Goal: Task Accomplishment & Management: Use online tool/utility

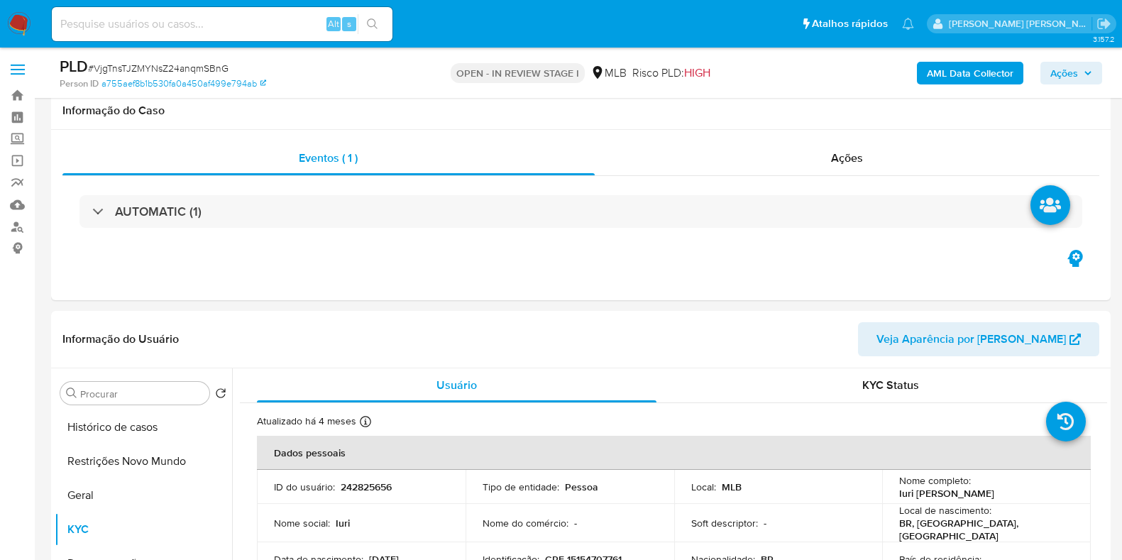
select select "10"
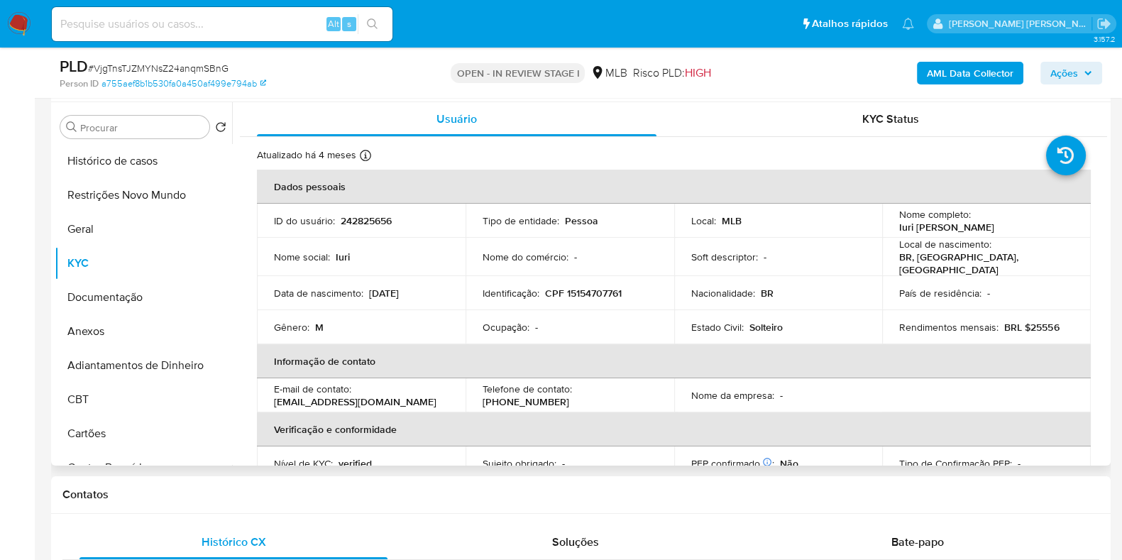
drag, startPoint x: 1004, startPoint y: 224, endPoint x: 891, endPoint y: 224, distance: 112.8
click at [891, 224] on td "Nome completo : [PERSON_NAME]" at bounding box center [986, 221] width 209 height 34
copy p "Iuri [PERSON_NAME]"
click at [143, 307] on button "Documentação" at bounding box center [138, 297] width 166 height 34
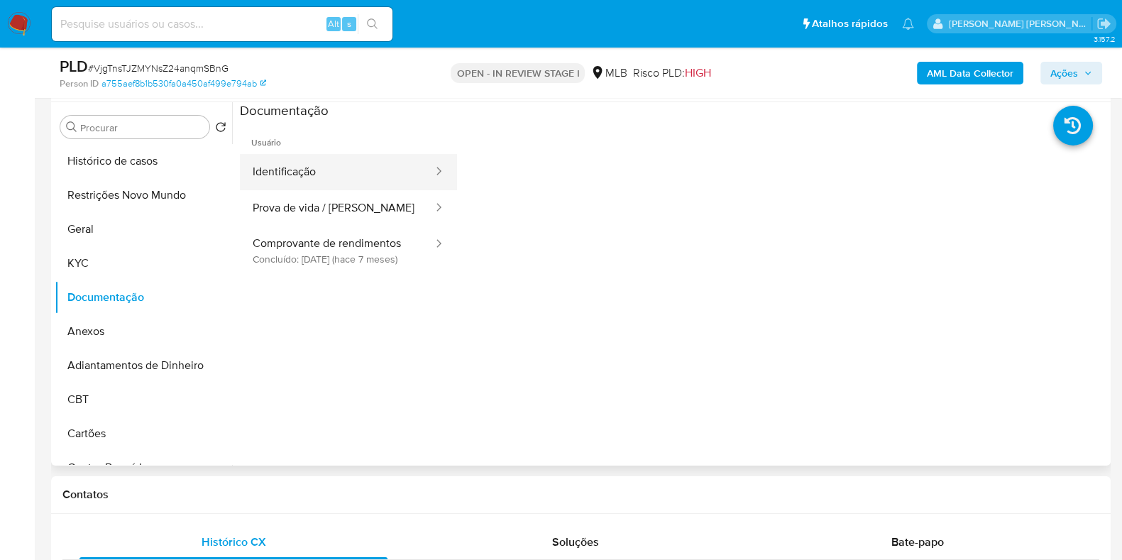
click at [339, 172] on button "Identificação" at bounding box center [337, 172] width 194 height 36
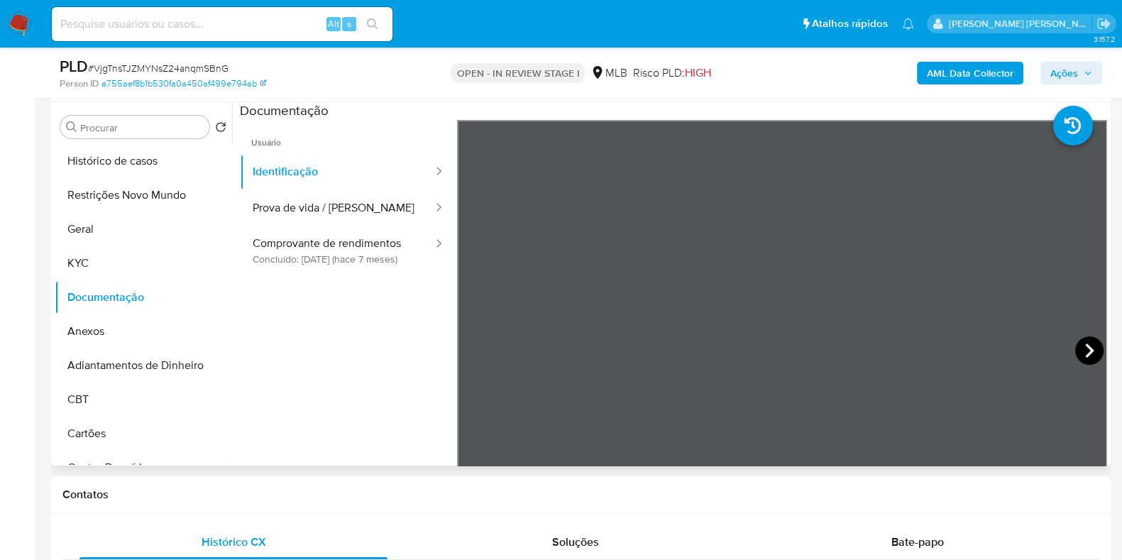
click at [1085, 345] on icon at bounding box center [1089, 351] width 9 height 14
click at [345, 207] on button "Prova de vida / [PERSON_NAME]" at bounding box center [337, 208] width 194 height 36
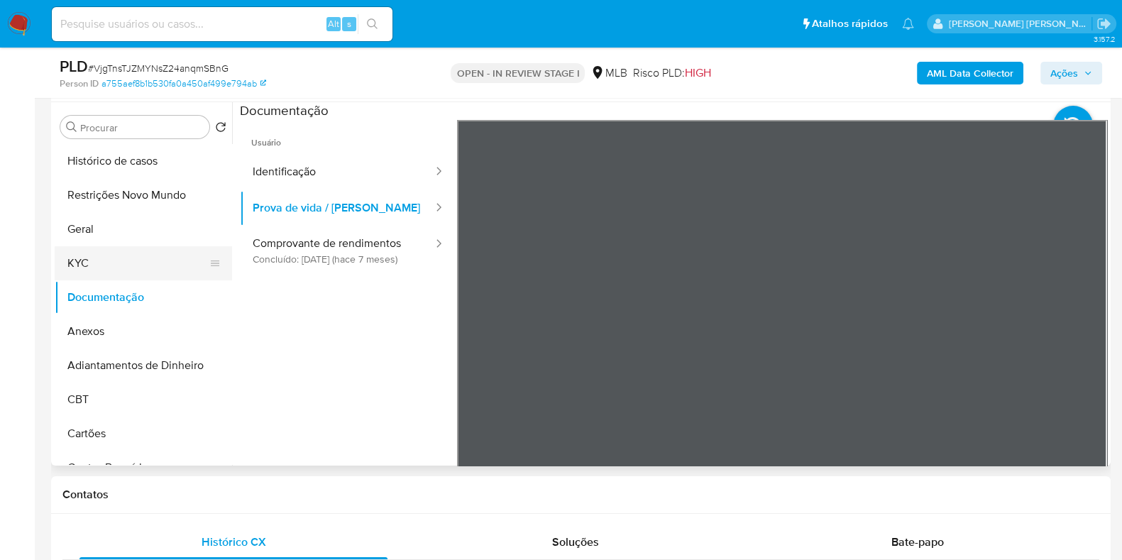
click at [144, 264] on button "KYC" at bounding box center [138, 263] width 166 height 34
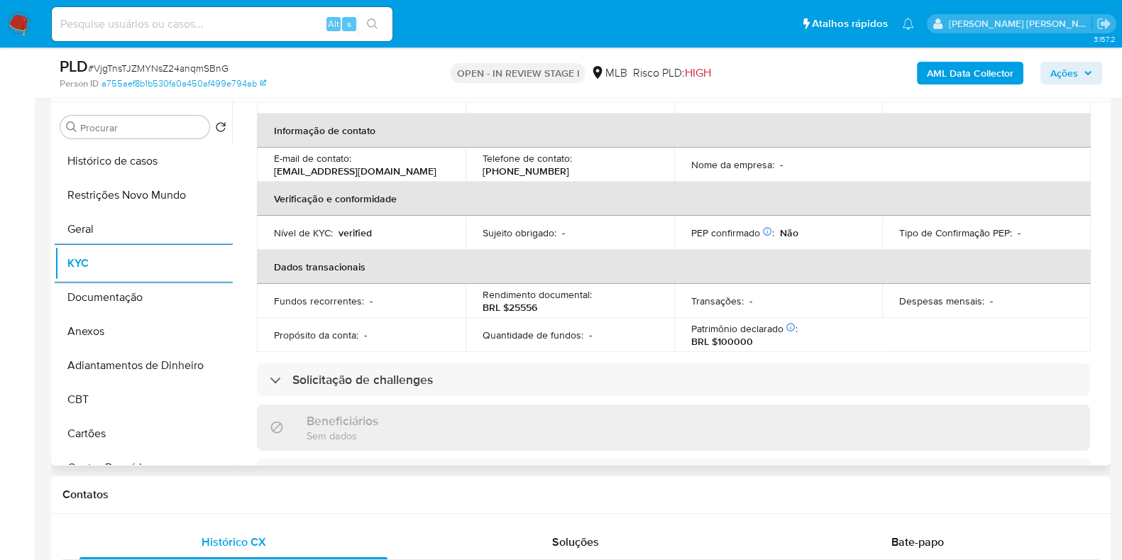
scroll to position [0, 0]
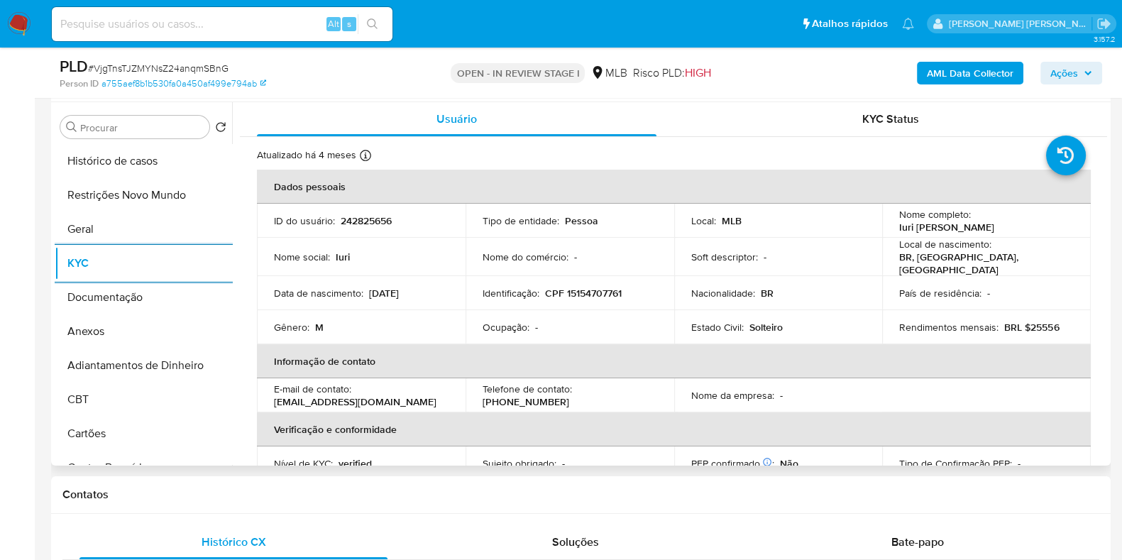
click at [581, 292] on p "CPF 15154707761" at bounding box center [583, 293] width 77 height 13
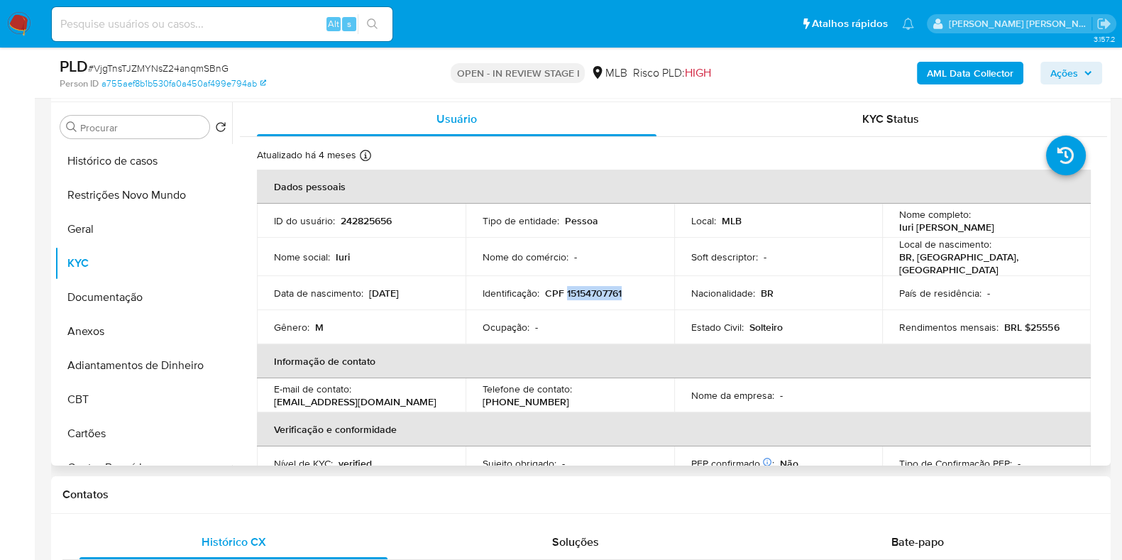
click at [581, 292] on p "CPF 15154707761" at bounding box center [583, 293] width 77 height 13
copy p "15154707761"
click at [153, 193] on button "Restrições Novo Mundo" at bounding box center [138, 195] width 166 height 34
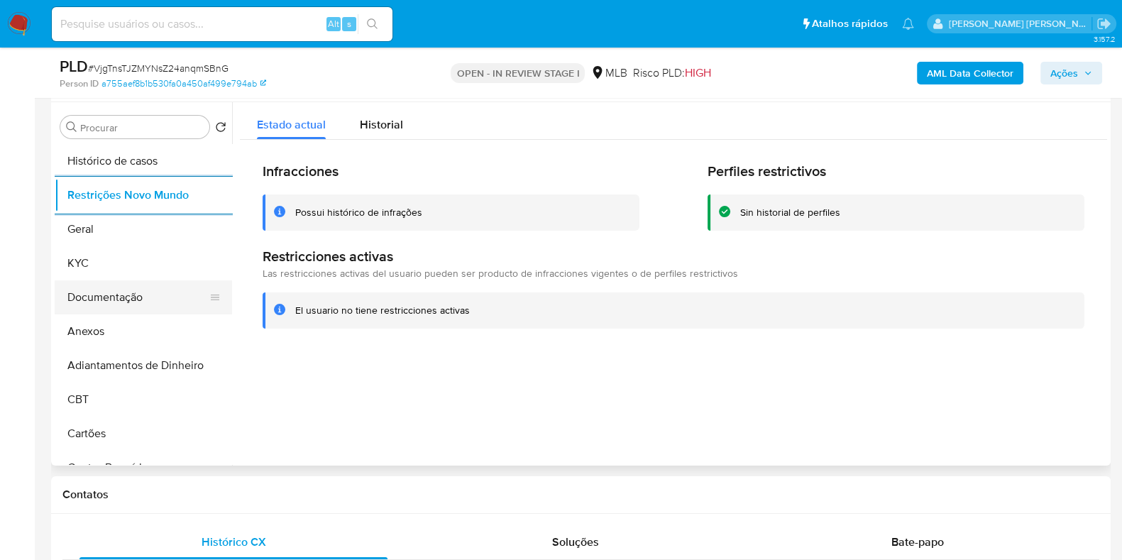
click at [116, 305] on button "Documentação" at bounding box center [138, 297] width 166 height 34
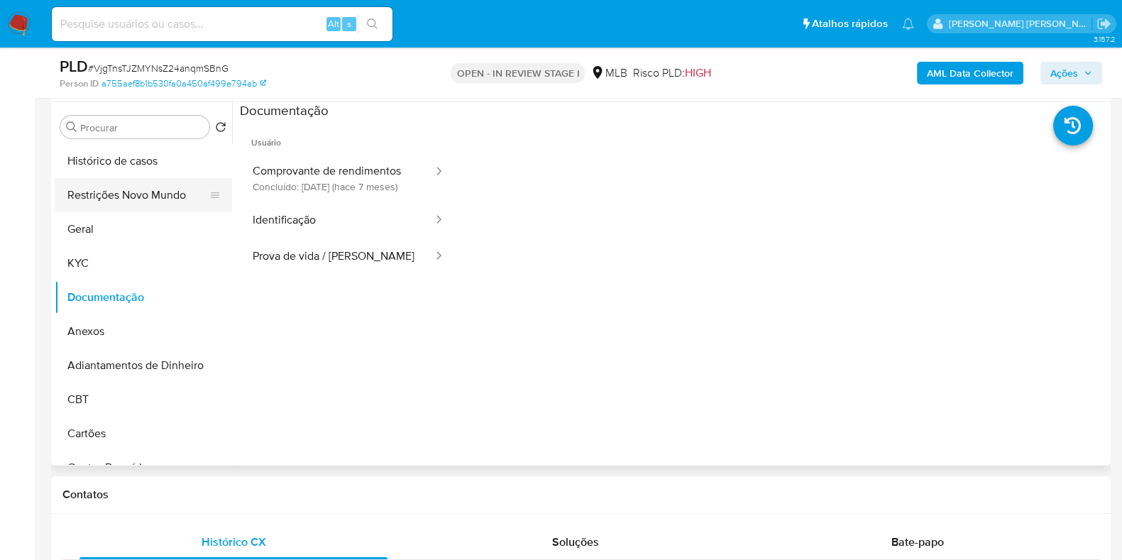
click at [134, 189] on button "Restrições Novo Mundo" at bounding box center [138, 195] width 166 height 34
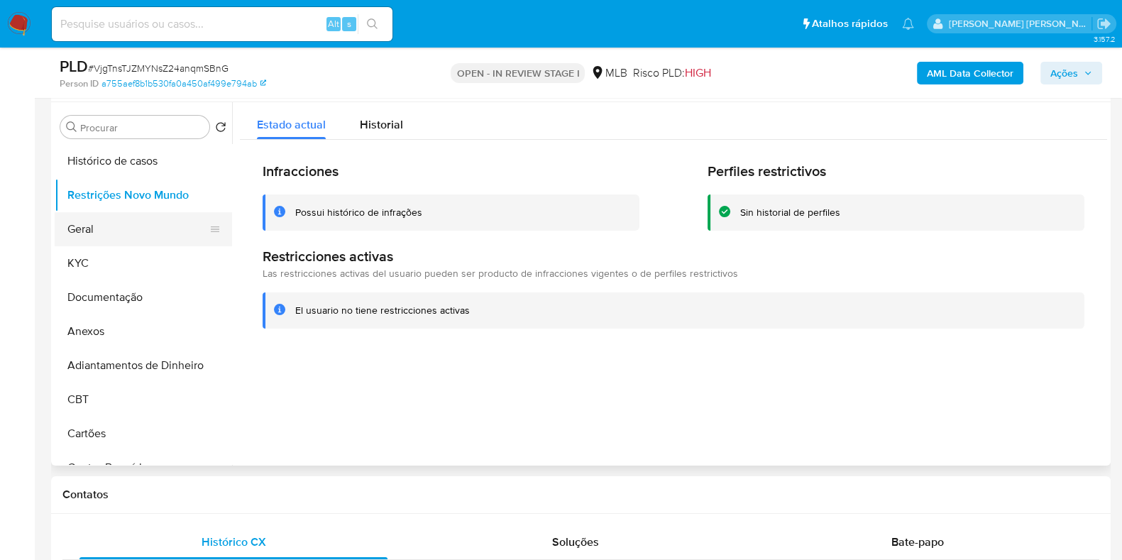
click at [92, 238] on button "Geral" at bounding box center [138, 229] width 166 height 34
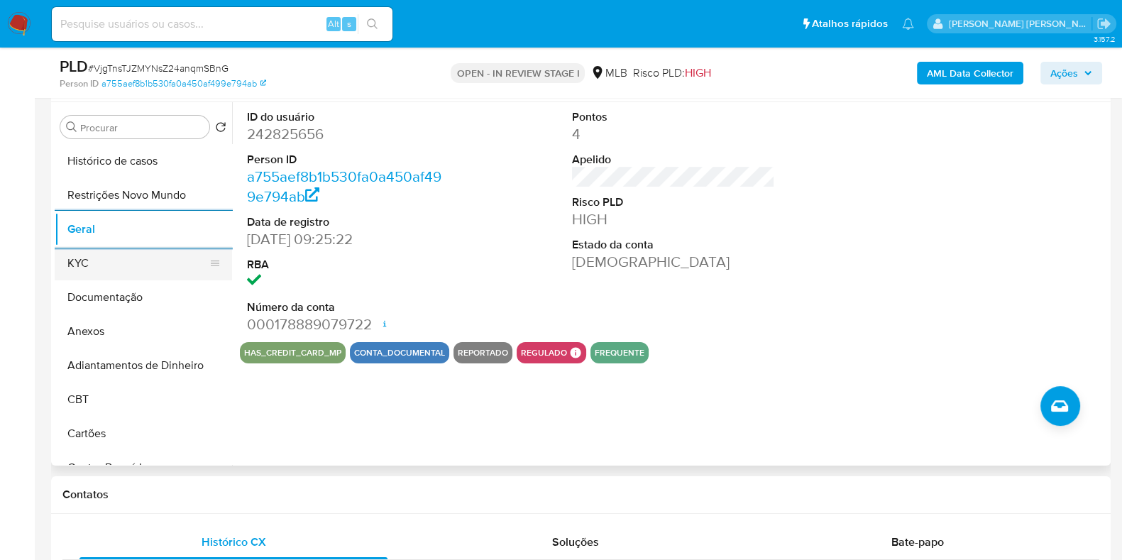
click at [119, 269] on button "KYC" at bounding box center [138, 263] width 166 height 34
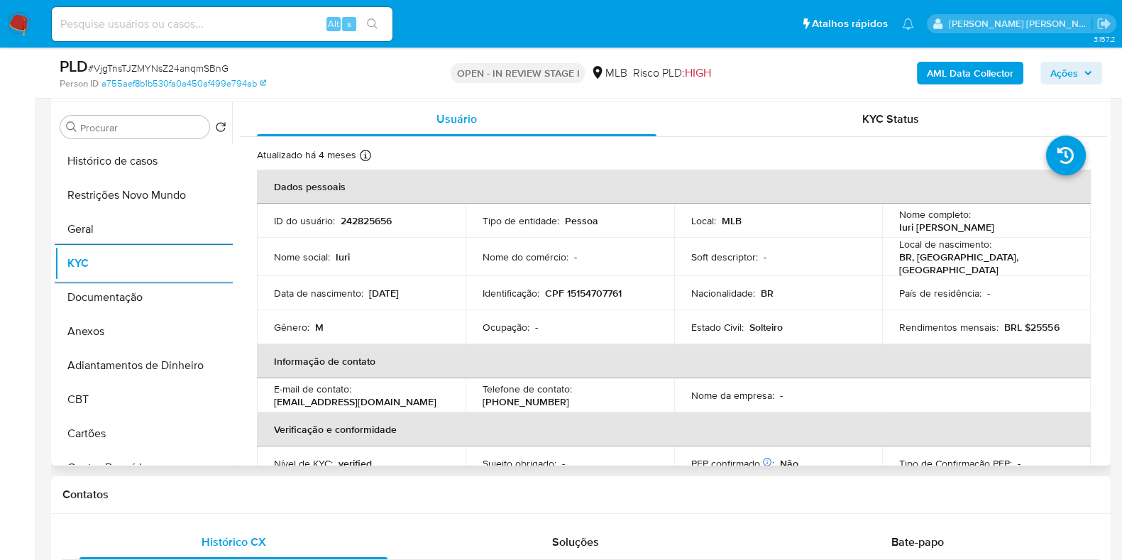
scroll to position [265, 0]
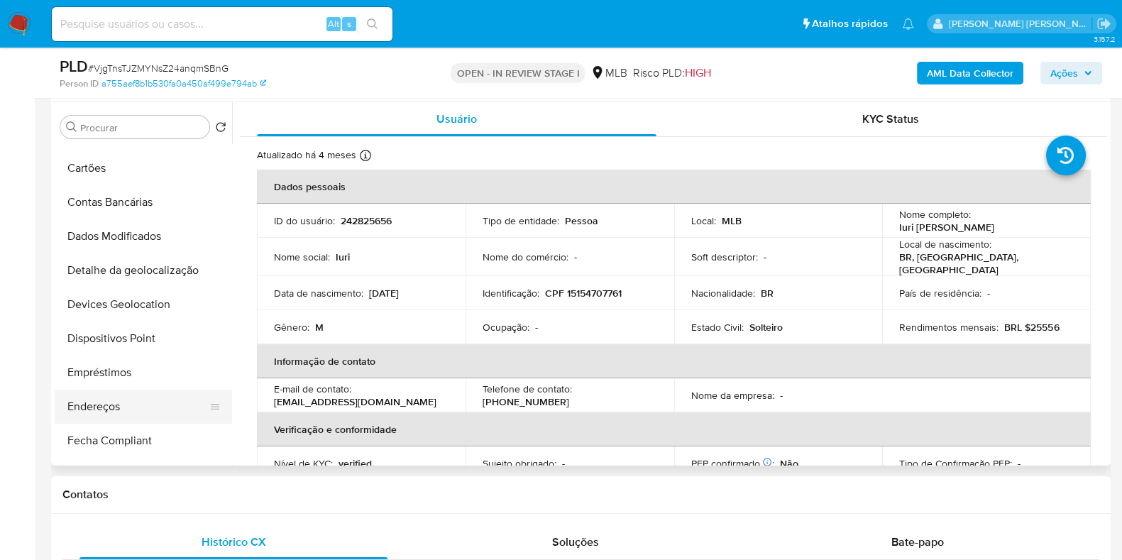
click at [106, 405] on button "Endereços" at bounding box center [138, 407] width 166 height 34
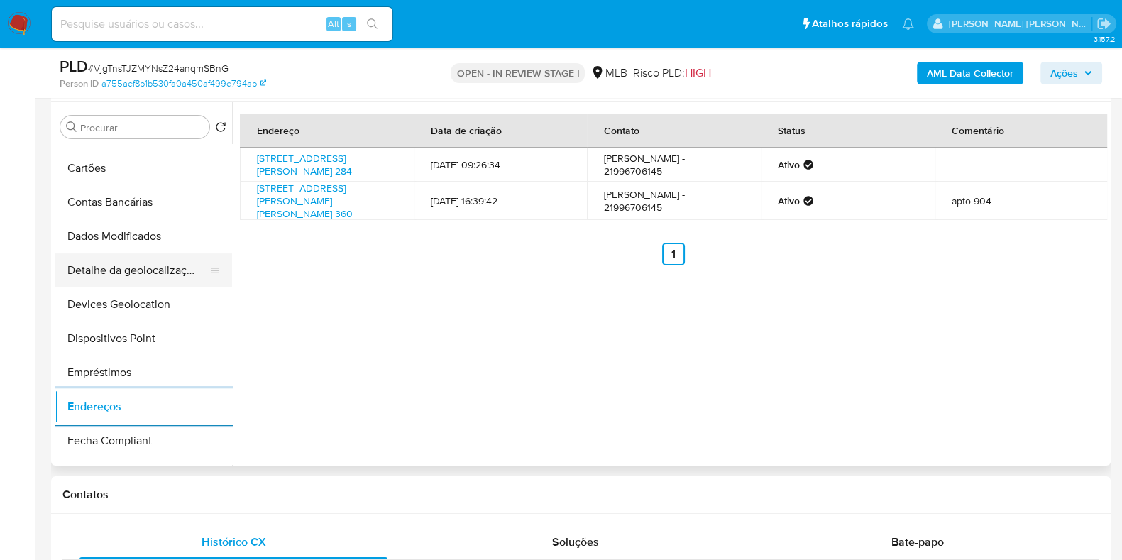
click at [145, 268] on button "Detalhe da geolocalização" at bounding box center [138, 270] width 166 height 34
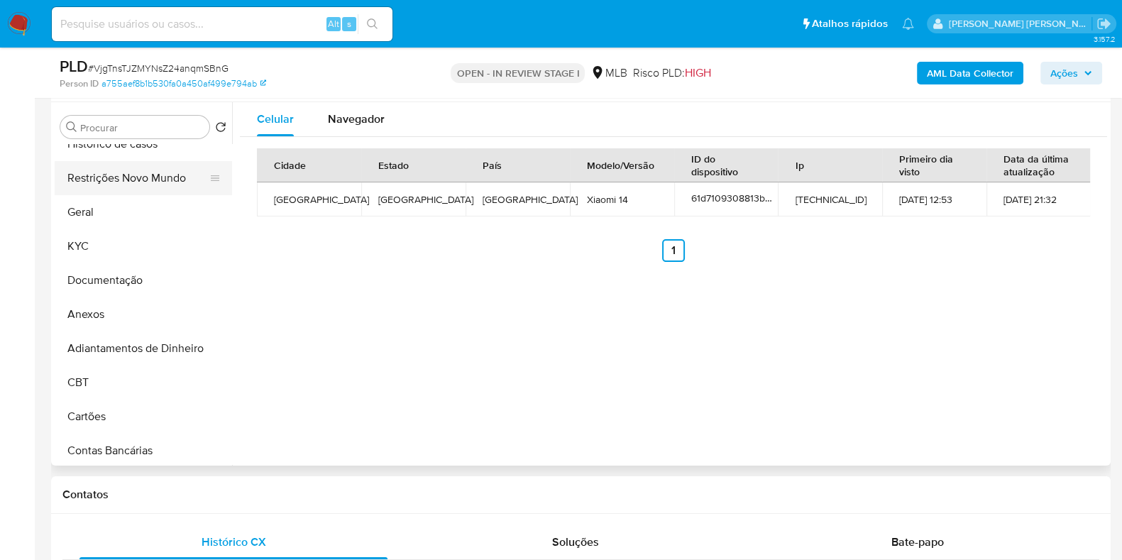
scroll to position [0, 0]
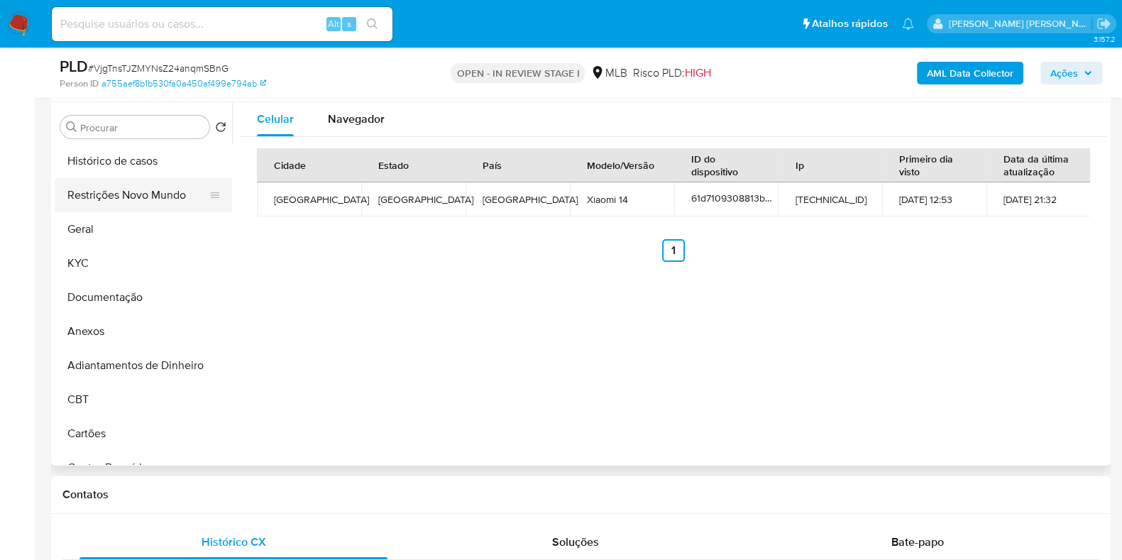
click at [114, 200] on button "Restrições Novo Mundo" at bounding box center [138, 195] width 166 height 34
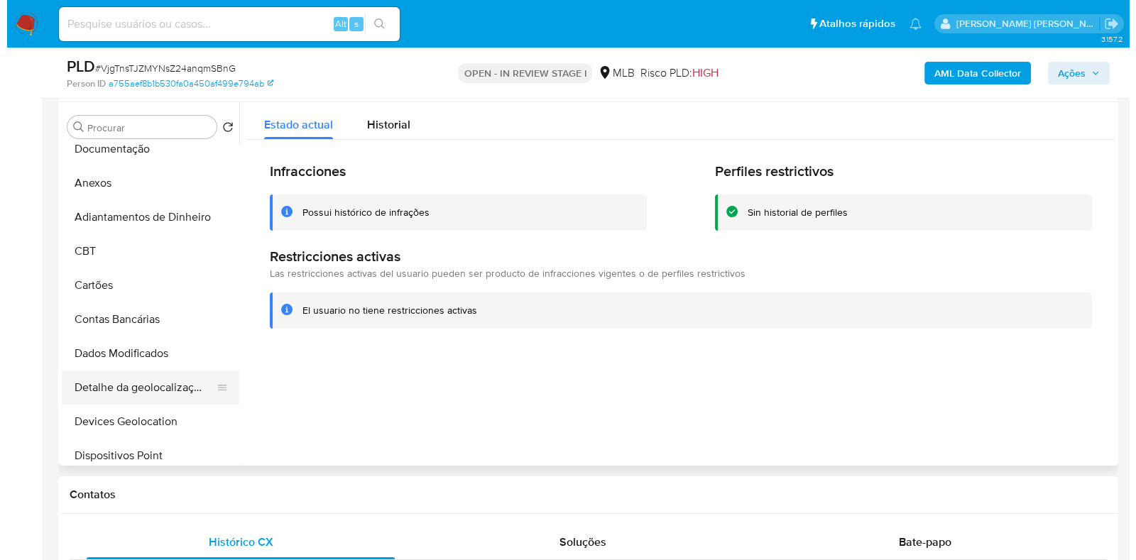
scroll to position [266, 0]
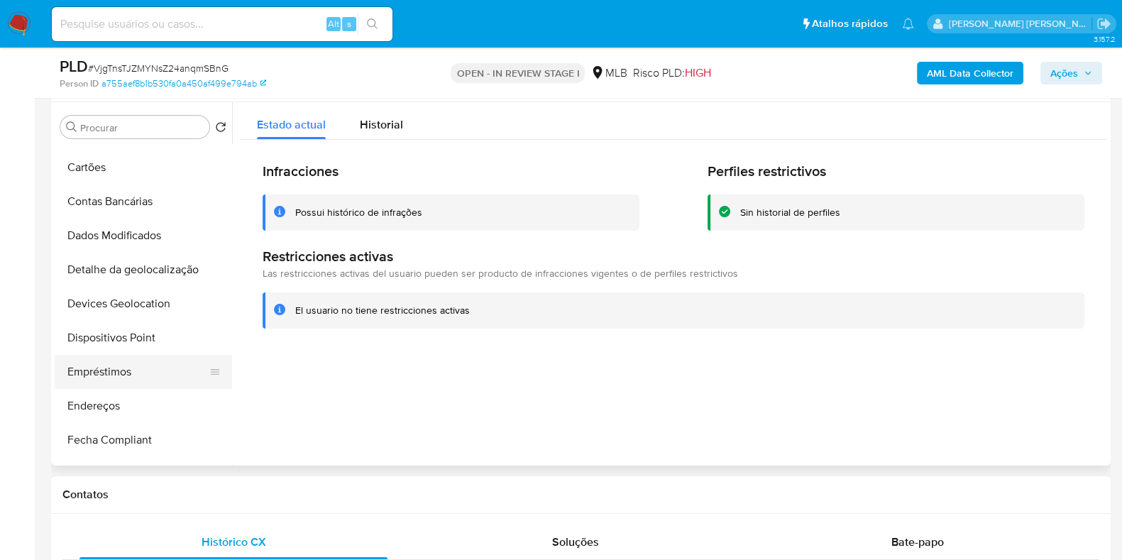
click at [135, 356] on button "Empréstimos" at bounding box center [138, 372] width 166 height 34
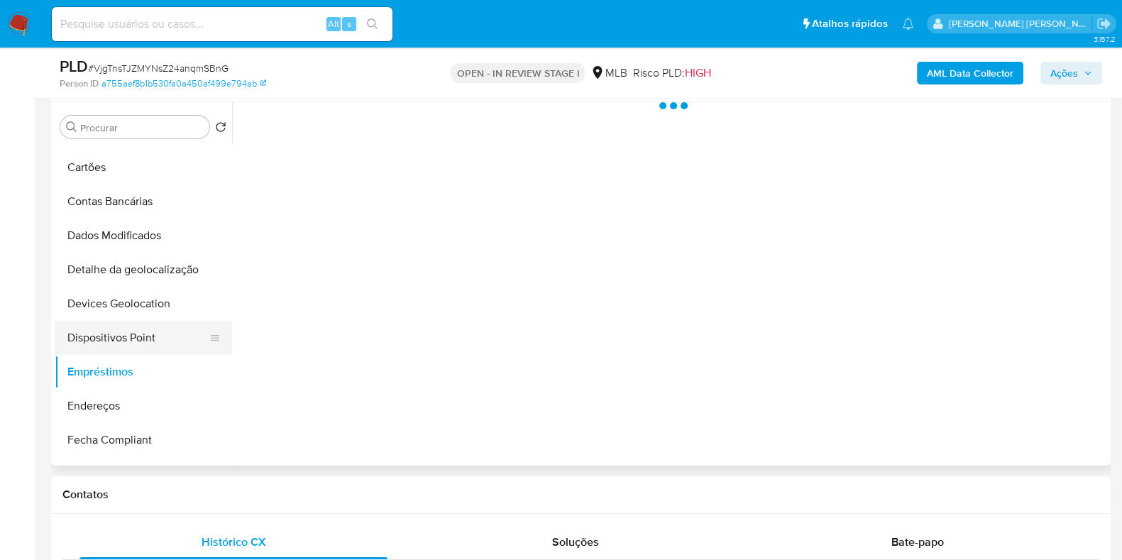
click at [149, 336] on button "Dispositivos Point" at bounding box center [138, 338] width 166 height 34
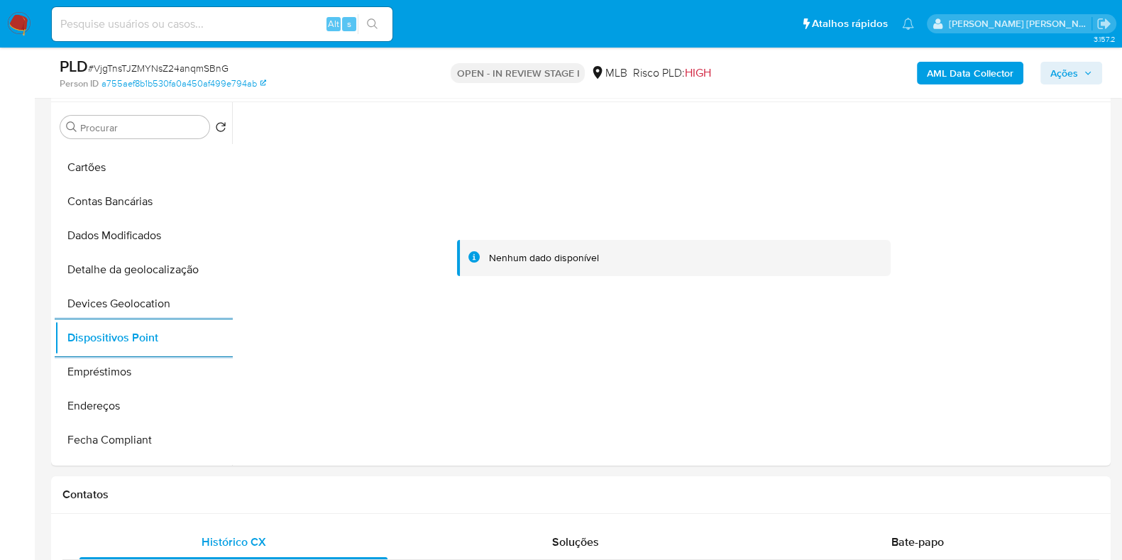
click at [968, 79] on b "AML Data Collector" at bounding box center [970, 73] width 87 height 23
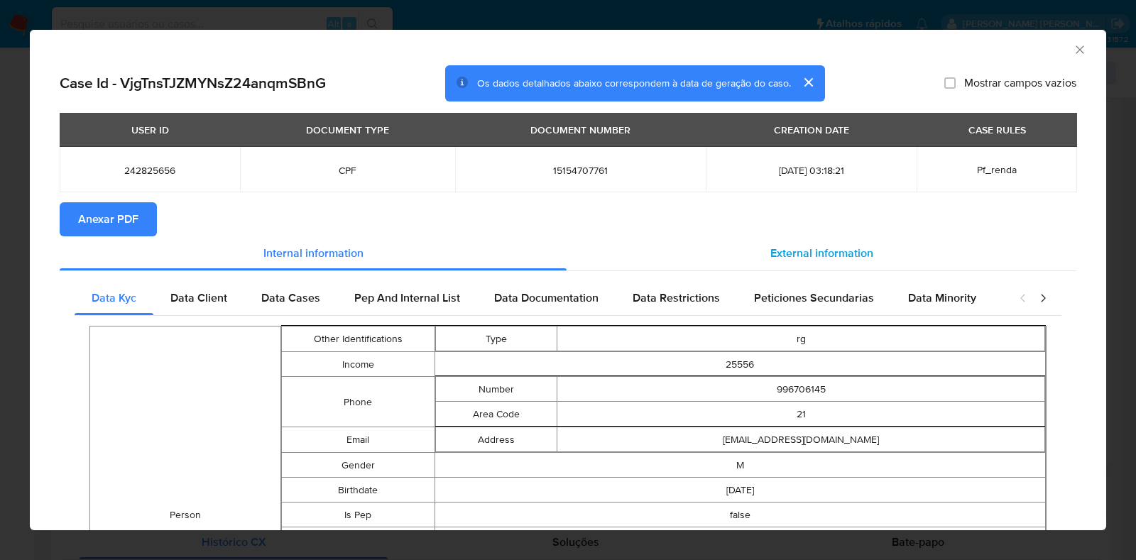
click at [823, 246] on span "External information" at bounding box center [821, 253] width 103 height 16
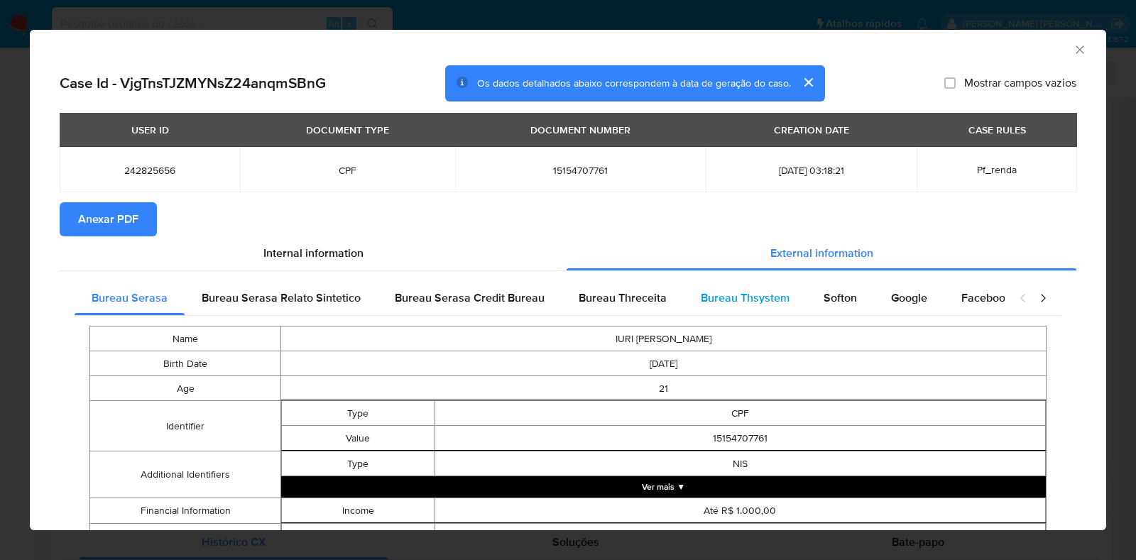
click at [742, 299] on span "Bureau Thsystem" at bounding box center [744, 298] width 89 height 16
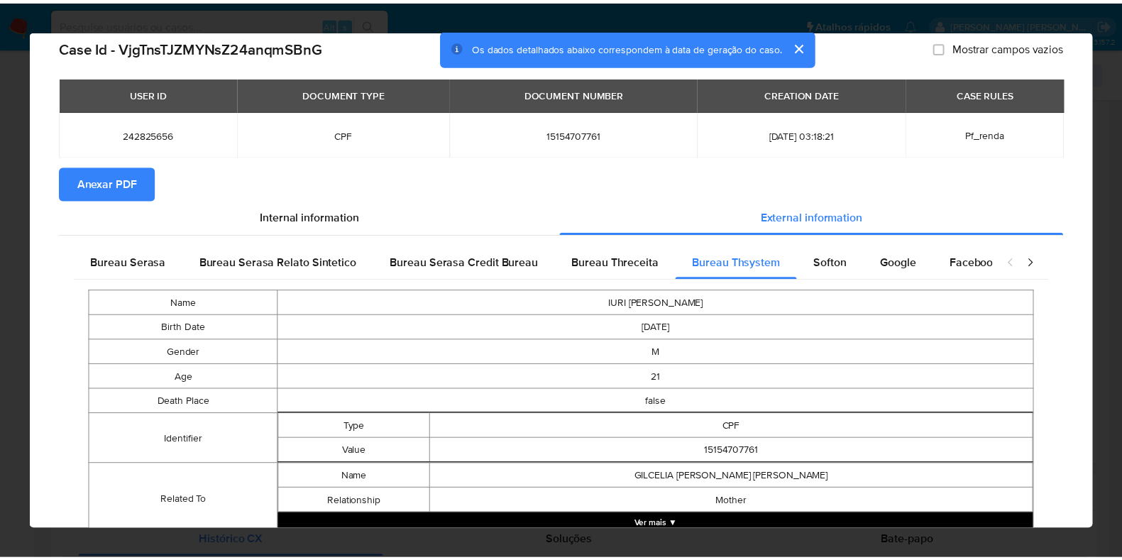
scroll to position [89, 0]
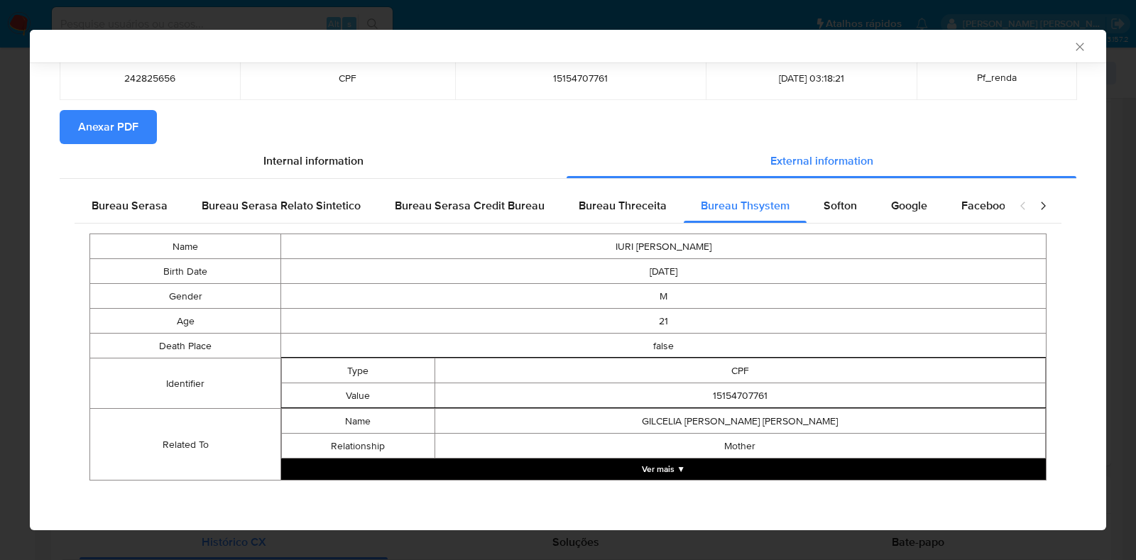
click at [118, 131] on span "Anexar PDF" at bounding box center [108, 126] width 60 height 31
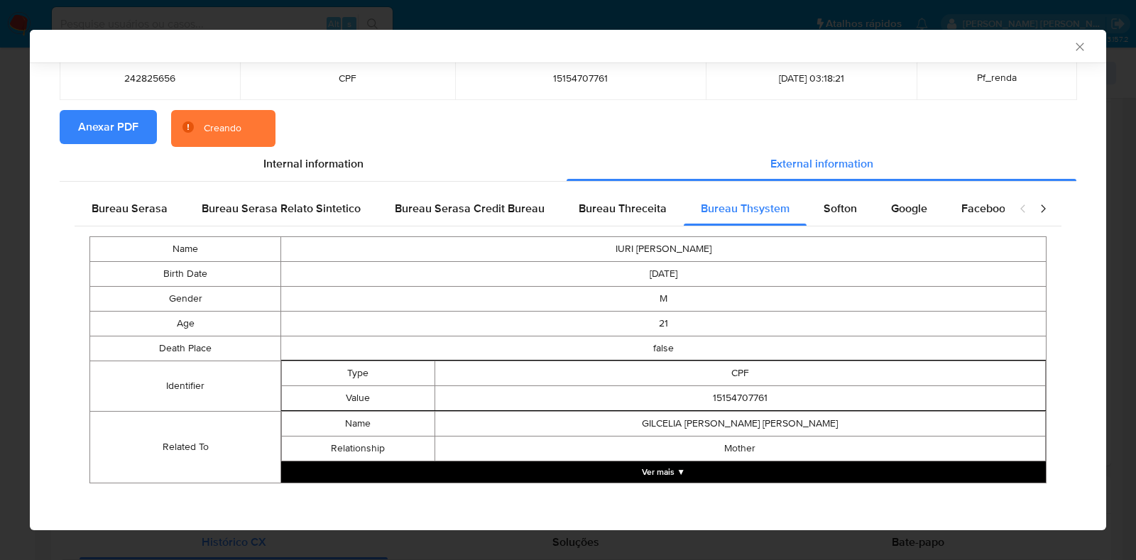
click at [11, 192] on div "AML Data Collector Case Id - VjgTnsTJZMYNsZ24anqmSBnG Os dados detalhados abaix…" at bounding box center [568, 280] width 1136 height 560
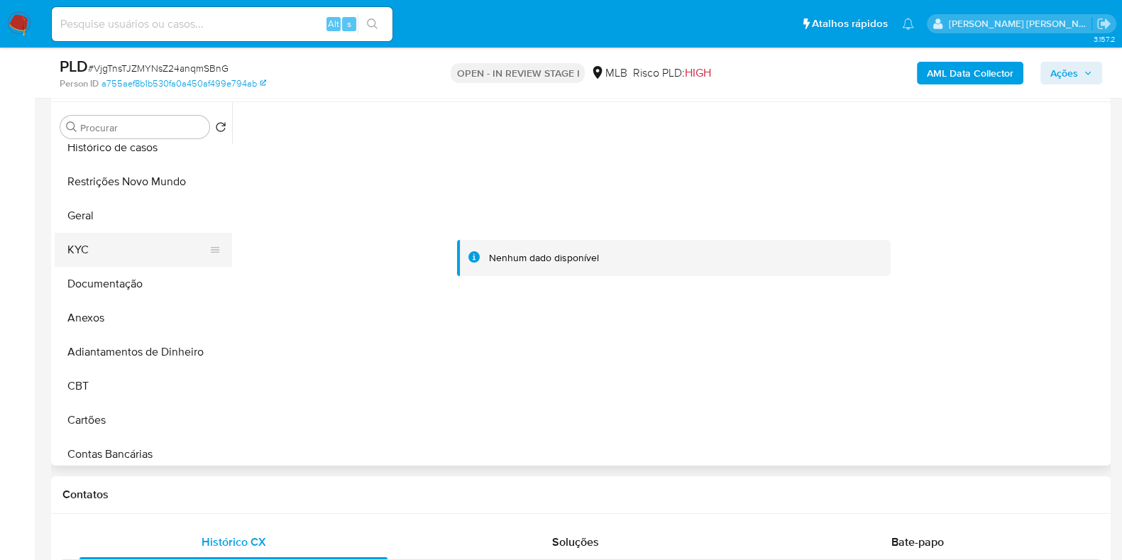
scroll to position [0, 0]
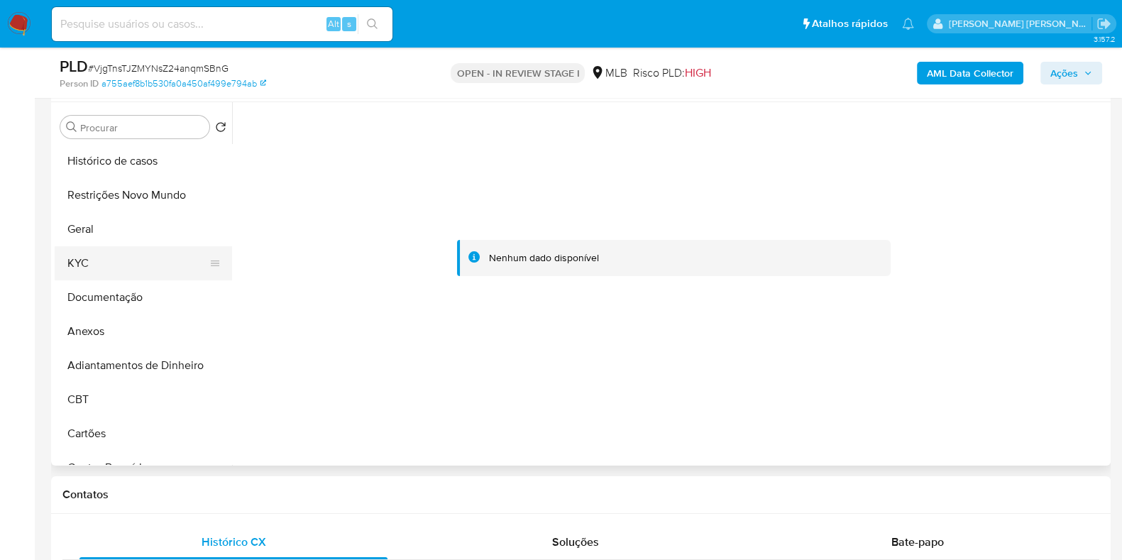
click at [114, 255] on button "KYC" at bounding box center [138, 263] width 166 height 34
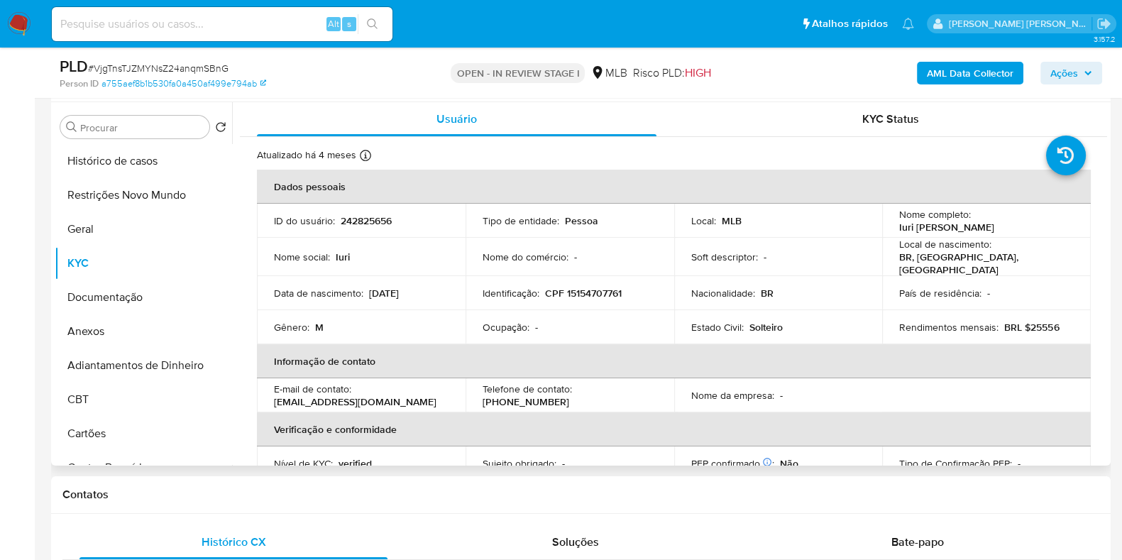
drag, startPoint x: 1008, startPoint y: 231, endPoint x: 888, endPoint y: 229, distance: 120.0
click at [888, 229] on td "Nome completo : Iuri Max Martins Sajnin" at bounding box center [986, 221] width 209 height 34
copy p "Iuri Max Martins Sajnin"
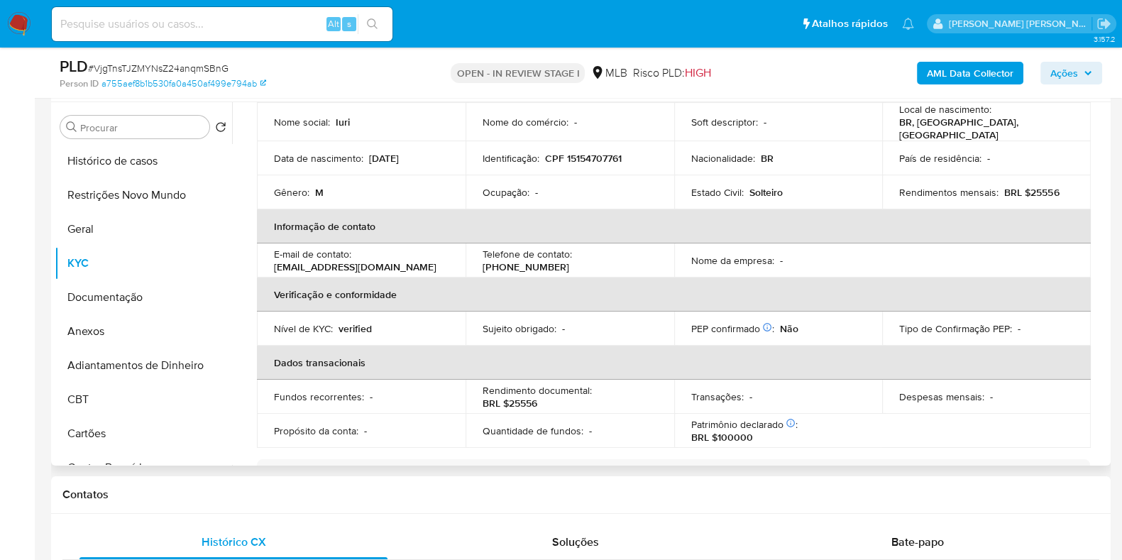
scroll to position [620, 0]
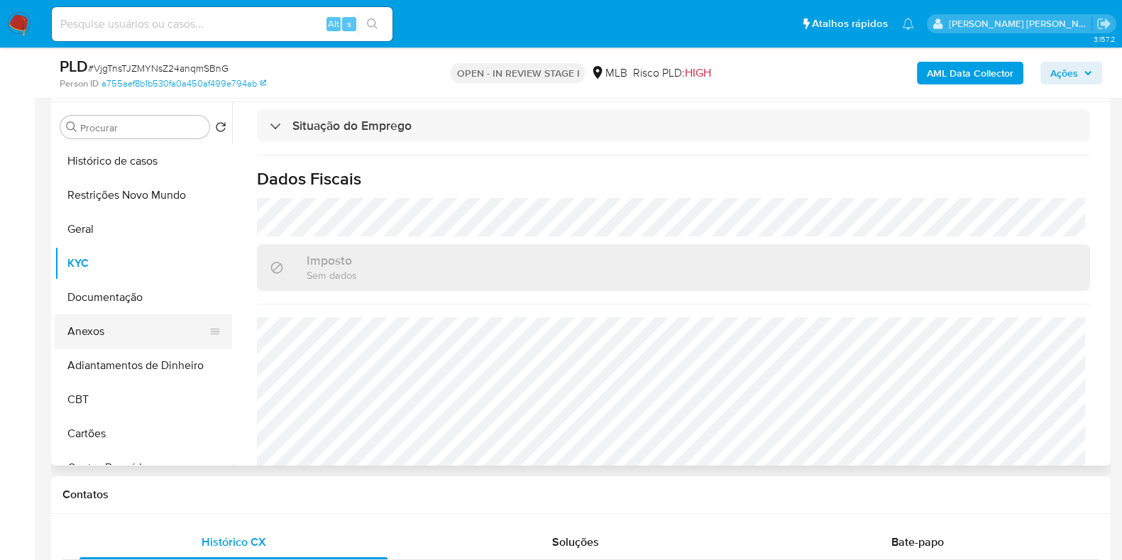
drag, startPoint x: 104, startPoint y: 332, endPoint x: 128, endPoint y: 336, distance: 24.4
click at [104, 333] on button "Anexos" at bounding box center [138, 331] width 166 height 34
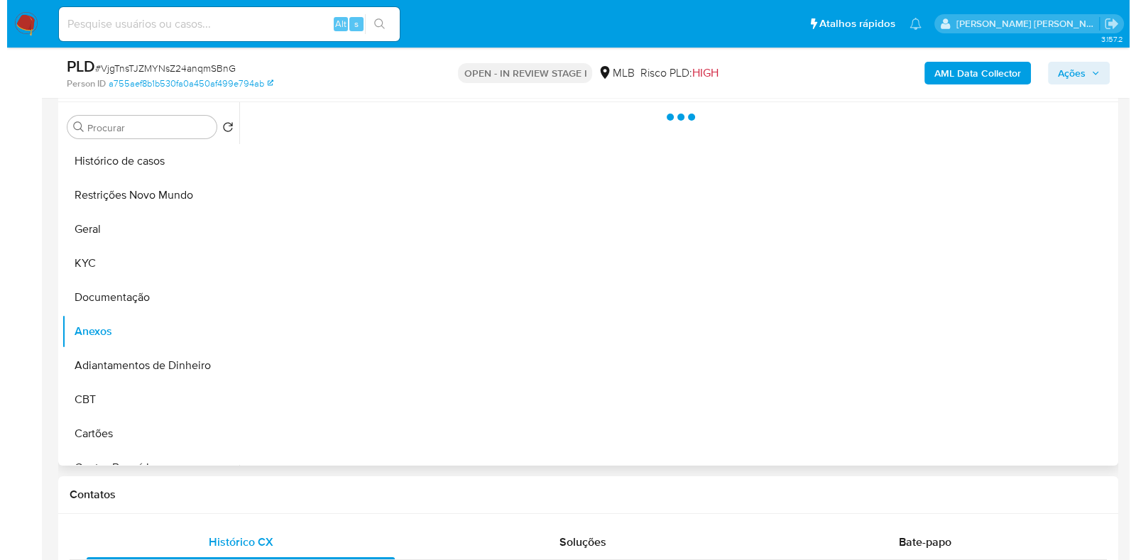
scroll to position [0, 0]
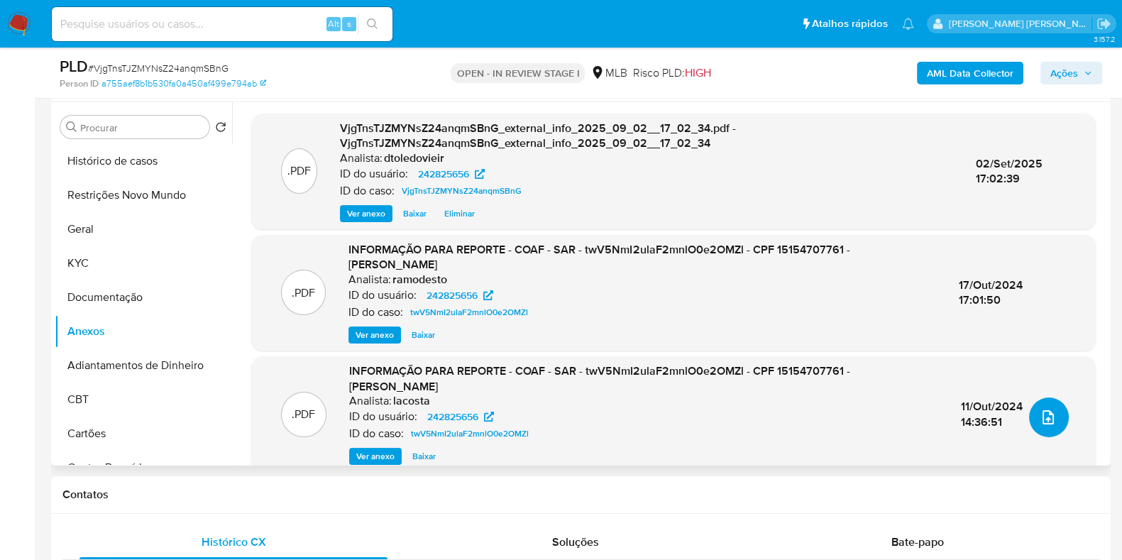
click at [1057, 420] on button "upload-file" at bounding box center [1049, 417] width 40 height 40
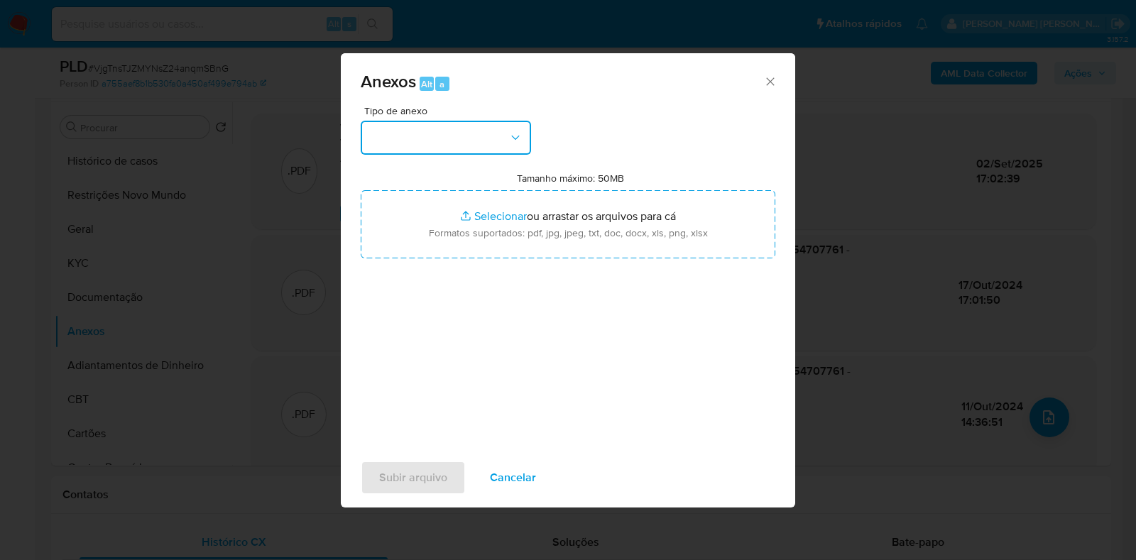
click at [473, 143] on button "button" at bounding box center [446, 138] width 170 height 34
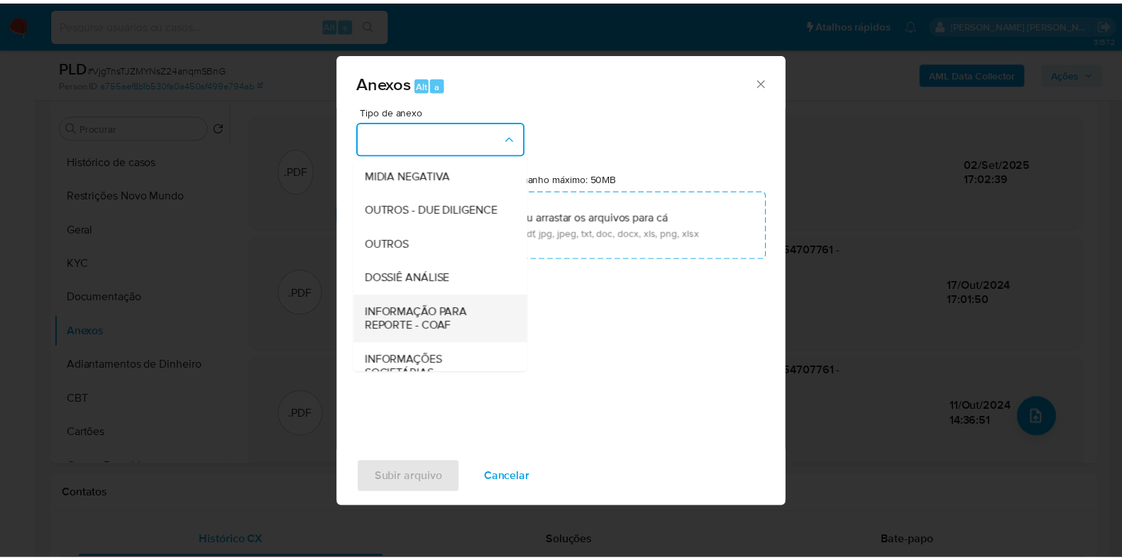
scroll to position [219, 0]
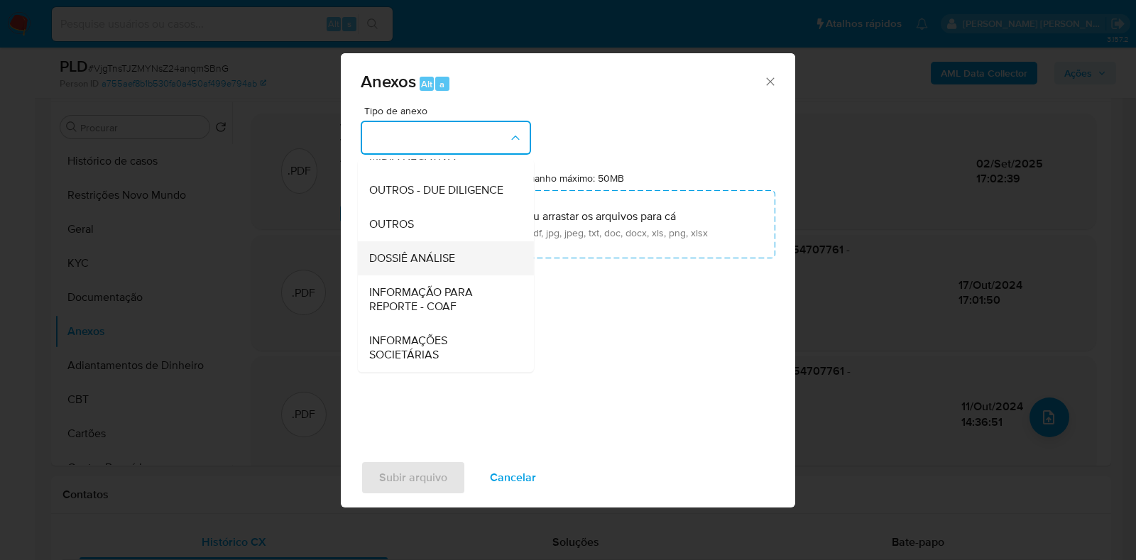
click at [436, 264] on span "DOSSIÊ ANÁLISE" at bounding box center [412, 258] width 86 height 14
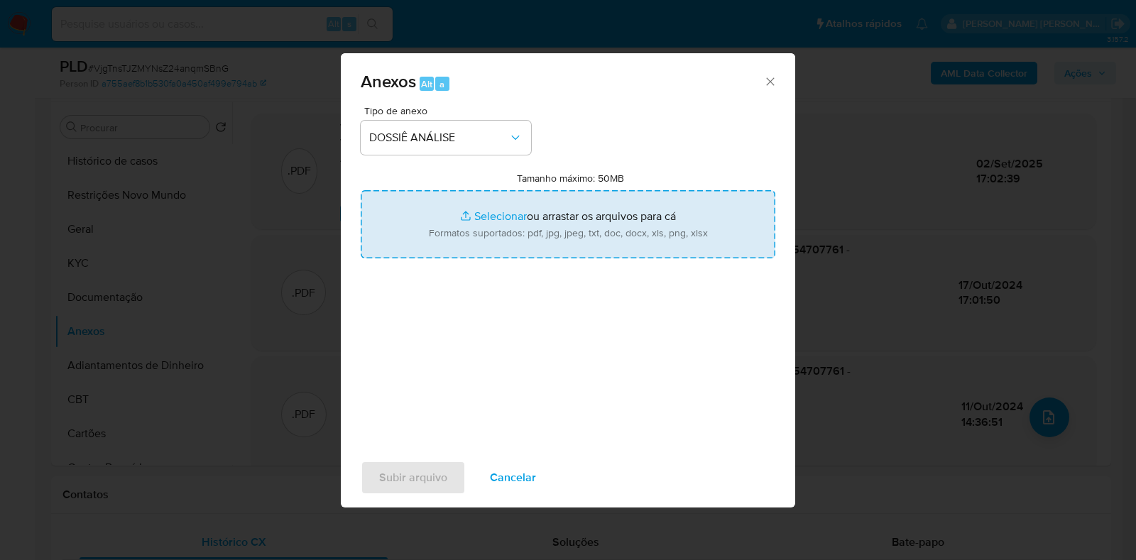
type input "C:\fakepath\SAR - CPF 15154707761 - IURI MAX MARTINS SAJNIN.pdf"
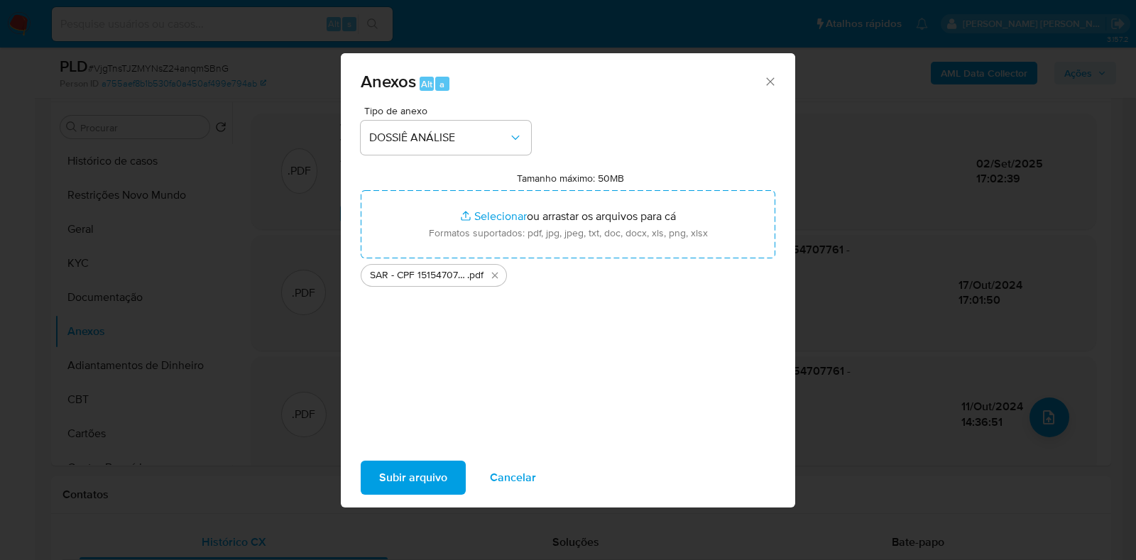
click at [422, 480] on span "Subir arquivo" at bounding box center [413, 477] width 68 height 31
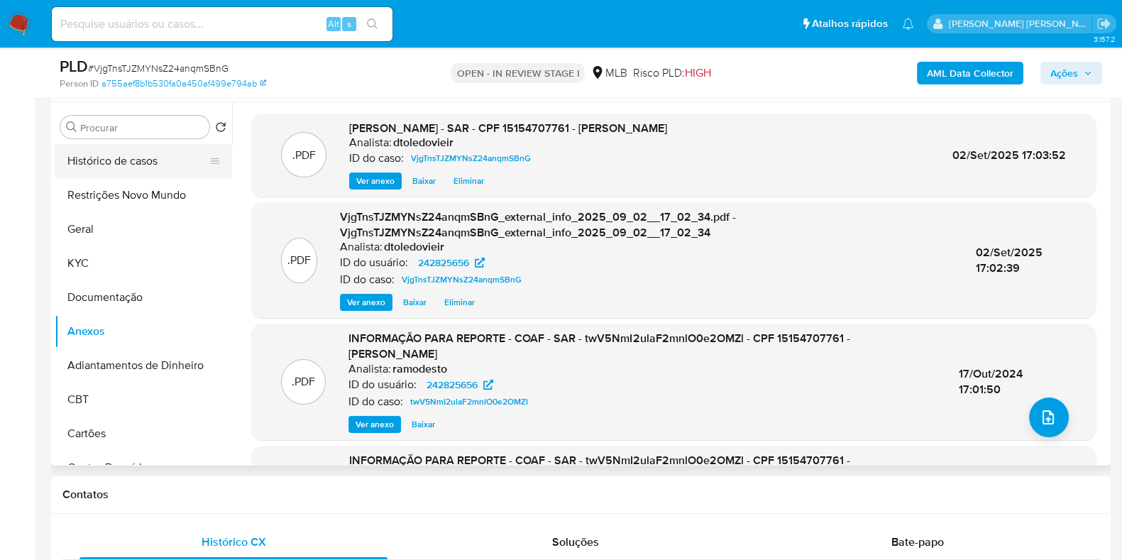
click at [127, 160] on button "Histórico de casos" at bounding box center [138, 161] width 166 height 34
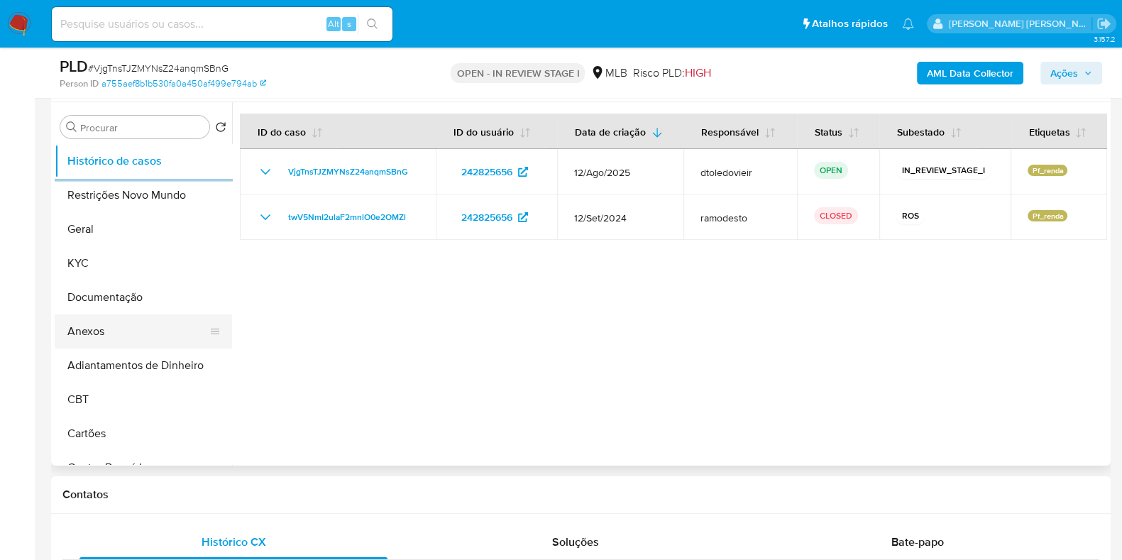
click at [124, 339] on button "Anexos" at bounding box center [138, 331] width 166 height 34
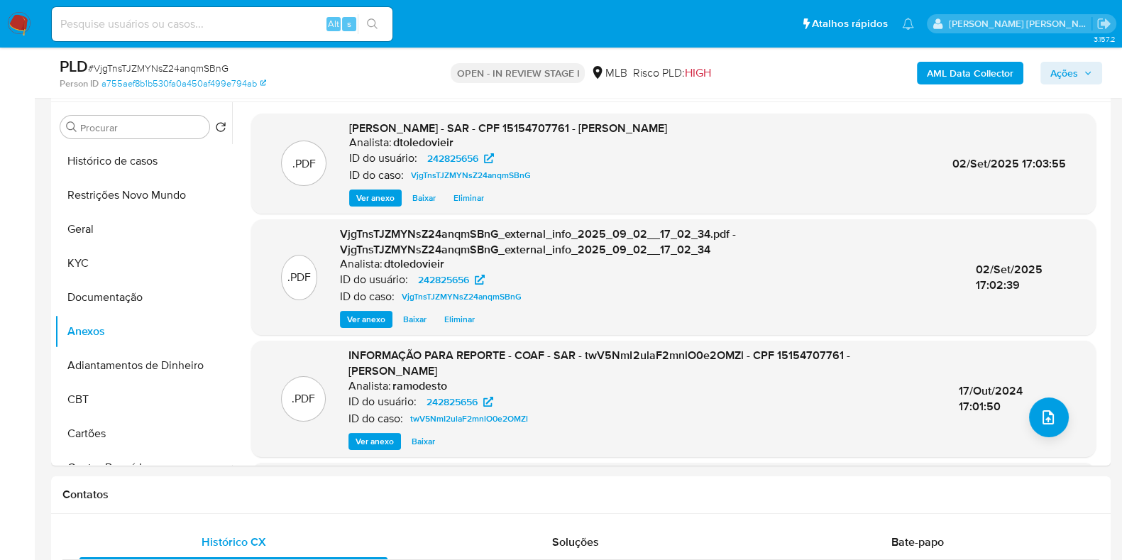
click at [1071, 76] on span "Ações" at bounding box center [1064, 73] width 28 height 23
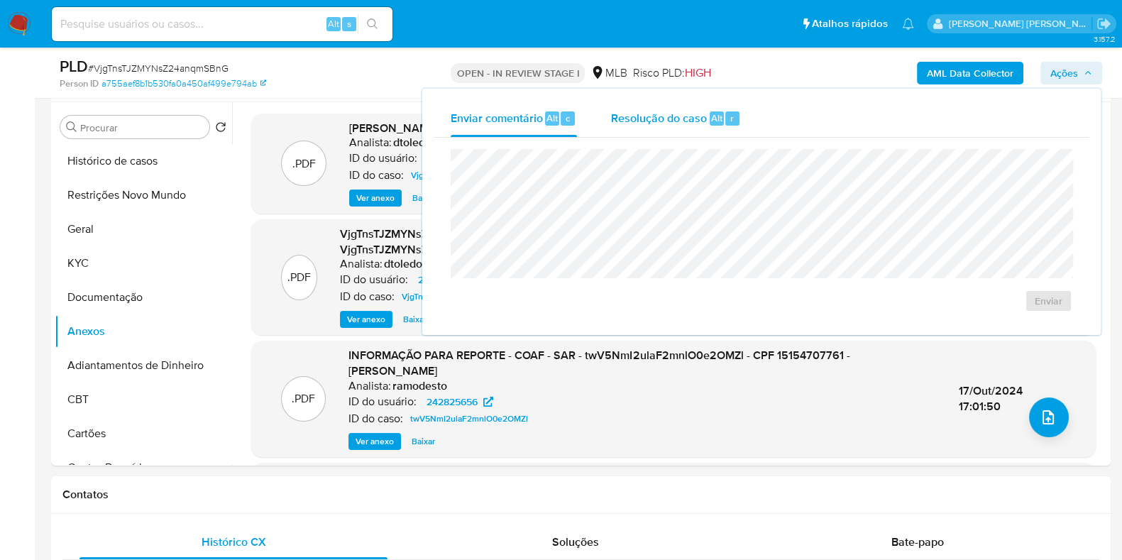
click at [683, 117] on span "Resolução do caso" at bounding box center [659, 117] width 96 height 16
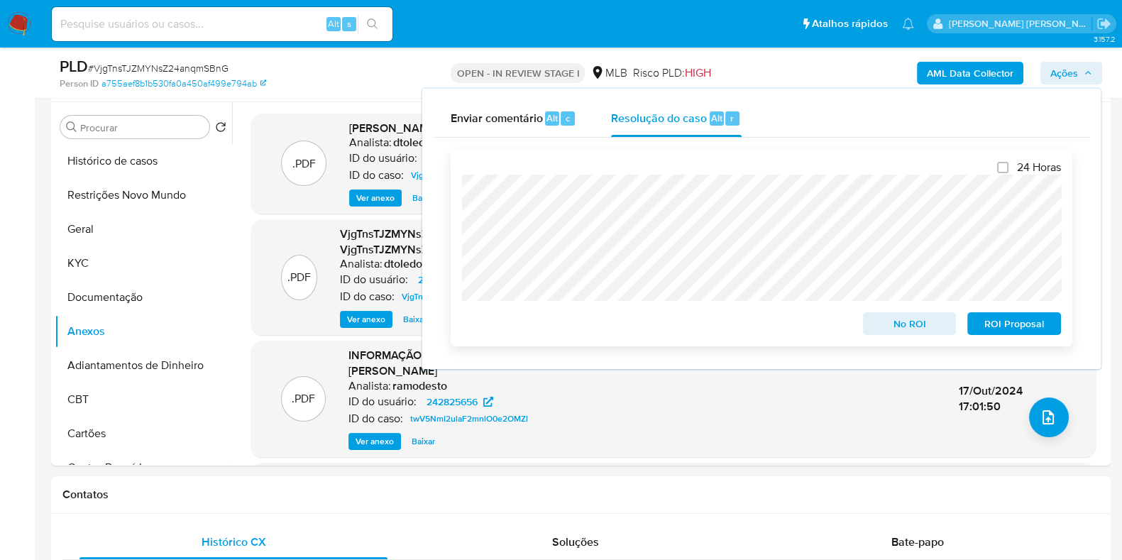
click at [1029, 332] on span "ROI Proposal" at bounding box center [1014, 324] width 74 height 20
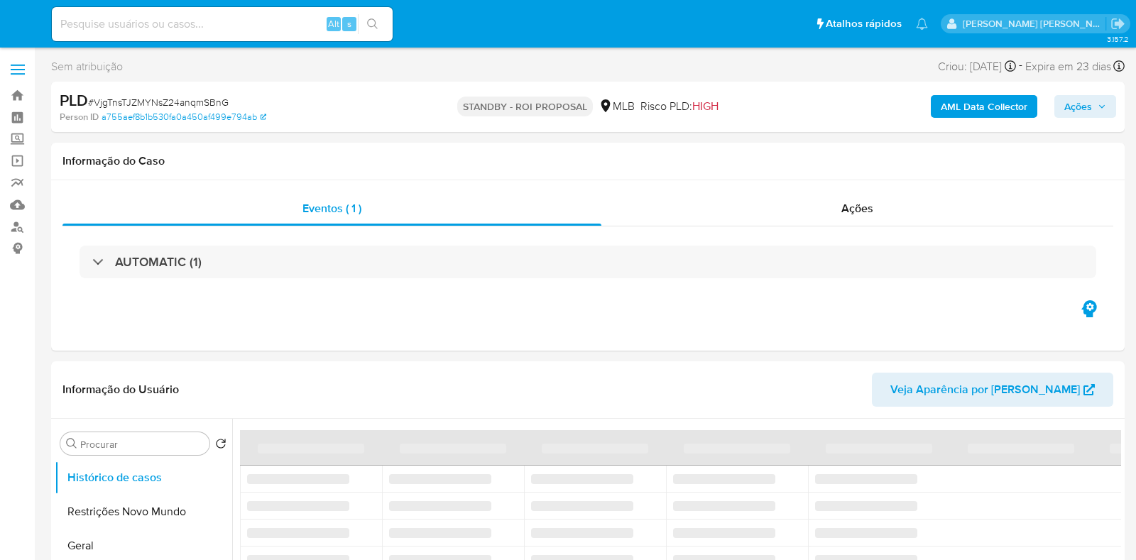
select select "10"
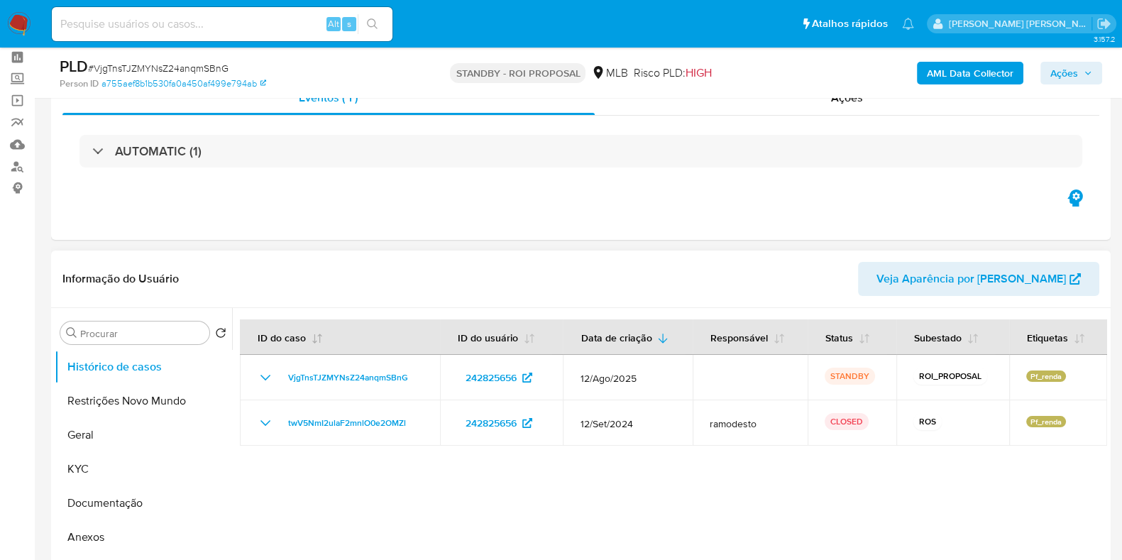
scroll to position [88, 0]
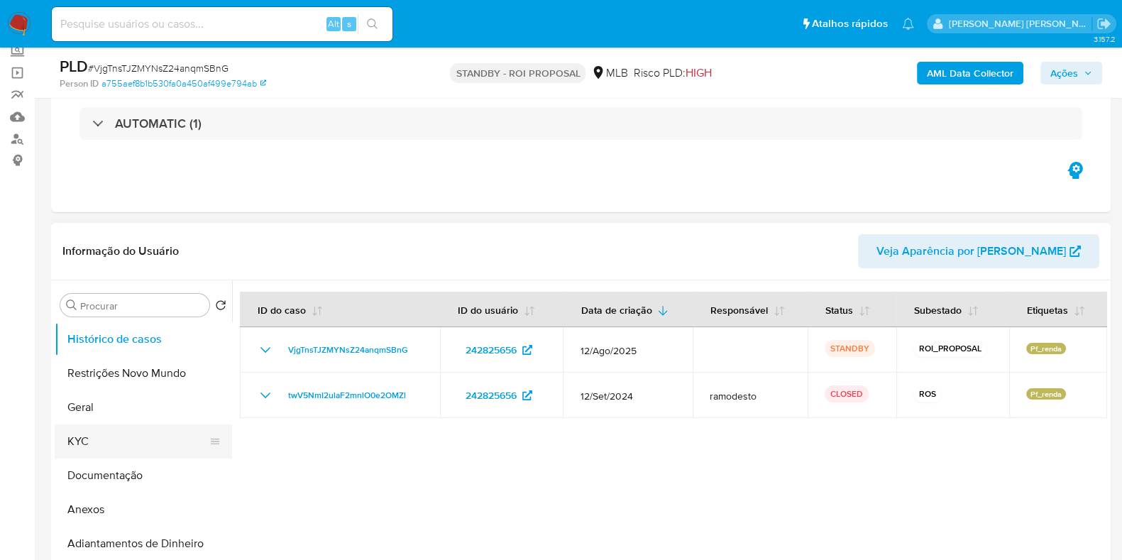
click at [62, 430] on button "KYC" at bounding box center [138, 441] width 166 height 34
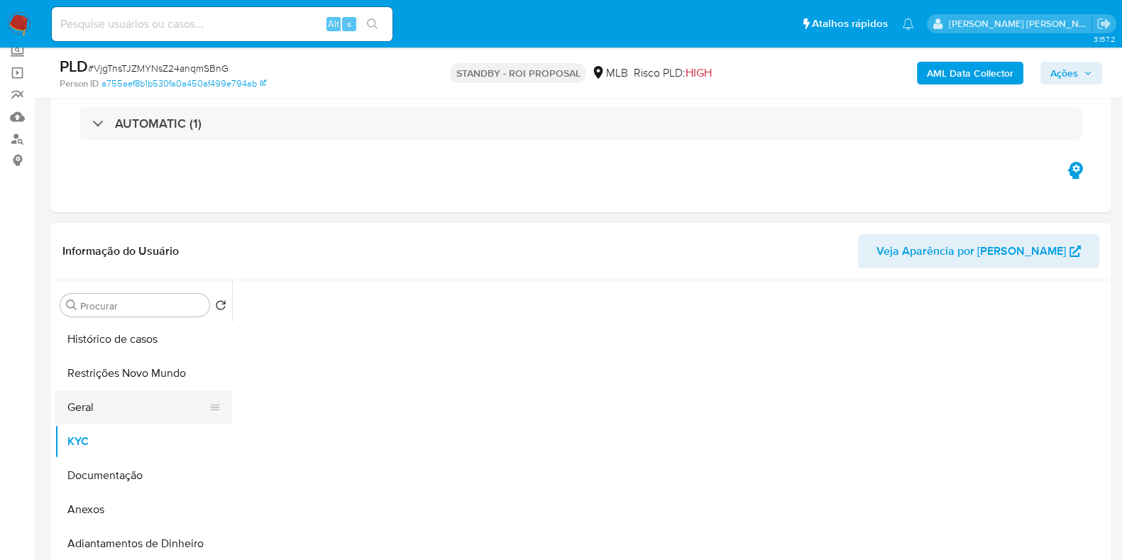
click at [93, 410] on button "Geral" at bounding box center [138, 407] width 166 height 34
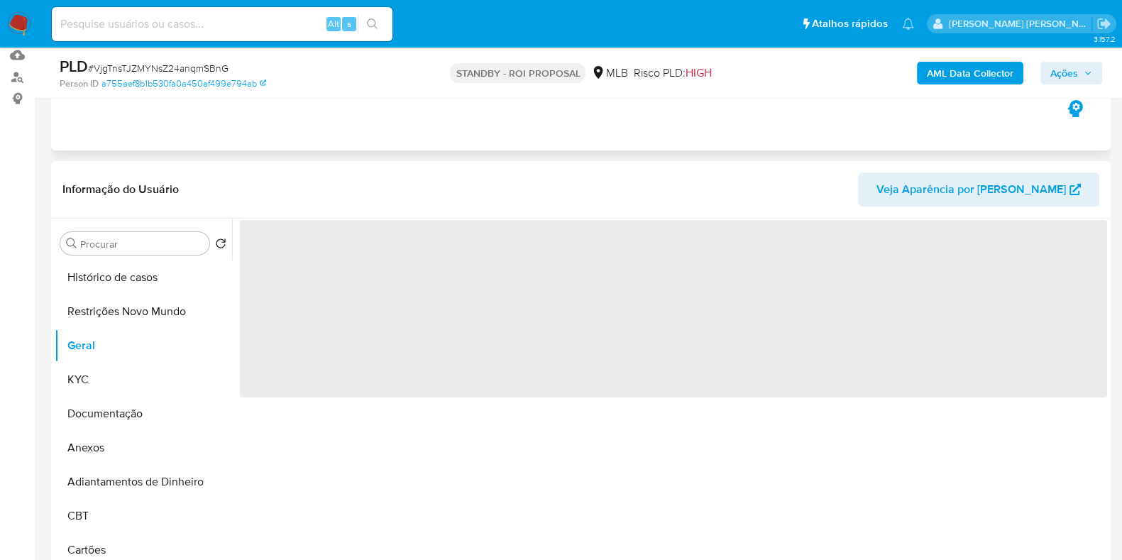
scroll to position [177, 0]
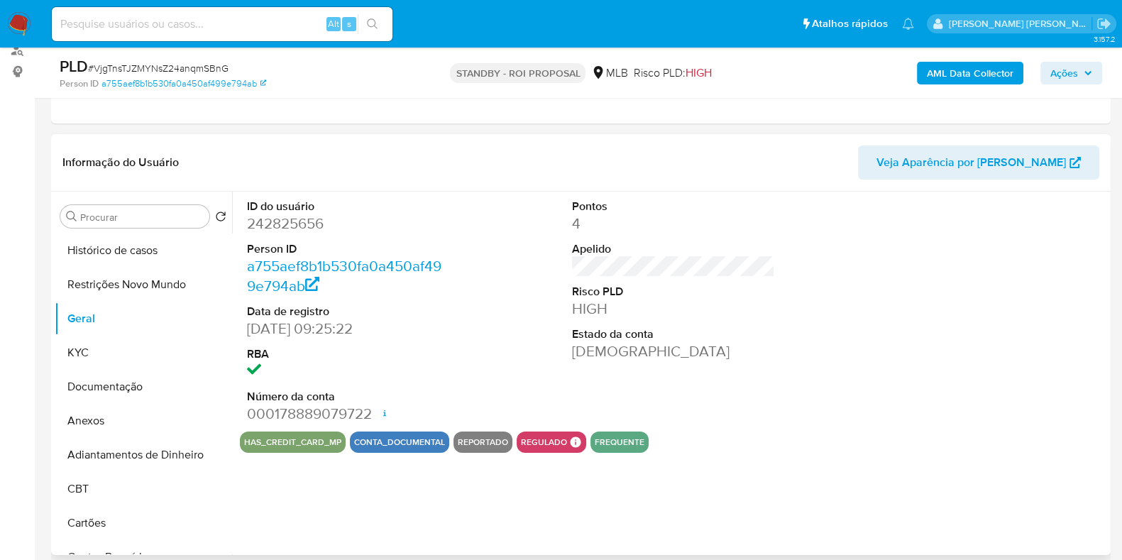
click at [300, 223] on dd "242825656" at bounding box center [348, 224] width 203 height 20
copy dd "242825656"
click at [217, 9] on div "Alt s" at bounding box center [222, 24] width 341 height 34
click at [213, 30] on input at bounding box center [222, 24] width 341 height 18
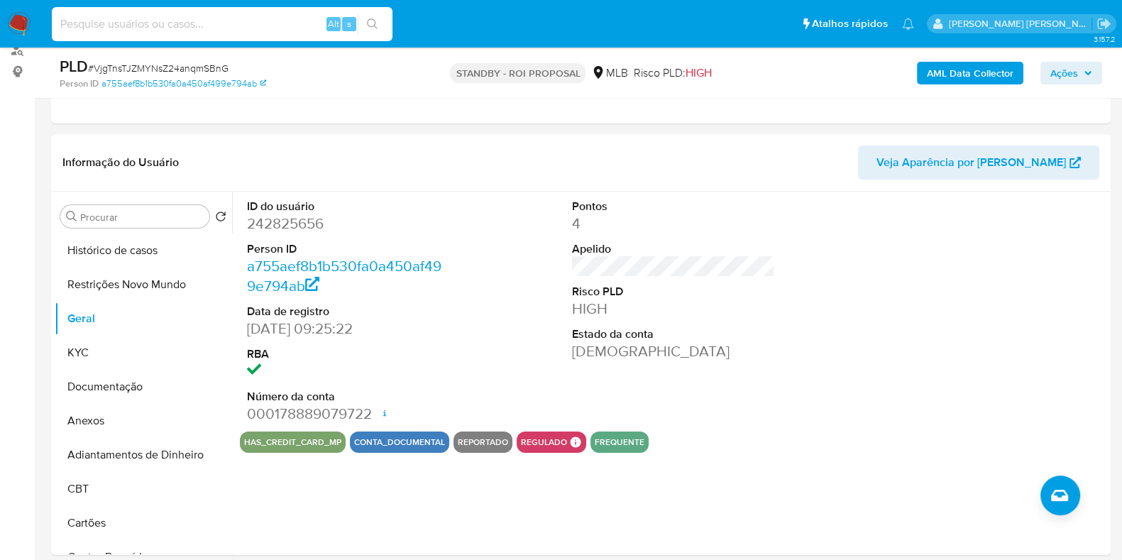
paste input "170892228"
type input "170892228"
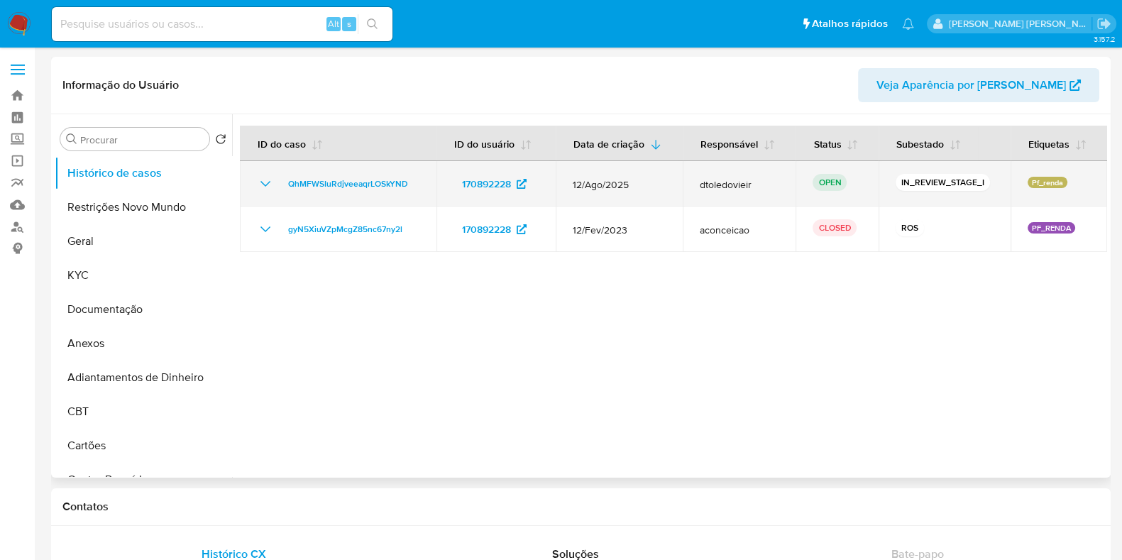
select select "10"
click at [376, 185] on span "QhMFWSIuRdjveeaqrLOSkYND" at bounding box center [348, 183] width 120 height 17
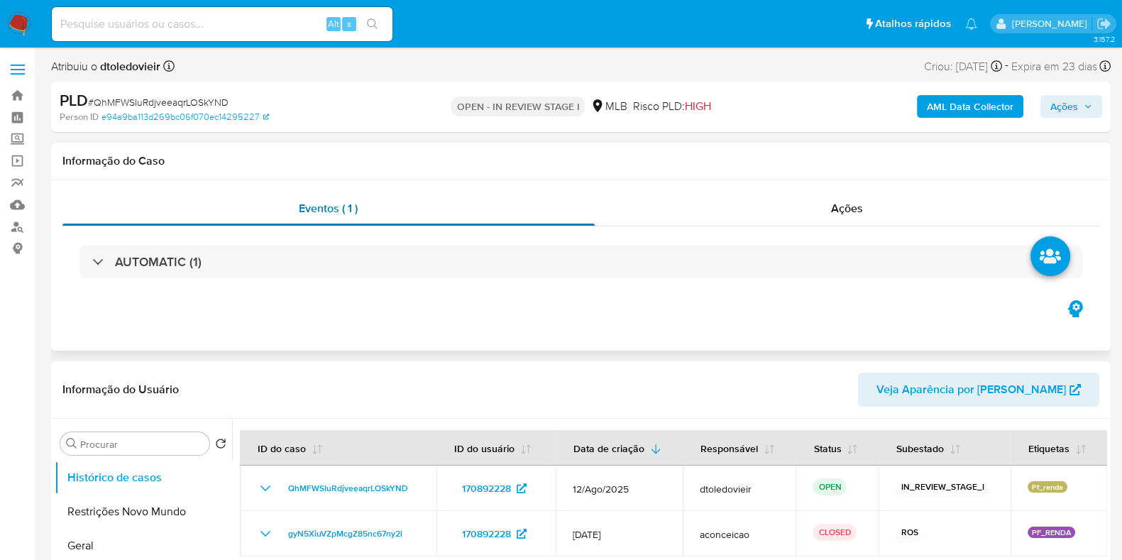
select select "10"
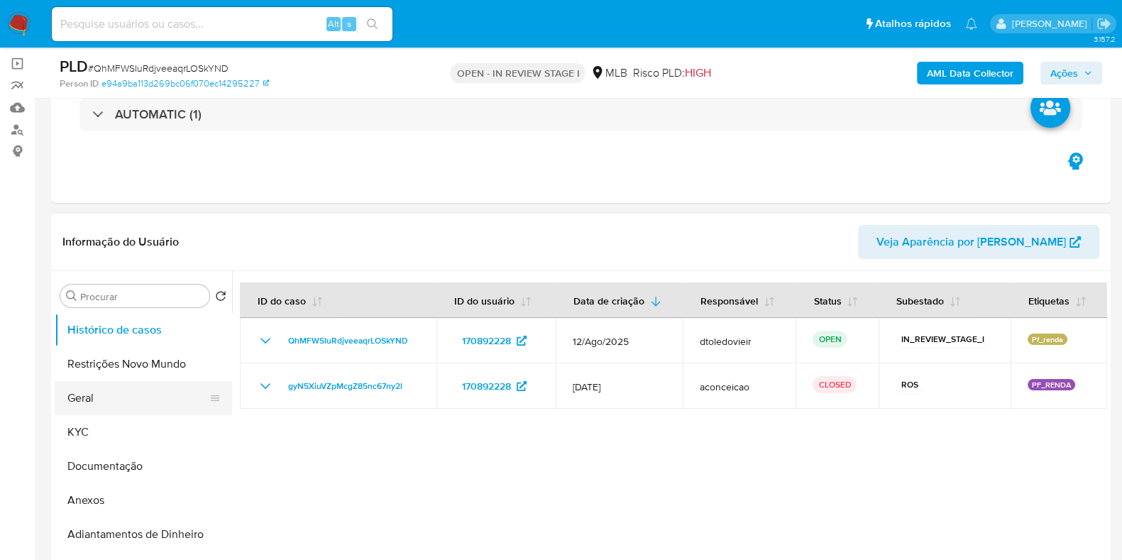
scroll to position [177, 0]
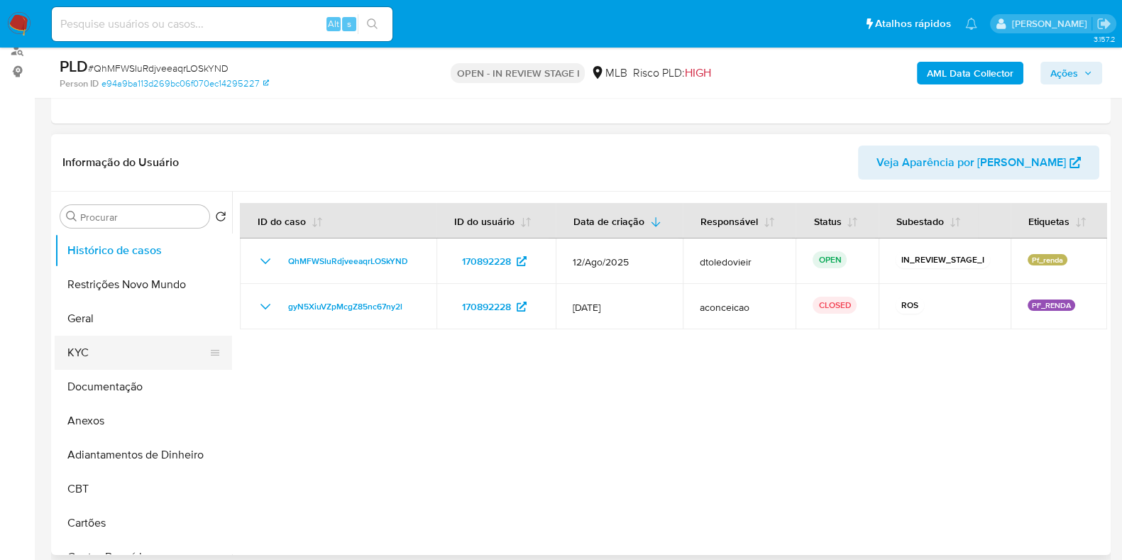
click at [117, 363] on button "KYC" at bounding box center [138, 353] width 166 height 34
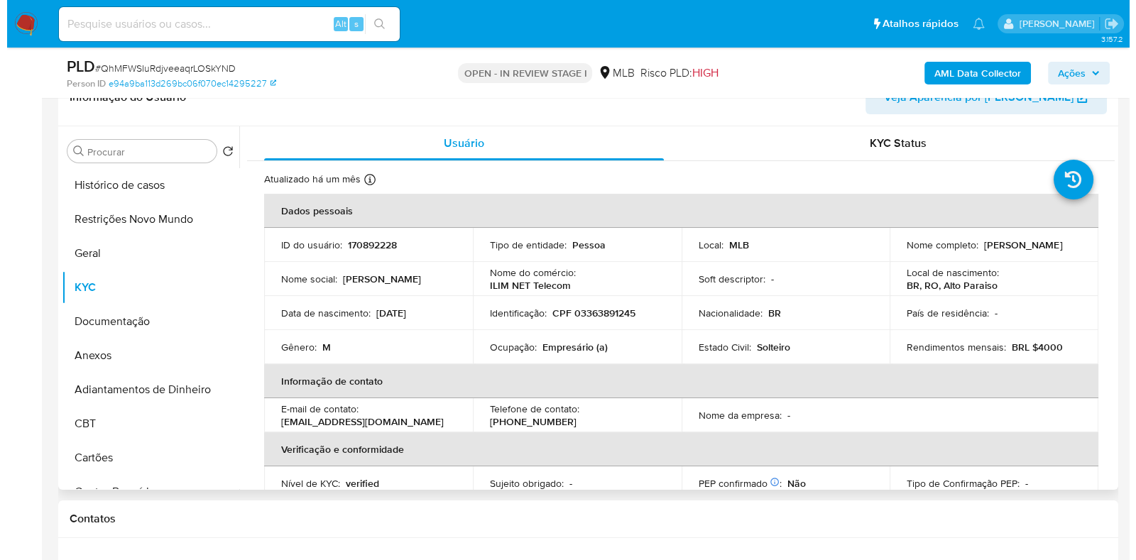
scroll to position [266, 0]
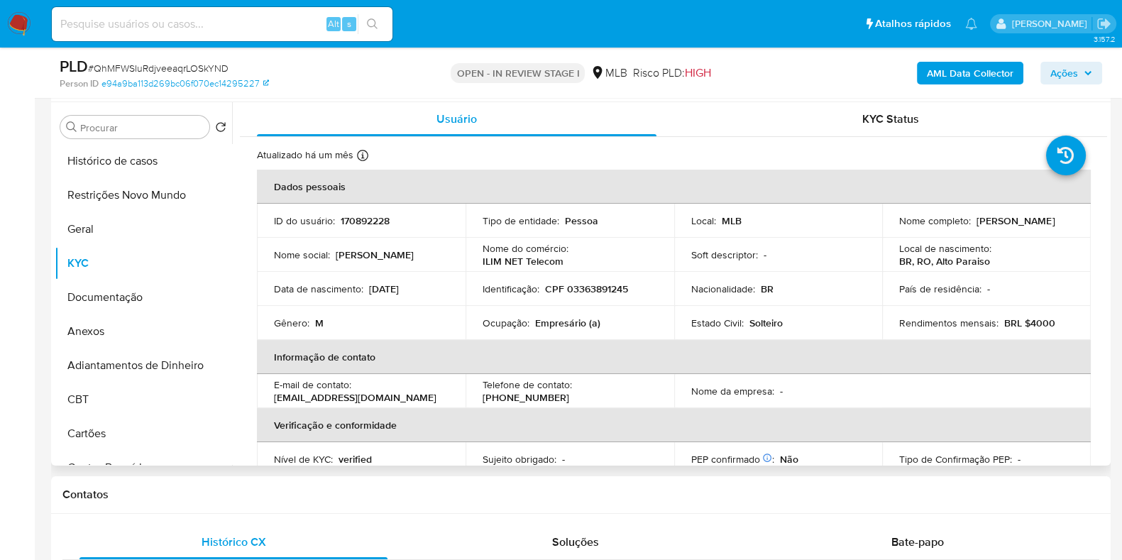
click at [568, 319] on p "Empresário (a)" at bounding box center [567, 323] width 65 height 13
copy p "Empresário"
click at [600, 284] on p "CPF 03363891245" at bounding box center [586, 288] width 83 height 13
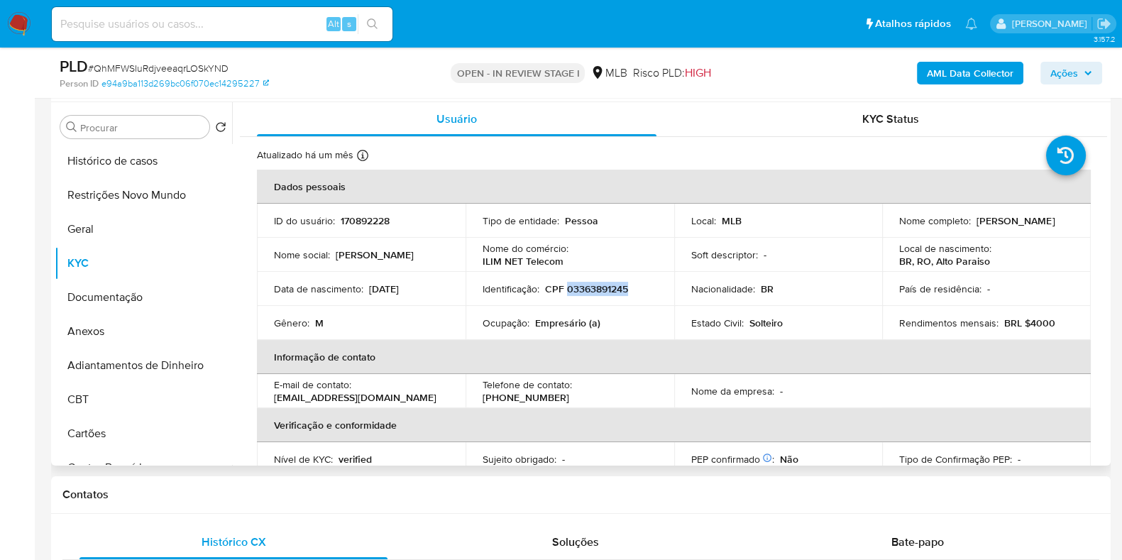
copy p "03363891245"
click at [123, 283] on button "Documentação" at bounding box center [138, 297] width 166 height 34
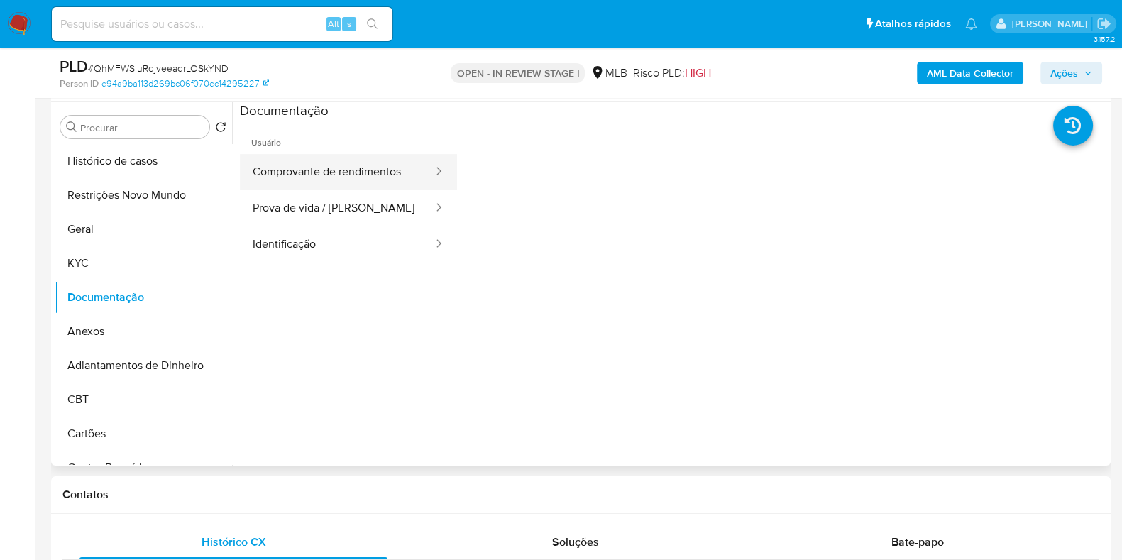
click at [330, 182] on button "Comprovante de rendimentos" at bounding box center [337, 172] width 194 height 36
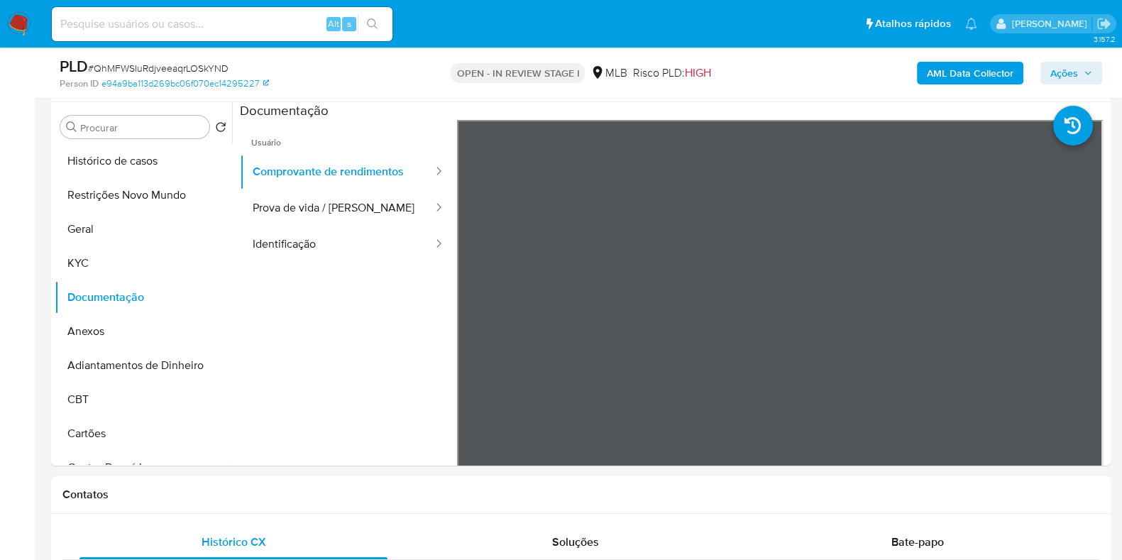
click at [990, 67] on b "AML Data Collector" at bounding box center [970, 73] width 87 height 23
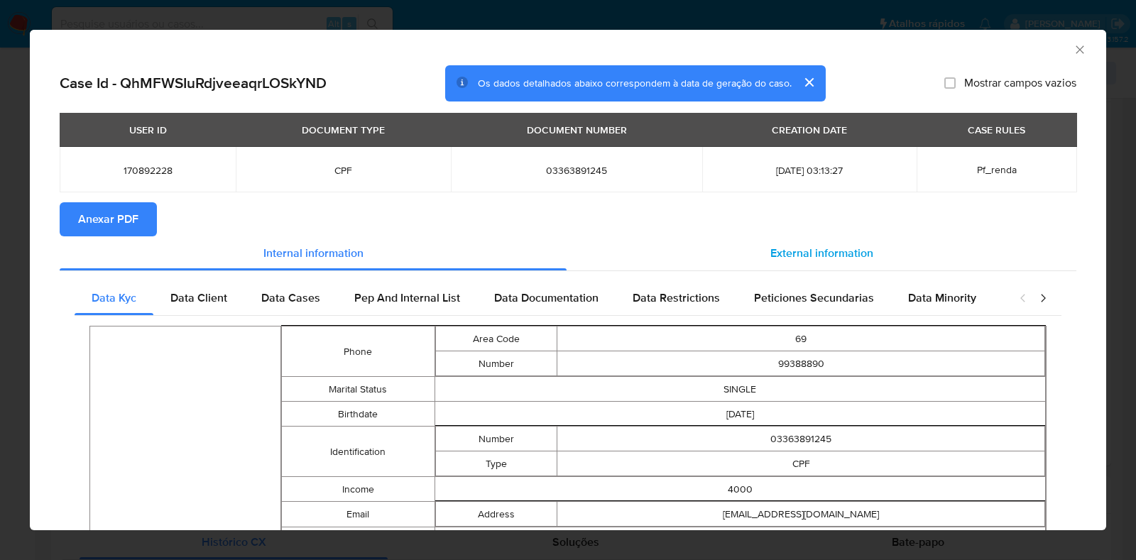
click at [801, 249] on span "External information" at bounding box center [821, 253] width 103 height 16
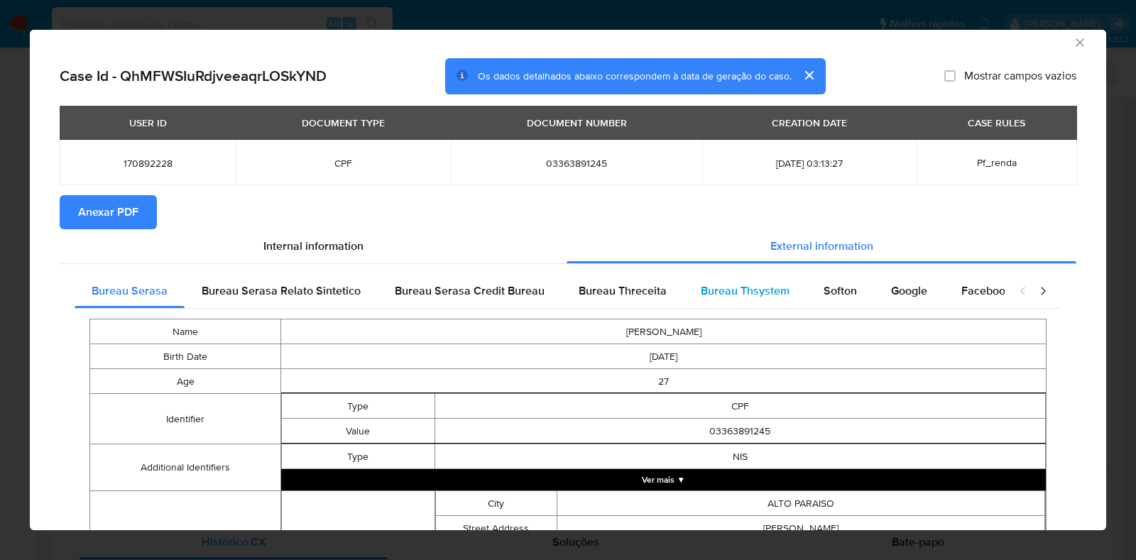
click at [749, 284] on span "Bureau Thsystem" at bounding box center [744, 290] width 89 height 16
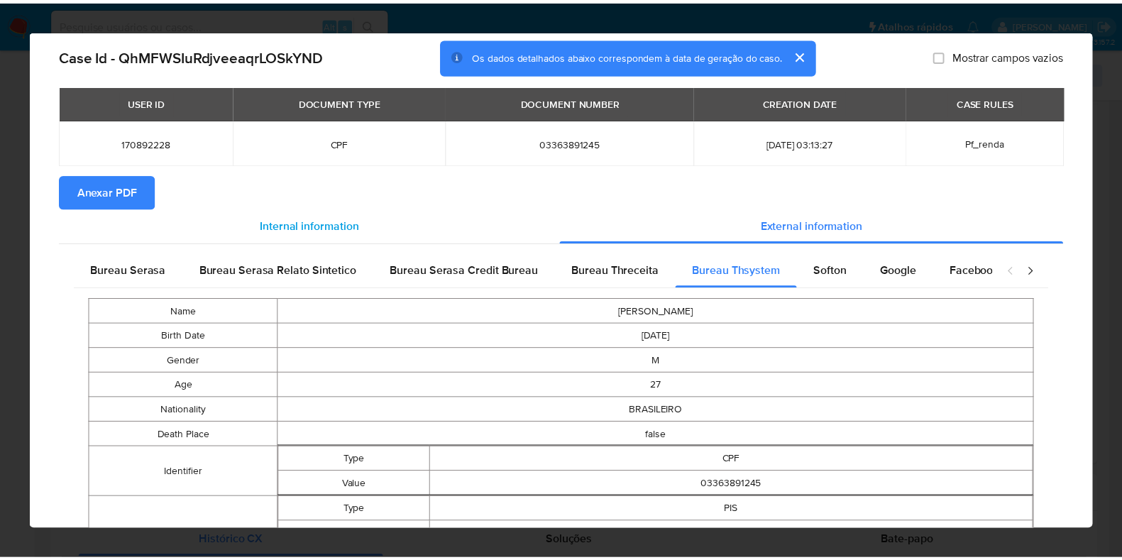
scroll to position [0, 0]
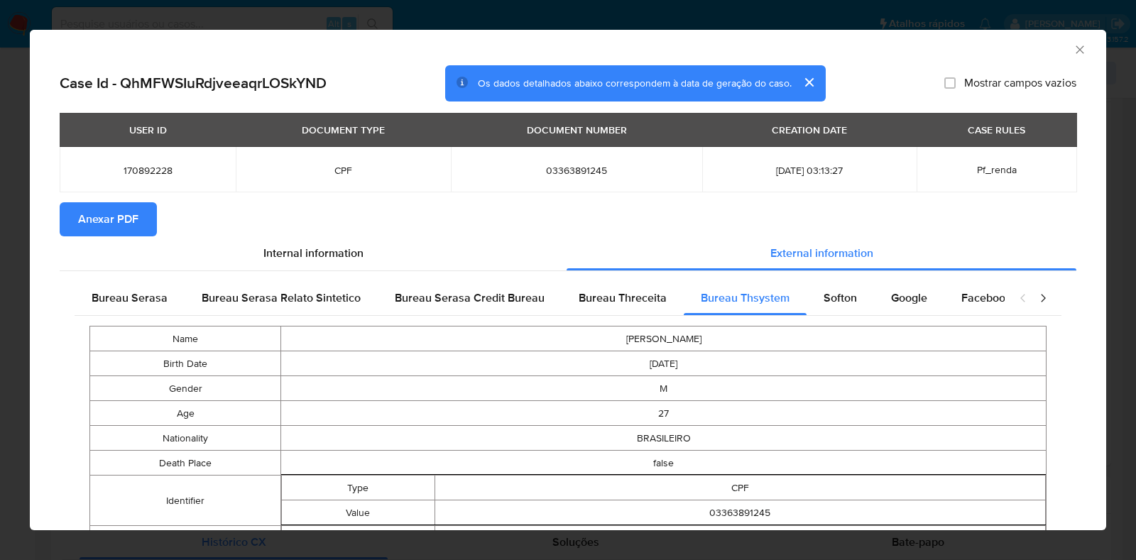
click at [561, 174] on span "03363891245" at bounding box center [576, 170] width 217 height 13
copy span "03363891245"
click at [27, 163] on div "AML Data Collector Case Id - QhMFWSIuRdjveeaqrLOSkYND Os dados detalhados abaix…" at bounding box center [568, 280] width 1136 height 560
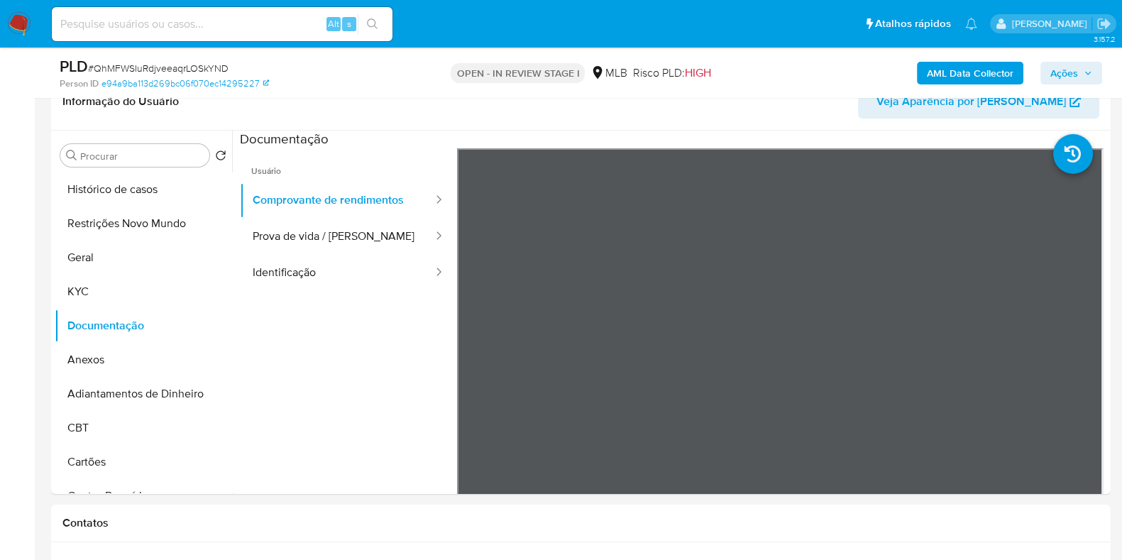
scroll to position [266, 0]
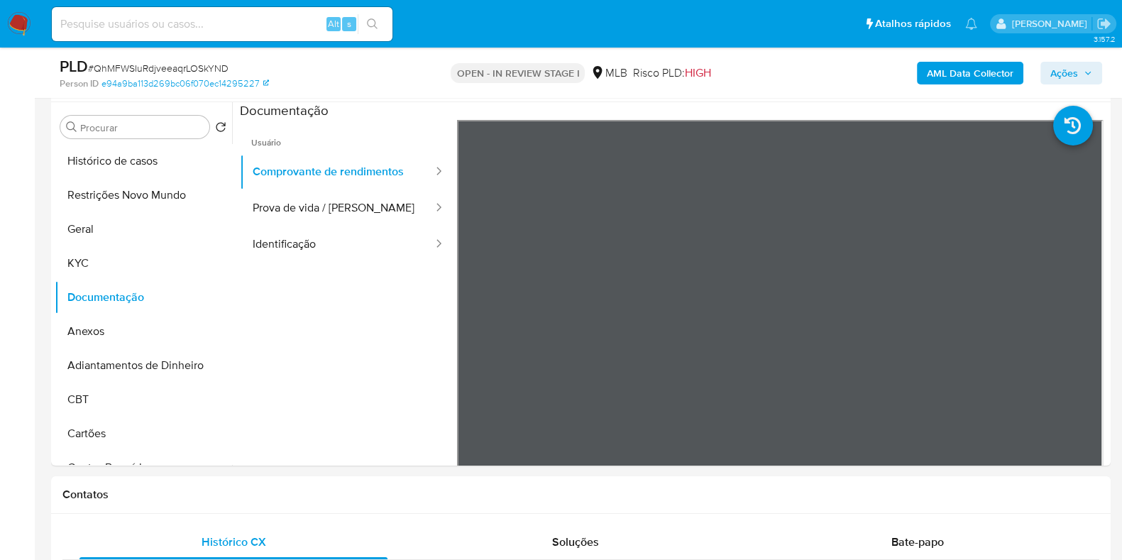
click at [1075, 65] on span "Ações" at bounding box center [1064, 73] width 28 height 23
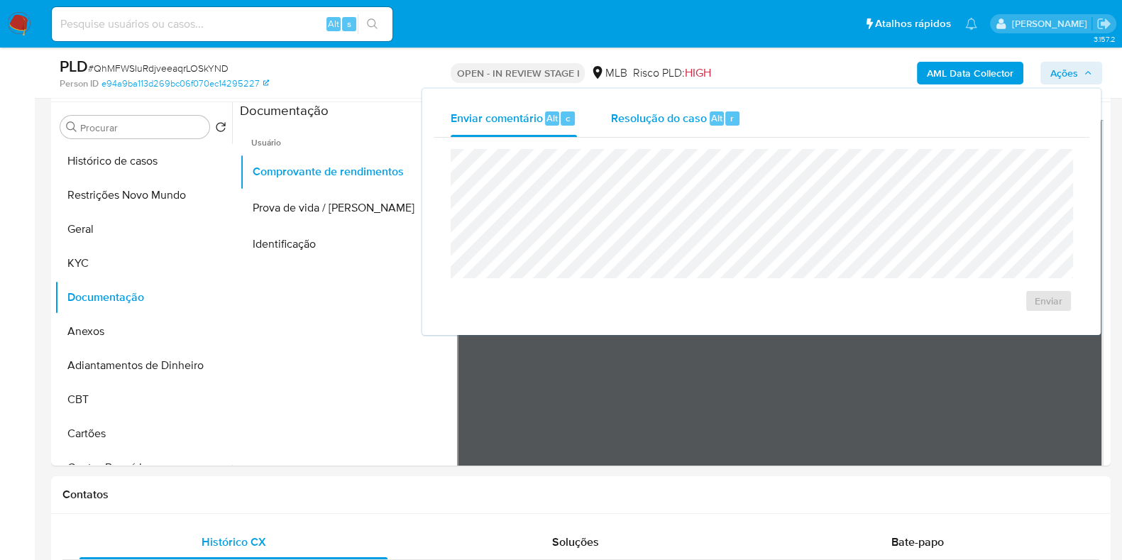
click at [692, 119] on span "Resolução do caso" at bounding box center [659, 117] width 96 height 16
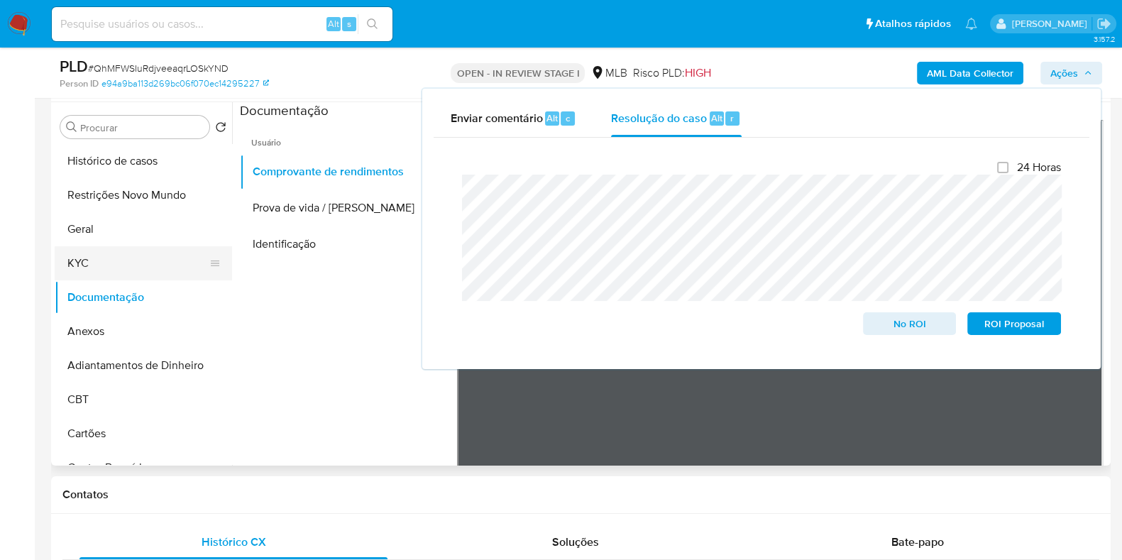
click at [112, 252] on button "KYC" at bounding box center [138, 263] width 166 height 34
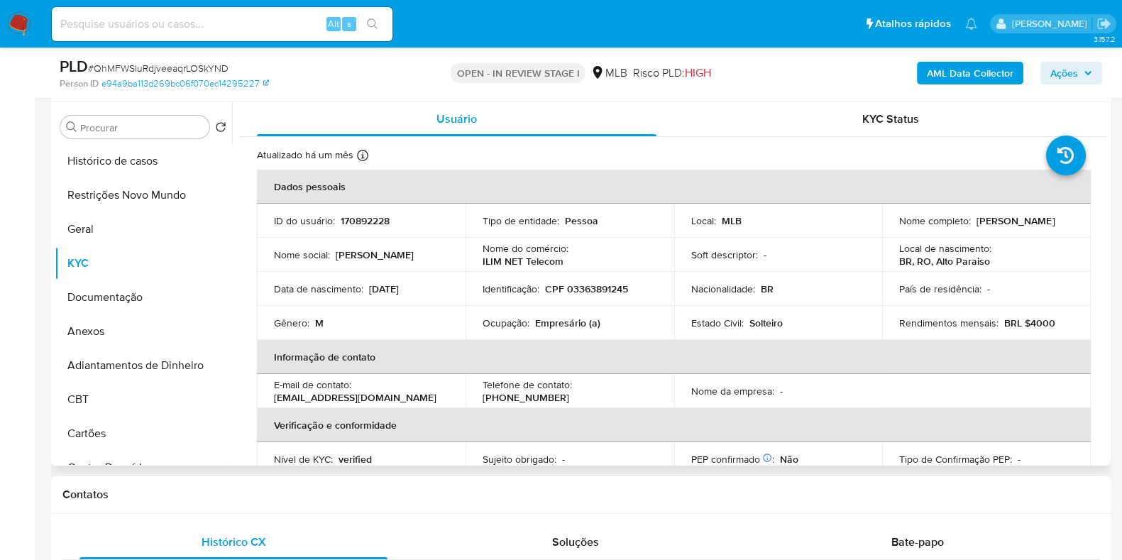
drag, startPoint x: 1024, startPoint y: 227, endPoint x: 894, endPoint y: 226, distance: 130.6
click at [894, 226] on td "Nome completo : Ronaldo Moraes Dos Santos" at bounding box center [986, 221] width 209 height 34
copy p "Ronaldo Moraes Dos Santos"
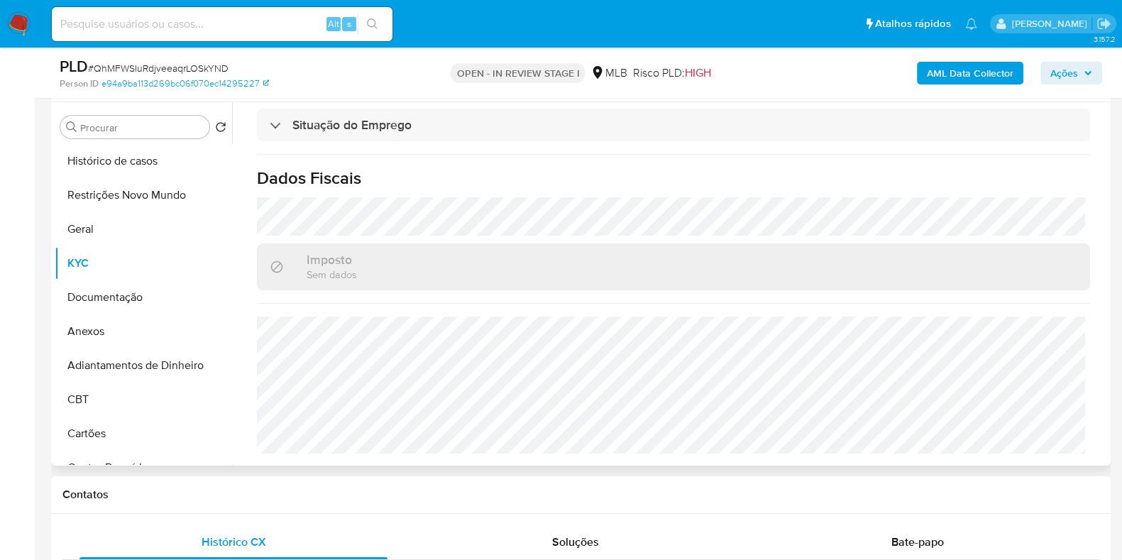
scroll to position [0, 0]
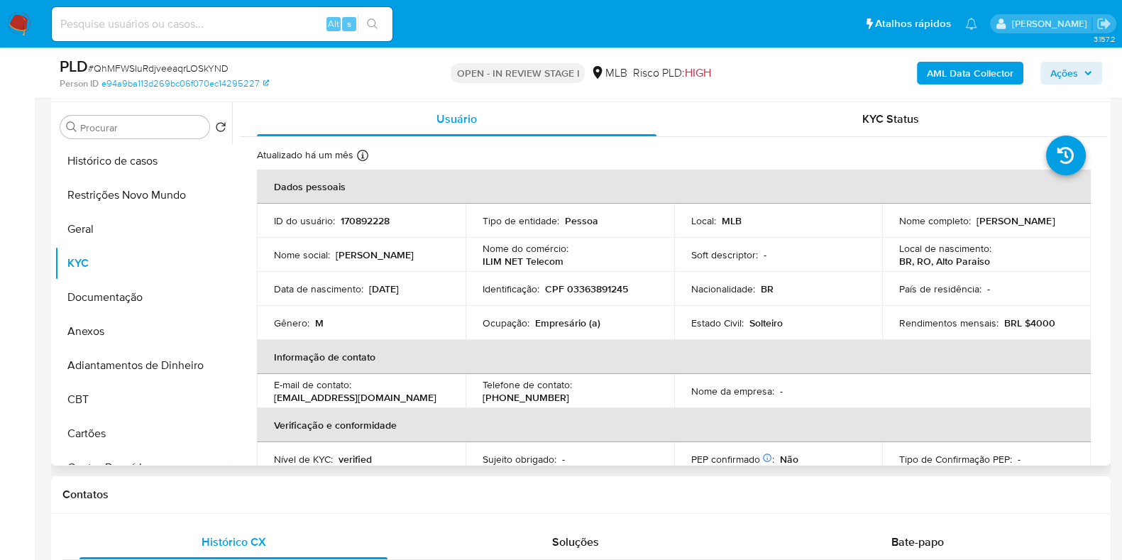
click at [590, 292] on p "CPF 03363891245" at bounding box center [586, 288] width 83 height 13
drag, startPoint x: 590, startPoint y: 292, endPoint x: 595, endPoint y: 286, distance: 7.7
click at [591, 292] on p "CPF 03363891245" at bounding box center [586, 288] width 83 height 13
copy p "03363891245"
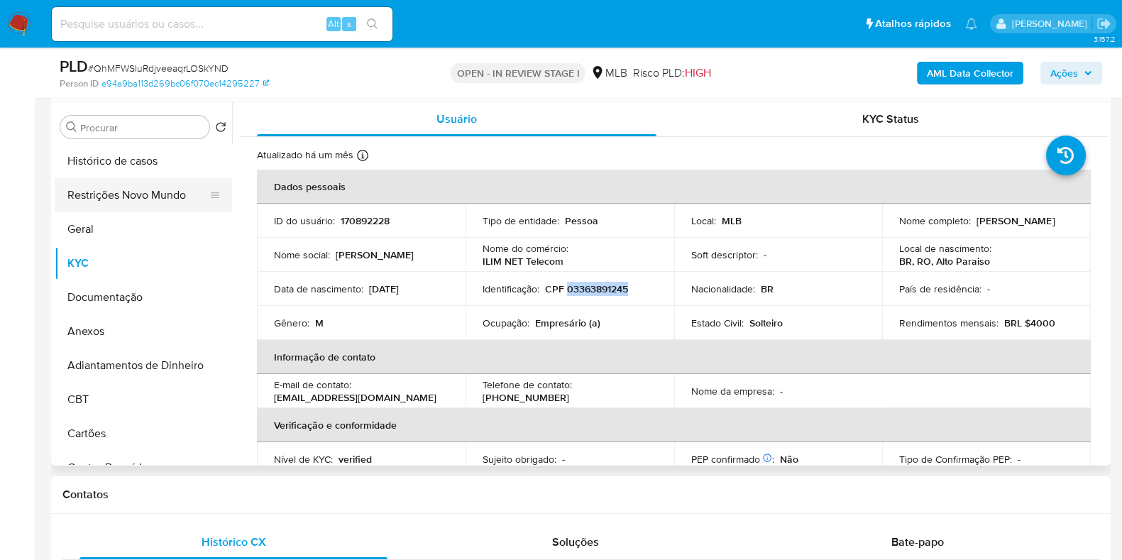
click at [145, 179] on button "Restrições Novo Mundo" at bounding box center [138, 195] width 166 height 34
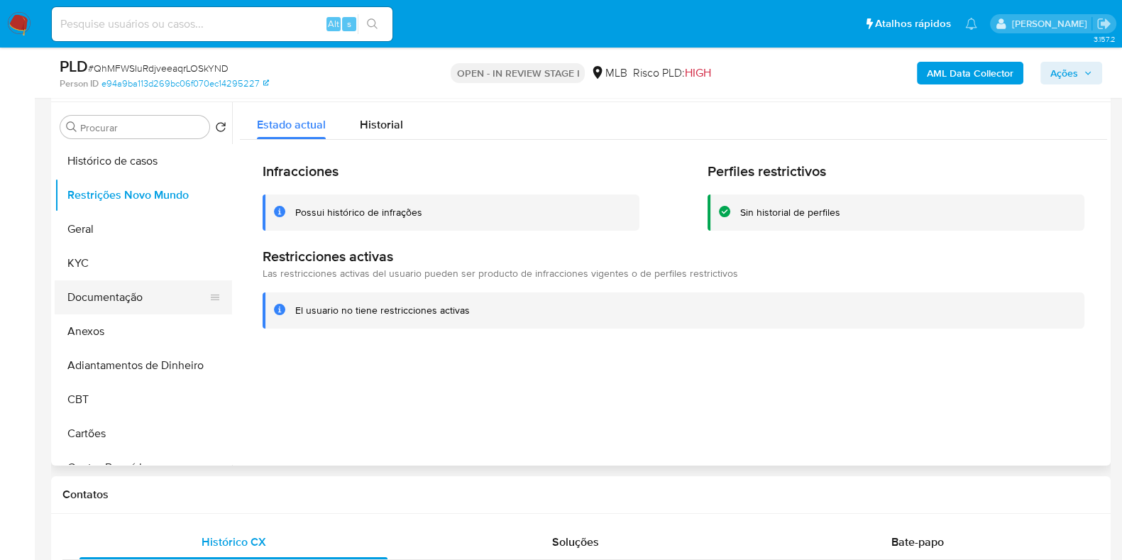
click at [149, 299] on button "Documentação" at bounding box center [138, 297] width 166 height 34
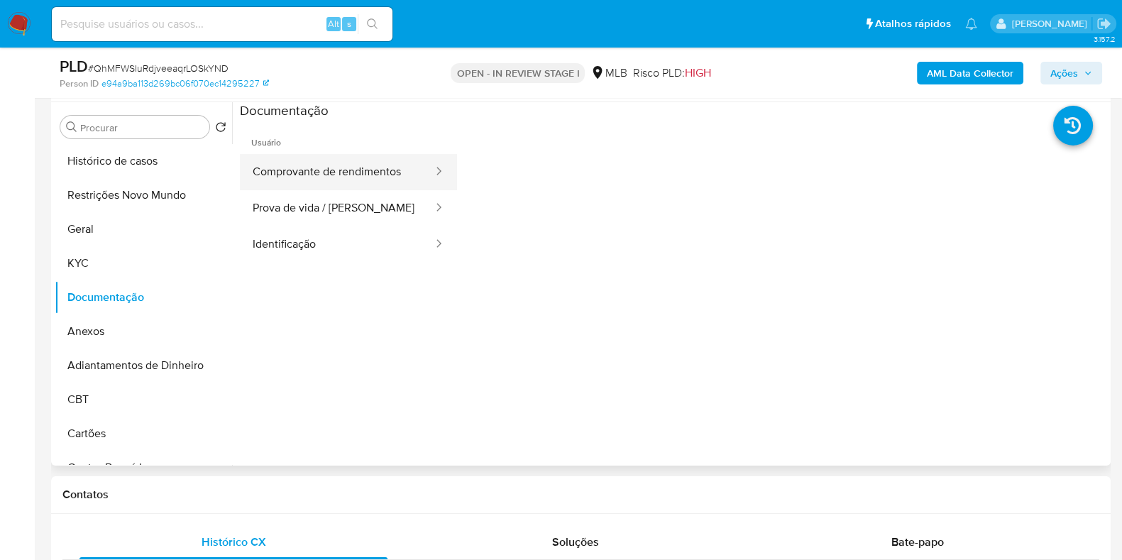
click at [334, 170] on button "Comprovante de rendimentos" at bounding box center [337, 172] width 194 height 36
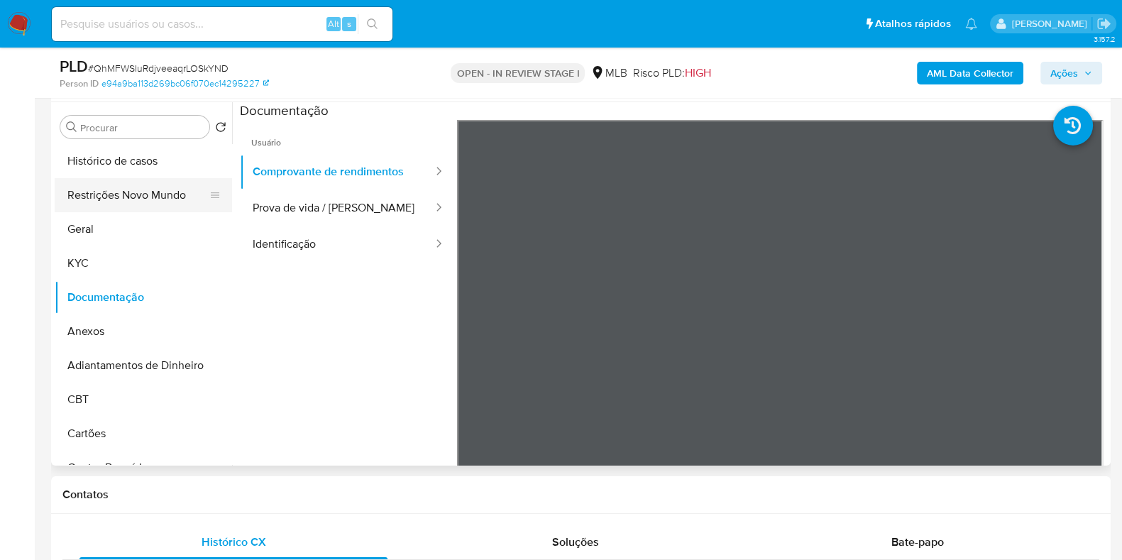
click at [99, 209] on button "Restrições Novo Mundo" at bounding box center [138, 195] width 166 height 34
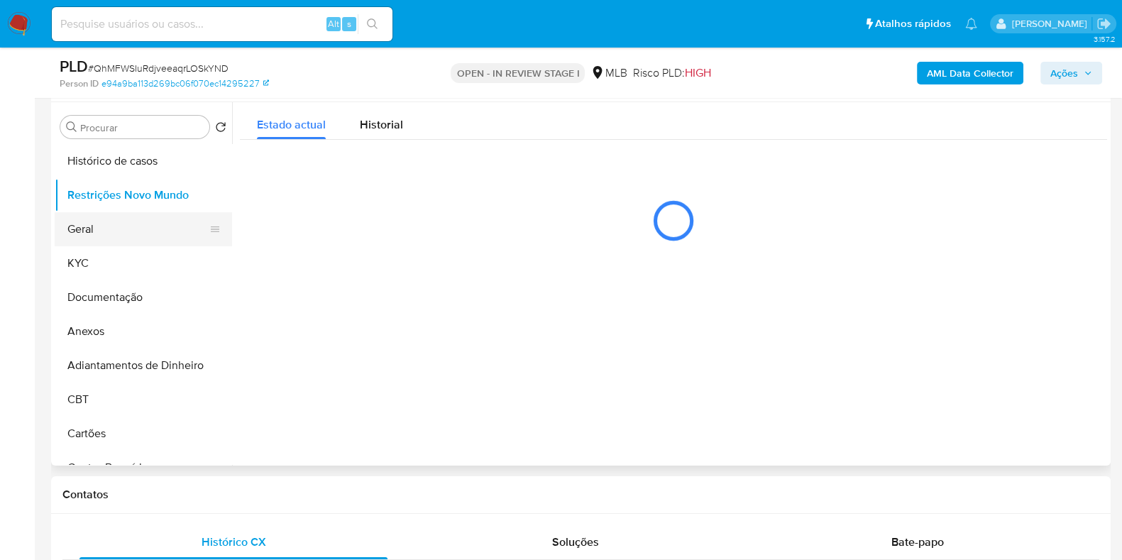
click at [89, 231] on button "Geral" at bounding box center [138, 229] width 166 height 34
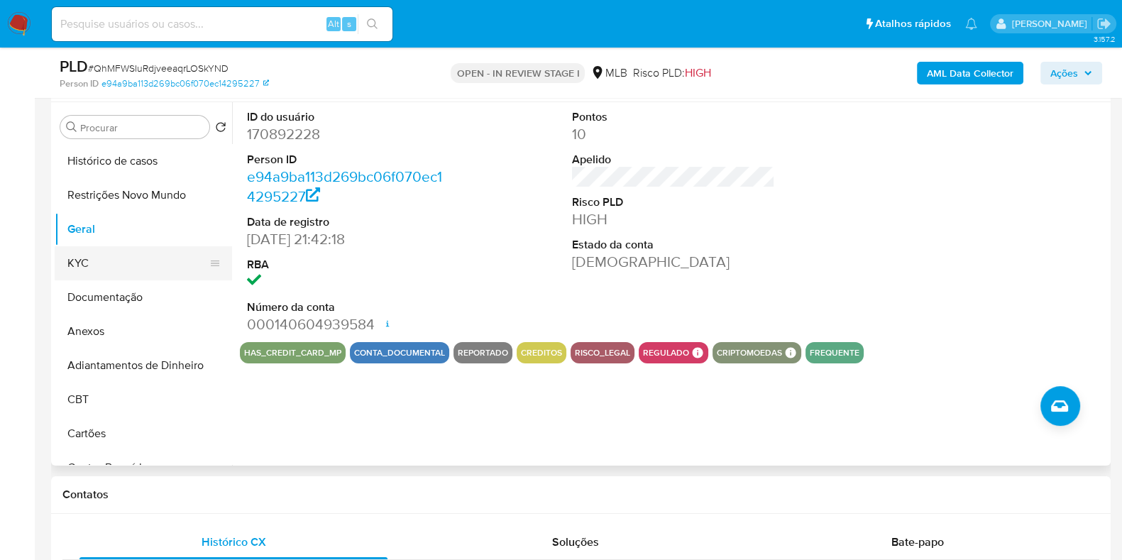
click at [133, 265] on button "KYC" at bounding box center [138, 263] width 166 height 34
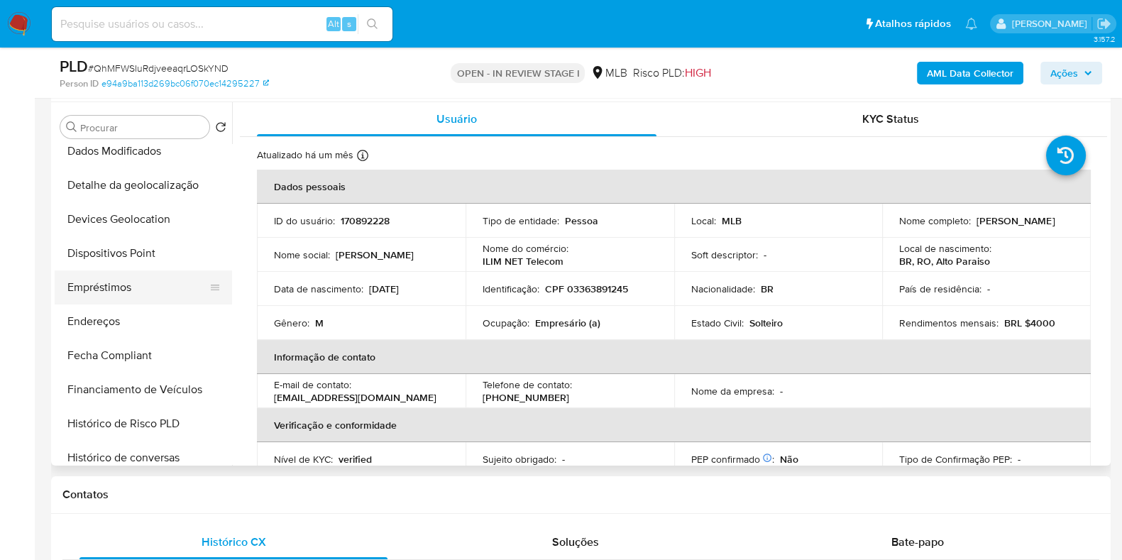
scroll to position [354, 0]
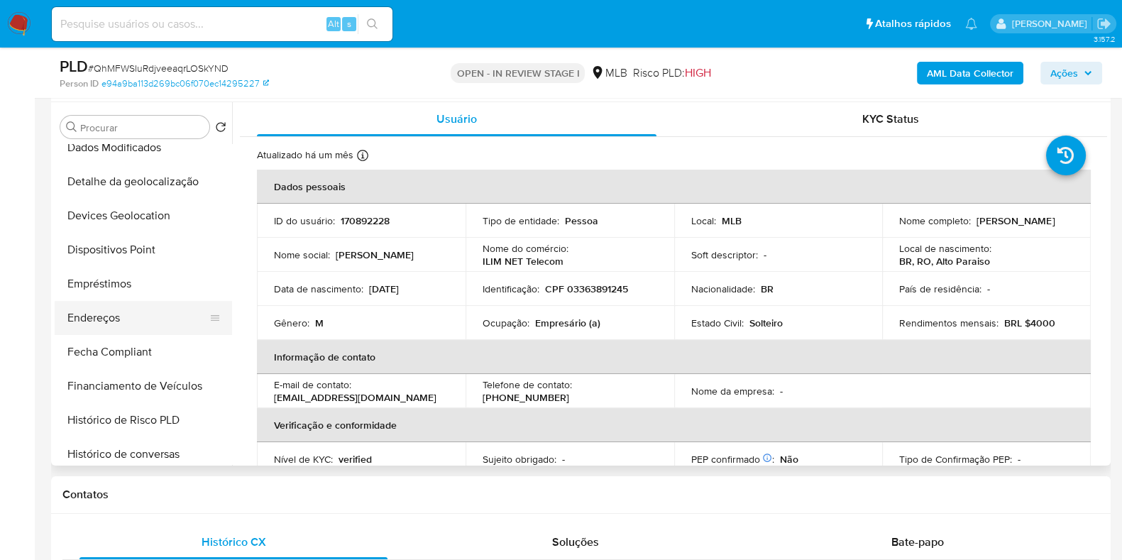
click at [138, 315] on button "Endereços" at bounding box center [138, 318] width 166 height 34
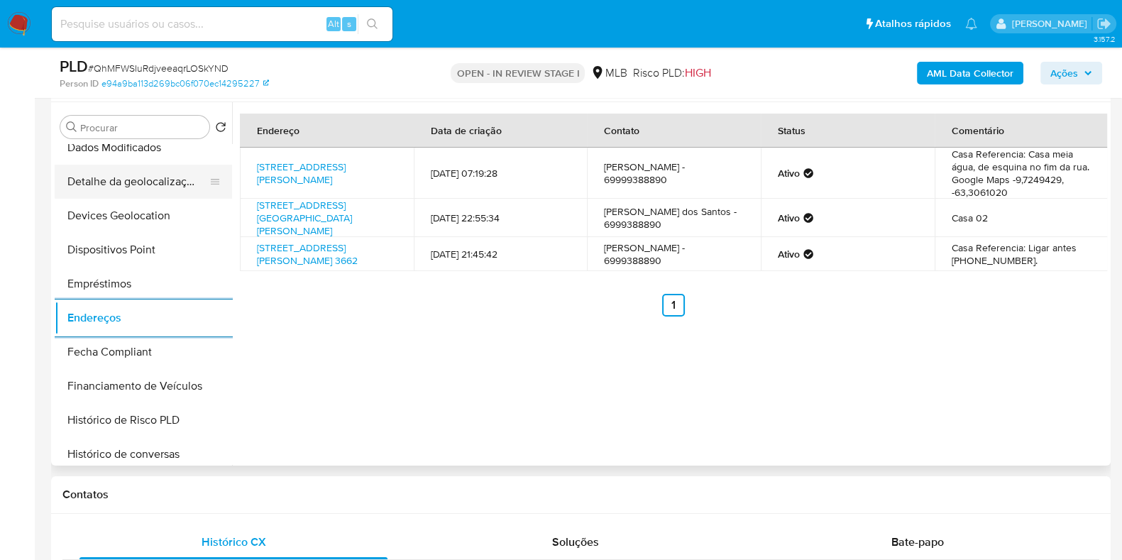
click at [148, 180] on button "Detalhe da geolocalização" at bounding box center [138, 182] width 166 height 34
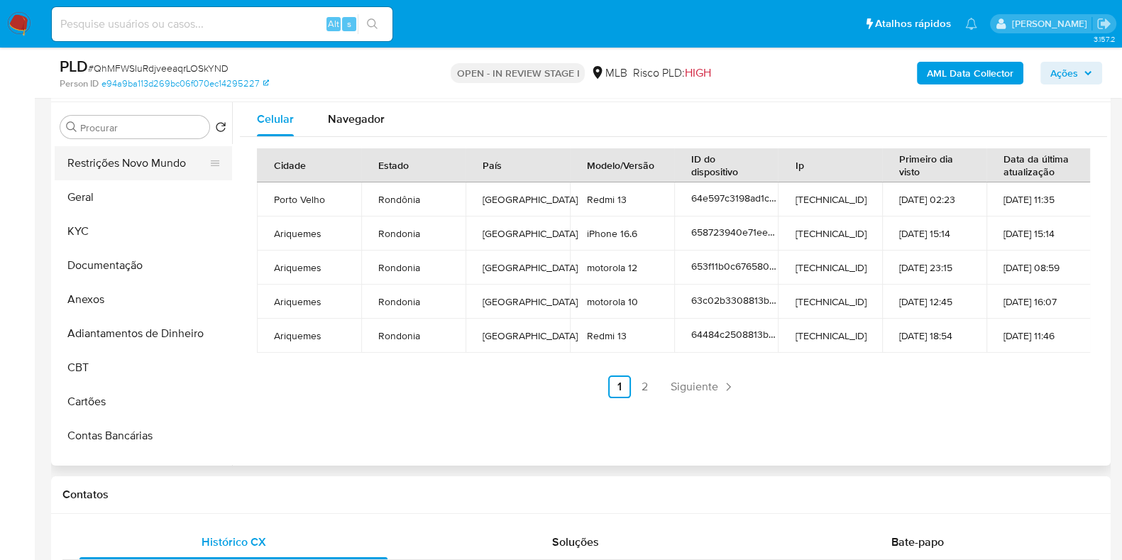
scroll to position [0, 0]
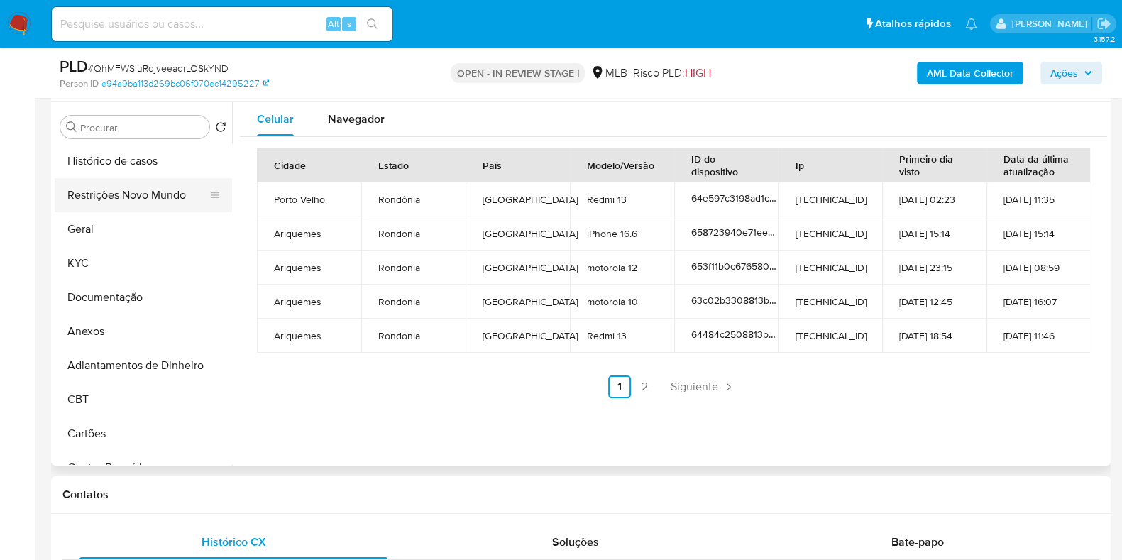
click at [136, 191] on button "Restrições Novo Mundo" at bounding box center [138, 195] width 166 height 34
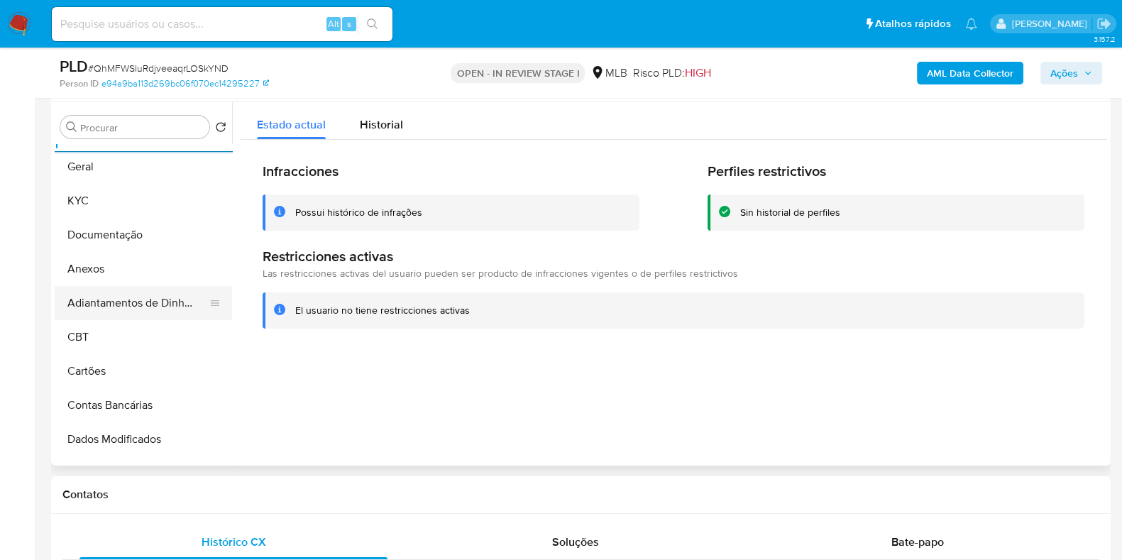
scroll to position [265, 0]
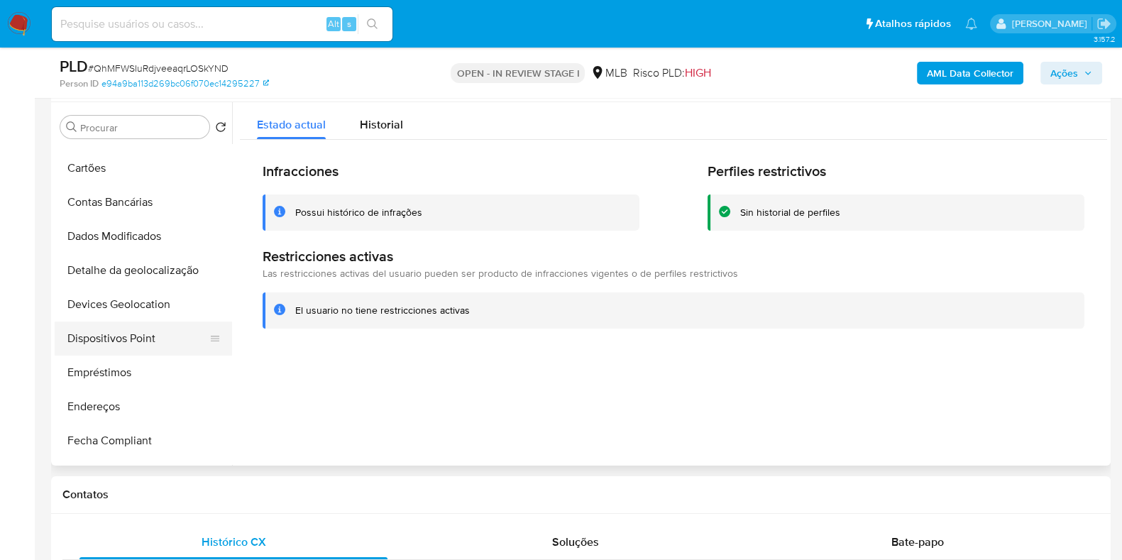
drag, startPoint x: 138, startPoint y: 335, endPoint x: 194, endPoint y: 335, distance: 55.4
click at [139, 335] on button "Dispositivos Point" at bounding box center [138, 339] width 166 height 34
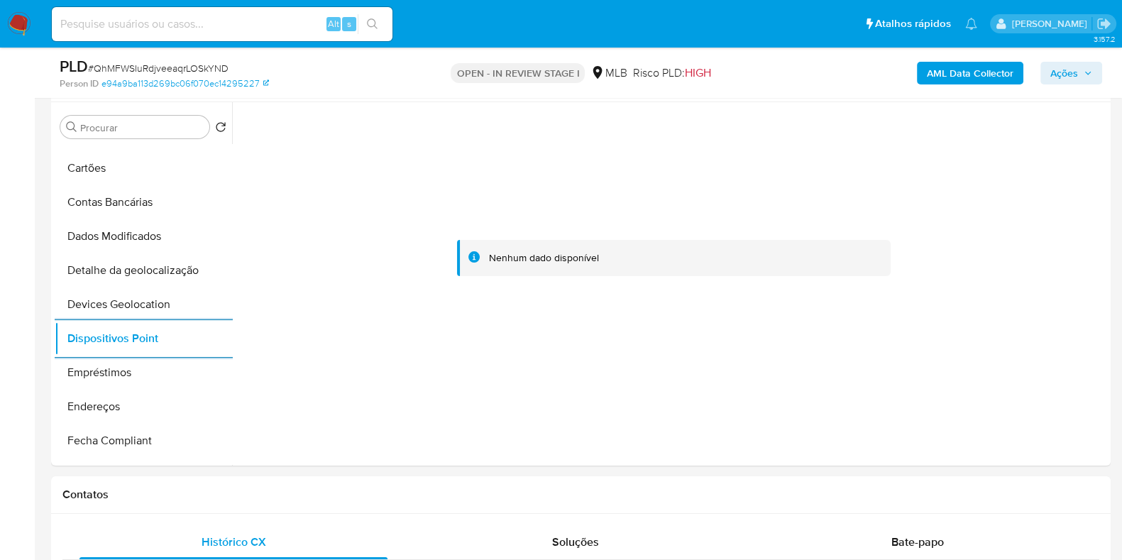
click at [947, 63] on b "AML Data Collector" at bounding box center [970, 73] width 87 height 23
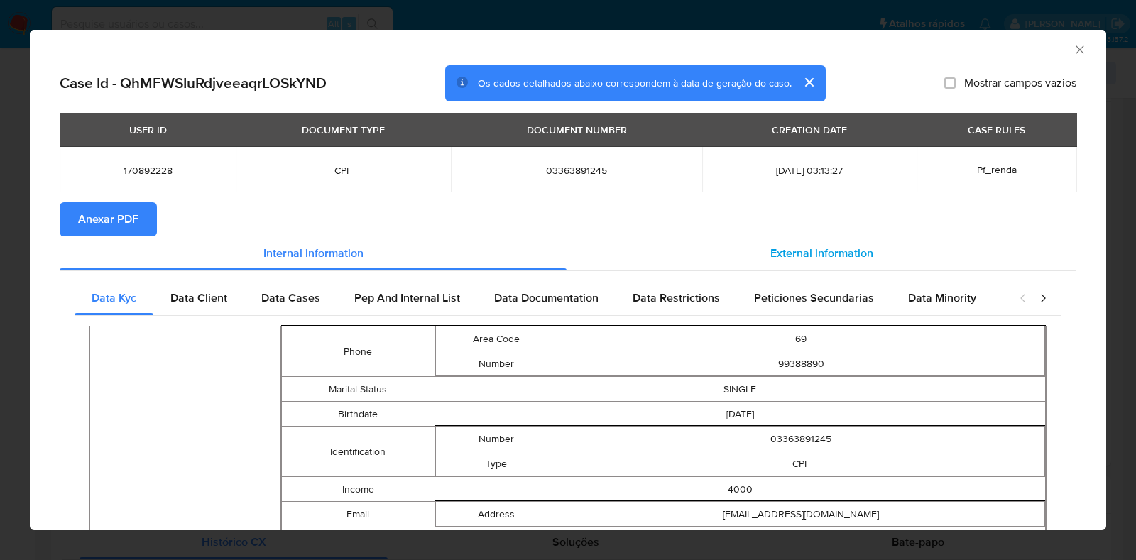
click at [803, 241] on div "External information" at bounding box center [821, 253] width 510 height 34
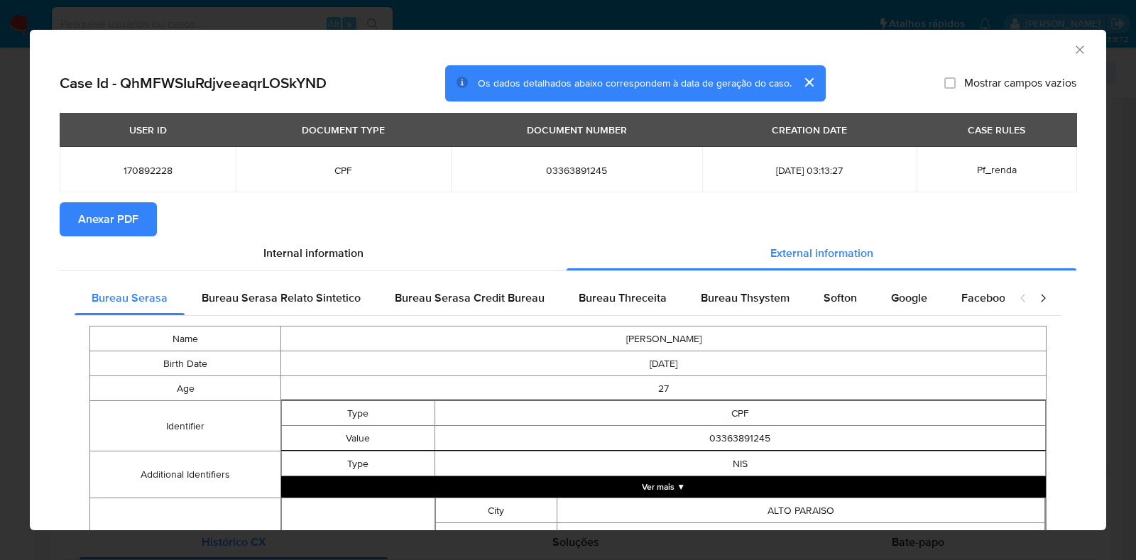
drag, startPoint x: 107, startPoint y: 226, endPoint x: 94, endPoint y: 233, distance: 14.6
click at [109, 225] on span "Anexar PDF" at bounding box center [108, 219] width 60 height 31
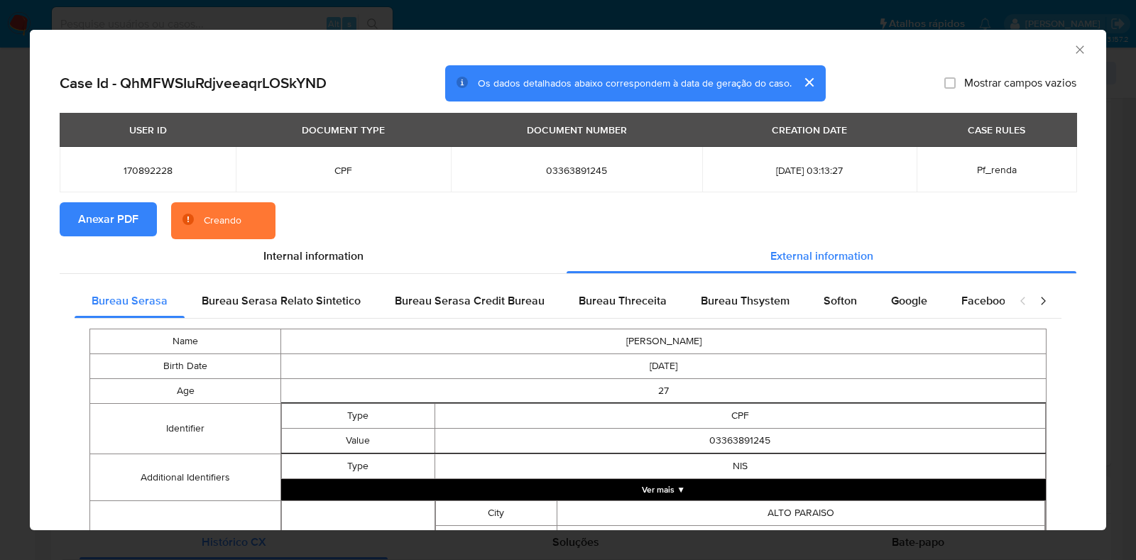
click at [45, 246] on div "Case Id - QhMFWSIuRdjveeaqrLOSkYND Os dados detalhados abaixo correspondem à da…" at bounding box center [568, 480] width 1076 height 830
click at [16, 298] on div "AML Data Collector Case Id - QhMFWSIuRdjveeaqrLOSkYND Os dados detalhados abaix…" at bounding box center [568, 280] width 1136 height 560
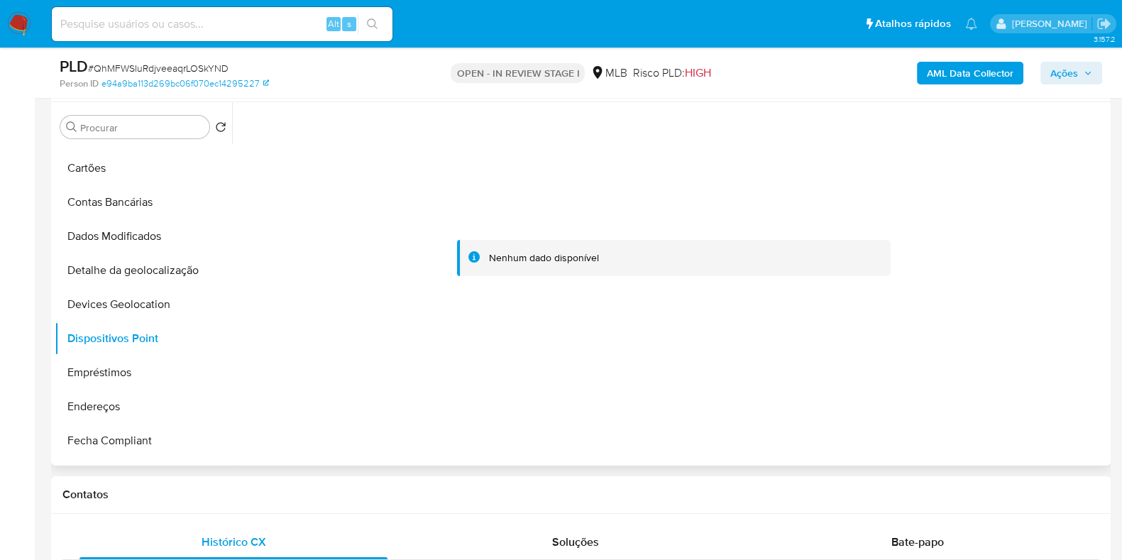
scroll to position [0, 0]
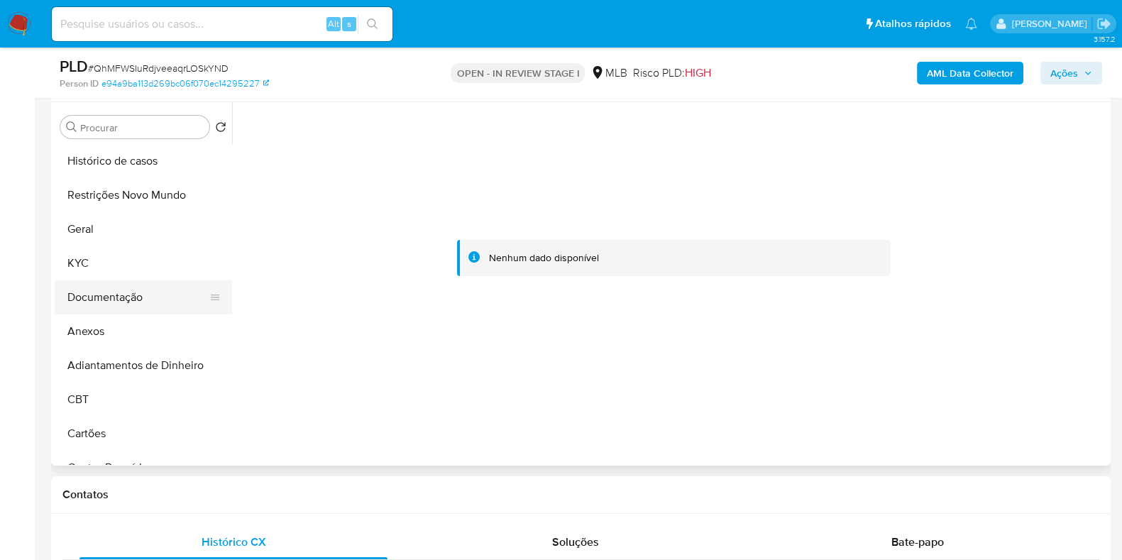
click at [118, 285] on button "Documentação" at bounding box center [138, 297] width 166 height 34
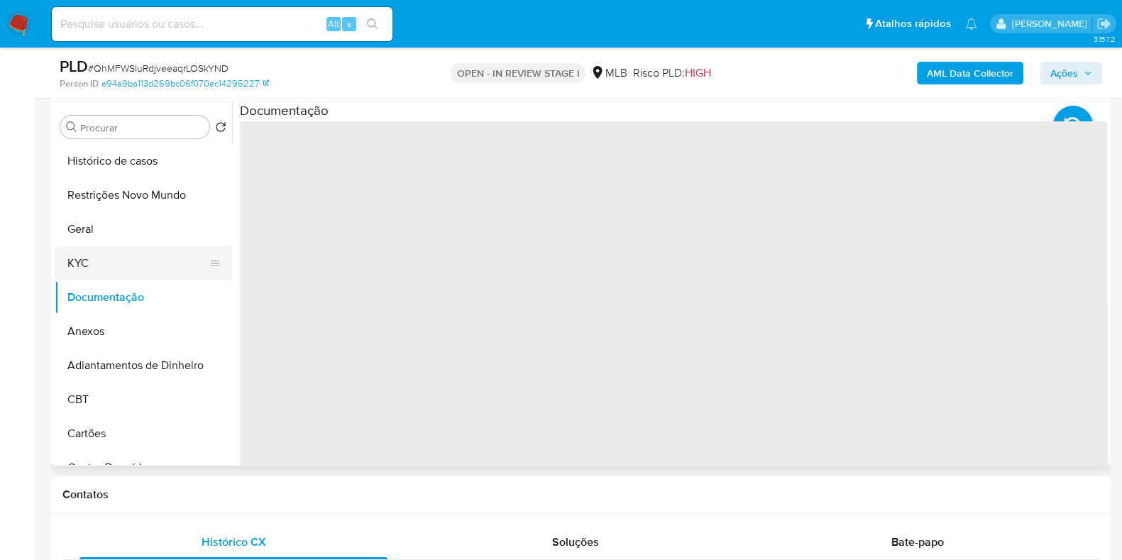
click at [123, 273] on button "KYC" at bounding box center [138, 263] width 166 height 34
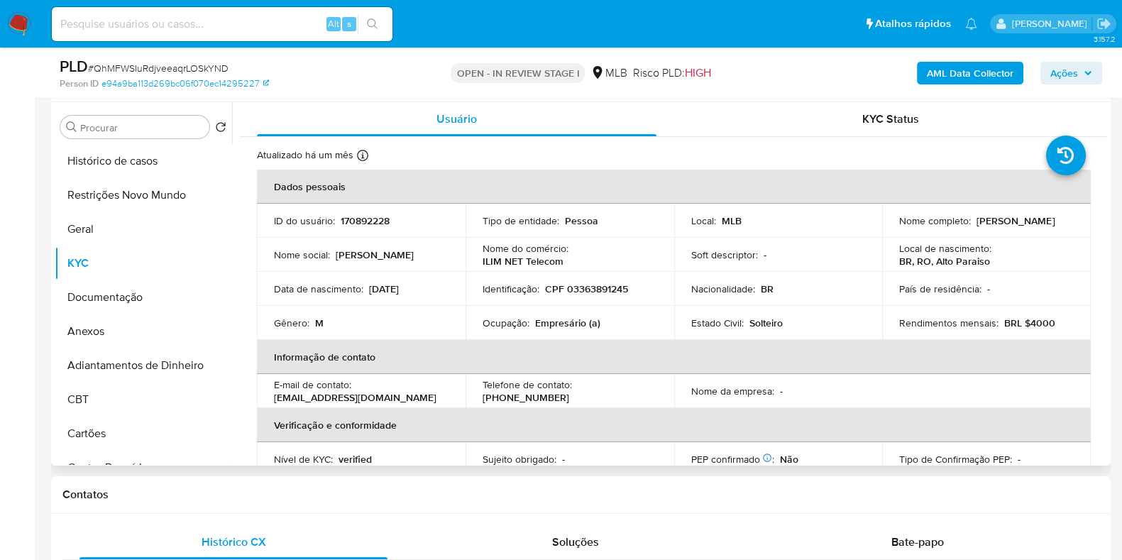
drag, startPoint x: 1021, startPoint y: 230, endPoint x: 890, endPoint y: 229, distance: 131.3
click at [890, 229] on td "Nome completo : Ronaldo Moraes Dos Santos" at bounding box center [986, 221] width 209 height 34
copy p "Ronaldo Moraes Dos Santos"
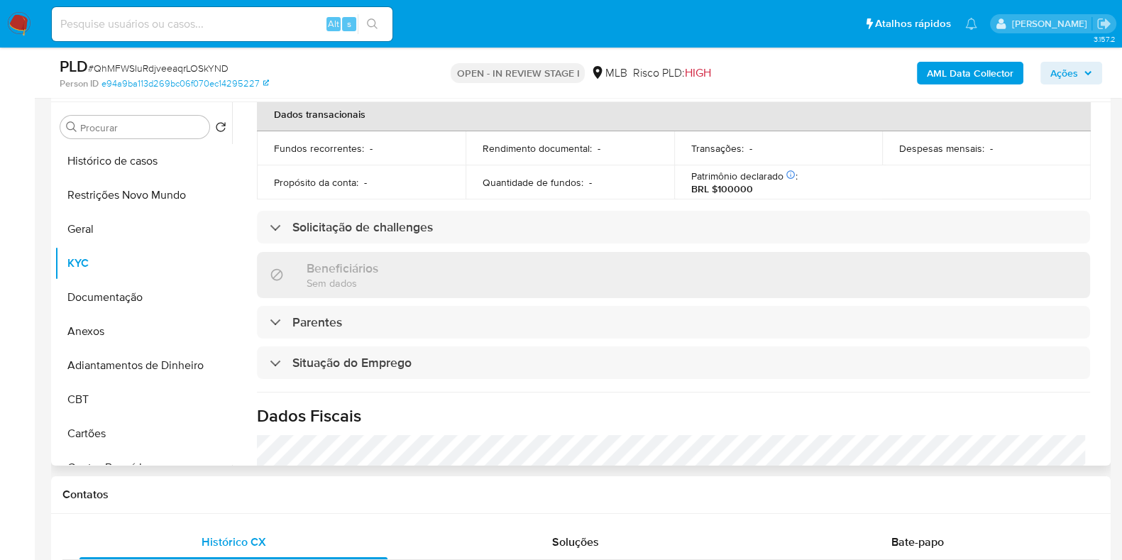
scroll to position [617, 0]
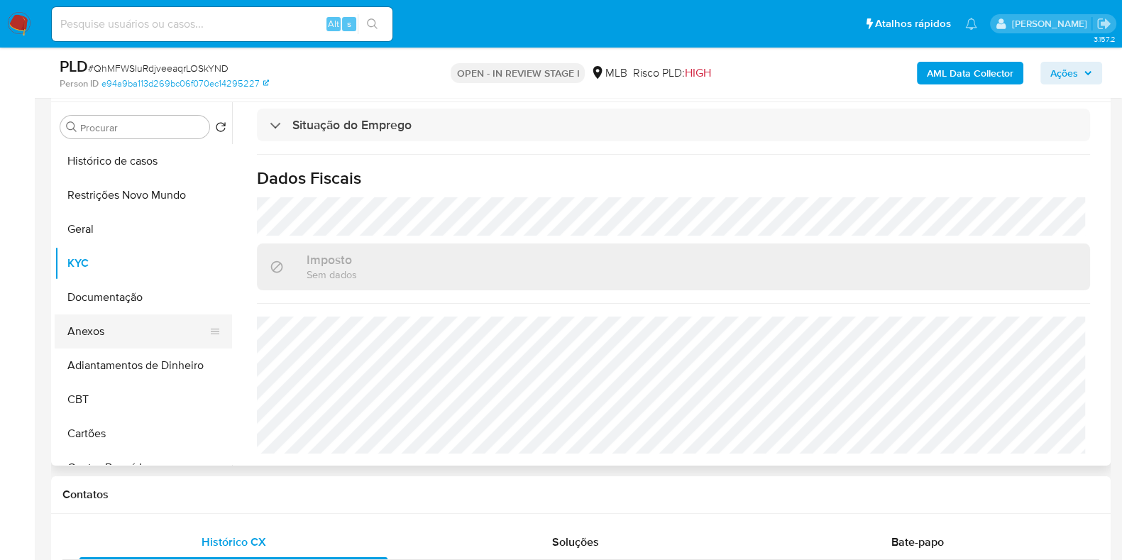
click at [145, 329] on button "Anexos" at bounding box center [138, 331] width 166 height 34
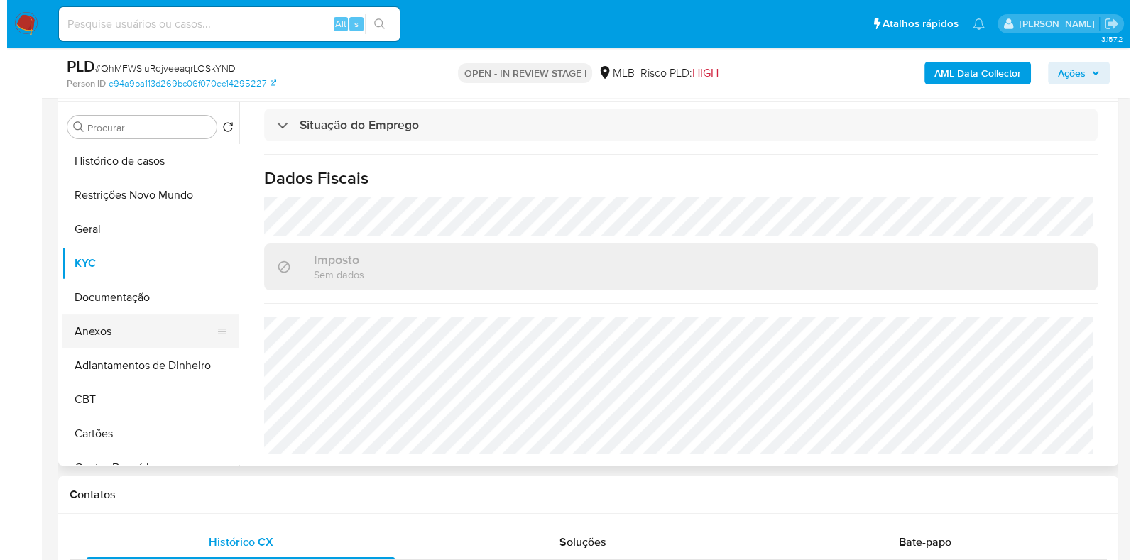
scroll to position [0, 0]
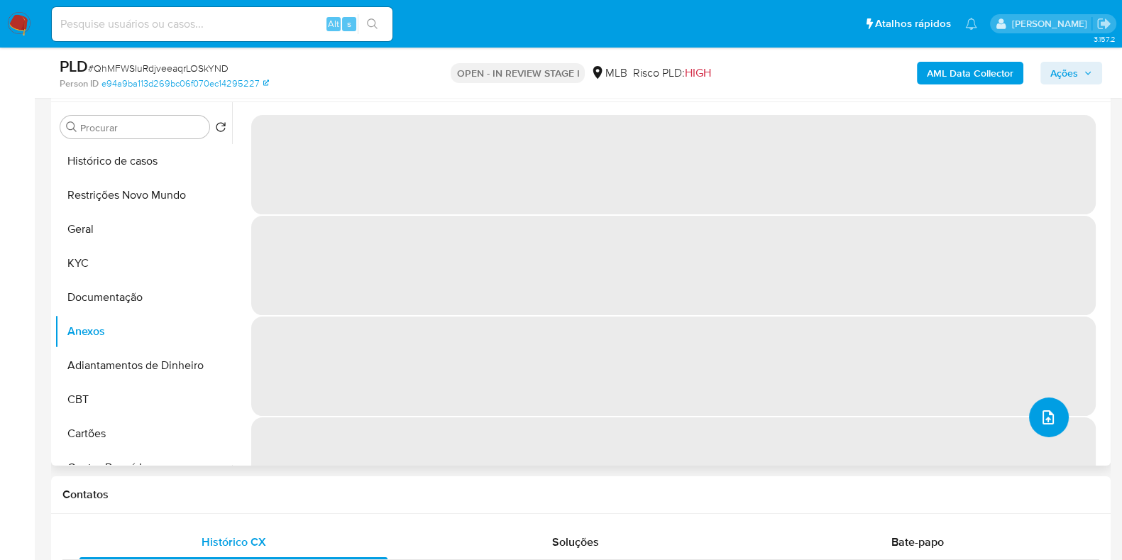
click at [1057, 422] on button "upload-file" at bounding box center [1049, 417] width 40 height 40
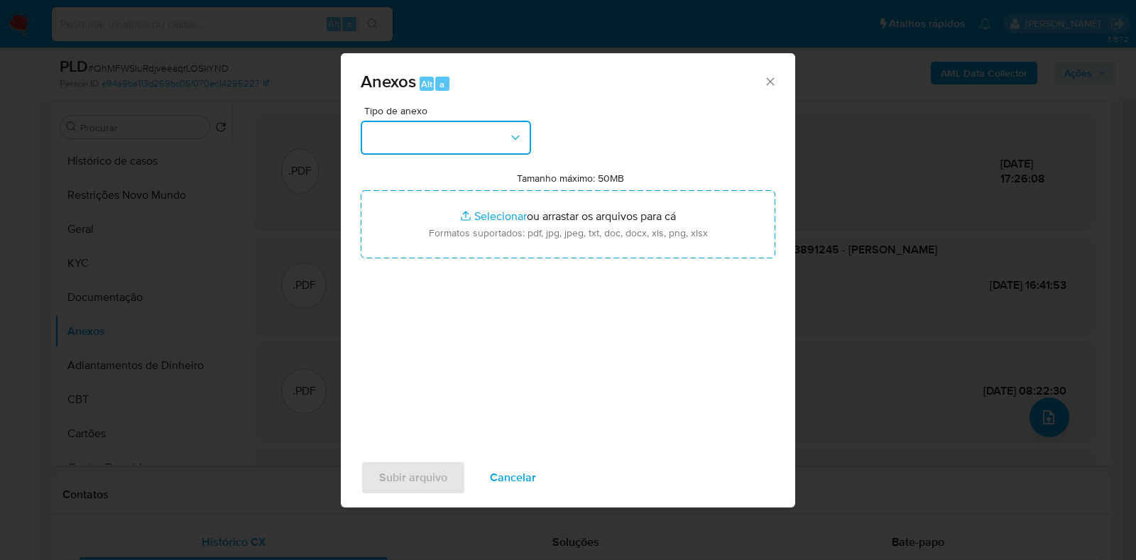
click at [479, 141] on button "button" at bounding box center [446, 138] width 170 height 34
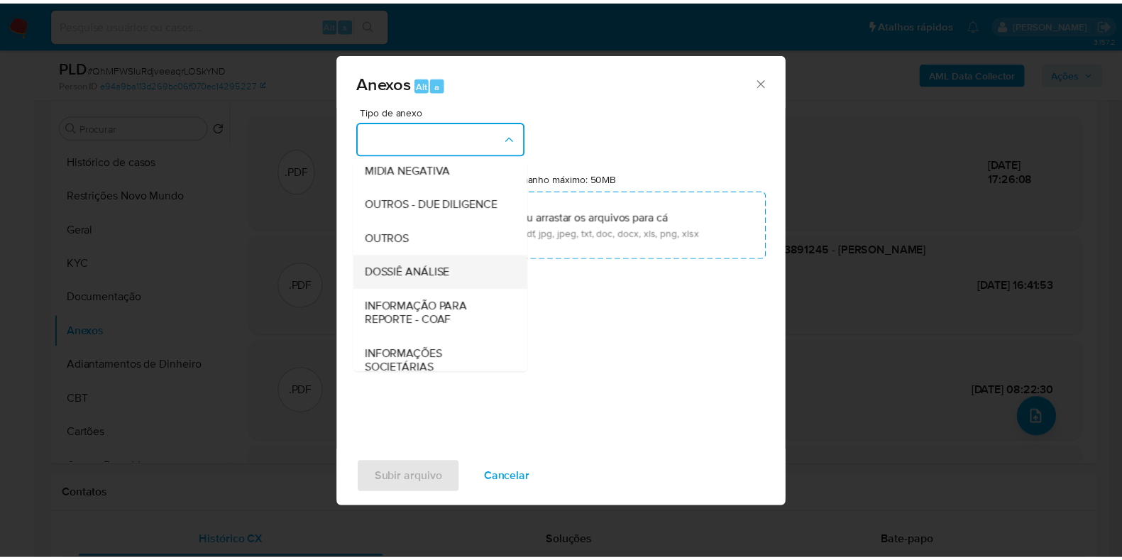
scroll to position [219, 0]
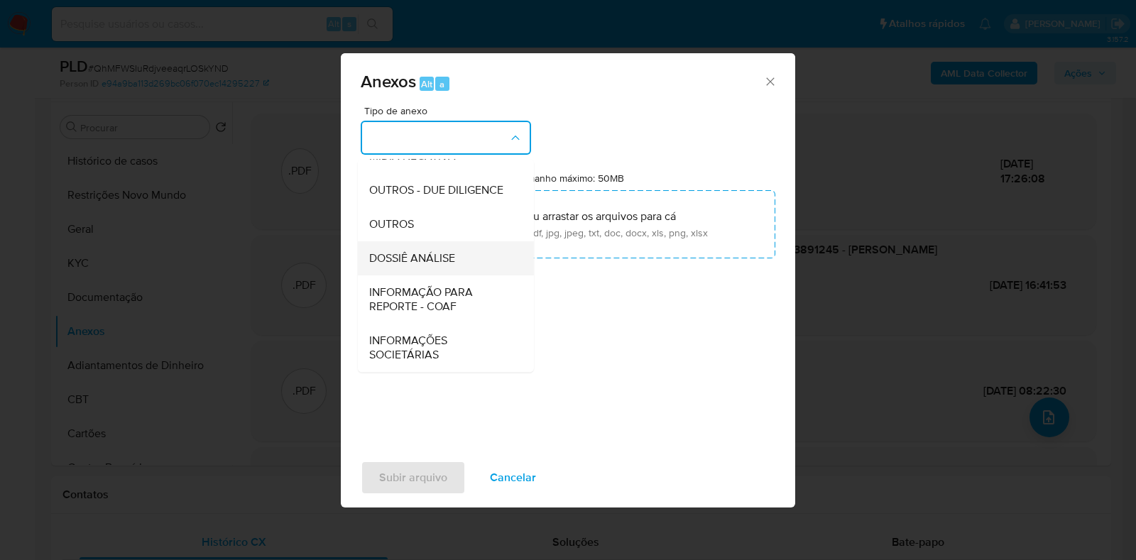
click at [444, 264] on span "DOSSIÊ ANÁLISE" at bounding box center [412, 258] width 86 height 14
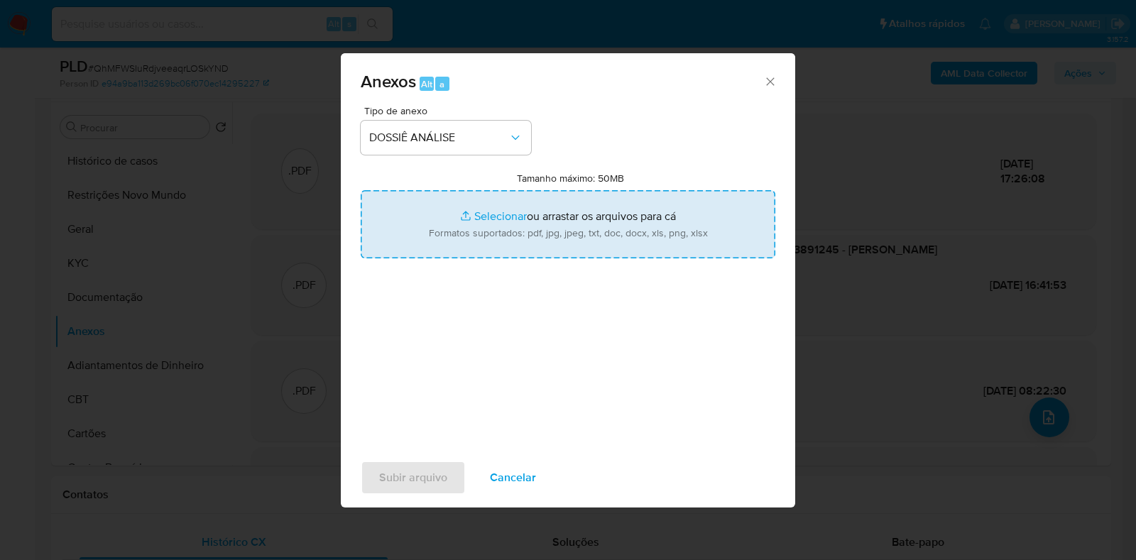
type input "C:\fakepath\SAR - CPF 03363891245 - RONALDO MORAES DOS SANTOS.pdf"
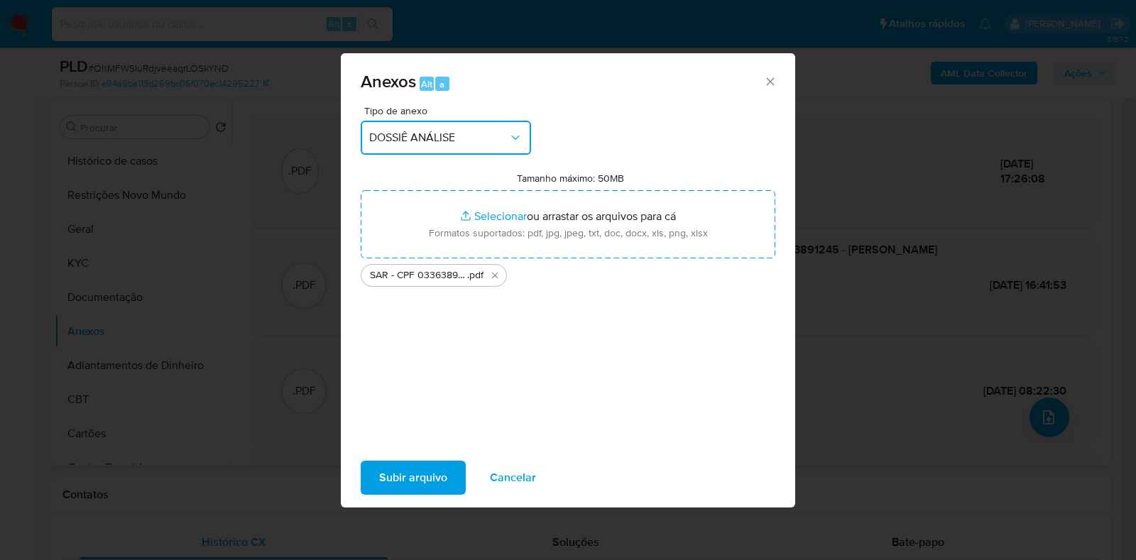
copy p "Ronaldo Moraes Dos Santos"
click at [428, 462] on span "Subir arquivo" at bounding box center [413, 477] width 68 height 31
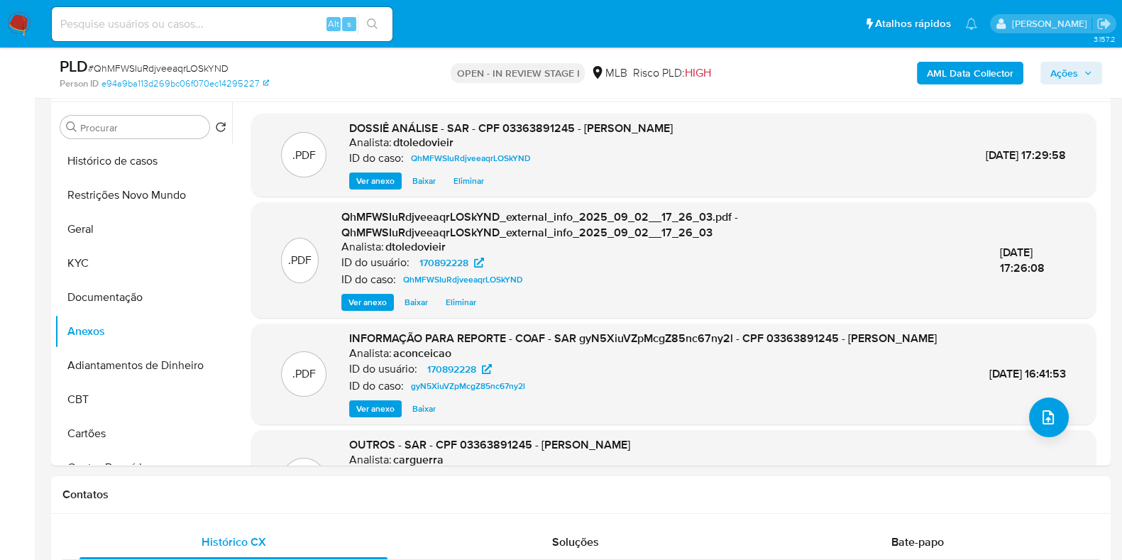
click at [1052, 69] on button "Ações" at bounding box center [1071, 73] width 62 height 23
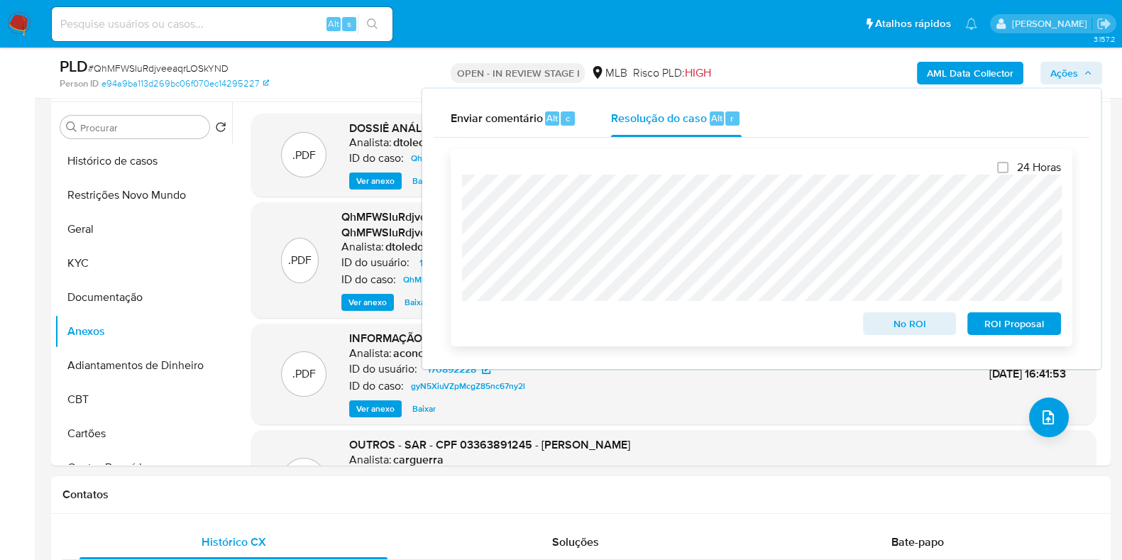
click at [1011, 328] on span "ROI Proposal" at bounding box center [1014, 324] width 74 height 20
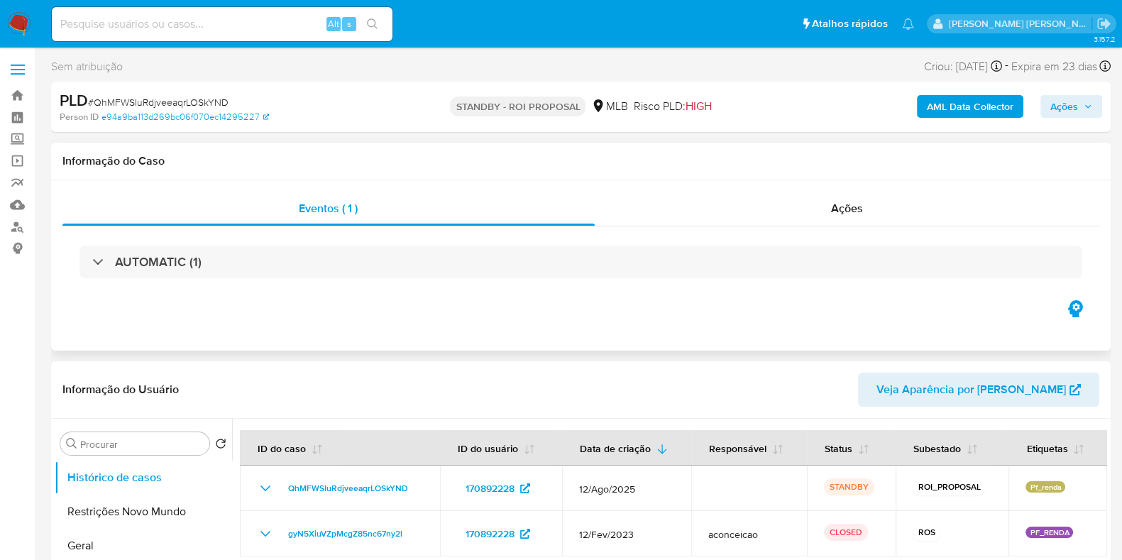
select select "10"
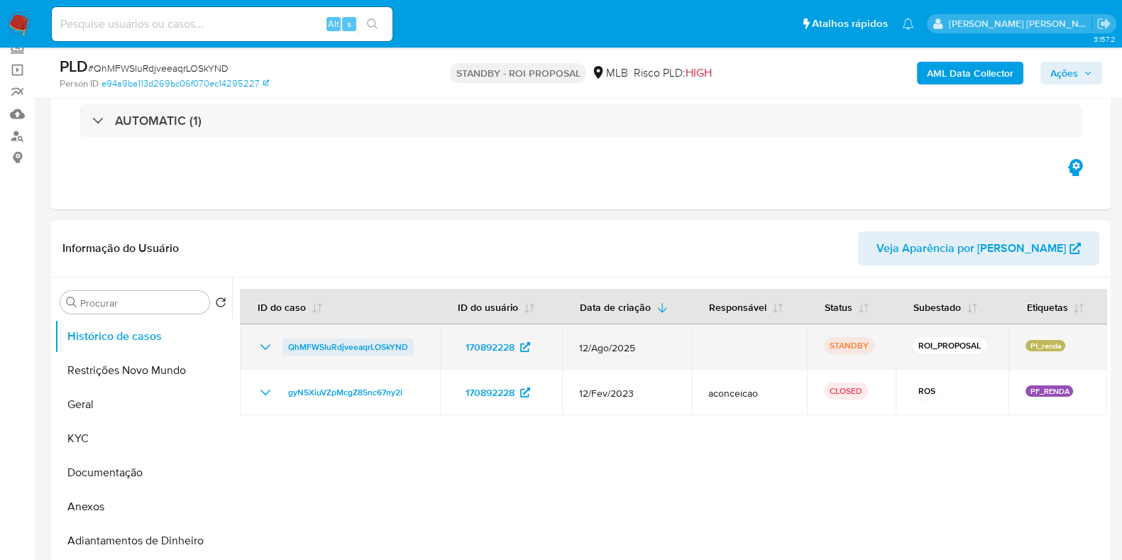
scroll to position [177, 0]
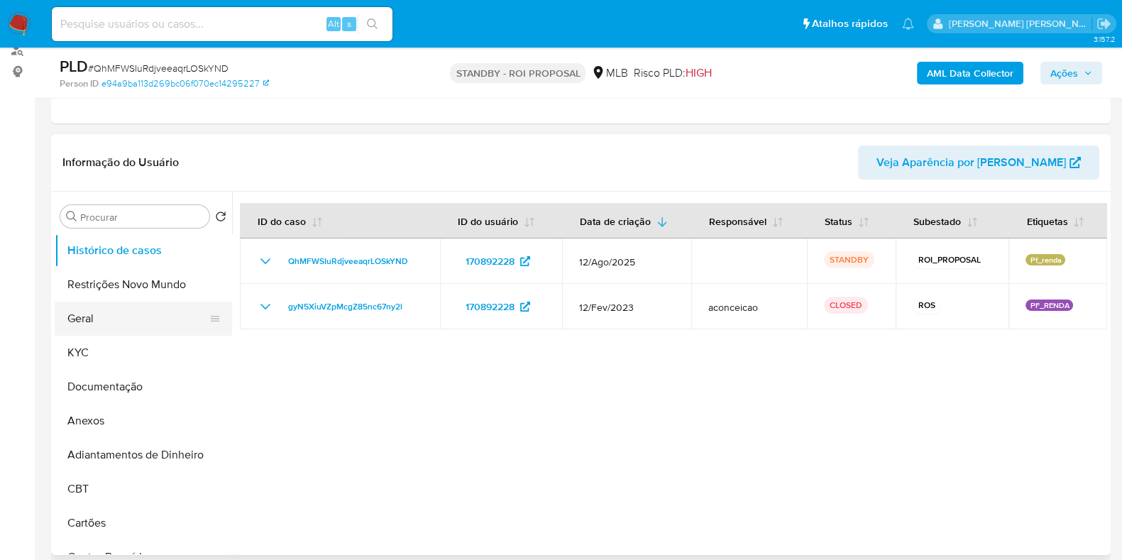
click at [79, 324] on button "Geral" at bounding box center [138, 319] width 166 height 34
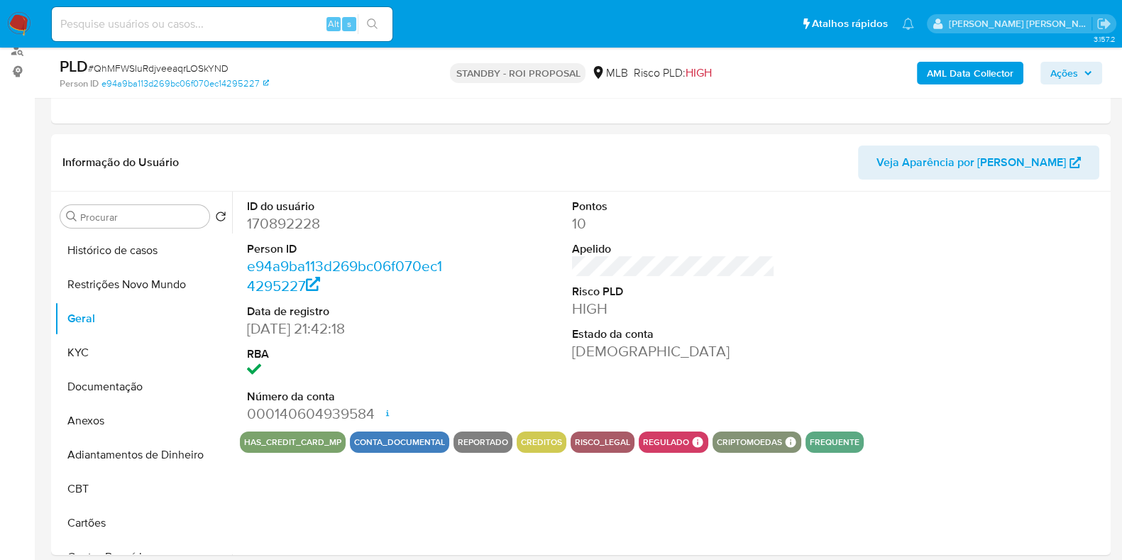
click at [307, 222] on dd "170892228" at bounding box center [348, 224] width 203 height 20
copy dd "170892228"
click at [268, 18] on input at bounding box center [222, 24] width 341 height 18
paste input "99196273"
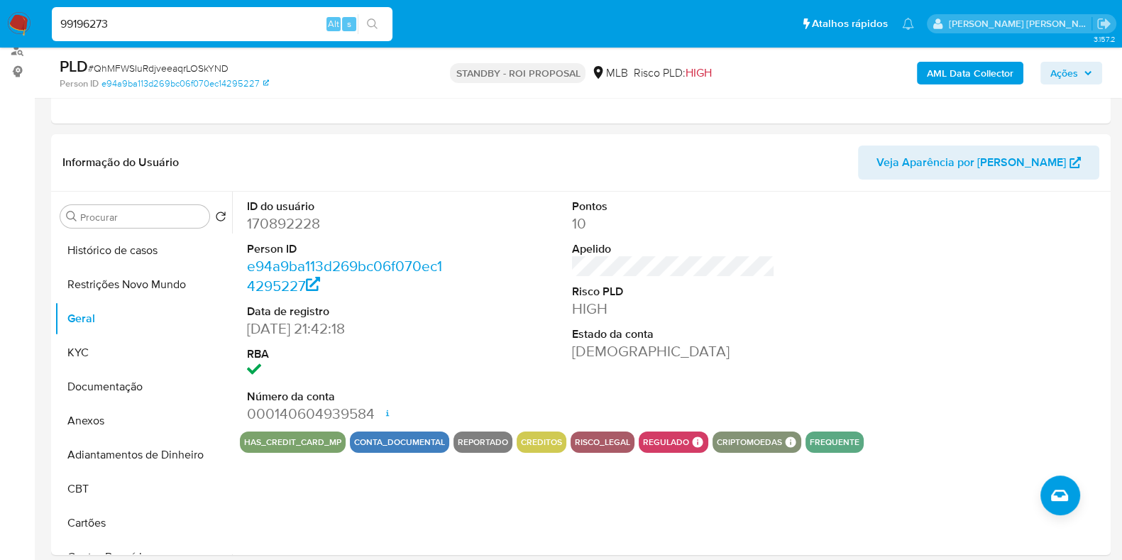
type input "99196273"
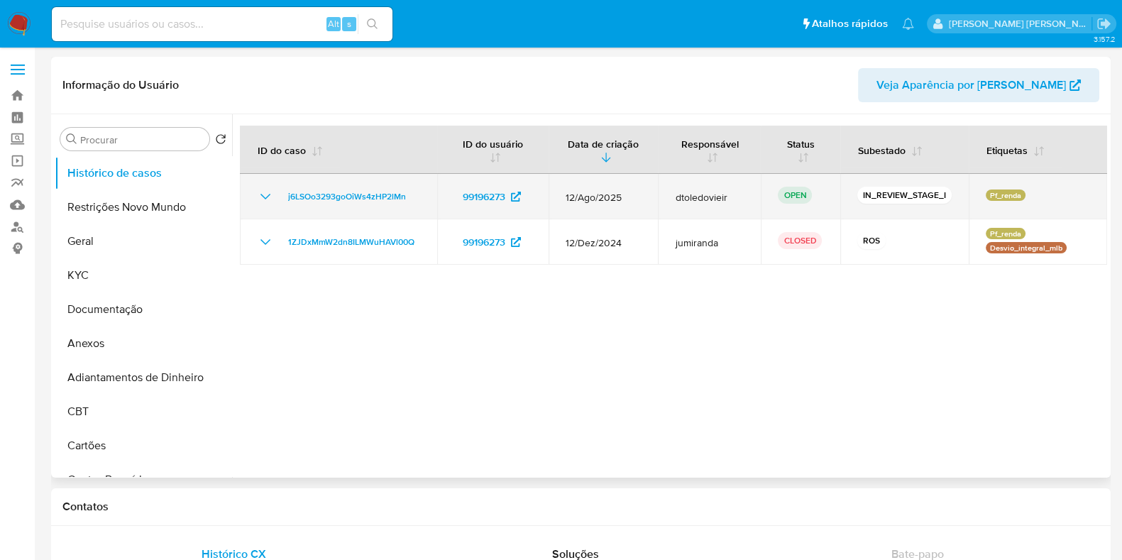
select select "10"
click at [353, 197] on span "j6LSOo3293goOiWs4zHP2lMn" at bounding box center [347, 196] width 118 height 17
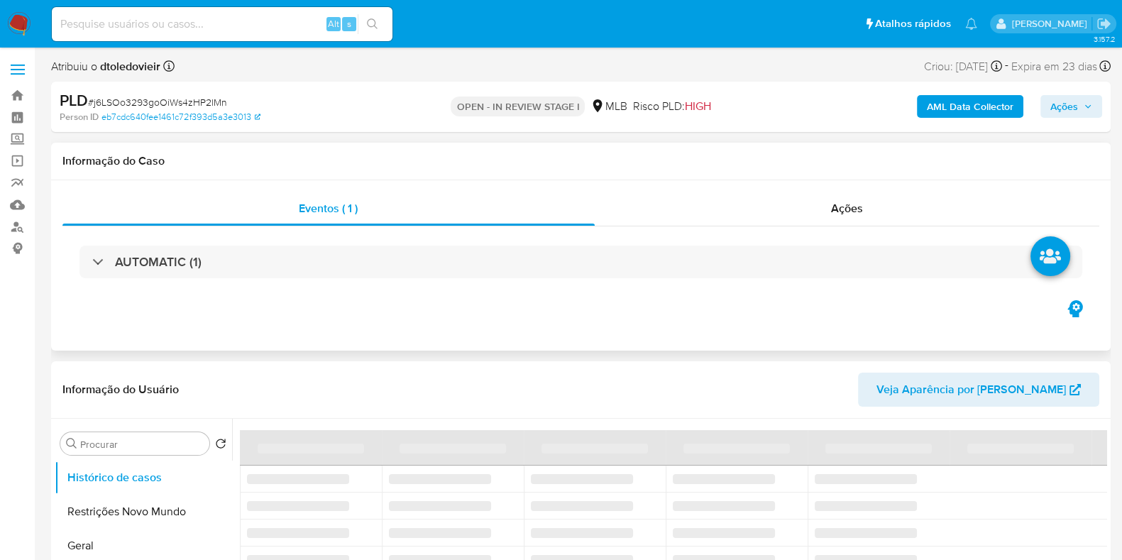
select select "10"
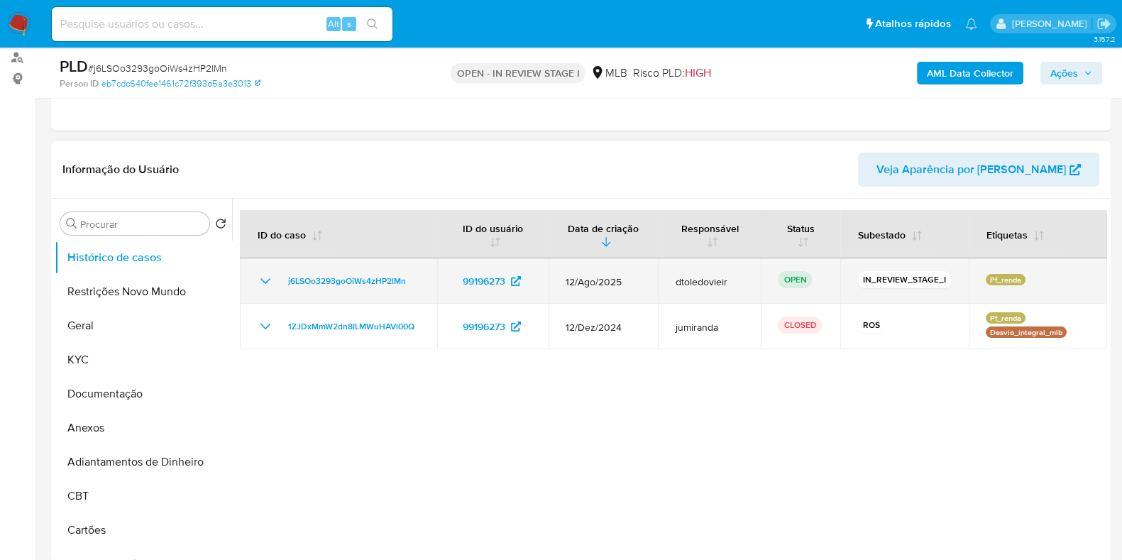
scroll to position [177, 0]
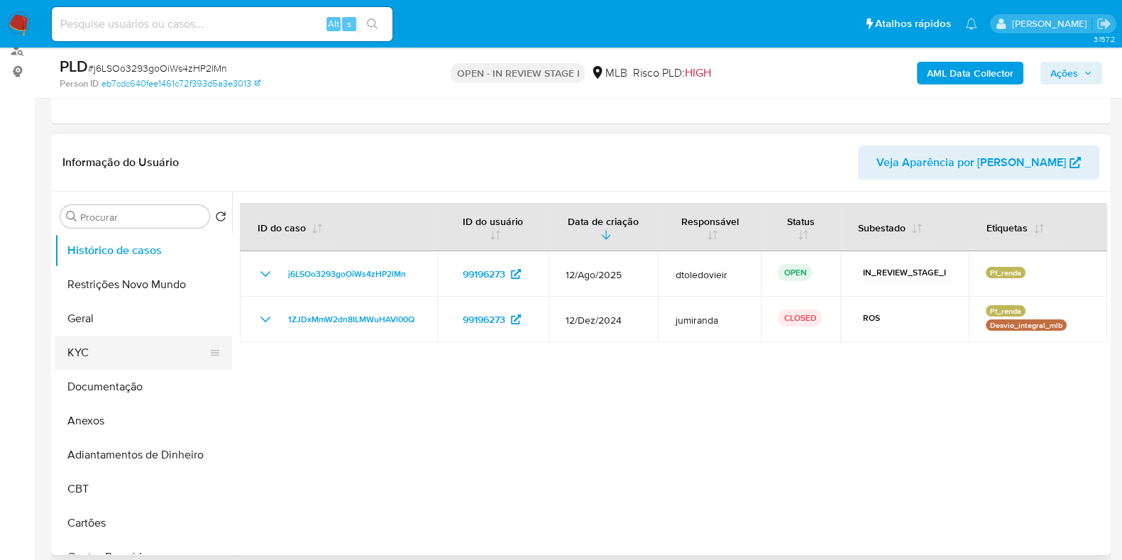
click at [92, 346] on button "KYC" at bounding box center [138, 353] width 166 height 34
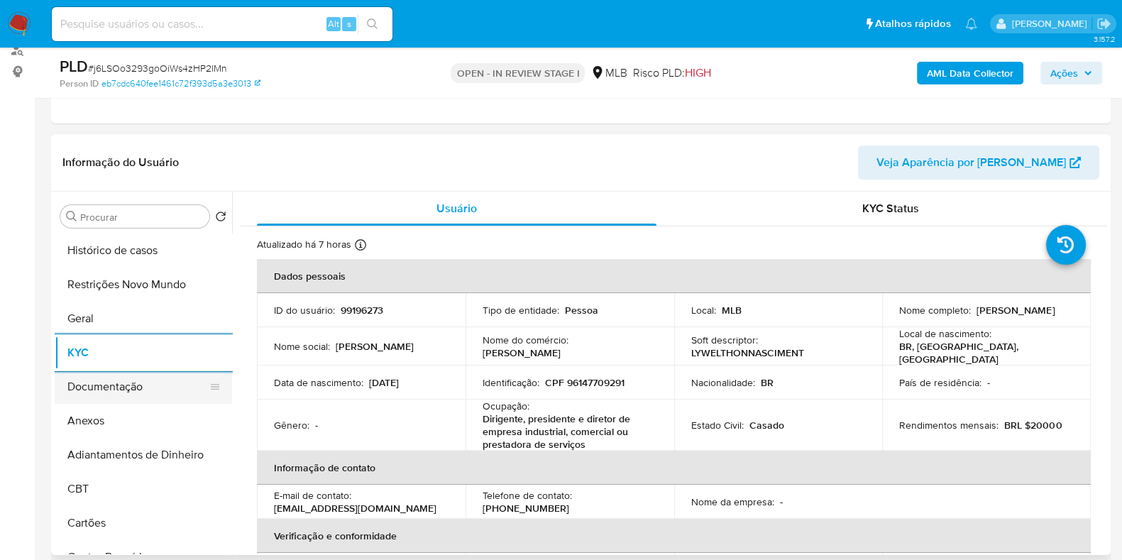
click at [110, 388] on button "Documentação" at bounding box center [138, 387] width 166 height 34
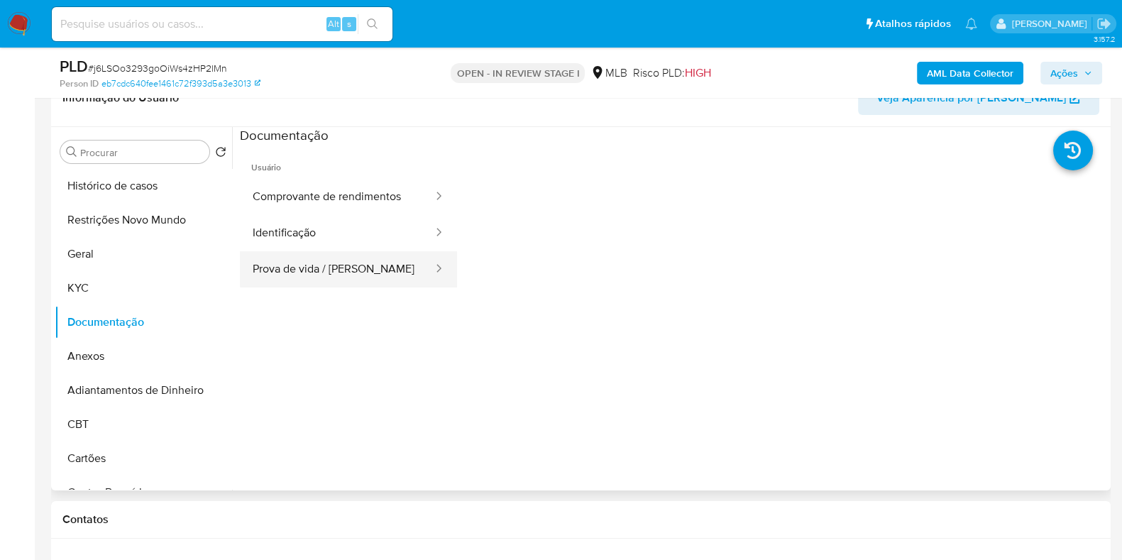
scroll to position [266, 0]
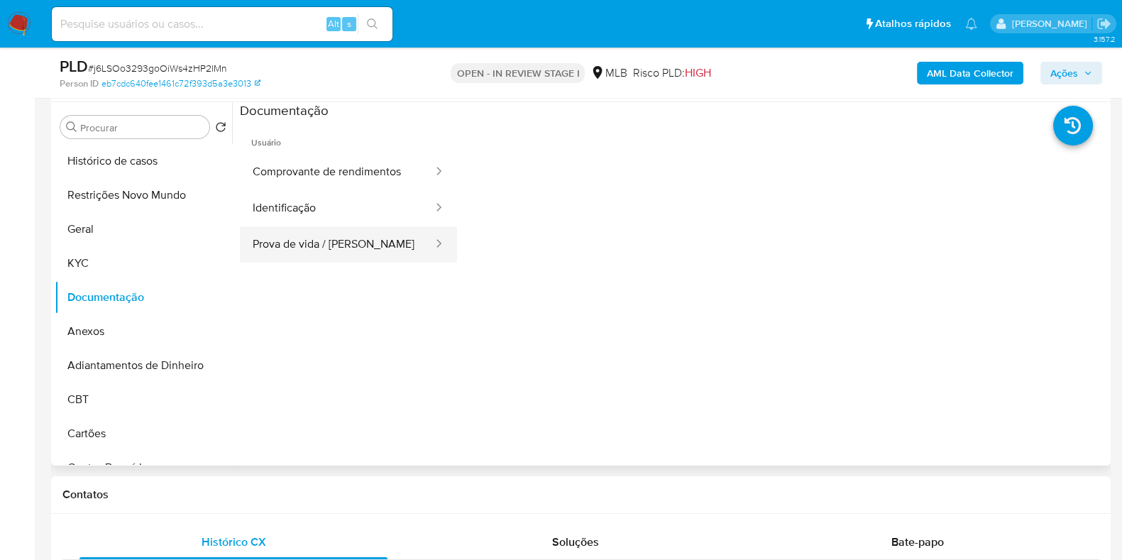
click at [348, 229] on button "Prova de vida / Selfie" at bounding box center [337, 244] width 194 height 36
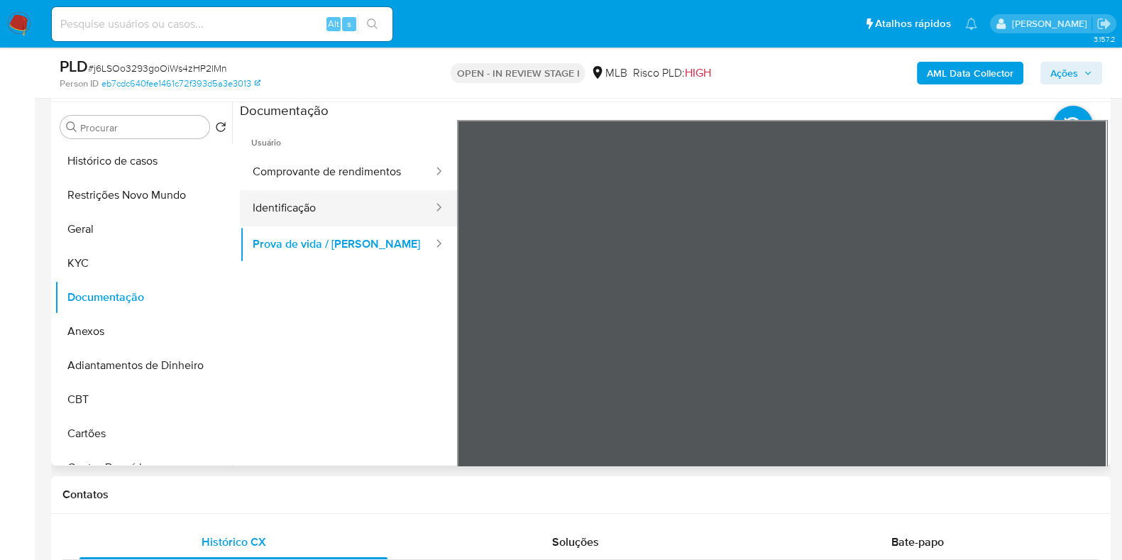
click at [358, 209] on button "Identificação" at bounding box center [337, 208] width 194 height 36
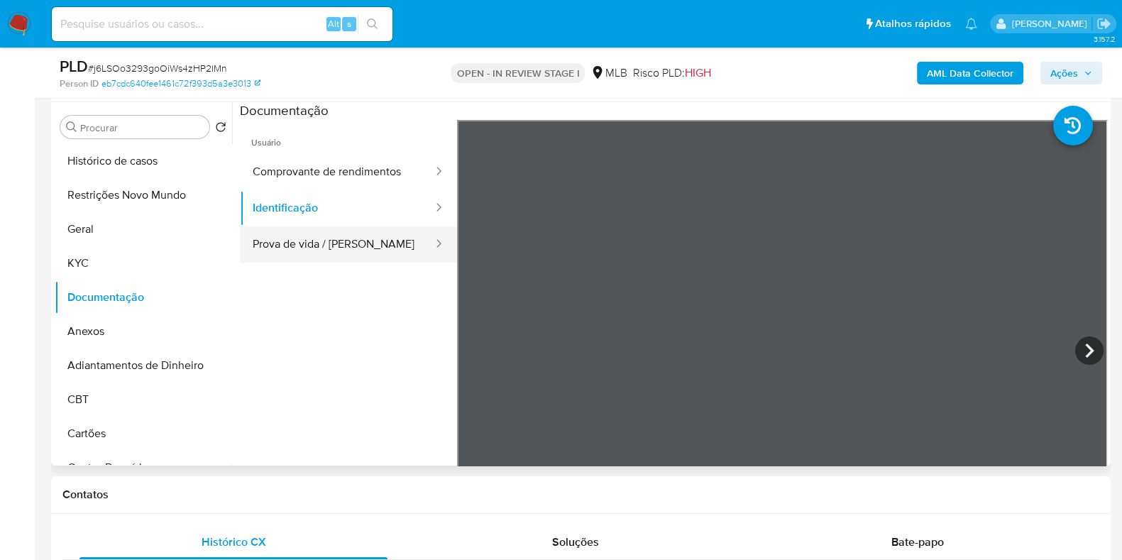
click at [342, 238] on button "Prova de vida / Selfie" at bounding box center [337, 244] width 194 height 36
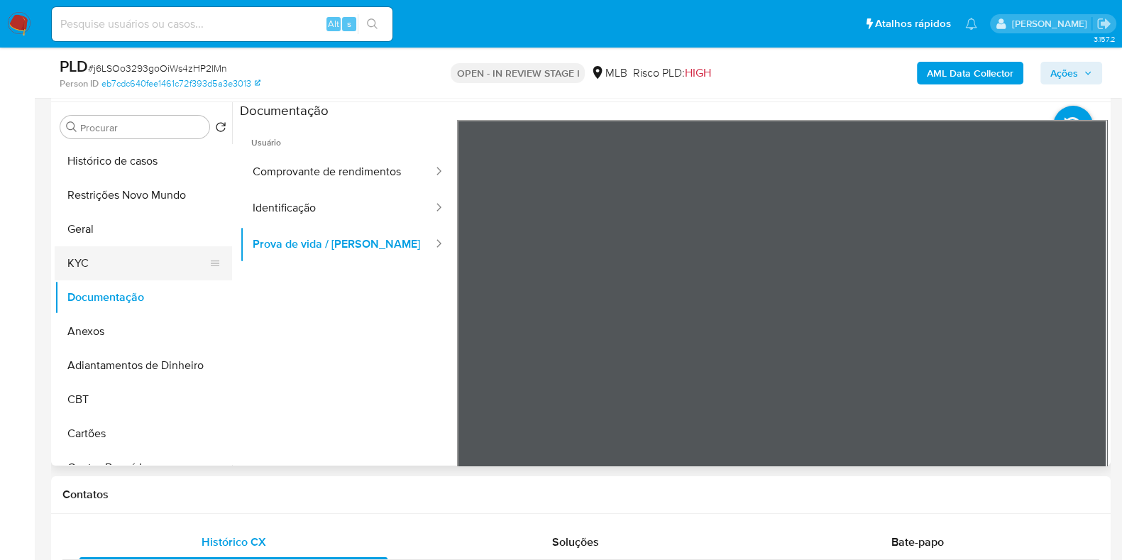
click at [106, 258] on button "KYC" at bounding box center [138, 263] width 166 height 34
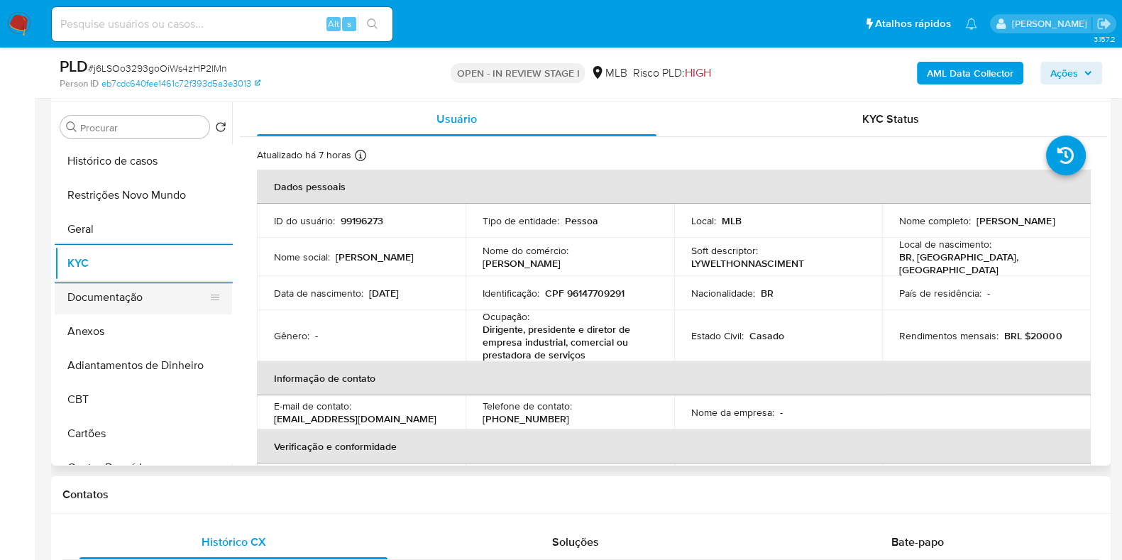
click at [135, 292] on button "Documentação" at bounding box center [138, 297] width 166 height 34
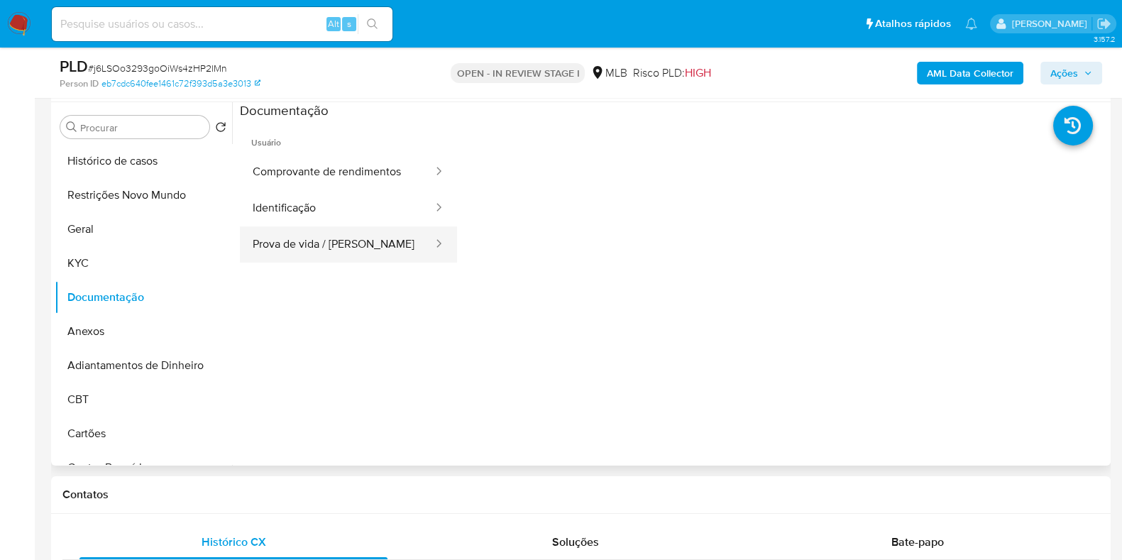
click at [337, 231] on button "Prova de vida / Selfie" at bounding box center [337, 244] width 194 height 36
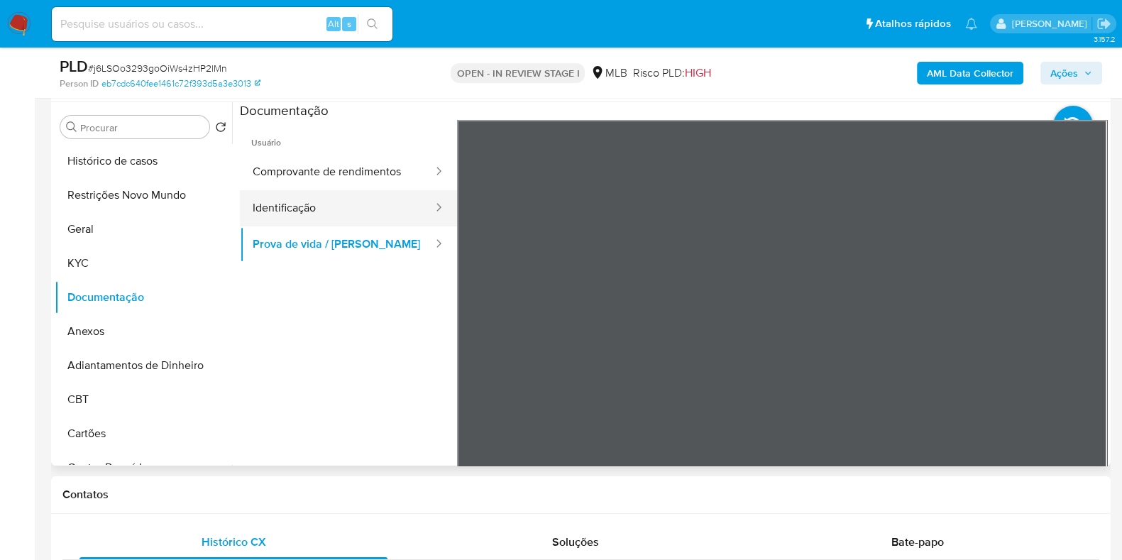
click at [350, 192] on button "Identificação" at bounding box center [337, 208] width 194 height 36
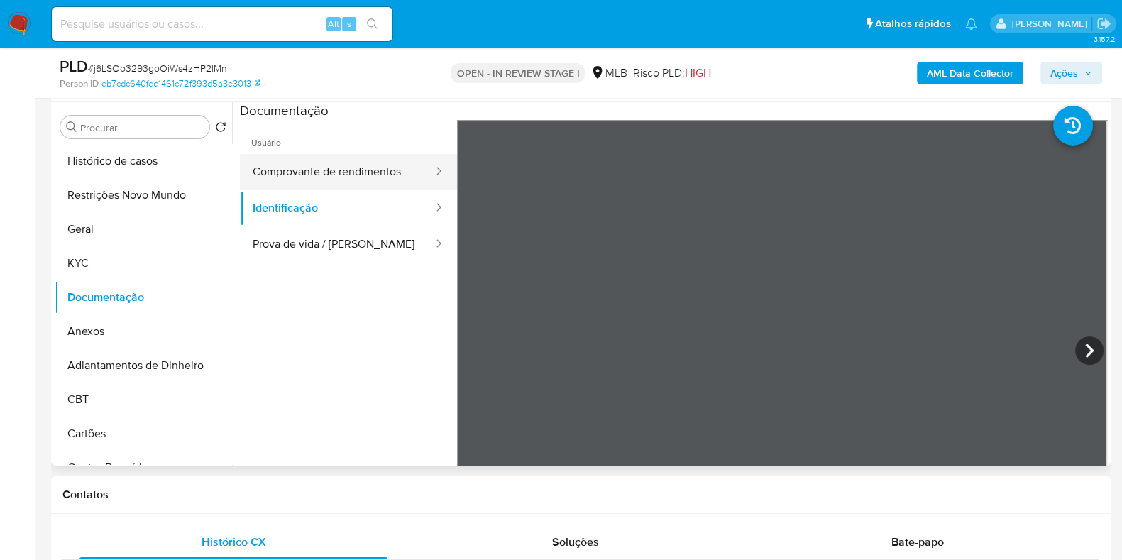
click at [367, 179] on button "Comprovante de rendimentos" at bounding box center [337, 172] width 194 height 36
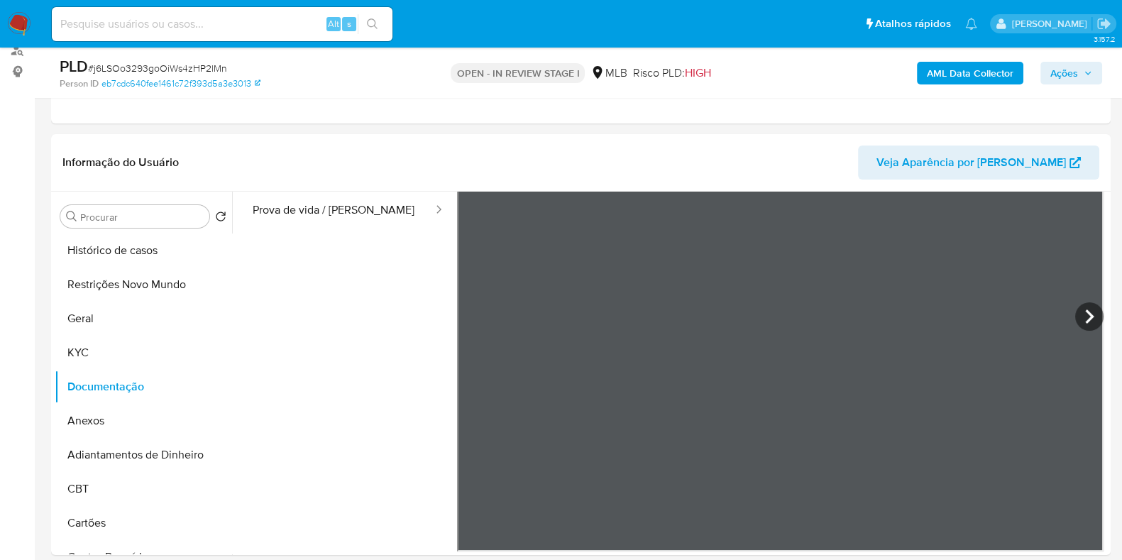
scroll to position [124, 0]
click at [1087, 319] on icon at bounding box center [1089, 316] width 28 height 28
click at [1079, 313] on icon at bounding box center [1089, 316] width 28 height 28
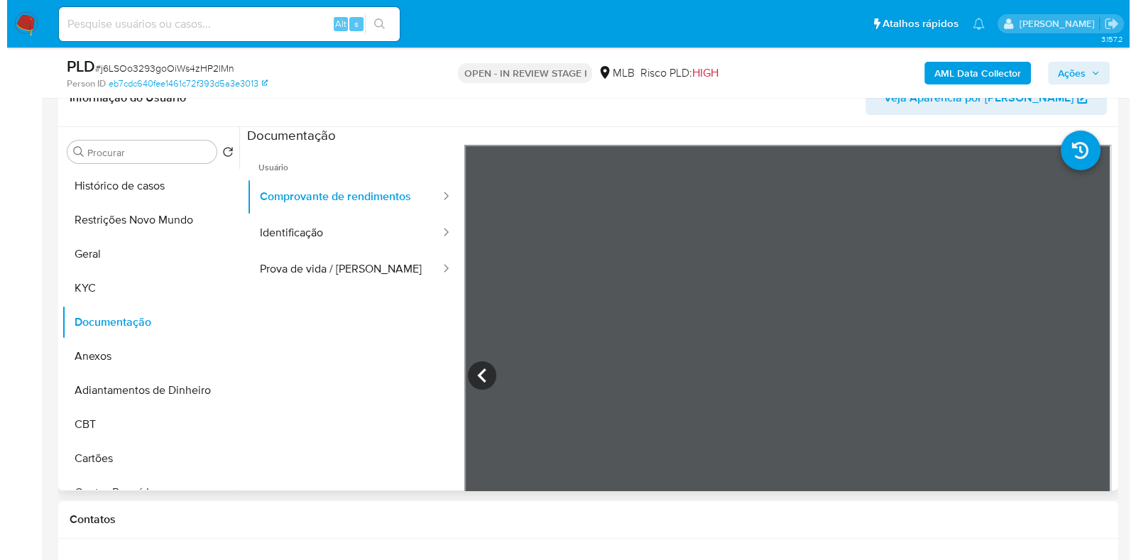
scroll to position [266, 0]
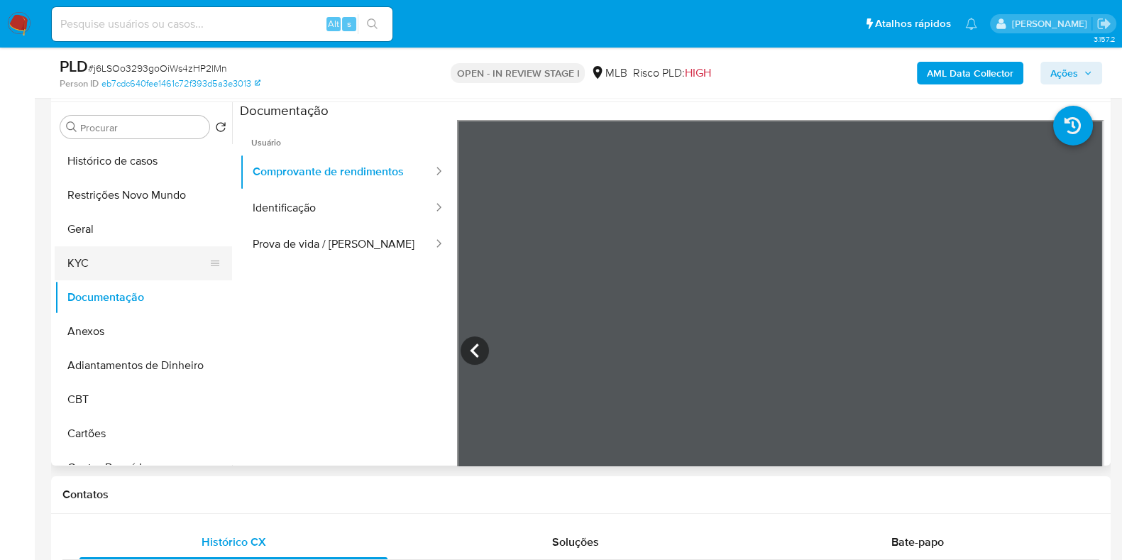
click at [131, 257] on button "KYC" at bounding box center [138, 263] width 166 height 34
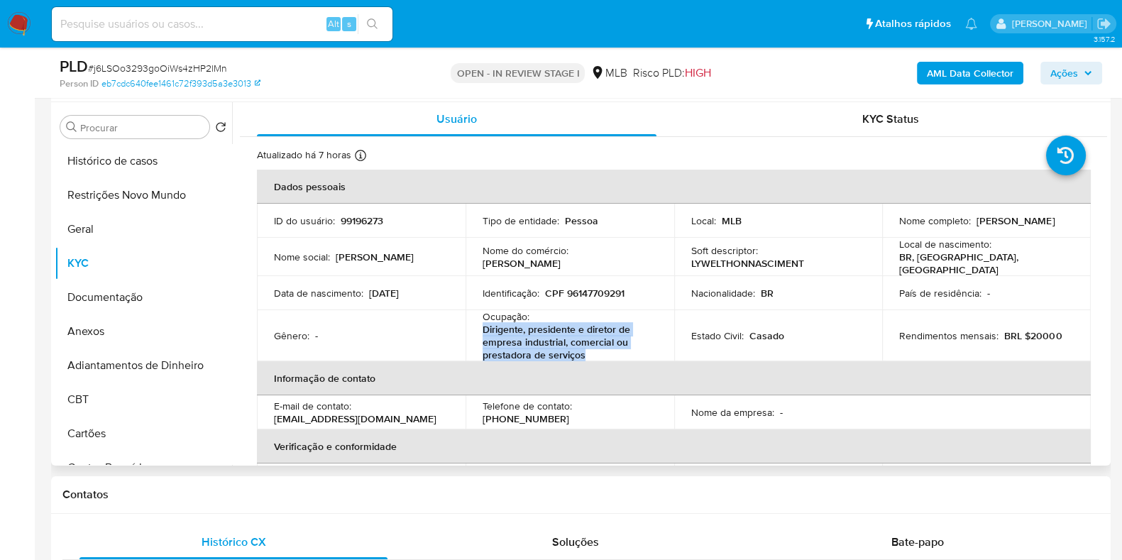
drag, startPoint x: 591, startPoint y: 351, endPoint x: 477, endPoint y: 324, distance: 117.4
click at [477, 324] on td "Ocupação : Dirigente, presidente e diretor de empresa industrial, comercial ou …" at bounding box center [570, 335] width 209 height 51
copy p "Dirigente, presidente e diretor de empresa industrial, comercial ou prestadora …"
click at [938, 80] on b "AML Data Collector" at bounding box center [970, 73] width 87 height 23
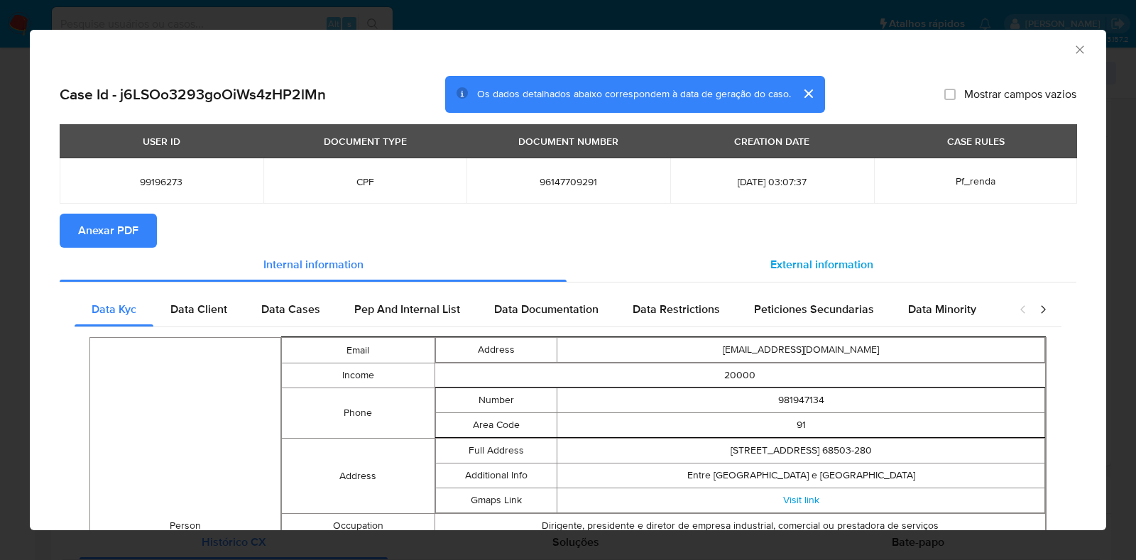
click at [816, 263] on span "External information" at bounding box center [821, 264] width 103 height 16
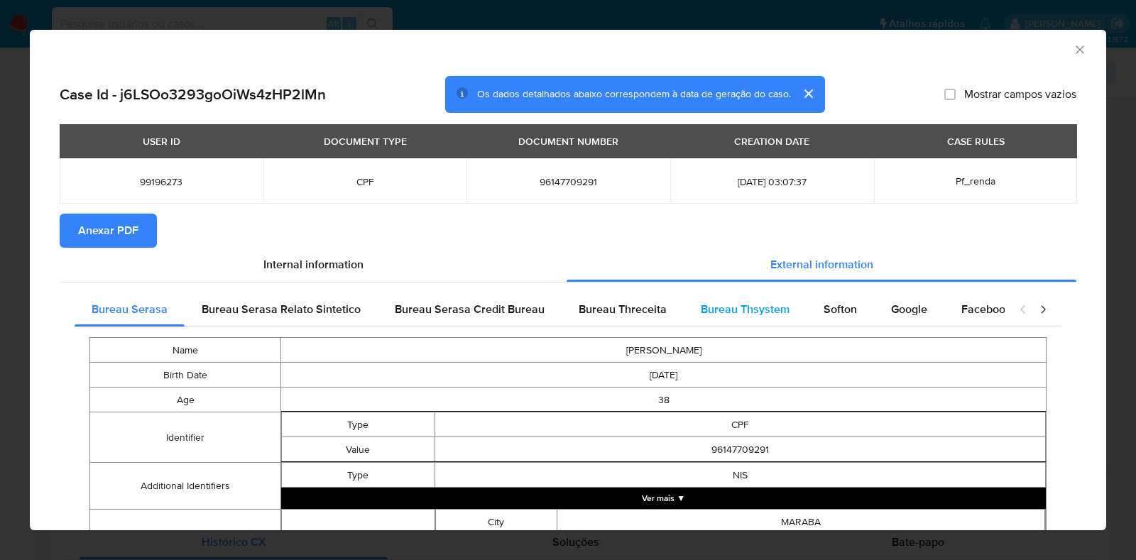
click at [757, 297] on div "Bureau Thsystem" at bounding box center [744, 309] width 123 height 34
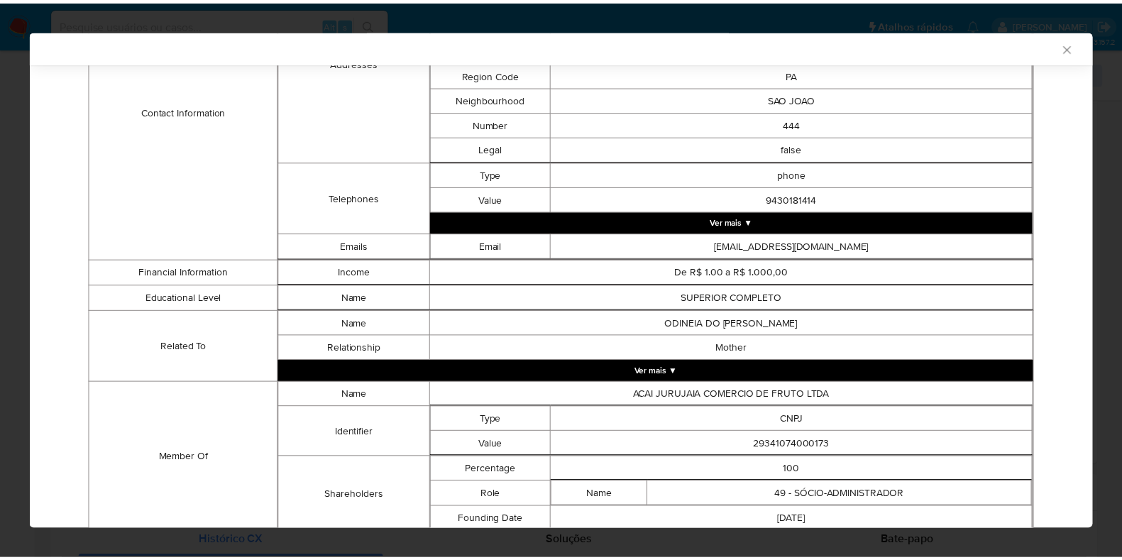
scroll to position [731, 0]
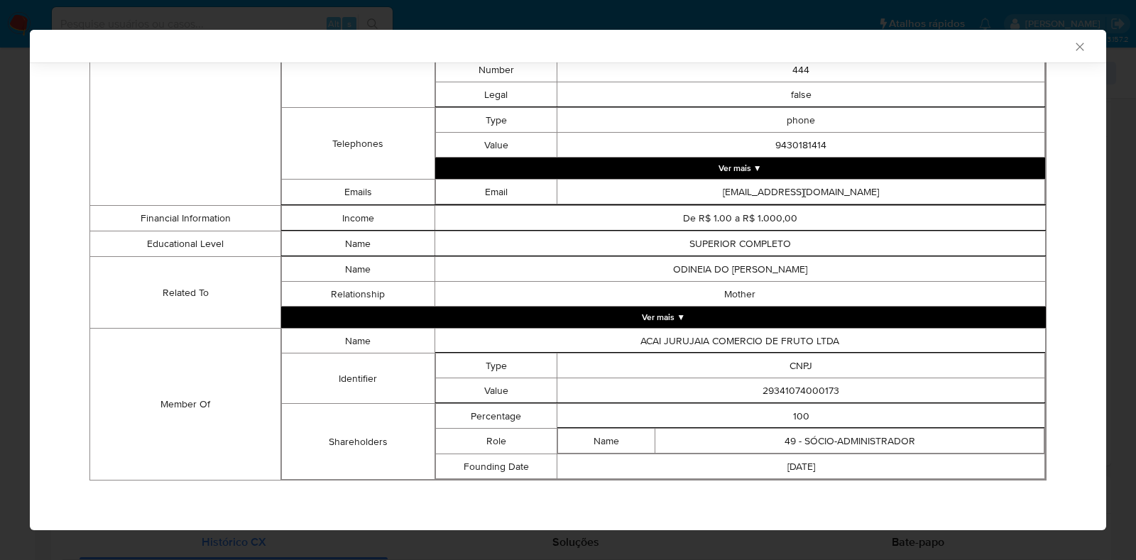
click at [802, 386] on td "29341074000173" at bounding box center [801, 390] width 488 height 25
copy td "29341074000173"
click at [0, 317] on div "AML Data Collector Case Id - j6LSOo3293goOiWs4zHP2lMn Os dados detalhados abaix…" at bounding box center [568, 280] width 1136 height 560
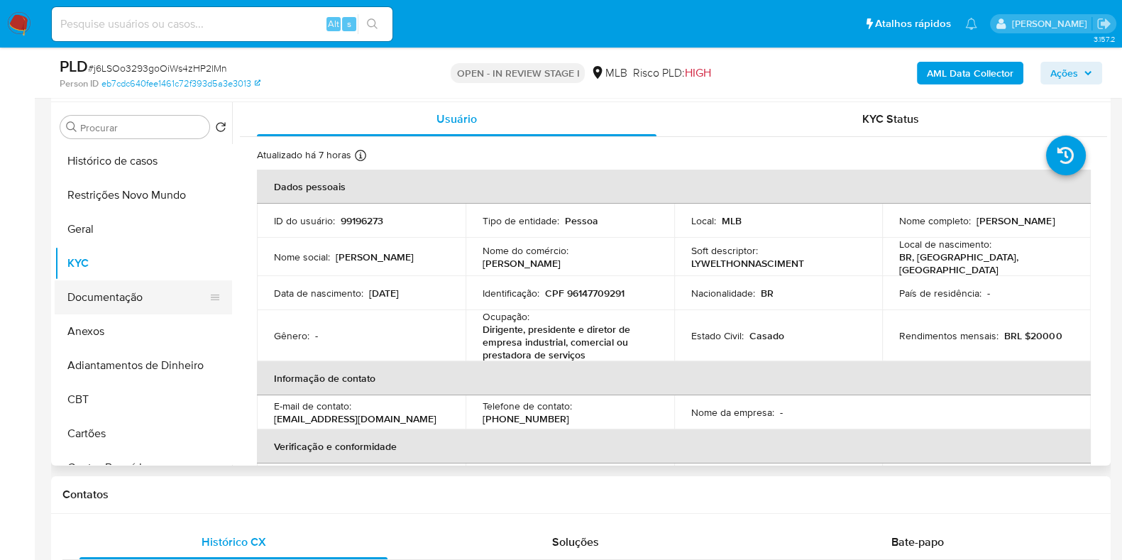
click at [110, 295] on button "Documentação" at bounding box center [138, 297] width 166 height 34
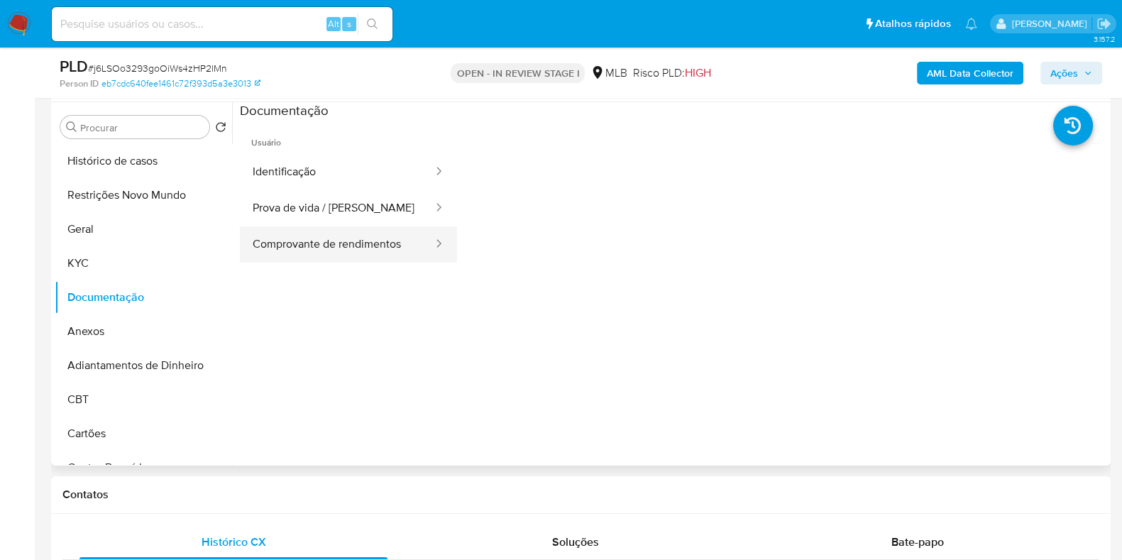
click at [348, 234] on button "Comprovante de rendimentos" at bounding box center [337, 244] width 194 height 36
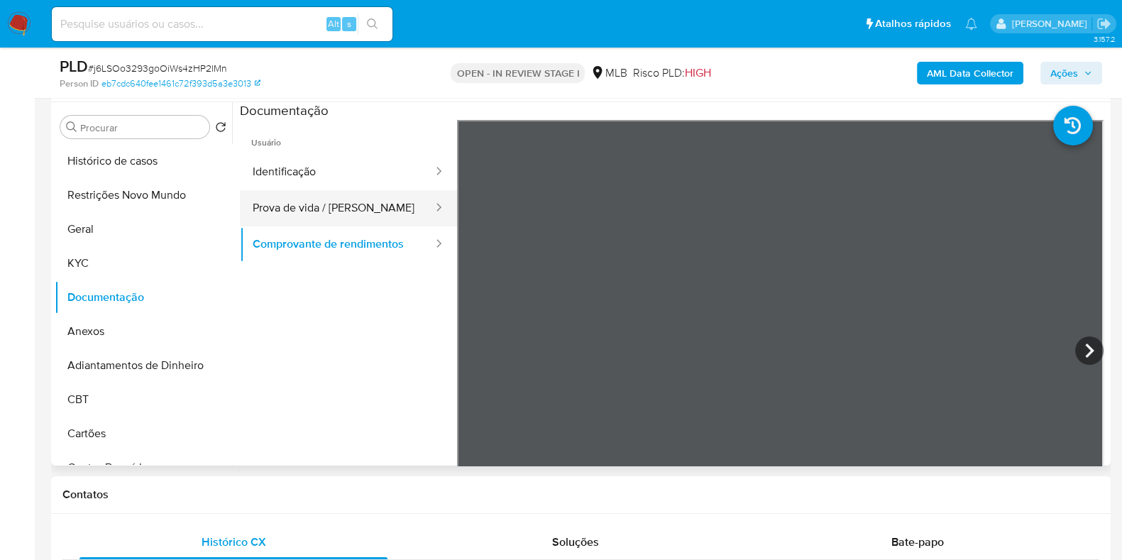
click at [361, 192] on button "Prova de vida / [PERSON_NAME]" at bounding box center [337, 208] width 194 height 36
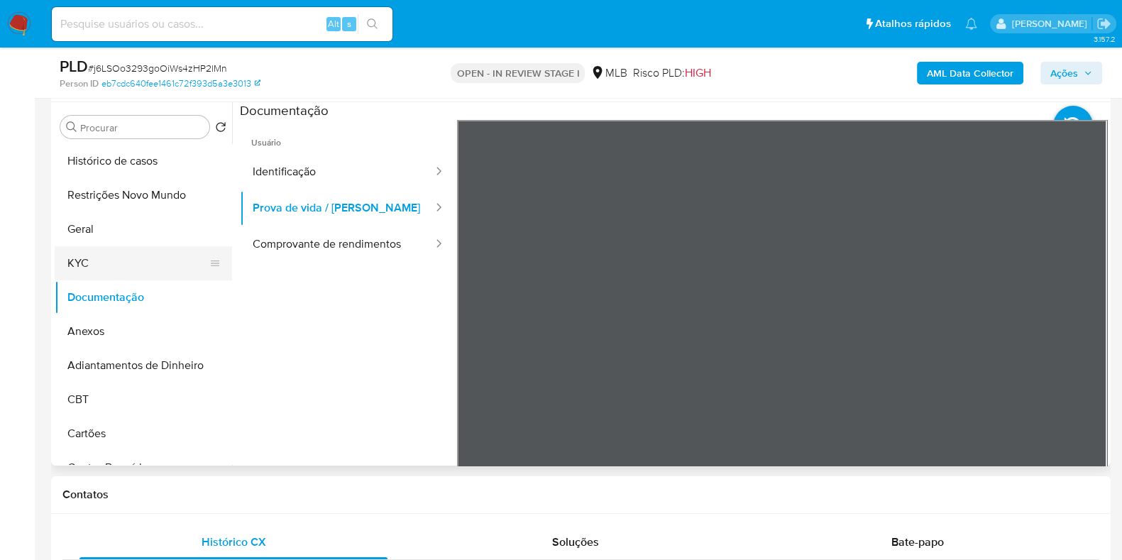
click at [175, 263] on button "KYC" at bounding box center [138, 263] width 166 height 34
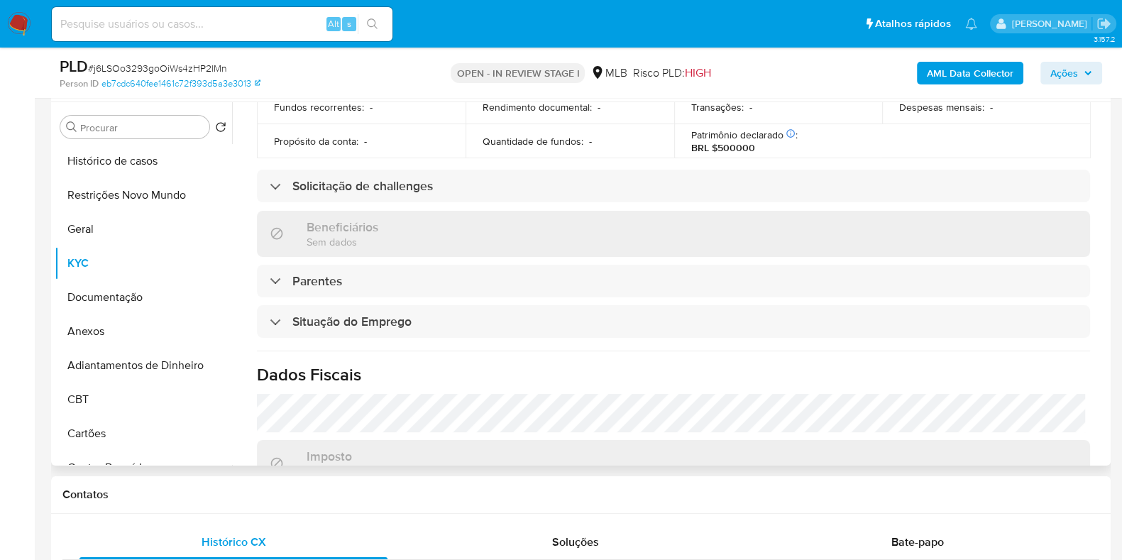
scroll to position [633, 0]
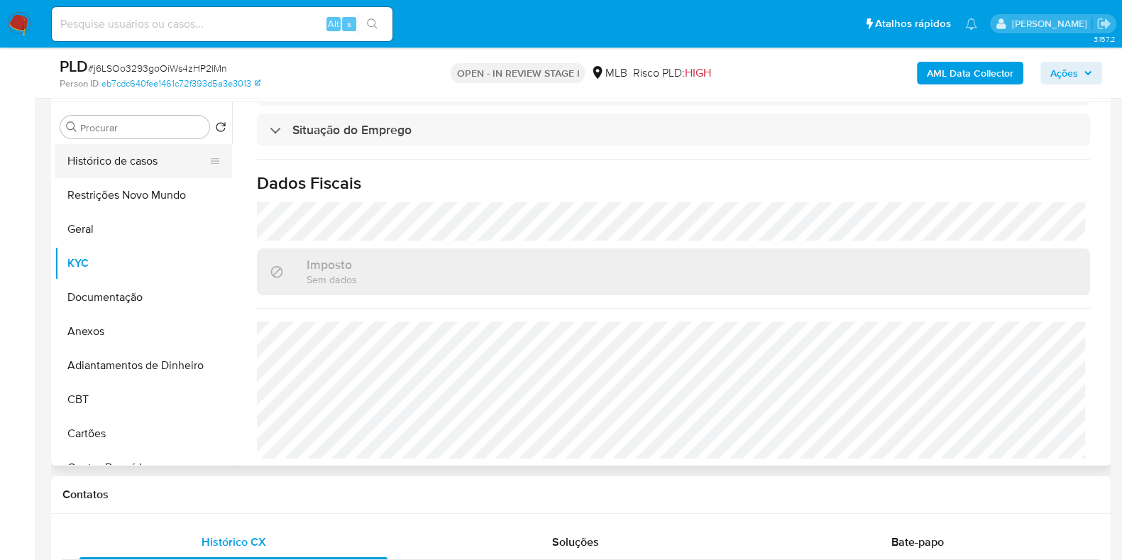
click at [149, 167] on button "Histórico de casos" at bounding box center [138, 161] width 166 height 34
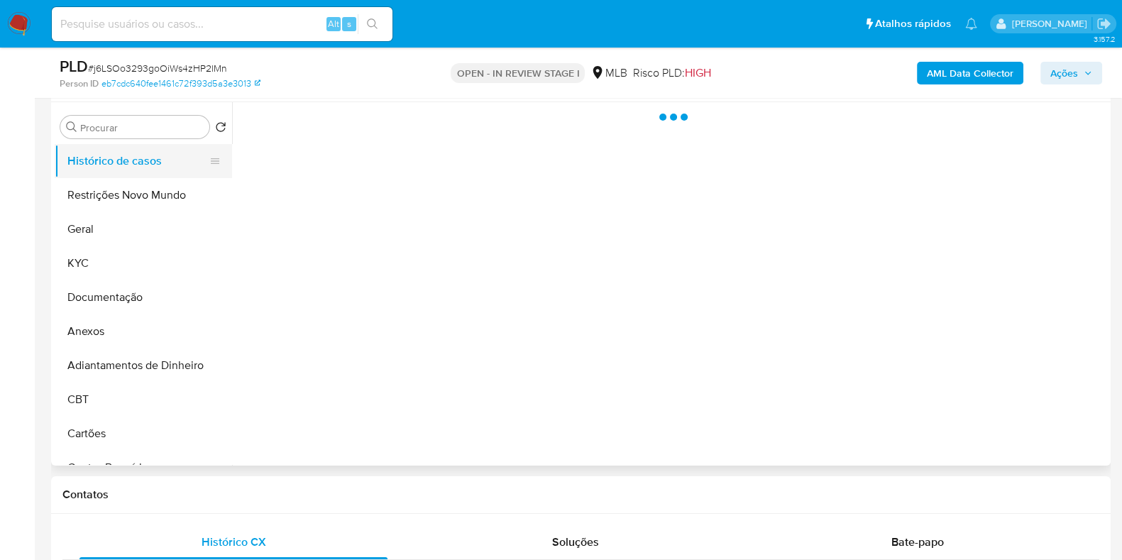
scroll to position [0, 0]
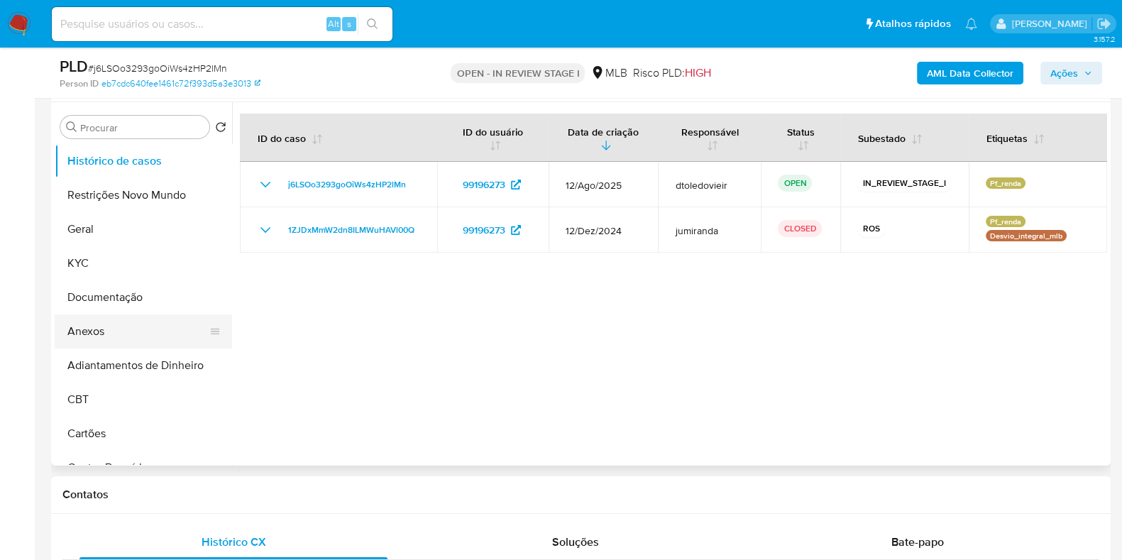
click at [117, 328] on button "Anexos" at bounding box center [138, 331] width 166 height 34
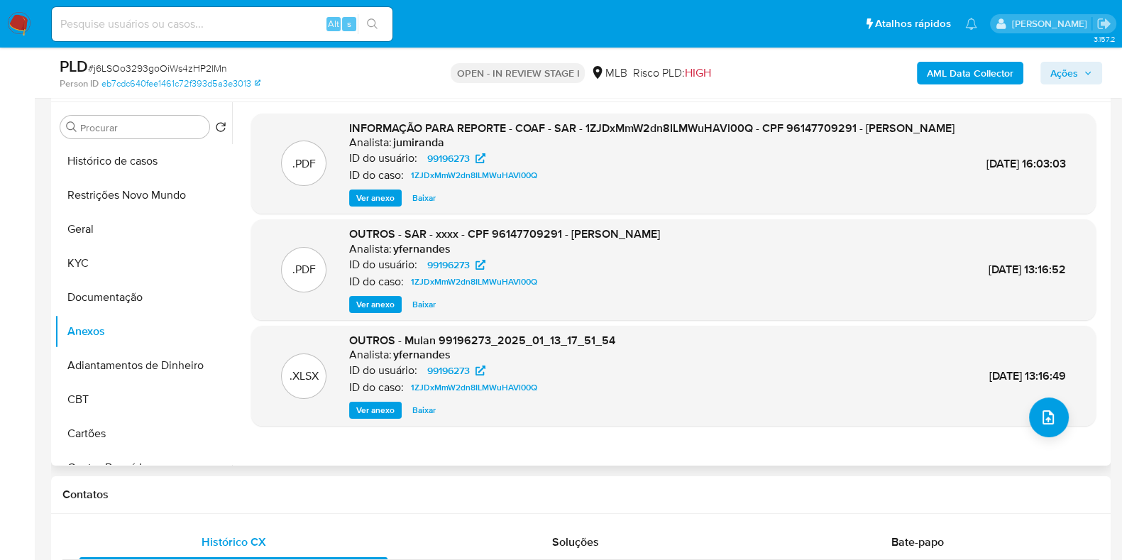
click at [363, 214] on div ".PDF INFORMAÇÃO PARA REPORTE - COAF - SAR - 1ZJDxMmW2dn8ILMWuHAVl00Q - CPF 9614…" at bounding box center [673, 164] width 845 height 101
click at [366, 214] on div ".PDF INFORMAÇÃO PARA REPORTE - COAF - SAR - 1ZJDxMmW2dn8ILMWuHAVl00Q - CPF 9614…" at bounding box center [673, 164] width 845 height 101
click at [376, 205] on span "Ver anexo" at bounding box center [375, 198] width 38 height 14
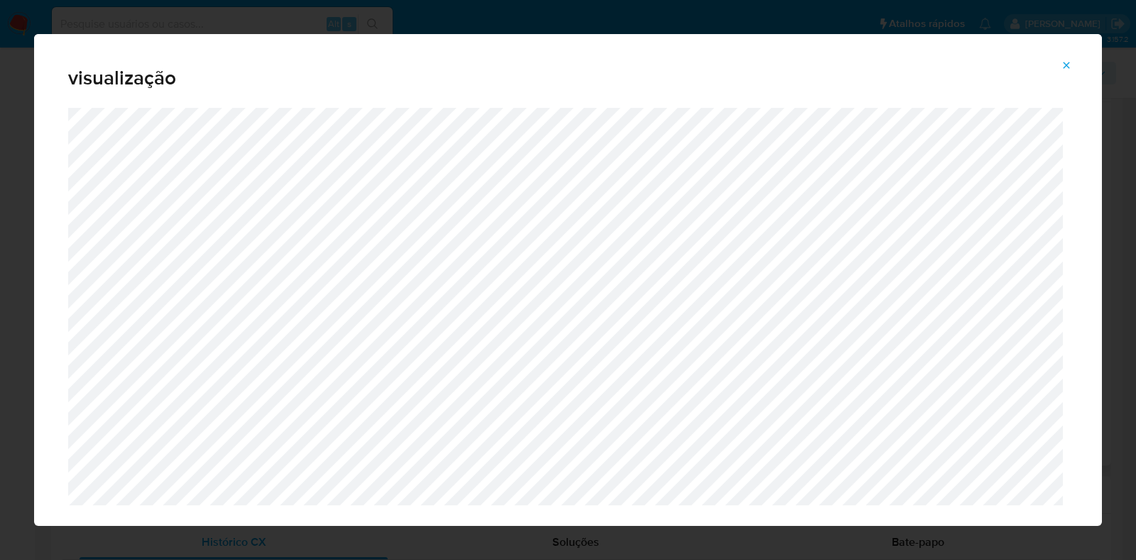
click at [19, 114] on div "visualização" at bounding box center [568, 280] width 1136 height 560
click at [1066, 74] on span "Attachment preview" at bounding box center [1065, 65] width 11 height 20
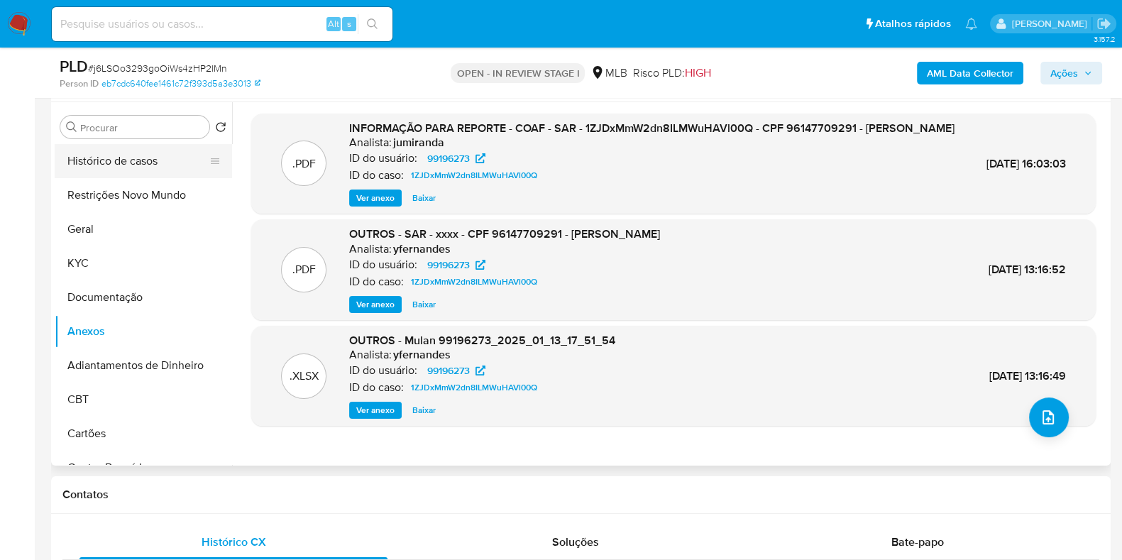
click at [145, 164] on button "Histórico de casos" at bounding box center [138, 161] width 166 height 34
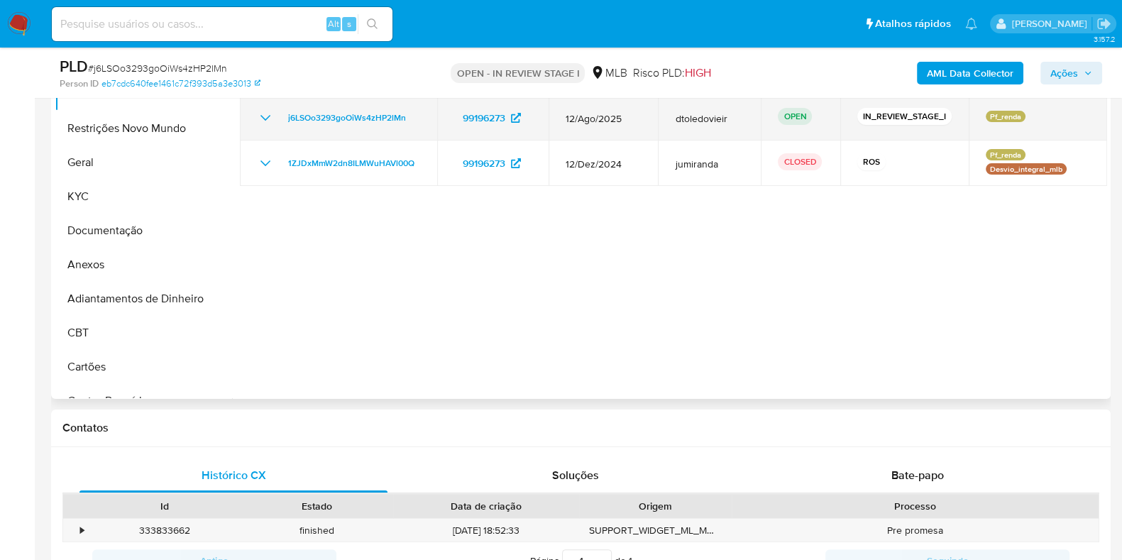
scroll to position [266, 0]
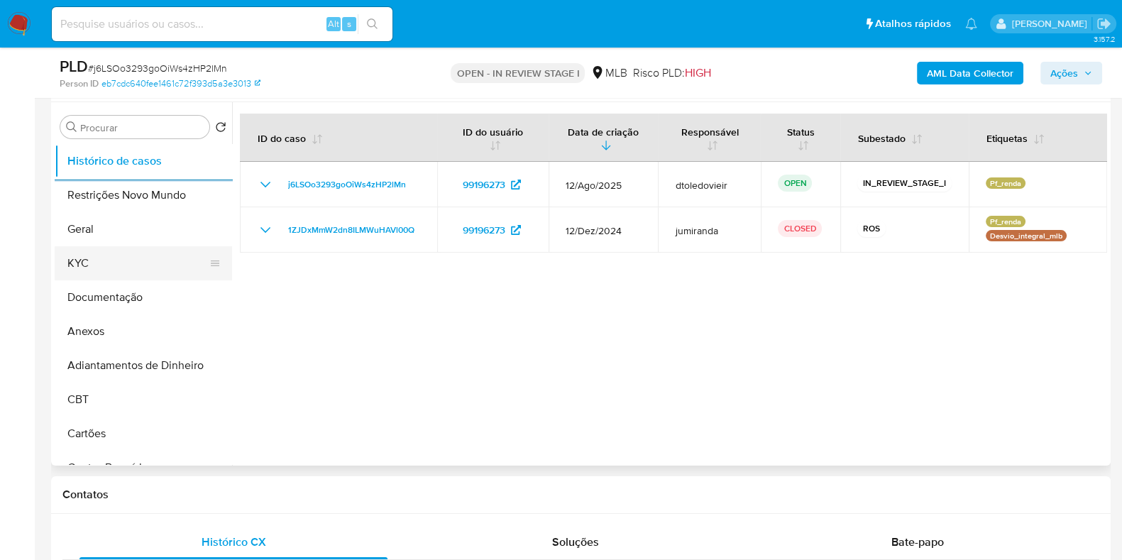
click at [106, 261] on button "KYC" at bounding box center [138, 263] width 166 height 34
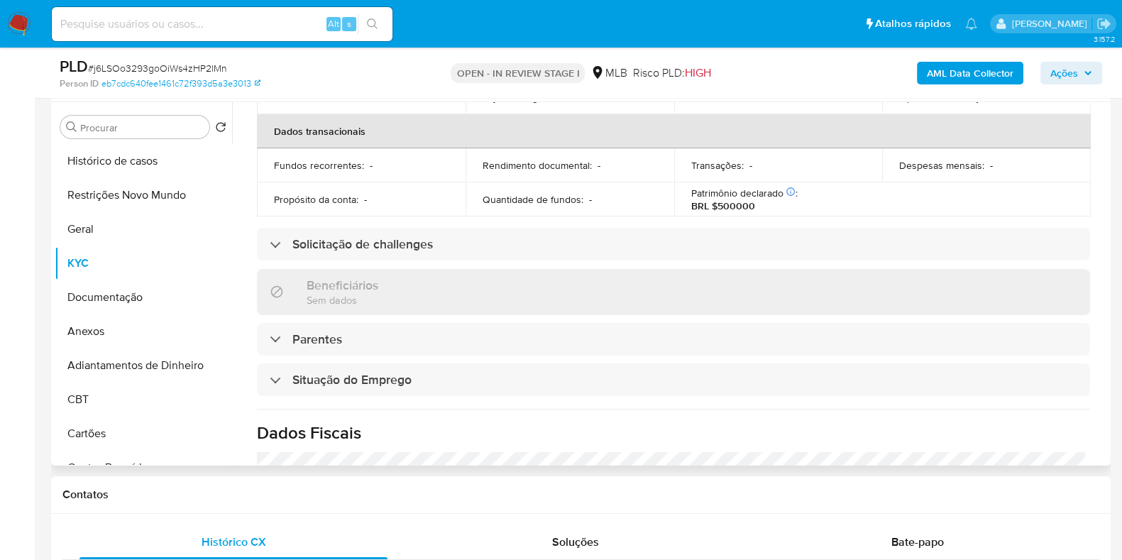
scroll to position [633, 0]
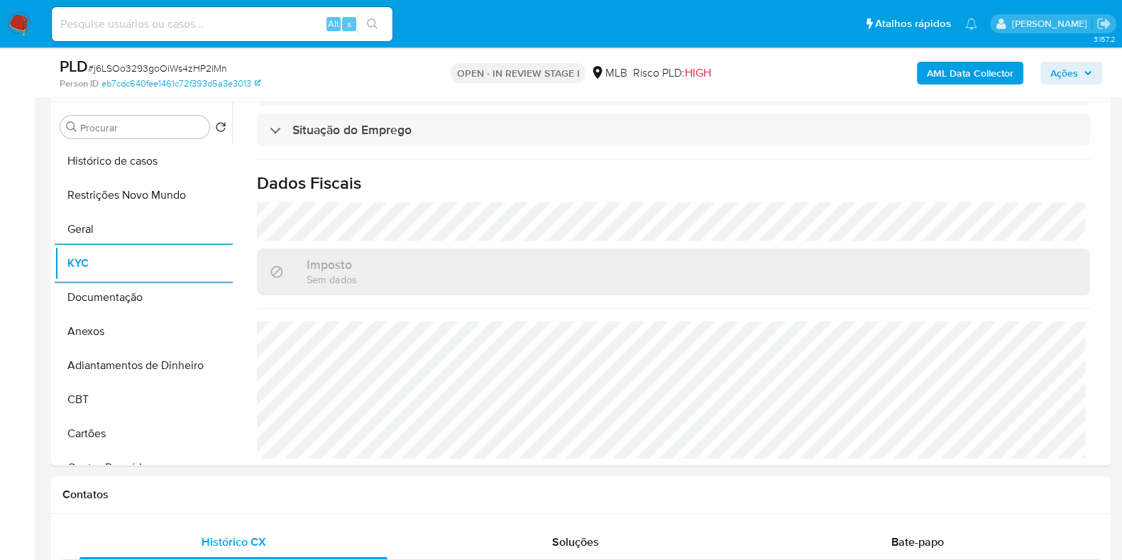
click at [1067, 79] on span "Ações" at bounding box center [1064, 73] width 28 height 23
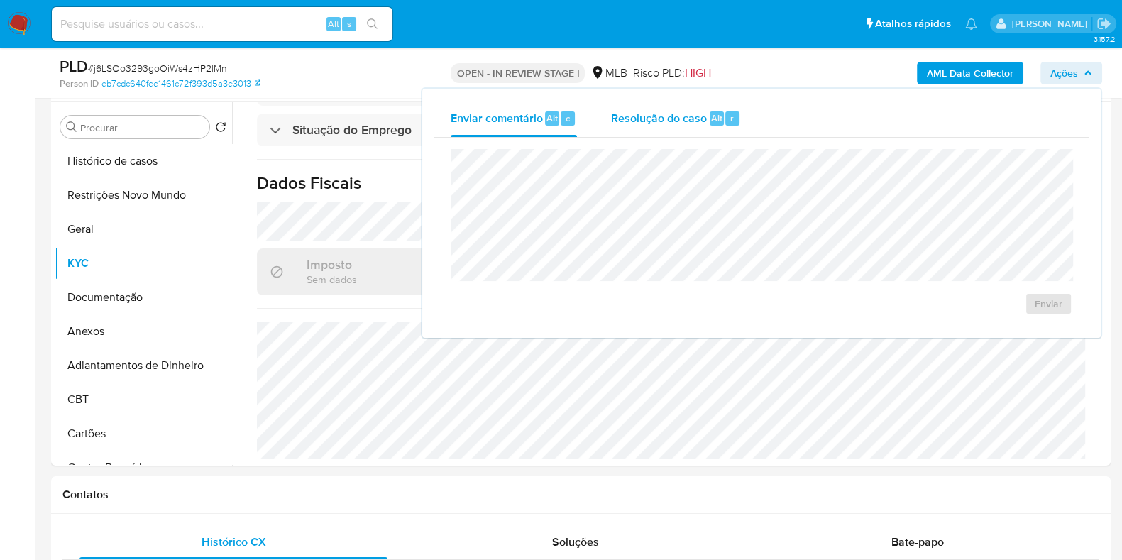
click at [629, 131] on div "Resolução do caso Alt r" at bounding box center [676, 118] width 130 height 37
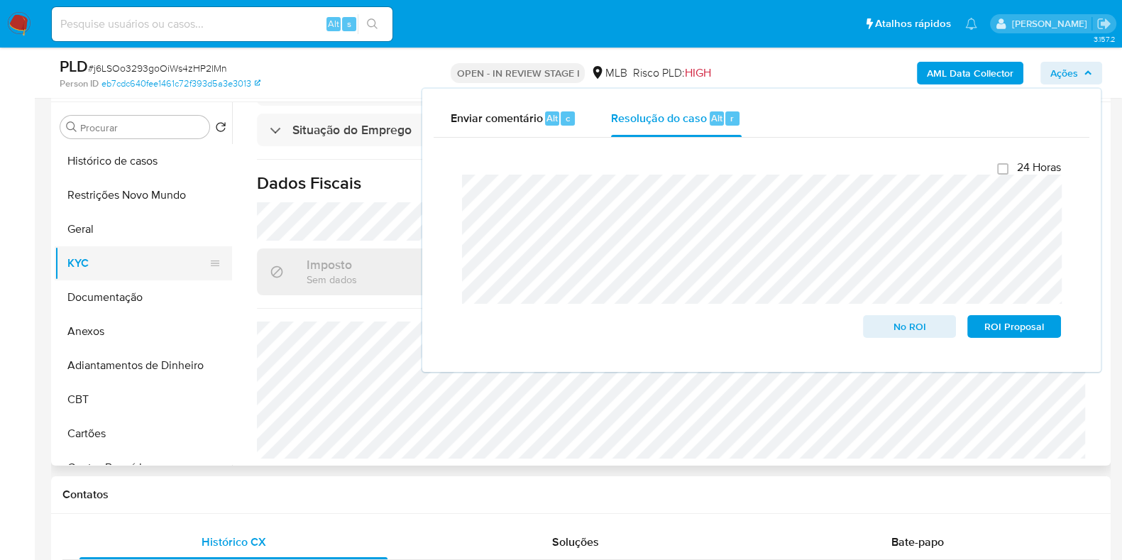
click at [105, 270] on button "KYC" at bounding box center [138, 263] width 166 height 34
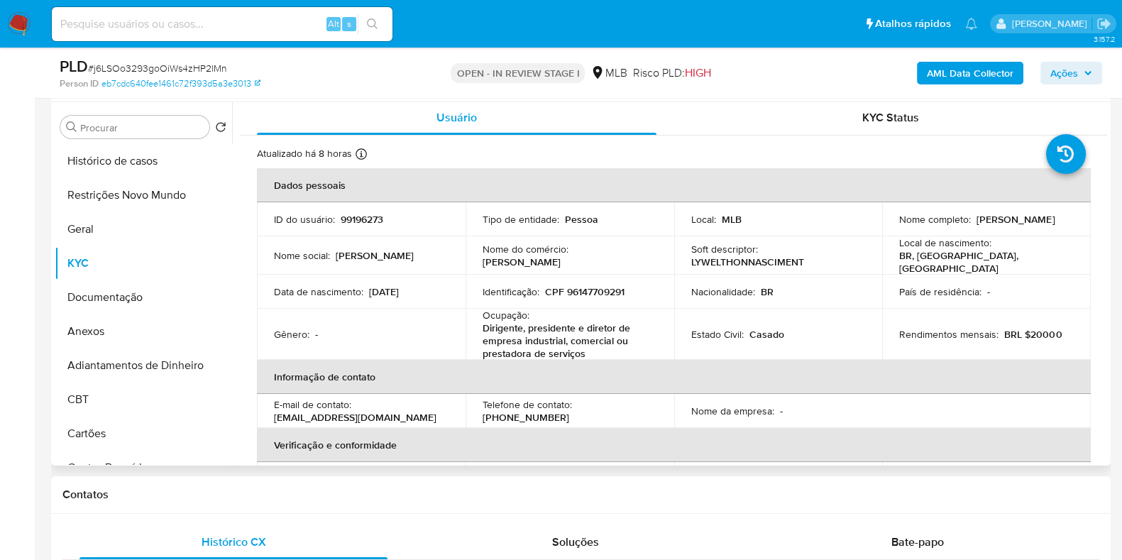
scroll to position [0, 0]
drag, startPoint x: 1044, startPoint y: 227, endPoint x: 891, endPoint y: 229, distance: 152.6
click at [891, 229] on td "Nome completo : Lywelthon Nascimento da Silva" at bounding box center [986, 221] width 209 height 34
copy p "Lywelthon Nascimento da Silva"
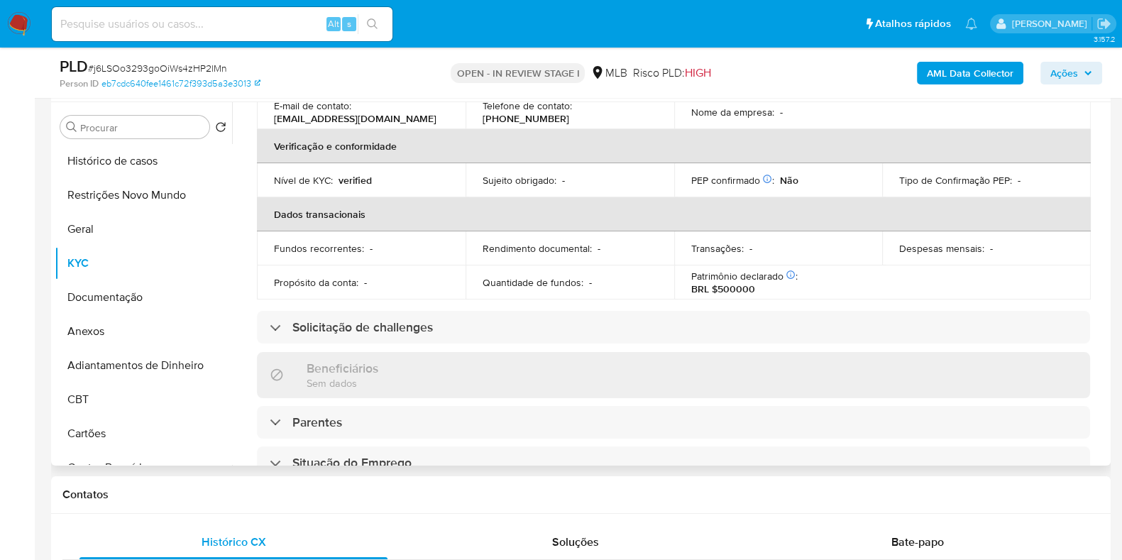
scroll to position [88, 0]
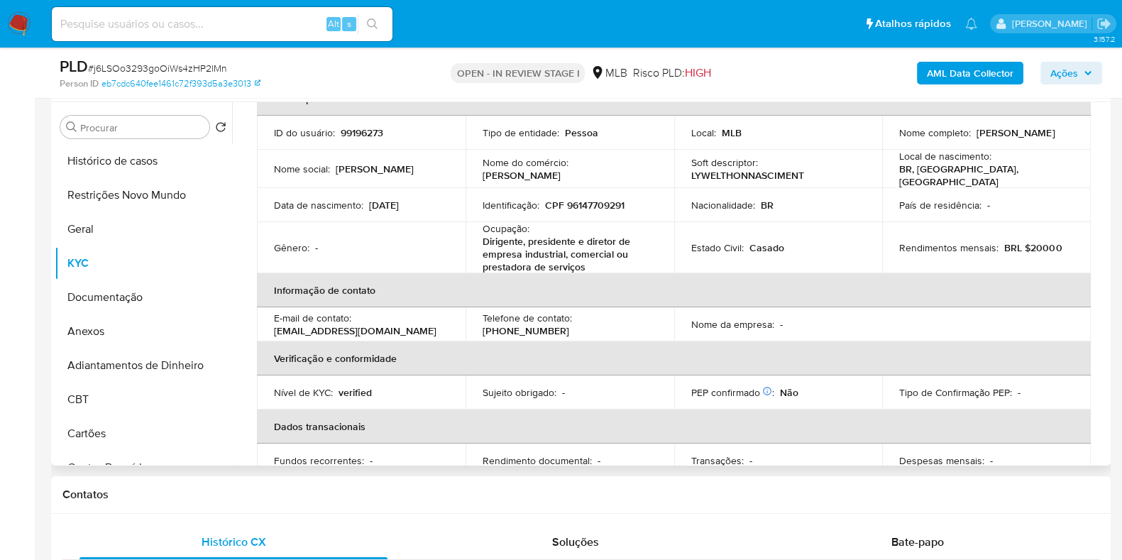
click at [607, 199] on p "CPF 96147709291" at bounding box center [584, 205] width 79 height 13
copy p "96147709291"
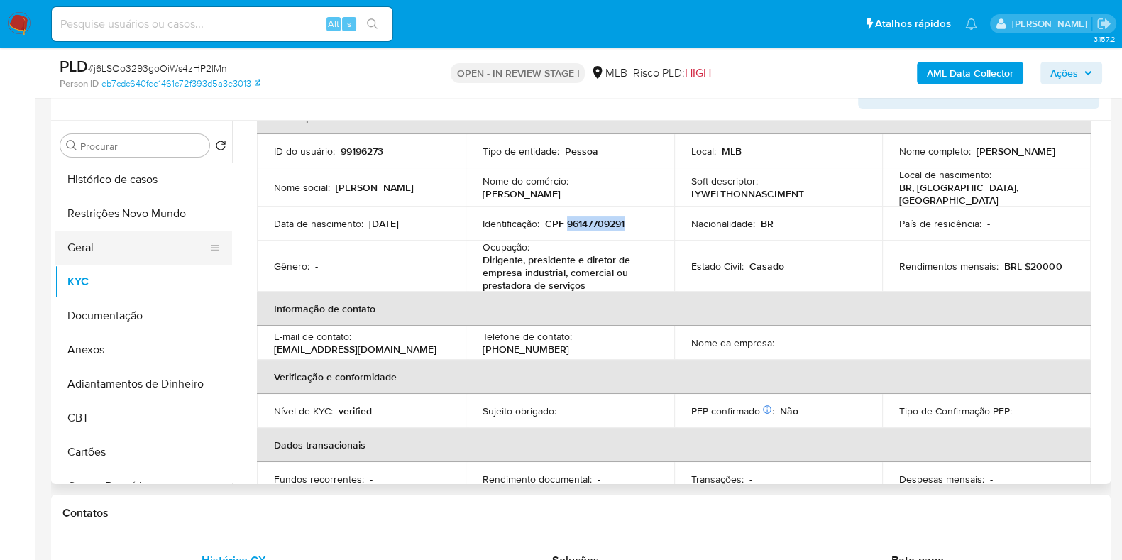
scroll to position [266, 0]
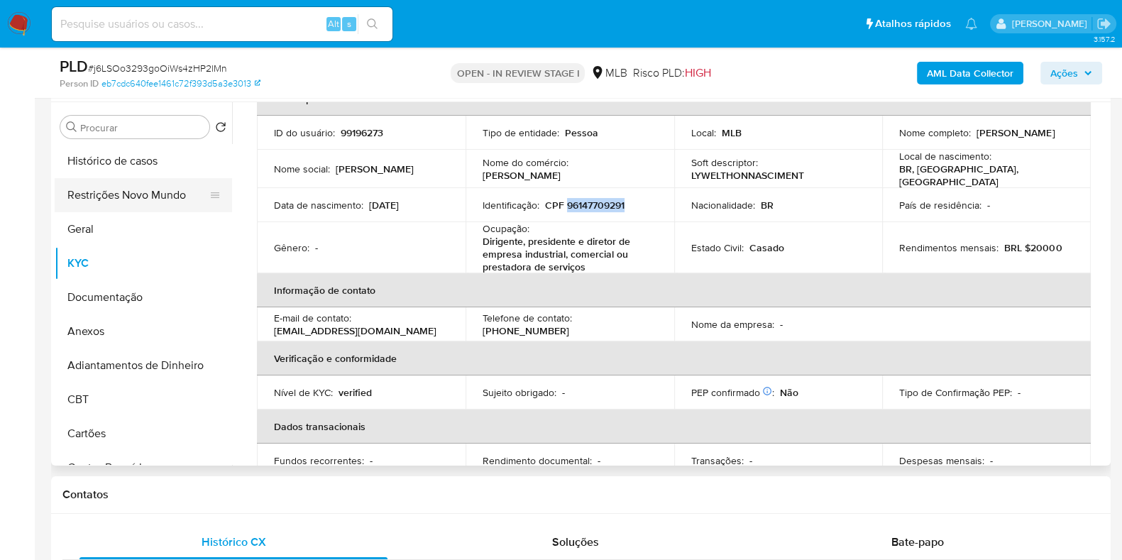
click at [157, 200] on button "Restrições Novo Mundo" at bounding box center [138, 195] width 166 height 34
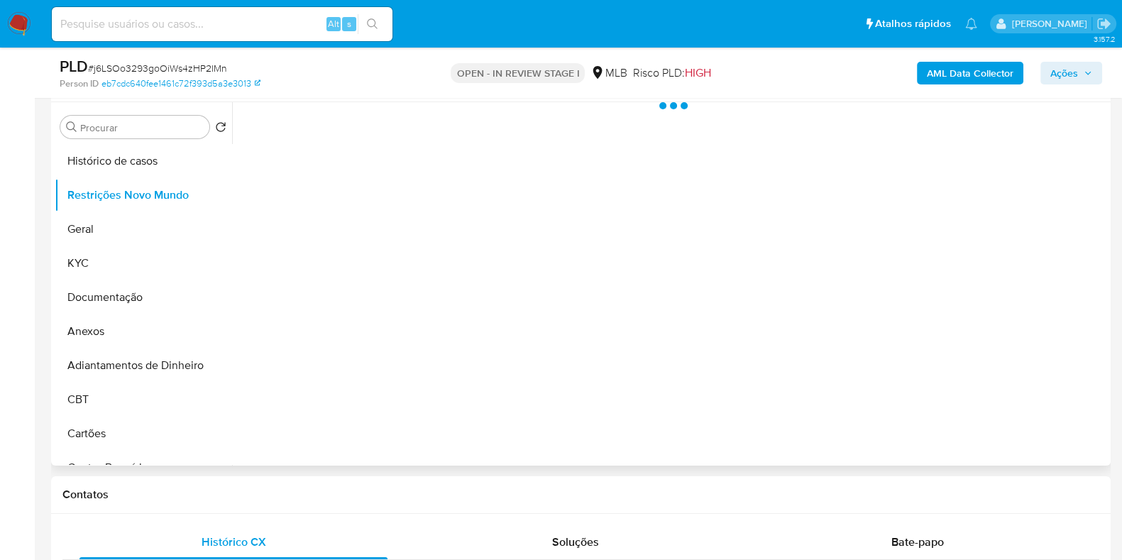
scroll to position [0, 0]
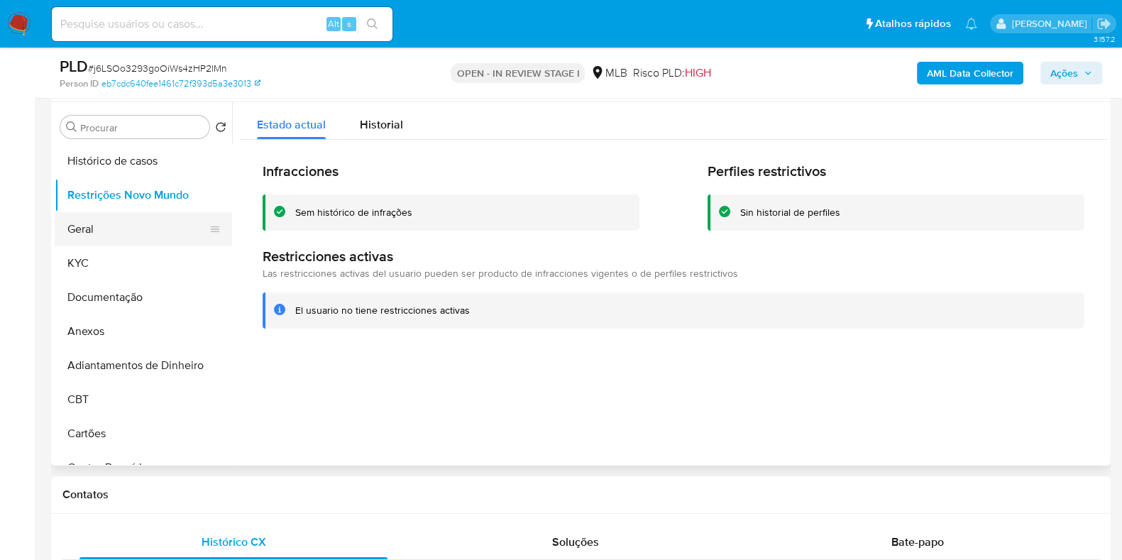
click at [85, 236] on button "Geral" at bounding box center [138, 229] width 166 height 34
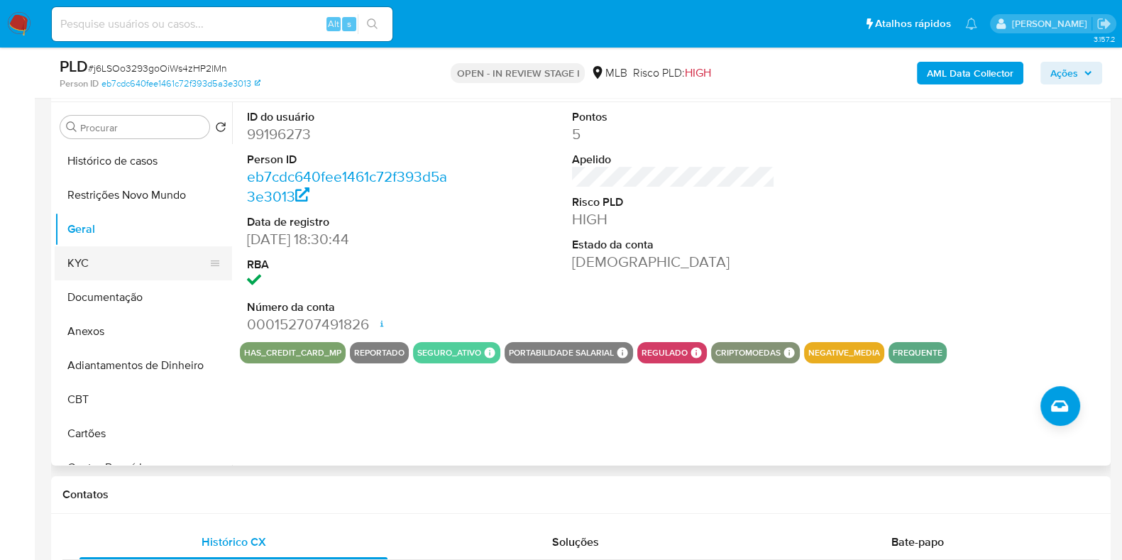
click at [78, 265] on button "KYC" at bounding box center [138, 263] width 166 height 34
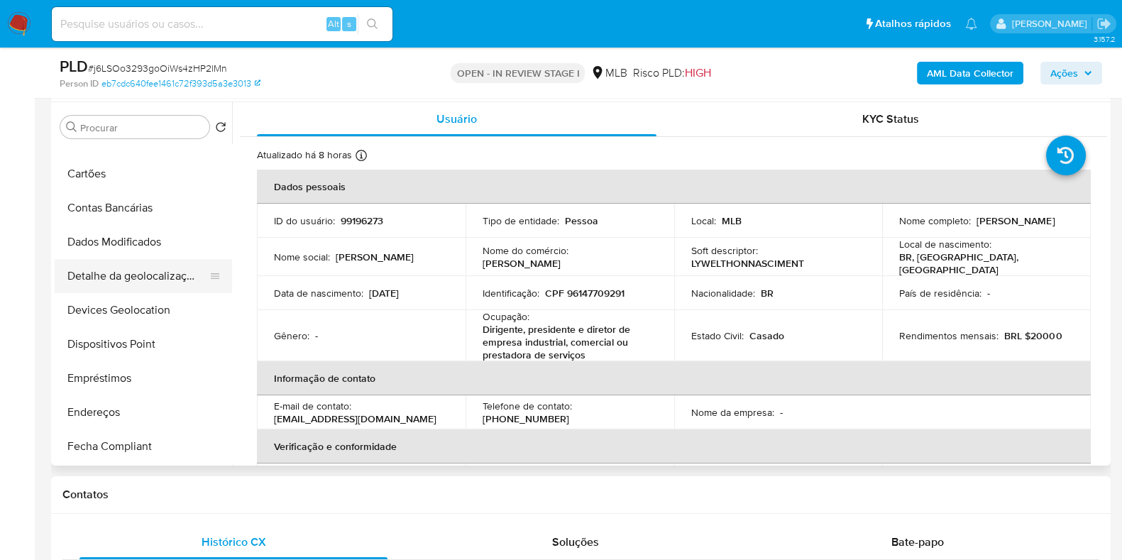
scroll to position [266, 0]
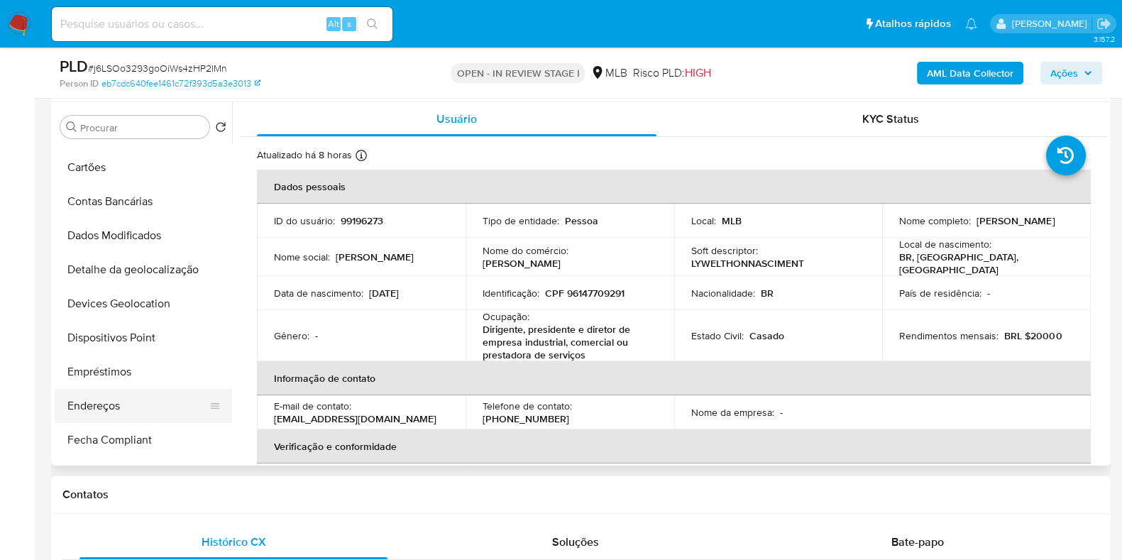
click at [86, 395] on button "Endereços" at bounding box center [138, 406] width 166 height 34
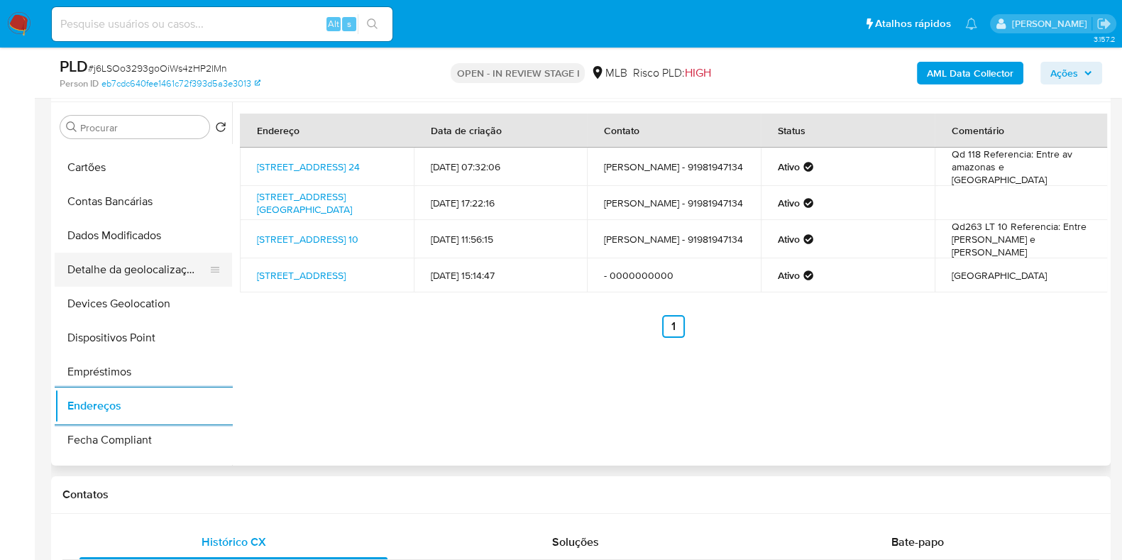
click at [133, 266] on button "Detalhe da geolocalização" at bounding box center [138, 270] width 166 height 34
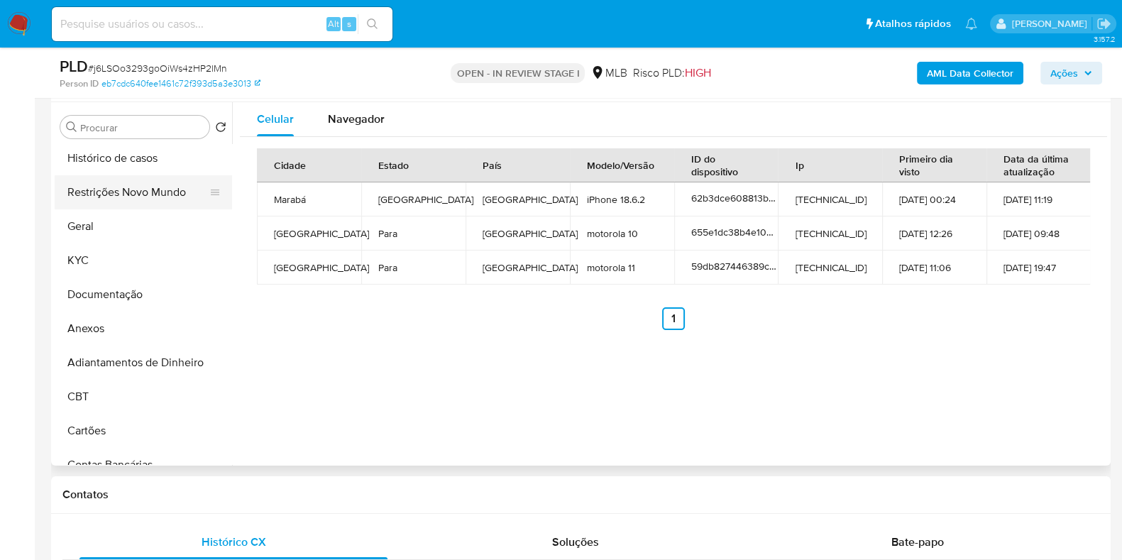
scroll to position [0, 0]
click at [146, 196] on button "Restrições Novo Mundo" at bounding box center [138, 195] width 166 height 34
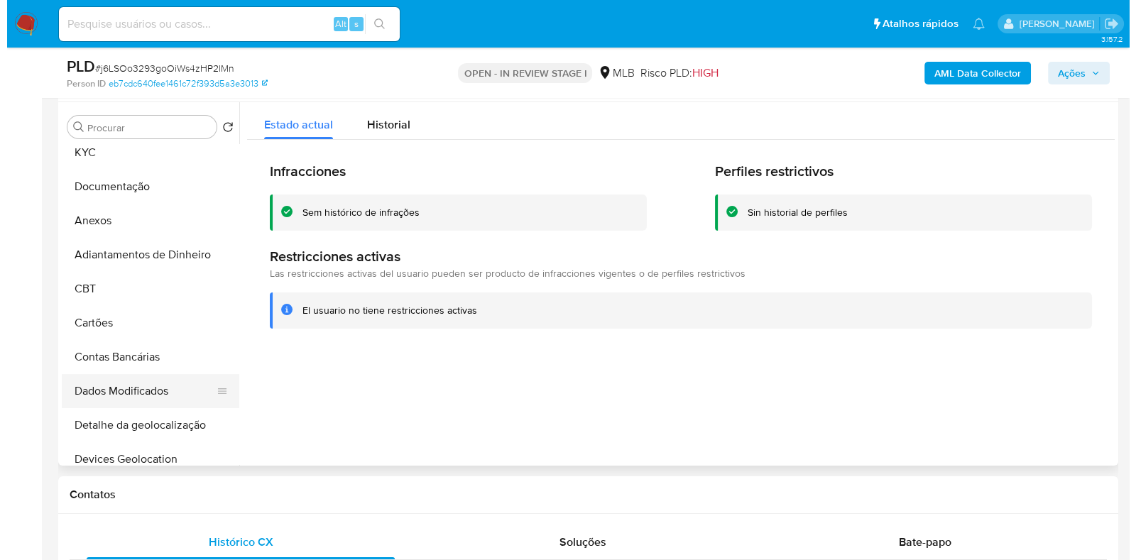
scroll to position [265, 0]
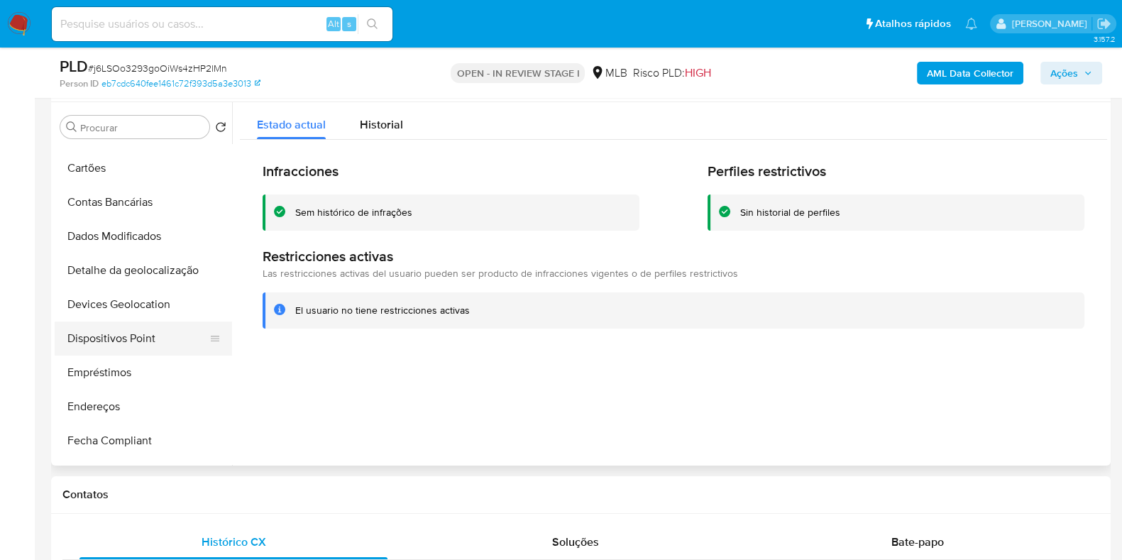
click at [109, 339] on button "Dispositivos Point" at bounding box center [138, 339] width 166 height 34
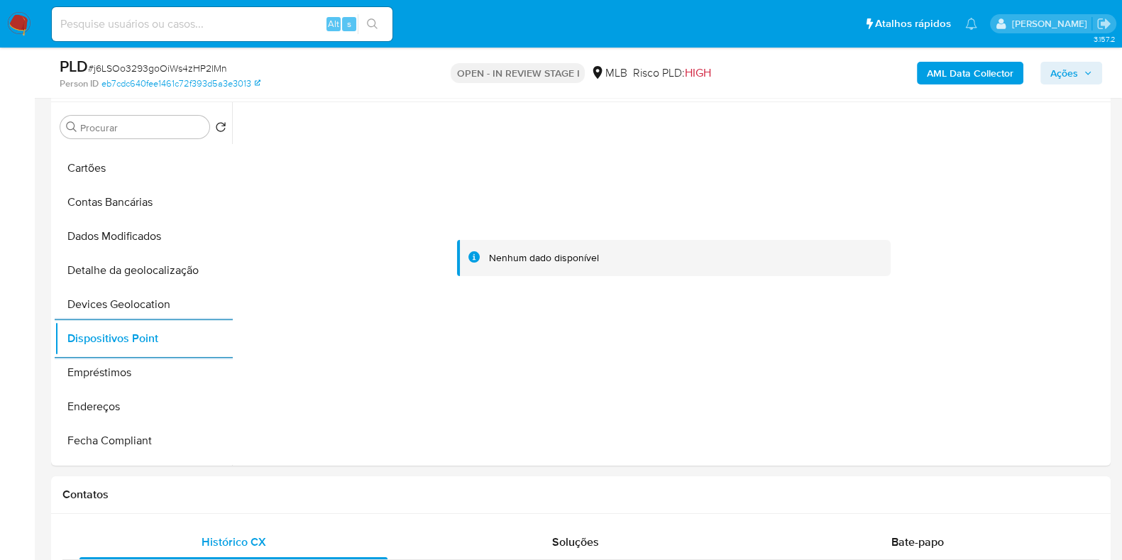
click at [945, 77] on b "AML Data Collector" at bounding box center [970, 73] width 87 height 23
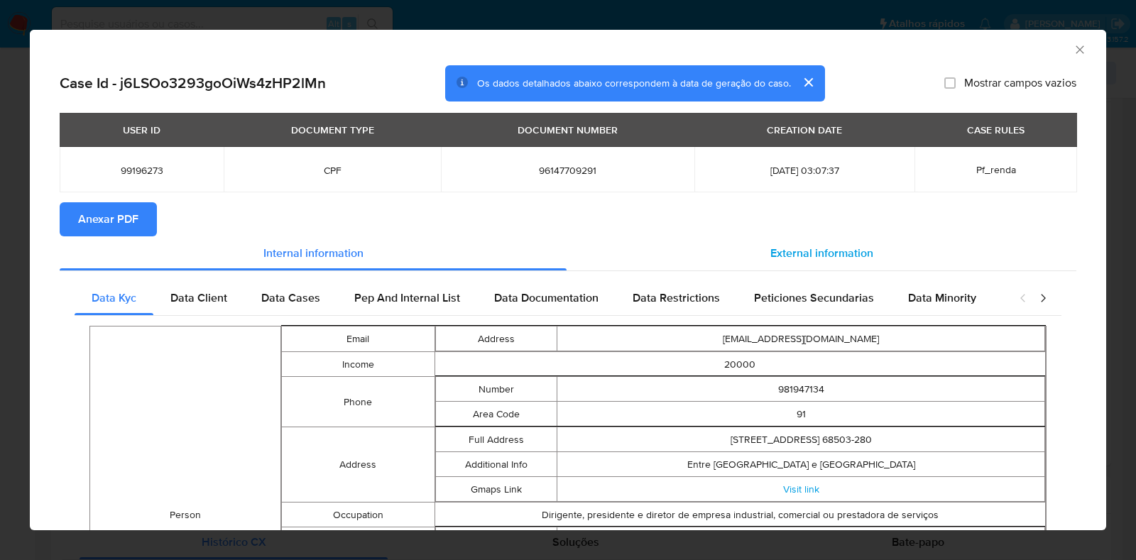
click at [784, 250] on span "External information" at bounding box center [821, 253] width 103 height 16
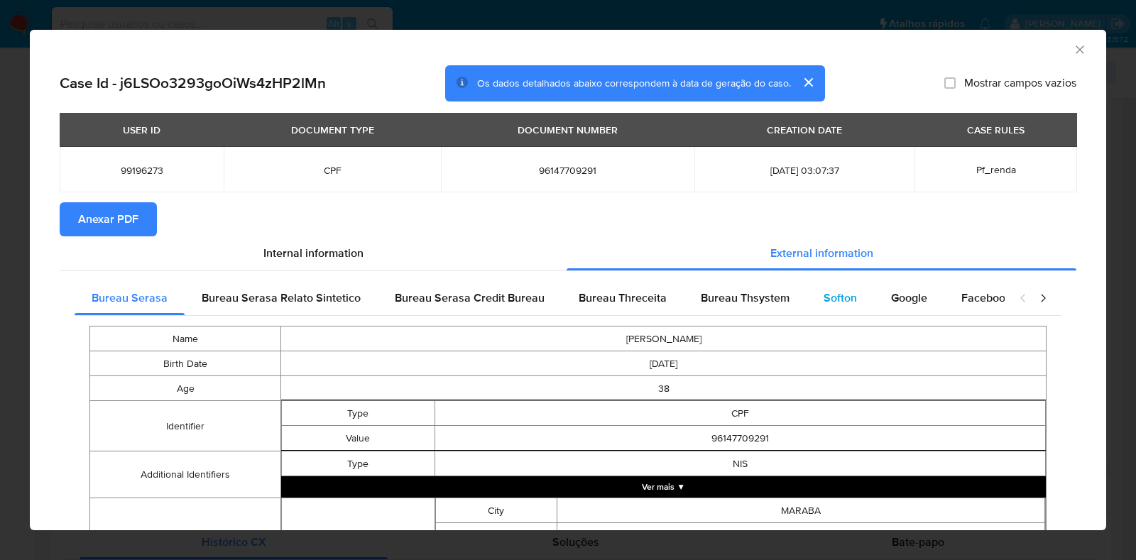
click at [823, 300] on span "Softon" at bounding box center [839, 298] width 33 height 16
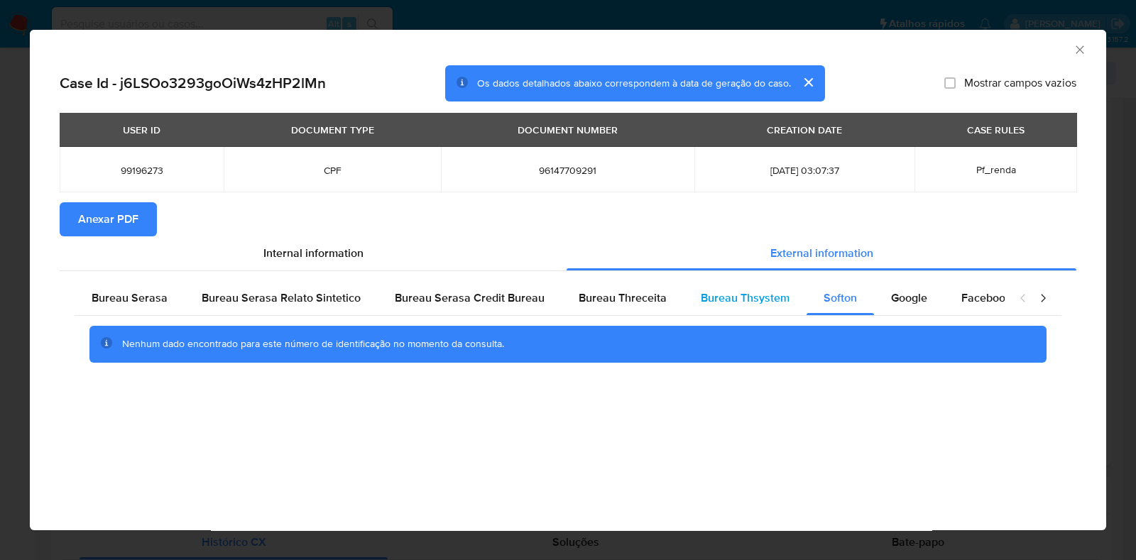
click at [727, 309] on div "Bureau Thsystem" at bounding box center [744, 298] width 123 height 34
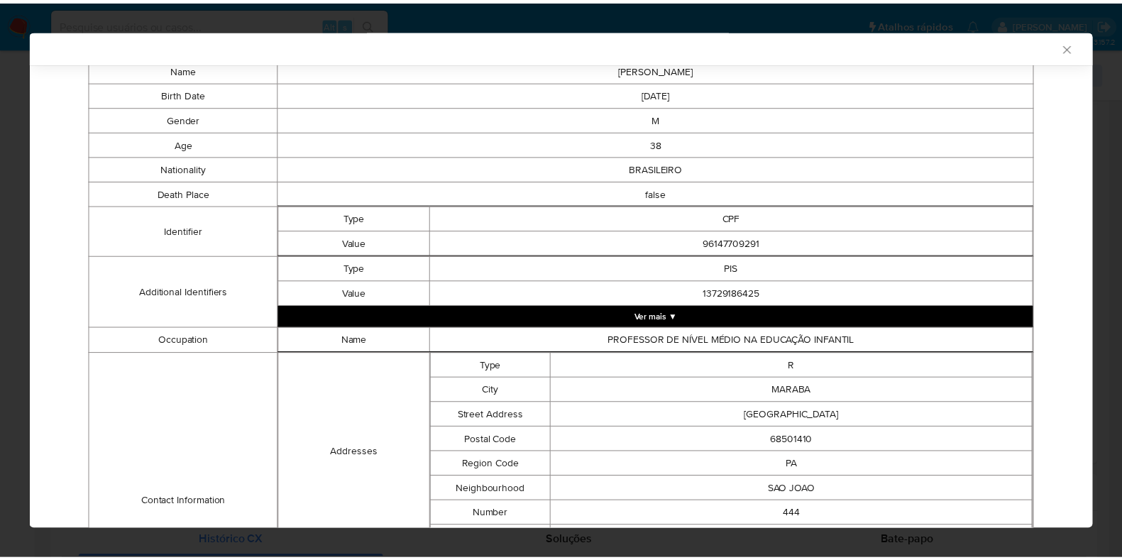
scroll to position [10, 0]
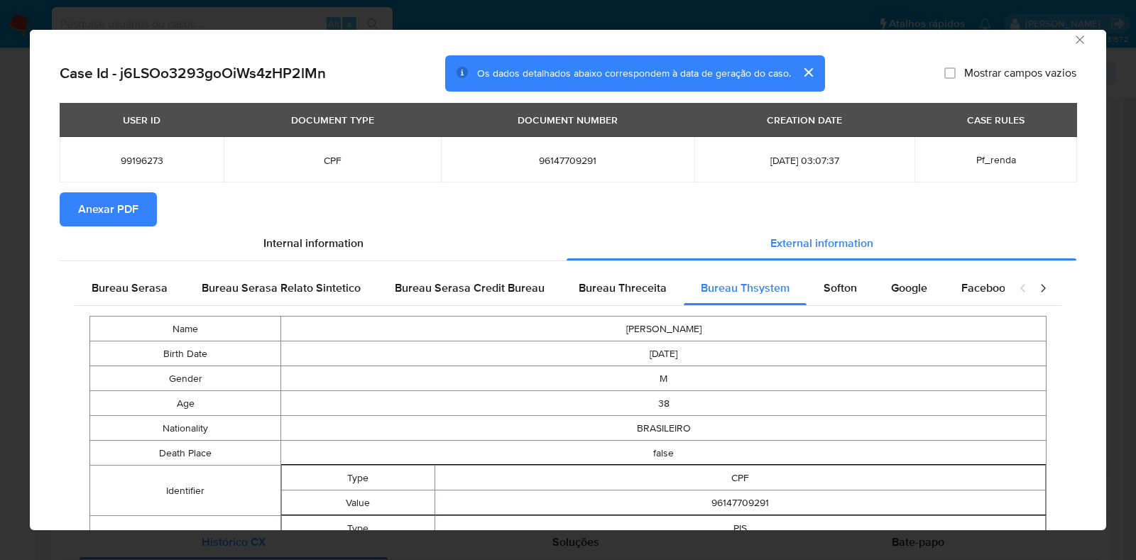
click at [107, 209] on span "Anexar PDF" at bounding box center [108, 209] width 60 height 31
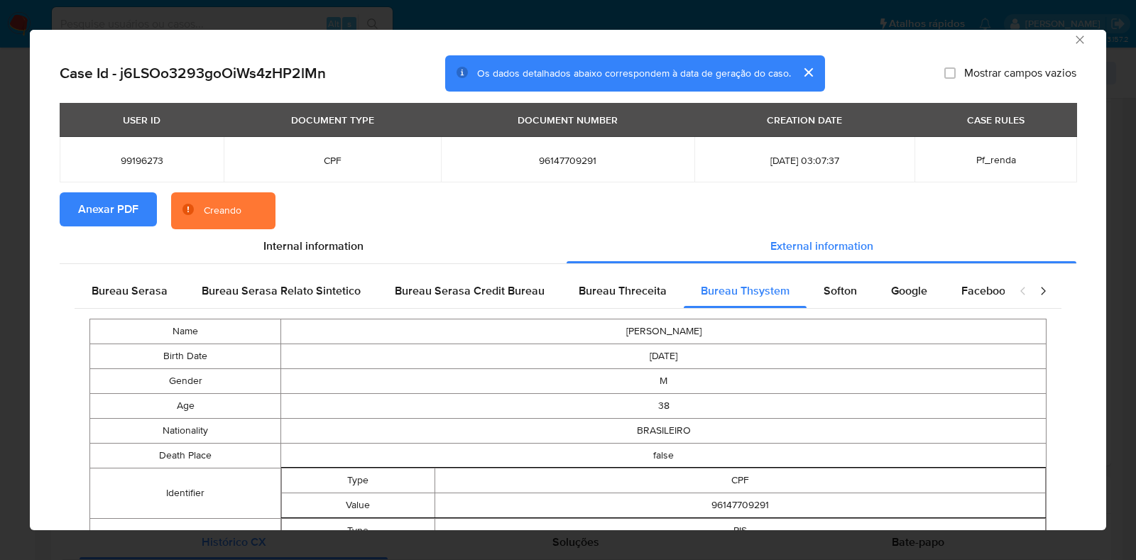
click at [2, 226] on div "AML Data Collector Case Id - j6LSOo3293goOiWs4zHP2lMn Os dados detalhados abaix…" at bounding box center [568, 280] width 1136 height 560
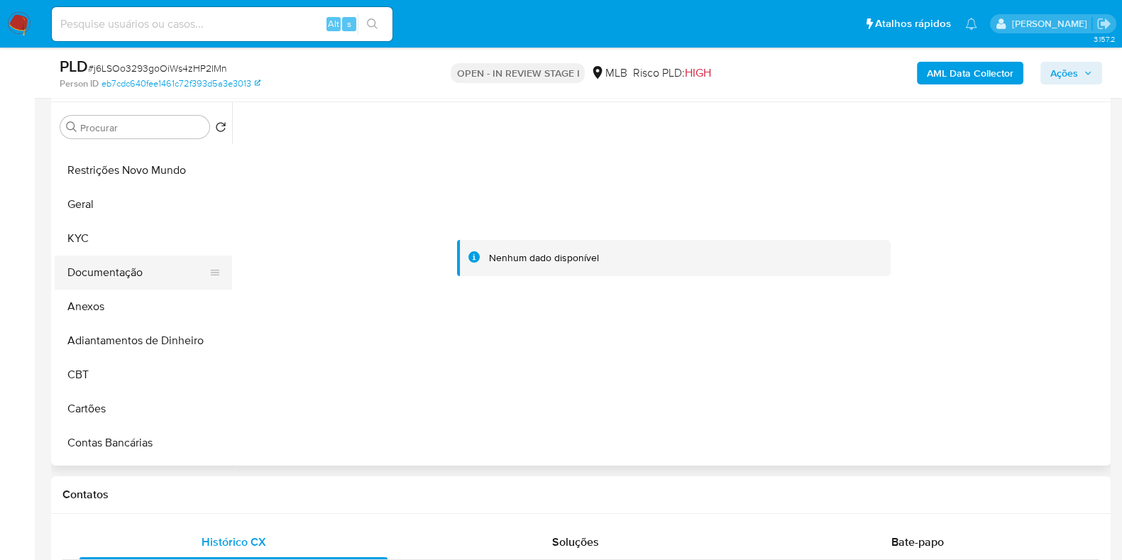
scroll to position [0, 0]
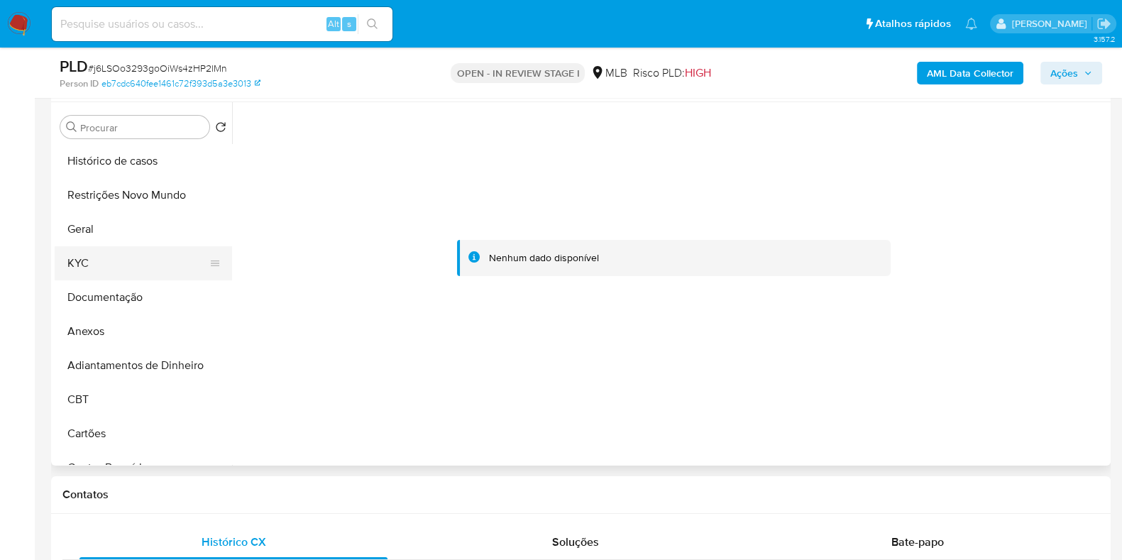
click at [135, 273] on button "KYC" at bounding box center [138, 263] width 166 height 34
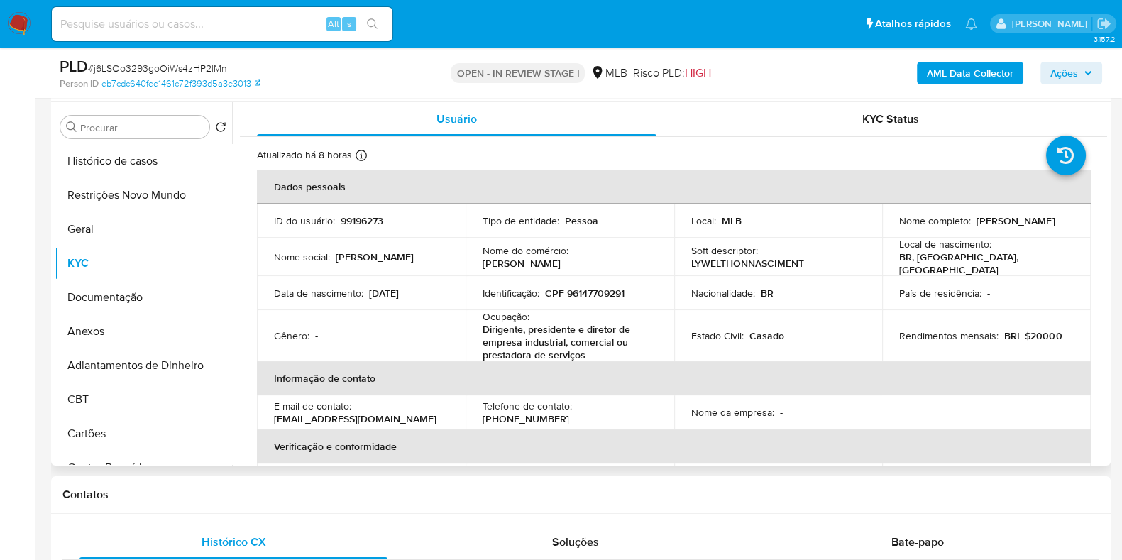
drag, startPoint x: 1043, startPoint y: 223, endPoint x: 900, endPoint y: 211, distance: 143.9
click at [890, 231] on td "Nome completo : Lywelthon Nascimento da Silva" at bounding box center [986, 221] width 209 height 34
copy p "Lywelthon Nascimento da Silva"
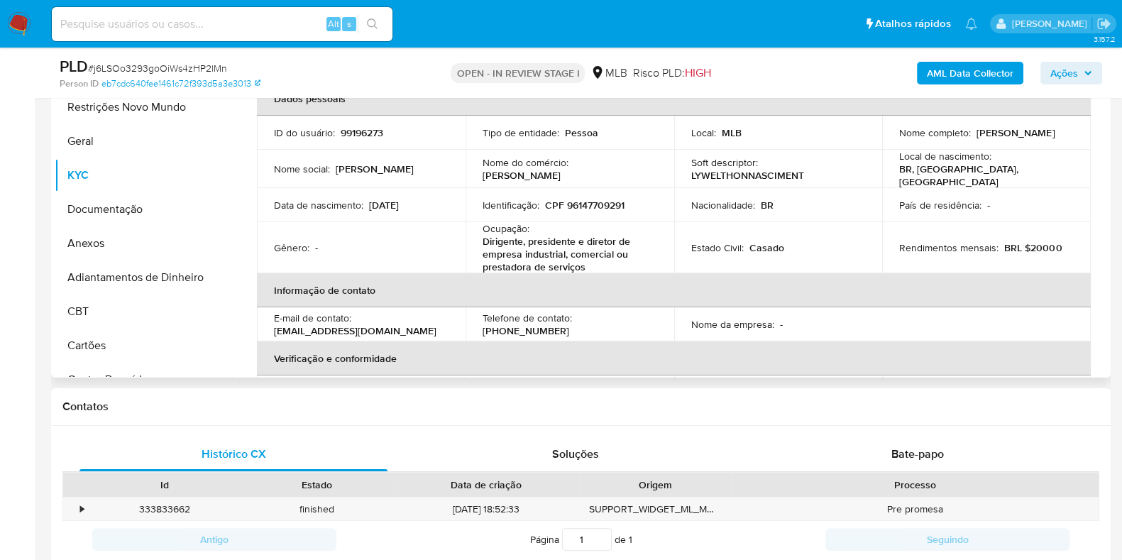
scroll to position [633, 0]
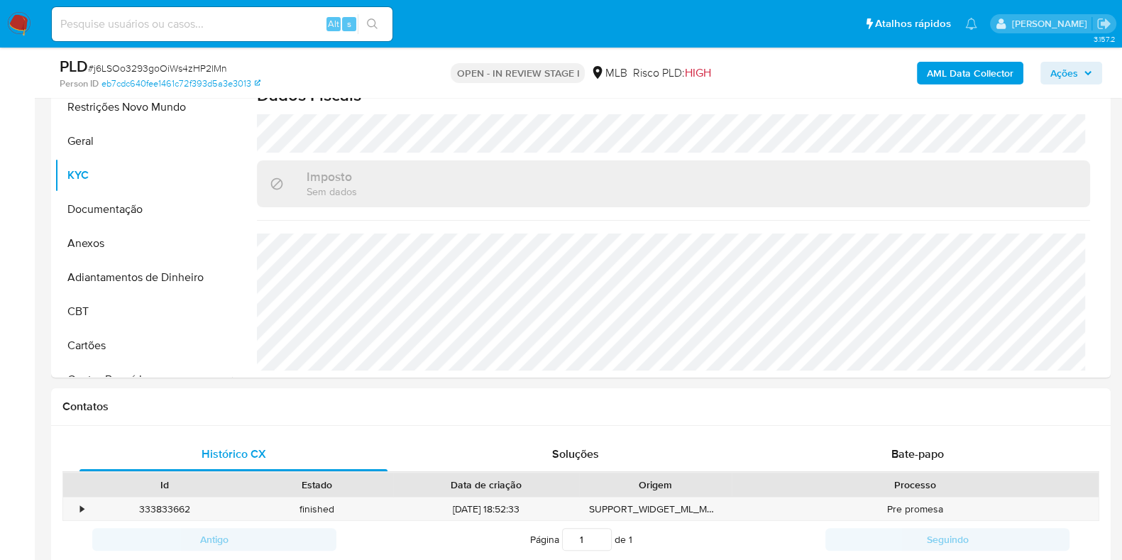
click at [1094, 68] on button "Ações" at bounding box center [1071, 73] width 62 height 23
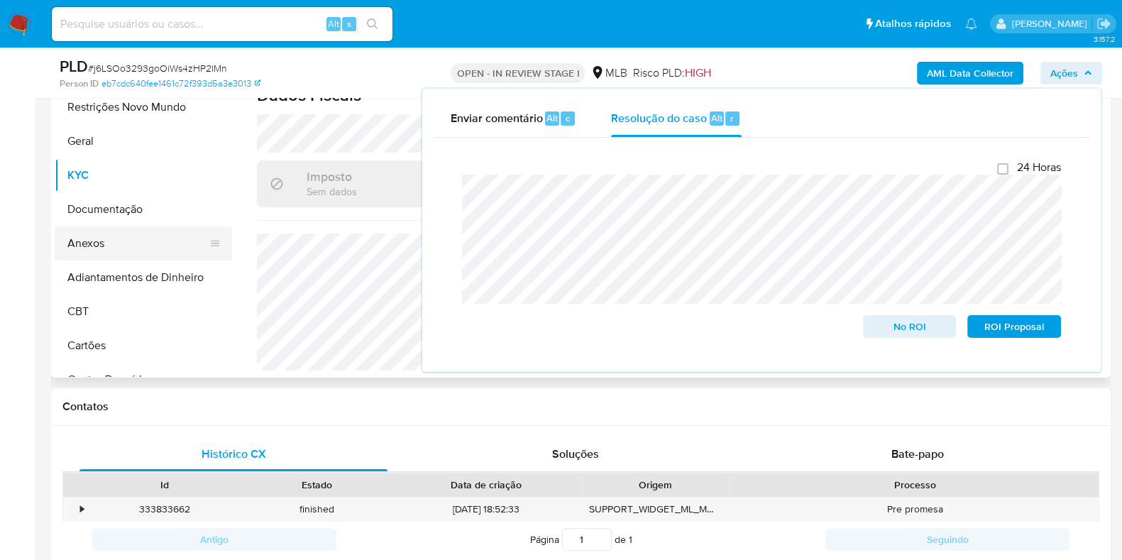
click at [106, 234] on button "Anexos" at bounding box center [138, 243] width 166 height 34
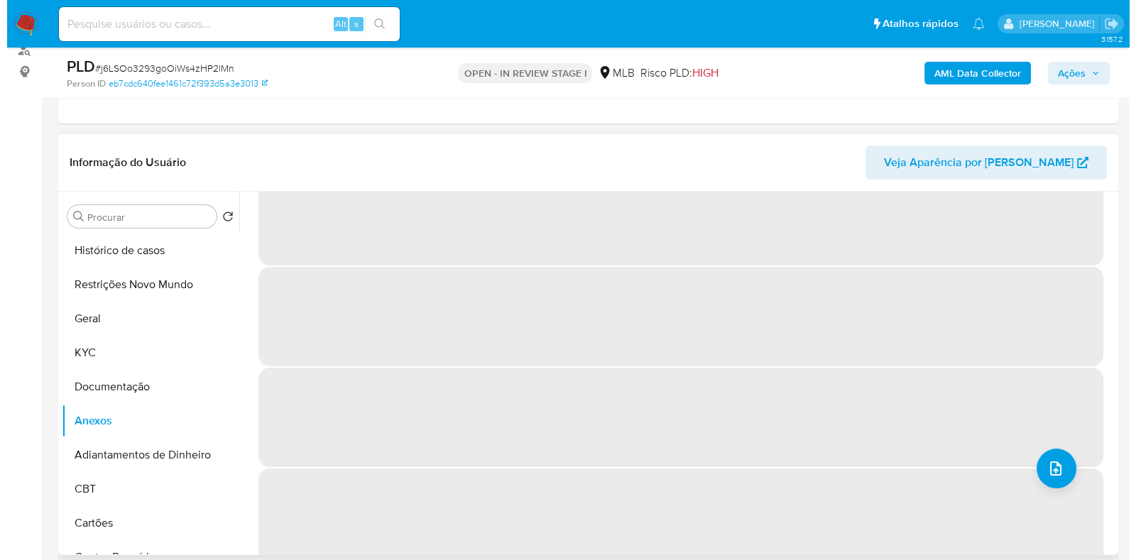
scroll to position [60, 0]
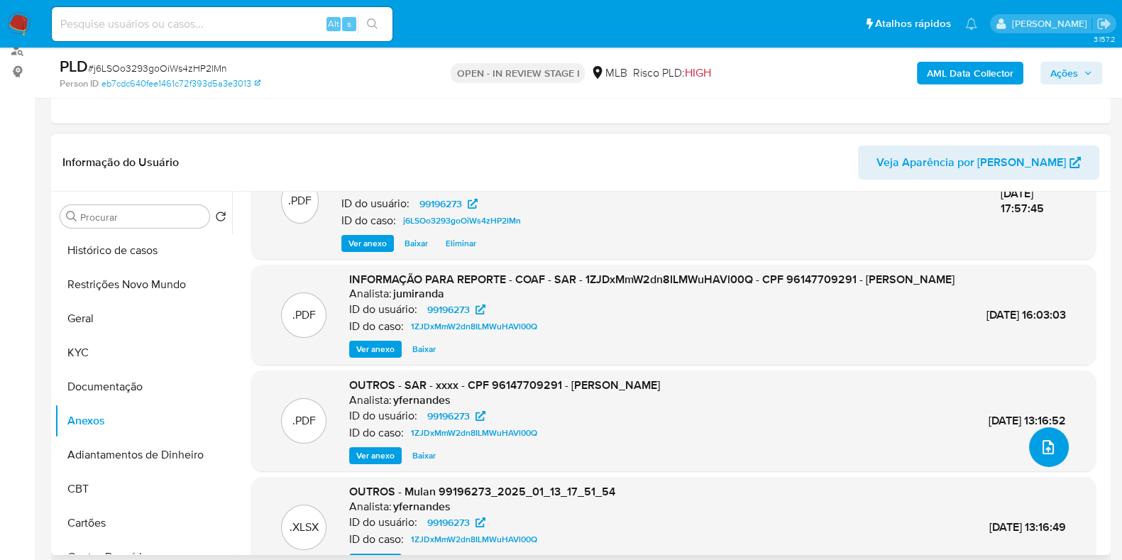
click at [1051, 445] on icon "upload-file" at bounding box center [1048, 447] width 17 height 17
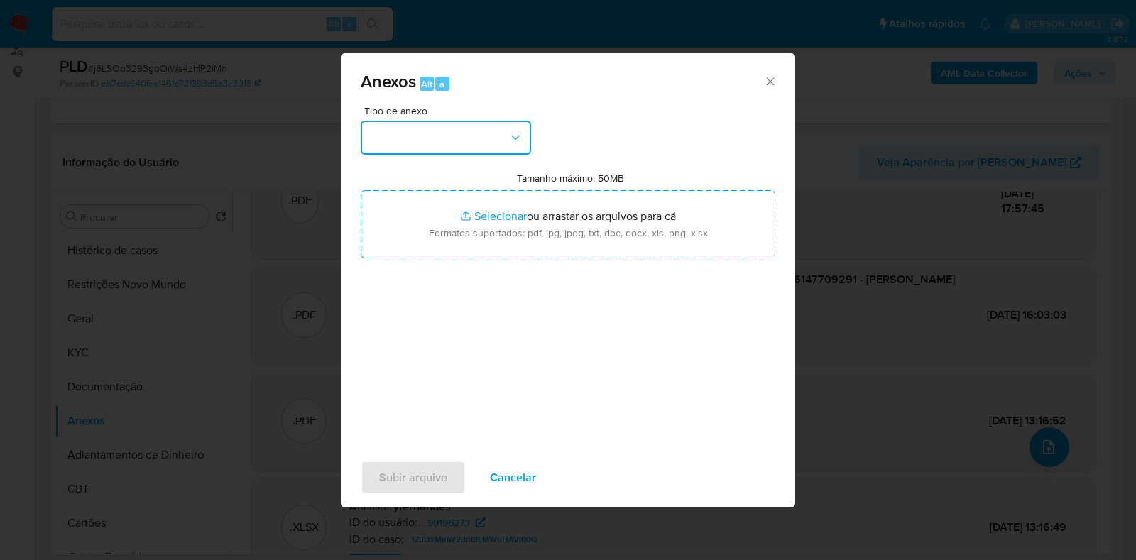
click at [473, 138] on button "button" at bounding box center [446, 138] width 170 height 34
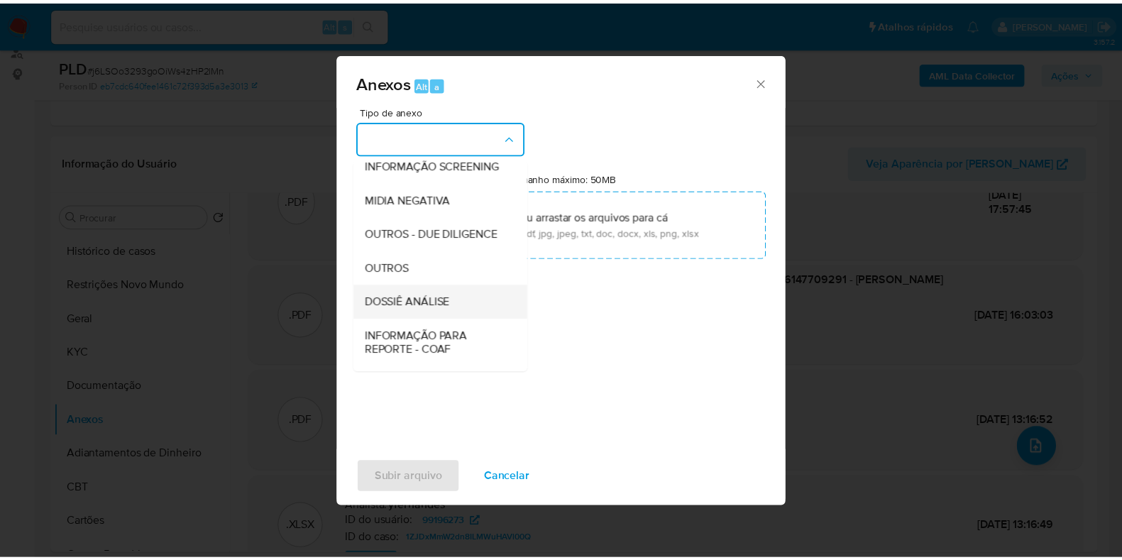
scroll to position [219, 0]
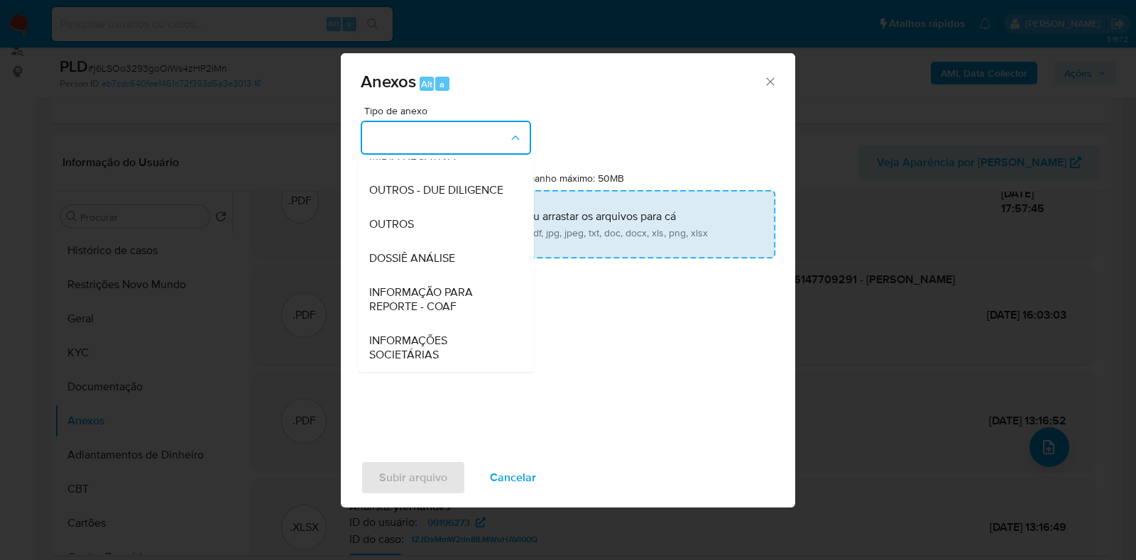
drag, startPoint x: 447, startPoint y: 253, endPoint x: 451, endPoint y: 243, distance: 11.2
click at [447, 253] on span "DOSSIÊ ANÁLISE" at bounding box center [412, 258] width 86 height 14
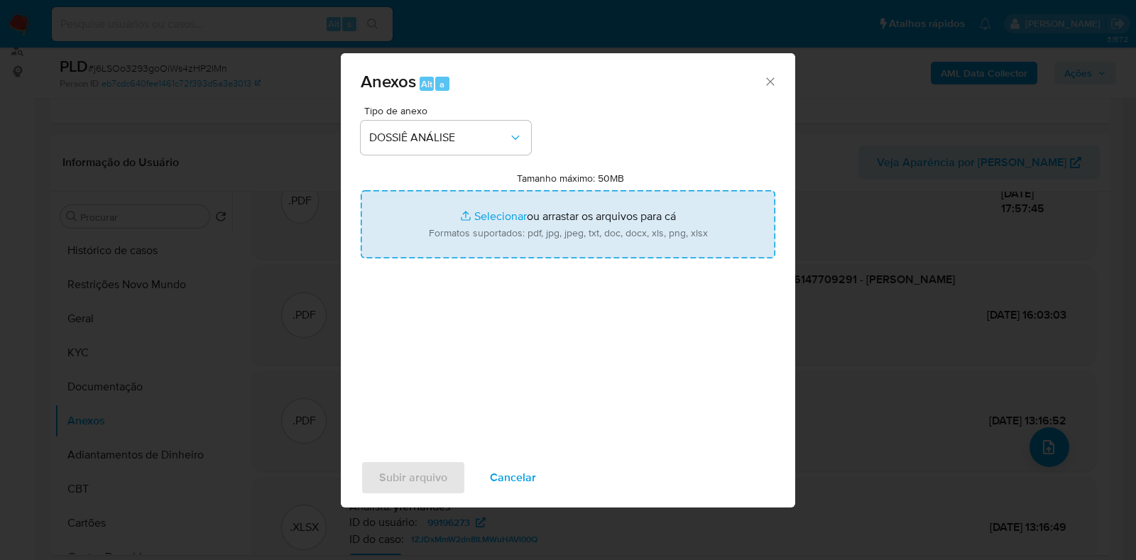
type input "C:\fakepath\2.ª SAR - CPF 96147709291 - LYWELTHON NASCIMENTO DA SILVA.pdf"
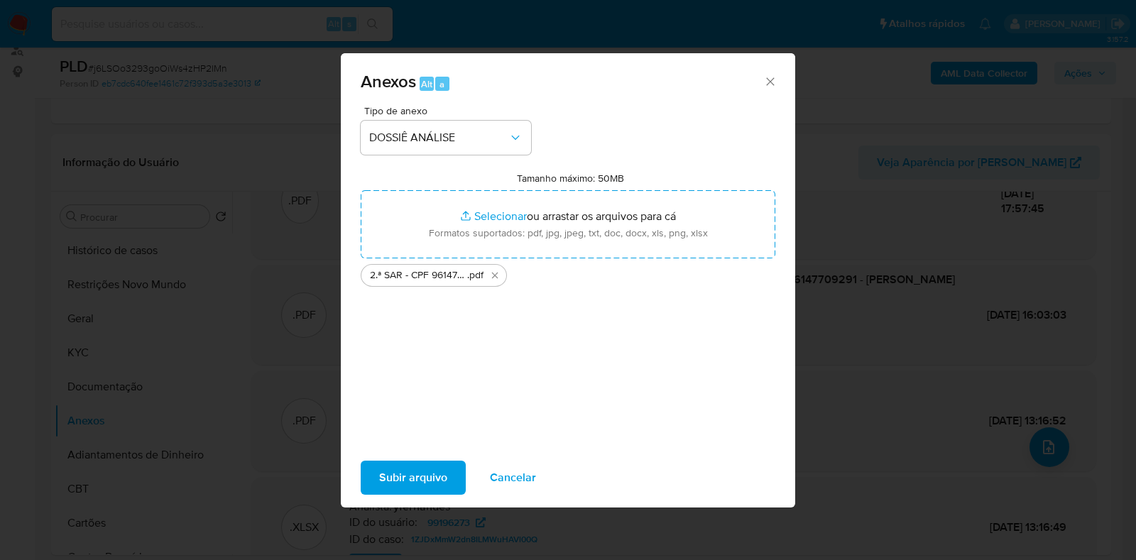
click at [424, 464] on span "Subir arquivo" at bounding box center [413, 477] width 68 height 31
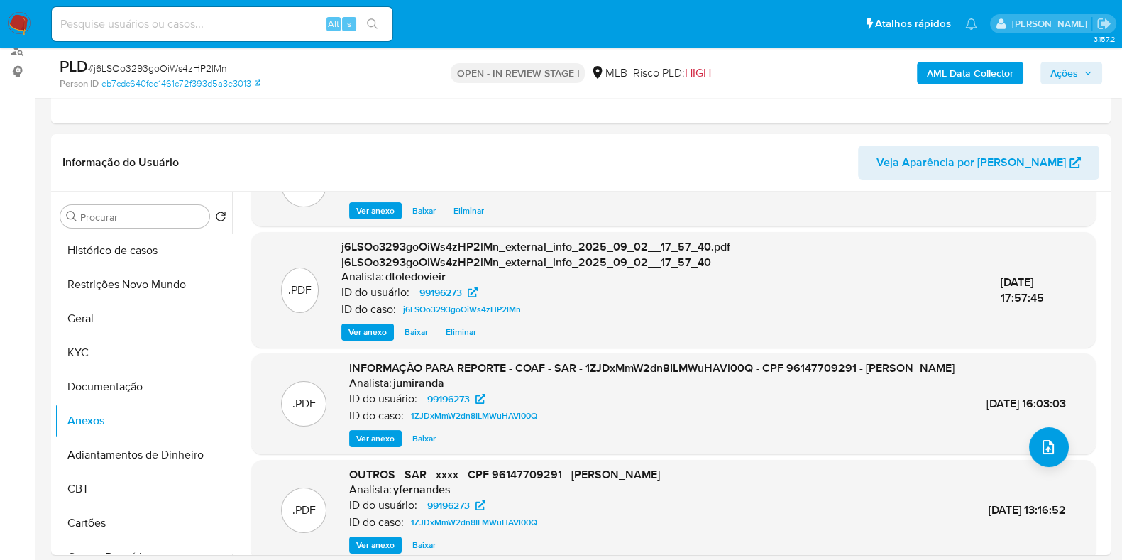
scroll to position [93, 0]
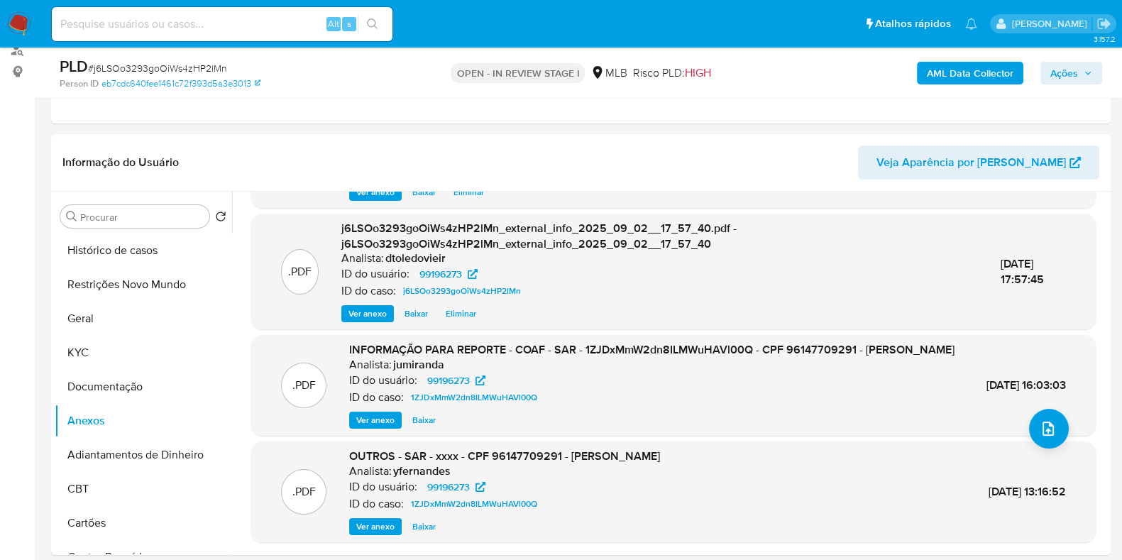
click at [1048, 63] on button "Ações" at bounding box center [1071, 73] width 62 height 23
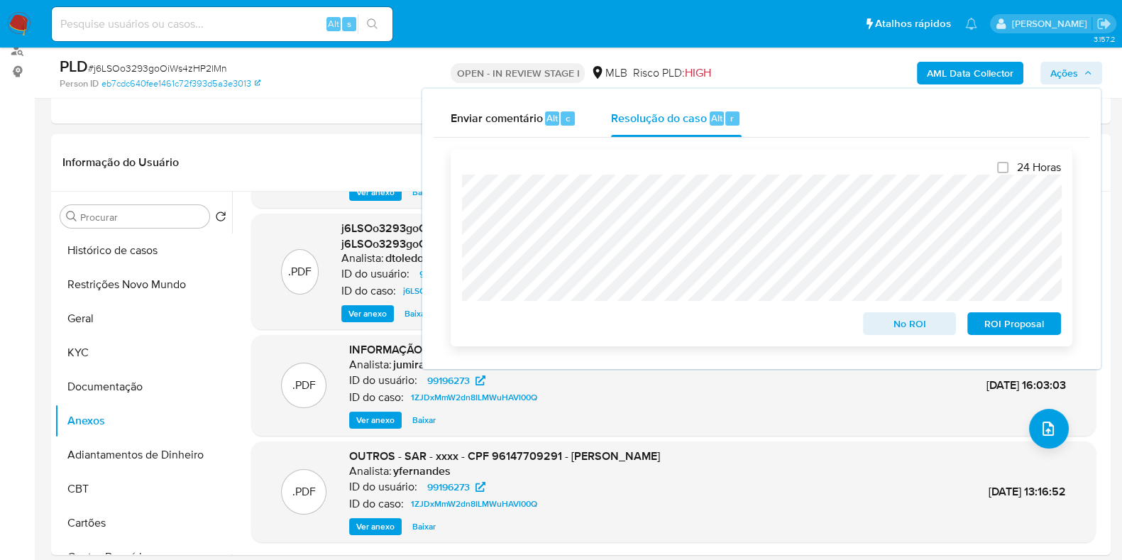
click at [1010, 334] on span "ROI Proposal" at bounding box center [1014, 324] width 74 height 20
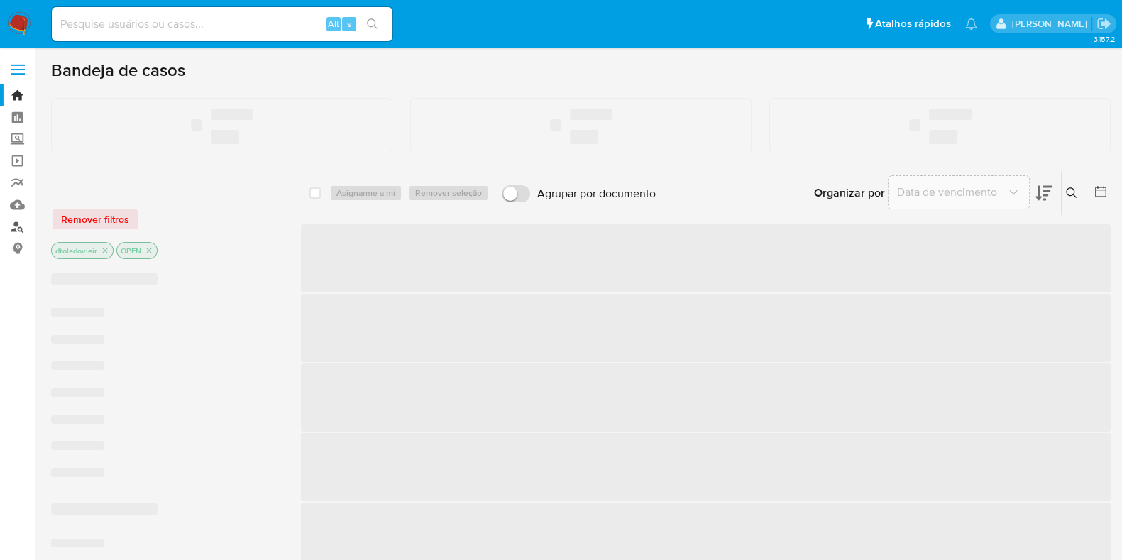
click at [14, 226] on link "Localizador de pessoas" at bounding box center [84, 227] width 169 height 22
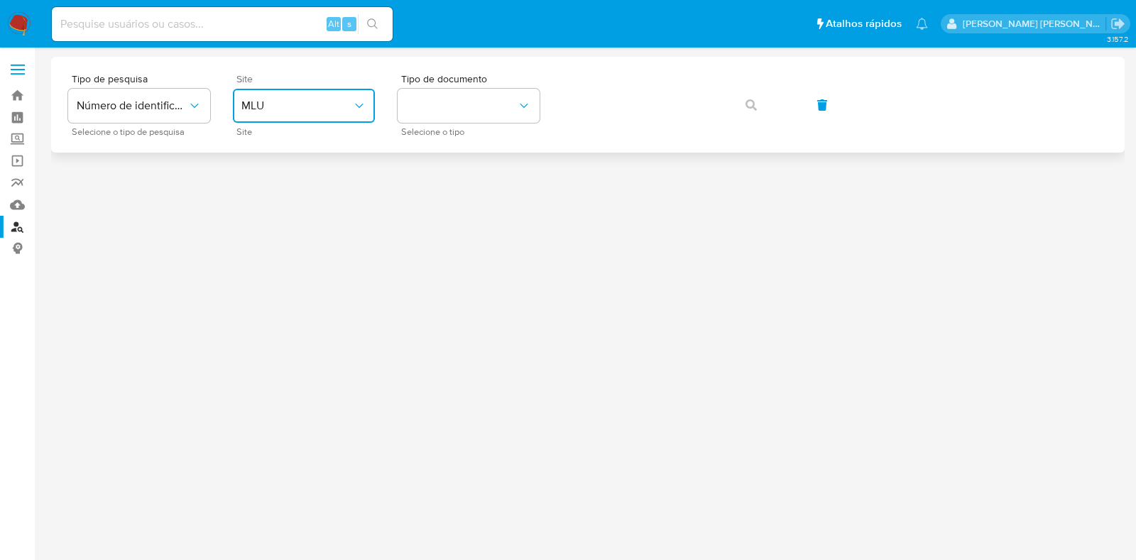
click at [353, 109] on icon "site_id" at bounding box center [359, 106] width 14 height 14
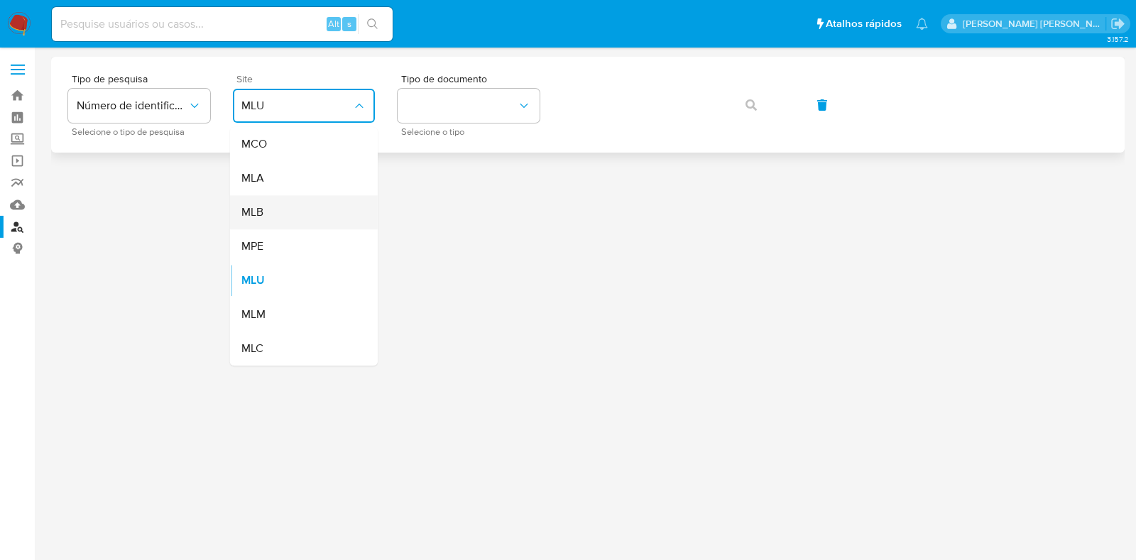
click at [291, 206] on div "MLB" at bounding box center [299, 212] width 116 height 34
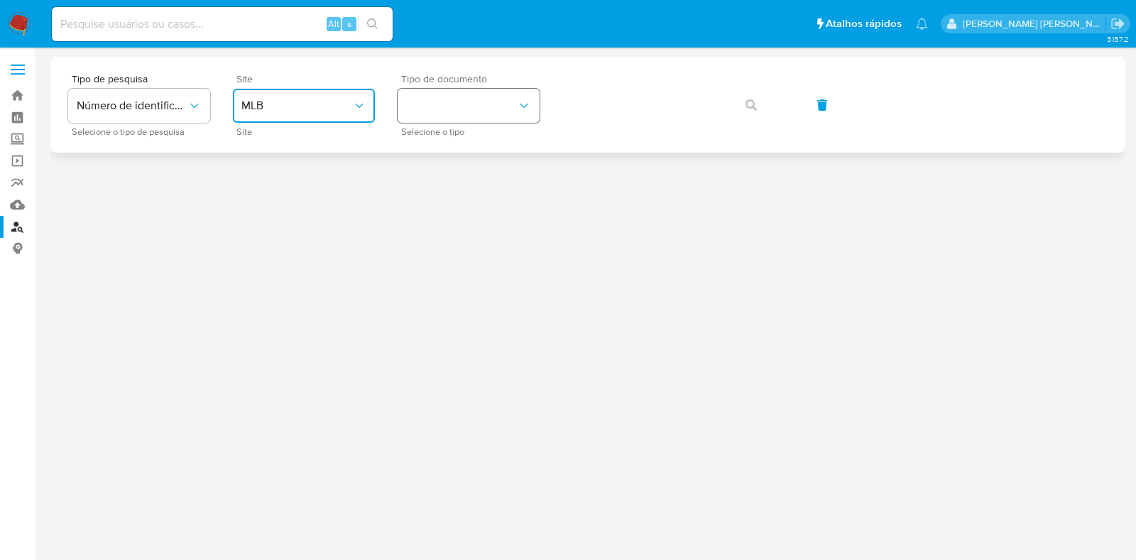
click at [488, 104] on button "identificationType" at bounding box center [468, 106] width 142 height 34
click at [444, 189] on div "CPF CPF" at bounding box center [464, 199] width 116 height 48
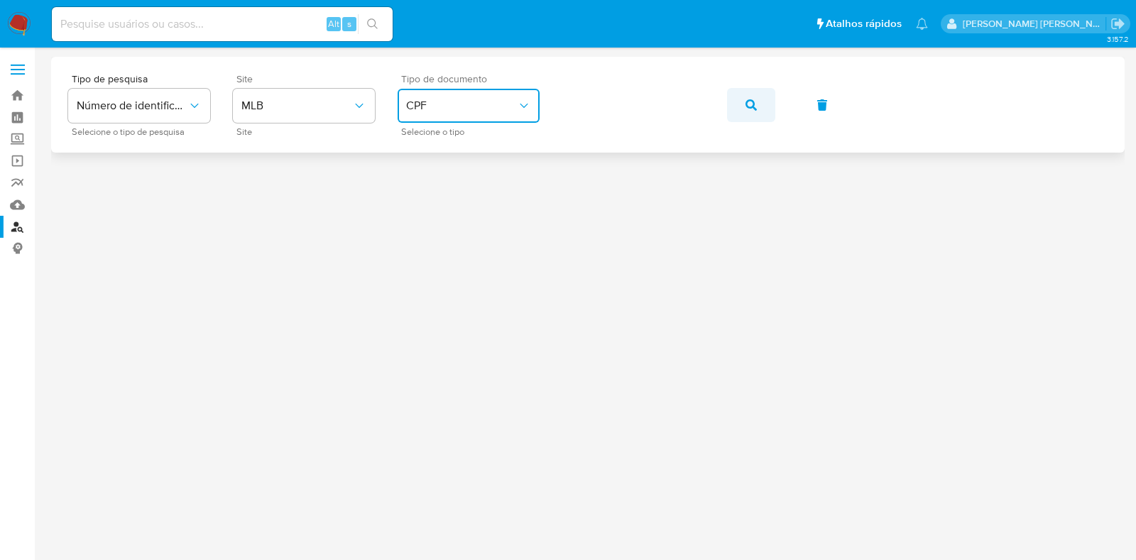
click at [742, 98] on button "button" at bounding box center [751, 105] width 48 height 34
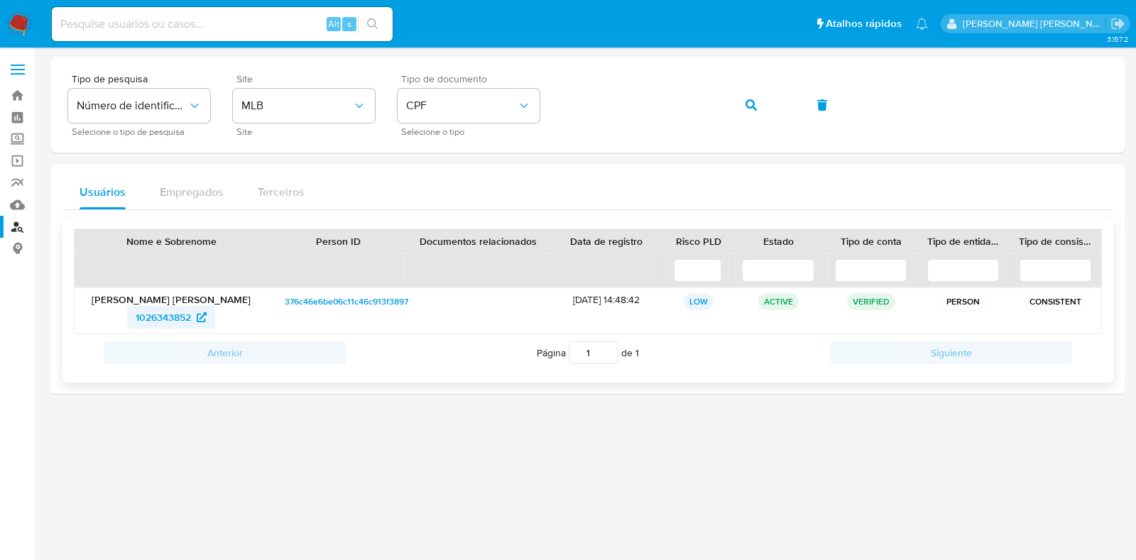
click at [185, 316] on span "1026343852" at bounding box center [163, 317] width 55 height 23
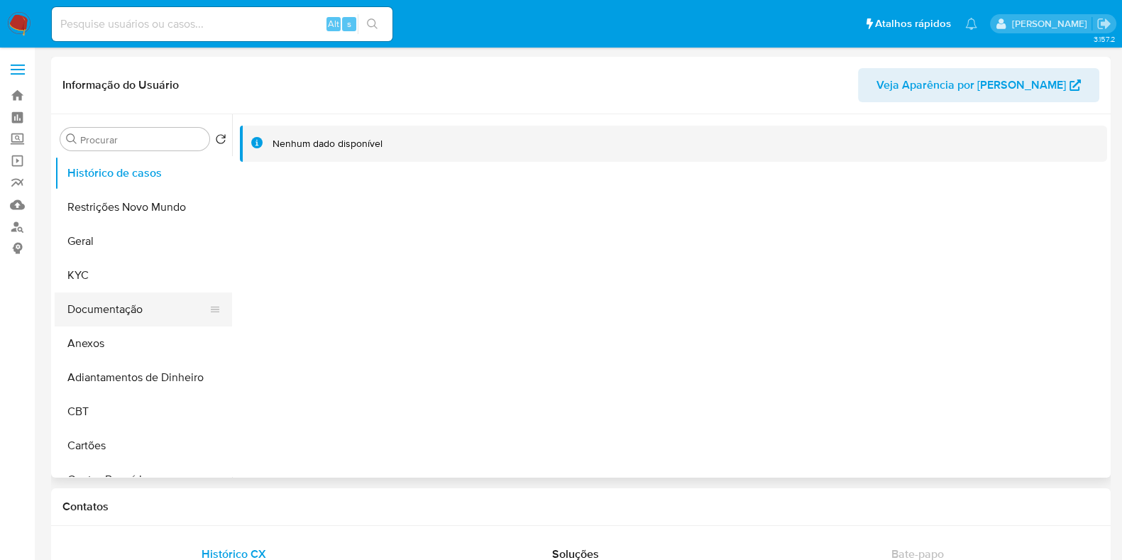
select select "10"
click at [114, 285] on button "KYC" at bounding box center [138, 275] width 166 height 34
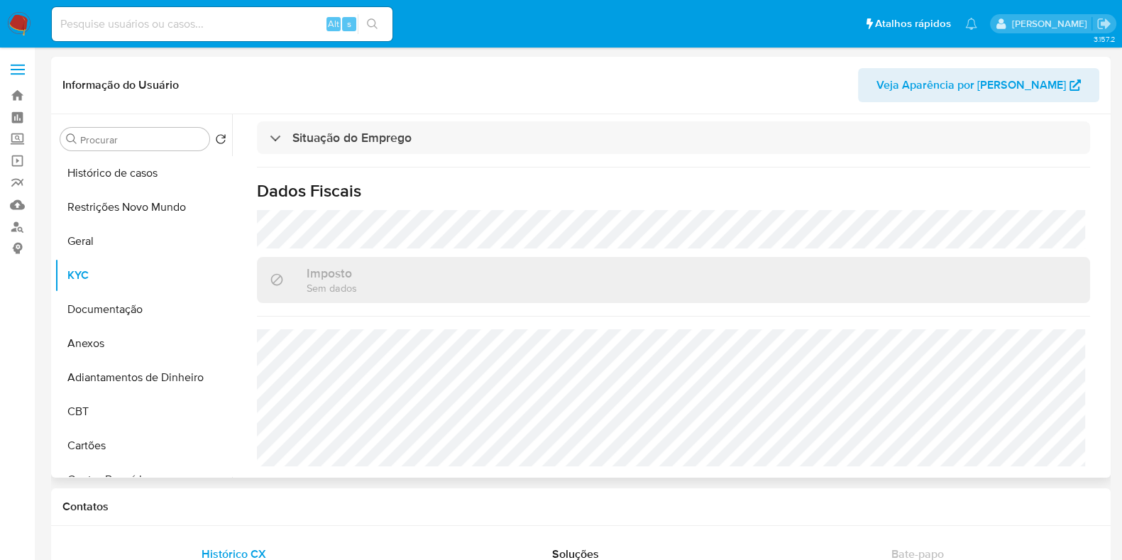
scroll to position [630, 0]
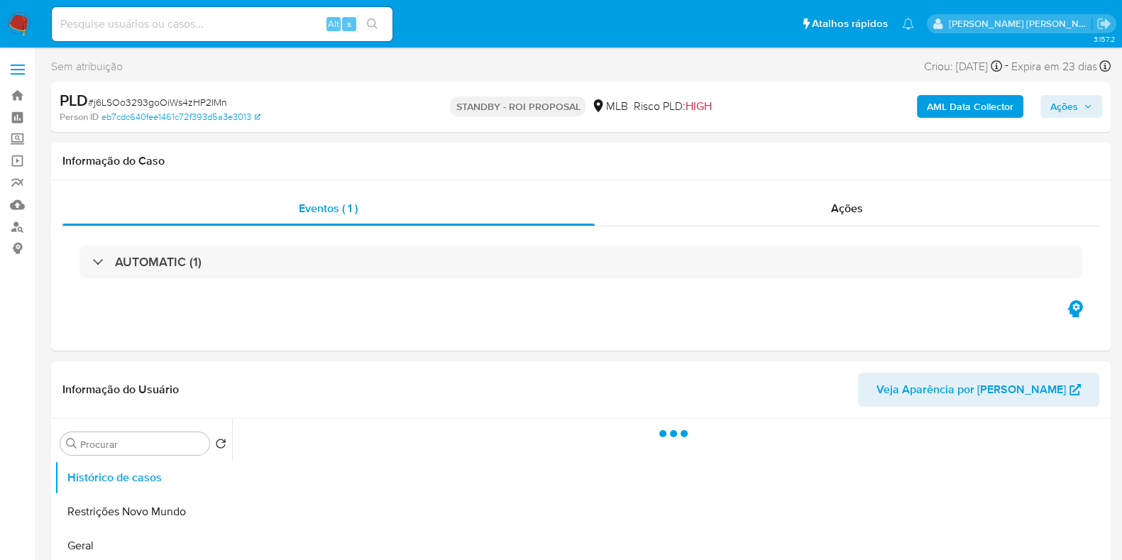
select select "10"
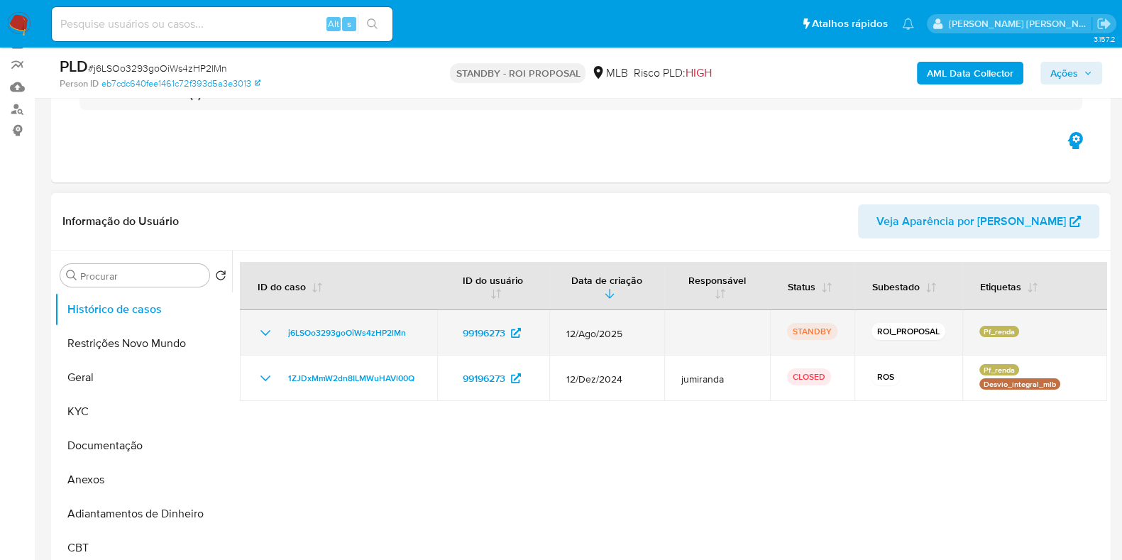
scroll to position [177, 0]
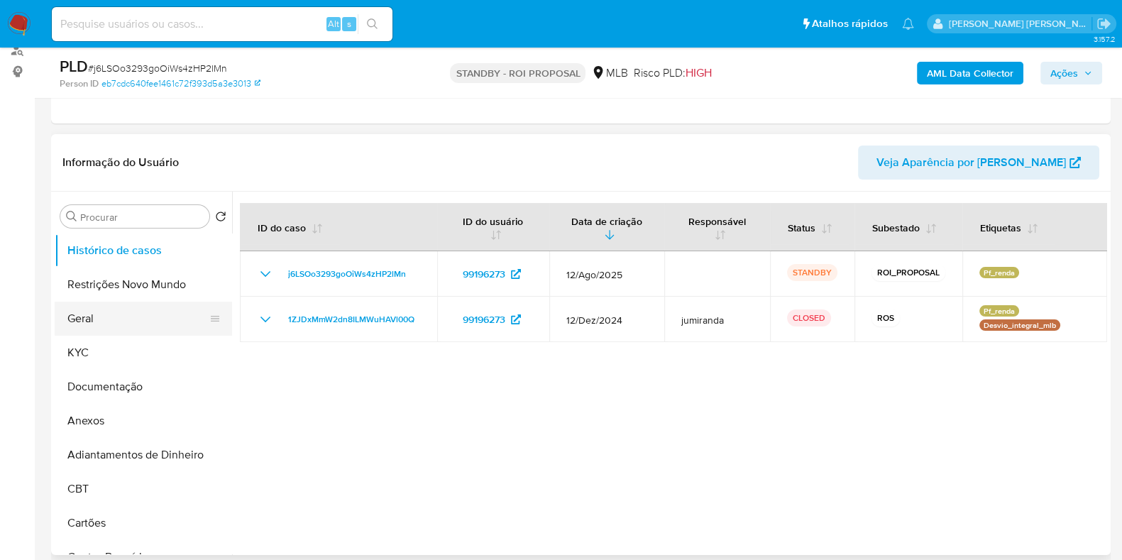
click at [120, 328] on button "Geral" at bounding box center [138, 319] width 166 height 34
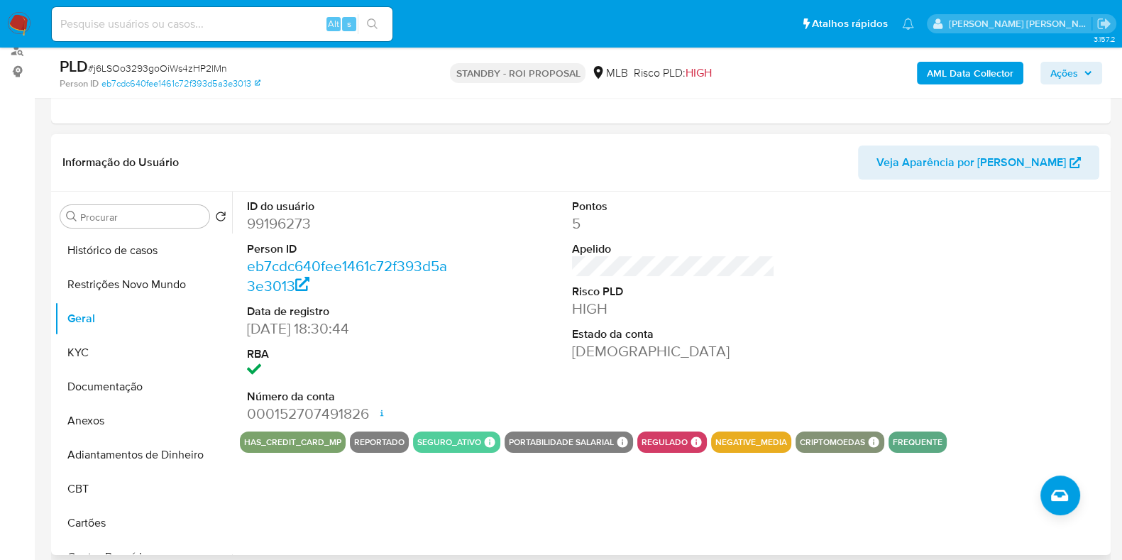
click at [271, 221] on dd "99196273" at bounding box center [348, 224] width 203 height 20
copy dd "99196273"
click at [284, 24] on input at bounding box center [222, 24] width 341 height 18
paste input "27642810"
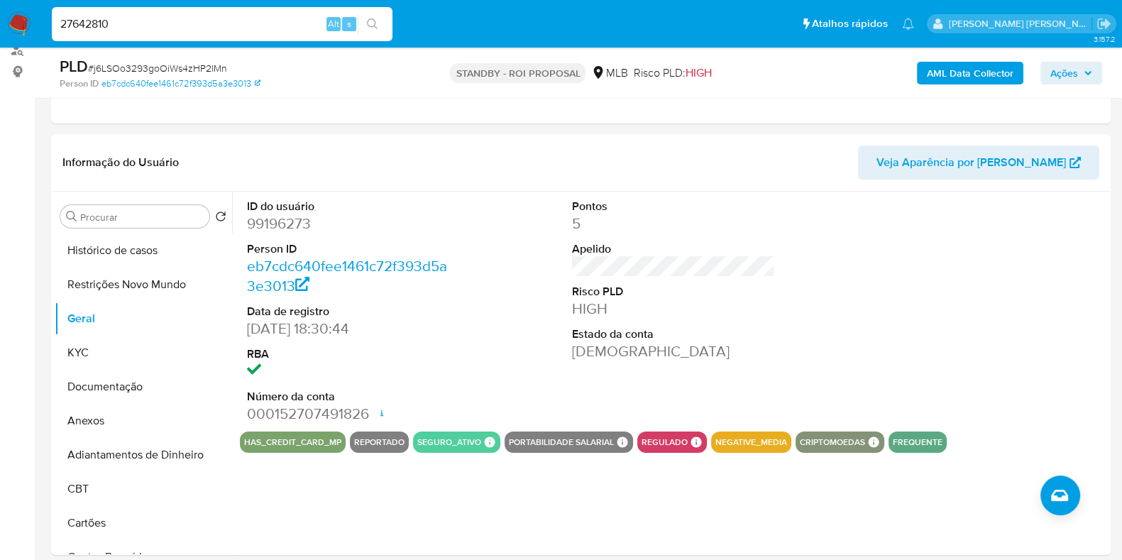
type input "27642810"
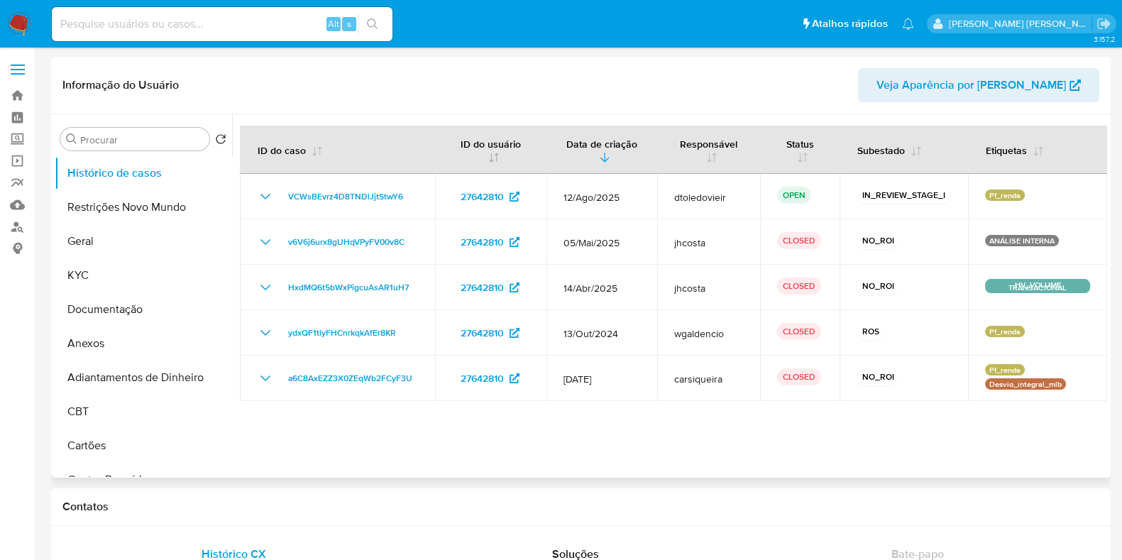
select select "10"
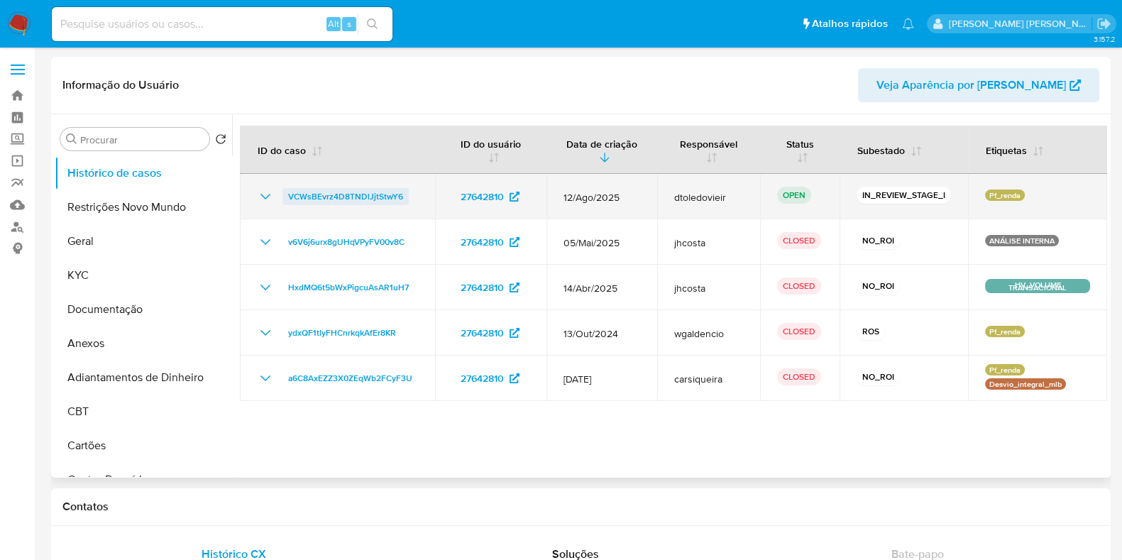
click at [366, 200] on span "VCWsBEvrz4D8TNDlJjtStwY6" at bounding box center [345, 196] width 115 height 17
click at [344, 195] on span "VCWsBEvrz4D8TNDlJjtStwY6" at bounding box center [345, 196] width 115 height 17
click at [319, 200] on span "VCWsBEvrz4D8TNDlJjtStwY6" at bounding box center [345, 196] width 115 height 17
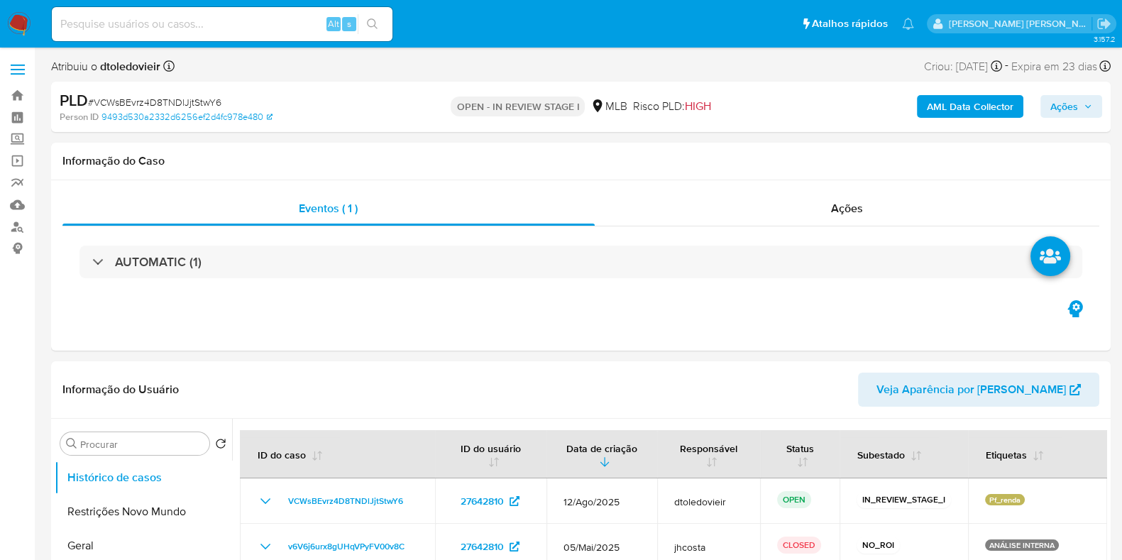
select select "10"
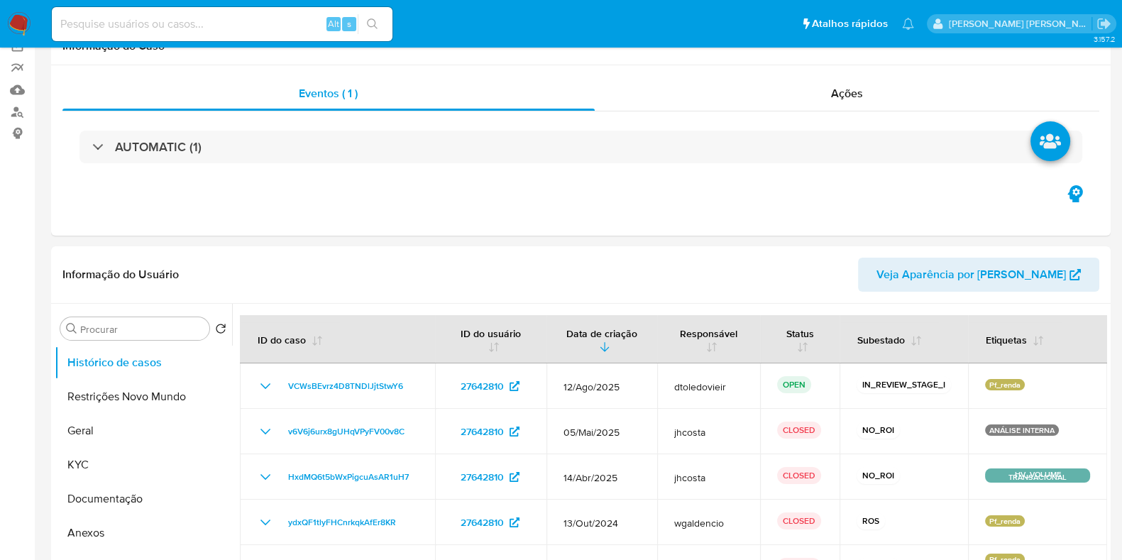
scroll to position [177, 0]
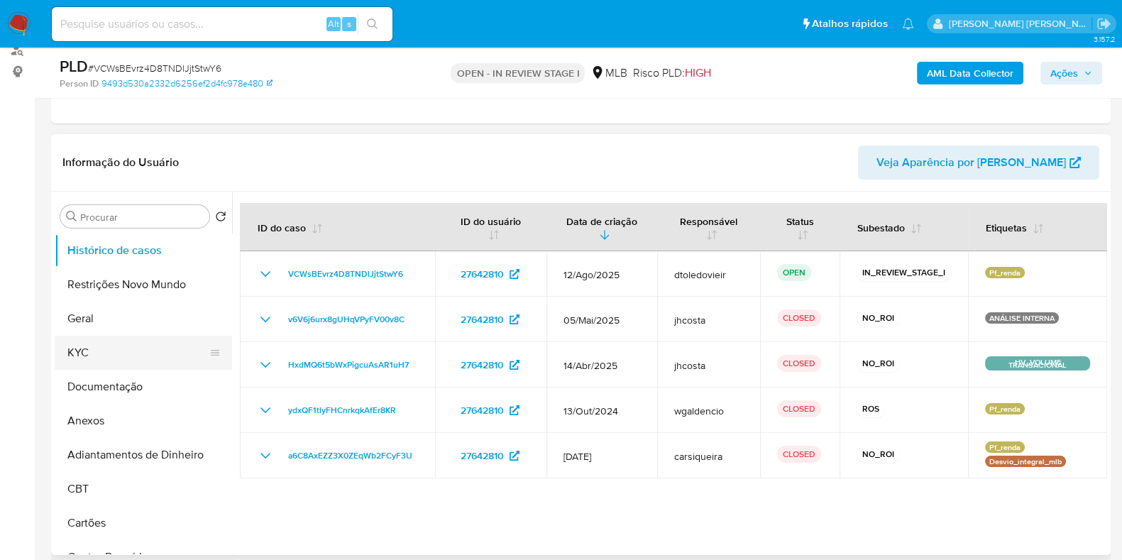
click at [89, 339] on button "KYC" at bounding box center [138, 353] width 166 height 34
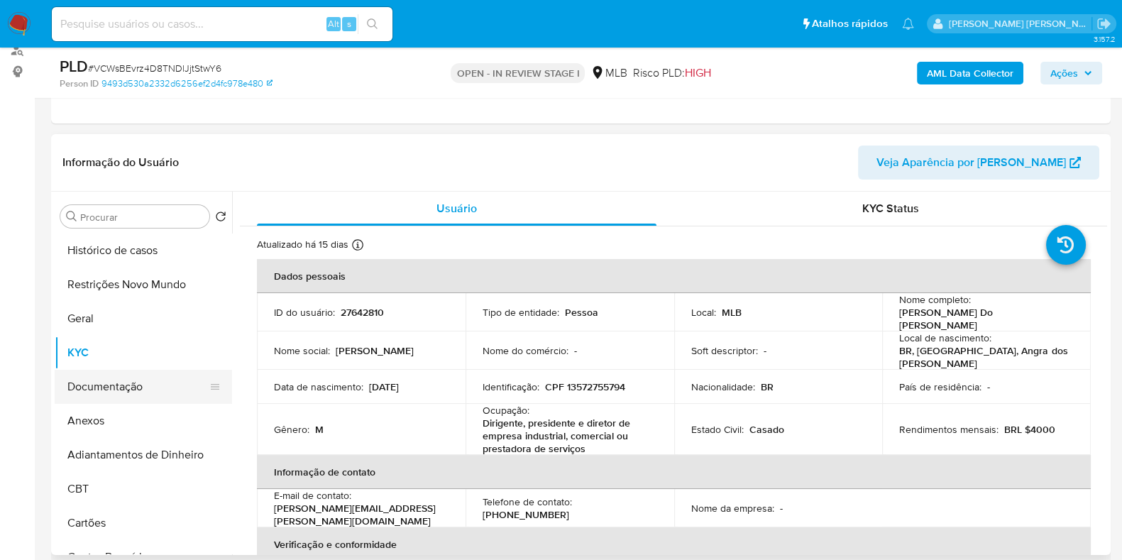
click at [103, 378] on button "Documentação" at bounding box center [138, 387] width 166 height 34
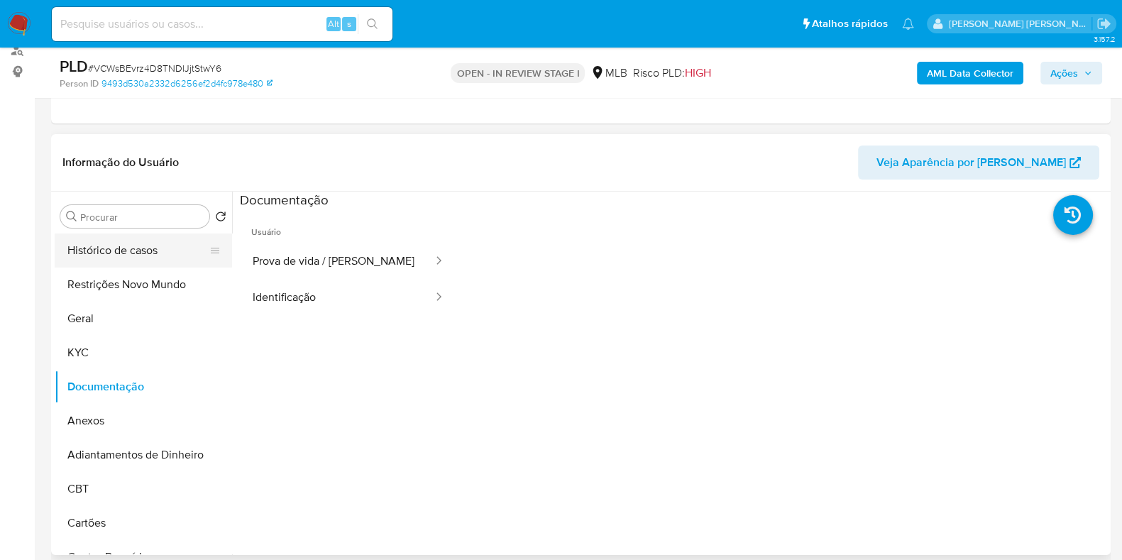
click at [92, 246] on button "Histórico de casos" at bounding box center [138, 250] width 166 height 34
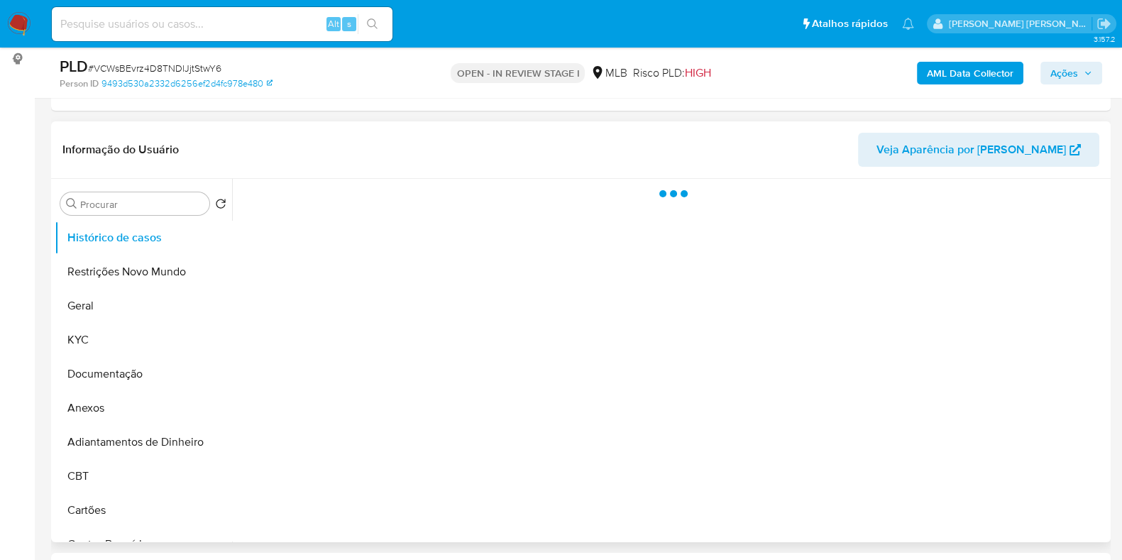
scroll to position [266, 0]
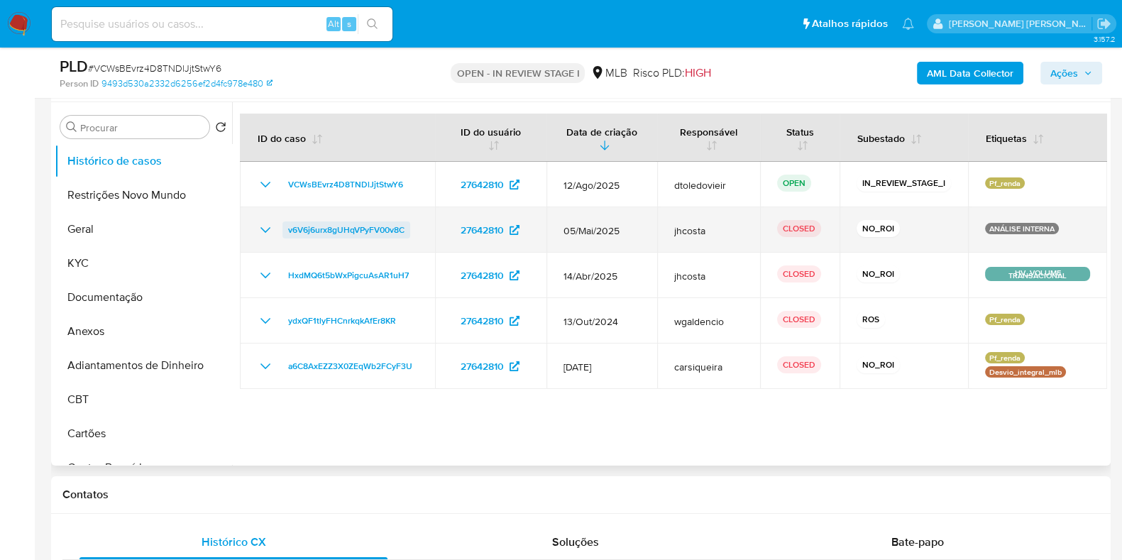
click at [388, 229] on span "v6V6j6urx8gUHqVPyFV00v8C" at bounding box center [346, 229] width 116 height 17
click at [270, 225] on icon "Mostrar/Ocultar" at bounding box center [265, 229] width 17 height 17
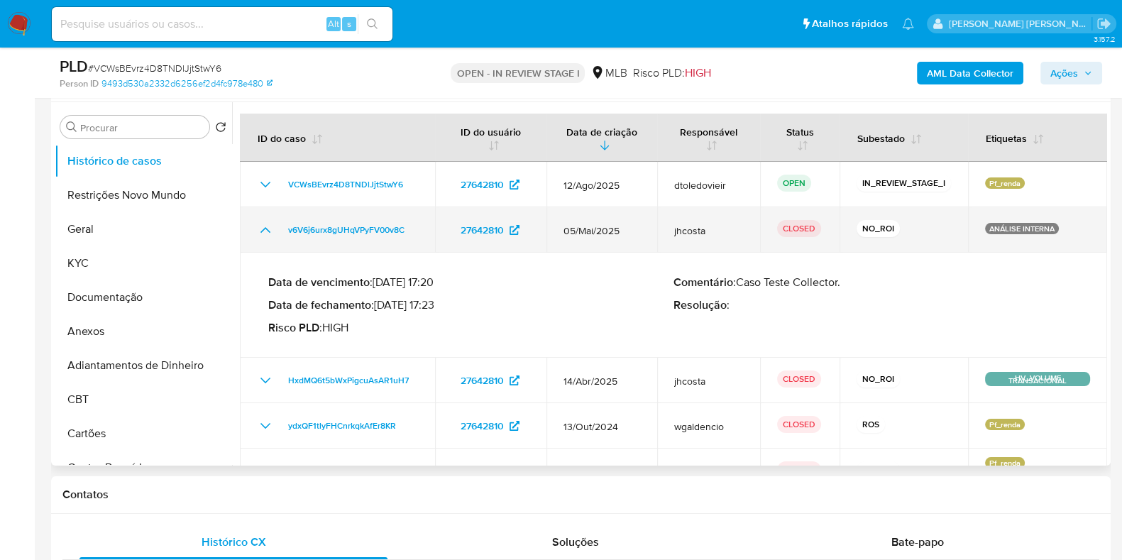
click at [270, 225] on icon "Mostrar/Ocultar" at bounding box center [265, 229] width 17 height 17
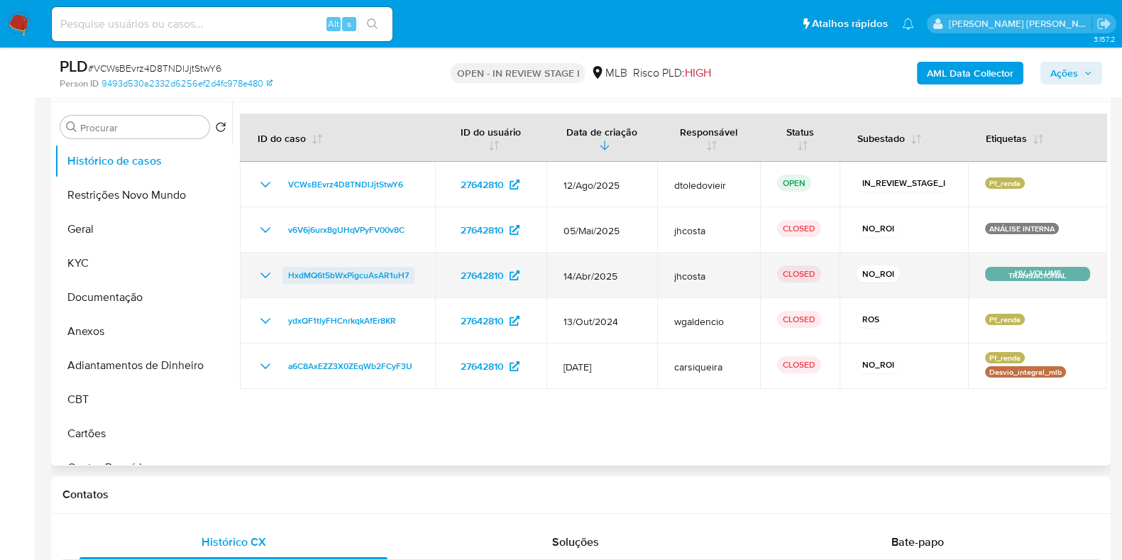
click at [346, 273] on span "HxdMQ6t5bWxPigcuAsAR1uH7" at bounding box center [348, 275] width 121 height 17
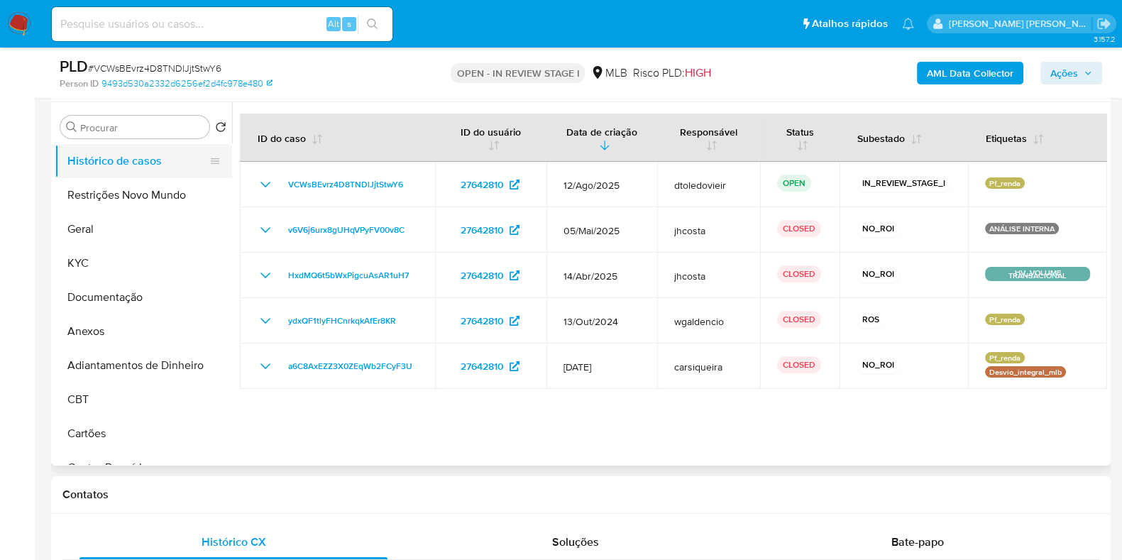
click at [143, 155] on button "Histórico de casos" at bounding box center [138, 161] width 166 height 34
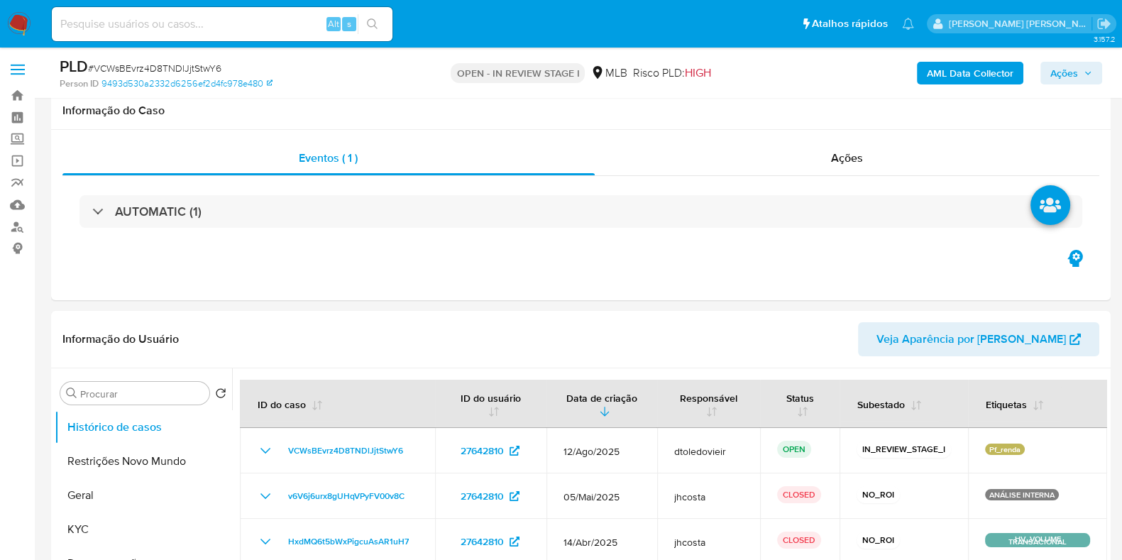
scroll to position [88, 0]
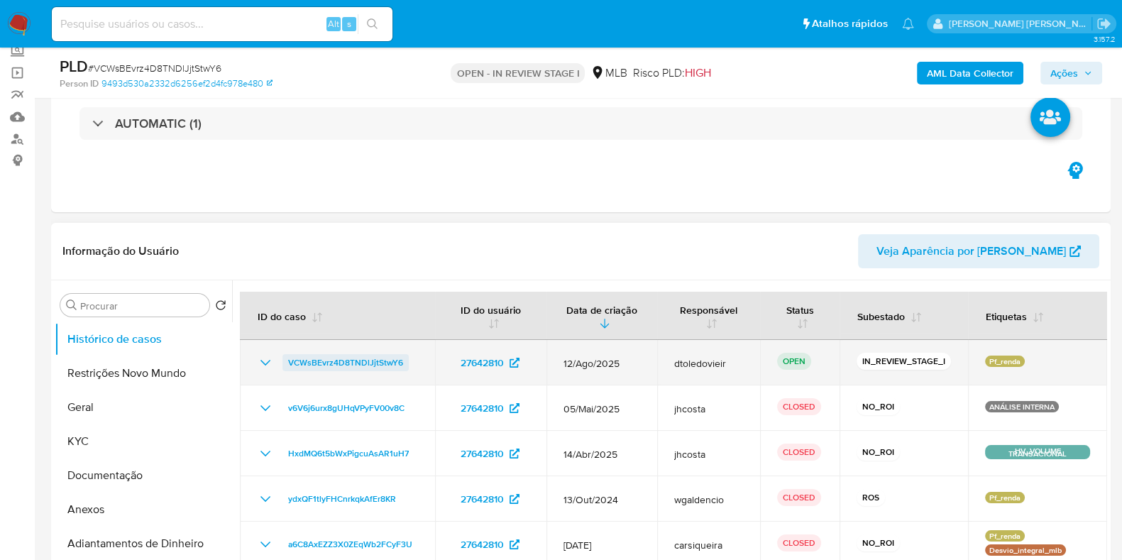
click at [319, 358] on span "VCWsBEvrz4D8TNDlJjtStwY6" at bounding box center [345, 362] width 115 height 17
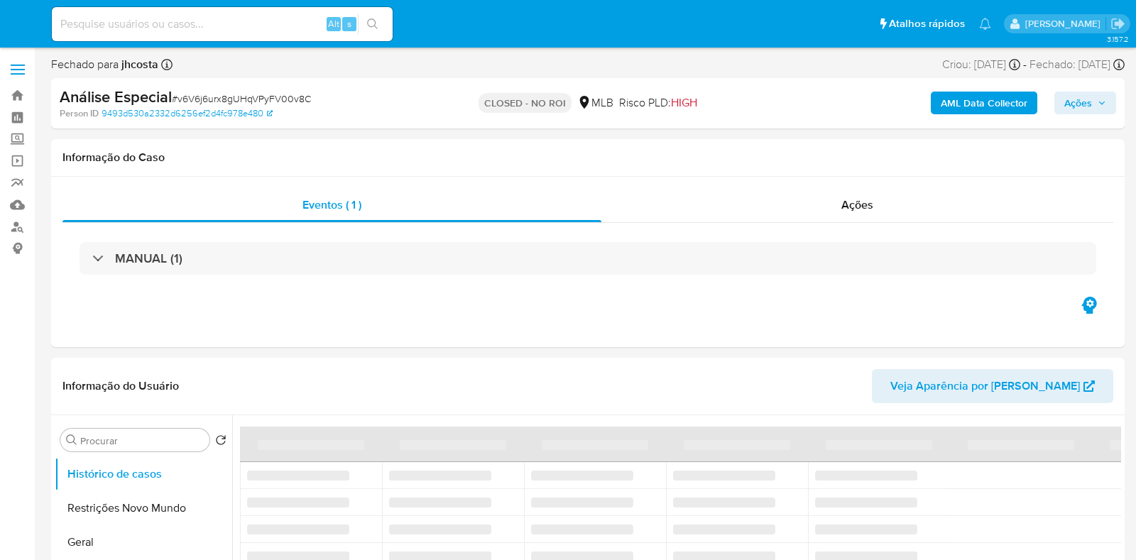
select select "10"
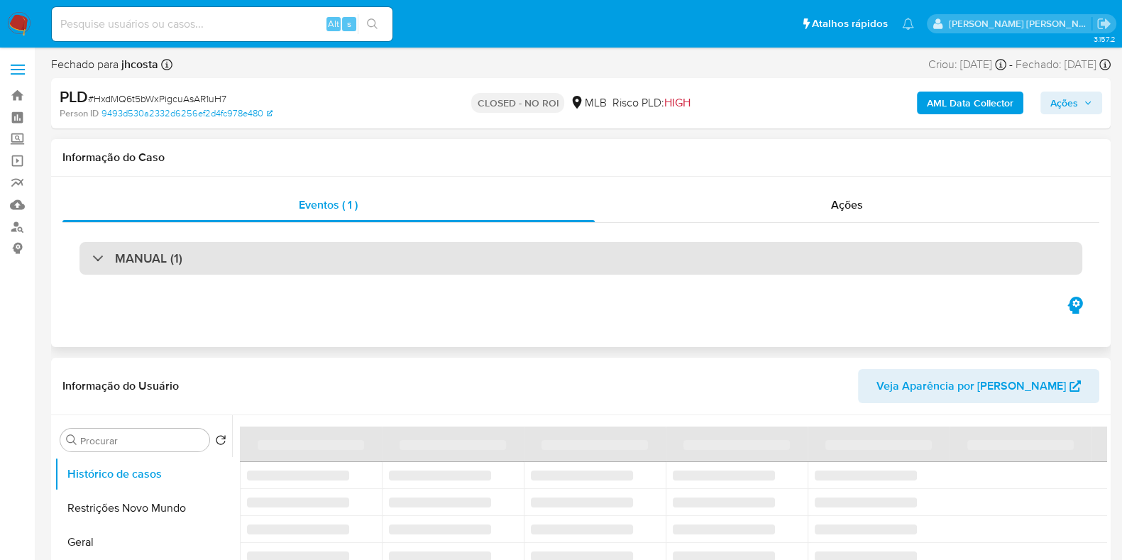
select select "10"
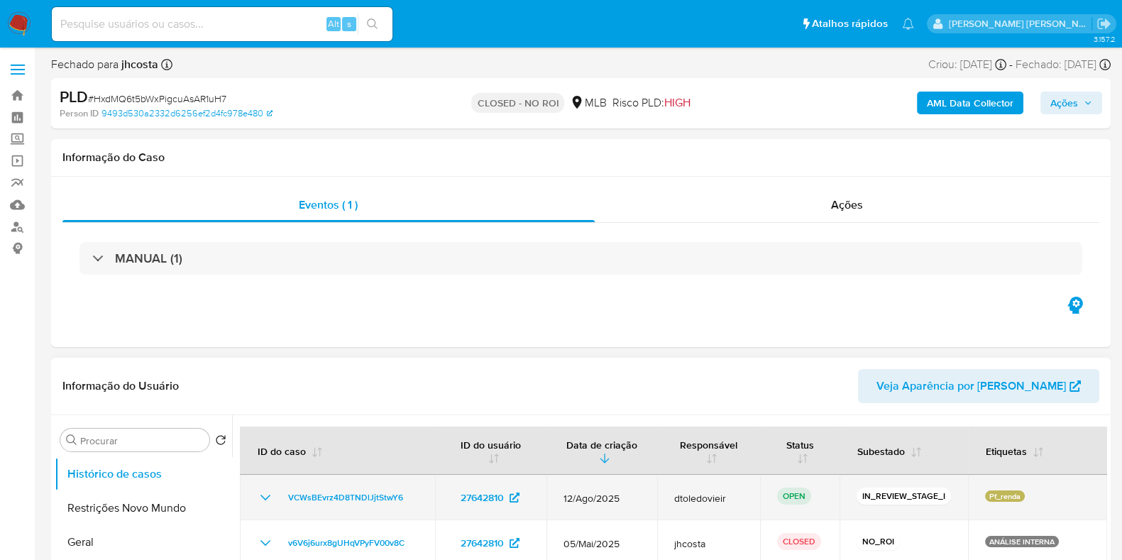
scroll to position [88, 0]
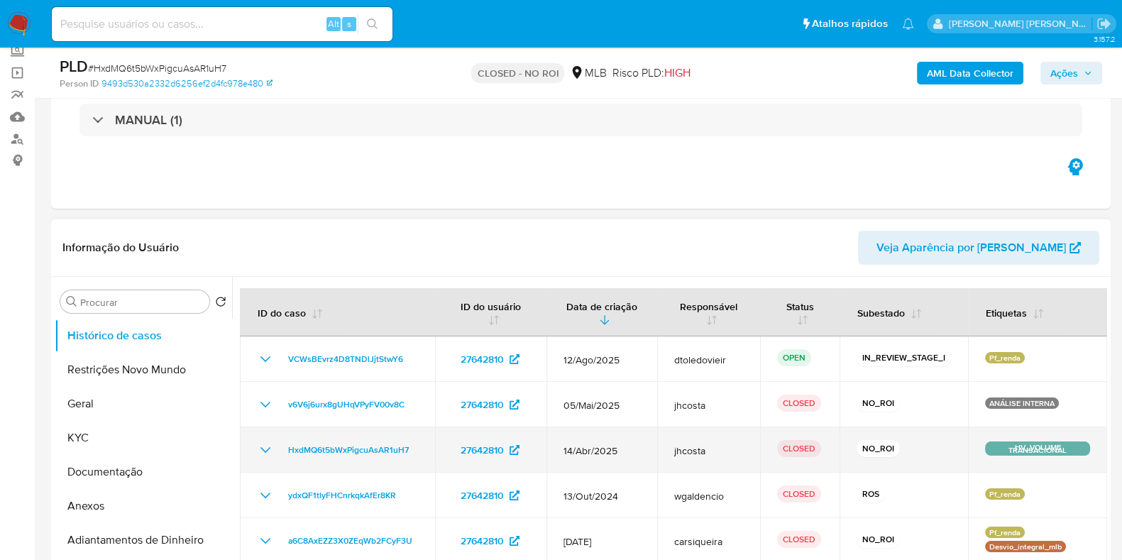
click at [270, 449] on icon "Mostrar/Ocultar" at bounding box center [265, 449] width 17 height 17
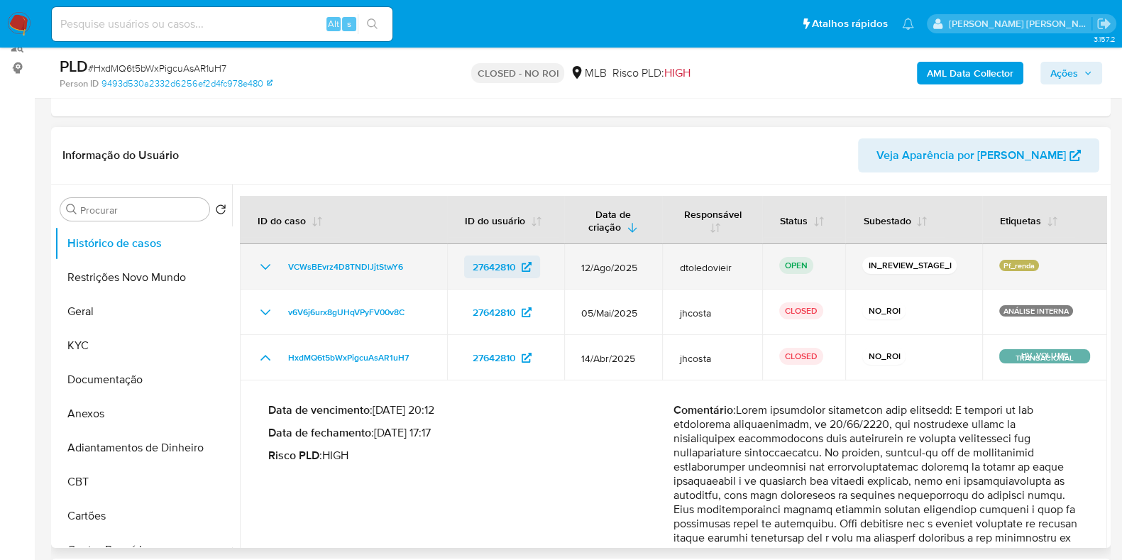
scroll to position [266, 0]
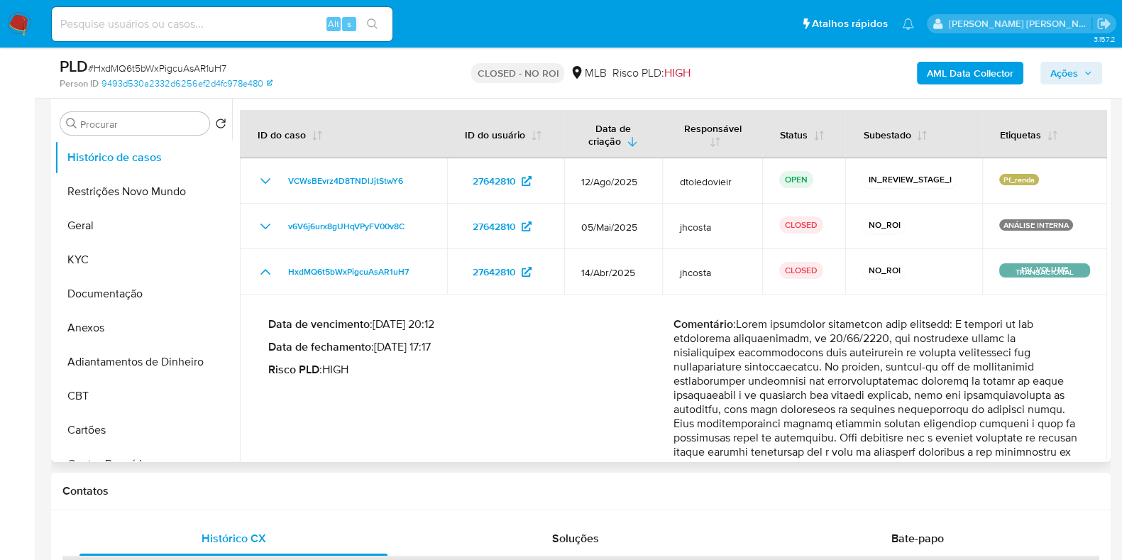
drag, startPoint x: 808, startPoint y: 354, endPoint x: 1014, endPoint y: 350, distance: 206.6
click at [1005, 348] on p "Comentário :" at bounding box center [876, 423] width 405 height 213
drag, startPoint x: 896, startPoint y: 370, endPoint x: 1014, endPoint y: 370, distance: 117.8
click at [1048, 357] on p "Comentário :" at bounding box center [876, 423] width 405 height 213
drag, startPoint x: 842, startPoint y: 383, endPoint x: 1013, endPoint y: 375, distance: 170.5
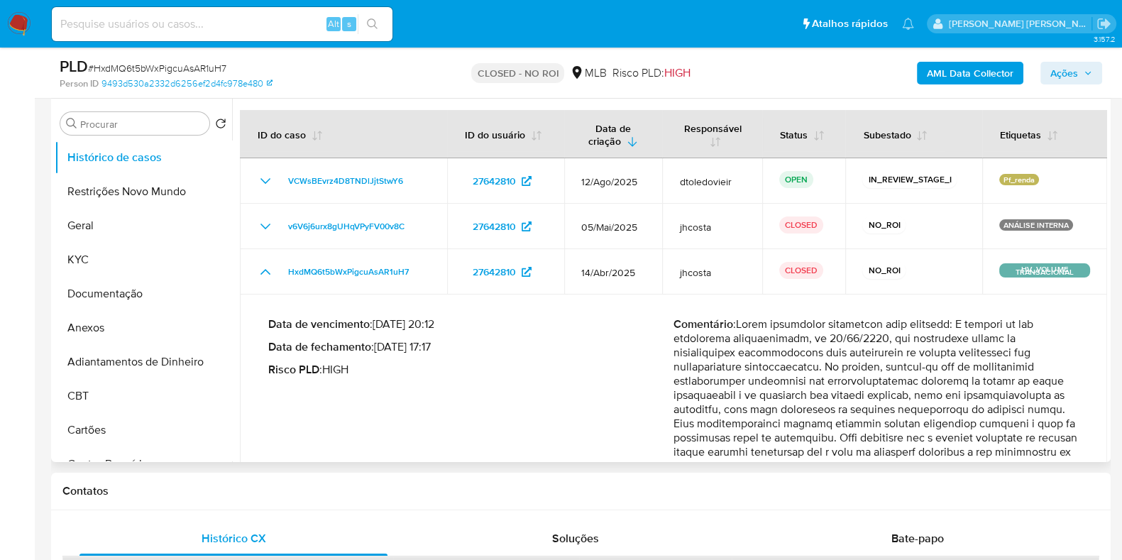
click at [1006, 375] on p "Comentário :" at bounding box center [876, 423] width 405 height 213
click at [1036, 382] on p "Comentário :" at bounding box center [876, 423] width 405 height 213
drag, startPoint x: 790, startPoint y: 402, endPoint x: 984, endPoint y: 388, distance: 194.3
click at [983, 388] on p "Comentário :" at bounding box center [876, 423] width 405 height 213
click at [984, 388] on p "Comentário :" at bounding box center [876, 423] width 405 height 213
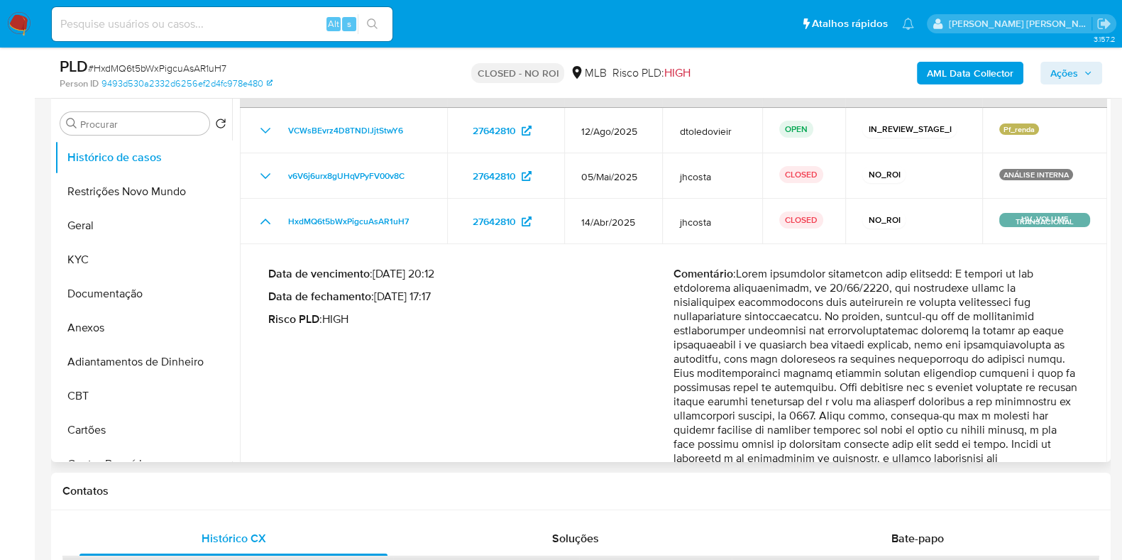
scroll to position [88, 0]
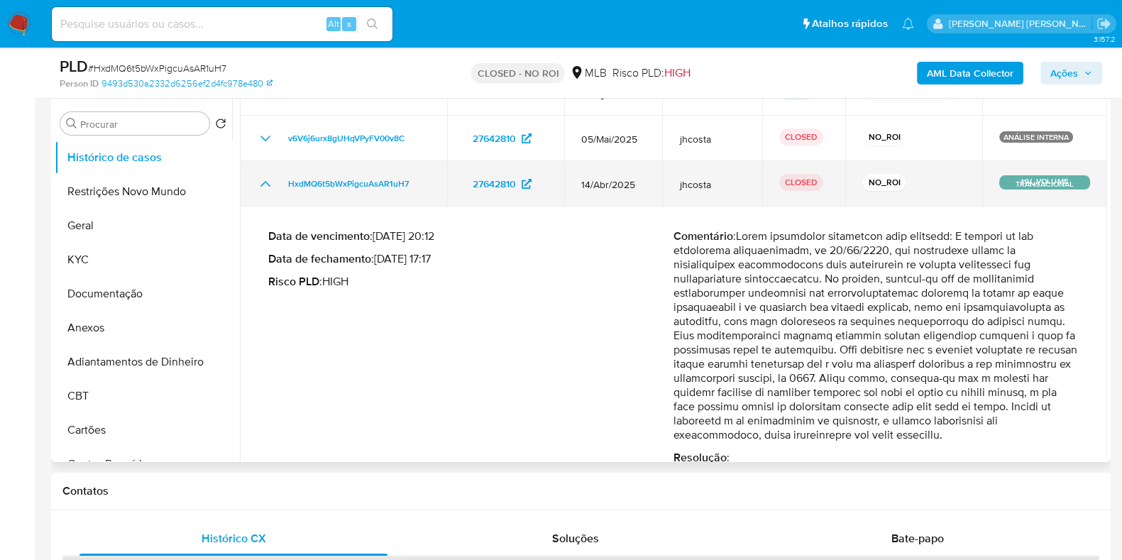
click at [258, 185] on icon "Mostrar/Ocultar" at bounding box center [265, 183] width 17 height 17
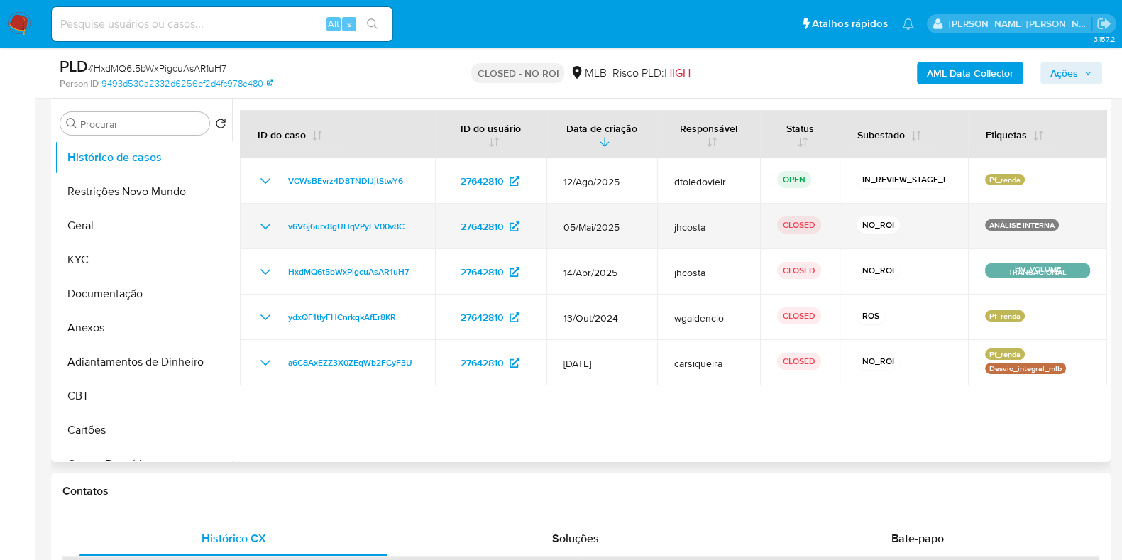
scroll to position [0, 0]
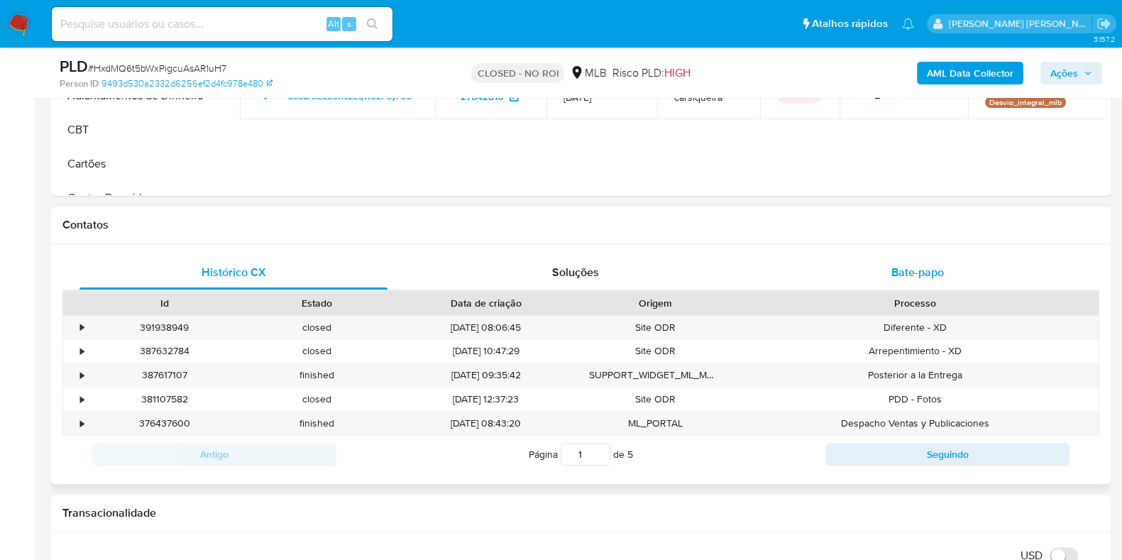
click at [979, 271] on div "Bate-papo" at bounding box center [918, 272] width 308 height 34
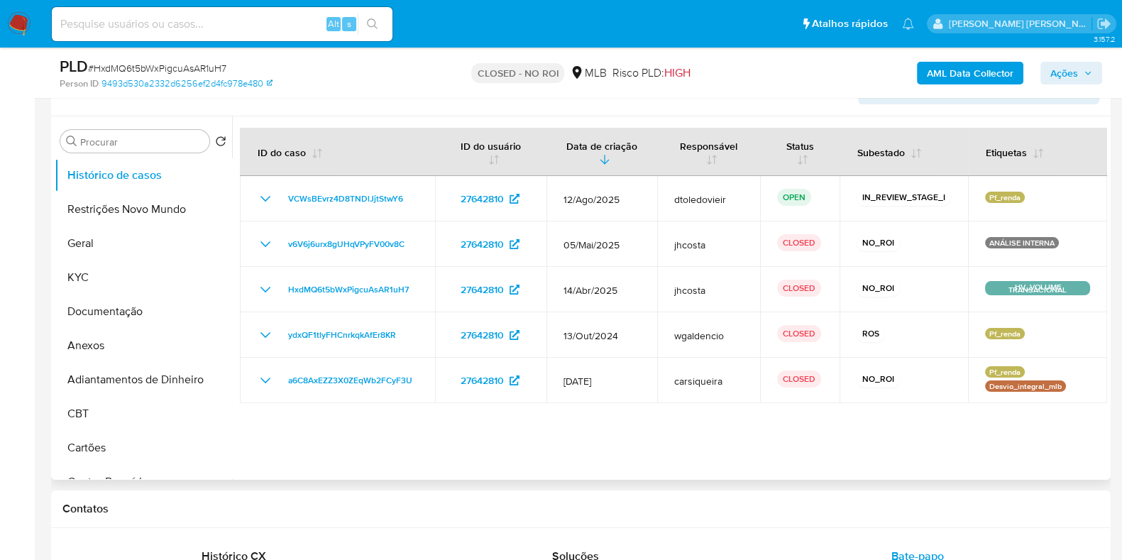
scroll to position [88, 0]
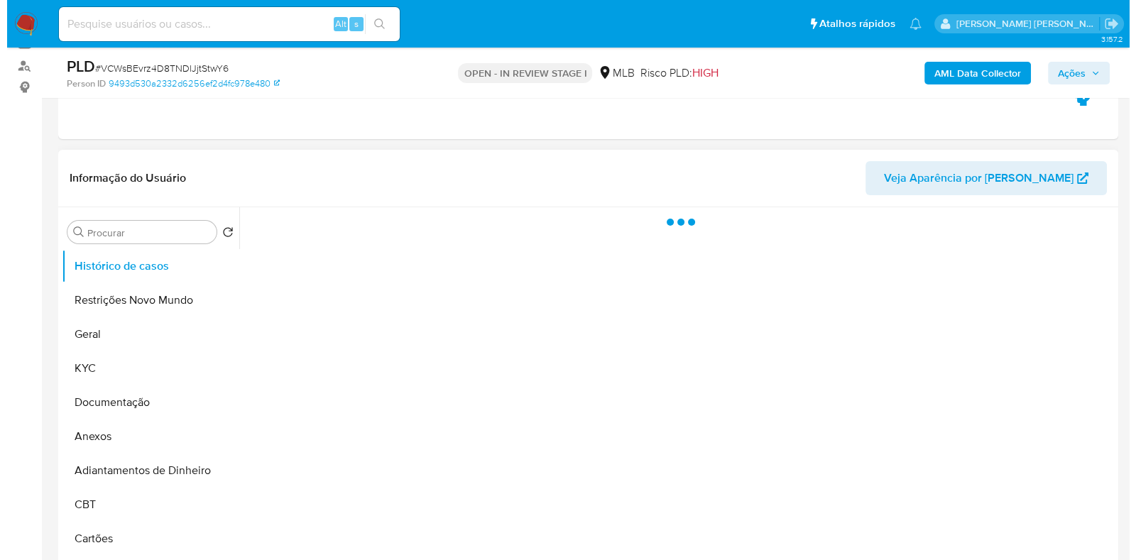
scroll to position [177, 0]
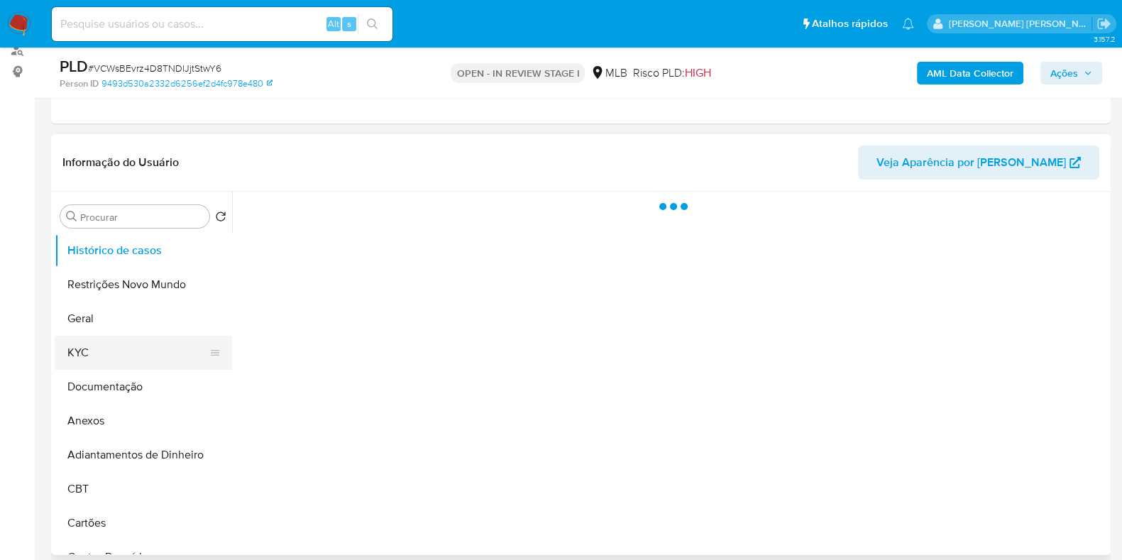
click at [140, 356] on button "KYC" at bounding box center [138, 353] width 166 height 34
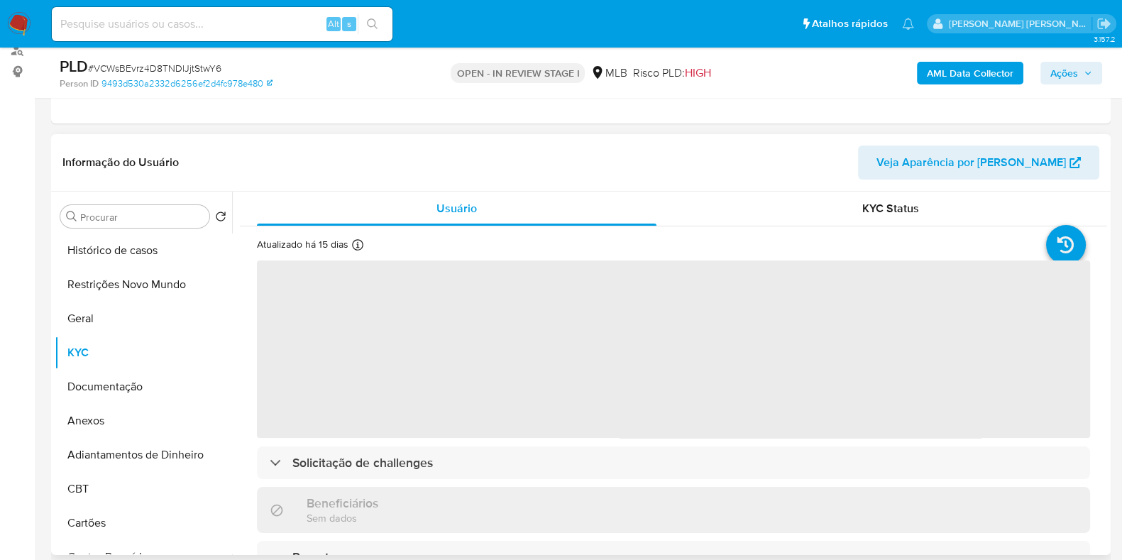
select select "10"
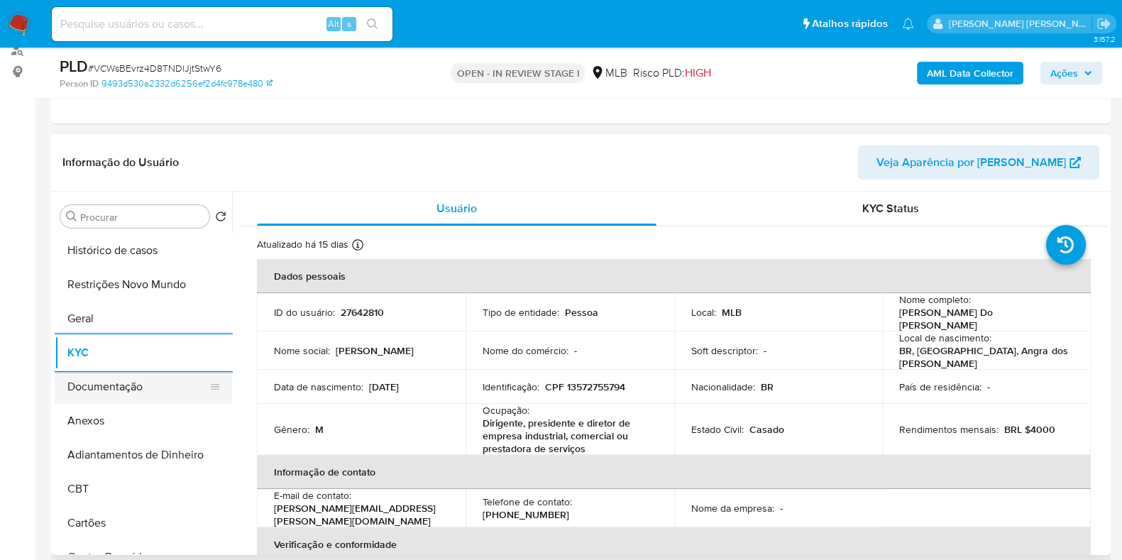
click at [192, 392] on button "Documentação" at bounding box center [138, 387] width 166 height 34
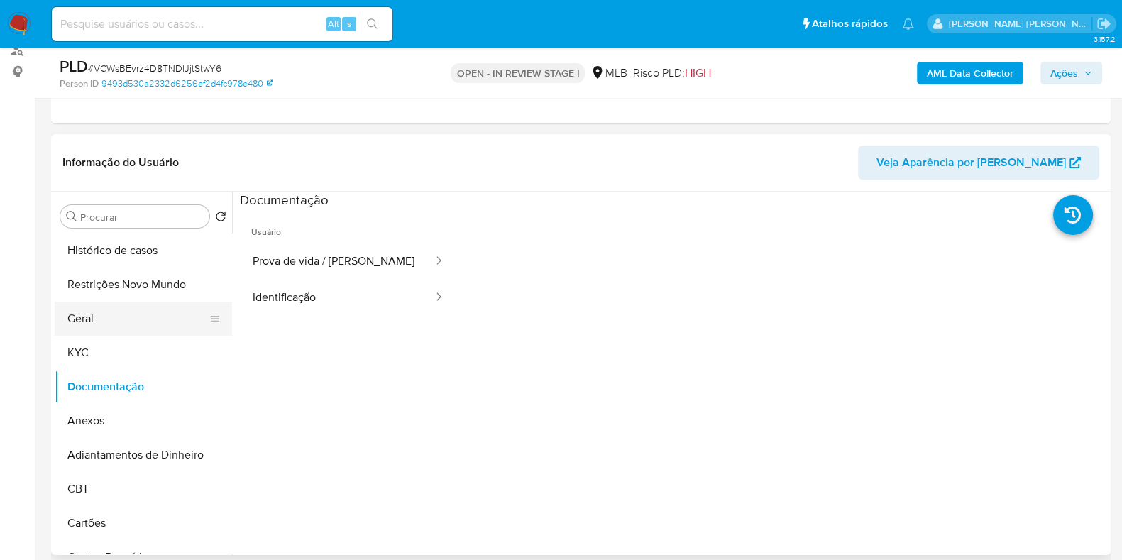
drag, startPoint x: 119, startPoint y: 305, endPoint x: 106, endPoint y: 327, distance: 25.4
click at [119, 305] on button "Geral" at bounding box center [138, 319] width 166 height 34
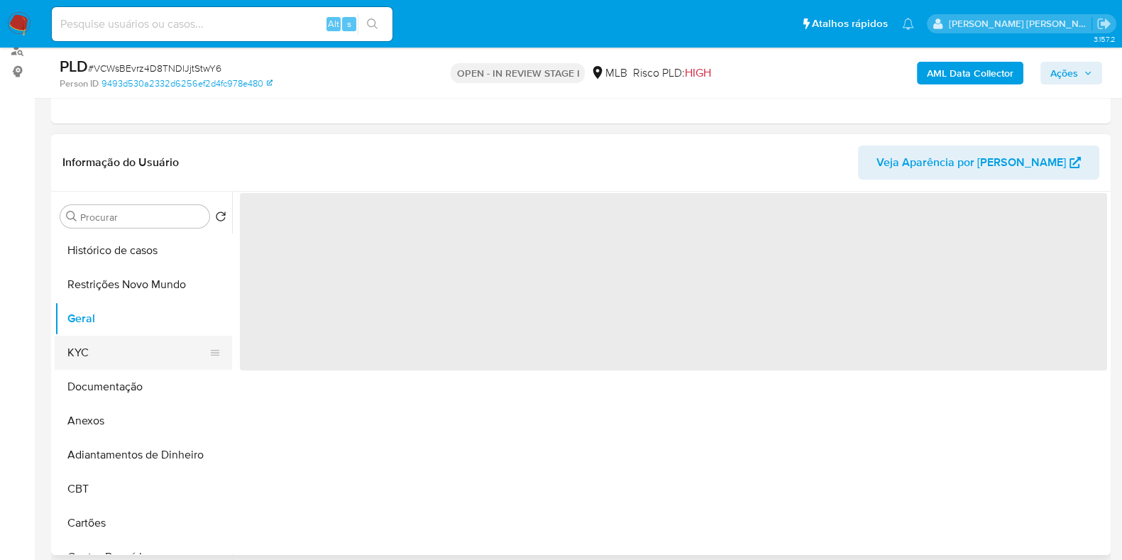
click at [100, 341] on button "KYC" at bounding box center [138, 353] width 166 height 34
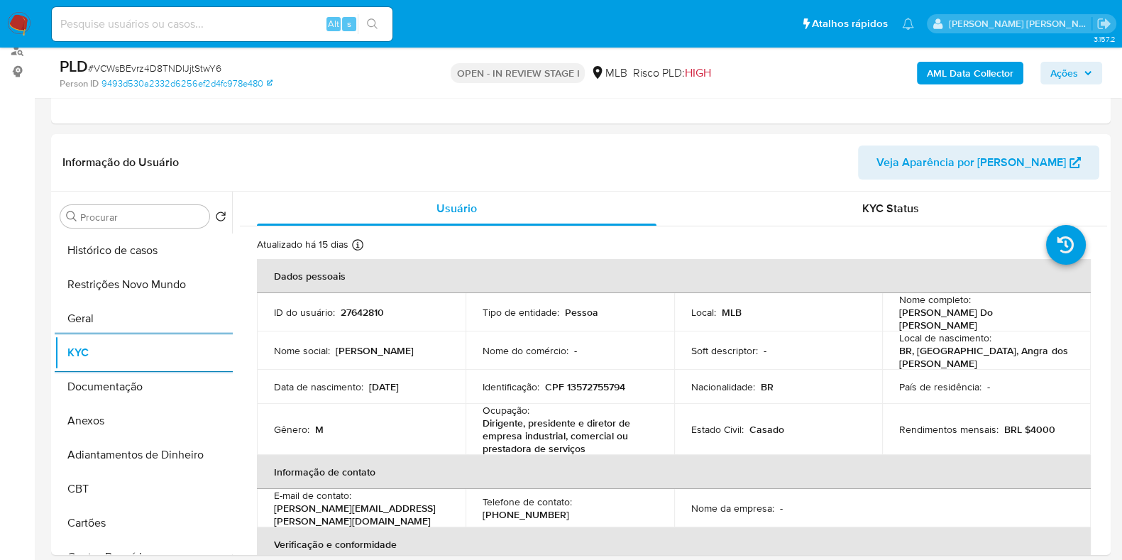
click at [937, 79] on b "AML Data Collector" at bounding box center [970, 73] width 87 height 23
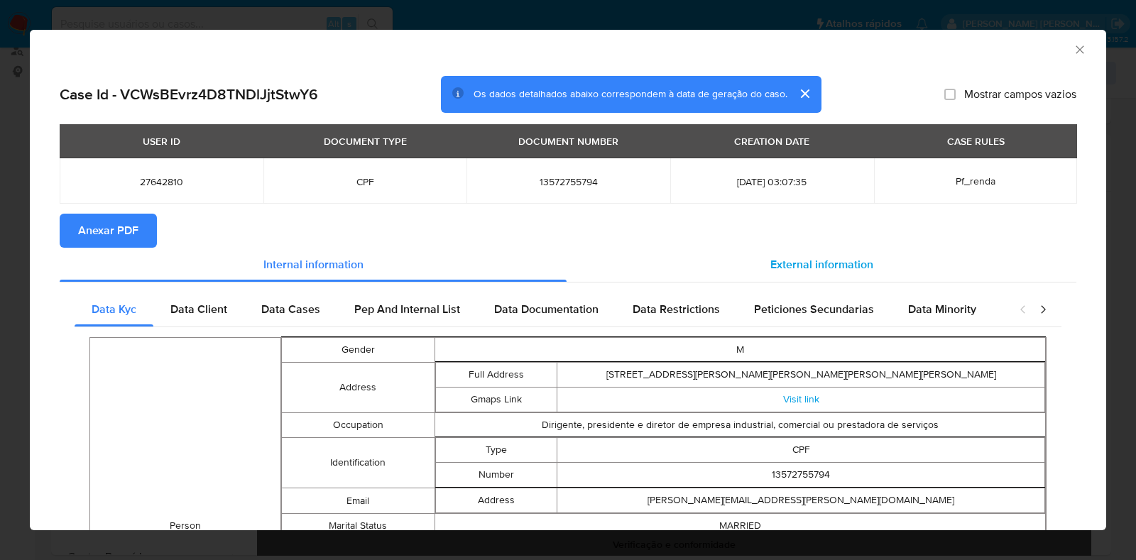
click at [777, 250] on div "External information" at bounding box center [821, 265] width 510 height 34
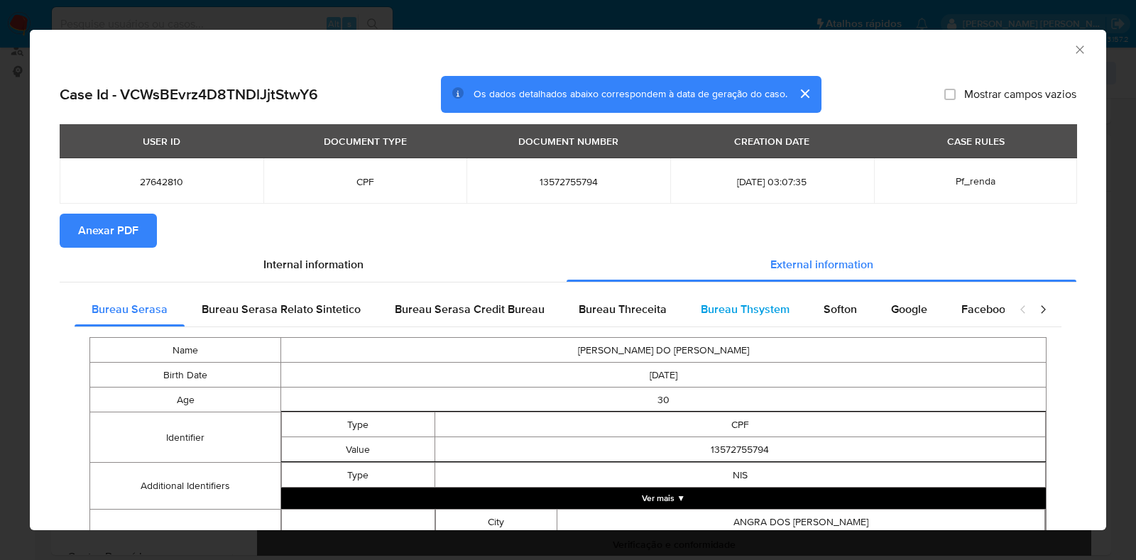
click at [742, 302] on span "Bureau Thsystem" at bounding box center [744, 309] width 89 height 16
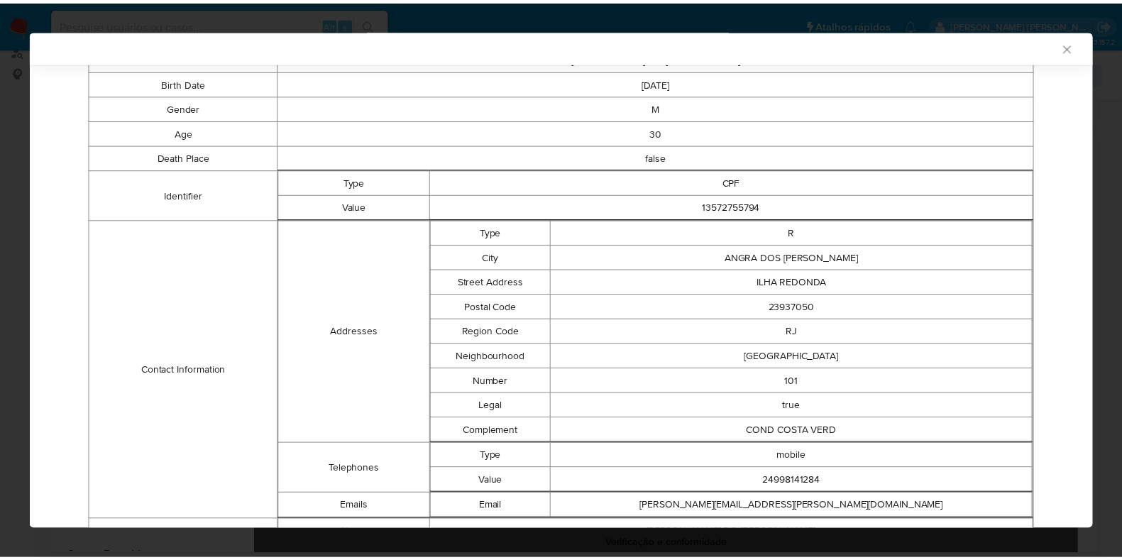
scroll to position [534, 0]
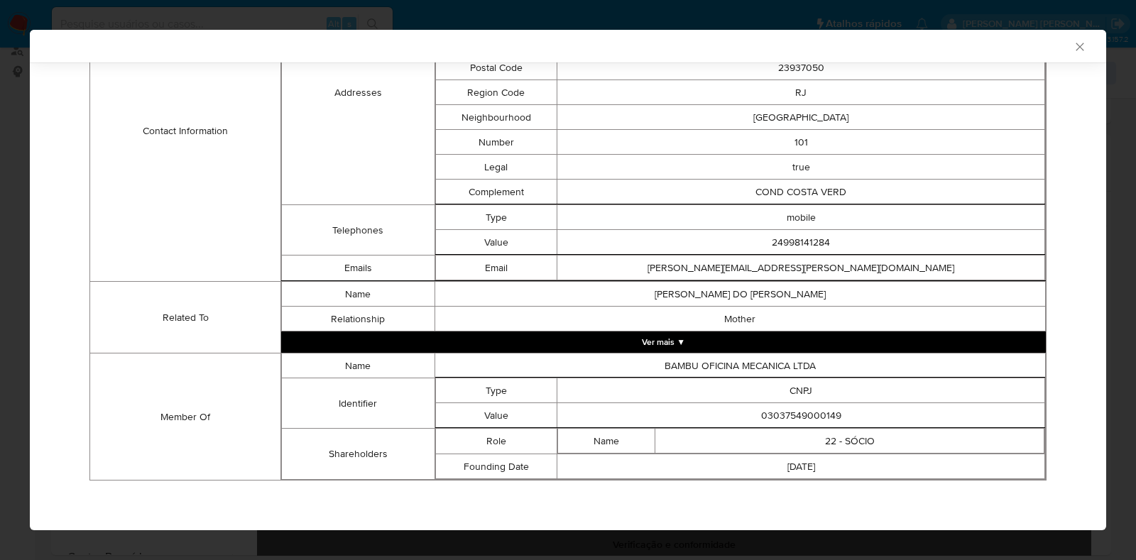
click at [786, 413] on td "03037549000149" at bounding box center [801, 415] width 488 height 25
copy td "03037549000149"
click at [14, 270] on div "AML Data Collector Case Id - VCWsBEvrz4D8TNDlJjtStwY6 Os dados detalhados abaix…" at bounding box center [568, 280] width 1136 height 560
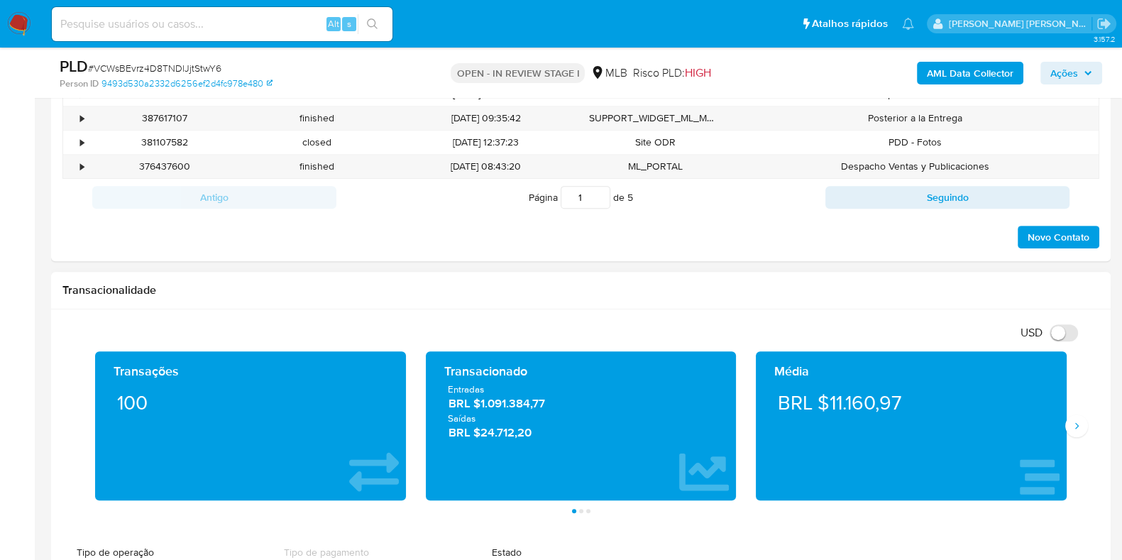
scroll to position [887, 0]
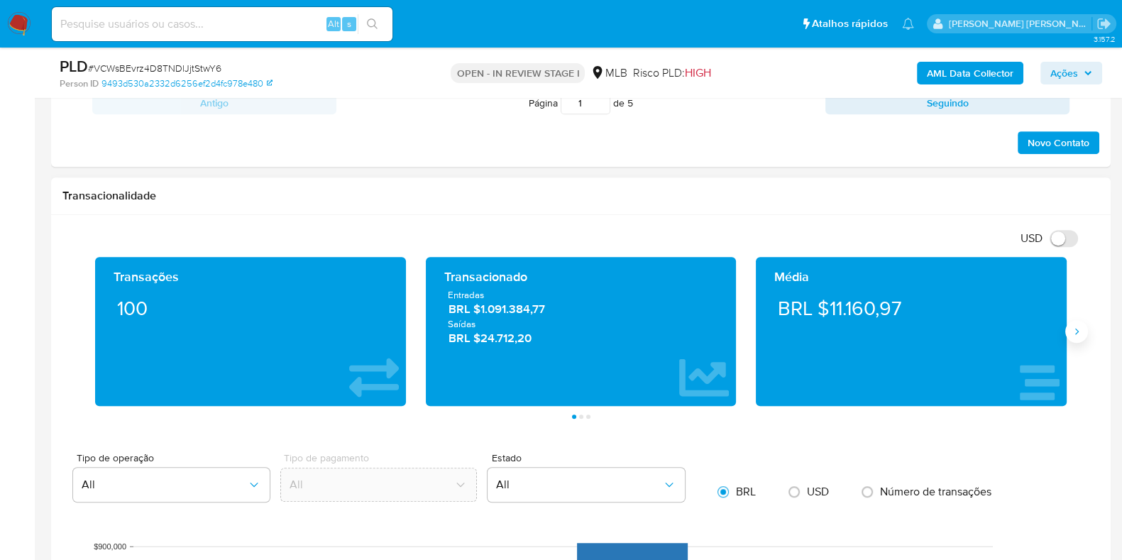
click at [1075, 326] on icon "Siguiente" at bounding box center [1076, 331] width 11 height 11
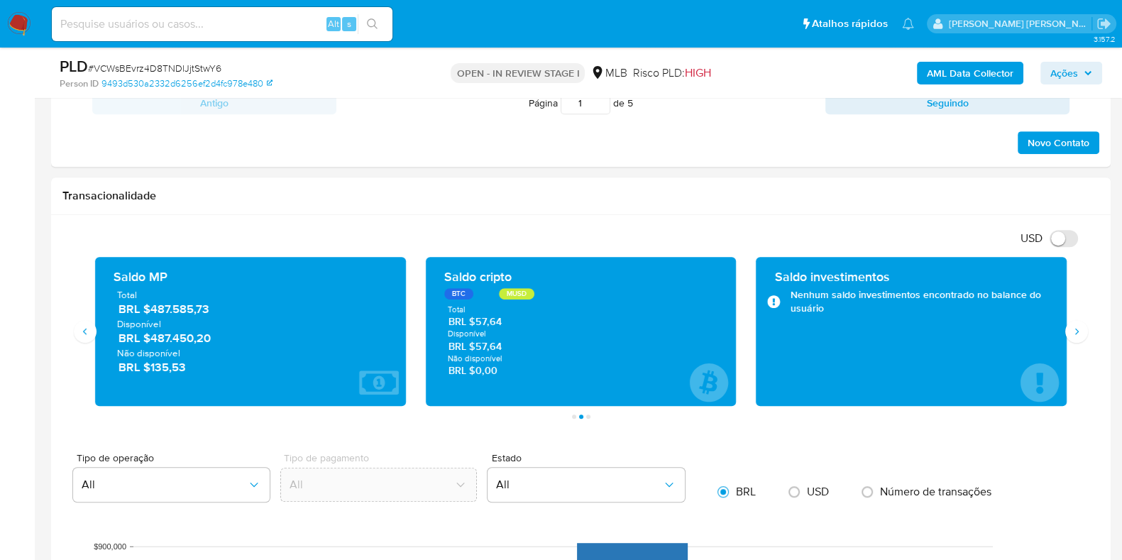
click at [1068, 78] on span "Ações" at bounding box center [1064, 73] width 28 height 23
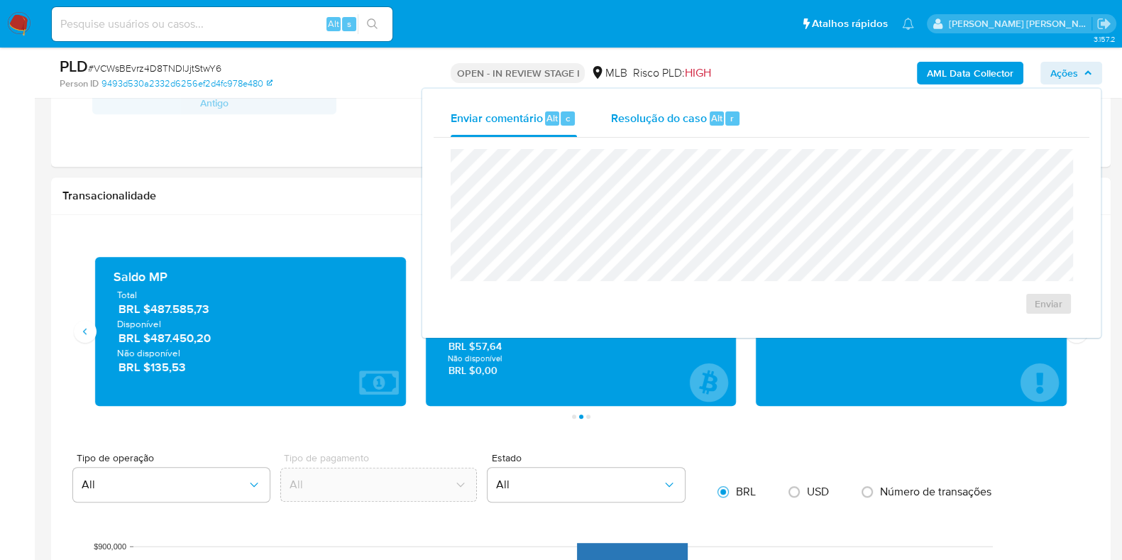
click at [666, 133] on div "Resolução do caso Alt r" at bounding box center [676, 118] width 130 height 37
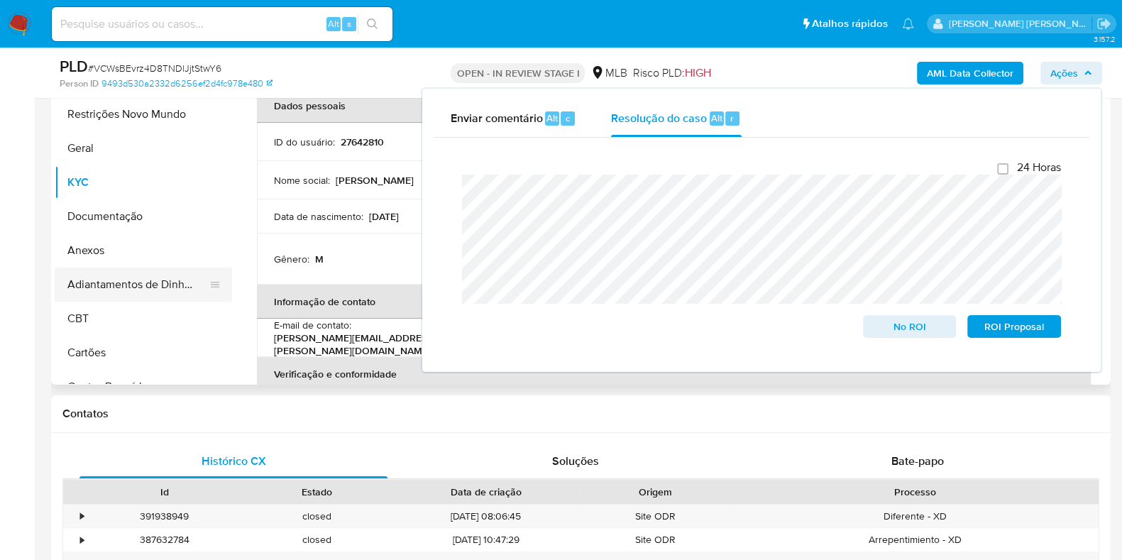
scroll to position [354, 0]
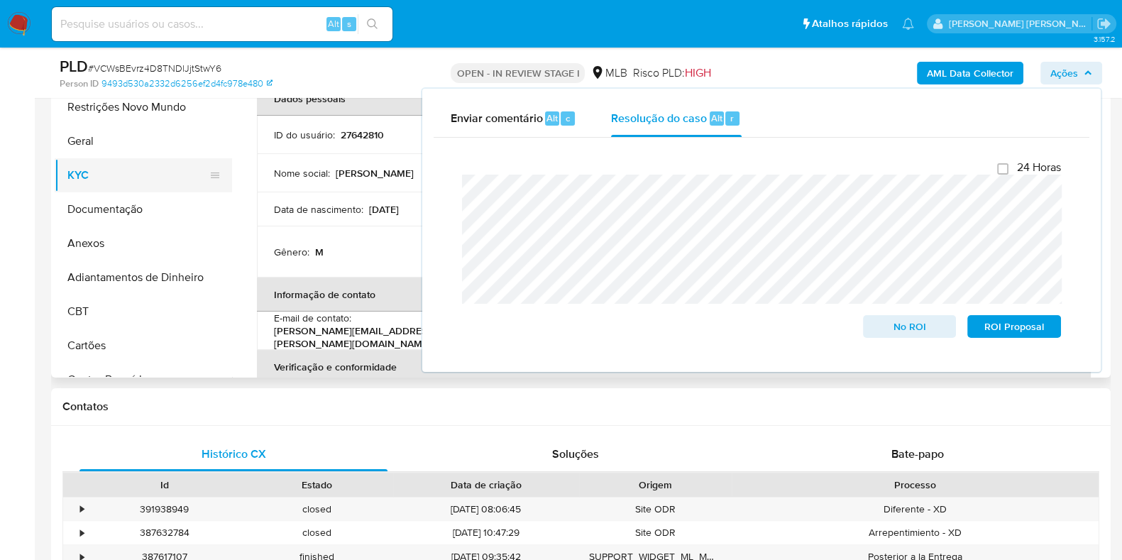
click at [121, 175] on button "KYC" at bounding box center [138, 175] width 166 height 34
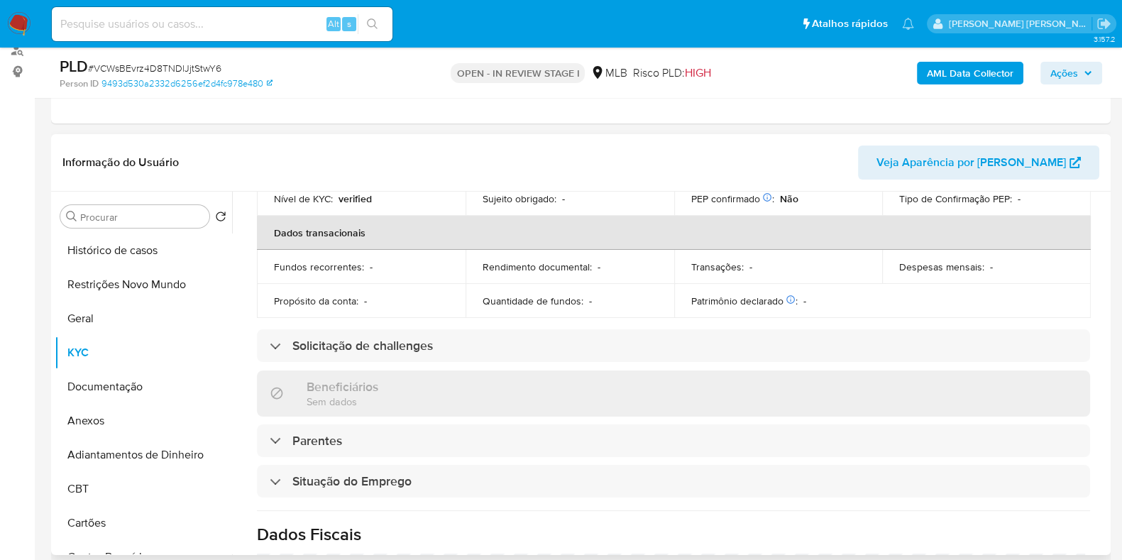
scroll to position [12, 0]
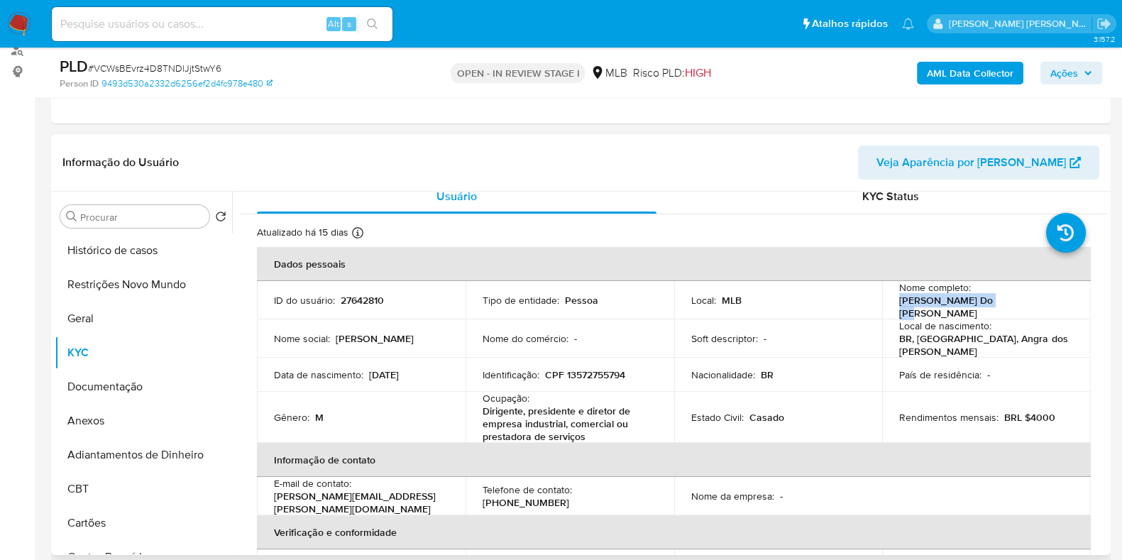
drag, startPoint x: 1001, startPoint y: 301, endPoint x: 896, endPoint y: 304, distance: 105.1
click at [899, 304] on div "Nome completo : Igor Valle Do Amaral" at bounding box center [986, 300] width 175 height 38
copy p "Igor Valle Do Amaral"
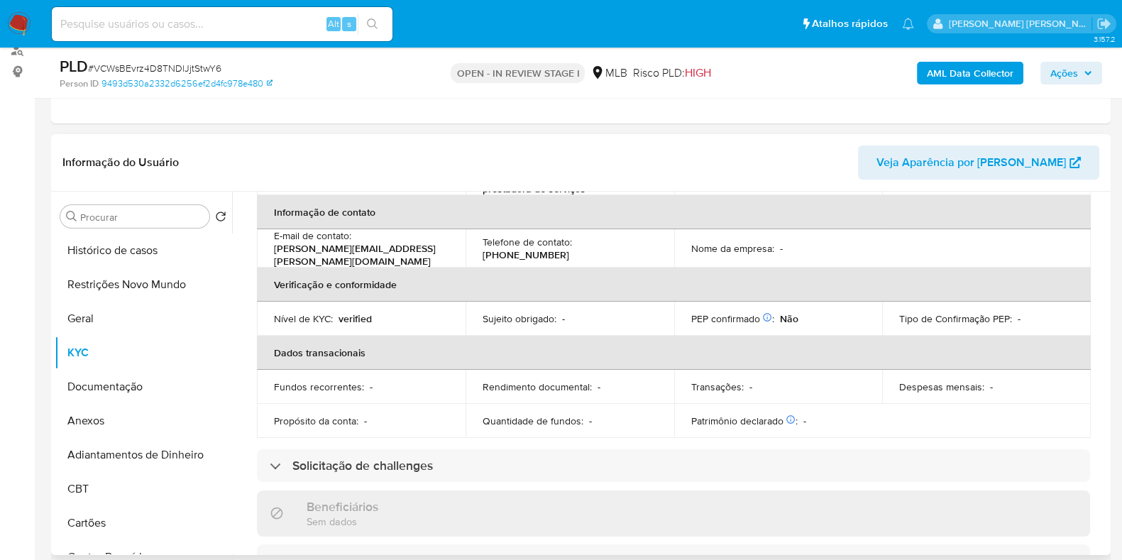
scroll to position [0, 0]
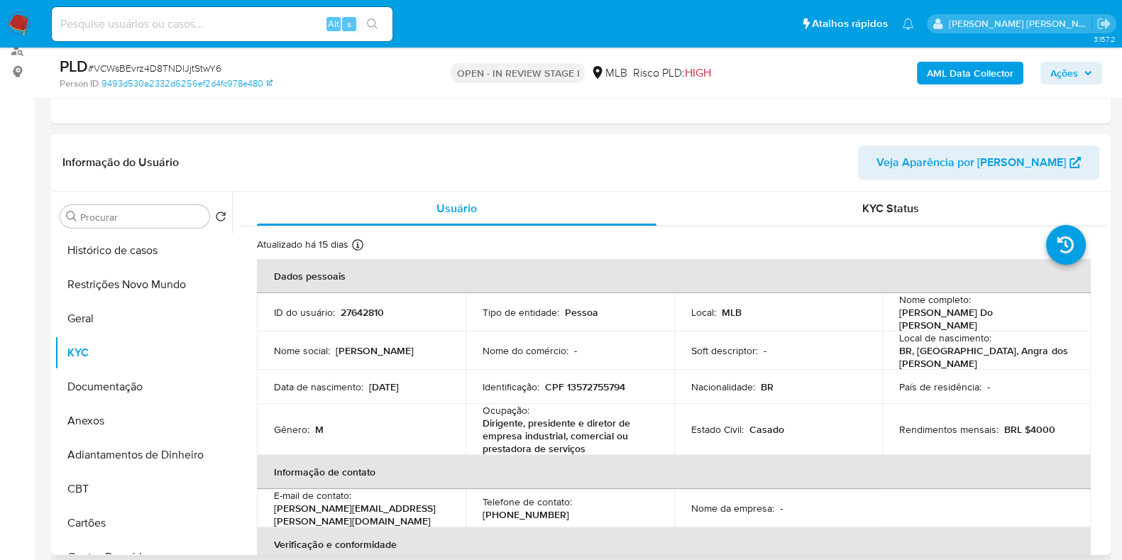
click at [595, 381] on p "CPF 13572755794" at bounding box center [585, 386] width 80 height 13
copy p "13572755794"
click at [102, 279] on button "Restrições Novo Mundo" at bounding box center [138, 285] width 166 height 34
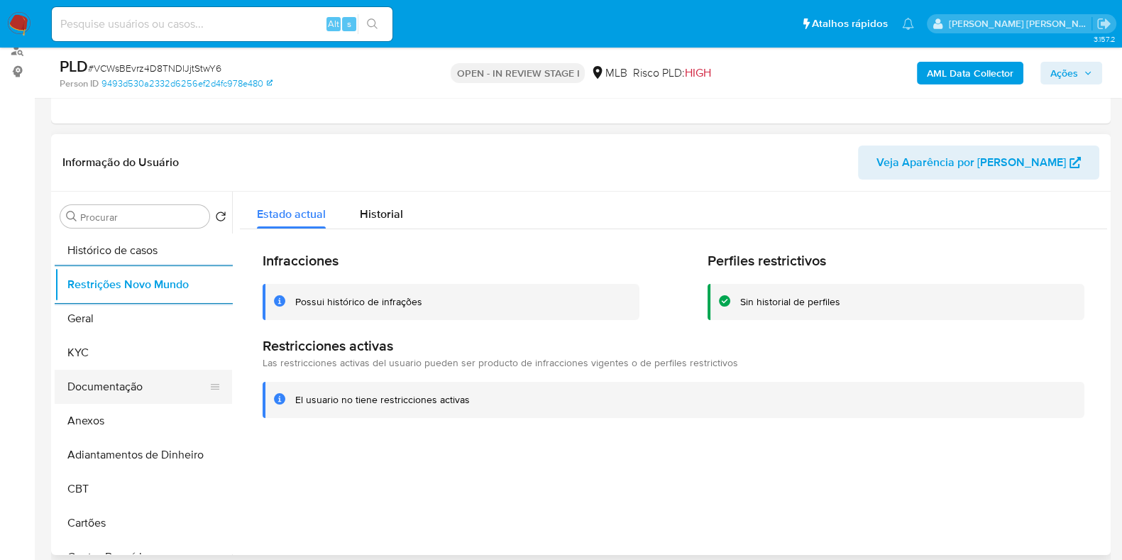
click at [99, 389] on button "Documentação" at bounding box center [138, 387] width 166 height 34
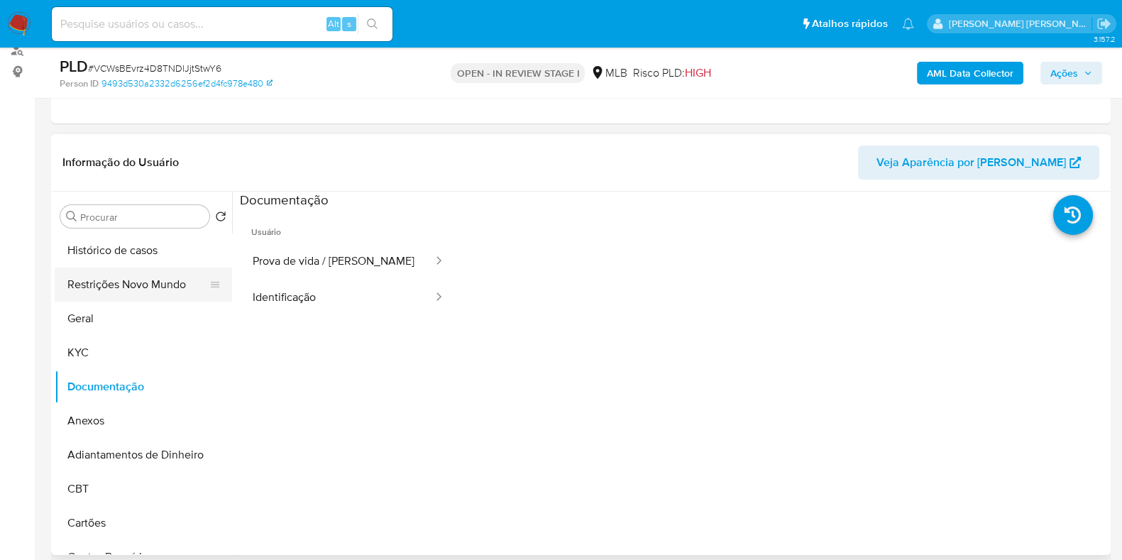
click at [138, 278] on button "Restrições Novo Mundo" at bounding box center [138, 285] width 166 height 34
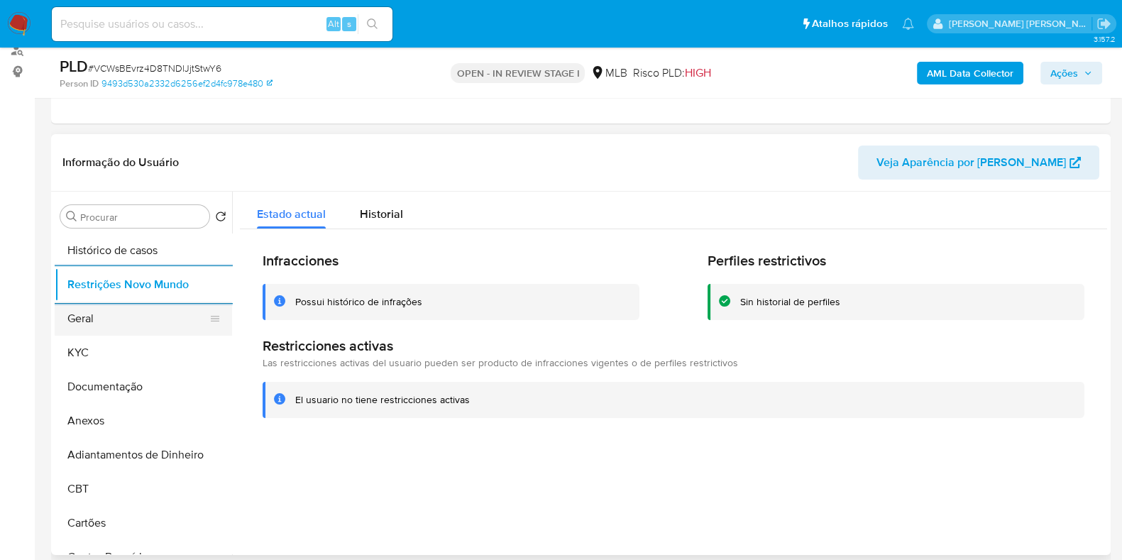
click at [75, 320] on button "Geral" at bounding box center [138, 319] width 166 height 34
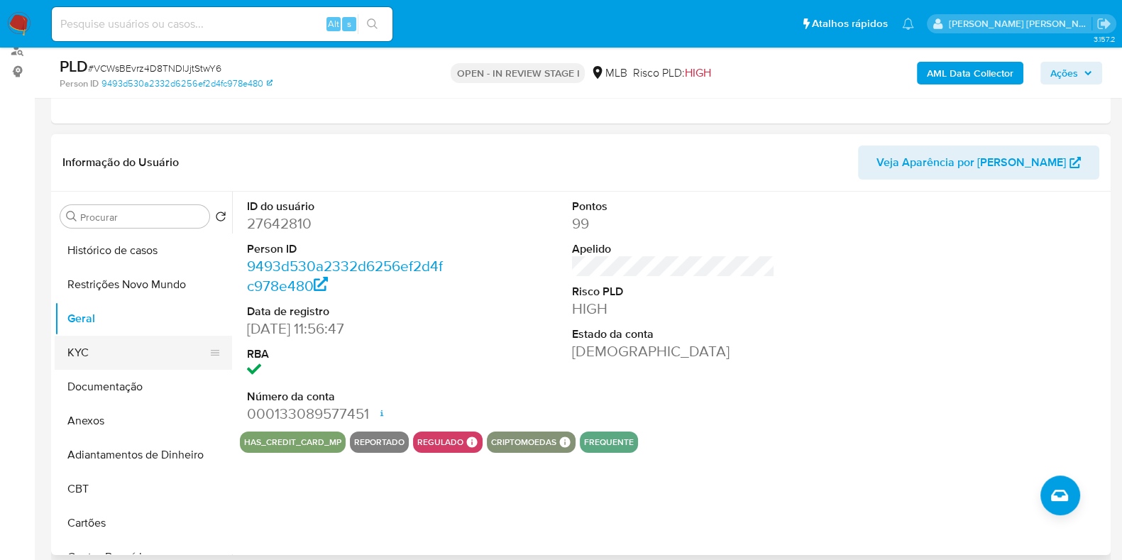
click at [83, 356] on button "KYC" at bounding box center [138, 353] width 166 height 34
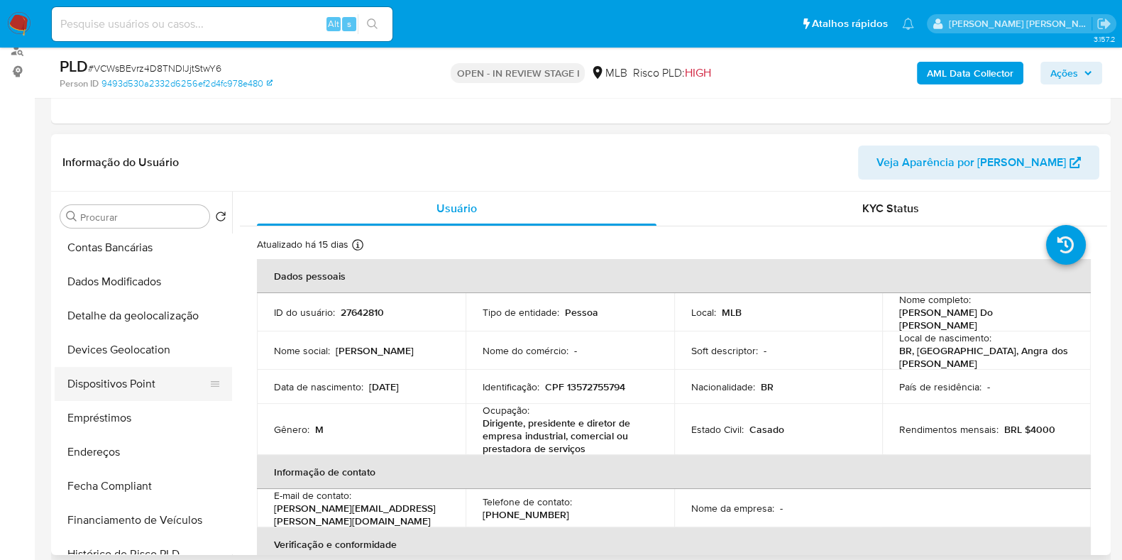
scroll to position [354, 0]
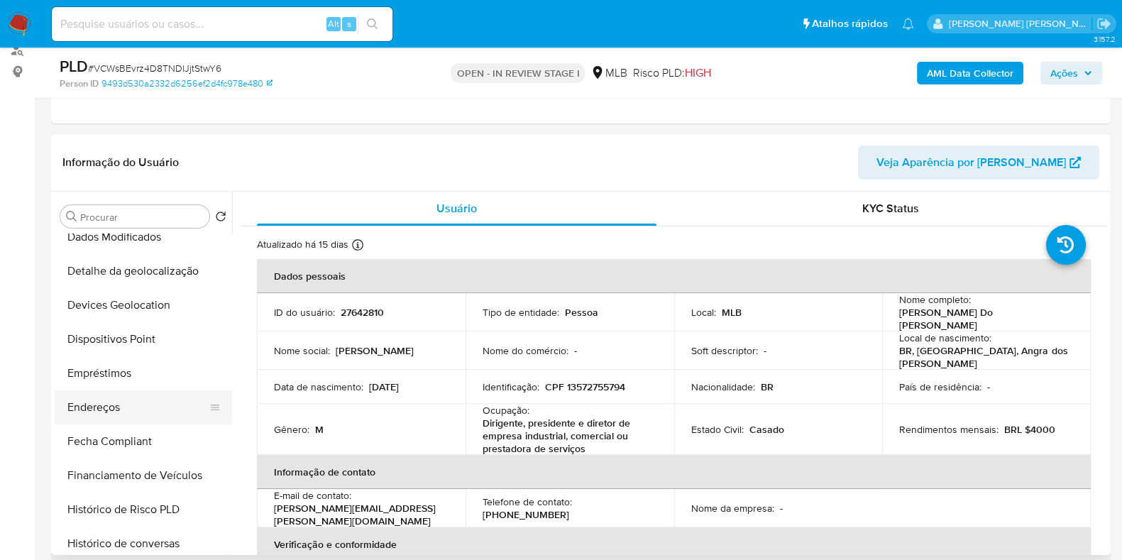
click at [111, 404] on button "Endereços" at bounding box center [138, 407] width 166 height 34
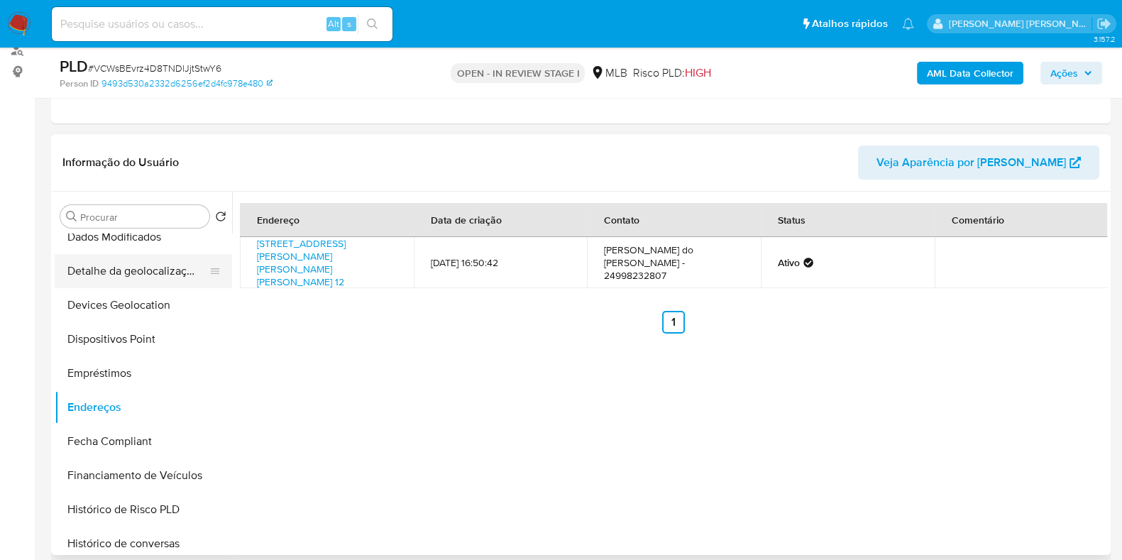
click at [181, 270] on button "Detalhe da geolocalização" at bounding box center [138, 271] width 166 height 34
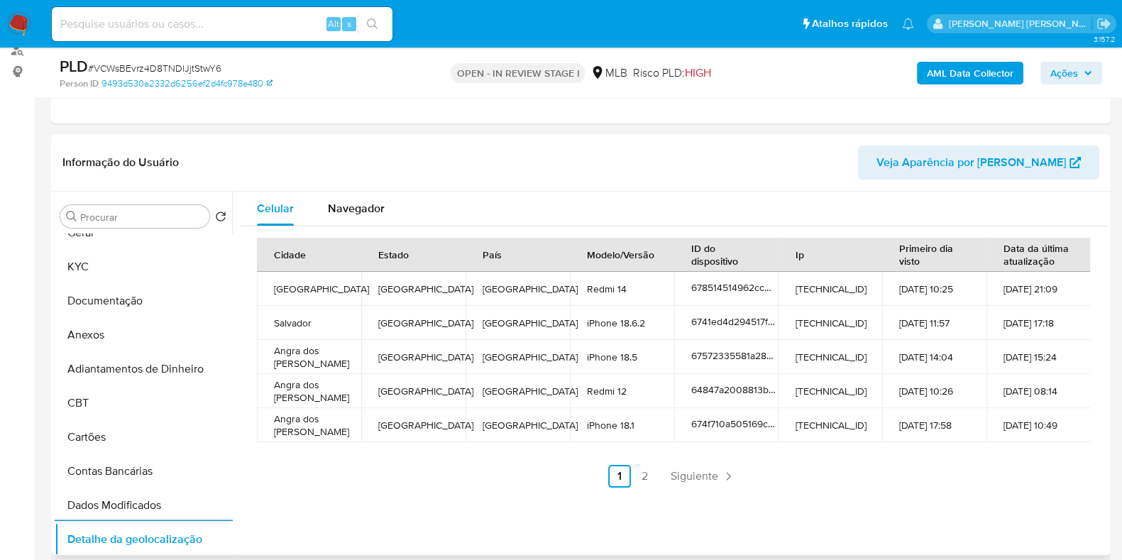
scroll to position [0, 0]
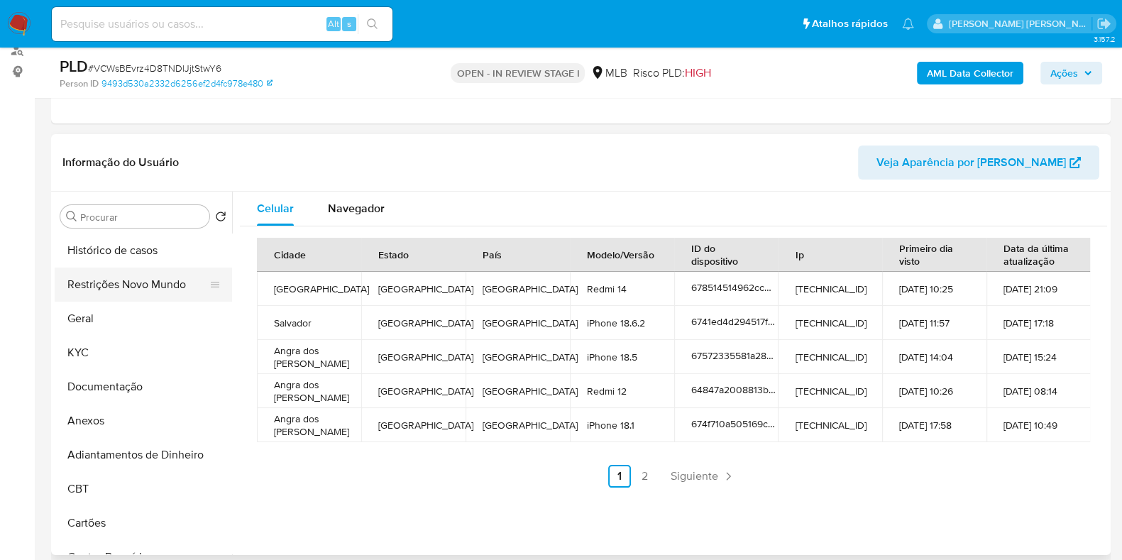
click at [129, 282] on button "Restrições Novo Mundo" at bounding box center [138, 285] width 166 height 34
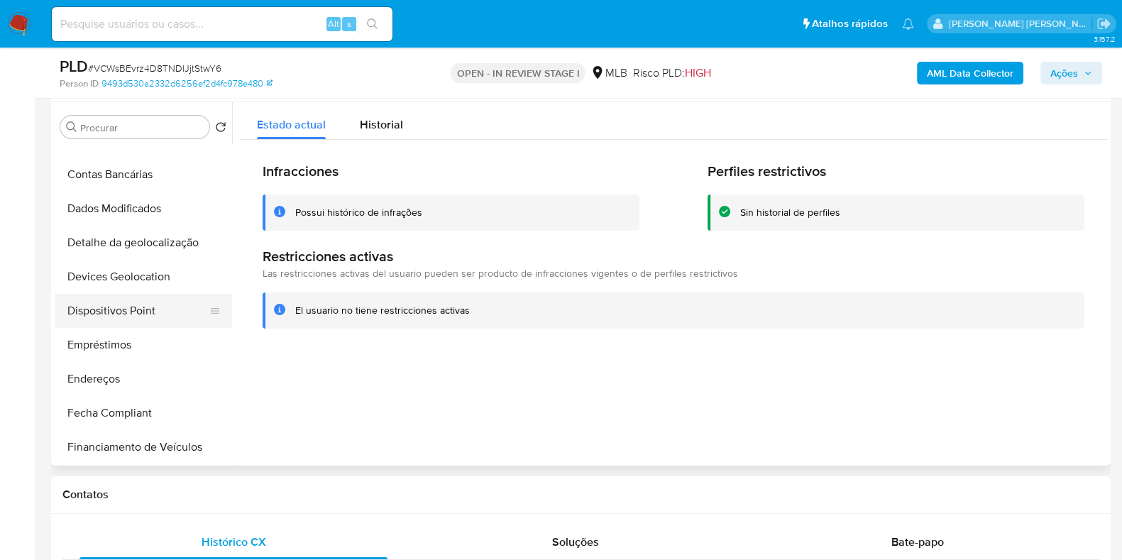
scroll to position [354, 0]
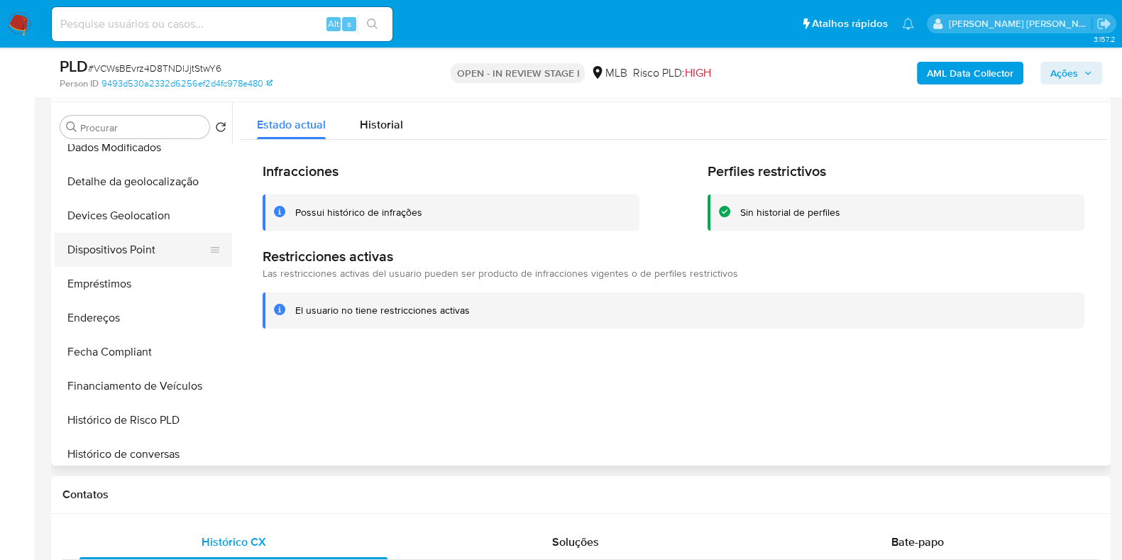
click at [132, 246] on button "Dispositivos Point" at bounding box center [138, 250] width 166 height 34
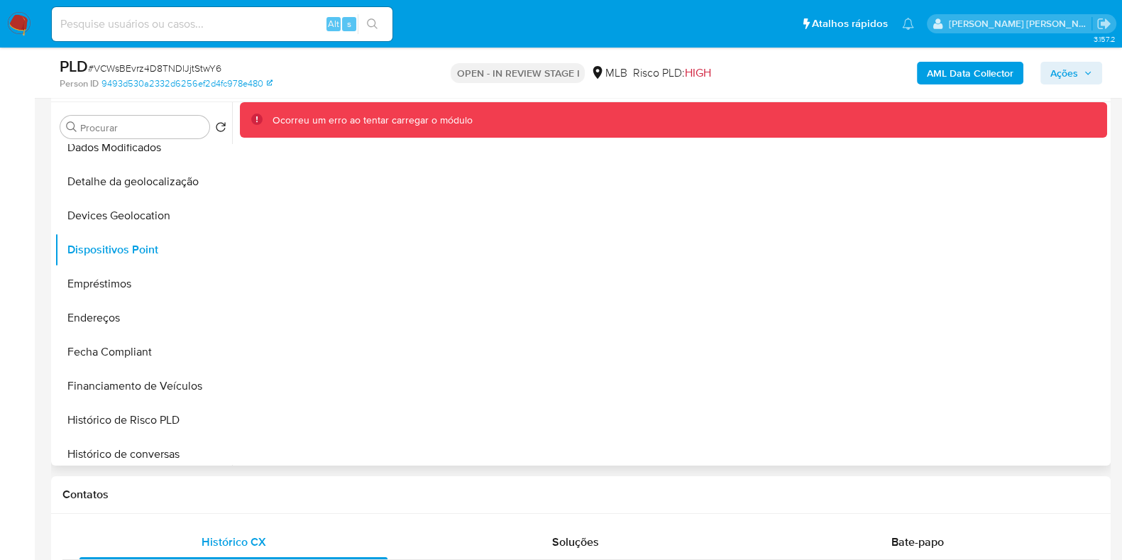
click at [918, 187] on div "Ocorreu um erro ao tentar carregar o módulo" at bounding box center [669, 283] width 875 height 363
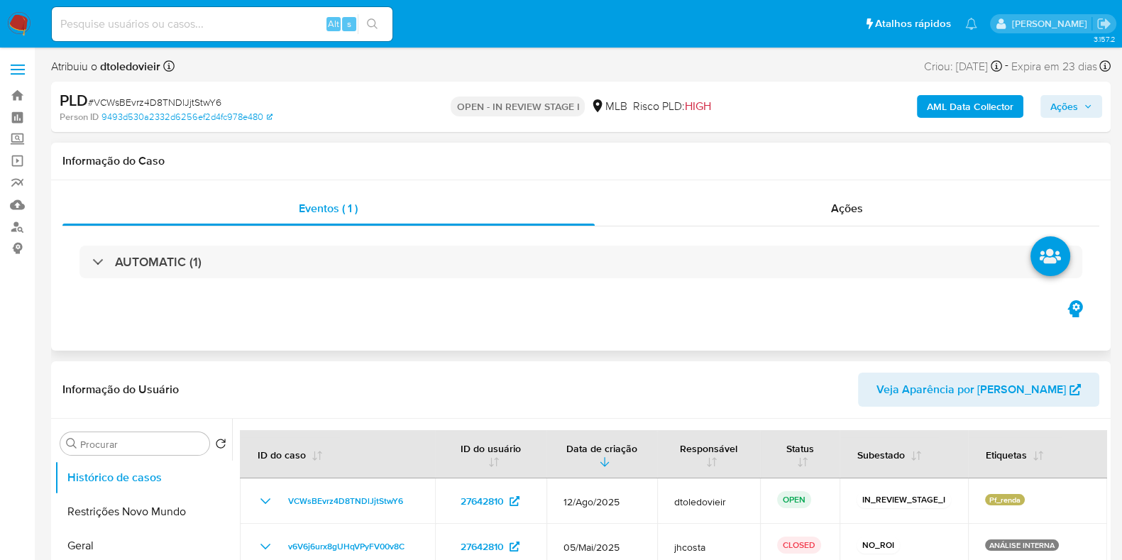
select select "10"
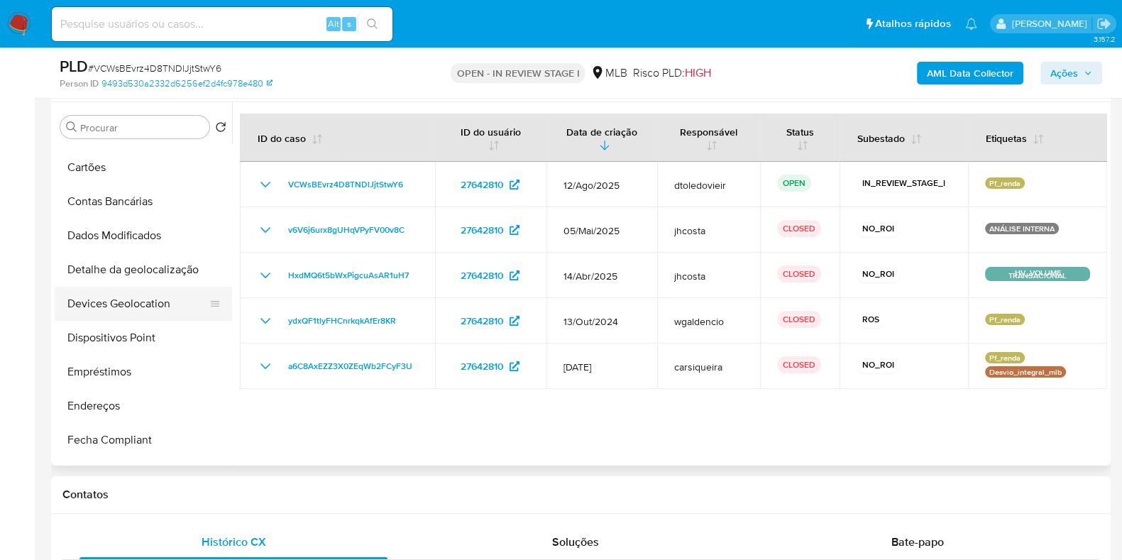
scroll to position [265, 0]
click at [135, 338] on button "Dispositivos Point" at bounding box center [138, 339] width 166 height 34
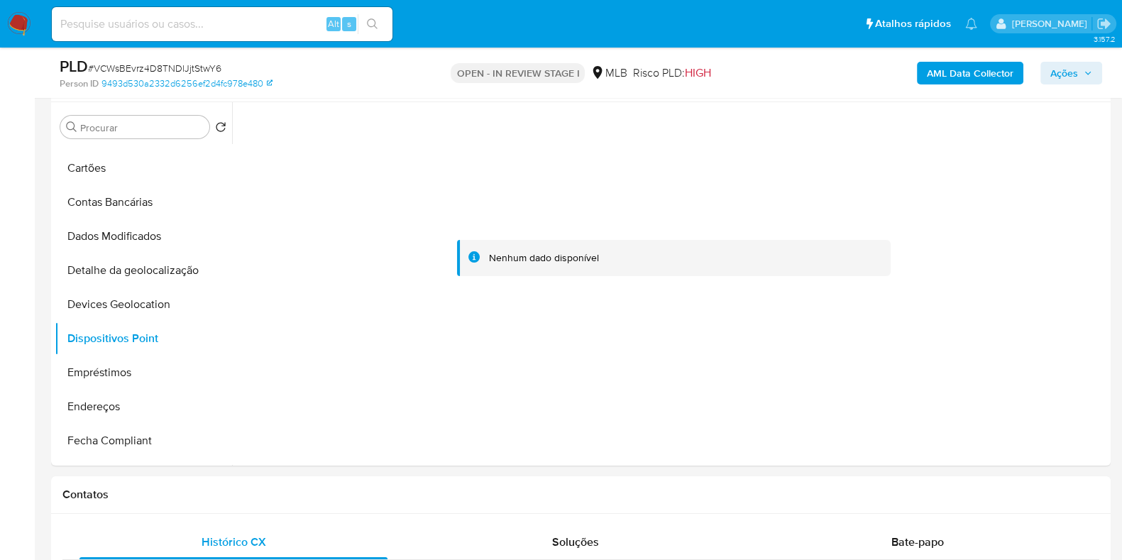
click at [944, 69] on b "AML Data Collector" at bounding box center [970, 73] width 87 height 23
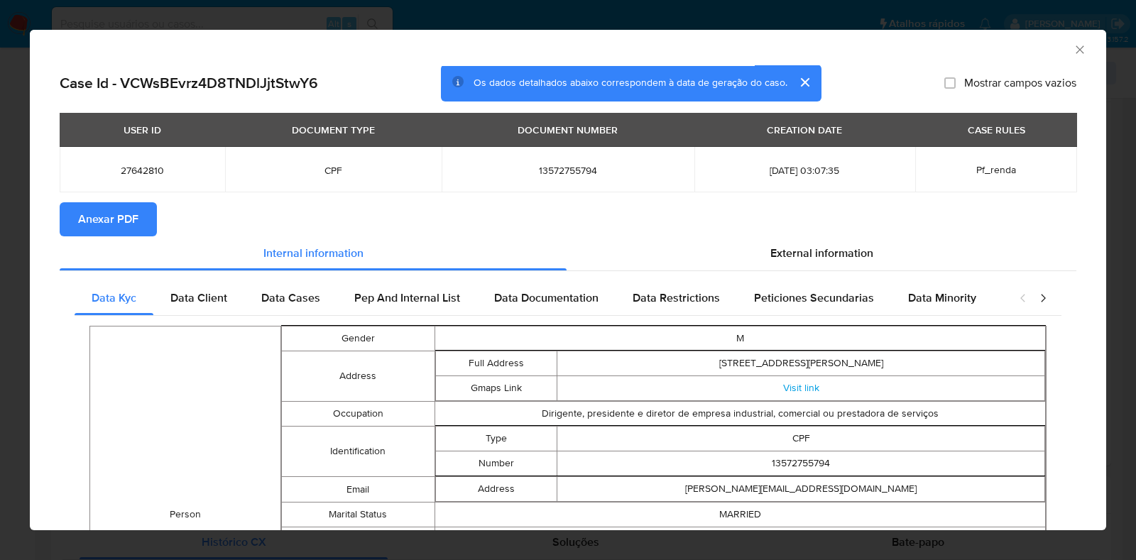
click at [131, 221] on span "Anexar PDF" at bounding box center [108, 219] width 60 height 31
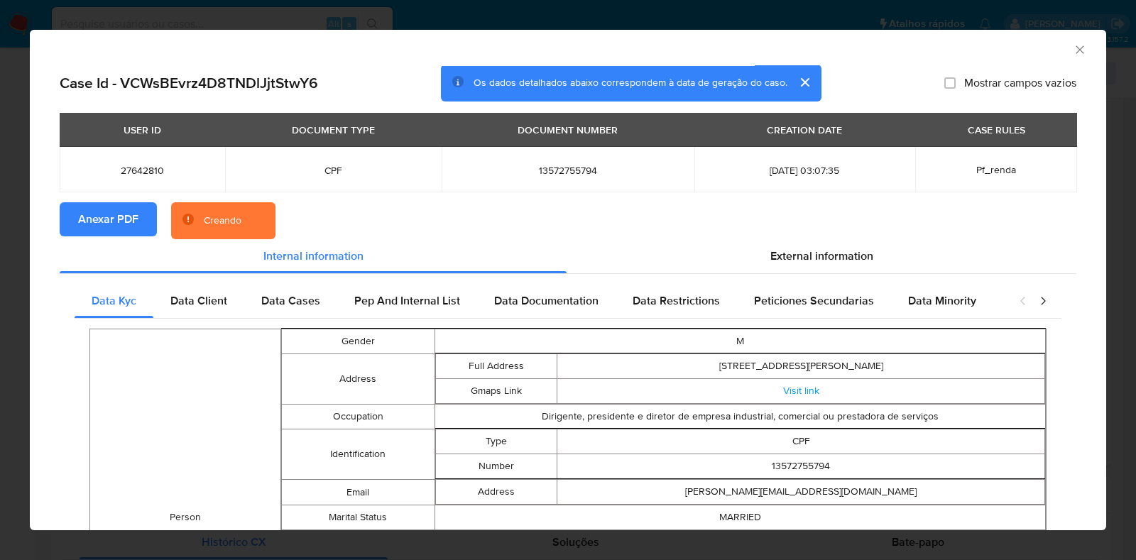
click at [14, 243] on div "AML Data Collector Case Id - VCWsBEvrz4D8TNDlJjtStwY6 Os dados detalhados abaix…" at bounding box center [568, 280] width 1136 height 560
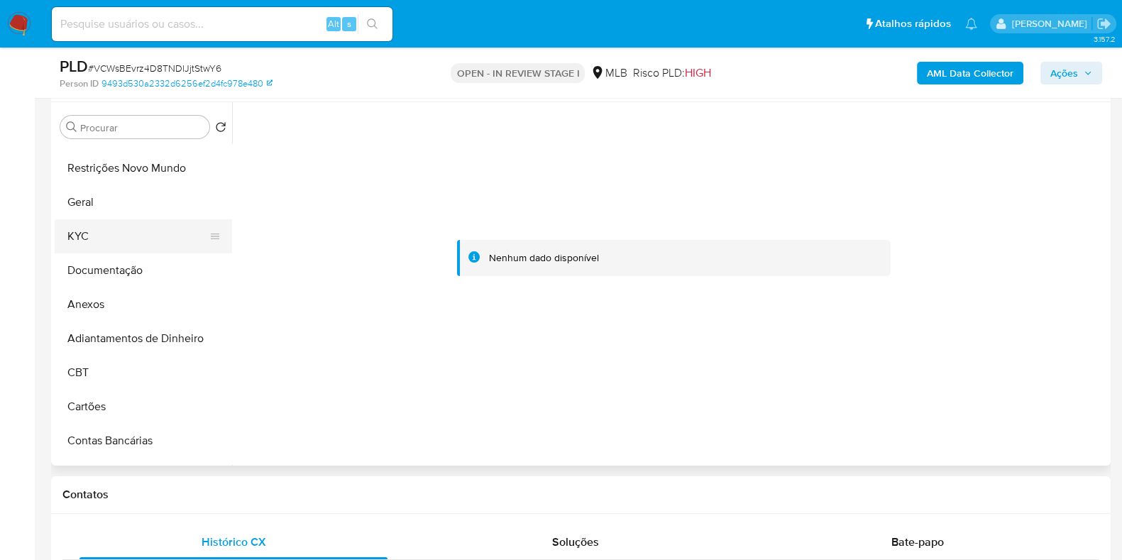
scroll to position [0, 0]
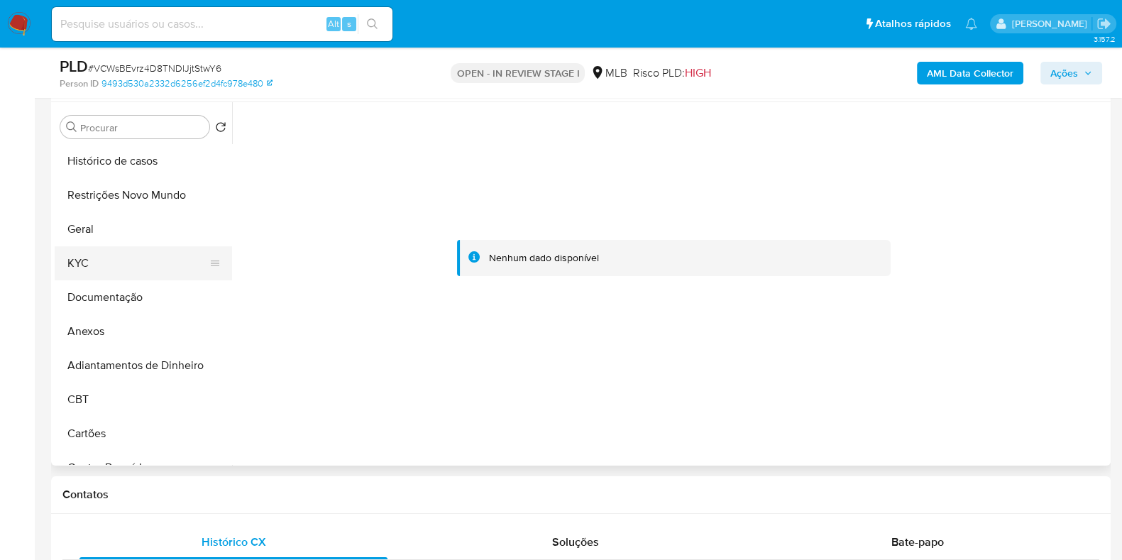
click at [126, 252] on button "KYC" at bounding box center [138, 263] width 166 height 34
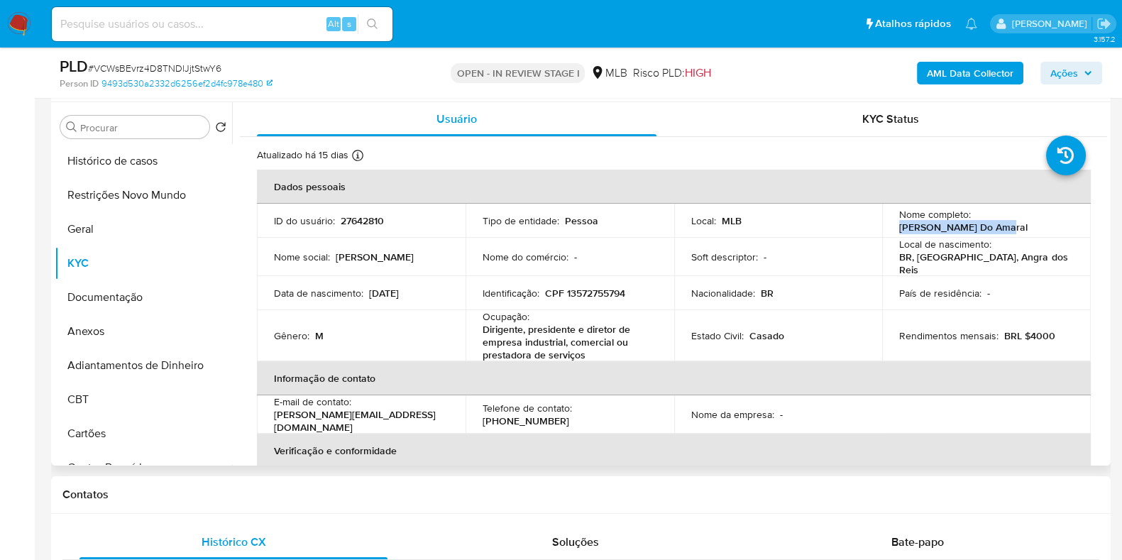
drag, startPoint x: 991, startPoint y: 225, endPoint x: 888, endPoint y: 231, distance: 103.1
click at [888, 231] on td "Nome completo : Igor Valle Do Amaral" at bounding box center [986, 221] width 209 height 34
copy p "[PERSON_NAME] Do [PERSON_NAME]"
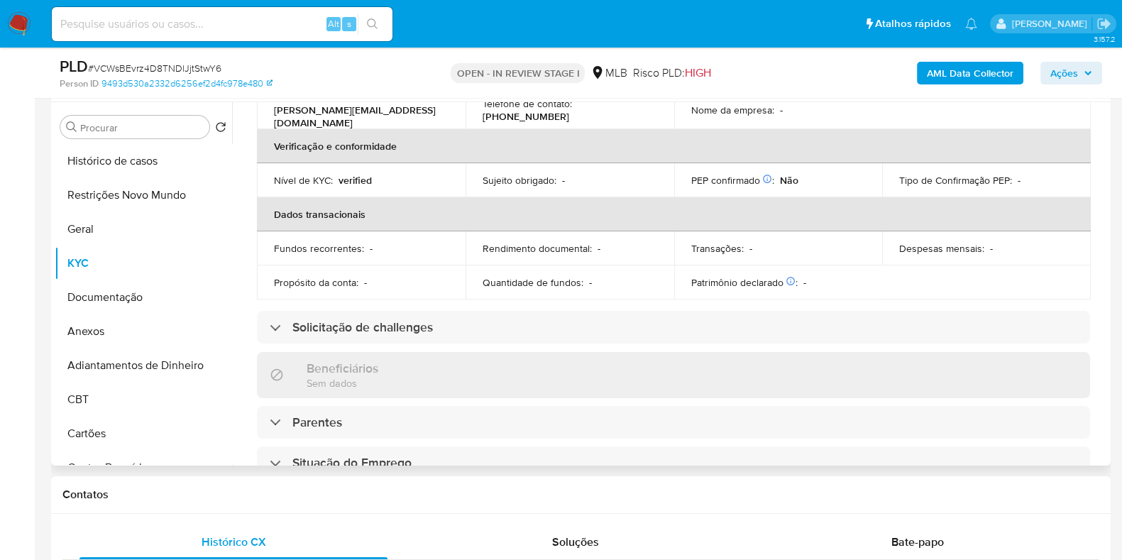
scroll to position [620, 0]
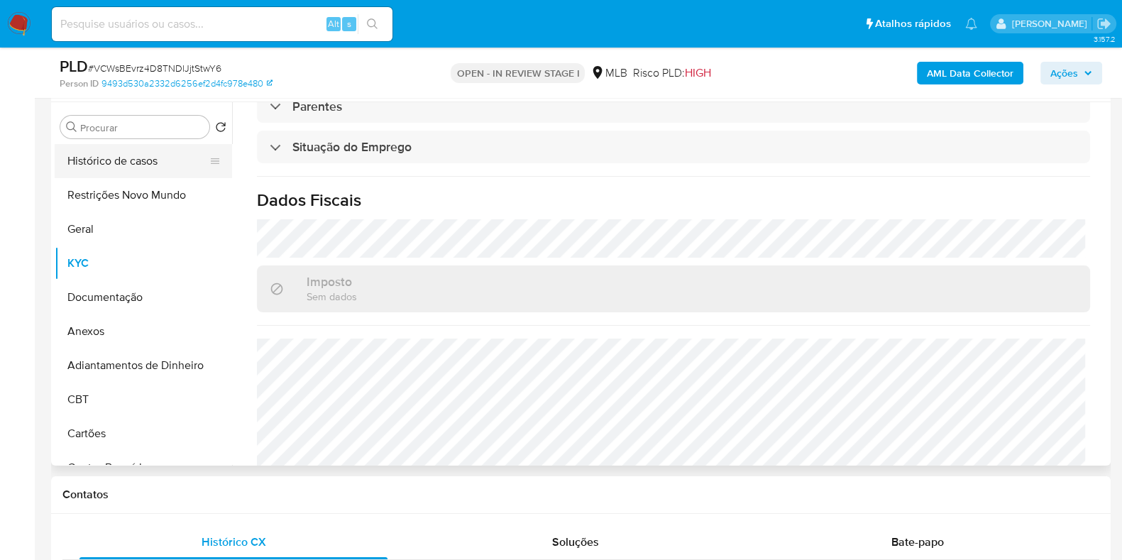
click at [97, 172] on button "Histórico de casos" at bounding box center [138, 161] width 166 height 34
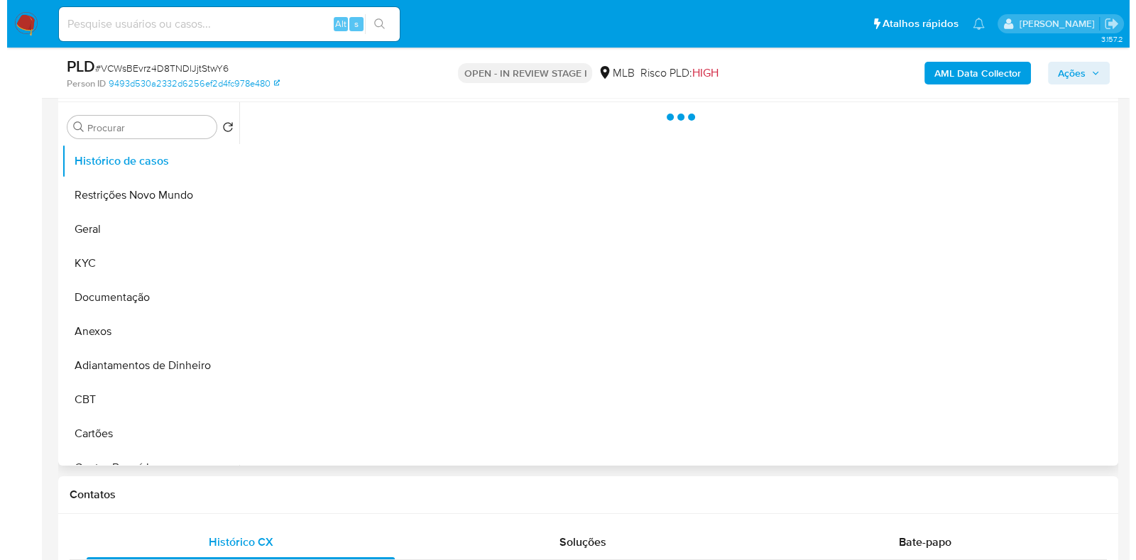
scroll to position [0, 0]
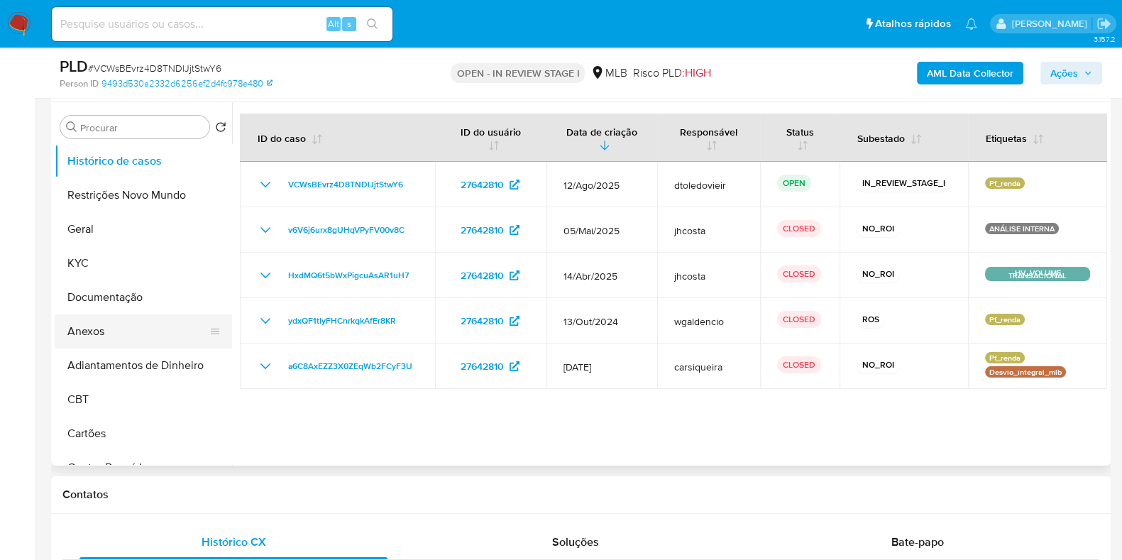
click at [93, 343] on button "Anexos" at bounding box center [138, 331] width 166 height 34
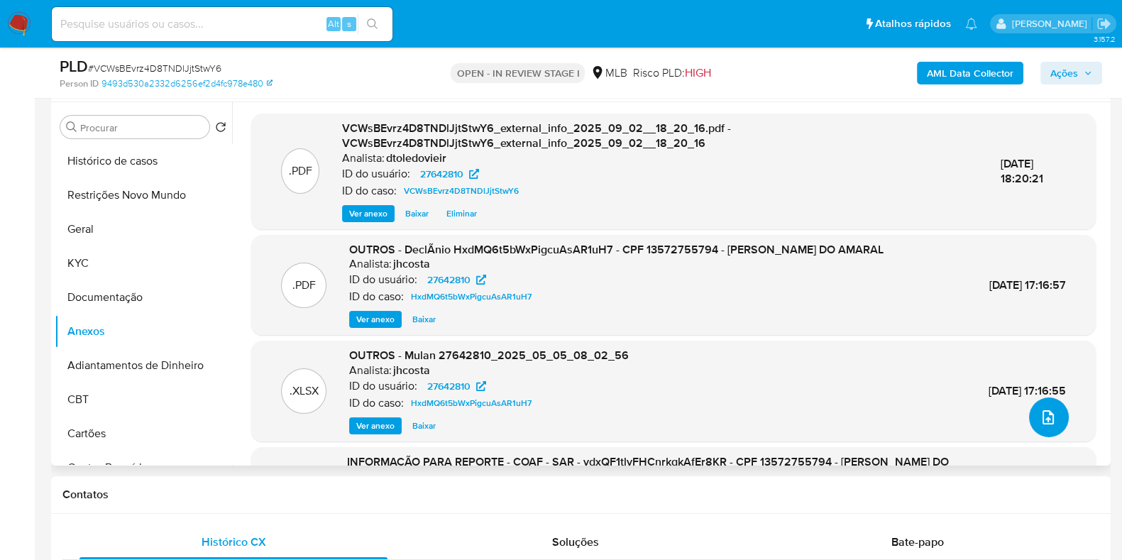
click at [1043, 420] on icon "upload-file" at bounding box center [1048, 417] width 17 height 17
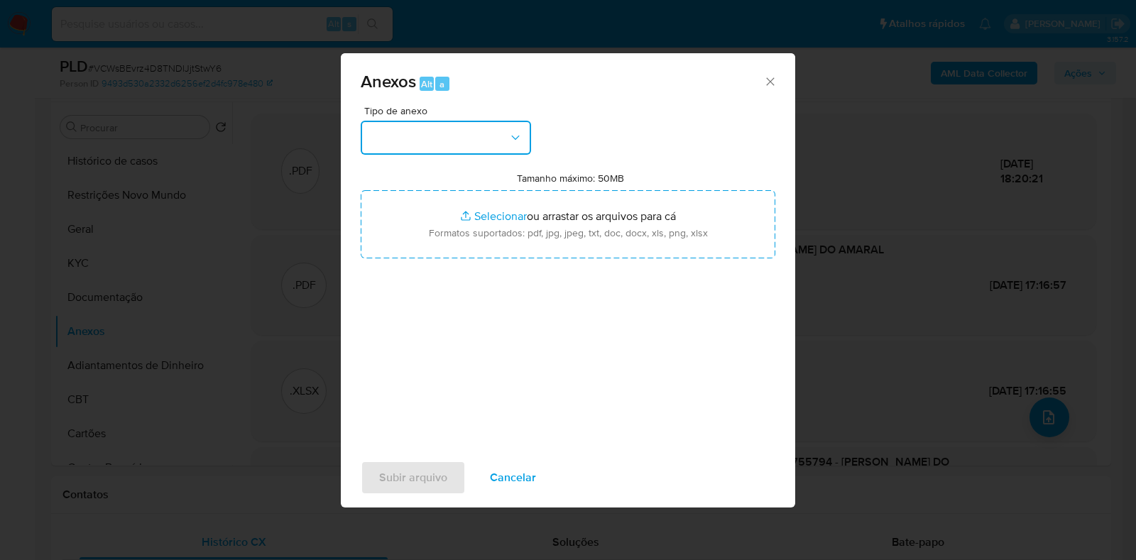
click at [479, 133] on button "button" at bounding box center [446, 138] width 170 height 34
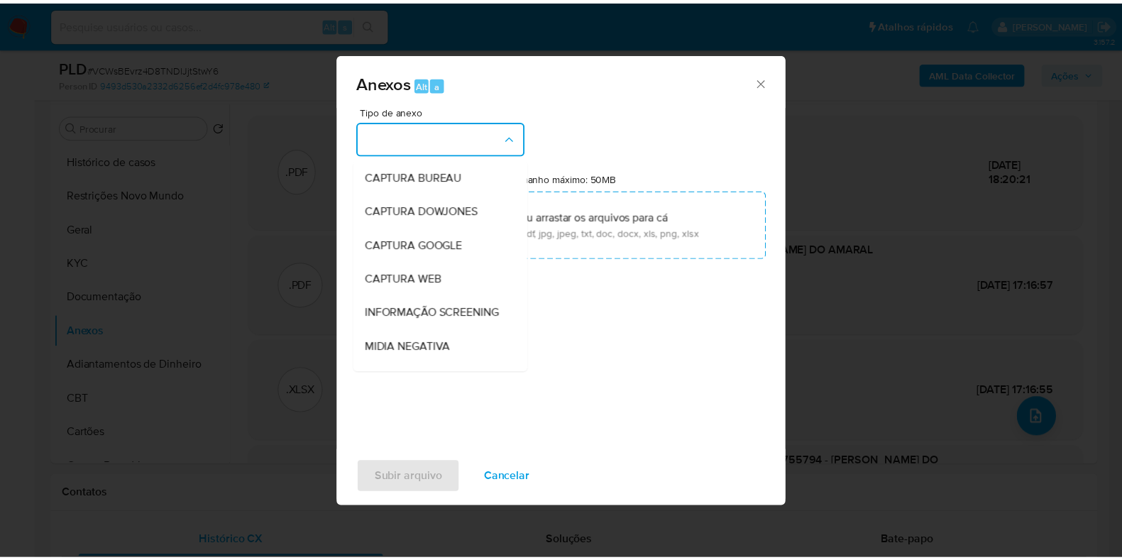
scroll to position [219, 0]
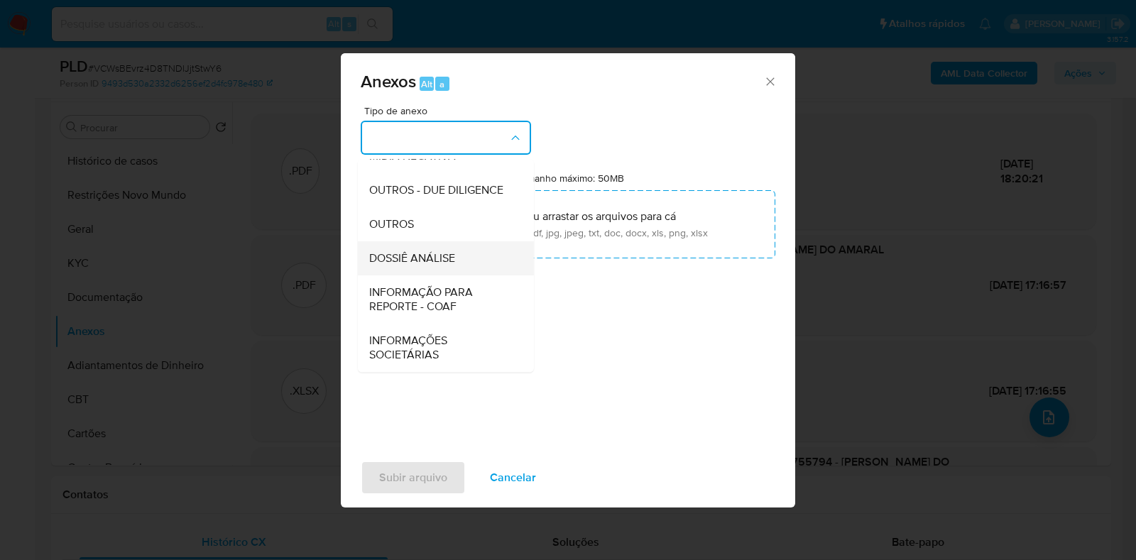
click at [422, 268] on div "DOSSIÊ ANÁLISE" at bounding box center [441, 258] width 145 height 34
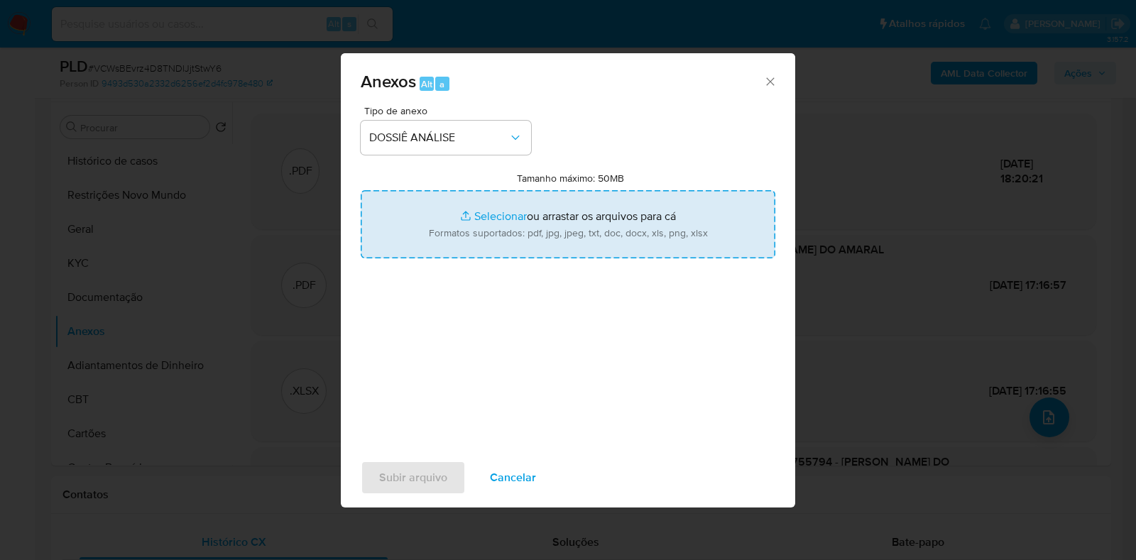
type input "C:\fakepath\2.ª SAR - CPF 13572755794 - IGOR VALLE DO AMARAL.pdf"
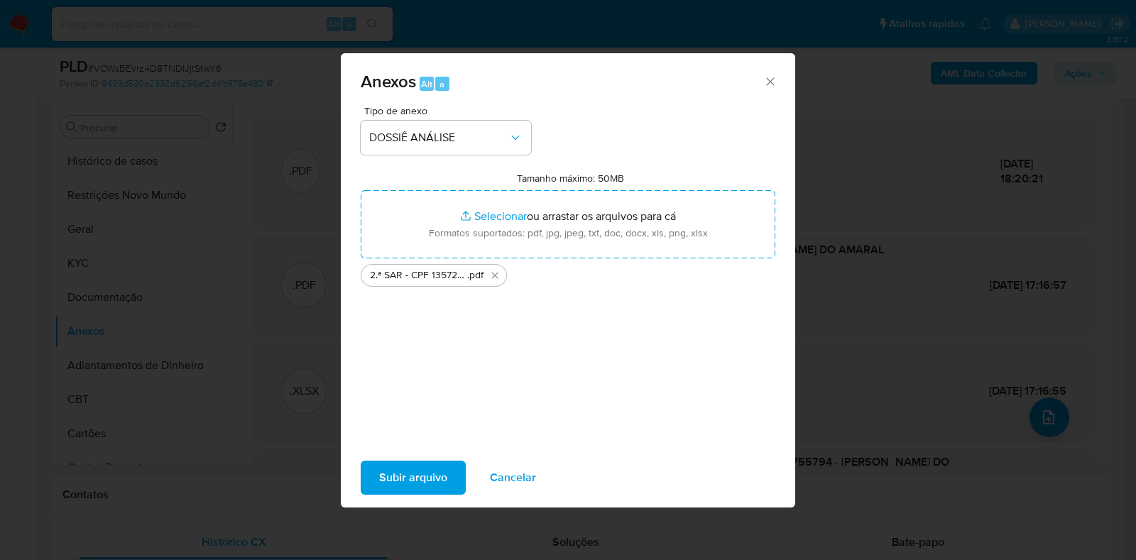
click at [451, 468] on button "Subir arquivo" at bounding box center [413, 478] width 105 height 34
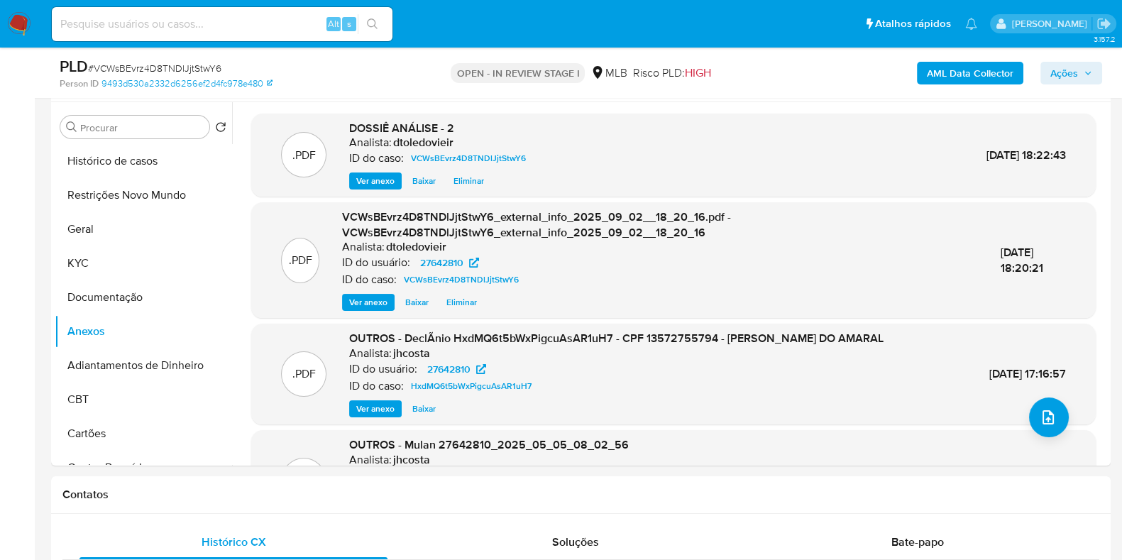
click at [1069, 84] on div "AML Data Collector Ações" at bounding box center [931, 72] width 344 height 33
click at [1062, 81] on span "Ações" at bounding box center [1064, 73] width 28 height 23
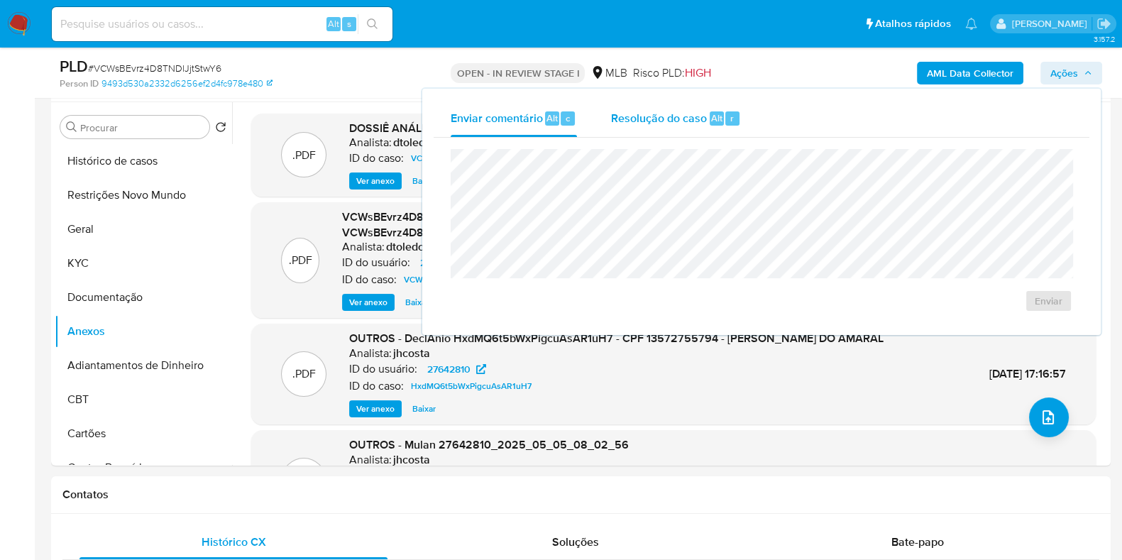
drag, startPoint x: 672, startPoint y: 128, endPoint x: 681, endPoint y: 130, distance: 8.8
click at [676, 124] on div "Resolução do caso Alt r" at bounding box center [676, 118] width 130 height 37
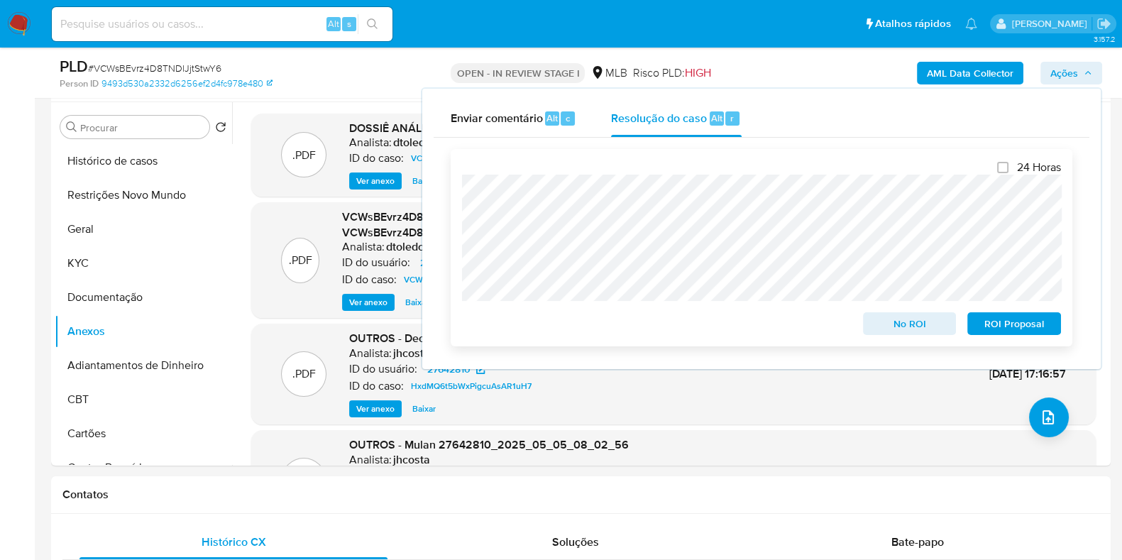
click at [1005, 319] on span "ROI Proposal" at bounding box center [1014, 324] width 74 height 20
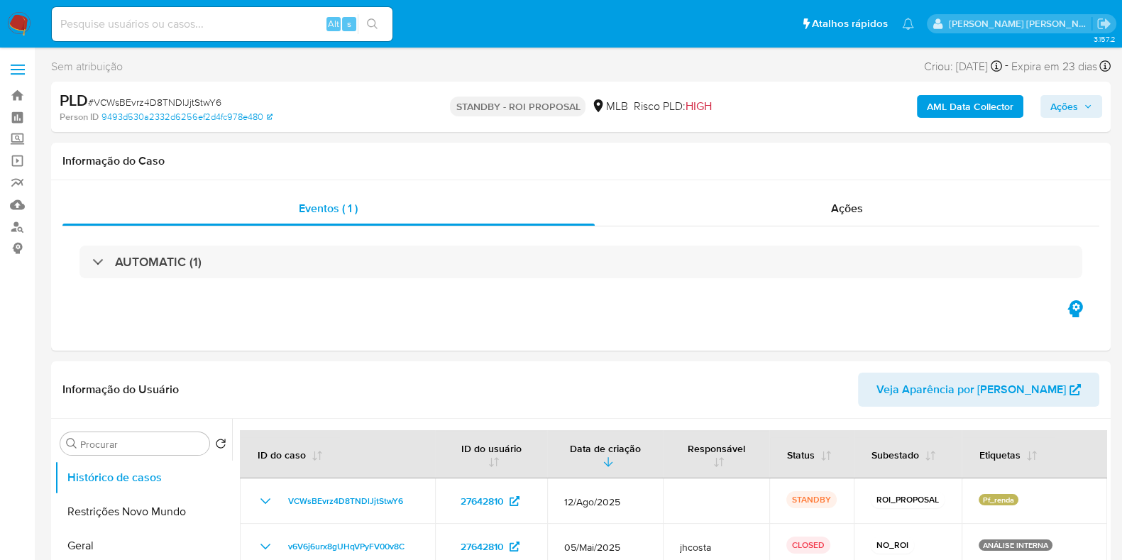
select select "10"
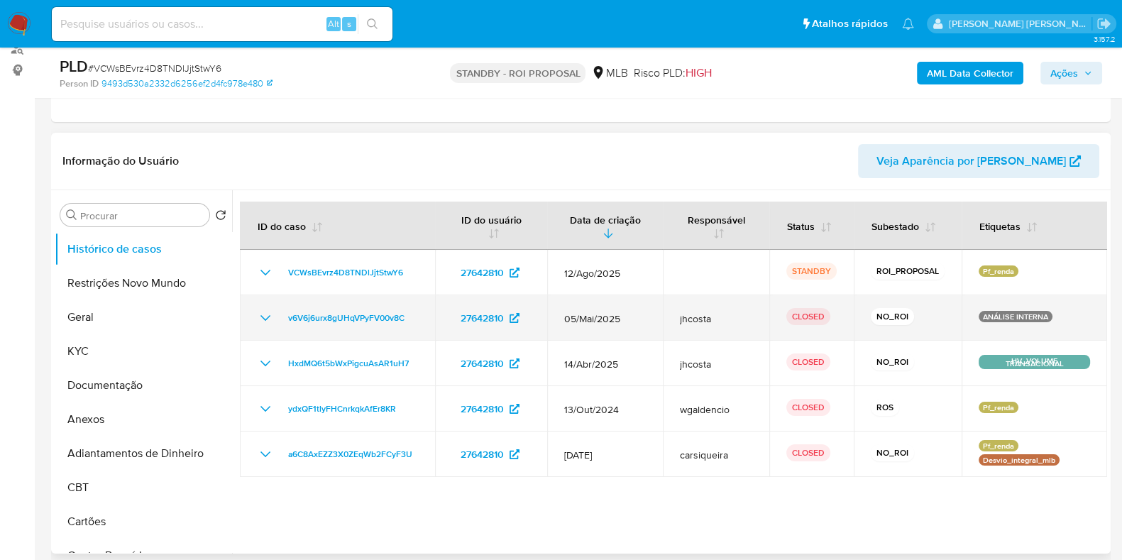
scroll to position [266, 0]
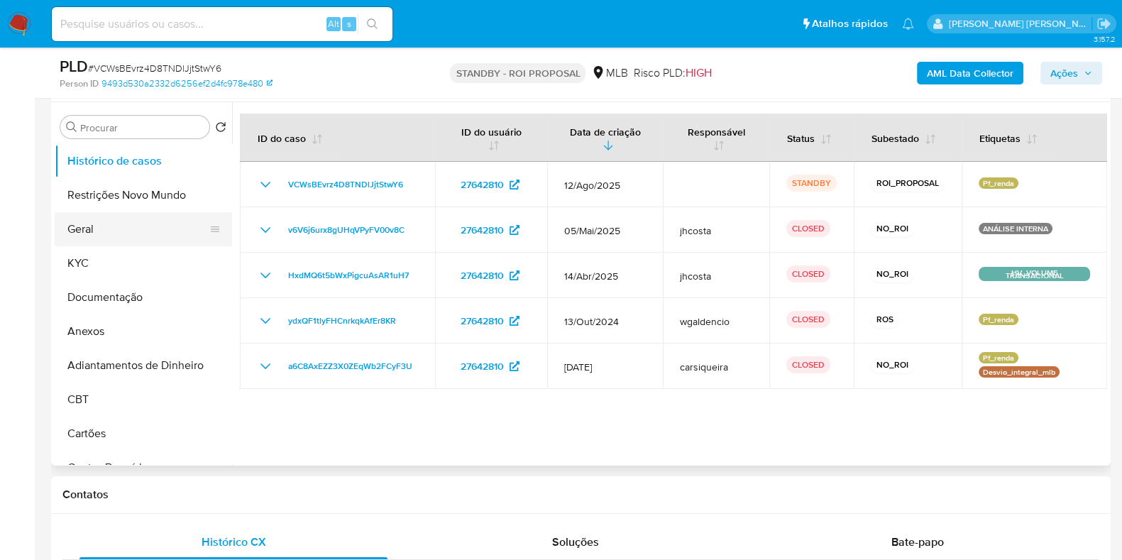
click at [90, 231] on button "Geral" at bounding box center [138, 229] width 166 height 34
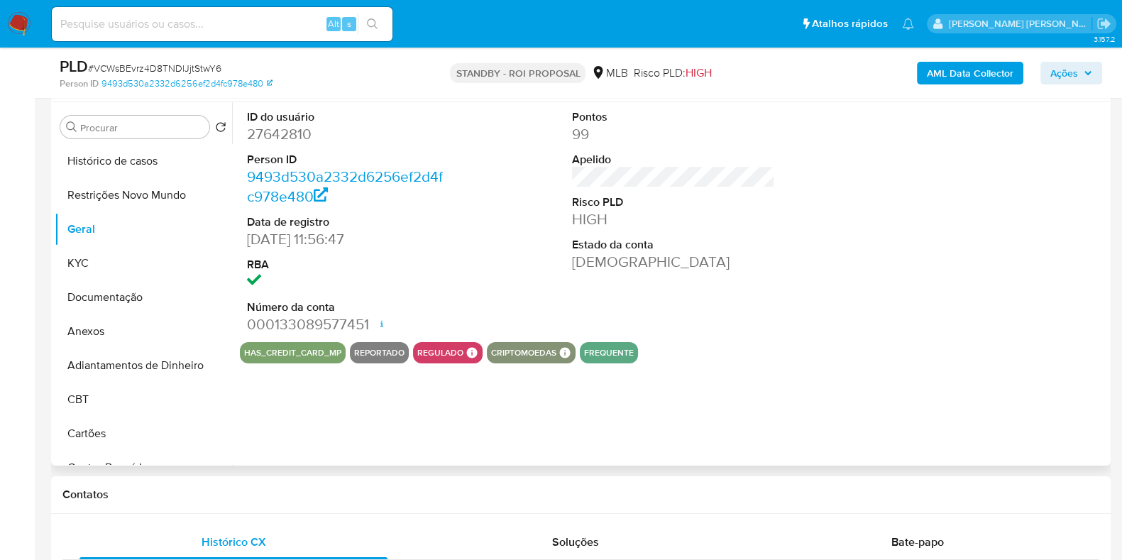
click at [287, 140] on dd "27642810" at bounding box center [348, 134] width 203 height 20
copy dd "27642810"
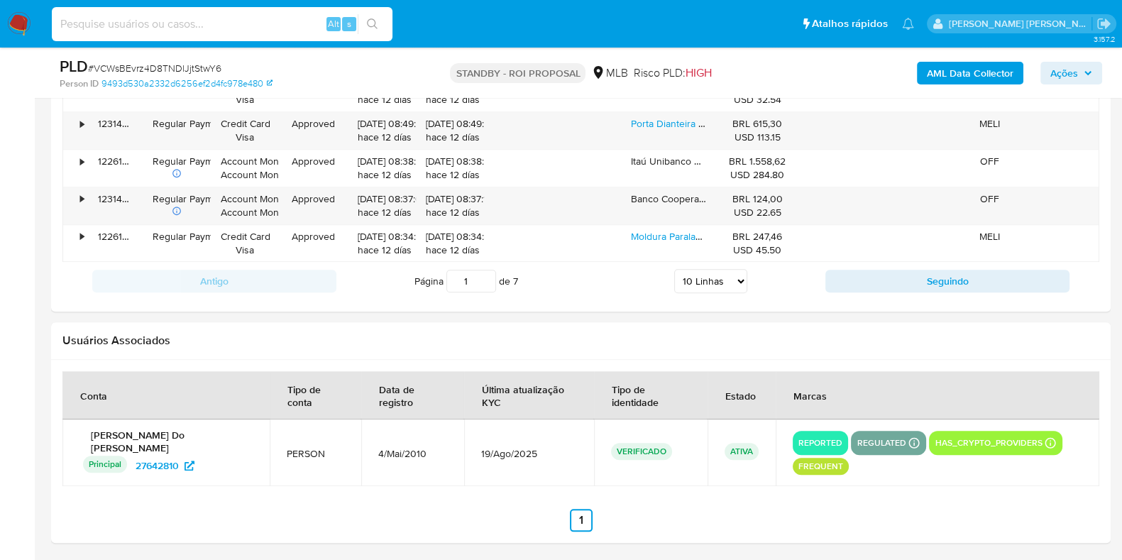
click at [278, 16] on input at bounding box center [222, 24] width 341 height 18
paste input "701479143"
type input "701479143"
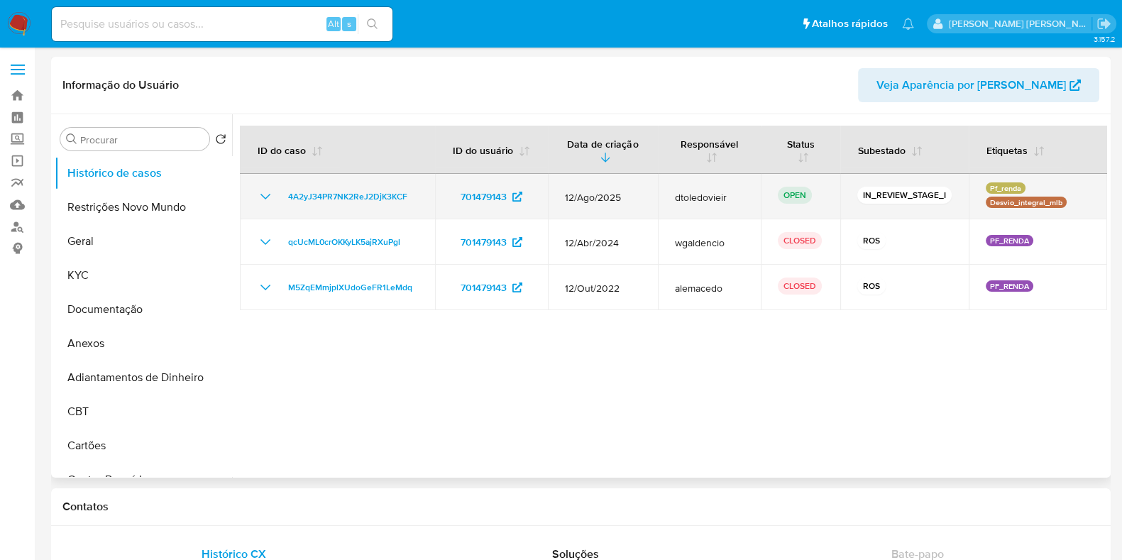
select select "10"
click at [360, 197] on span "4A2yJ34PR7NK2ReJ2DjK3KCF" at bounding box center [347, 196] width 119 height 17
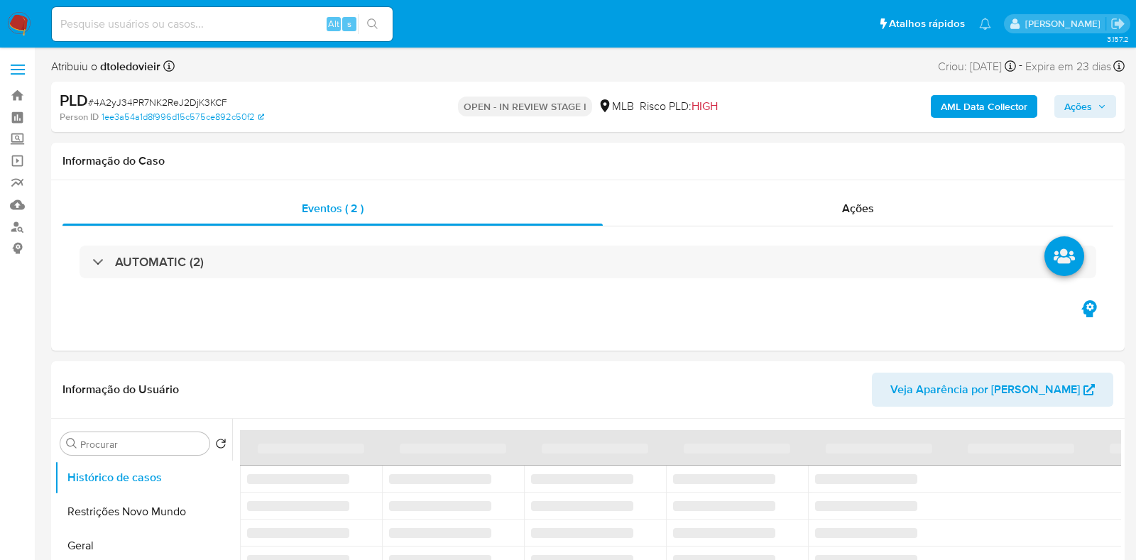
select select "10"
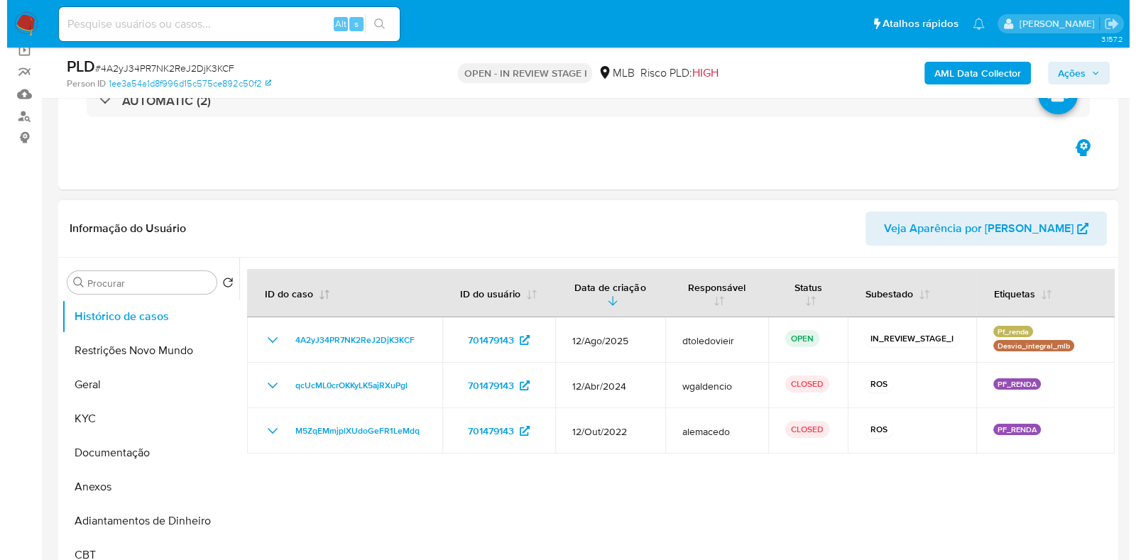
scroll to position [266, 0]
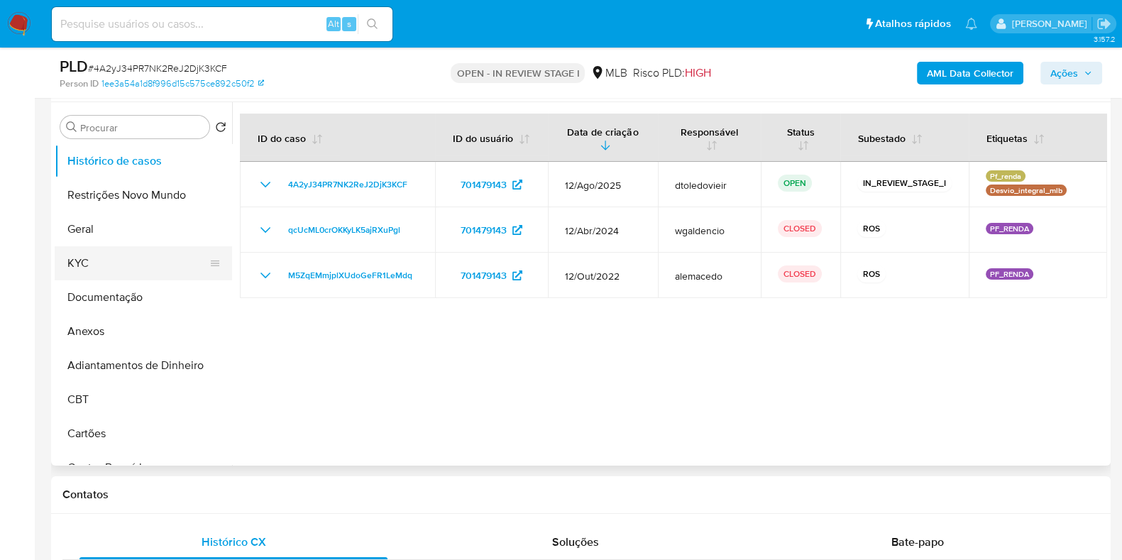
click at [102, 268] on button "KYC" at bounding box center [138, 263] width 166 height 34
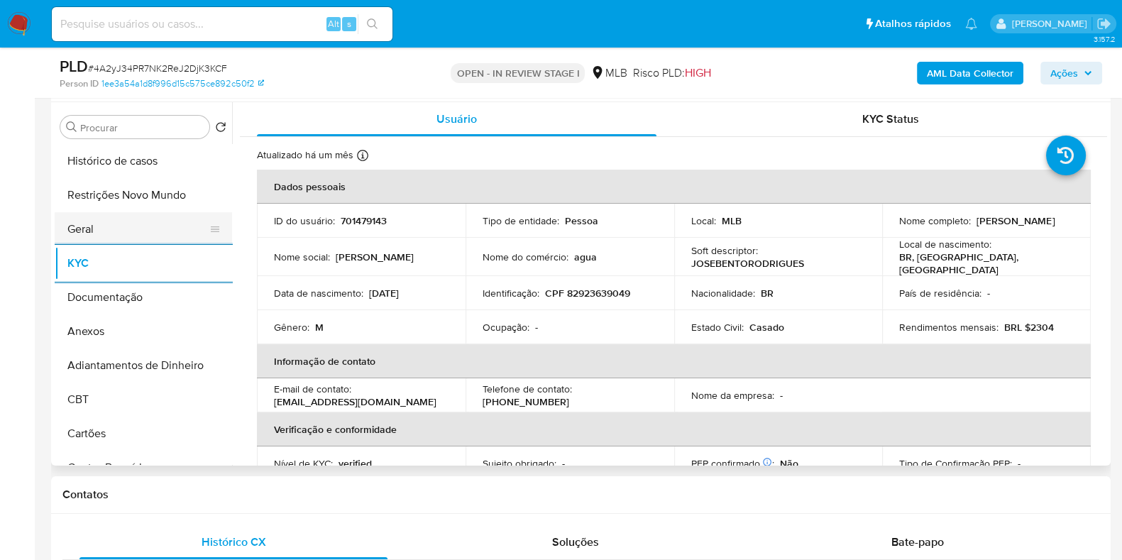
click at [138, 217] on button "Geral" at bounding box center [138, 229] width 166 height 34
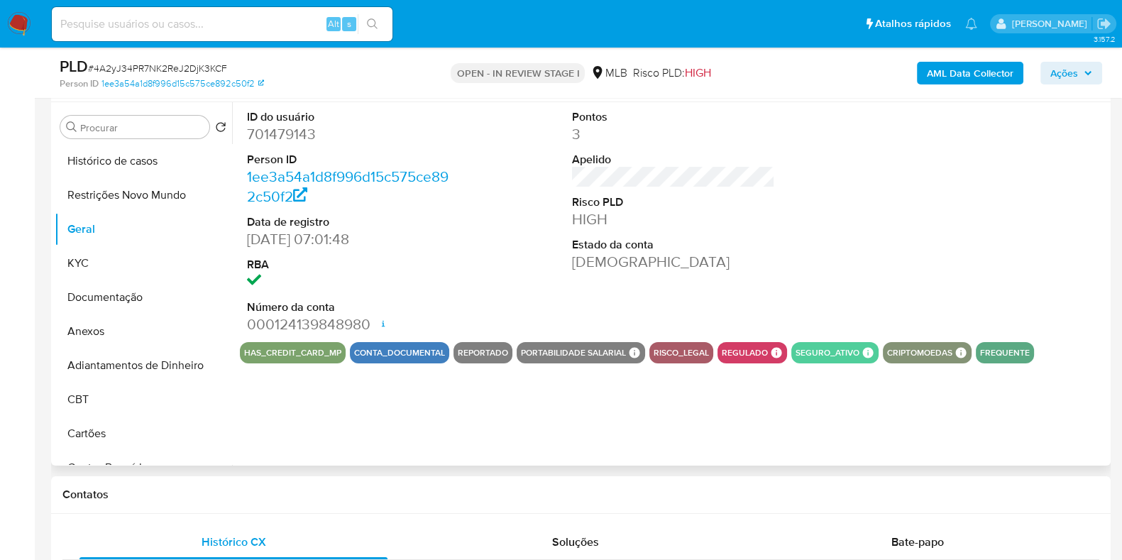
click at [287, 127] on dd "701479143" at bounding box center [348, 134] width 203 height 20
copy dd "701479143"
click at [85, 261] on button "KYC" at bounding box center [138, 263] width 166 height 34
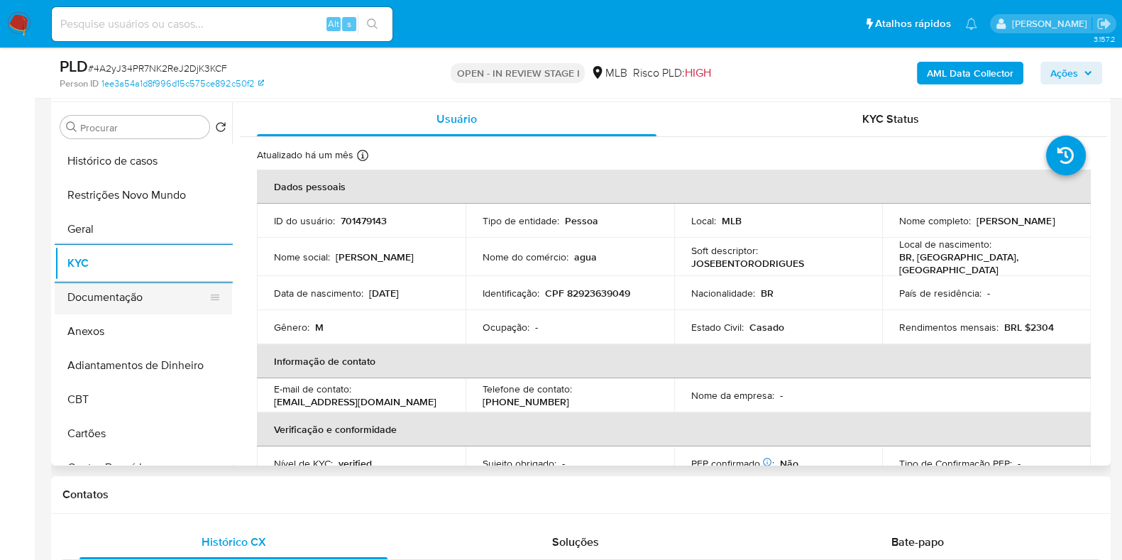
click at [125, 312] on button "Documentação" at bounding box center [138, 297] width 166 height 34
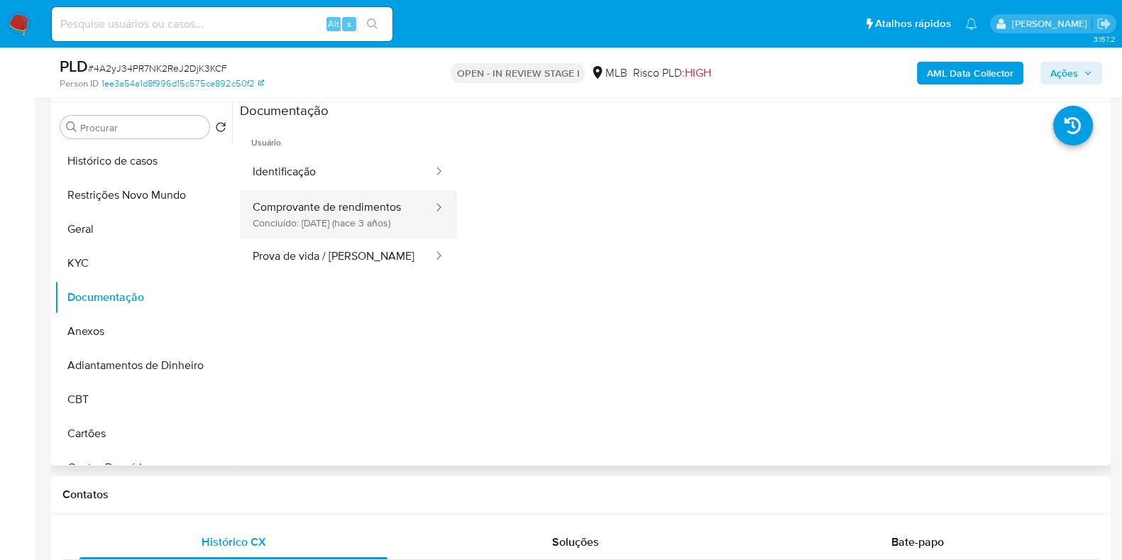
click at [342, 211] on button "Comprovante de rendimentos Concluído: [DATE] (hace 3 años)" at bounding box center [337, 214] width 194 height 48
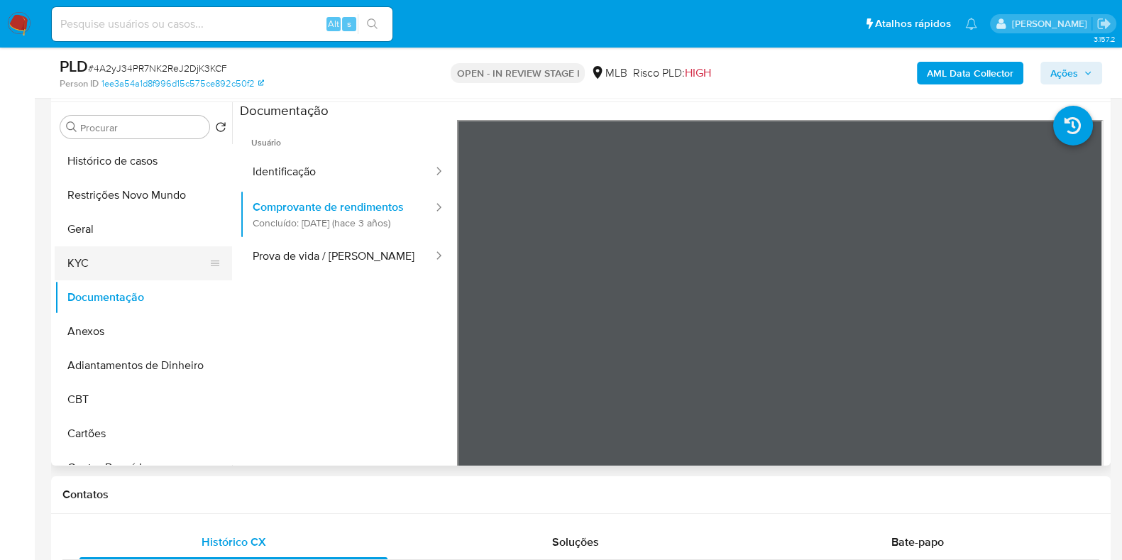
click at [158, 251] on button "KYC" at bounding box center [138, 263] width 166 height 34
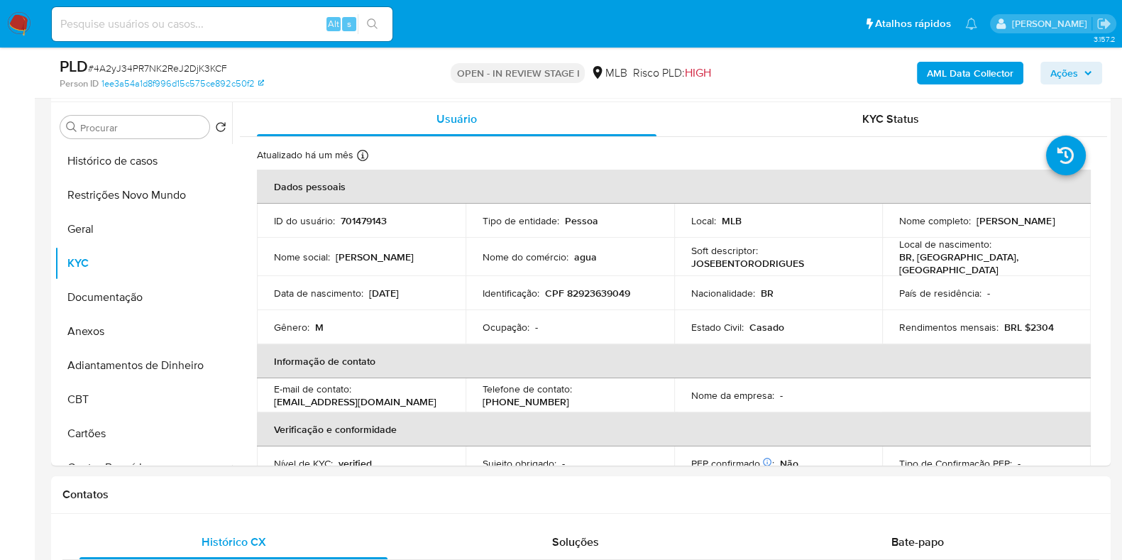
click at [996, 57] on div "AML Data Collector Ações" at bounding box center [931, 72] width 344 height 33
click at [982, 72] on b "AML Data Collector" at bounding box center [970, 73] width 87 height 23
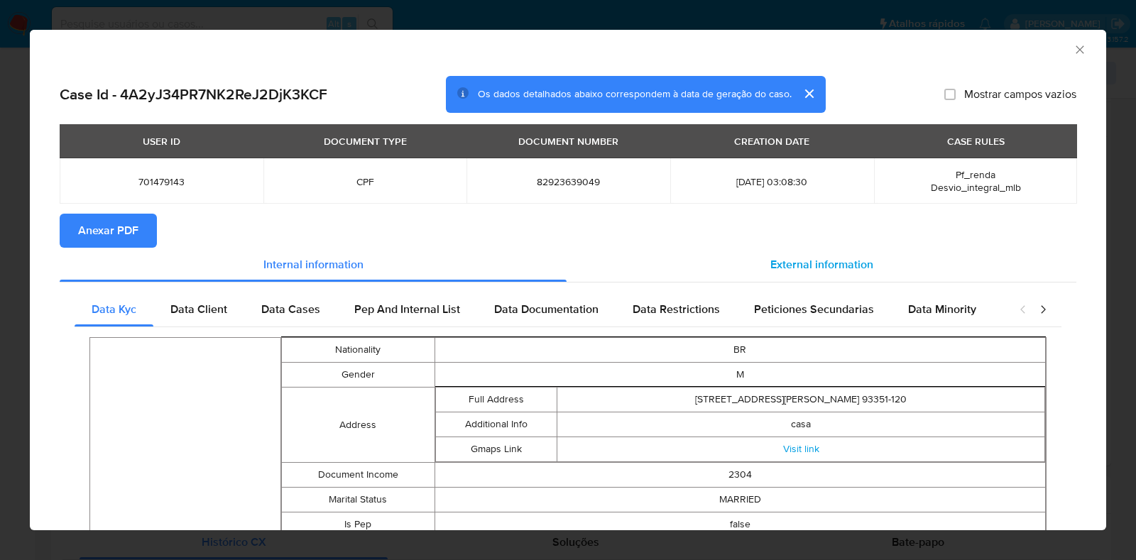
click at [779, 260] on span "External information" at bounding box center [821, 264] width 103 height 16
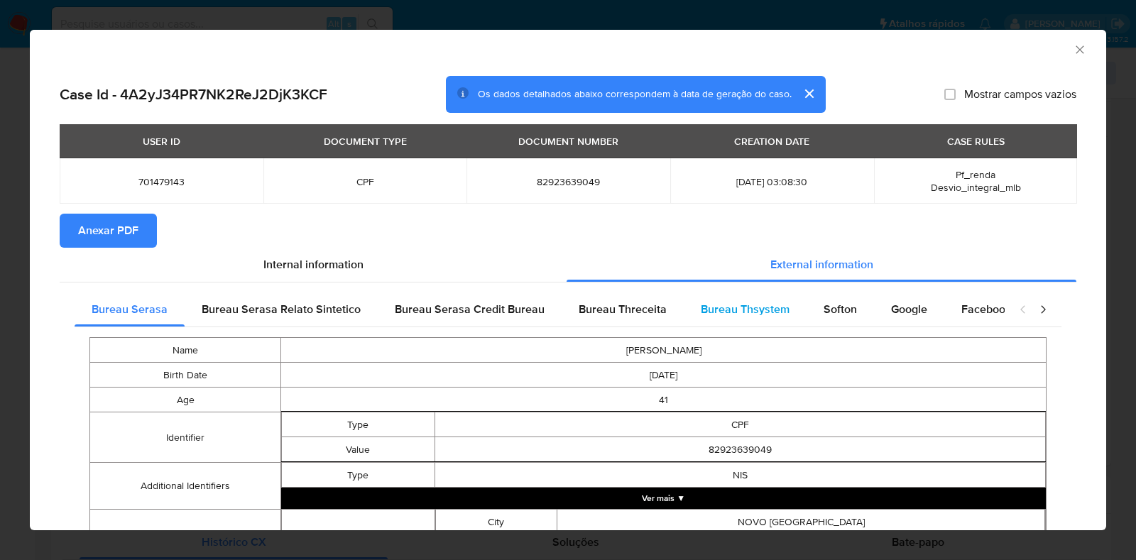
click at [770, 315] on span "Bureau Thsystem" at bounding box center [744, 309] width 89 height 16
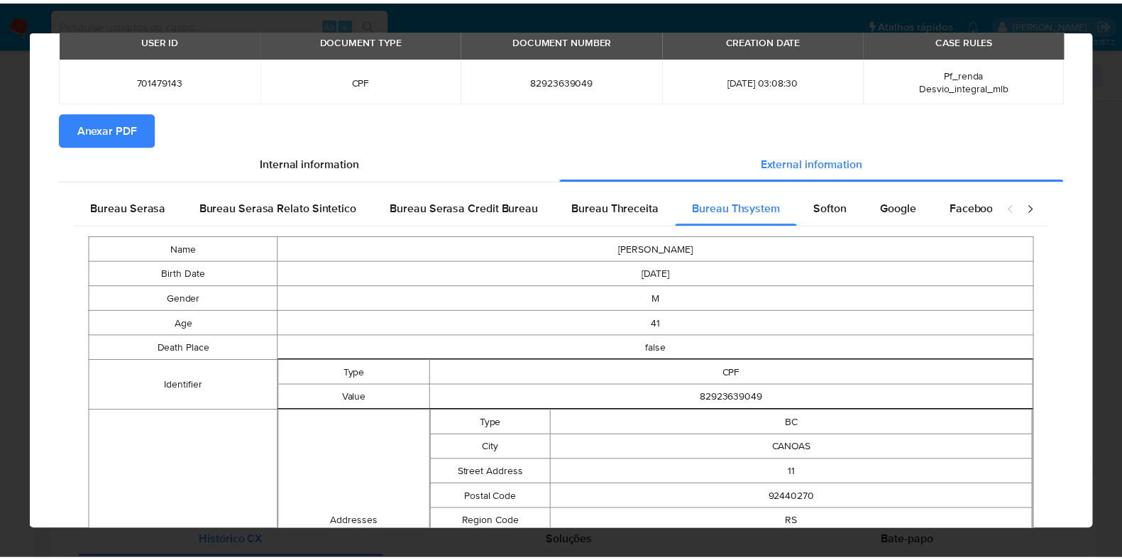
scroll to position [0, 0]
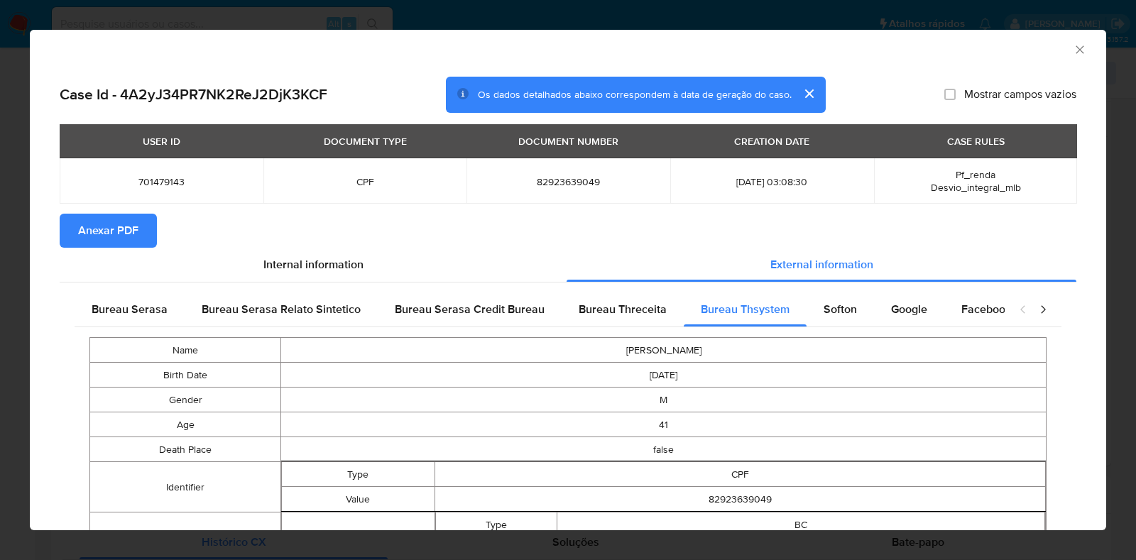
click at [564, 182] on span "82923639049" at bounding box center [568, 181] width 170 height 13
copy span "82923639049"
click at [0, 297] on div "AML Data Collector Case Id - 4A2yJ34PR7NK2ReJ2DjK3KCF Os dados detalhados abaix…" at bounding box center [568, 280] width 1136 height 560
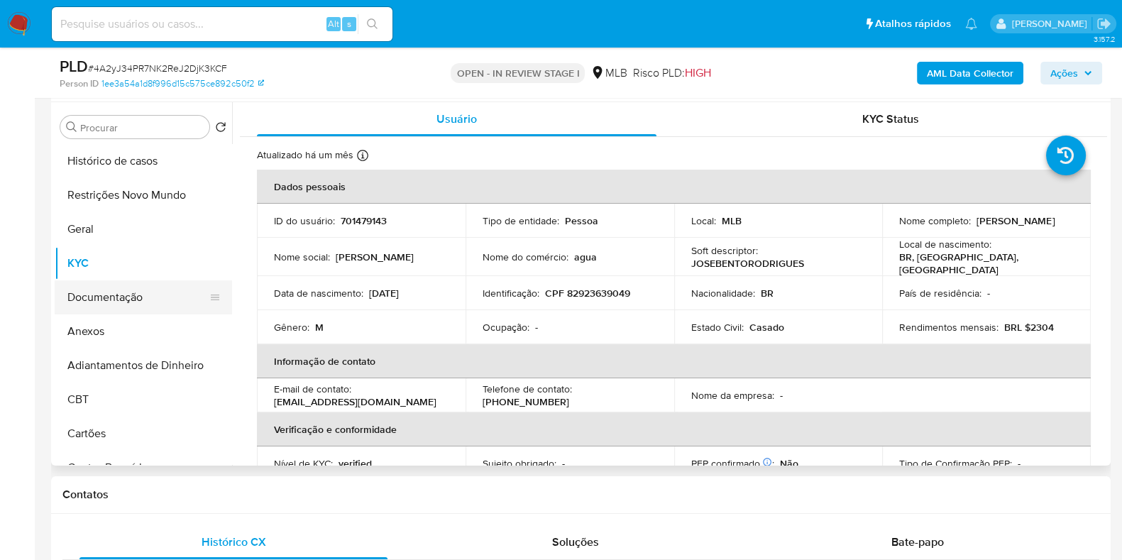
click at [128, 296] on button "Documentação" at bounding box center [138, 297] width 166 height 34
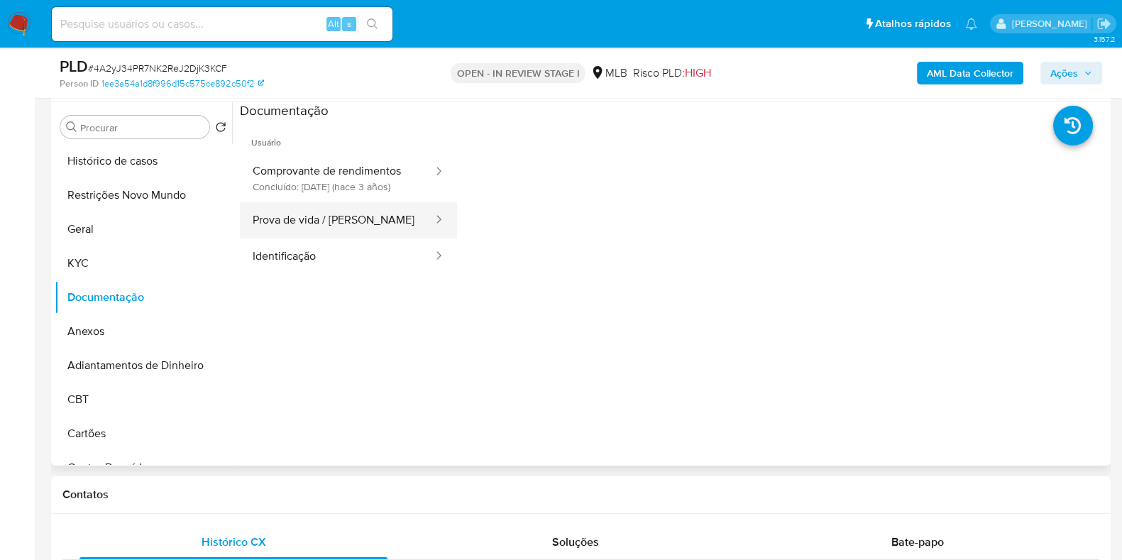
click at [324, 238] on button "Prova de vida / Selfie" at bounding box center [337, 220] width 194 height 36
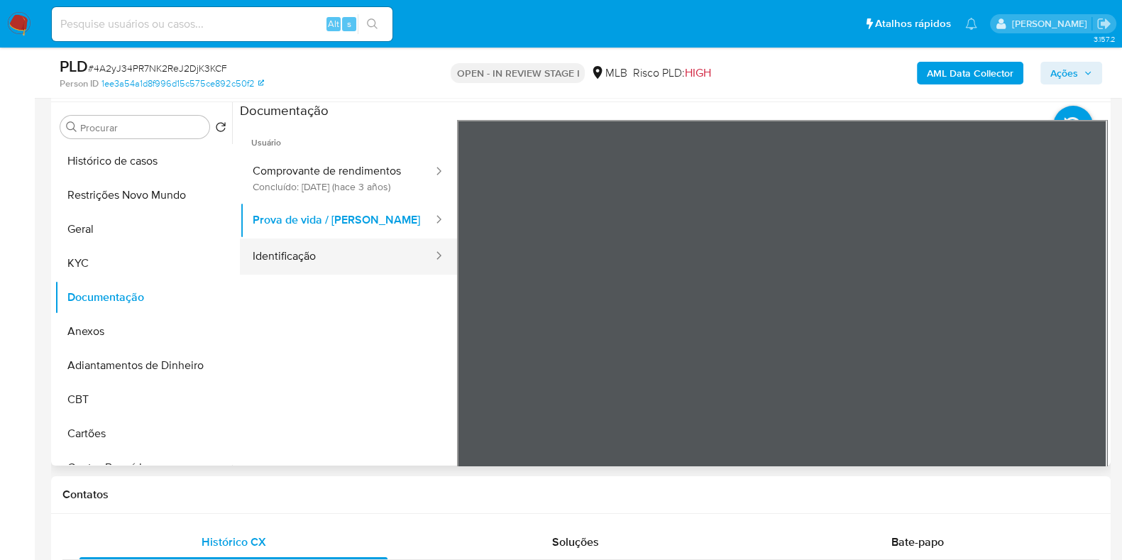
click at [326, 265] on button "Identificação" at bounding box center [337, 256] width 194 height 36
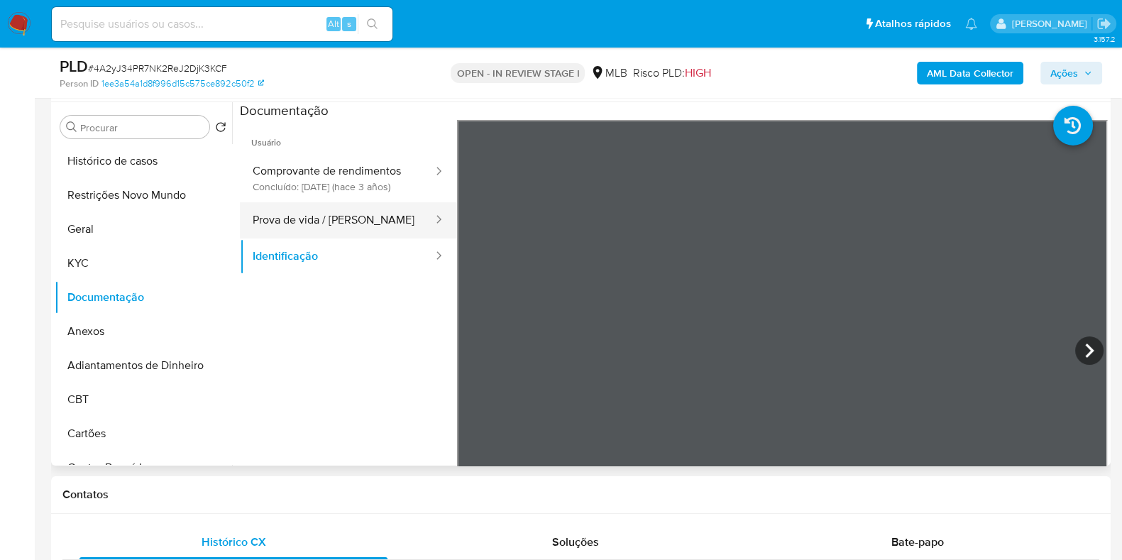
click at [400, 238] on button "Prova de vida / Selfie" at bounding box center [337, 220] width 194 height 36
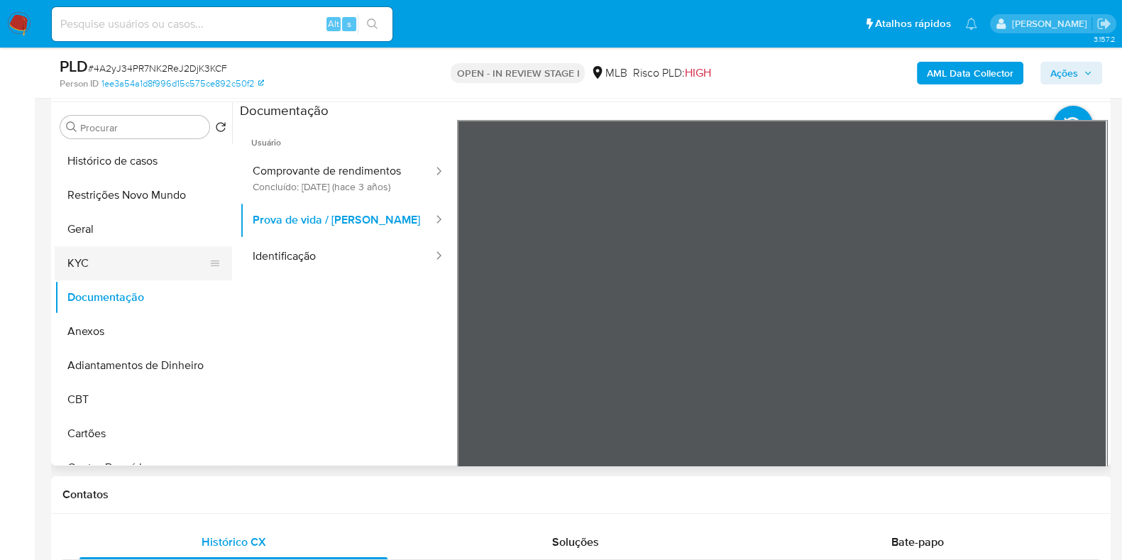
click at [131, 273] on button "KYC" at bounding box center [138, 263] width 166 height 34
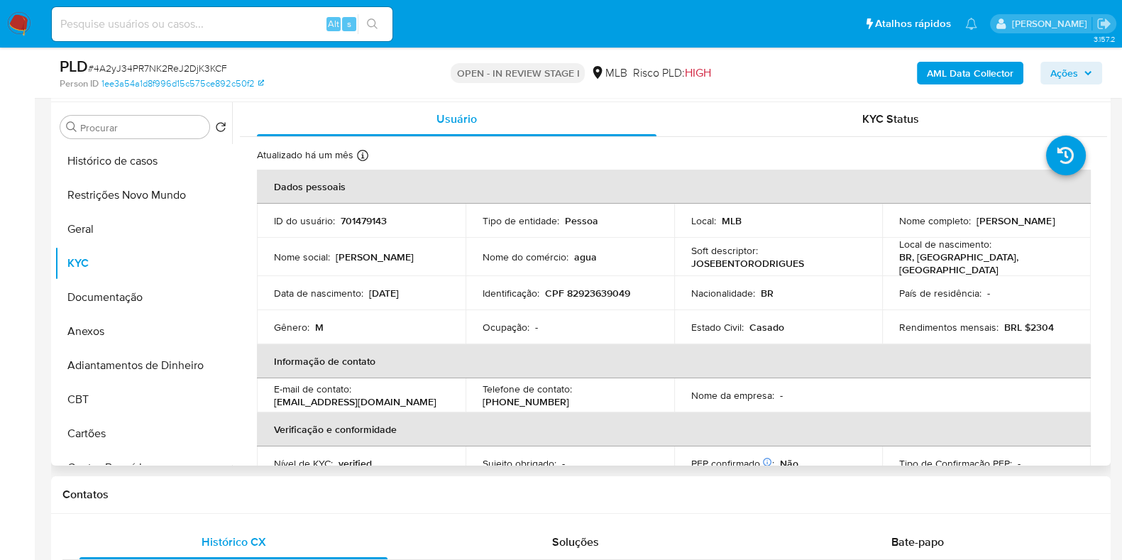
click at [734, 257] on p "JOSEBENTORODRIGUES" at bounding box center [747, 263] width 113 height 13
drag, startPoint x: 997, startPoint y: 228, endPoint x: 890, endPoint y: 232, distance: 107.3
click at [890, 232] on td "Nome completo : Jose Bento Rodrigues" at bounding box center [986, 221] width 209 height 34
click at [594, 287] on p "CPF 82923639049" at bounding box center [587, 293] width 85 height 13
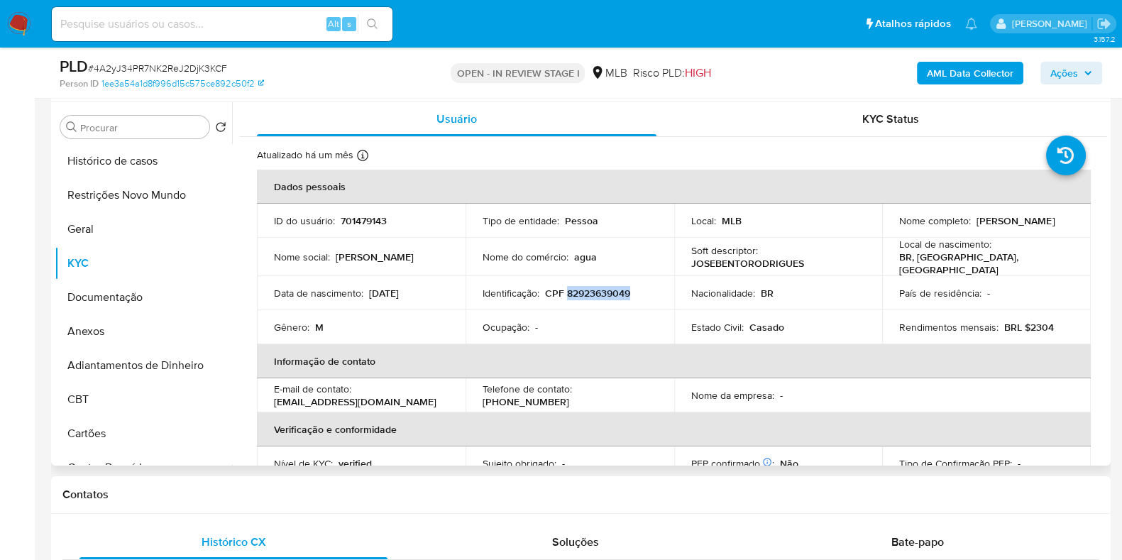
copy p "82923639049"
click at [1075, 75] on span "Ações" at bounding box center [1064, 73] width 28 height 23
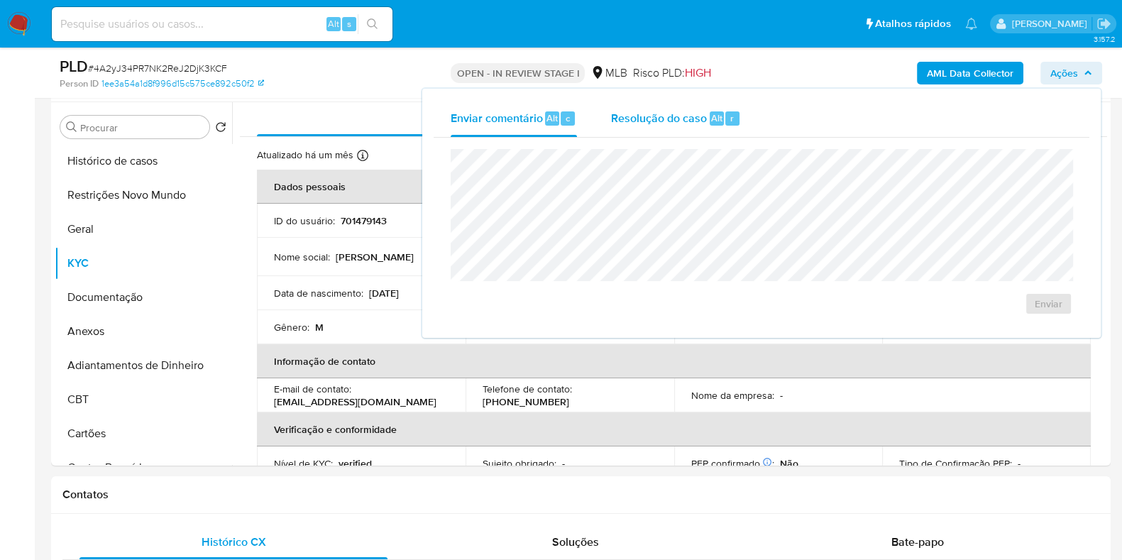
click at [688, 121] on span "Resolução do caso" at bounding box center [659, 117] width 96 height 16
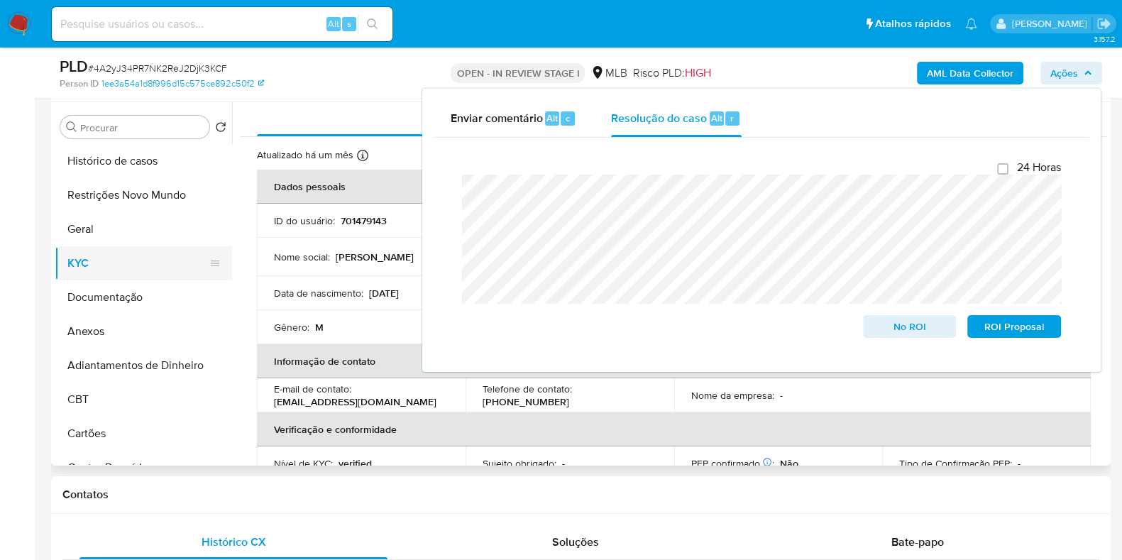
click at [107, 277] on button "KYC" at bounding box center [138, 263] width 166 height 34
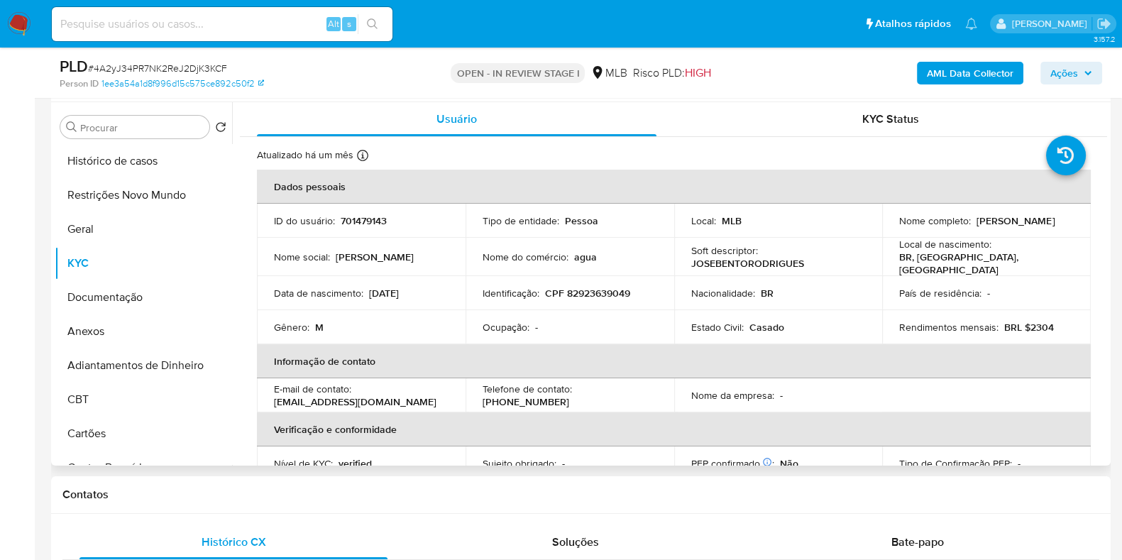
drag, startPoint x: 1026, startPoint y: 226, endPoint x: 891, endPoint y: 224, distance: 134.1
click at [891, 224] on td "Nome completo : Jose Bento Rodrigues" at bounding box center [986, 221] width 209 height 34
copy p "Jose Bento Rodrigues"
click at [591, 287] on p "CPF 82923639049" at bounding box center [587, 293] width 85 height 13
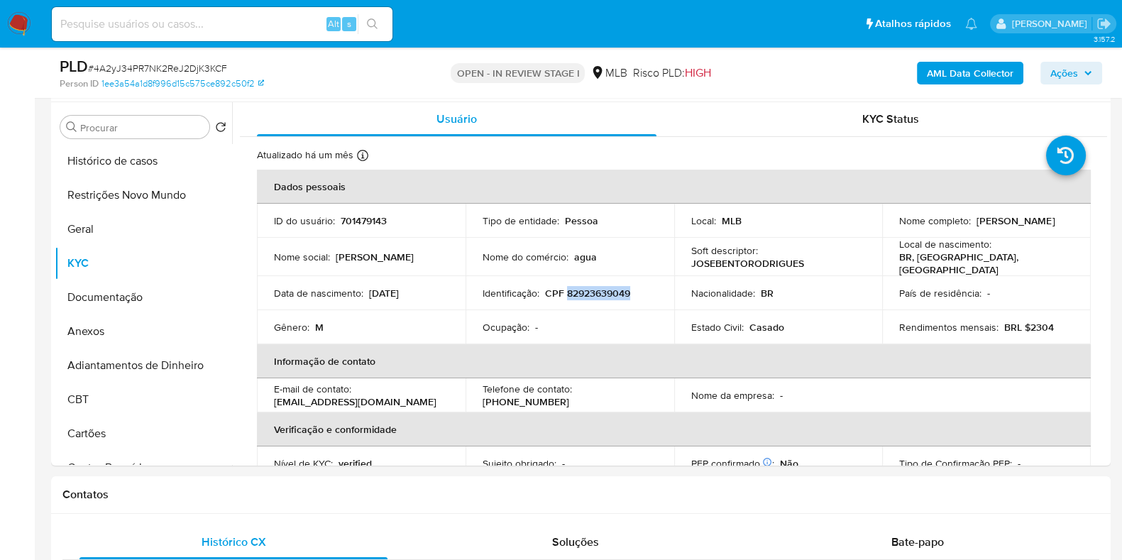
copy p "82923639049"
drag, startPoint x: 930, startPoint y: 229, endPoint x: 894, endPoint y: 226, distance: 37.0
click at [894, 226] on td "Nome completo : Jose Bento Rodrigues" at bounding box center [986, 221] width 209 height 34
copy p "Jose Bento Rodrigues"
click at [153, 197] on button "Restrições Novo Mundo" at bounding box center [138, 195] width 166 height 34
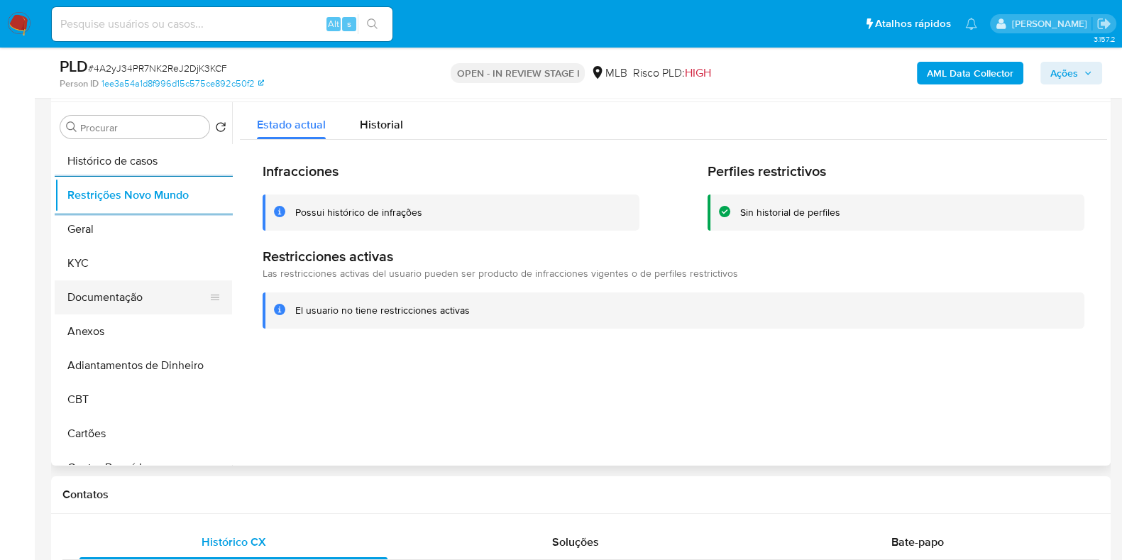
click at [92, 299] on button "Documentação" at bounding box center [138, 297] width 166 height 34
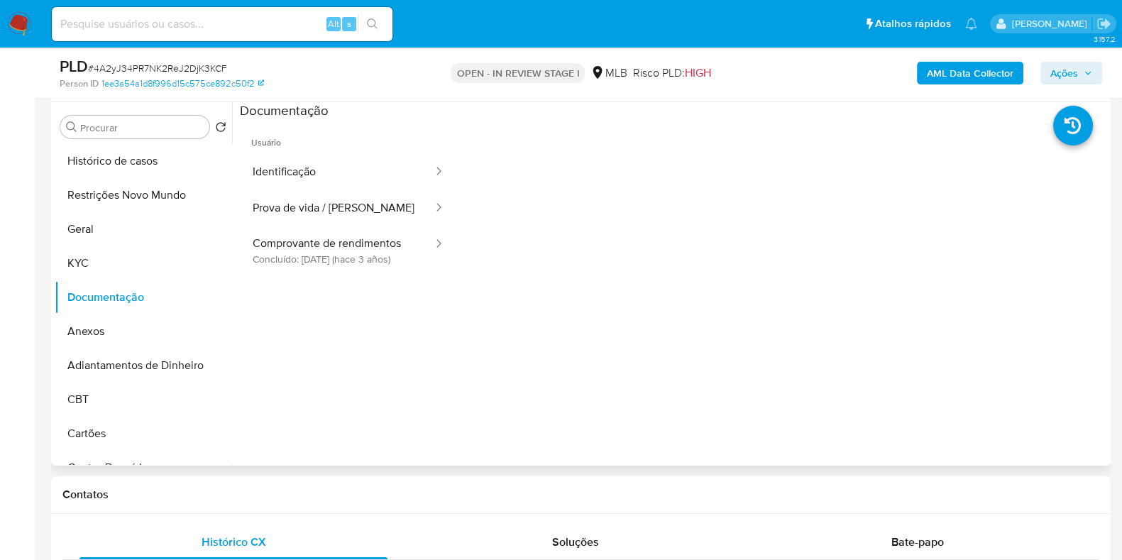
drag, startPoint x: 114, startPoint y: 198, endPoint x: 307, endPoint y: 324, distance: 231.3
click at [296, 336] on div "Procurar Retornar ao pedido padrão Histórico de casos Restrições Novo Mundo Ger…" at bounding box center [581, 283] width 1053 height 363
click at [317, 269] on button "Comprovante de rendimentos Concluído: 13/12/2022 (hace 3 años)" at bounding box center [337, 250] width 194 height 48
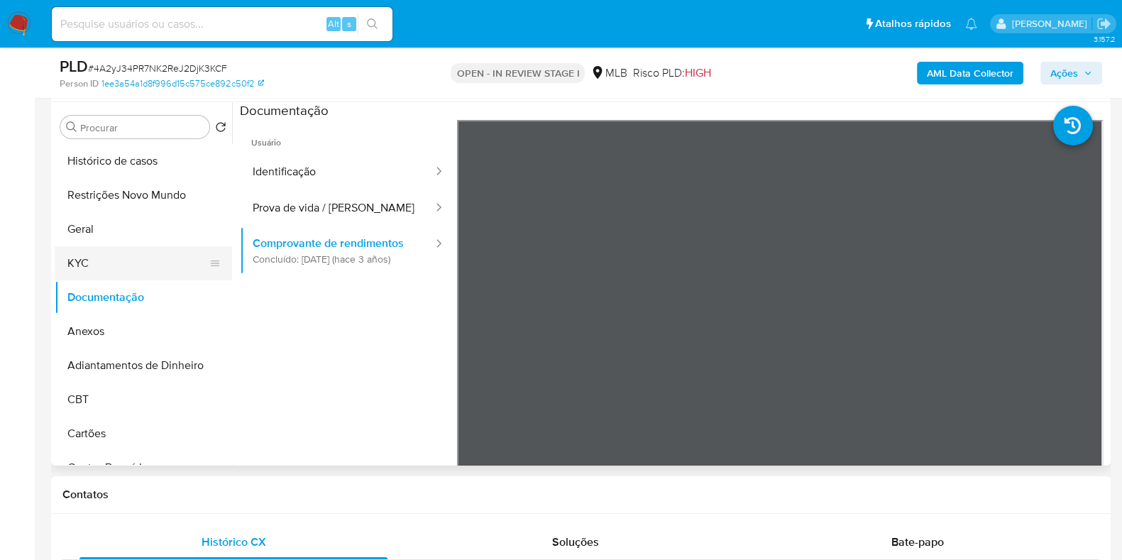
click at [128, 265] on button "KYC" at bounding box center [138, 263] width 166 height 34
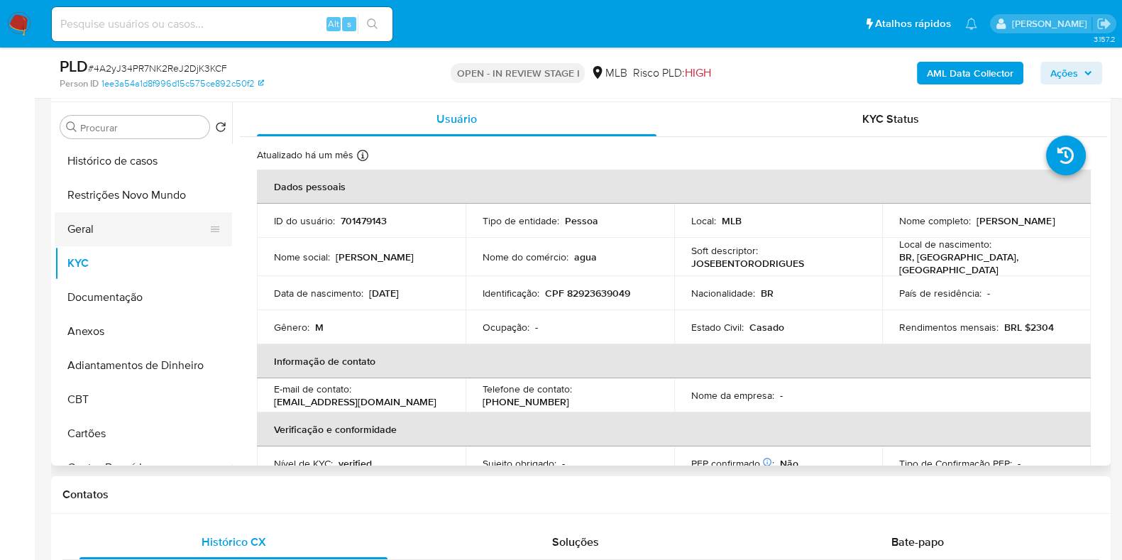
click at [76, 226] on button "Geral" at bounding box center [138, 229] width 166 height 34
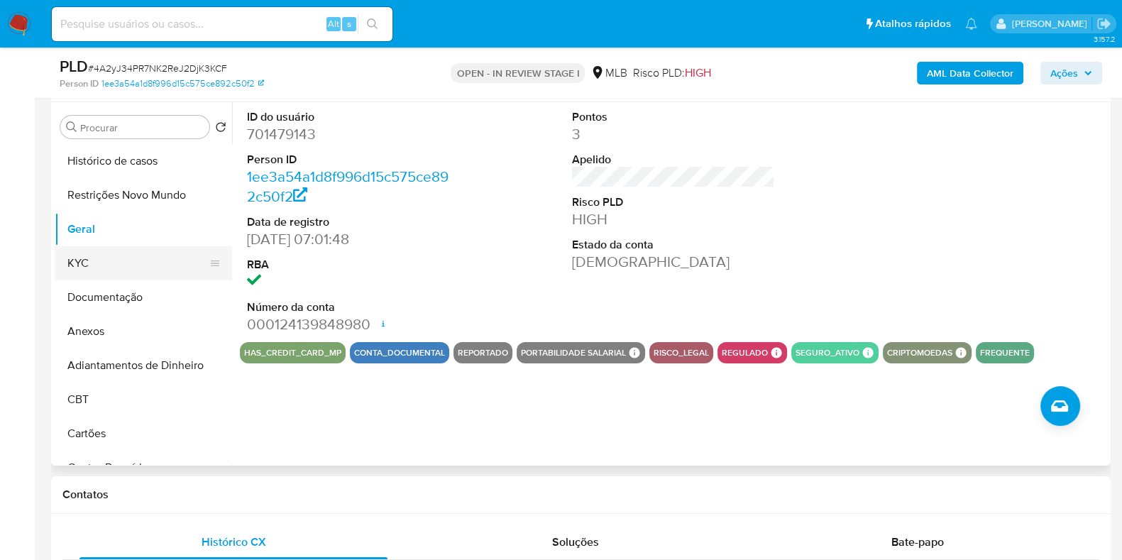
click at [121, 263] on button "KYC" at bounding box center [138, 263] width 166 height 34
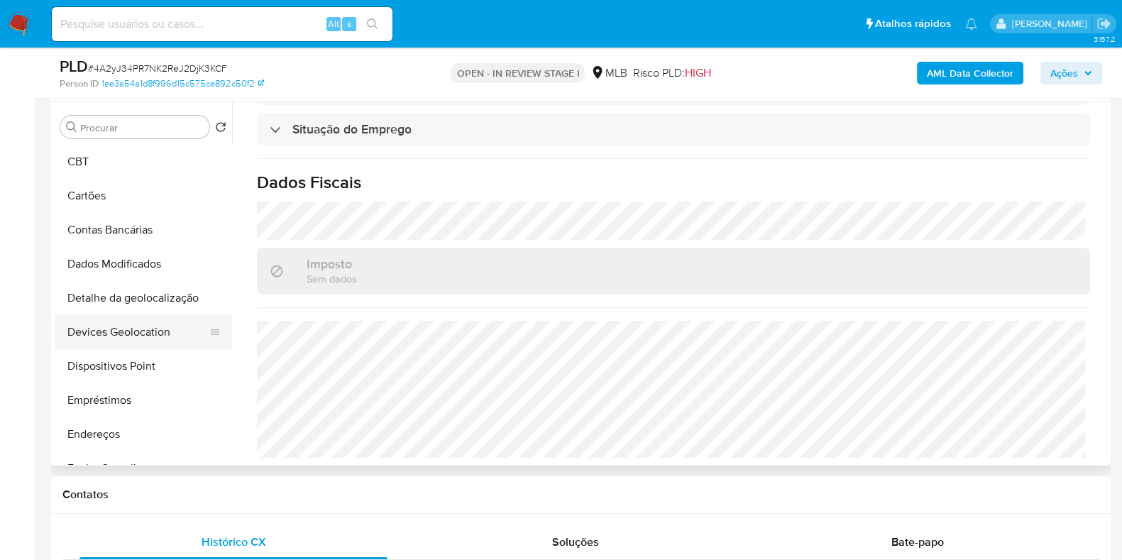
scroll to position [266, 0]
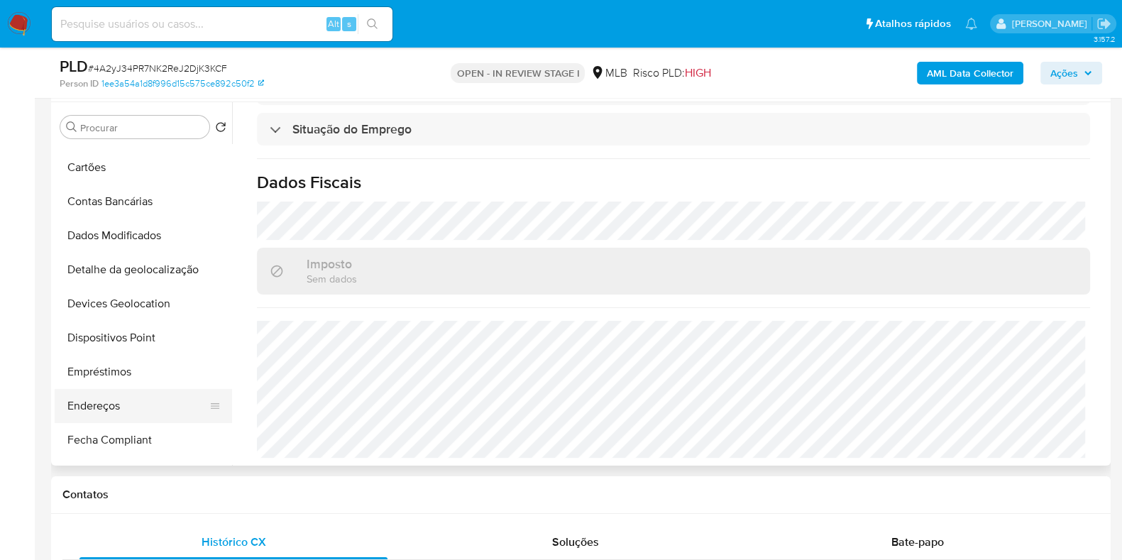
click at [125, 405] on button "Endereços" at bounding box center [138, 406] width 166 height 34
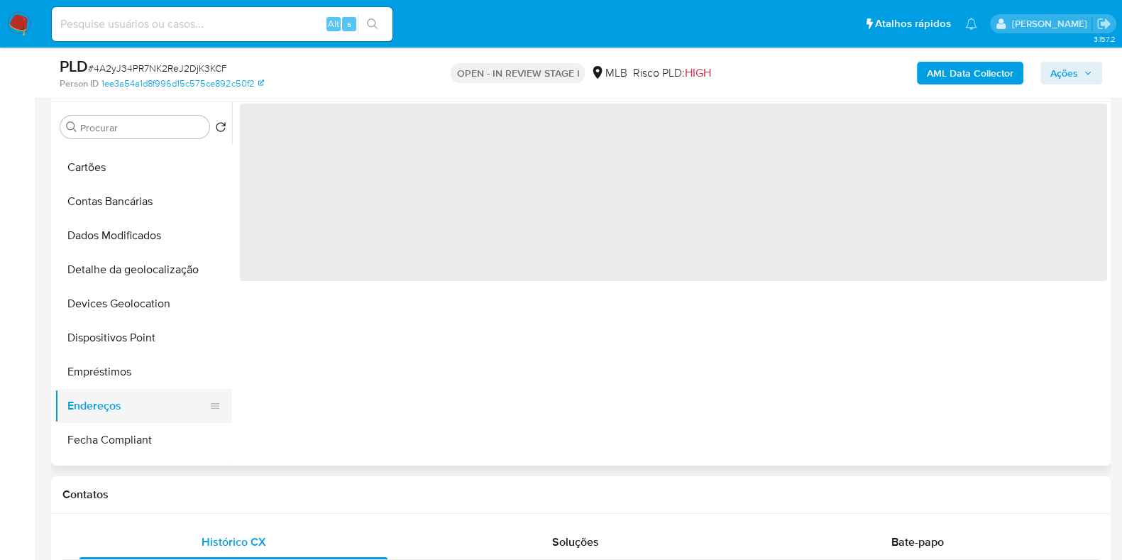
scroll to position [0, 0]
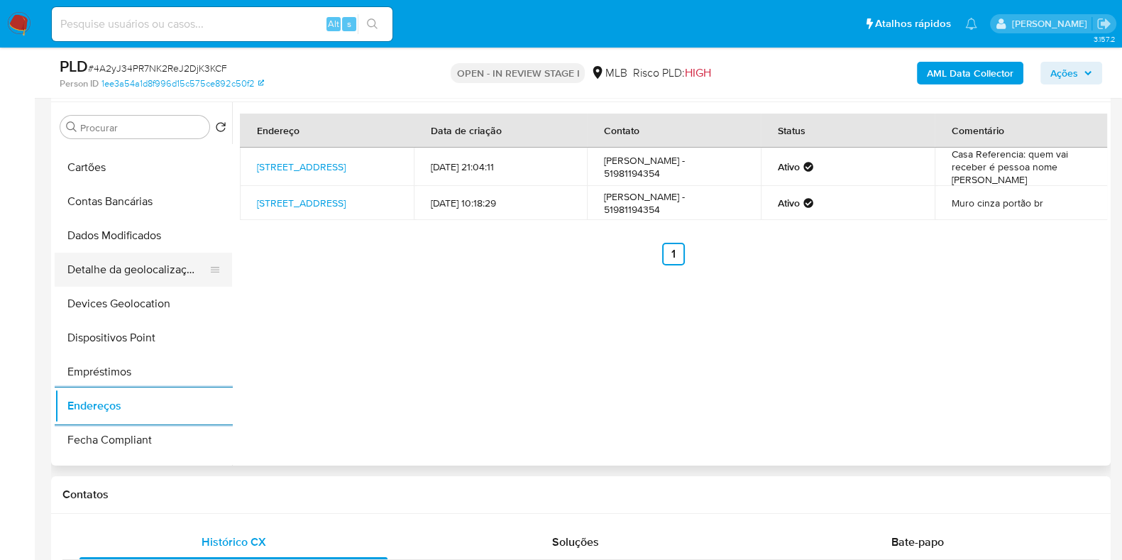
click at [150, 270] on button "Detalhe da geolocalização" at bounding box center [138, 270] width 166 height 34
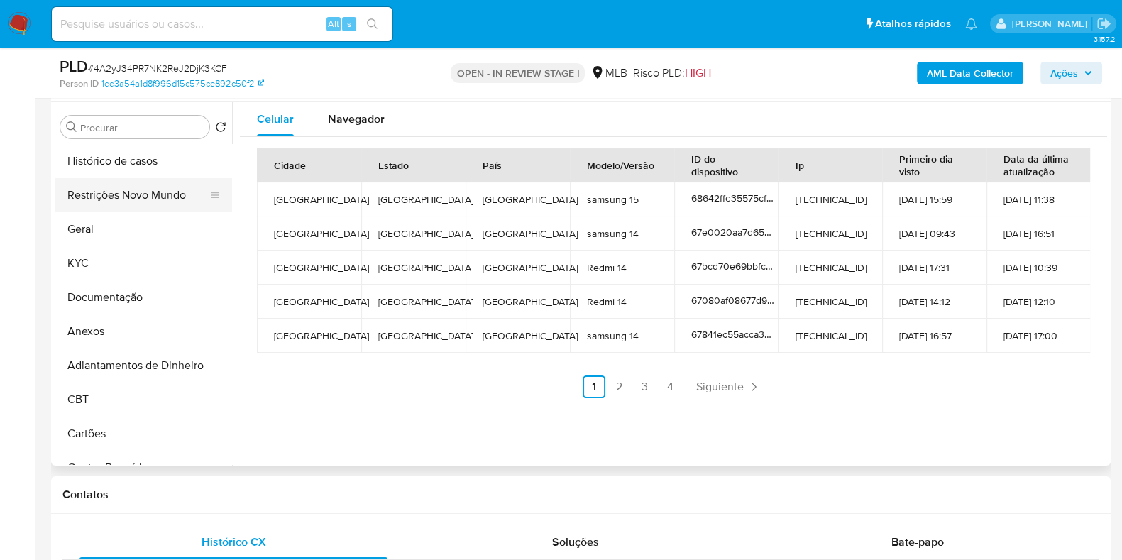
click at [123, 204] on button "Restrições Novo Mundo" at bounding box center [138, 195] width 166 height 34
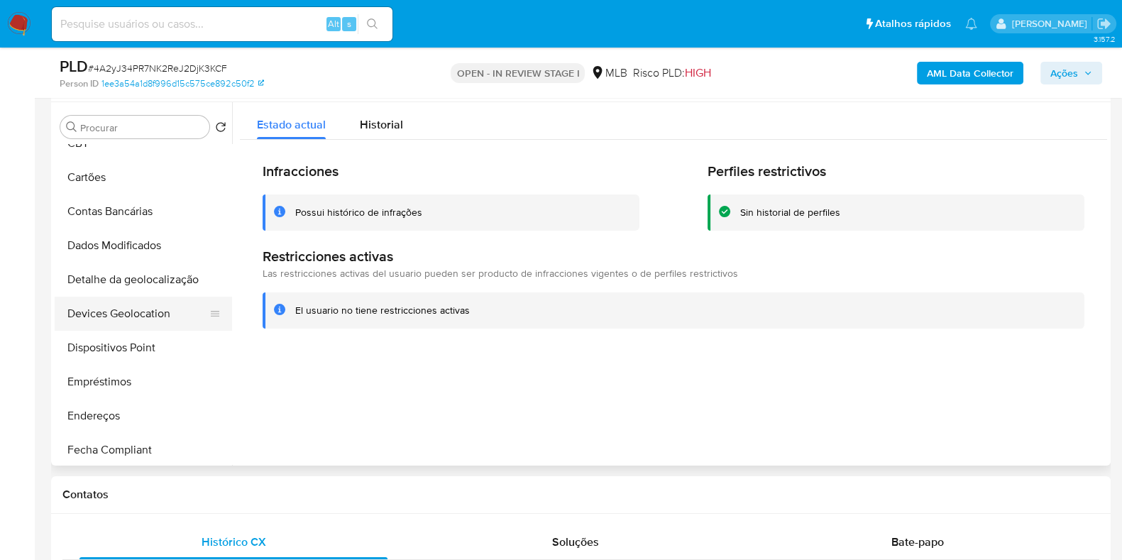
scroll to position [265, 0]
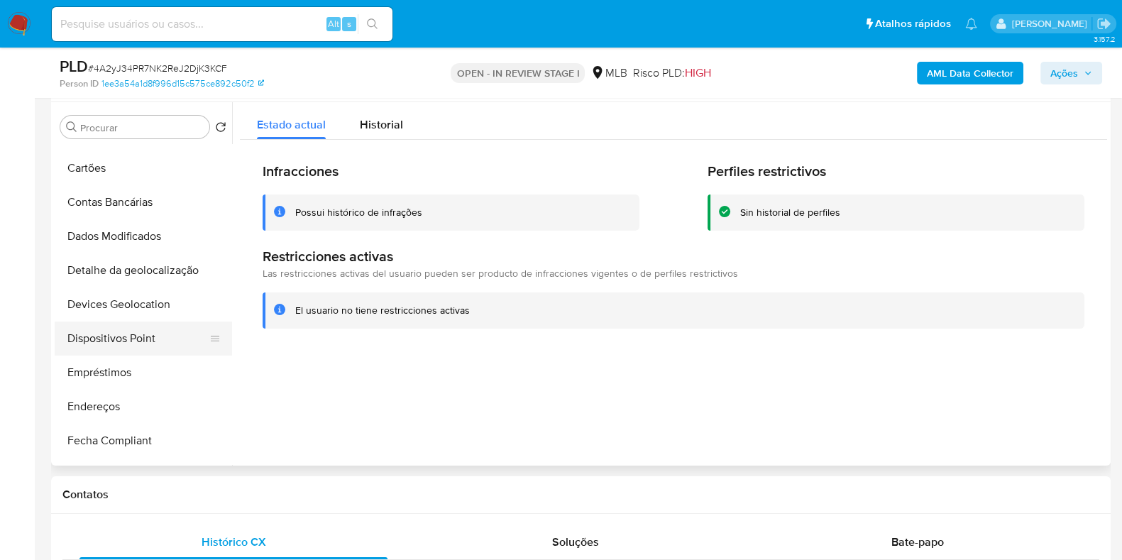
click at [145, 334] on button "Dispositivos Point" at bounding box center [138, 339] width 166 height 34
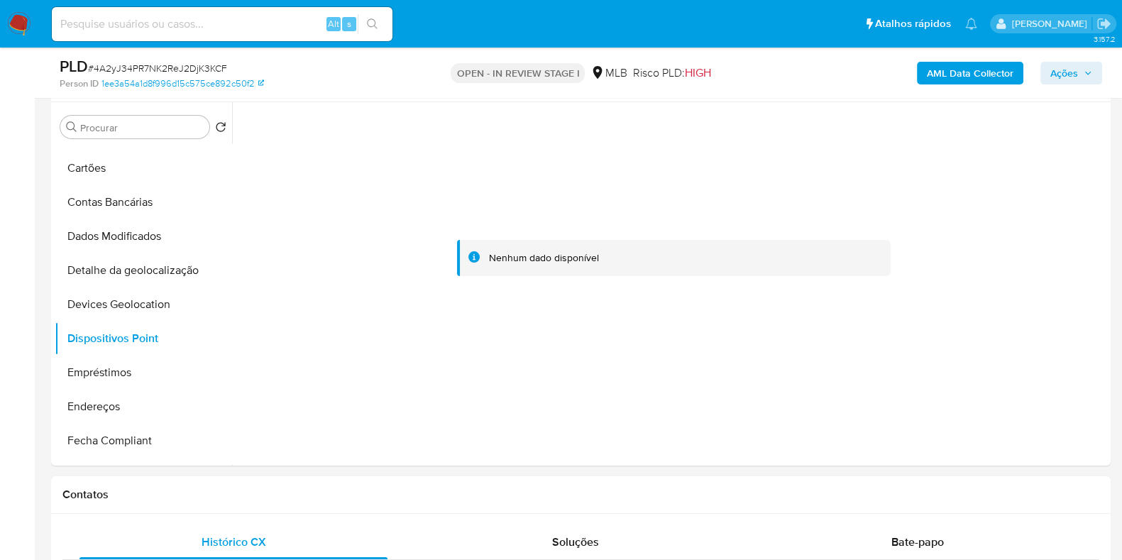
click at [1004, 67] on b "AML Data Collector" at bounding box center [970, 73] width 87 height 23
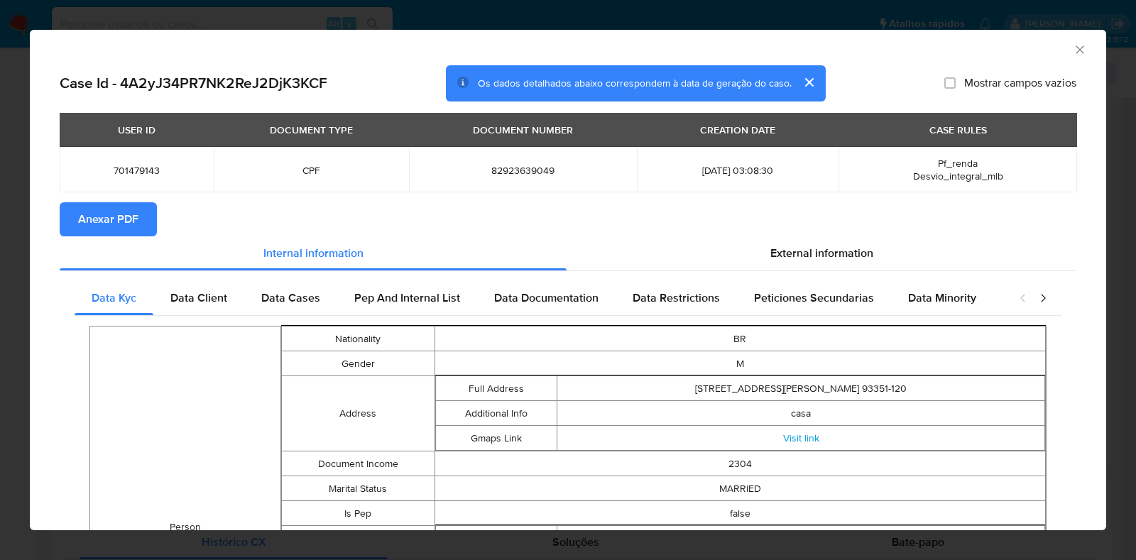
click at [128, 219] on span "Anexar PDF" at bounding box center [108, 219] width 60 height 31
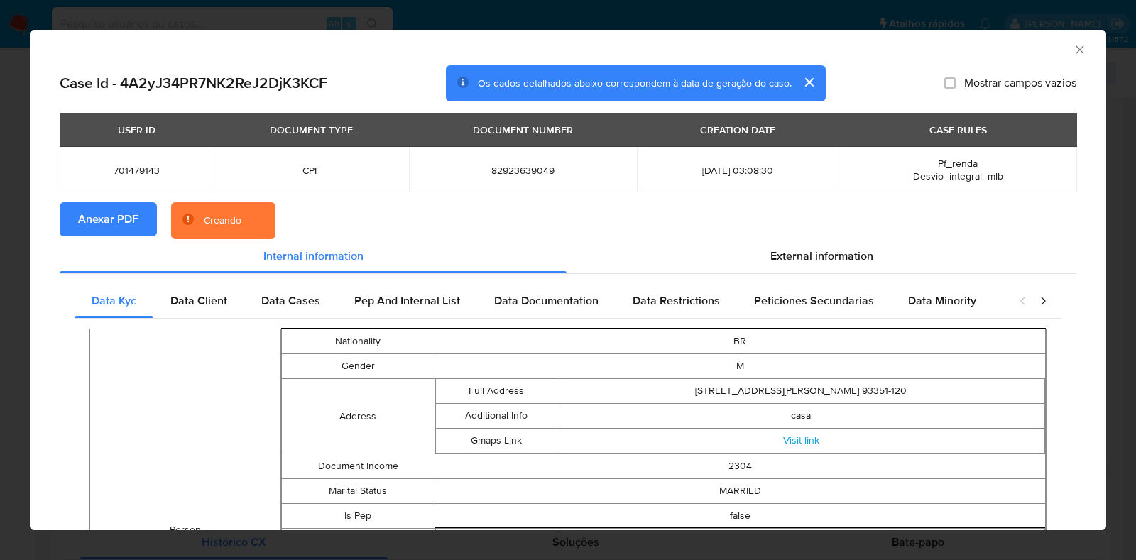
click at [14, 221] on div "AML Data Collector Case Id - 4A2yJ34PR7NK2ReJ2DjK3KCF Os dados detalhados abaix…" at bounding box center [568, 280] width 1136 height 560
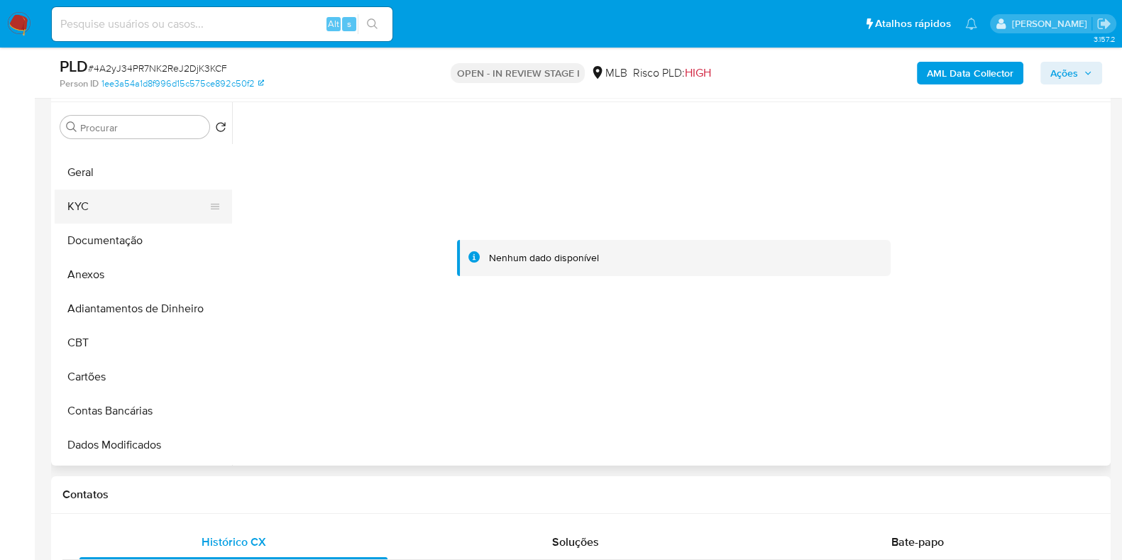
scroll to position [0, 0]
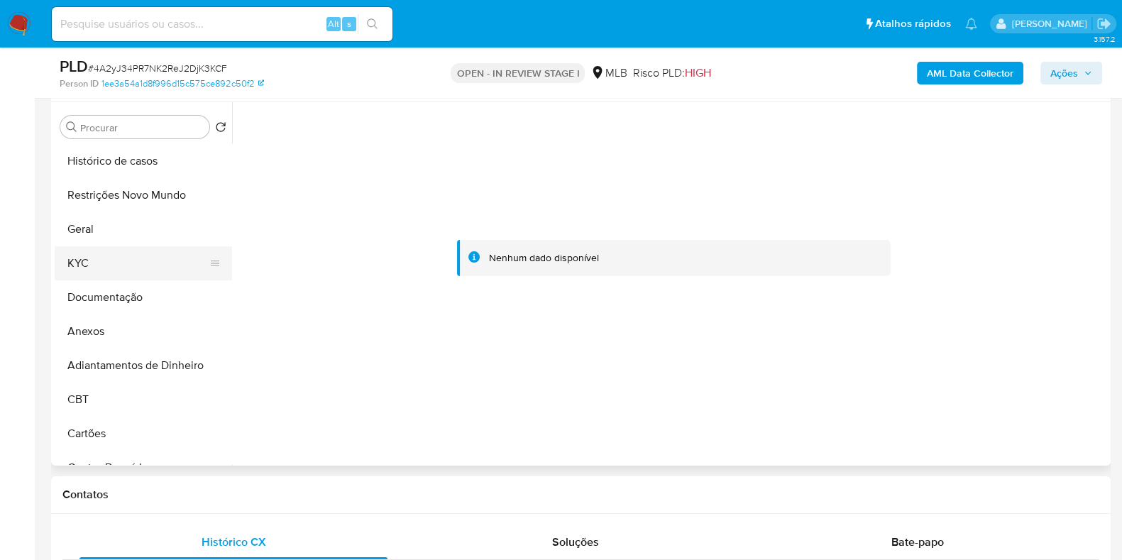
click at [114, 260] on button "KYC" at bounding box center [138, 263] width 166 height 34
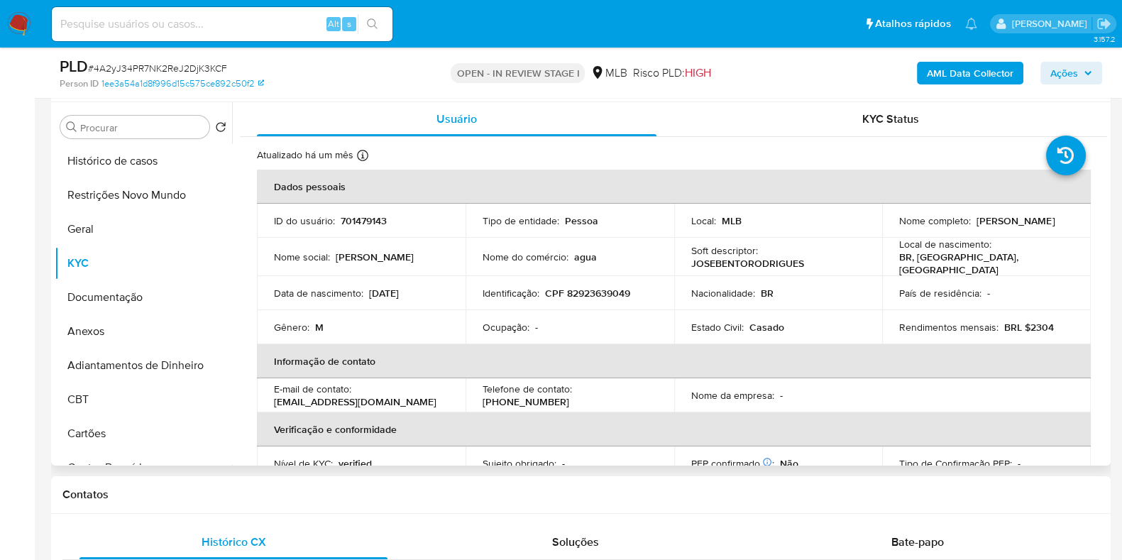
drag, startPoint x: 1006, startPoint y: 227, endPoint x: 890, endPoint y: 232, distance: 116.5
click at [890, 232] on td "Nome completo : Jose Bento Rodrigues" at bounding box center [986, 221] width 209 height 34
copy p "Jose Bento Rodrigues"
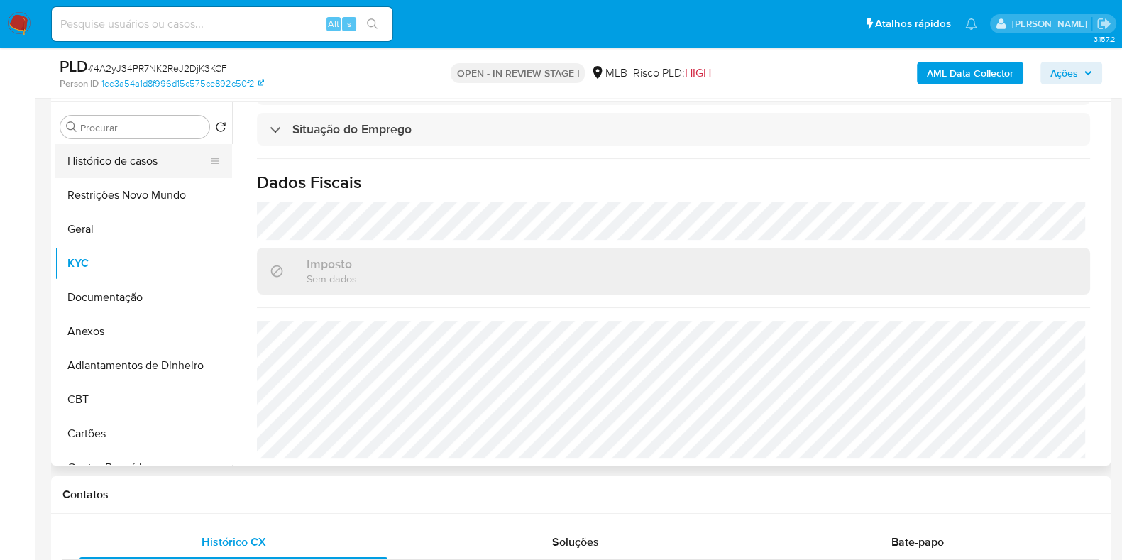
click at [121, 161] on button "Histórico de casos" at bounding box center [138, 161] width 166 height 34
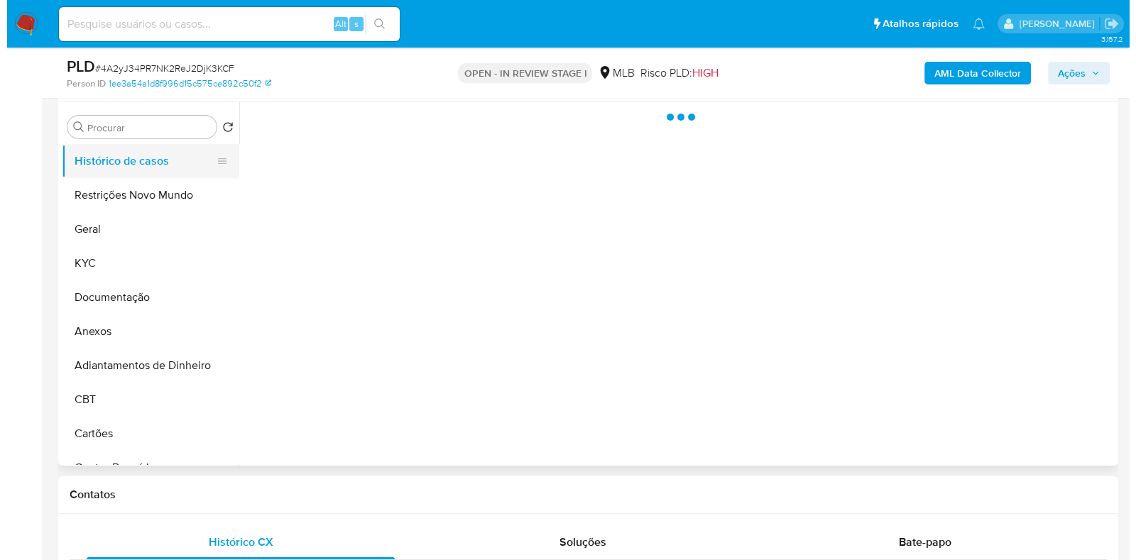
scroll to position [0, 0]
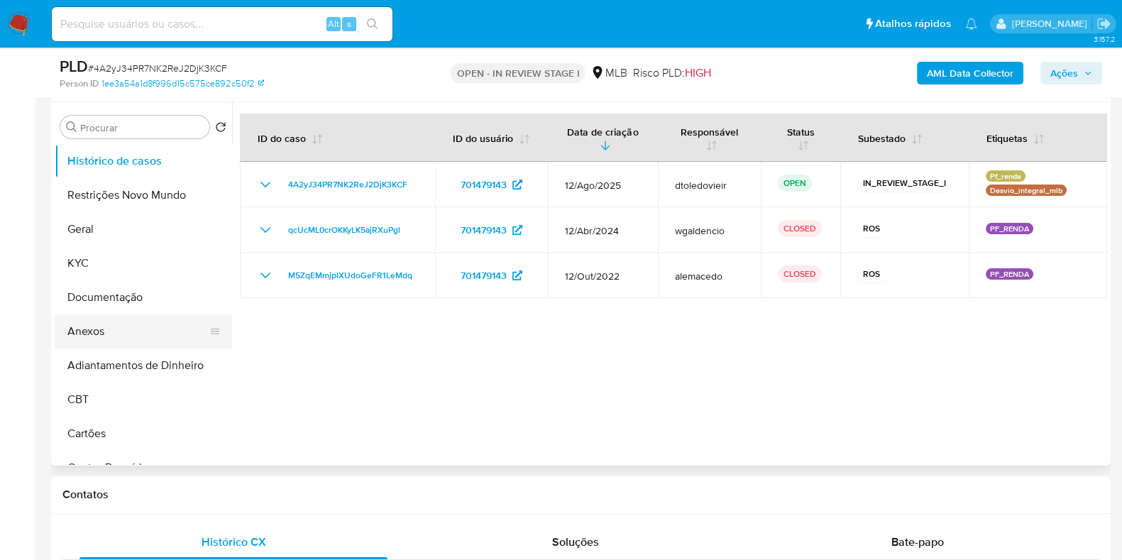
click at [124, 330] on button "Anexos" at bounding box center [138, 331] width 166 height 34
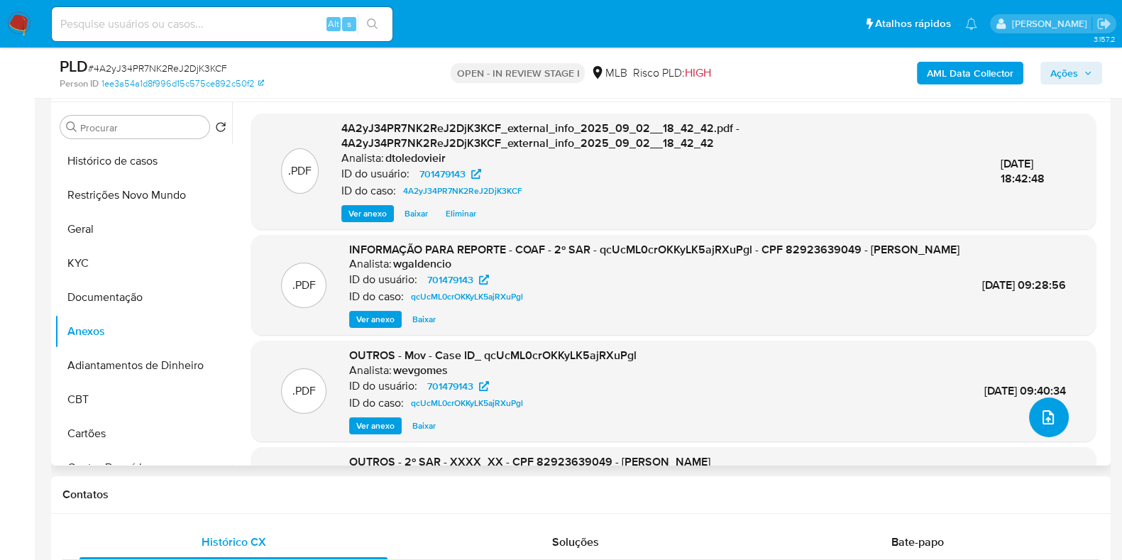
click at [1045, 409] on icon "upload-file" at bounding box center [1048, 417] width 17 height 17
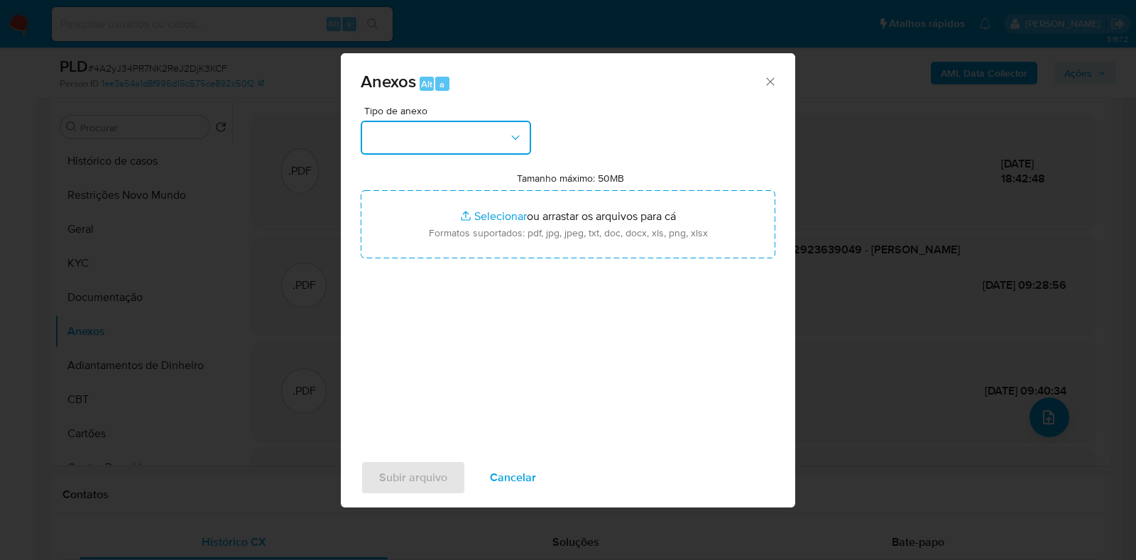
click at [422, 141] on button "button" at bounding box center [446, 138] width 170 height 34
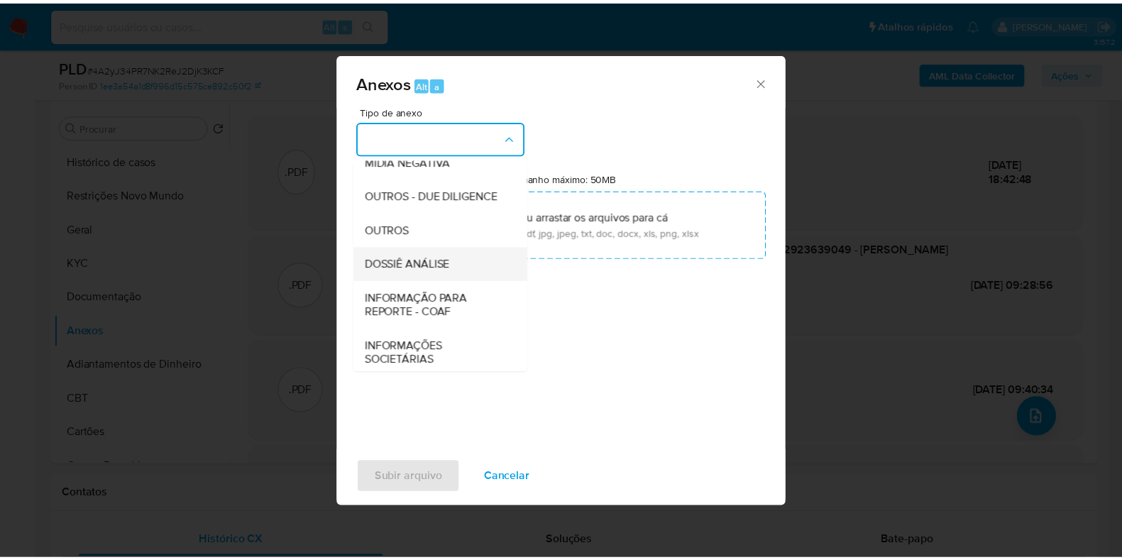
scroll to position [219, 0]
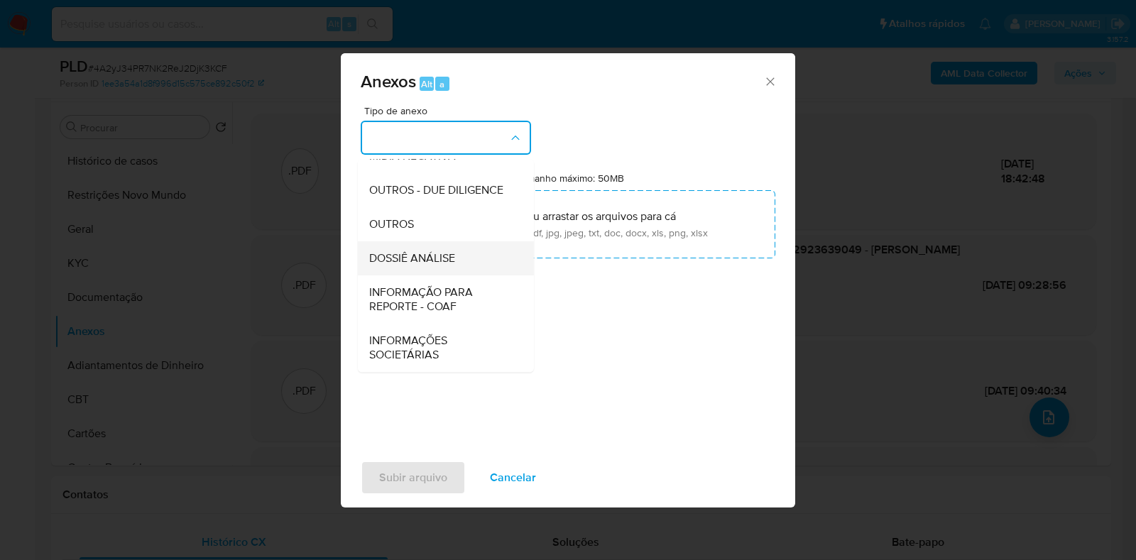
click at [451, 255] on span "DOSSIÊ ANÁLISE" at bounding box center [412, 258] width 86 height 14
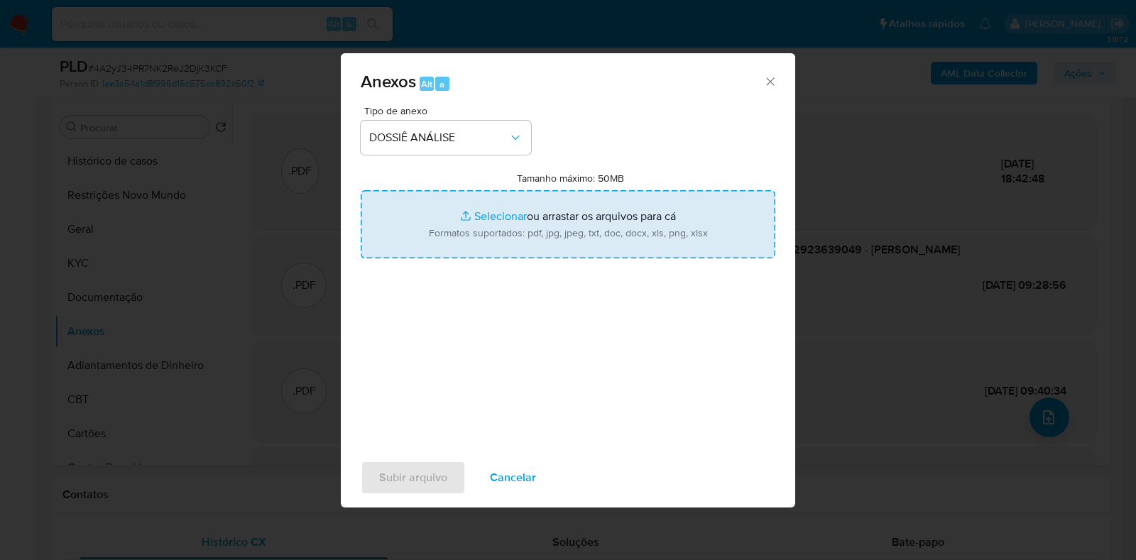
type input "C:\fakepath\3.ª SAR - CPF 82923639049 - JOSE BENTO RODRIGUES.pdf"
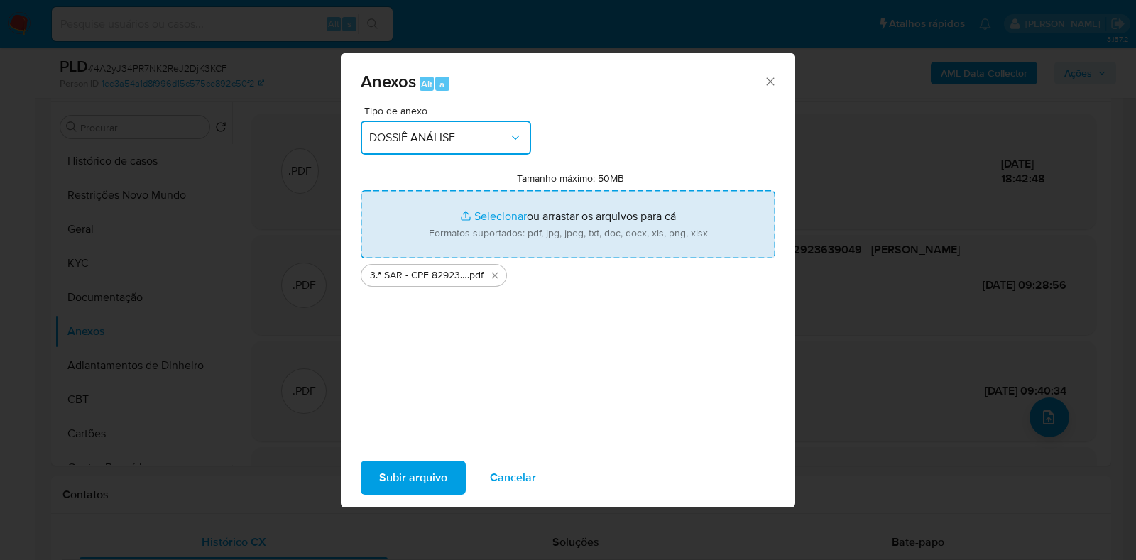
copy p "Jose Bento Rodrigues"
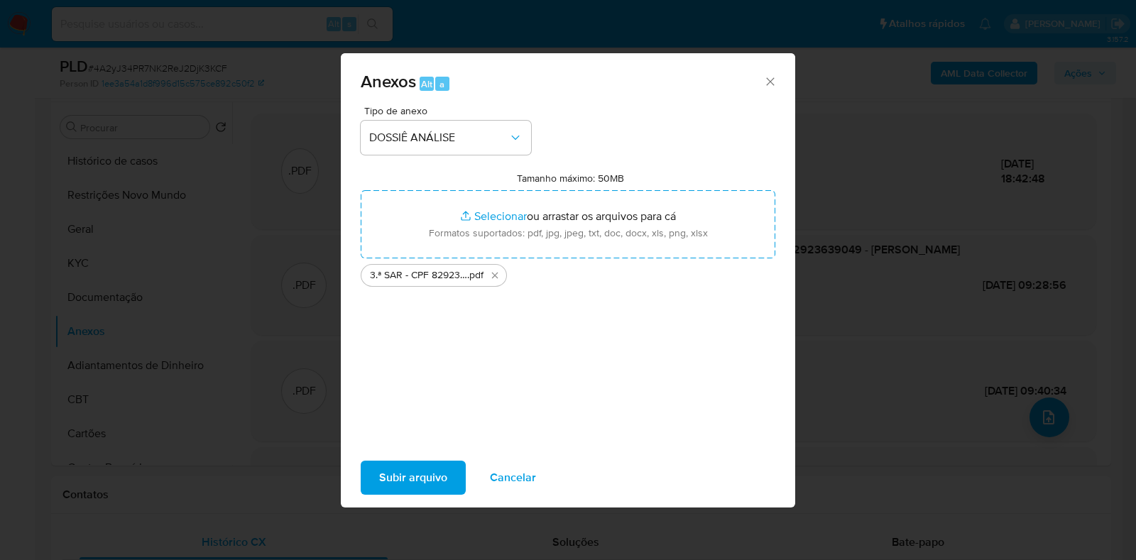
click at [390, 466] on span "Subir arquivo" at bounding box center [413, 477] width 68 height 31
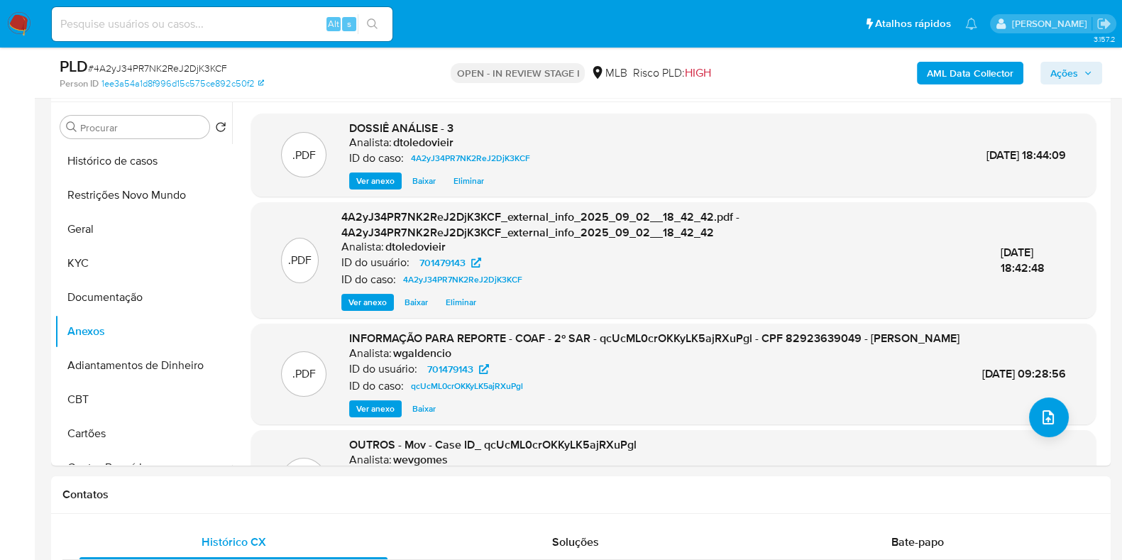
click at [1060, 76] on span "Ações" at bounding box center [1064, 73] width 28 height 23
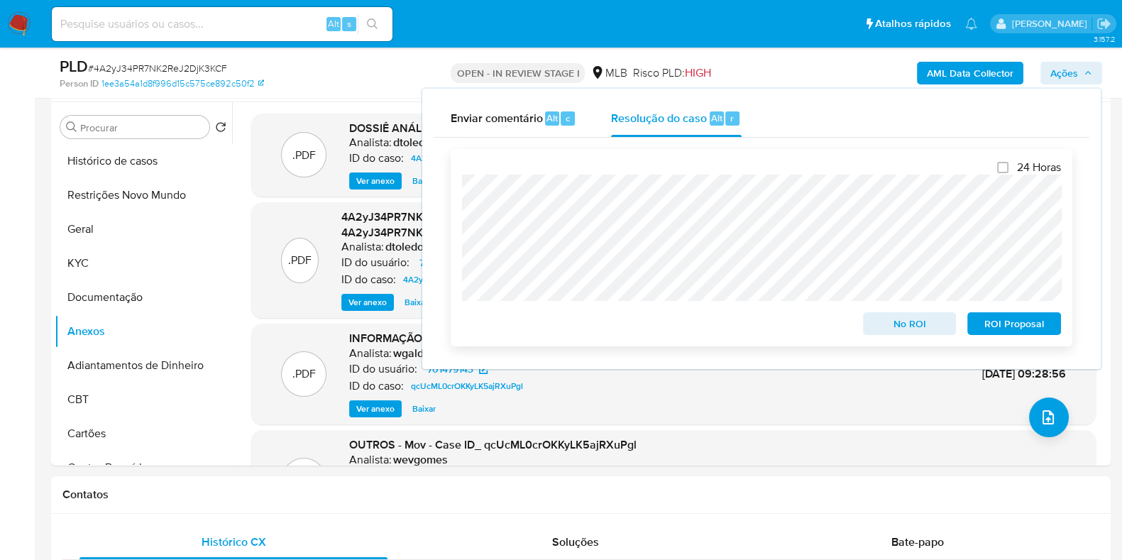
click at [994, 326] on span "ROI Proposal" at bounding box center [1014, 324] width 74 height 20
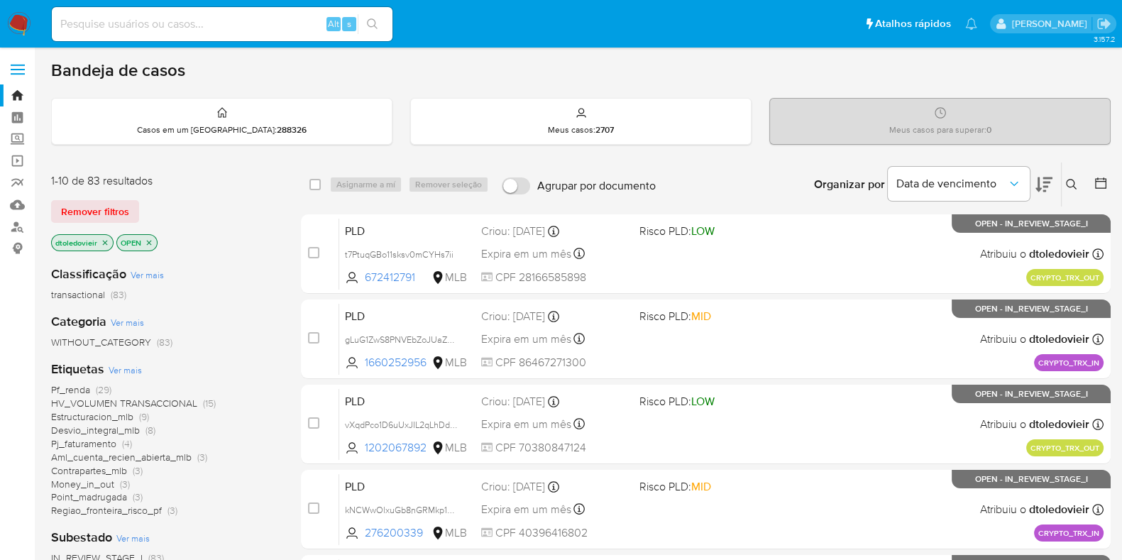
click at [128, 373] on span "Ver mais" at bounding box center [125, 369] width 33 height 13
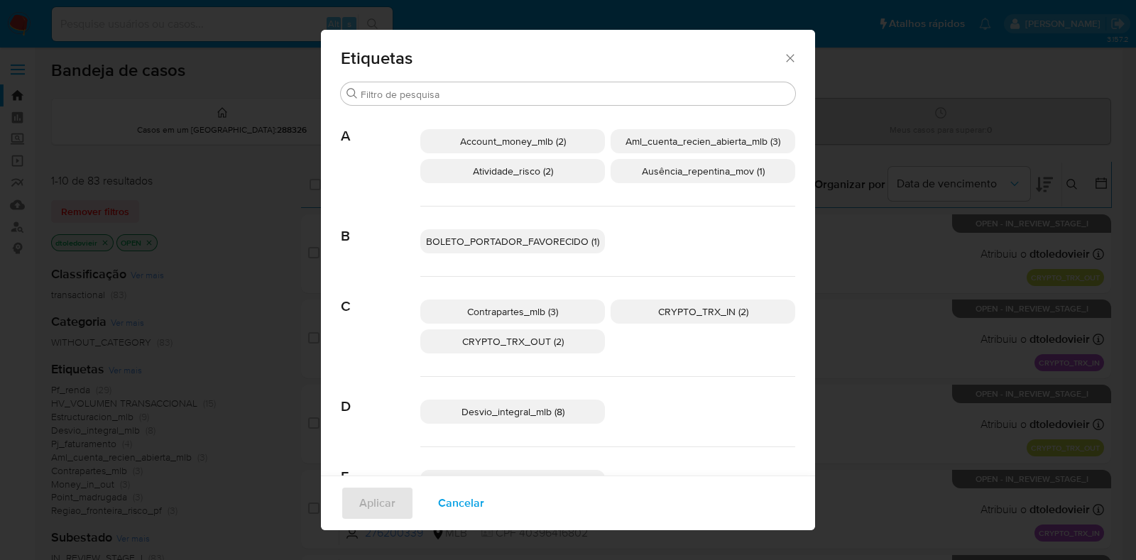
drag, startPoint x: 782, startPoint y: 53, endPoint x: 779, endPoint y: 59, distance: 7.3
click at [783, 59] on icon "Fechar" at bounding box center [790, 58] width 14 height 14
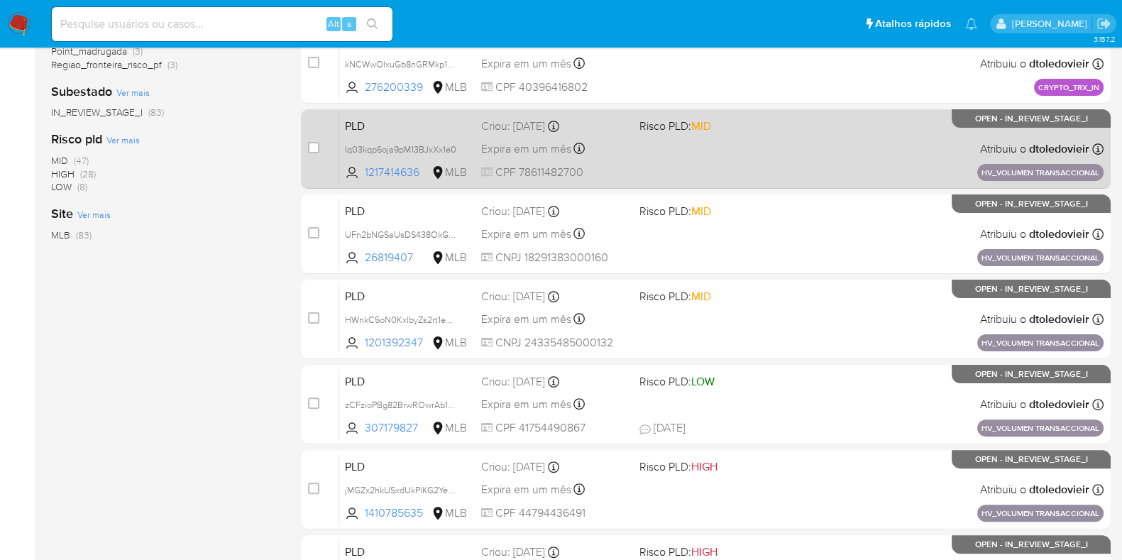
scroll to position [382, 0]
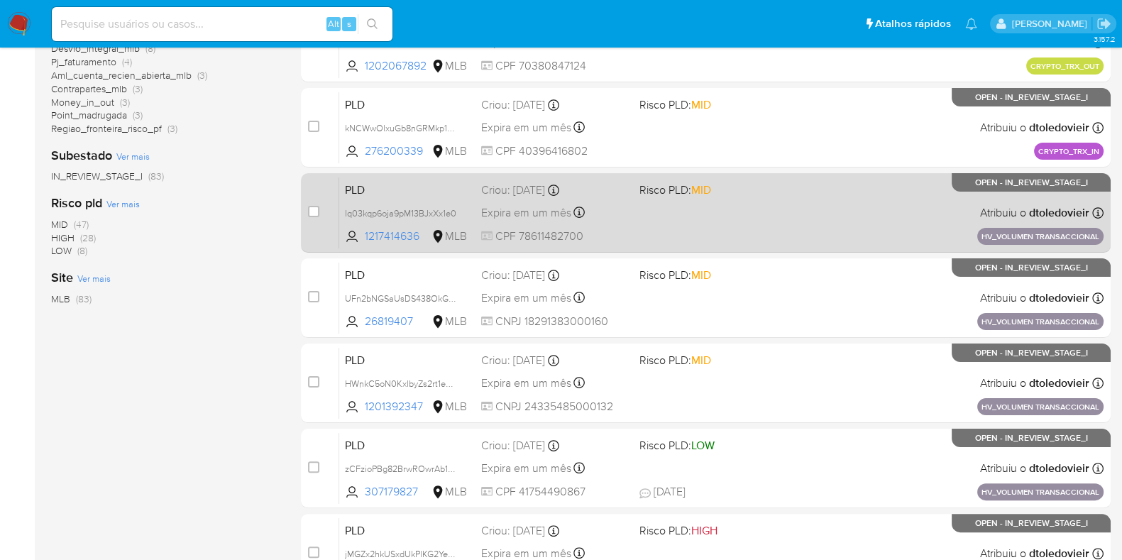
click at [808, 218] on div "PLD Iq03kqp6oja9pM13BJxXx1e0 1217414636 MLB Risco PLD: MID Criou: 14/08/2025 Cr…" at bounding box center [721, 213] width 764 height 72
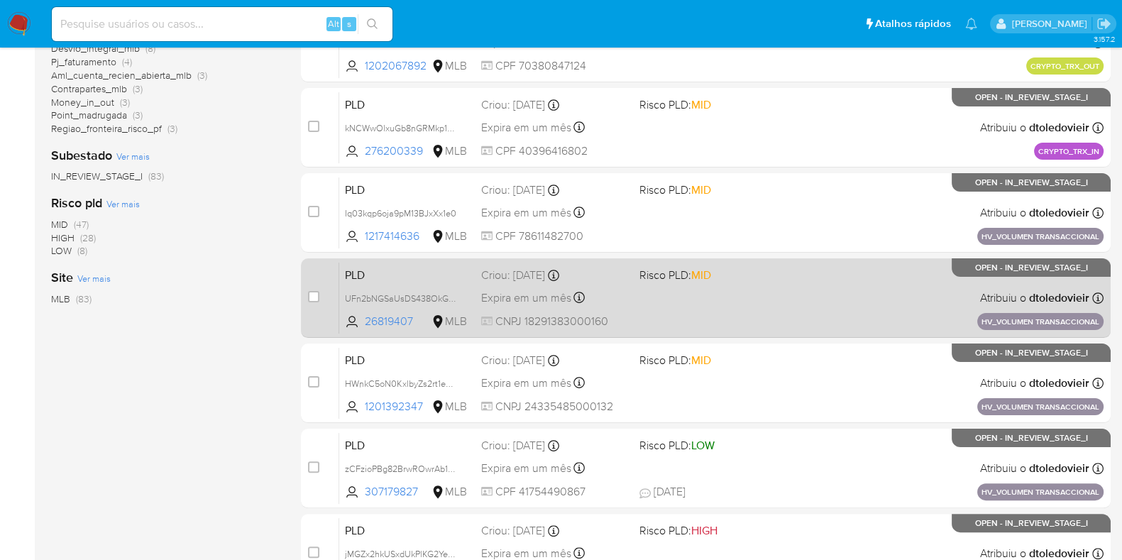
click at [789, 304] on div "PLD UFn2bNGSaUsDS438OkGssPmh 26819407 MLB Risco PLD: MID Criou: 14/08/2025 Crio…" at bounding box center [721, 298] width 764 height 72
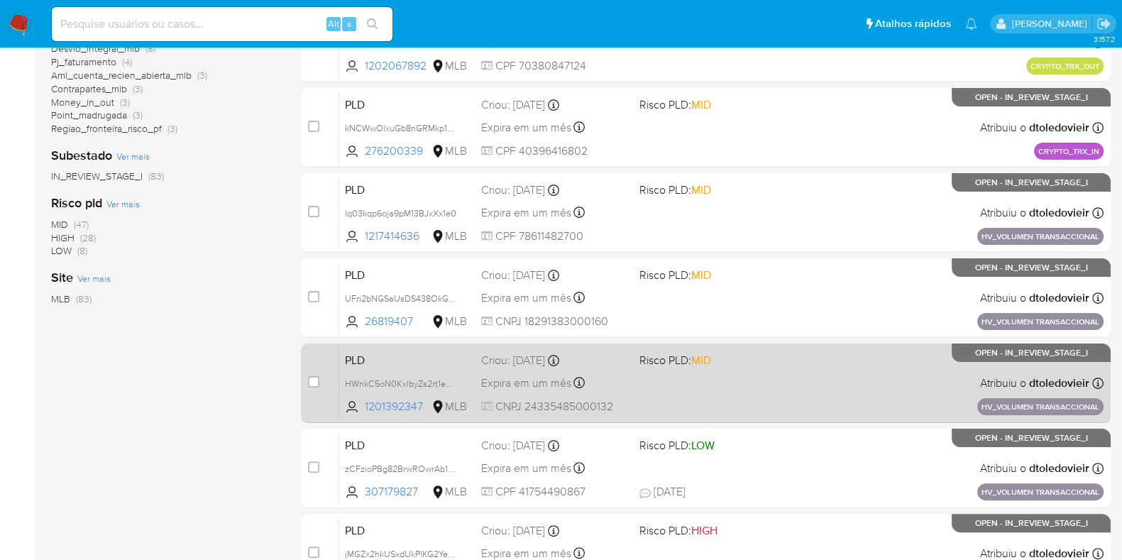
click at [789, 381] on div "PLD HWnkC5oN0KxlbyZs2rt1eOGu 1201392347 MLB Risco PLD: MID Criou: 14/08/2025 Cr…" at bounding box center [721, 383] width 764 height 72
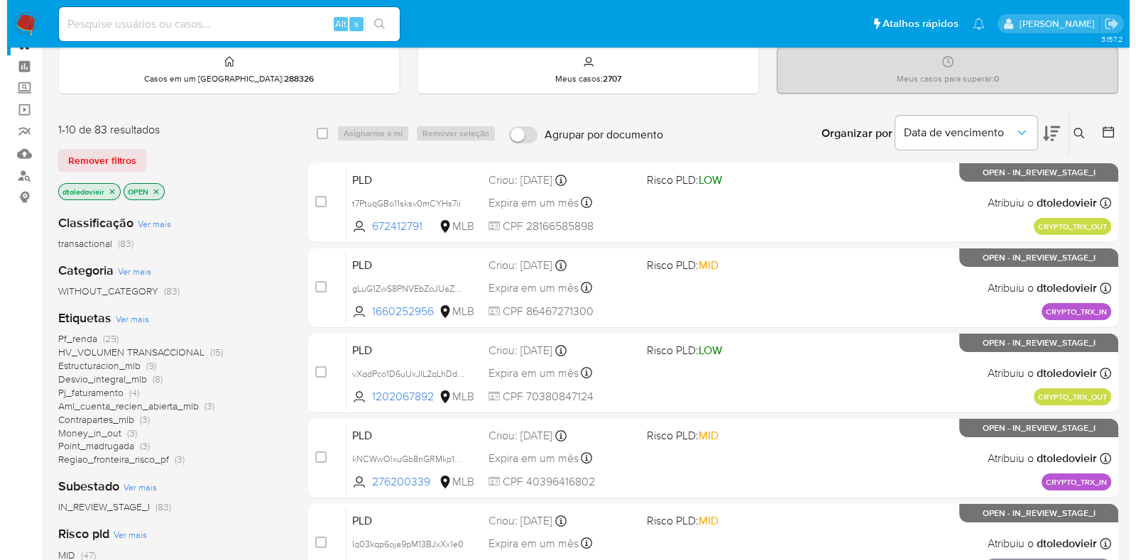
scroll to position [88, 0]
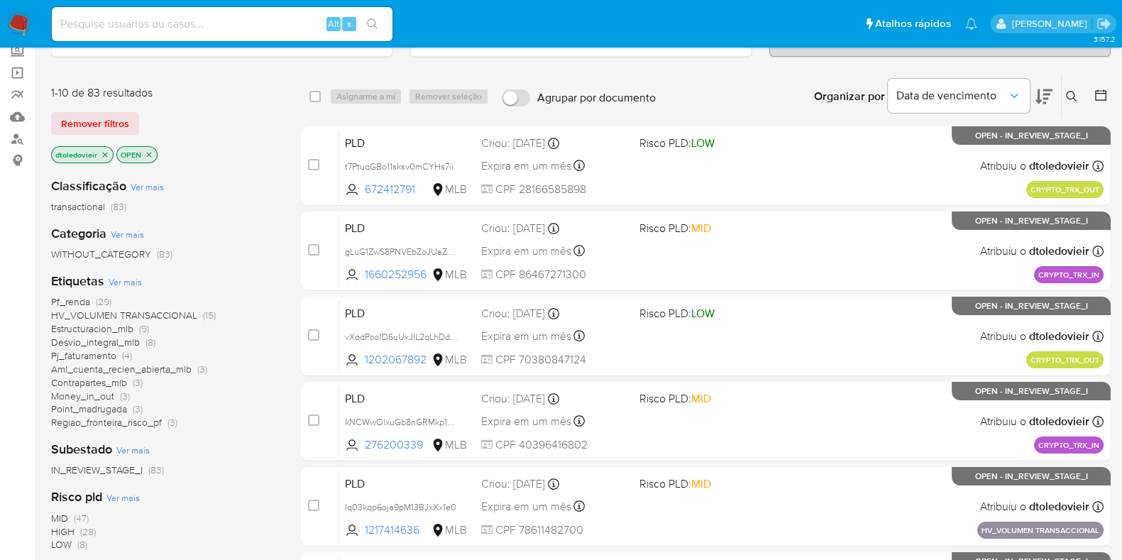
click at [128, 280] on span "Ver mais" at bounding box center [125, 281] width 33 height 13
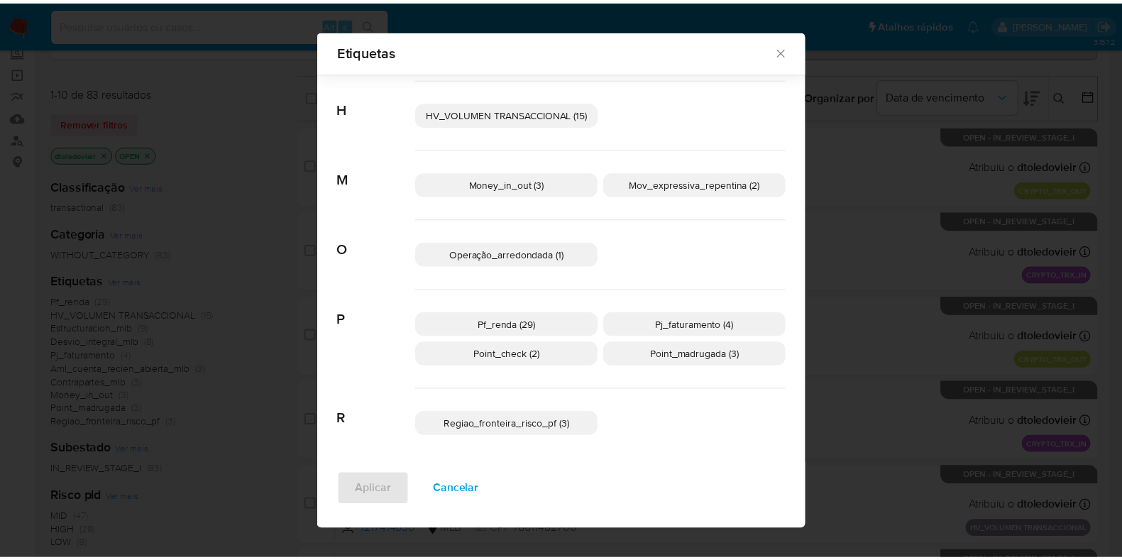
scroll to position [432, 0]
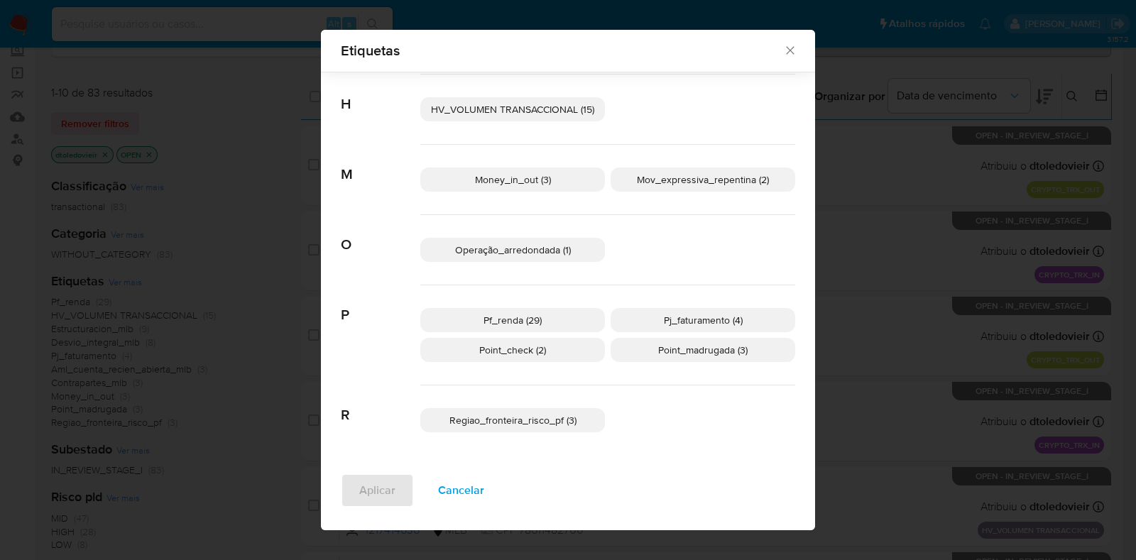
click at [783, 49] on icon "Fechar" at bounding box center [790, 50] width 14 height 14
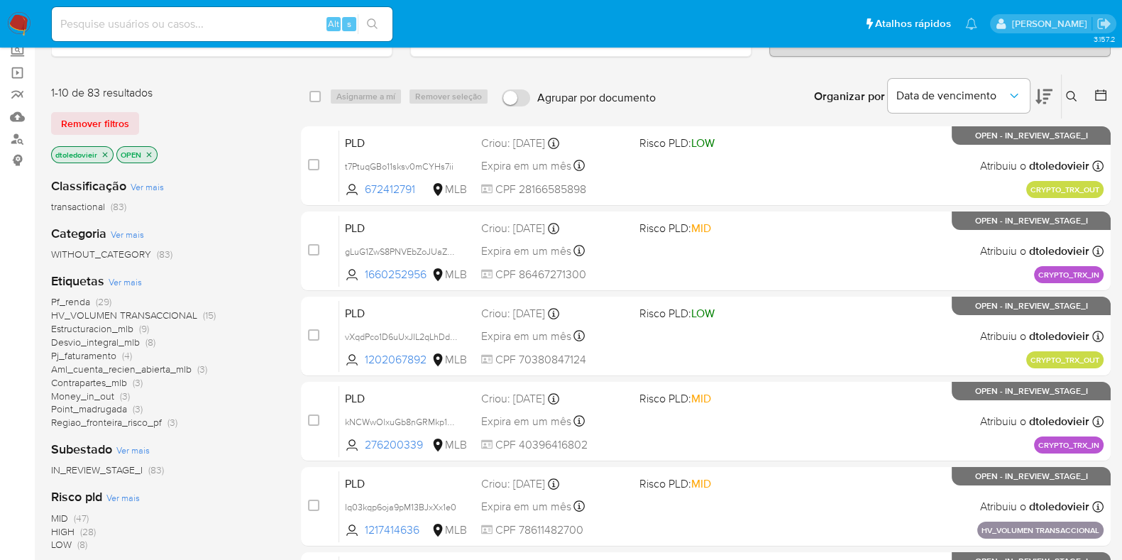
click at [1048, 96] on icon at bounding box center [1043, 96] width 17 height 17
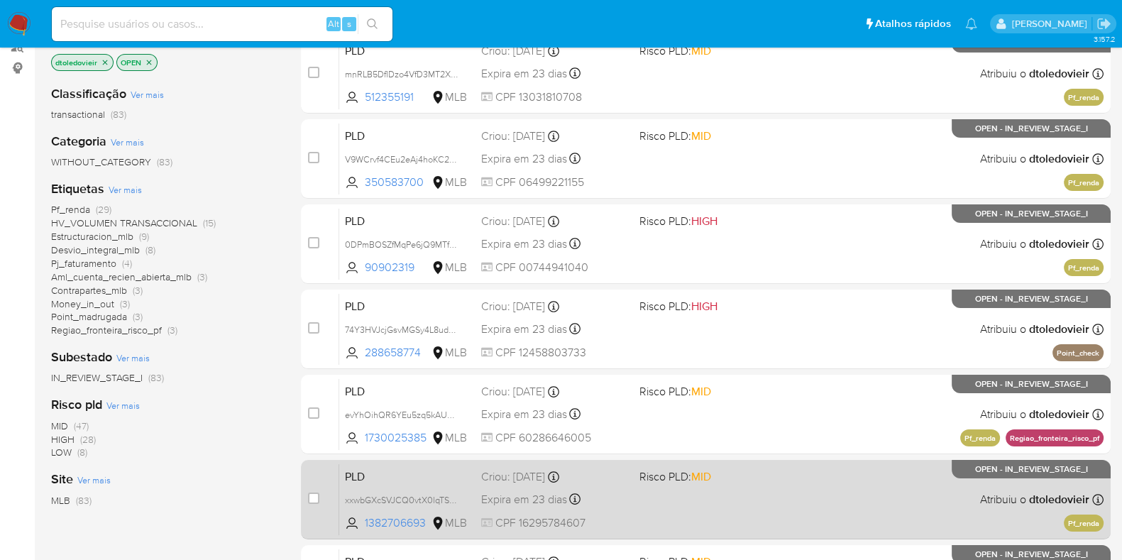
scroll to position [266, 0]
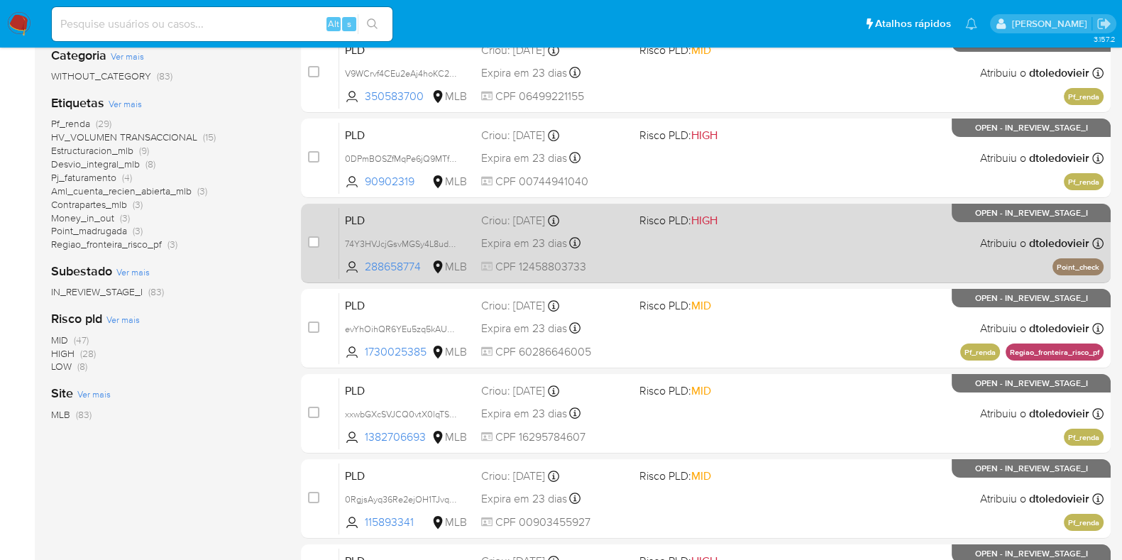
click at [892, 238] on div "PLD 74Y3HVJcjGsvMGSy4L8udAN0 288658774 MLB Risco PLD: HIGH Criou: 12/08/2025 Cr…" at bounding box center [721, 243] width 764 height 72
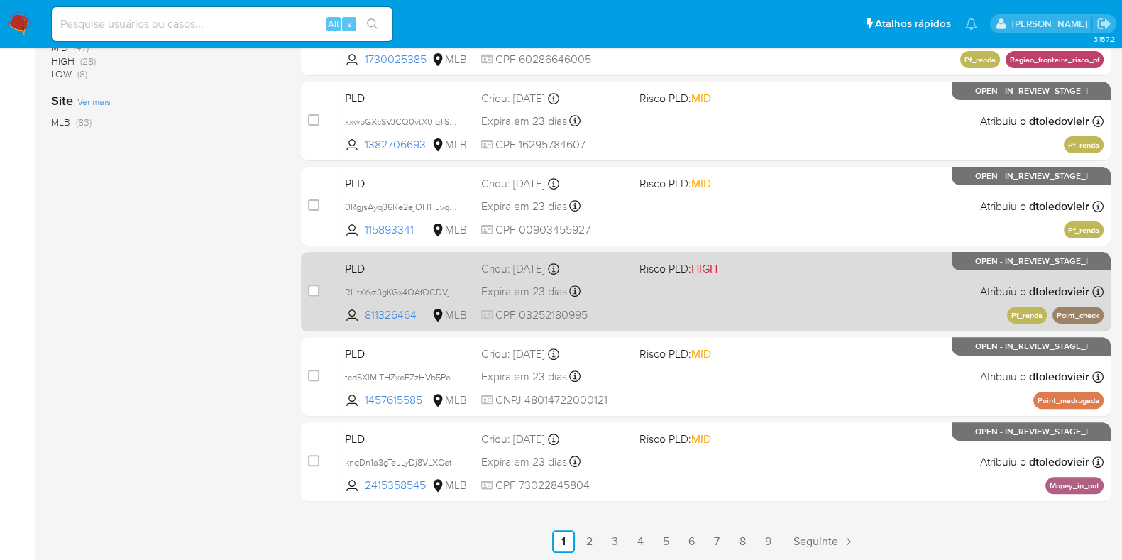
scroll to position [559, 0]
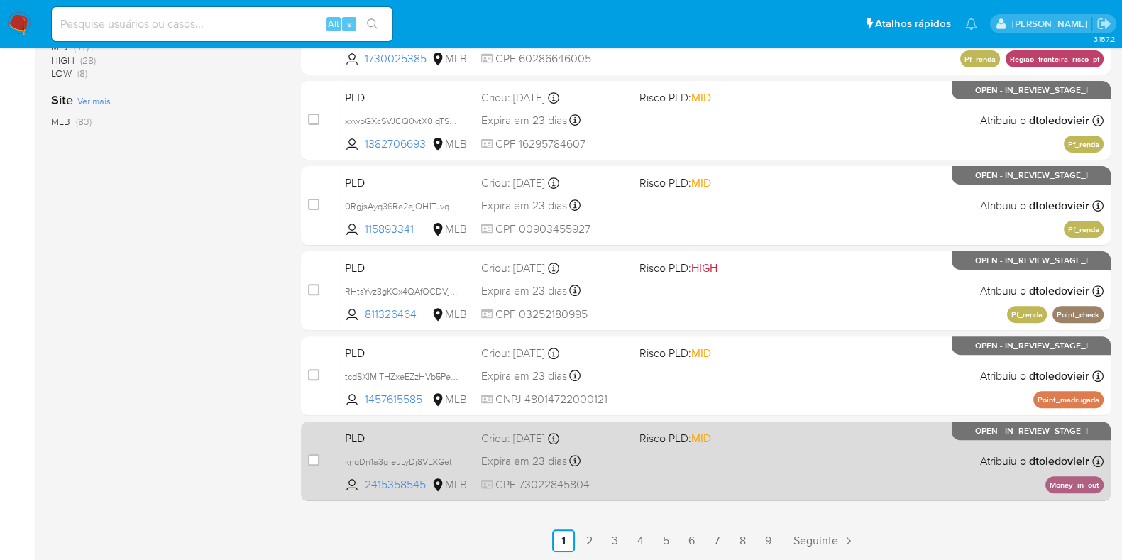
click at [774, 460] on div "PLD knqDn1a3gTeuLyDj8VLXGeti 2415358545 MLB Risco PLD: MID Criou: 12/08/2025 Cr…" at bounding box center [721, 461] width 764 height 72
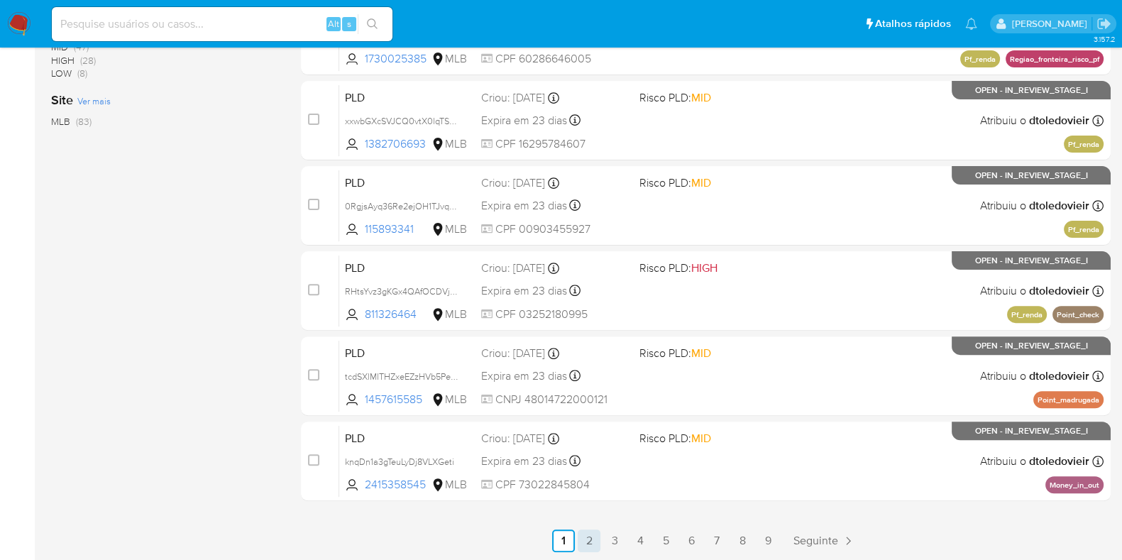
click at [589, 534] on link "2" at bounding box center [589, 540] width 23 height 23
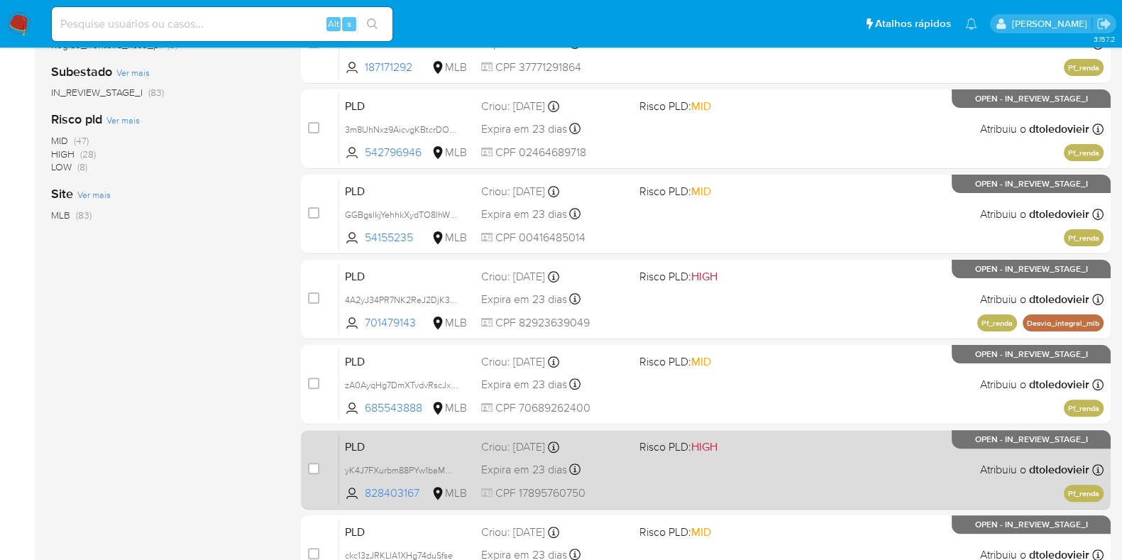
scroll to position [559, 0]
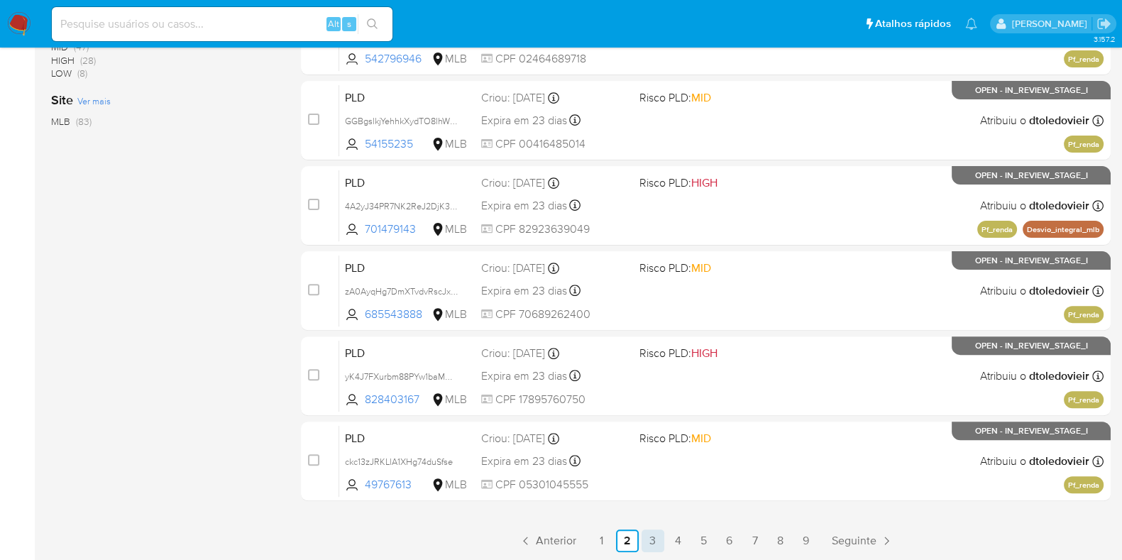
click at [650, 530] on link "3" at bounding box center [653, 540] width 23 height 23
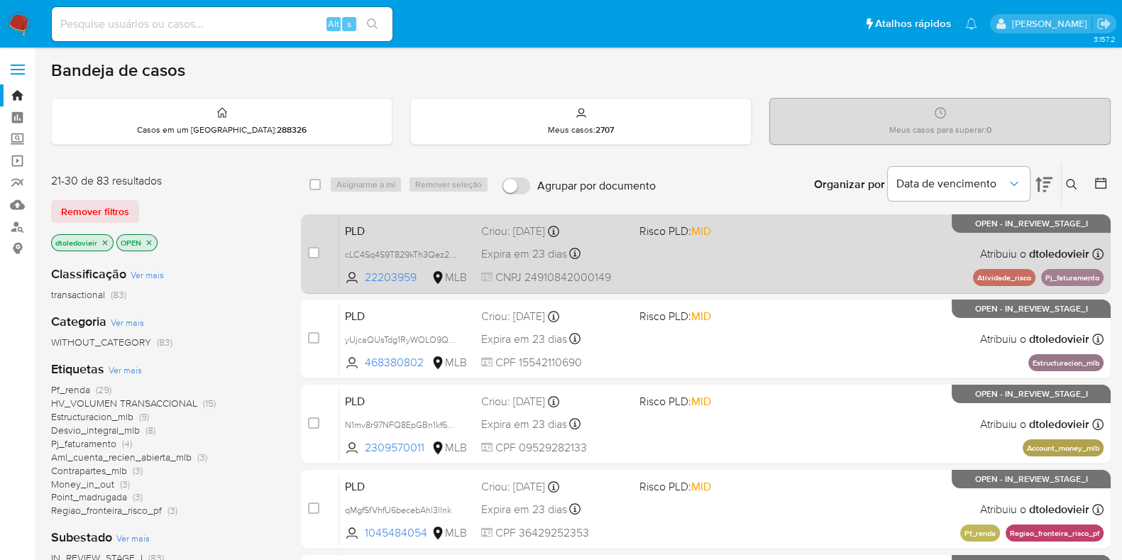
click at [835, 263] on div "PLD cLC4Sq4S9T829kTh3Qez2IXr 22203959 MLB Risco PLD: MID Criou: 12/08/2025 Crio…" at bounding box center [721, 254] width 764 height 72
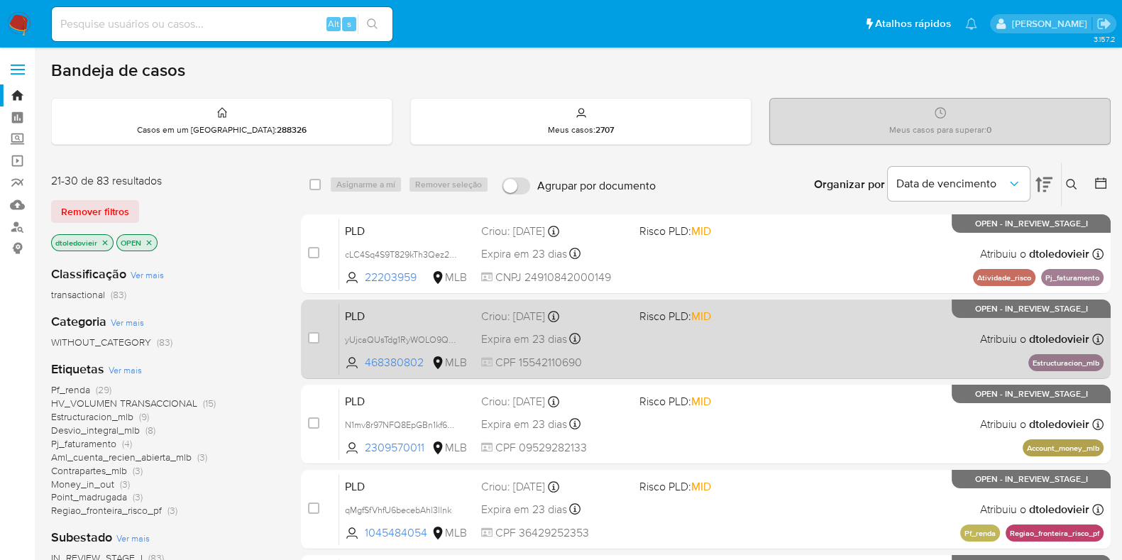
click at [828, 348] on div "PLD yUjcaQUsTdg1RyWOLO9QWXs1 468380802 MLB Risco PLD: MID Criou: 12/08/2025 Cri…" at bounding box center [721, 339] width 764 height 72
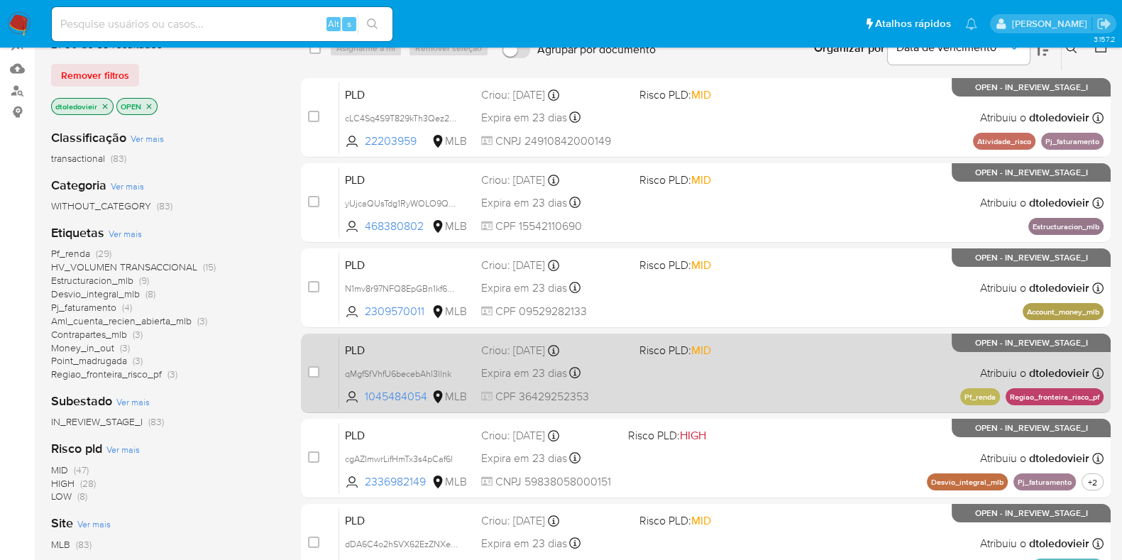
scroll to position [177, 0]
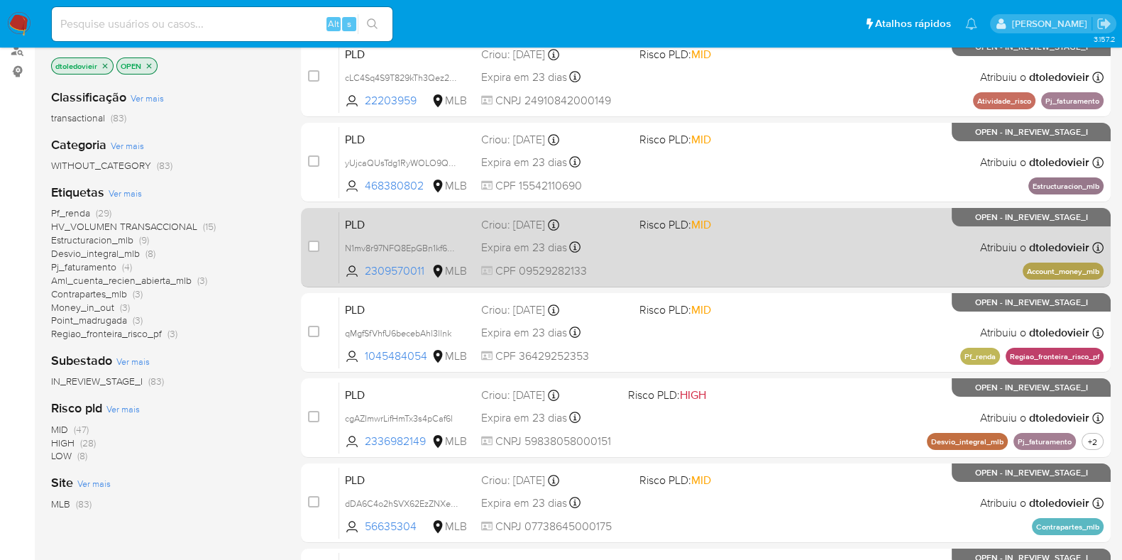
click at [884, 260] on div "PLD N1mv8r97NFQ8EpGBn1kf6kxW 2309570011 MLB Risco PLD: MID Criou: 12/08/2025 Cr…" at bounding box center [721, 247] width 764 height 72
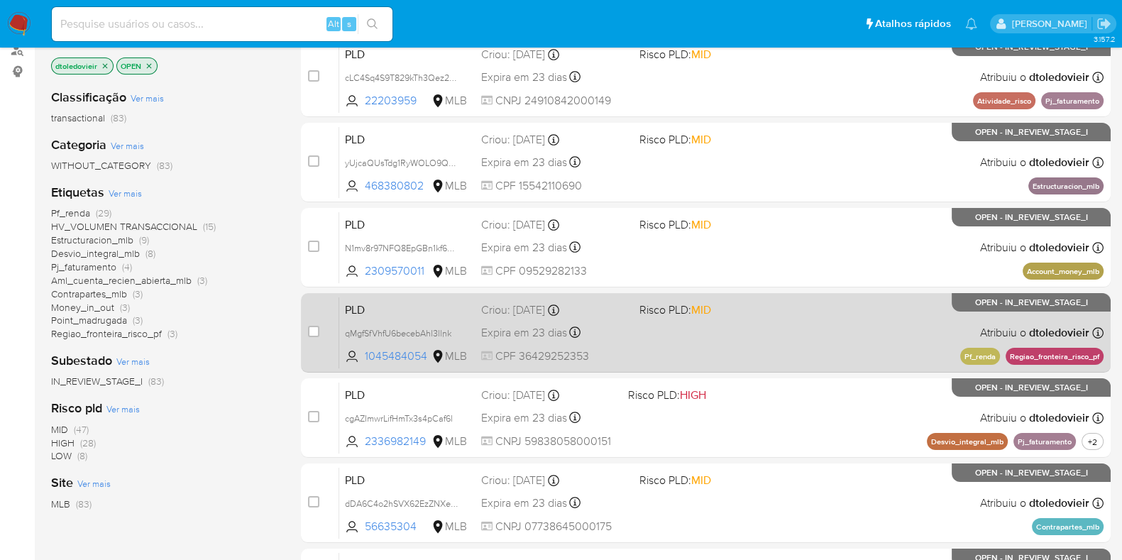
click at [875, 348] on div "PLD qMgfSfVhfU6becebAhl3llnk 1045484054 MLB Risco PLD: MID Criou: 12/08/2025 Cr…" at bounding box center [721, 333] width 764 height 72
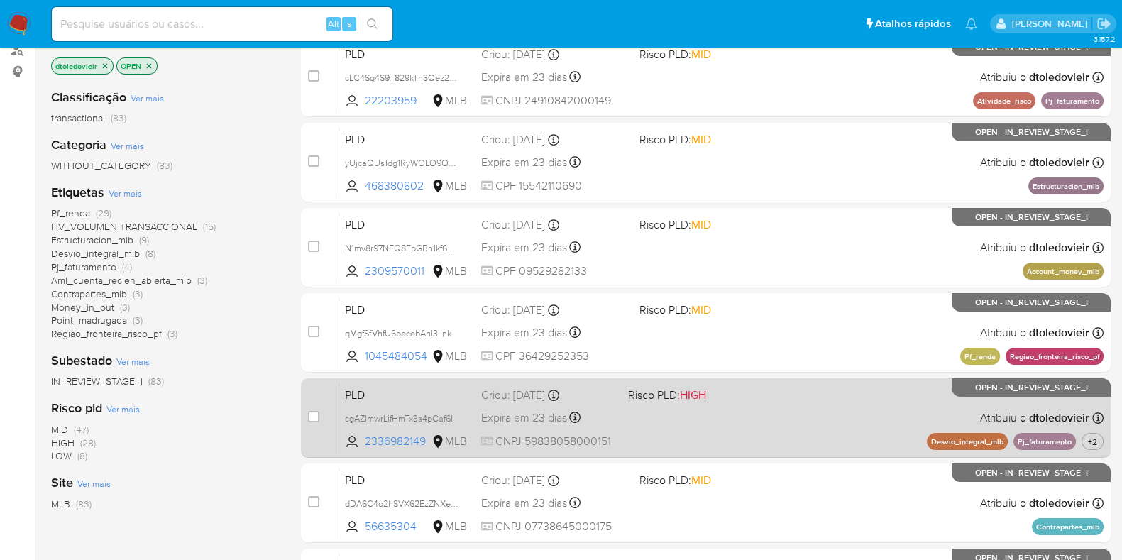
click at [845, 417] on div "PLD cgAZImwrLifHmTx3s4pCaf6l 2336982149 MLB Risco PLD: HIGH Criou: 12/08/2025 C…" at bounding box center [721, 418] width 764 height 72
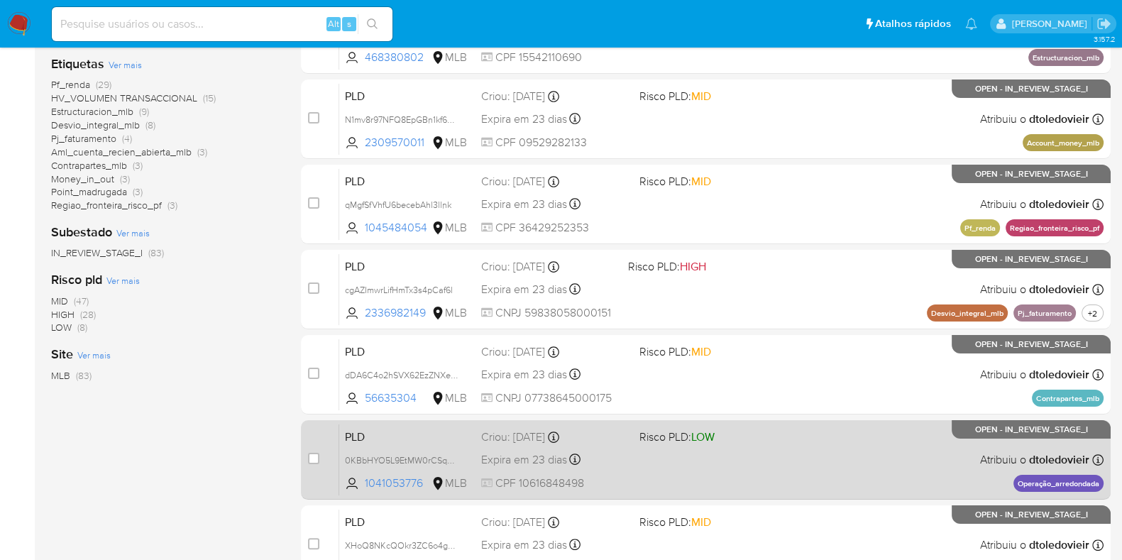
scroll to position [354, 0]
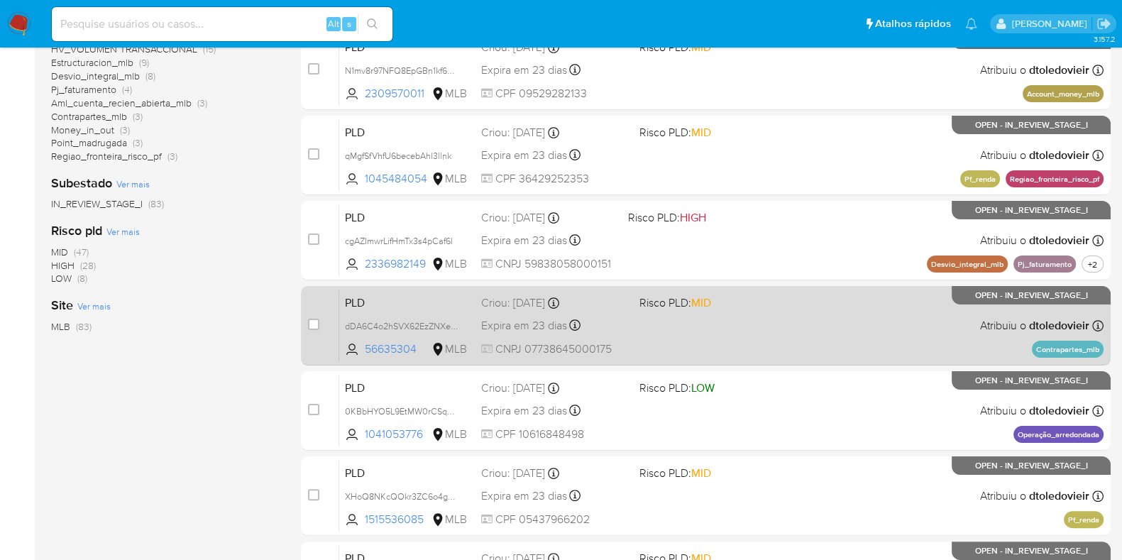
click at [886, 334] on div "PLD dDA6C4o2hSVX62EzZNXe6UYx 56635304 MLB Risco PLD: MID Criou: 12/08/2025 Crio…" at bounding box center [721, 326] width 764 height 72
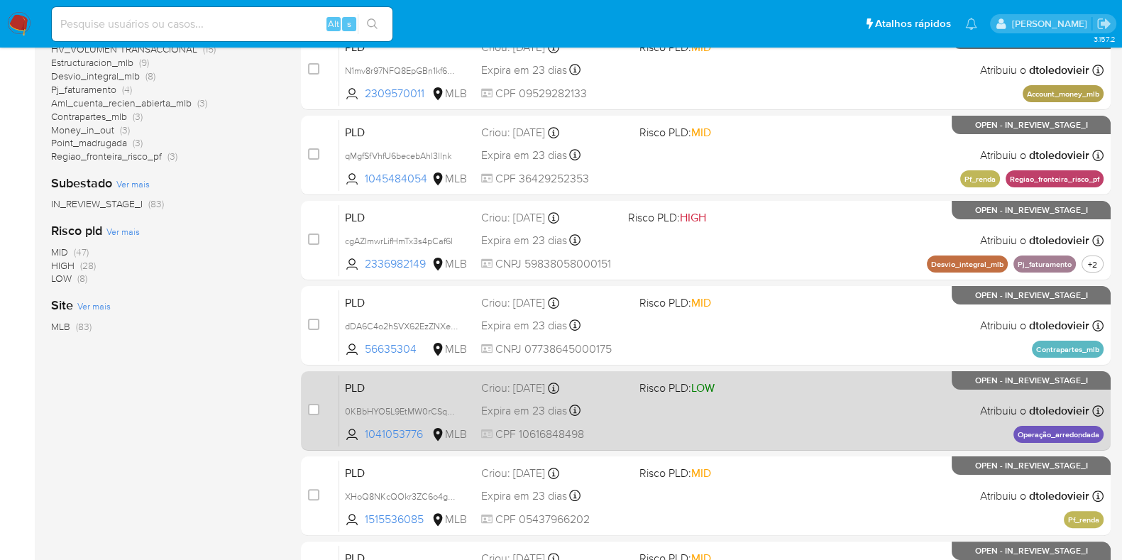
click at [880, 417] on div "PLD 0KBbHYO5L9EtMW0rCSqDuBYc 1041053776 MLB Risco PLD: LOW Criou: 12/08/2025 Cr…" at bounding box center [721, 411] width 764 height 72
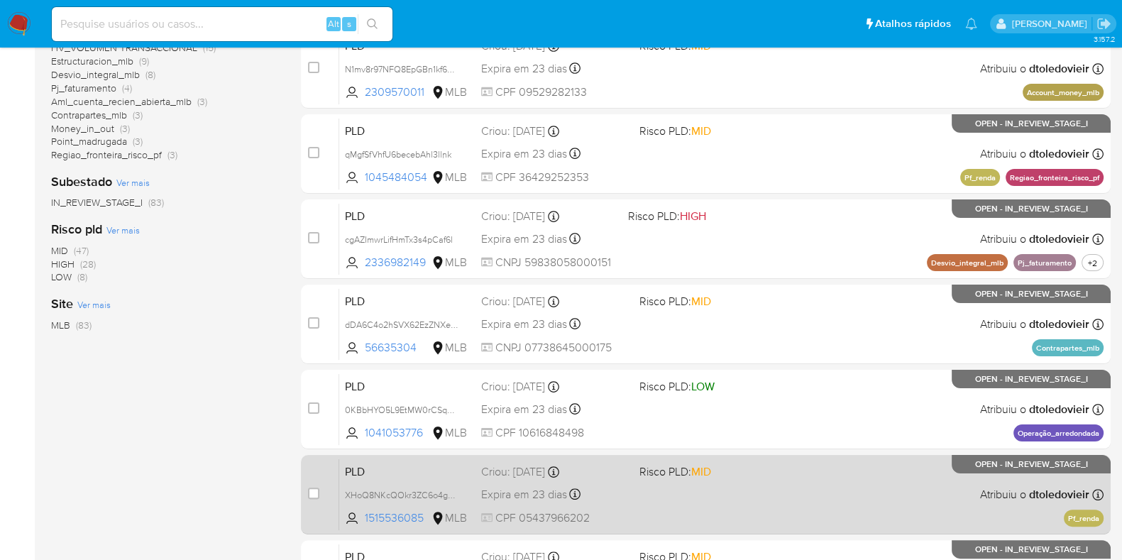
click at [898, 458] on div "PLD XHoQ8NKcQOkr3ZC6o4goHjfl 1515536085 MLB Risco PLD: MID Criou: 12/08/2025 Cr…" at bounding box center [721, 494] width 764 height 72
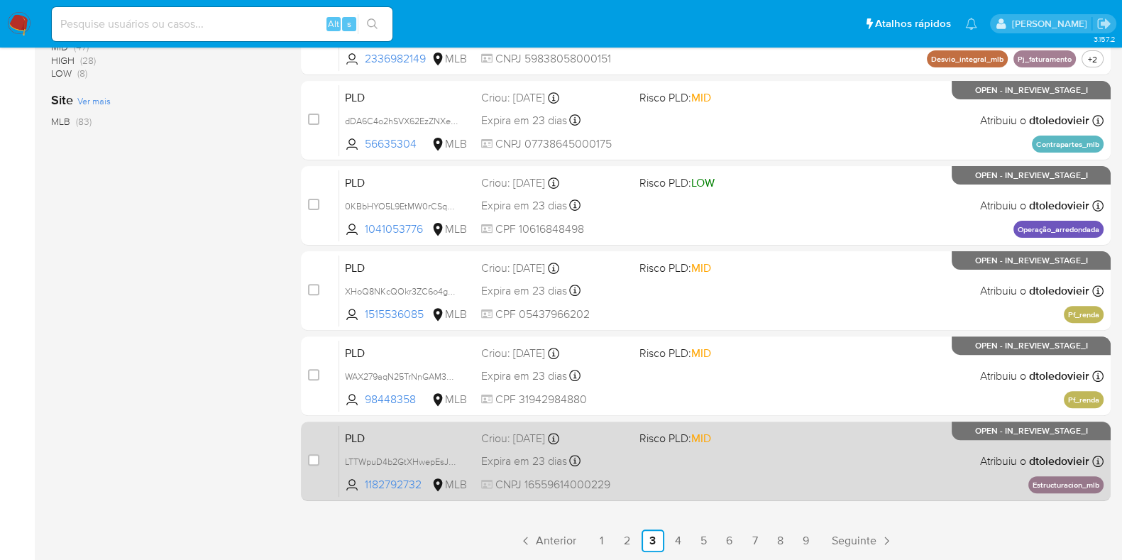
click at [872, 466] on div "PLD LTTWpuD4b2GtXHwepEsJVM74 1182792732 MLB Risco PLD: MID Criou: 12/08/2025 Cr…" at bounding box center [721, 461] width 764 height 72
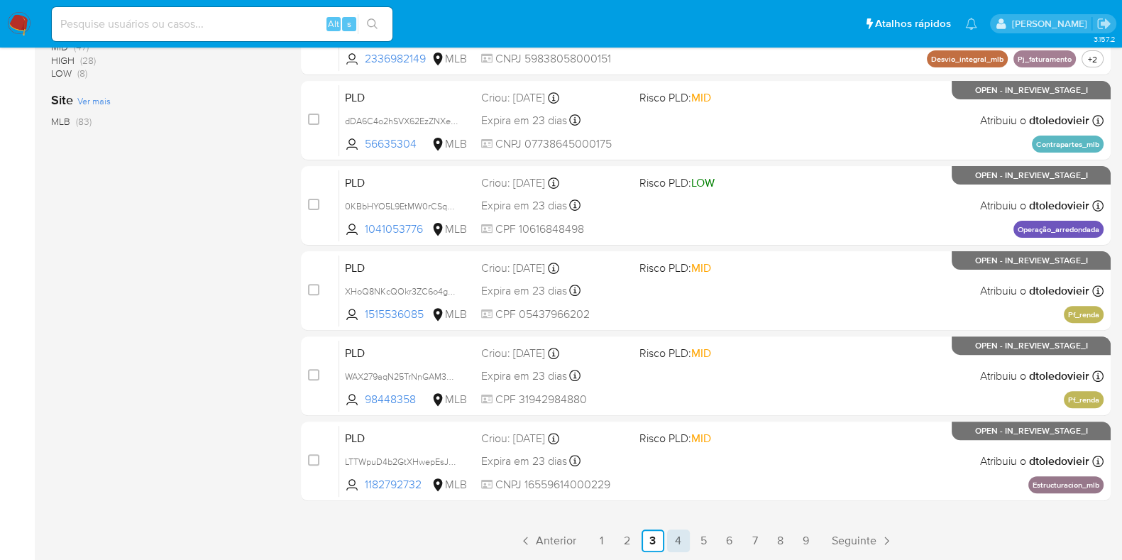
click at [675, 538] on link "4" at bounding box center [678, 540] width 23 height 23
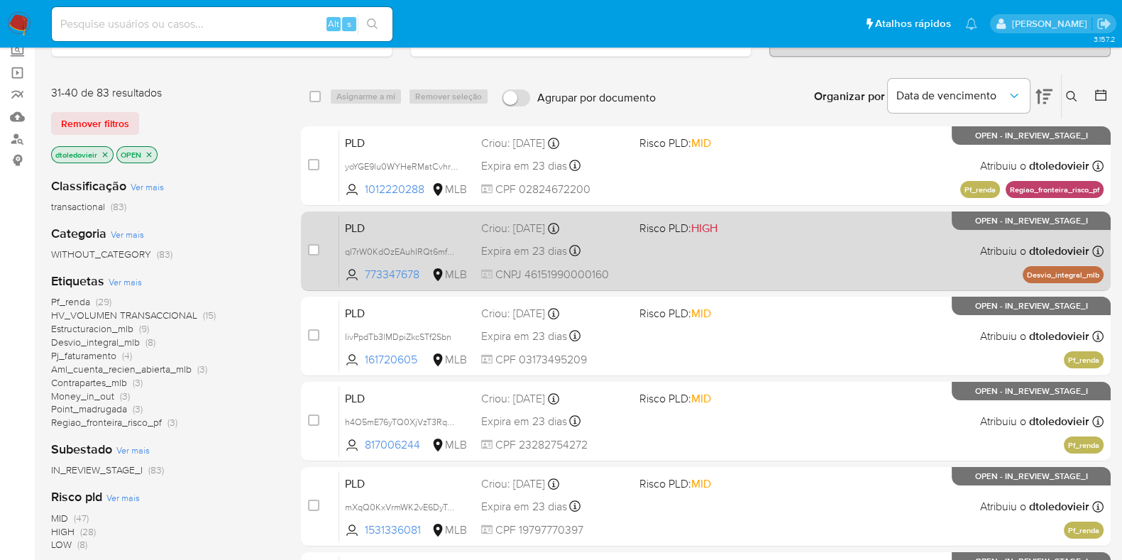
click at [830, 256] on div "PLD qI7rW0KdOzEAuhIRQt6mfnLM 773347678 MLB Risco PLD: HIGH Criou: 12/08/2025 Cr…" at bounding box center [721, 251] width 764 height 72
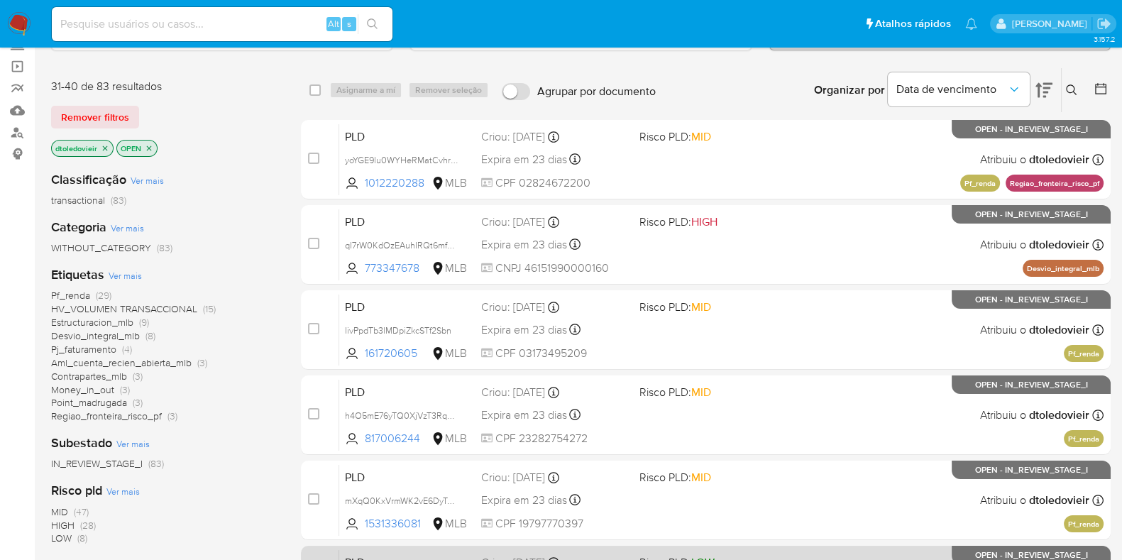
scroll to position [354, 0]
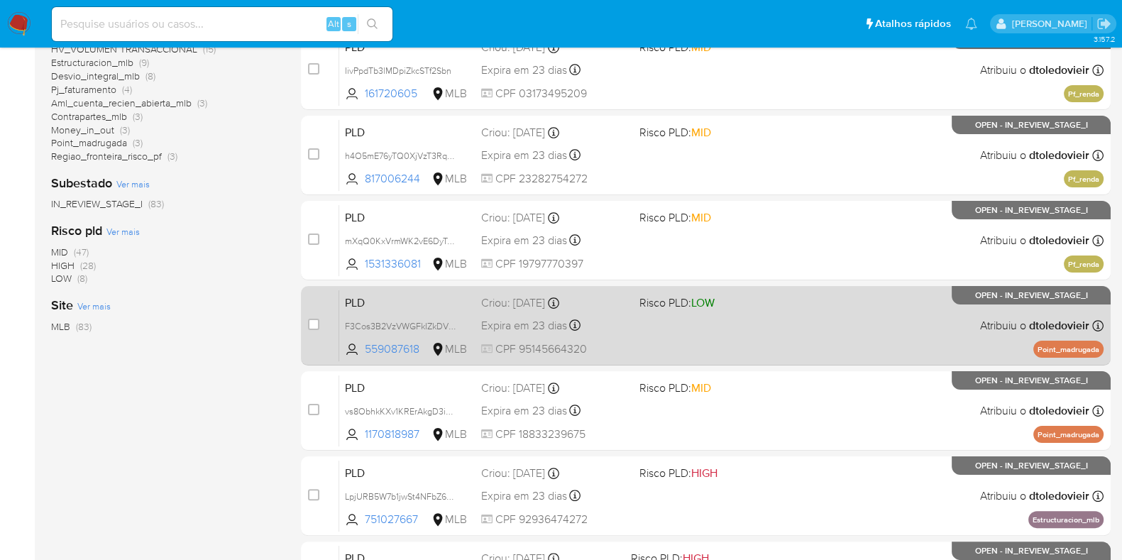
click at [842, 336] on div "PLD F3Cos3B2VzVWGFkIZkDVTNBS 559087618 MLB Risco PLD: LOW Criou: 12/08/2025 Cri…" at bounding box center [721, 326] width 764 height 72
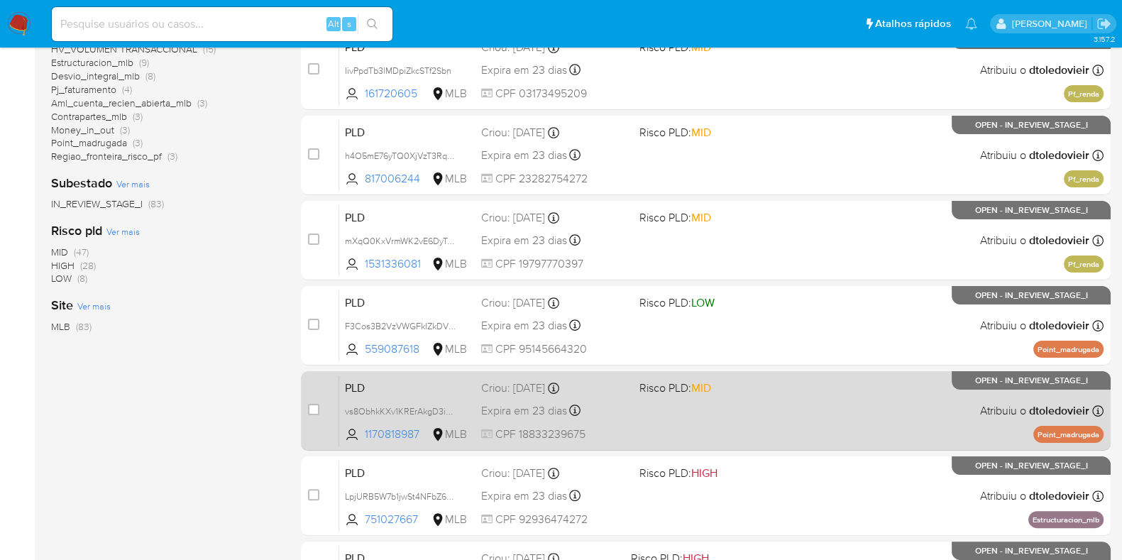
click at [818, 404] on div "PLD vs8ObhkKXv1KRErAkgD3iQb9 1170818987 MLB Risco PLD: MID Criou: 12/08/2025 Cr…" at bounding box center [721, 411] width 764 height 72
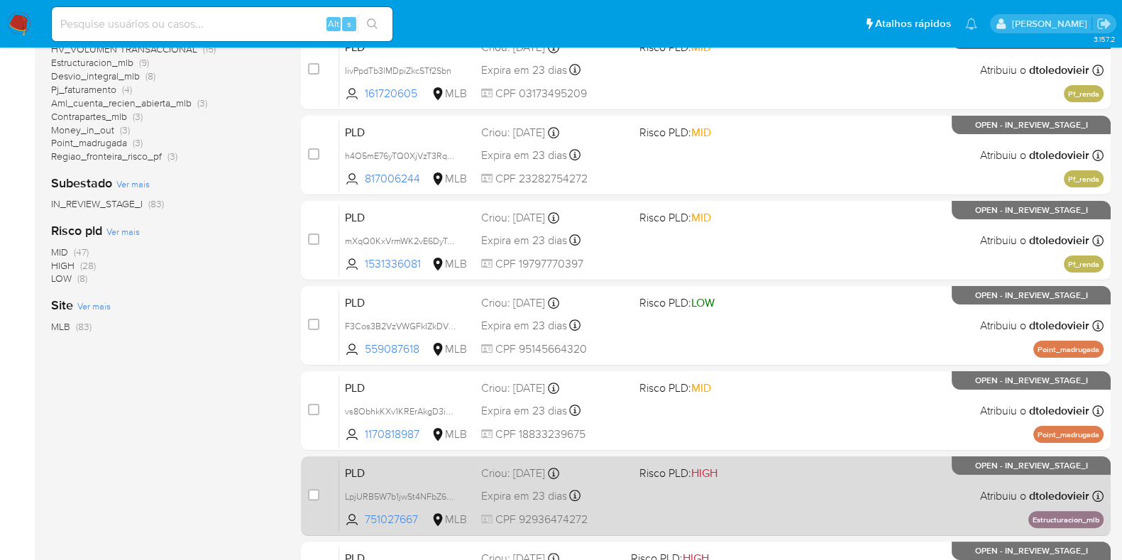
scroll to position [559, 0]
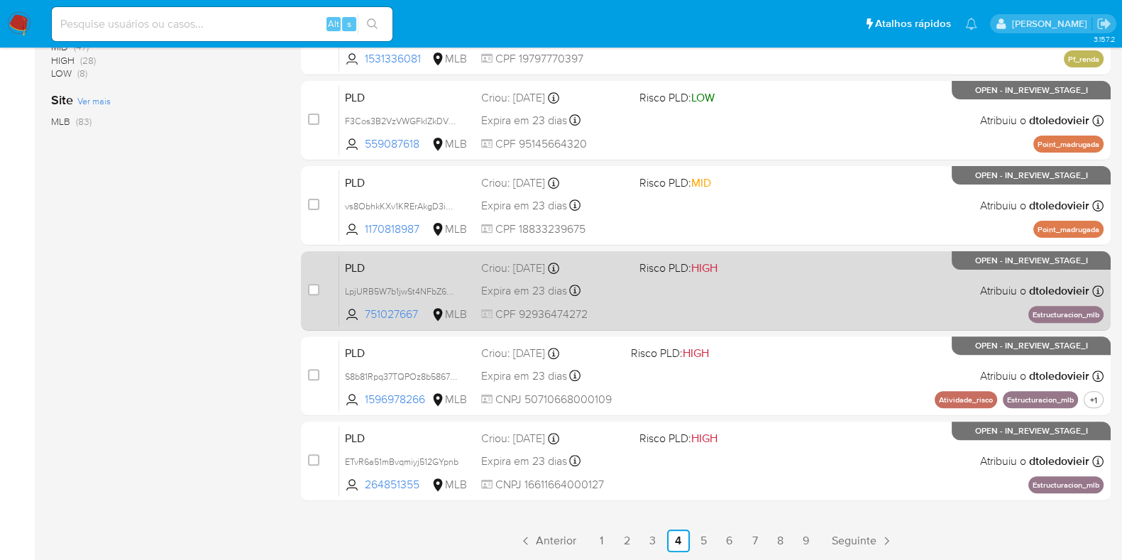
click at [886, 312] on div "PLD LpjURB5W7b1jwSt4NFbZ6peL 751027667 MLB Risco PLD: HIGH Criou: 12/08/2025 Cr…" at bounding box center [721, 291] width 764 height 72
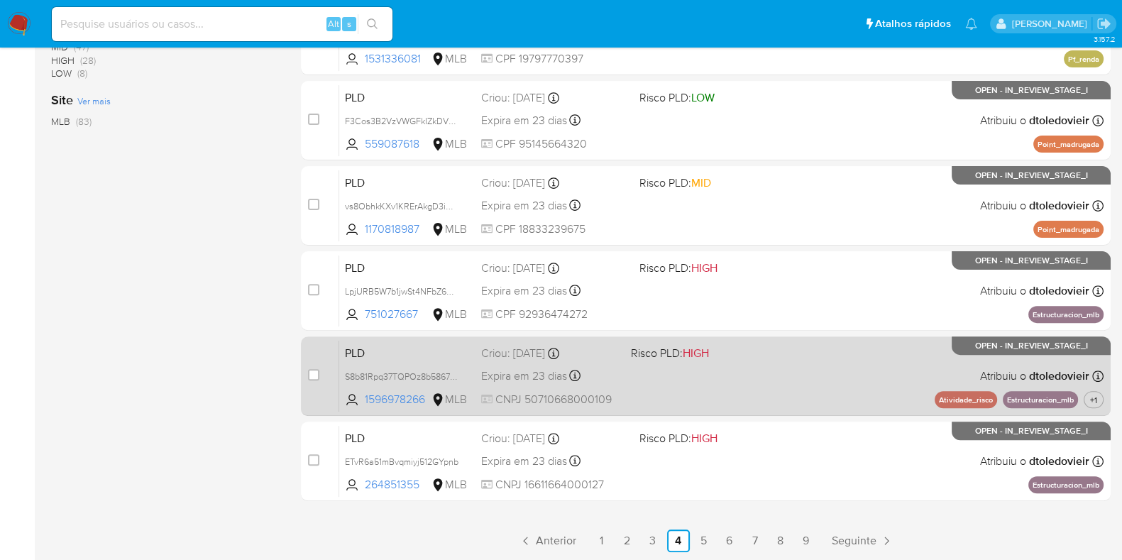
click at [846, 391] on div "PLD S8b81Rpq37TQPOz8b5867n1C 1596978266 MLB Risco PLD: HIGH Criou: 12/08/2025 C…" at bounding box center [721, 376] width 764 height 72
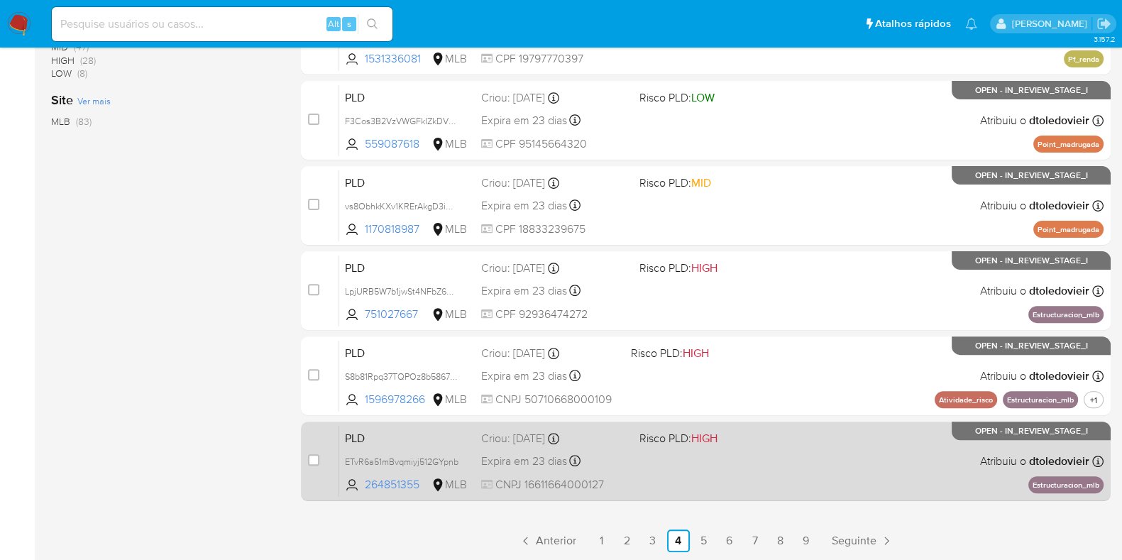
click at [850, 458] on div "PLD ETvR6a51mBvqmiyj512GYpnb 264851355 MLB Risco PLD: HIGH Criou: 12/08/2025 Cr…" at bounding box center [721, 461] width 764 height 72
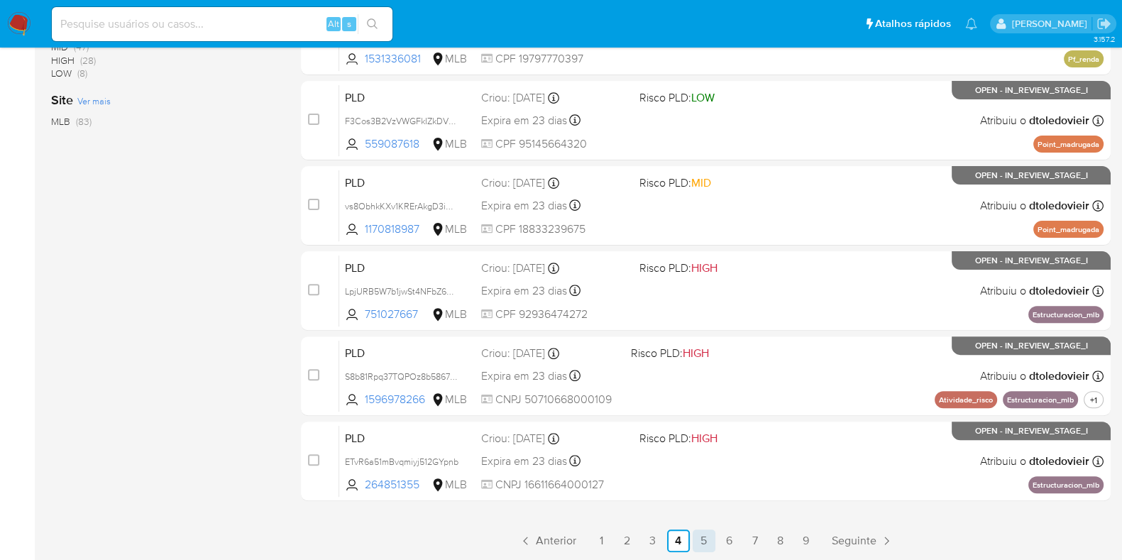
click at [705, 544] on link "5" at bounding box center [704, 540] width 23 height 23
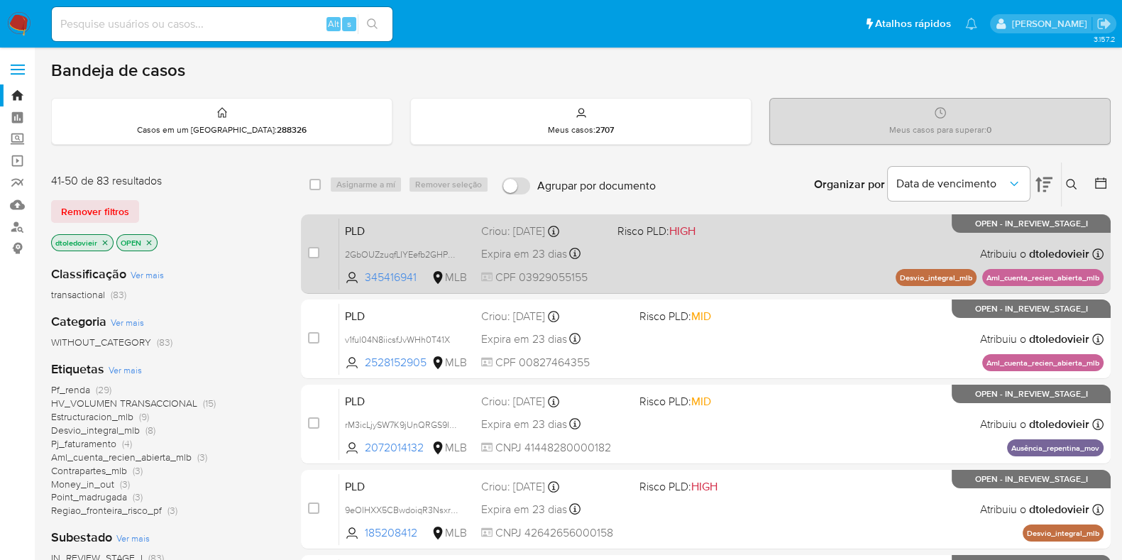
click at [805, 264] on div "PLD 2GbOUZzuqfLIYEefb2GHPdPg 345416941 MLB Risco PLD: HIGH Criou: 12/08/2025 Cr…" at bounding box center [721, 254] width 764 height 72
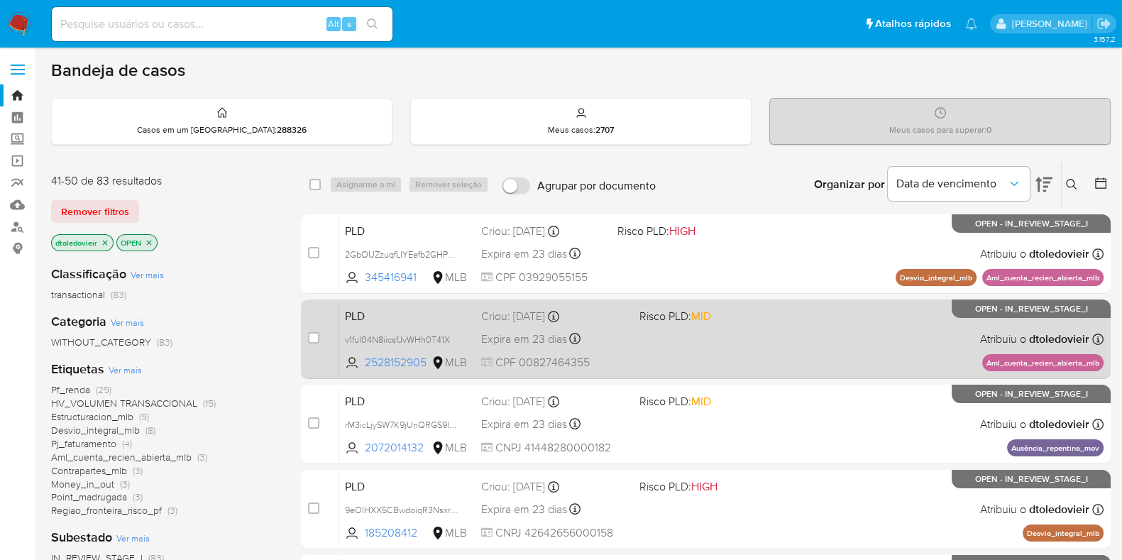
click at [803, 328] on div "PLD v1ful04N8iicsfJvWHh0T41X 2528152905 MLB Risco PLD: MID Criou: 12/08/2025 Cr…" at bounding box center [721, 339] width 764 height 72
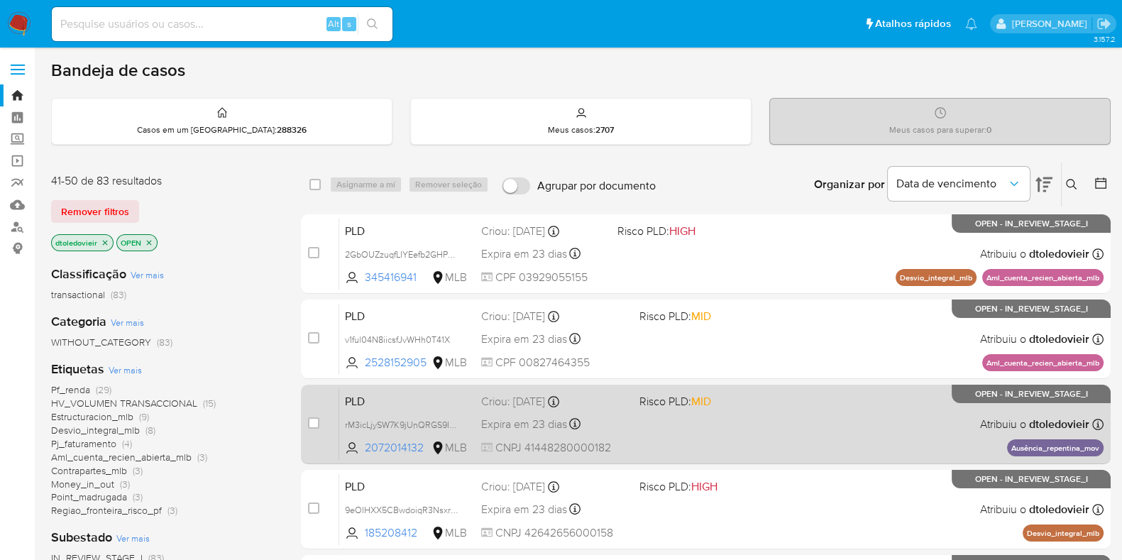
click at [795, 409] on div "PLD rM3icLjySW7K9jUnQRGS9IAy 2072014132 MLB Risco PLD: MID Criou: 12/08/2025 Cr…" at bounding box center [721, 424] width 764 height 72
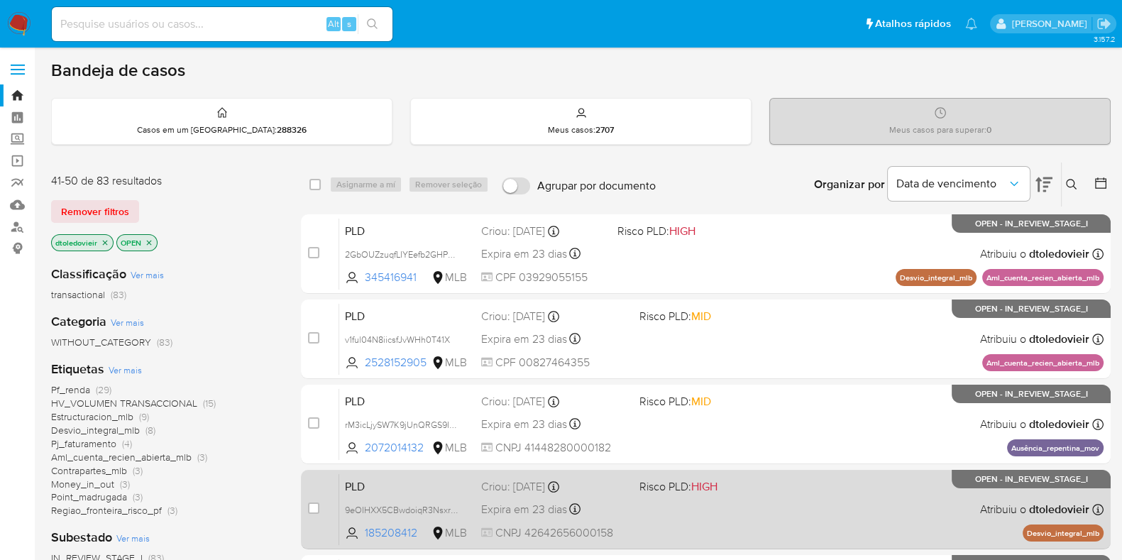
click at [823, 473] on div "PLD 9eOIHXX5CBwdoiqR3NsxrcJY 185208412 MLB Risco PLD: HIGH Criou: 12/08/2025 Cr…" at bounding box center [721, 509] width 764 height 72
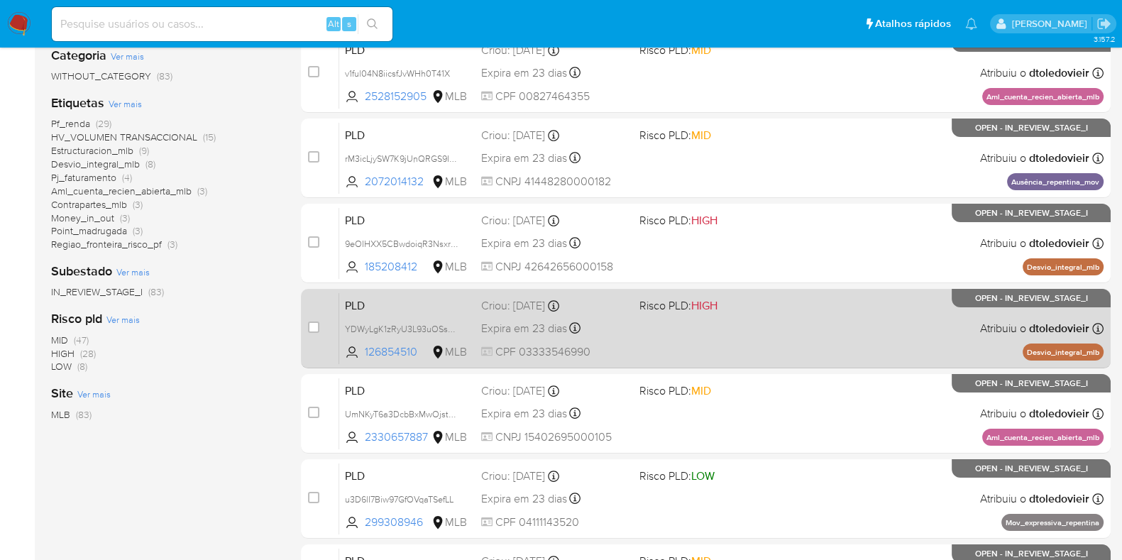
click at [811, 330] on div "PLD YDWyLgK1zRyU3L93uOSsPgQI 126854510 MLB Risco PLD: HIGH Criou: 12/08/2025 Cr…" at bounding box center [721, 328] width 764 height 72
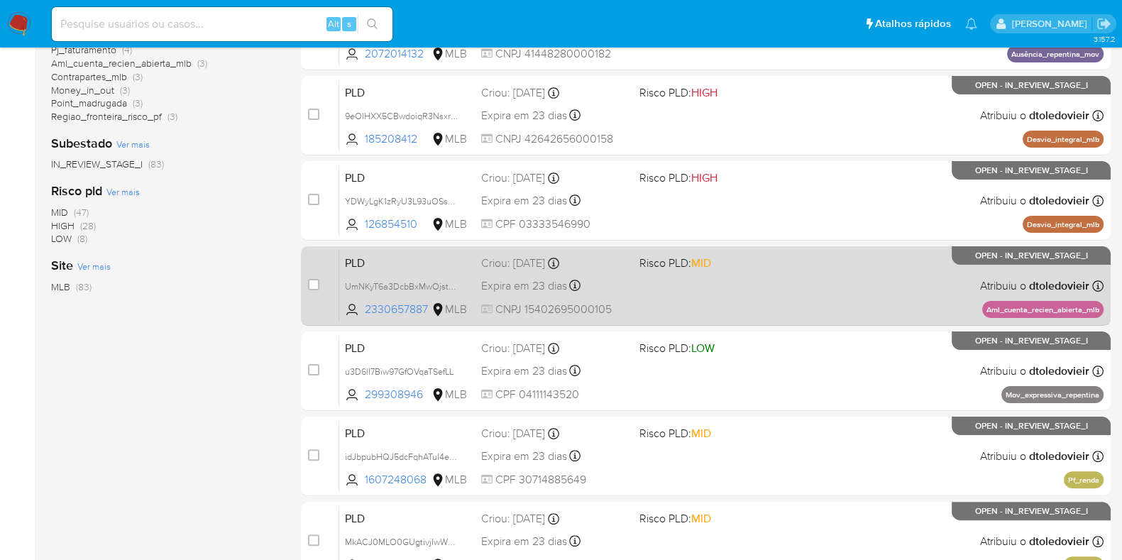
click at [867, 250] on div "PLD UmNKyT6a3DcbBxMwOjstaadR 2330657887 MLB Risco PLD: MID Criou: 12/08/2025 Cr…" at bounding box center [721, 286] width 764 height 72
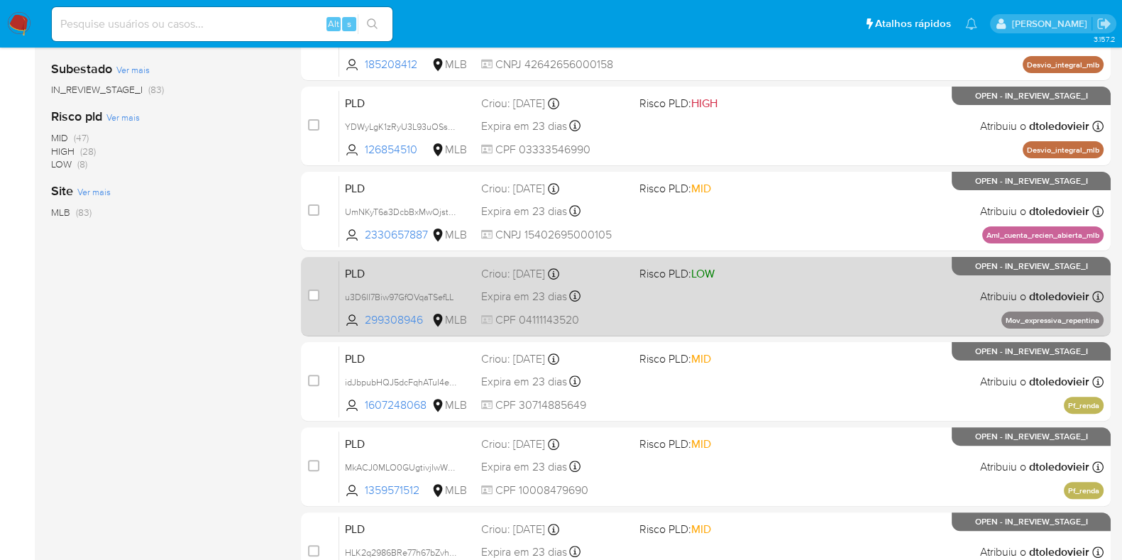
scroll to position [532, 0]
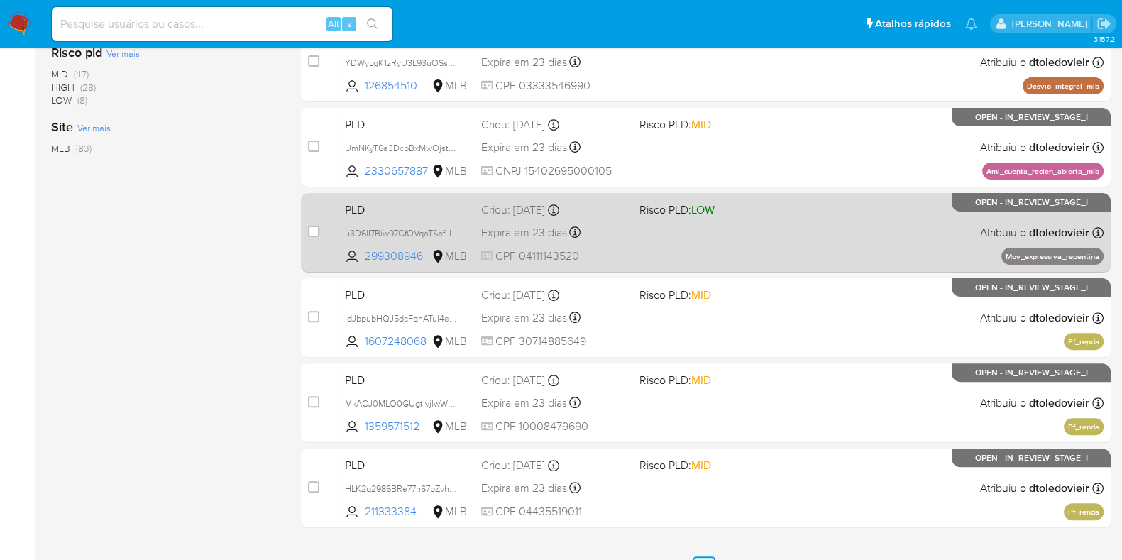
click at [783, 239] on div "PLD u3D6lI7Biw97GfOVqaTSefLL 299308946 MLB Risco PLD: LOW Criou: 12/08/2025 Cri…" at bounding box center [721, 233] width 764 height 72
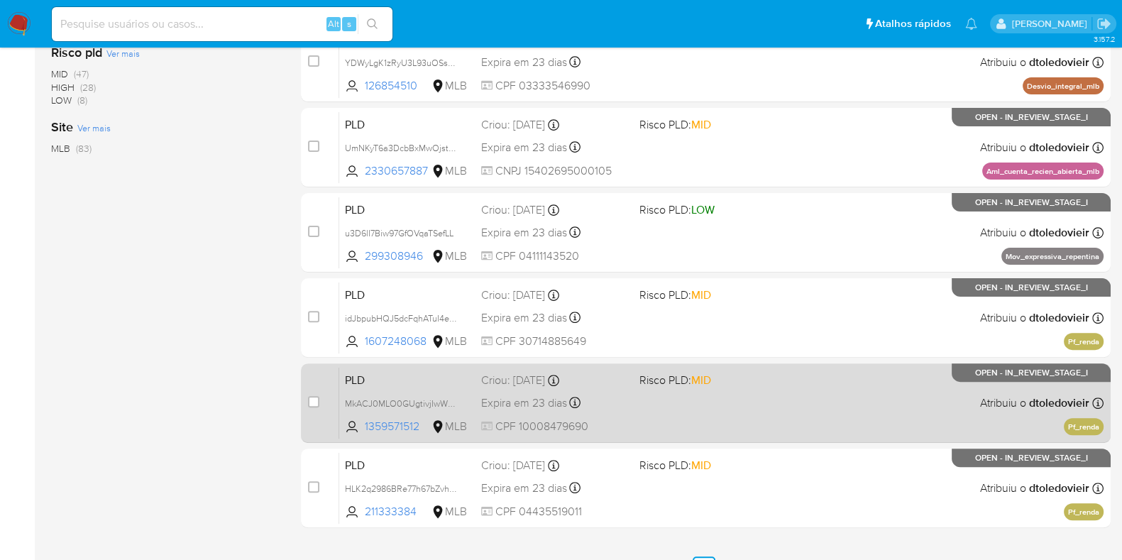
scroll to position [559, 0]
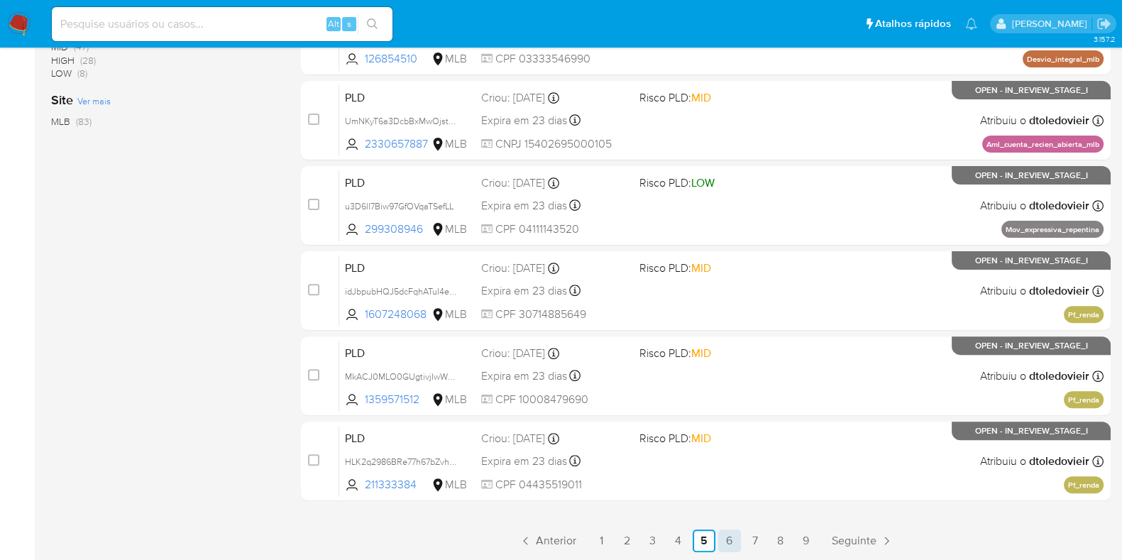
click at [731, 545] on link "6" at bounding box center [729, 540] width 23 height 23
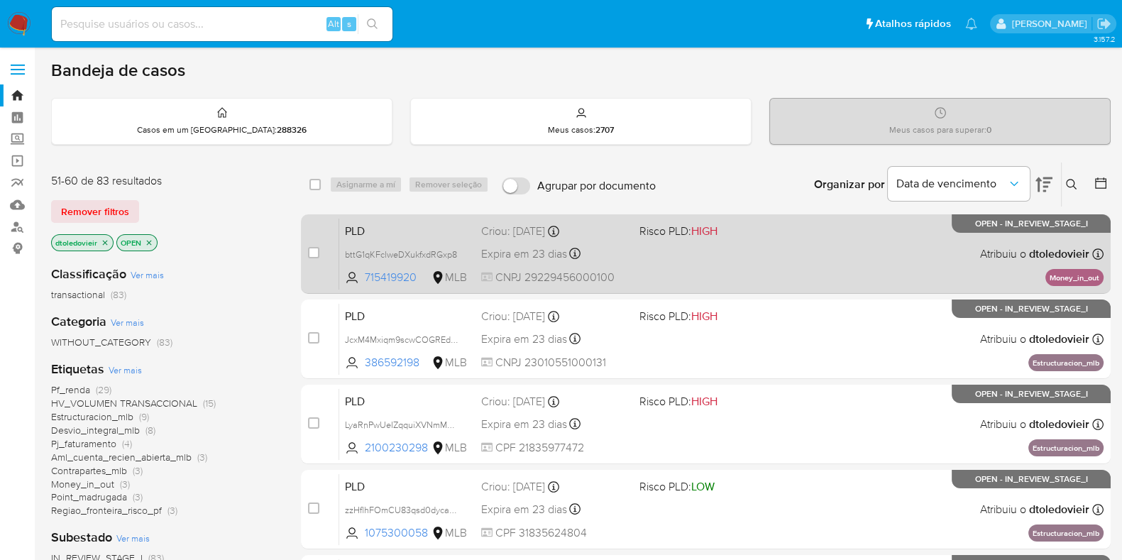
click at [774, 244] on div "PLD bttG1qKFclweDXukfxdRGxp8 715419920 MLB Risco PLD: HIGH Criou: 12/08/2025 Cr…" at bounding box center [721, 254] width 764 height 72
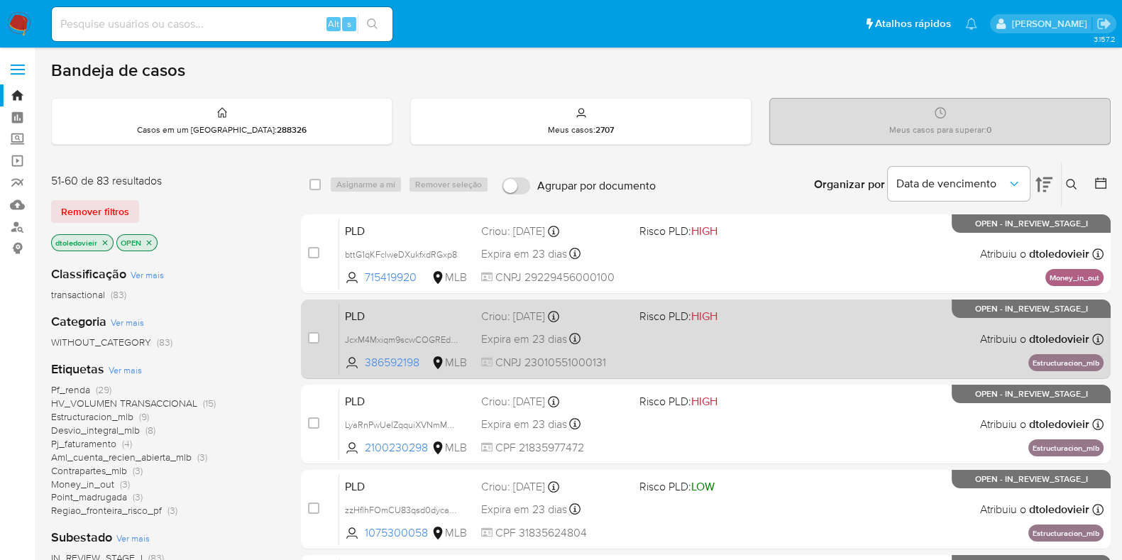
click at [773, 321] on span "Risco PLD: HIGH" at bounding box center [712, 315] width 147 height 18
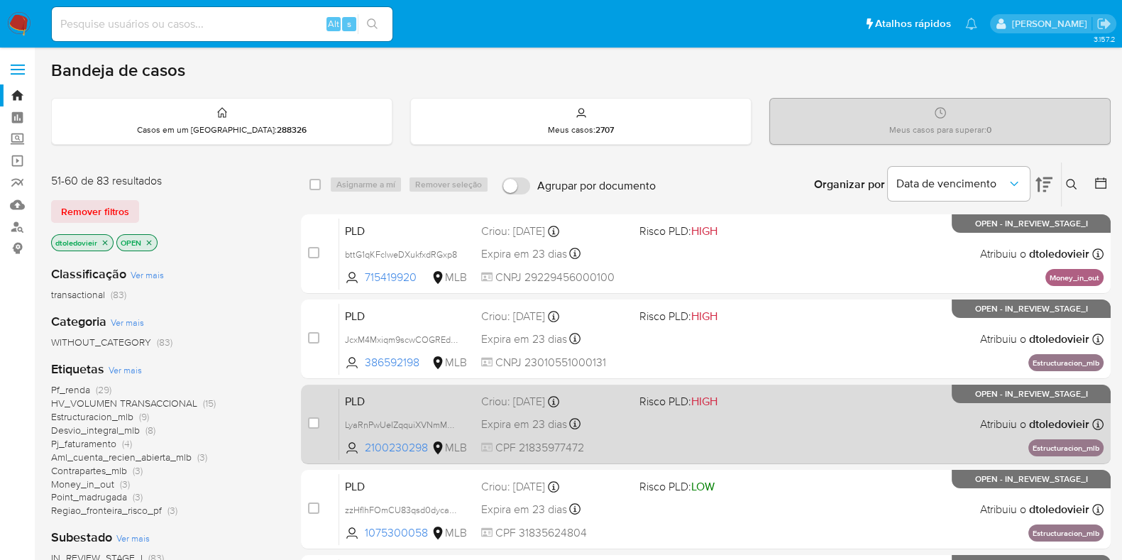
click at [763, 398] on span "Risco PLD: HIGH" at bounding box center [712, 400] width 147 height 18
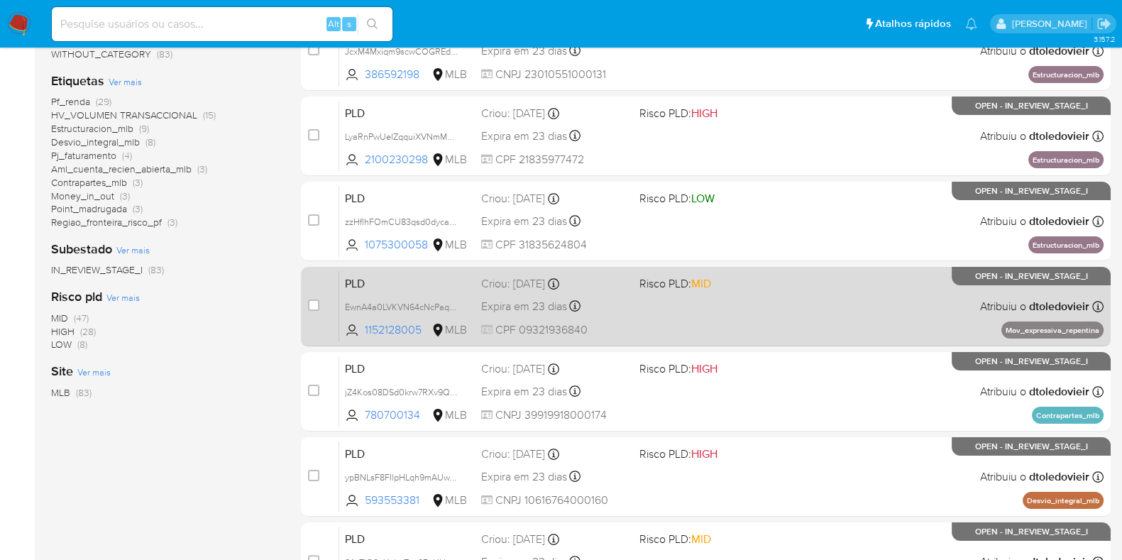
scroll to position [354, 0]
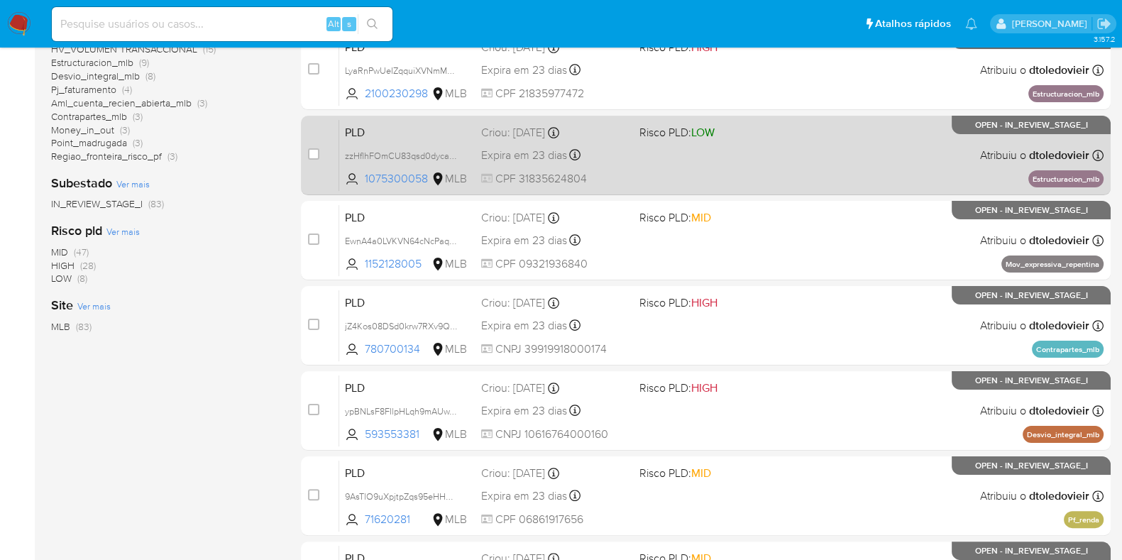
click at [829, 159] on div "PLD zzHflhFOmCU83qsd0dyca7b9 1075300058 MLB Risco PLD: LOW Criou: 12/08/2025 Cr…" at bounding box center [721, 155] width 764 height 72
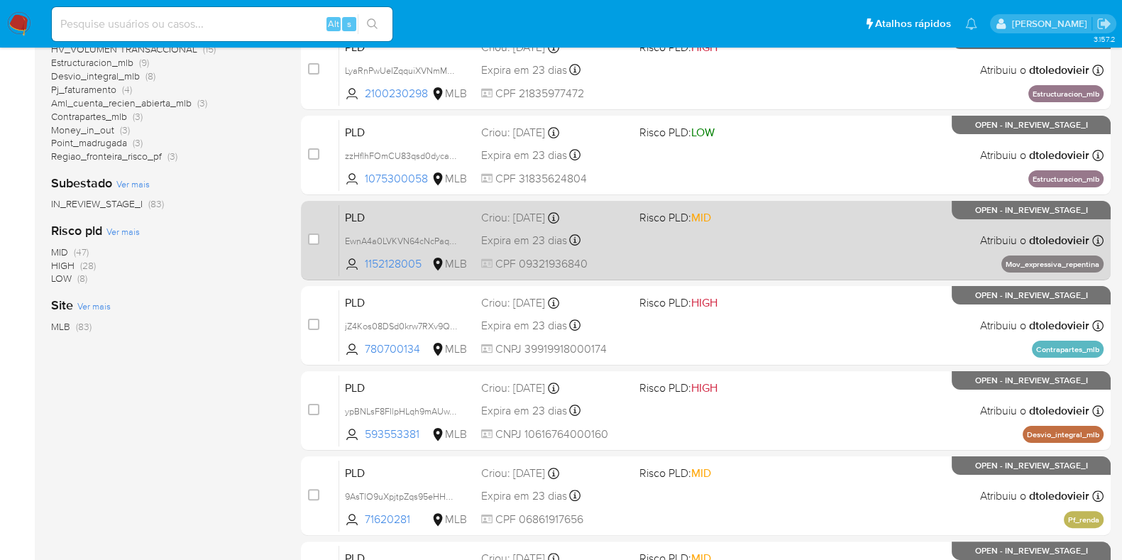
click at [819, 229] on div "PLD EwnA4a0LVKVN64cNcPaqO692 1152128005 MLB Risco PLD: MID Criou: 12/08/2025 Cr…" at bounding box center [721, 240] width 764 height 72
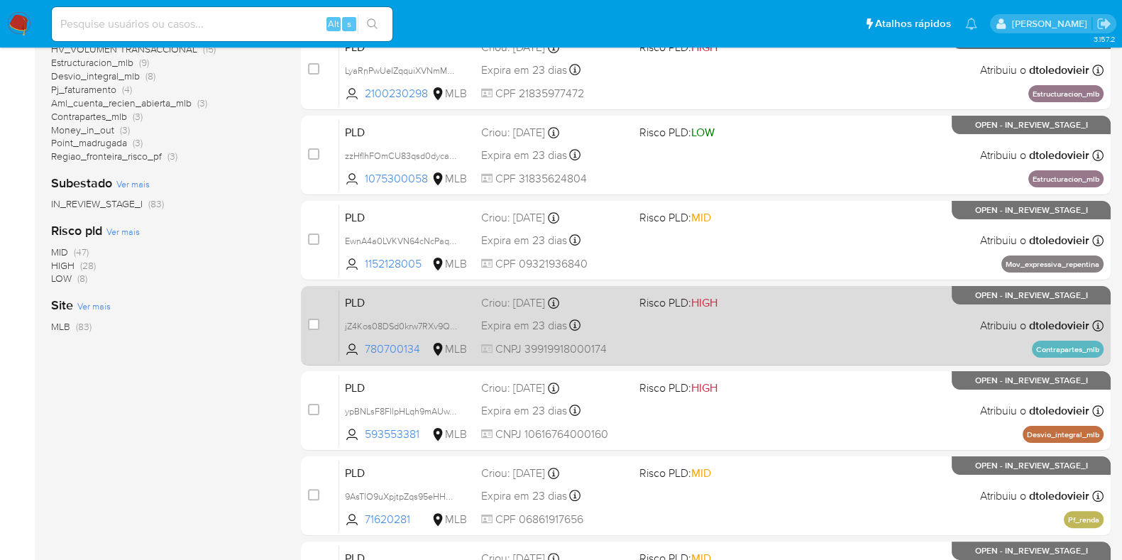
click at [820, 319] on div "PLD jZ4Kos08DSd0krw7RXv9QAeg 780700134 MLB Risco PLD: HIGH Criou: 12/08/2025 Cr…" at bounding box center [721, 326] width 764 height 72
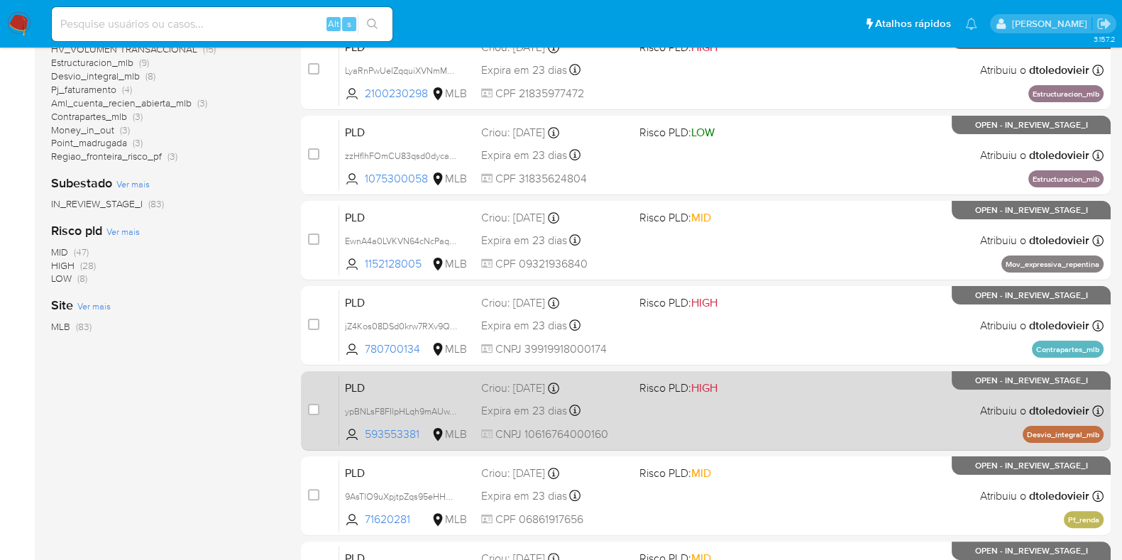
click at [803, 408] on div "PLD ypBNLsF8FIlpHLqh9mAUwYjZ 593553381 MLB Risco PLD: HIGH Criou: 12/08/2025 Cr…" at bounding box center [721, 411] width 764 height 72
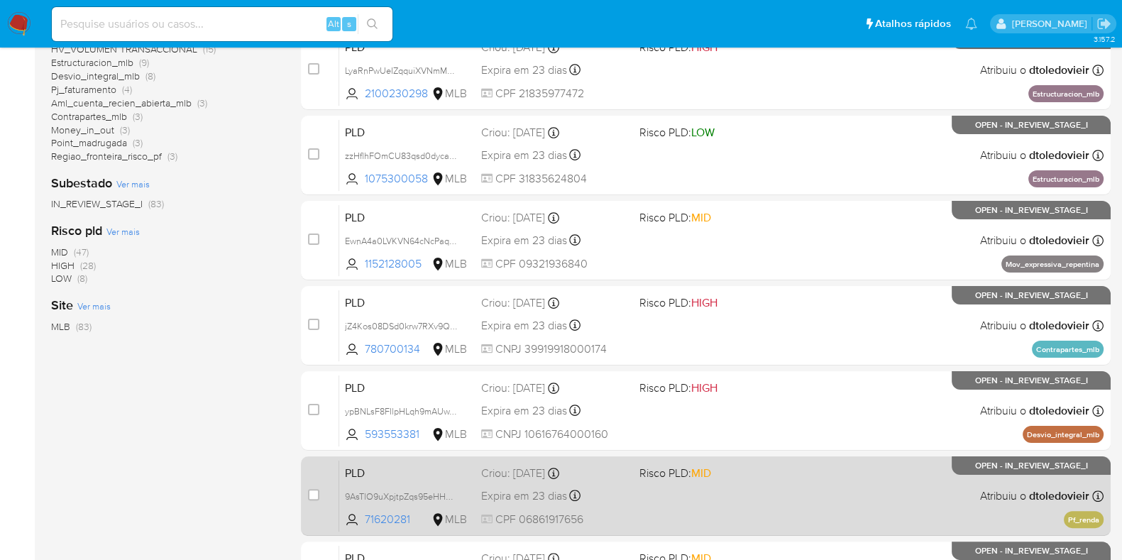
click at [793, 495] on div "PLD 9AsTlO9uXpjtpZqs95eHHGmr 71620281 MLB Risco PLD: MID Criou: 12/08/2025 Crio…" at bounding box center [721, 496] width 764 height 72
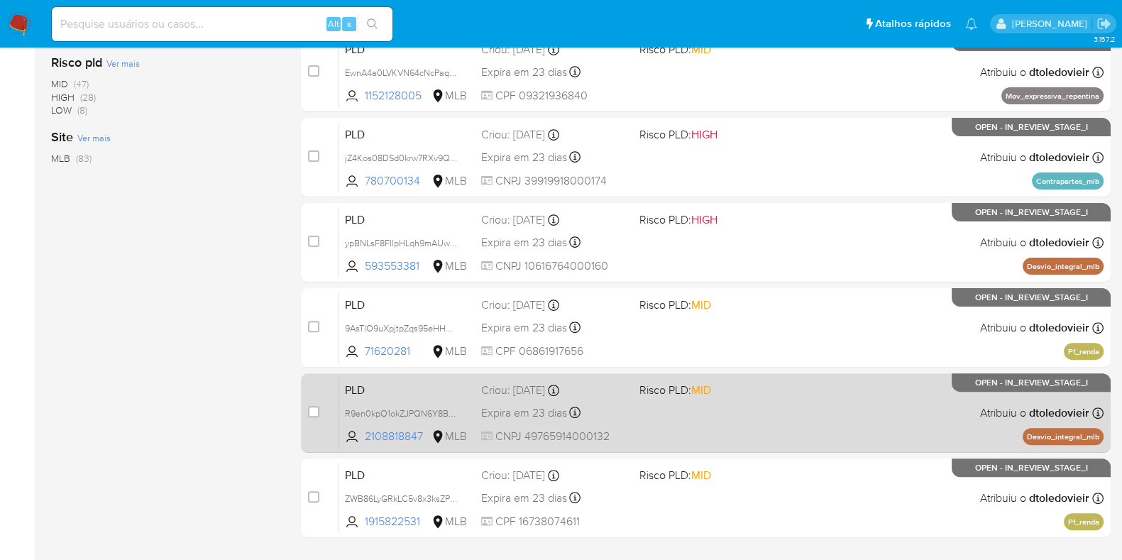
scroll to position [559, 0]
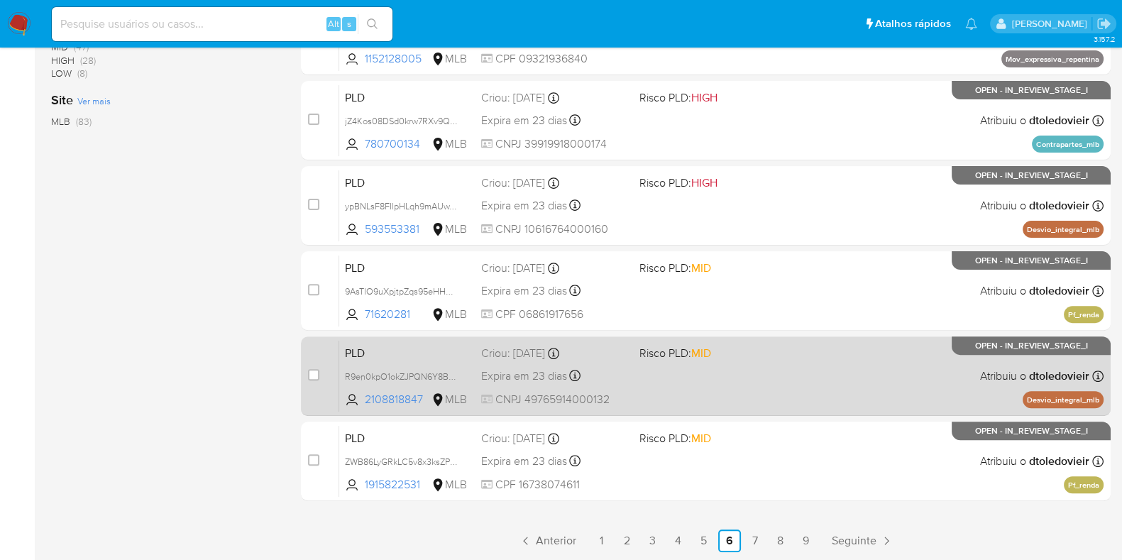
click at [813, 378] on div "PLD R9en0kpO1okZJPQN6Y8BzyYX 2108818847 MLB Risco PLD: MID Criou: 12/08/2025 Cr…" at bounding box center [721, 376] width 764 height 72
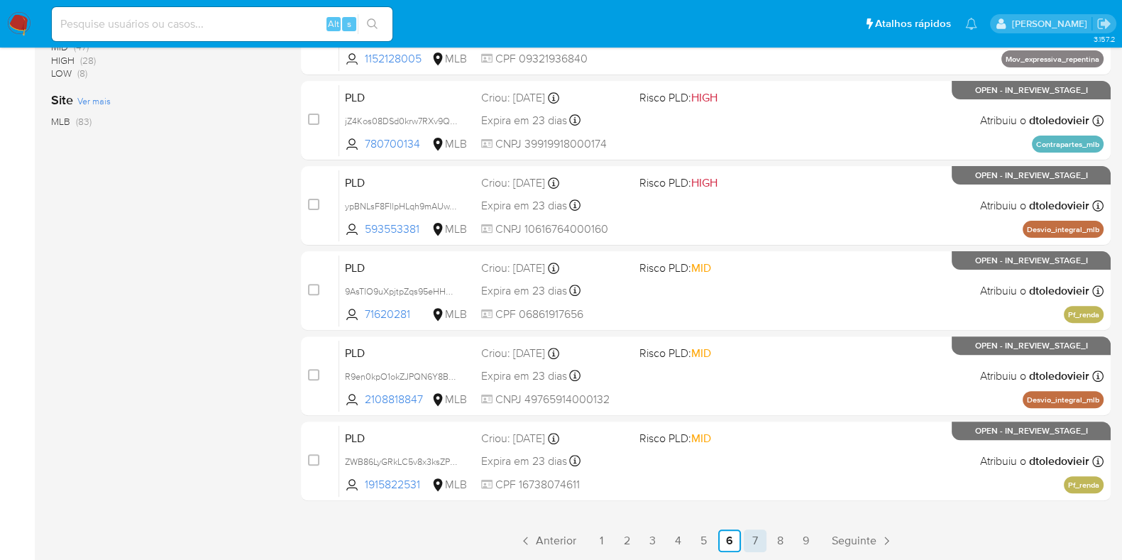
click at [749, 539] on link "7" at bounding box center [755, 540] width 23 height 23
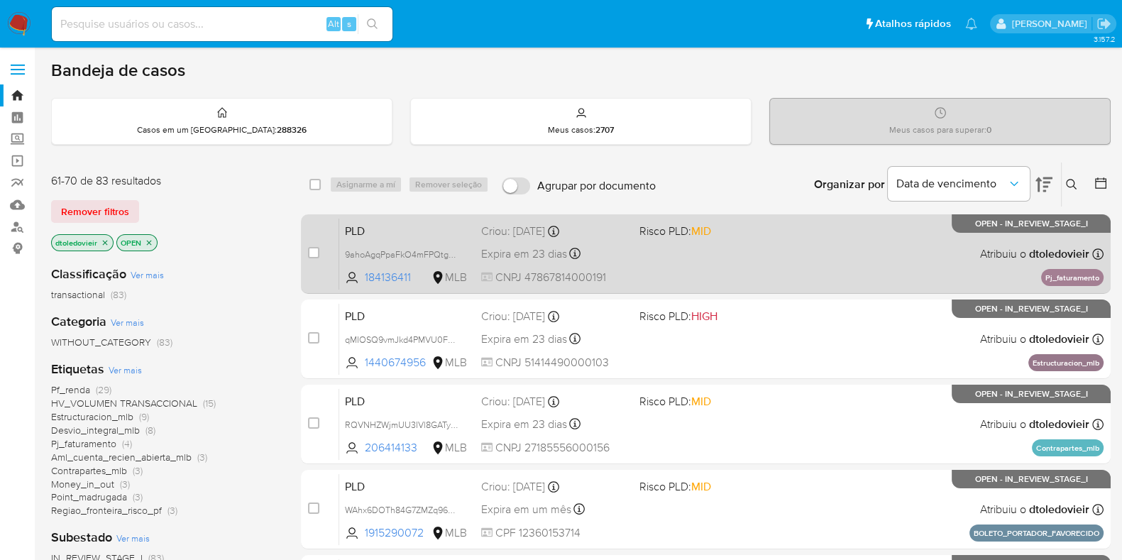
click at [790, 253] on div "PLD 9ahoAgqPpaFkO4mFPQtgPmJC 184136411 MLB Risco PLD: MID Criou: 12/08/2025 Cri…" at bounding box center [721, 254] width 764 height 72
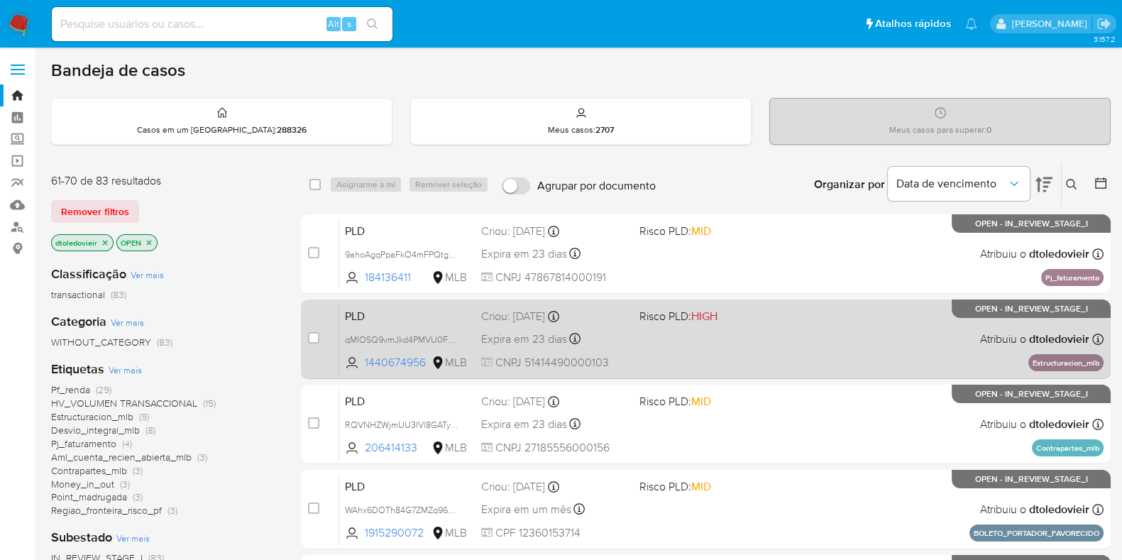
click at [766, 338] on div "PLD qMIOSQ9vmJkd4PMVU0F0rdVX 1440674956 MLB Risco PLD: HIGH Criou: 12/08/2025 C…" at bounding box center [721, 339] width 764 height 72
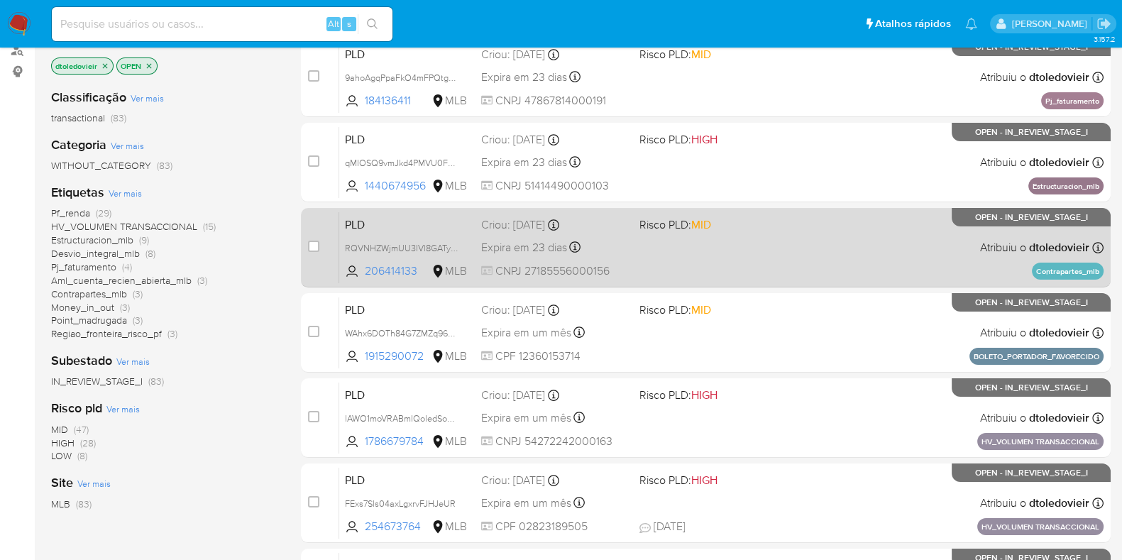
click at [831, 256] on div "PLD RQVNHZWjmUU3IVl8GATyJLPP 206414133 MLB Risco PLD: MID Criou: 12/08/2025 Cri…" at bounding box center [721, 247] width 764 height 72
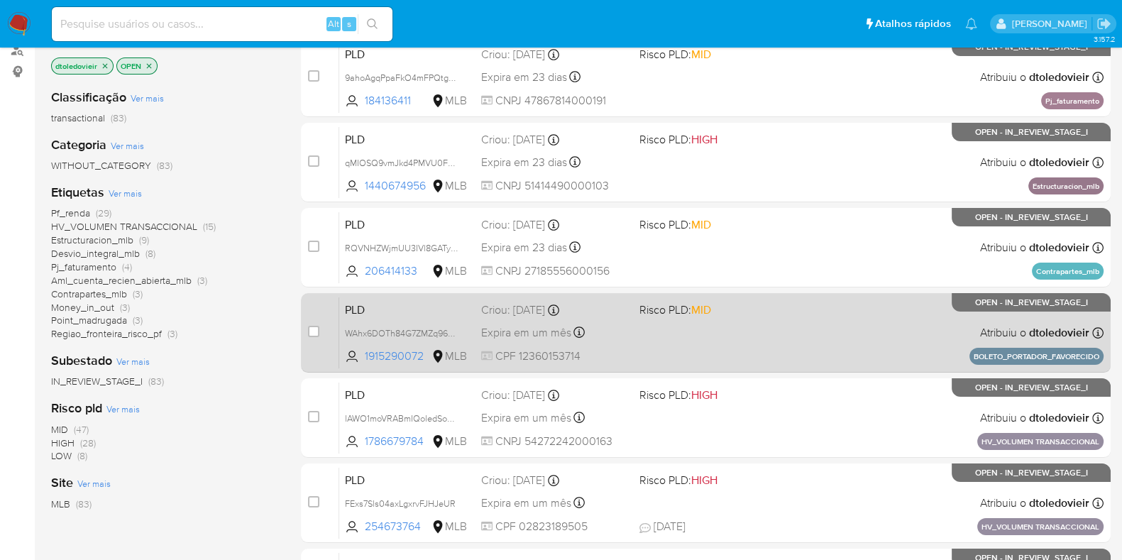
click at [825, 324] on div "PLD WAhx6DOTh84G7ZMZq96CHWef 1915290072 MLB Risco PLD: MID Criou: 14/08/2025 Cr…" at bounding box center [721, 333] width 764 height 72
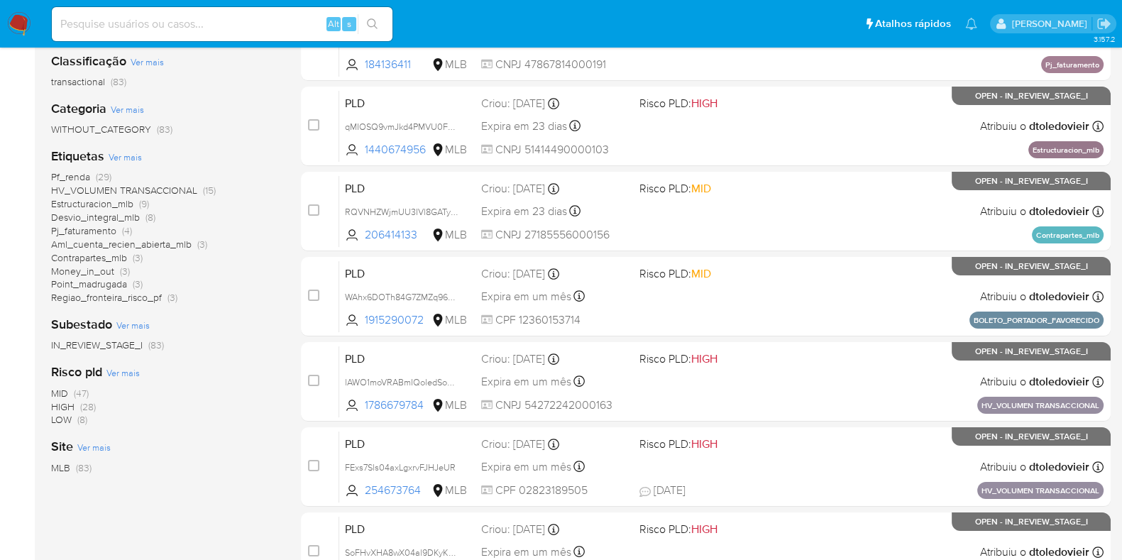
scroll to position [559, 0]
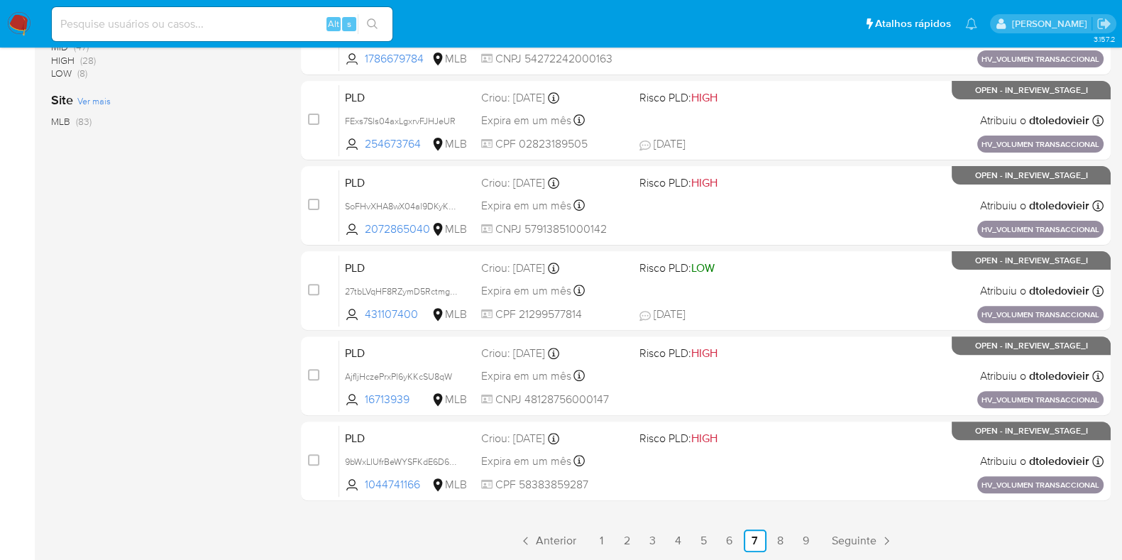
click at [788, 537] on link "8" at bounding box center [780, 540] width 23 height 23
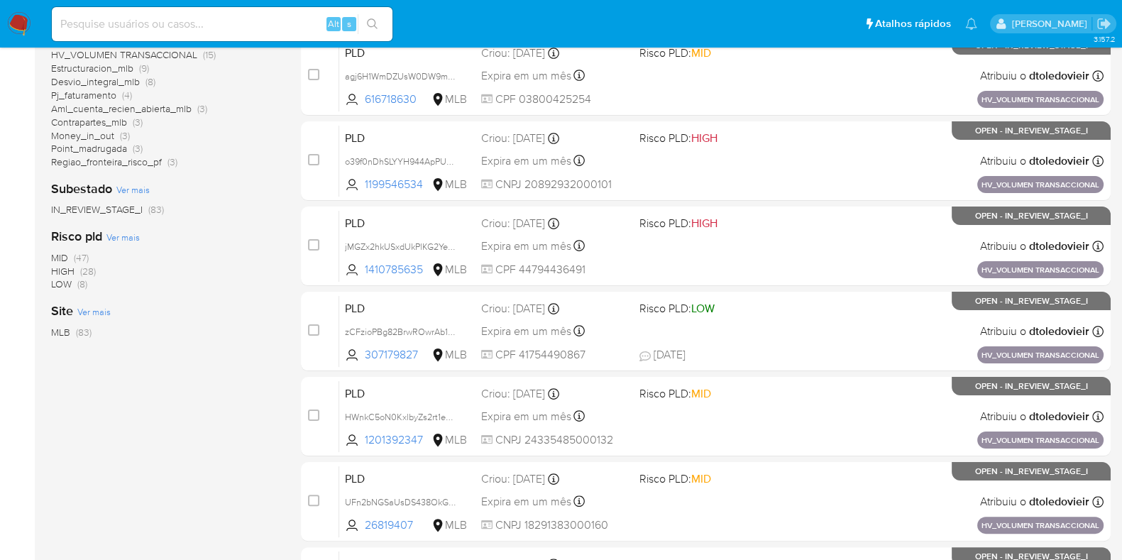
scroll to position [559, 0]
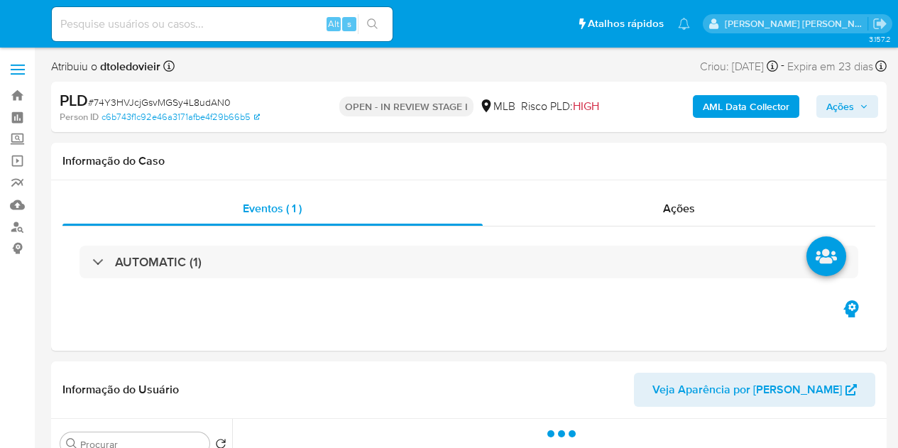
select select "10"
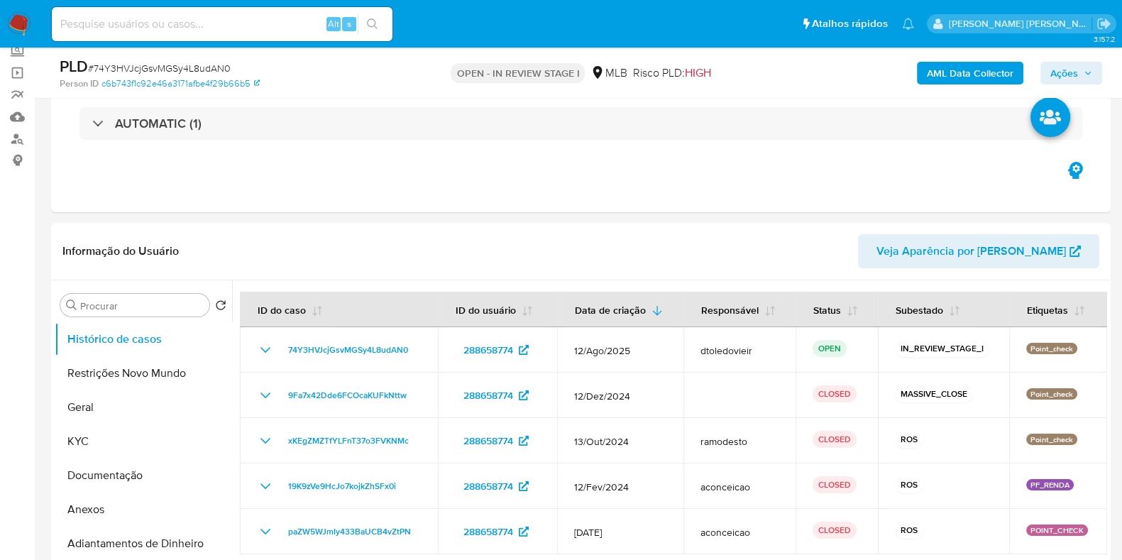
scroll to position [88, 0]
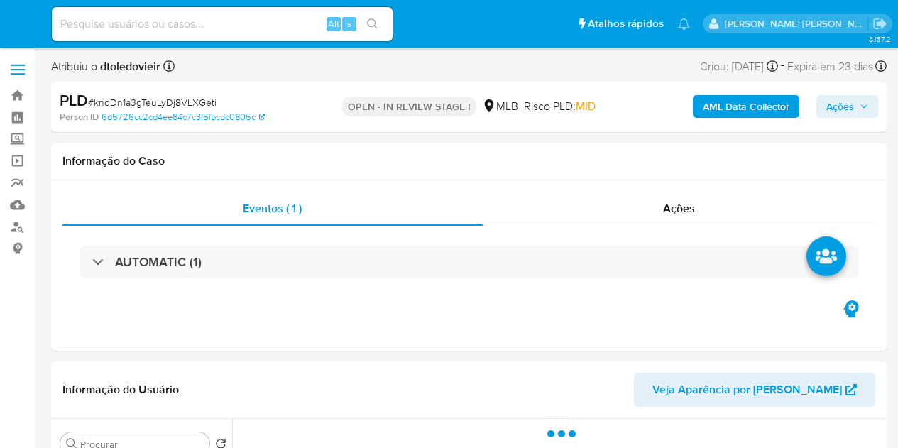
select select "10"
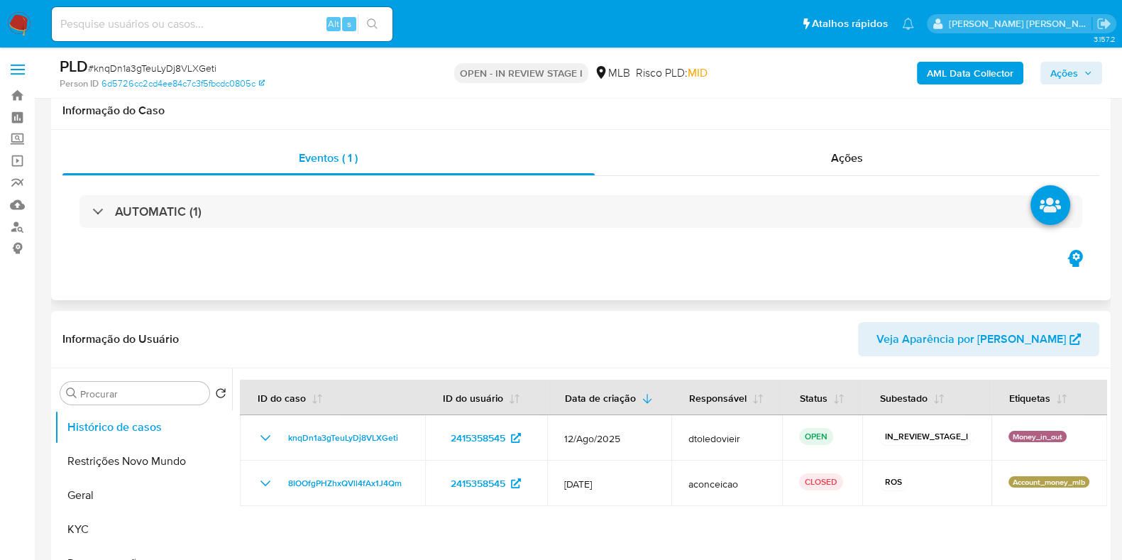
scroll to position [88, 0]
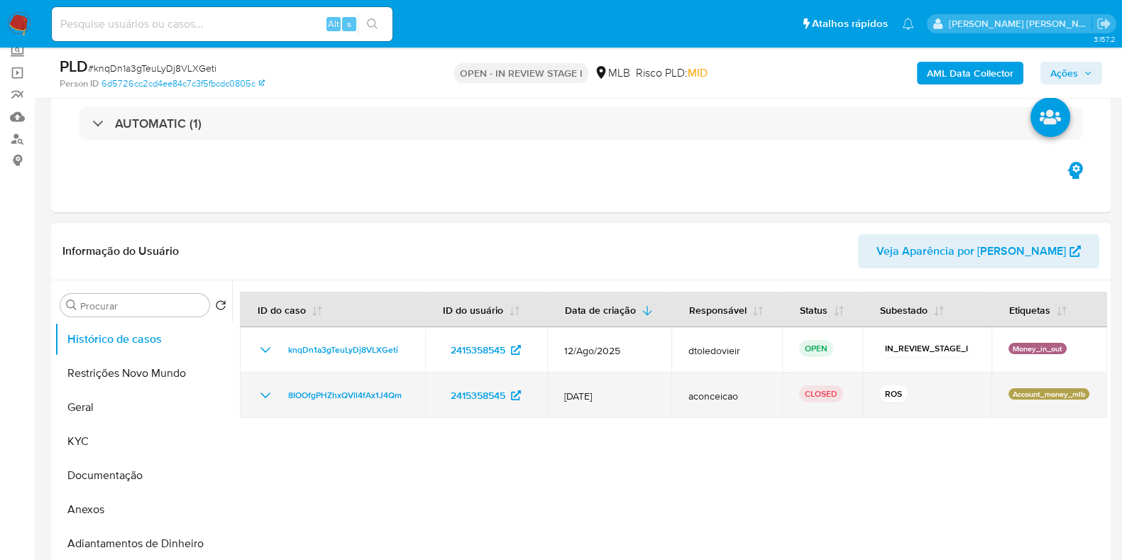
click at [271, 388] on icon "Mostrar/Ocultar" at bounding box center [265, 395] width 17 height 17
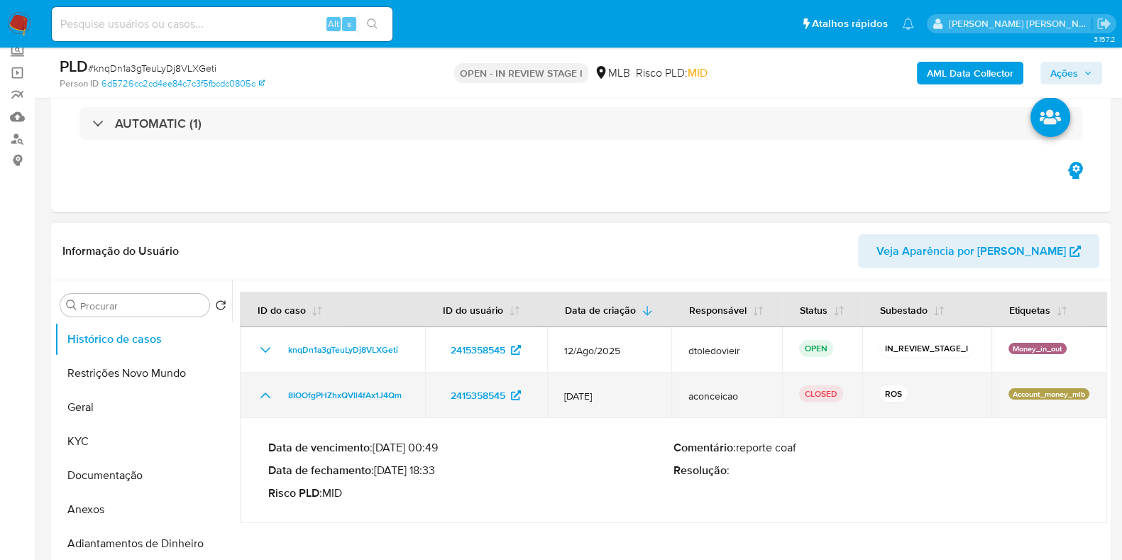
drag, startPoint x: 419, startPoint y: 392, endPoint x: 281, endPoint y: 402, distance: 138.1
click at [281, 402] on td "8IOOfgPHZhxQVll4fAx1J4Qm" at bounding box center [332, 395] width 185 height 45
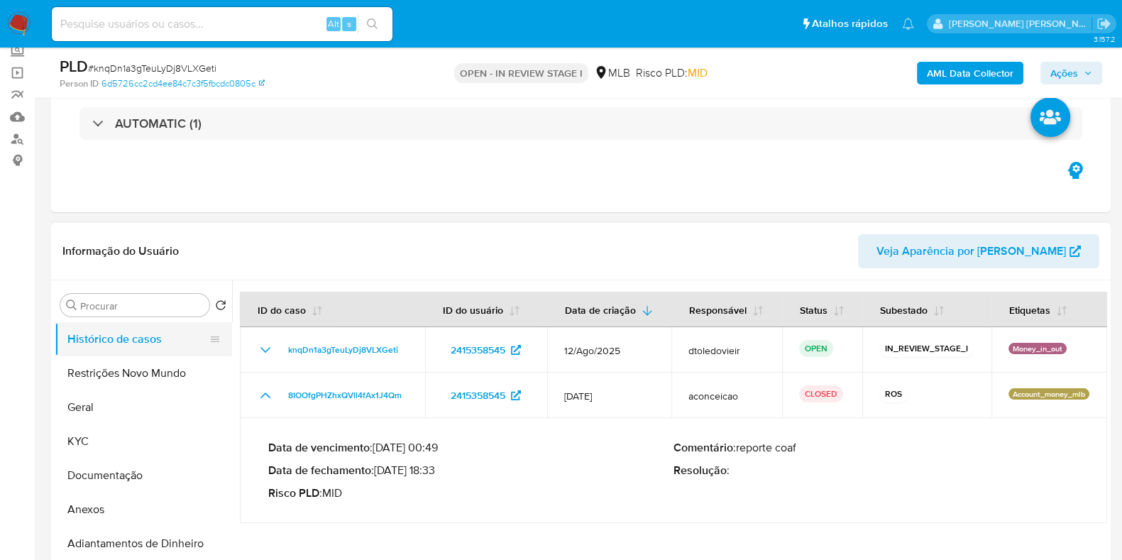
click at [117, 336] on button "Histórico de casos" at bounding box center [138, 339] width 166 height 34
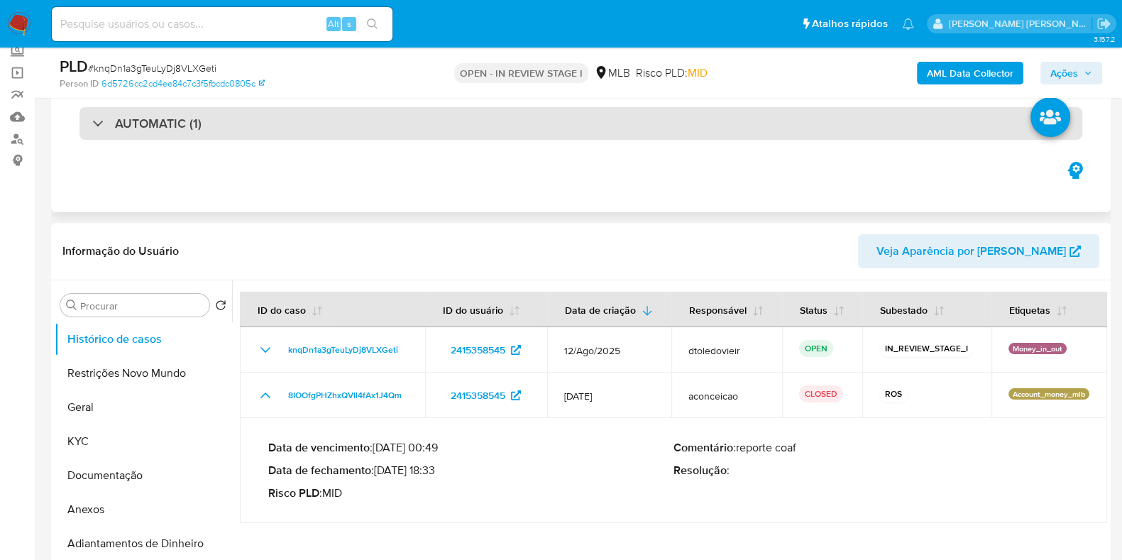
click at [213, 120] on div "AUTOMATIC (1)" at bounding box center [580, 123] width 1003 height 33
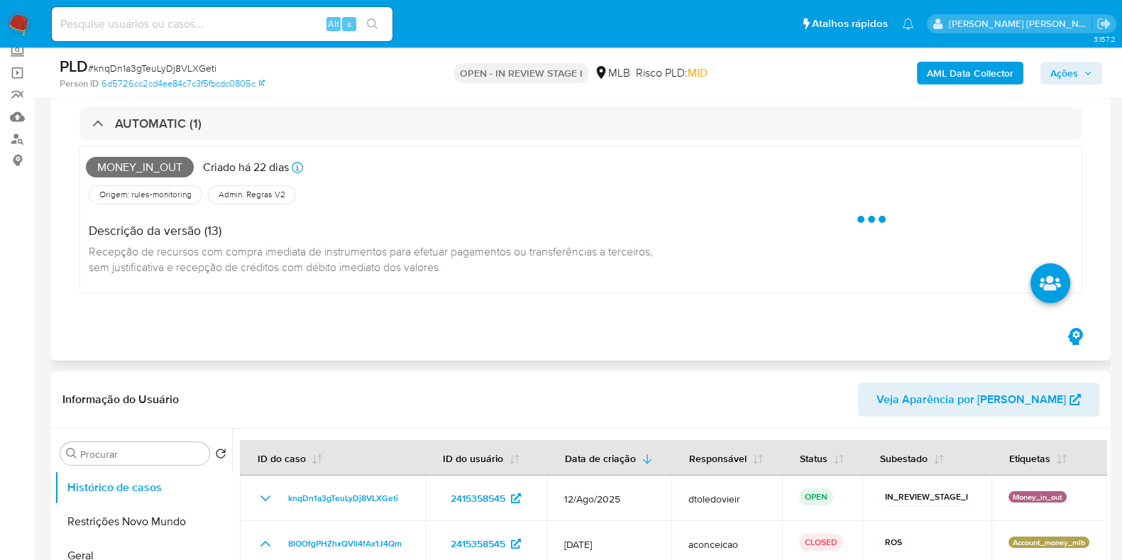
click at [153, 168] on span "Money_in_out" at bounding box center [140, 167] width 108 height 21
copy span "Money_in_out"
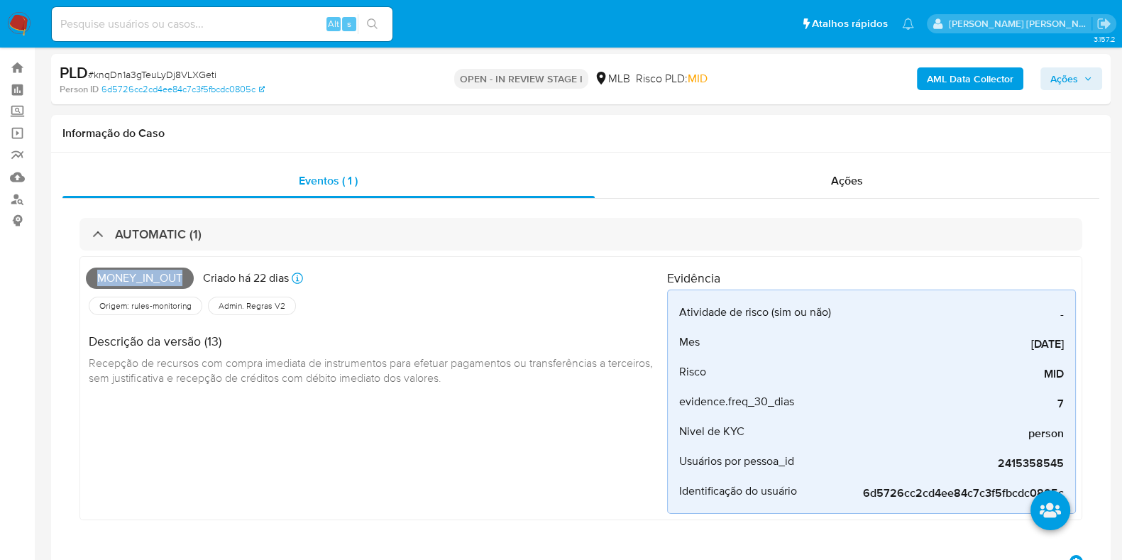
scroll to position [0, 0]
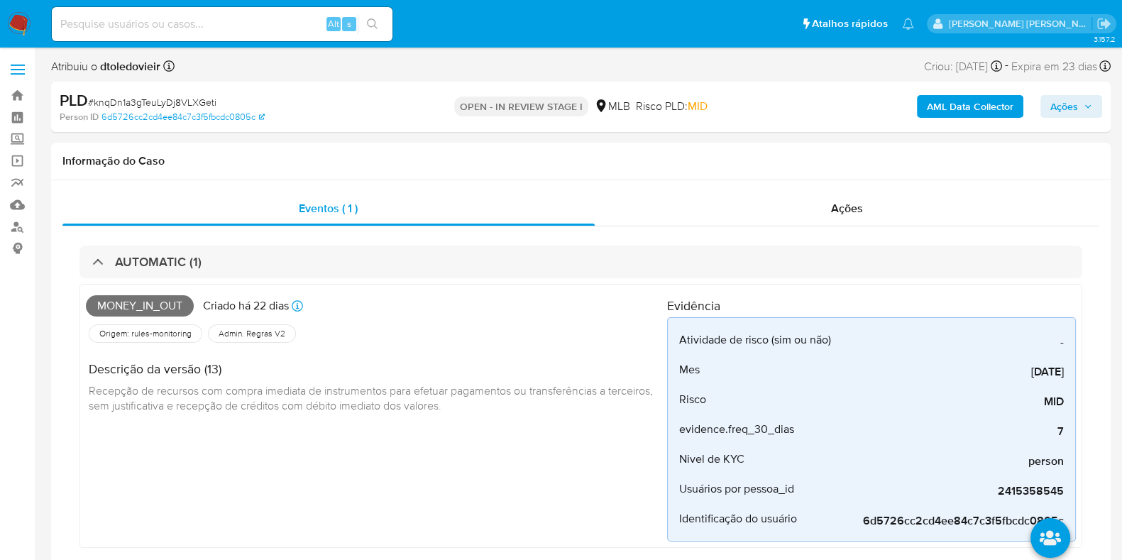
click at [163, 101] on span "# knqDn1a3gTeuLyDj8VLXGeti" at bounding box center [152, 102] width 128 height 14
copy span "knqDn1a3gTeuLyDj8VLXGeti"
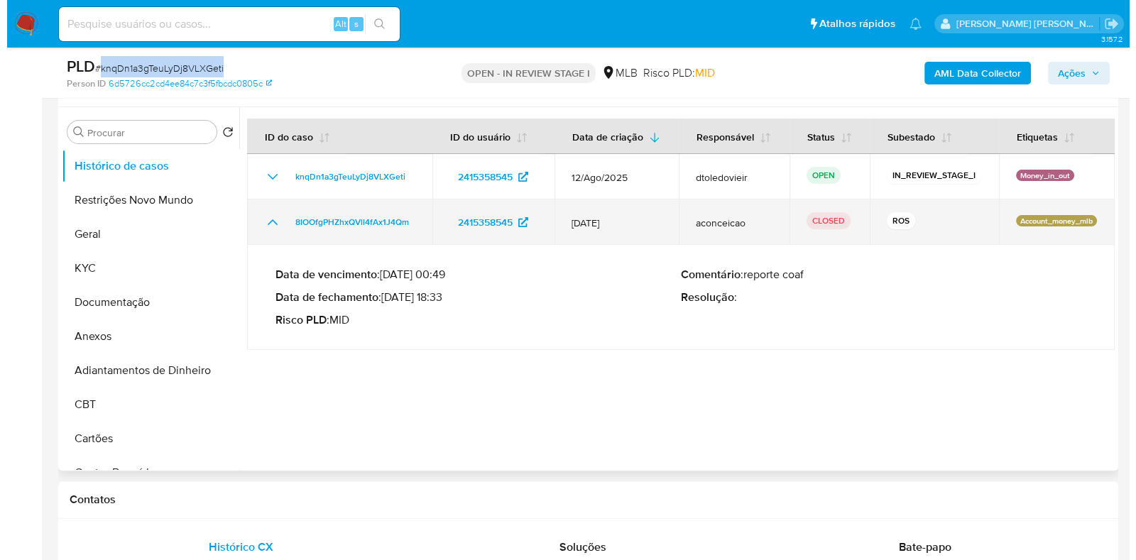
scroll to position [532, 0]
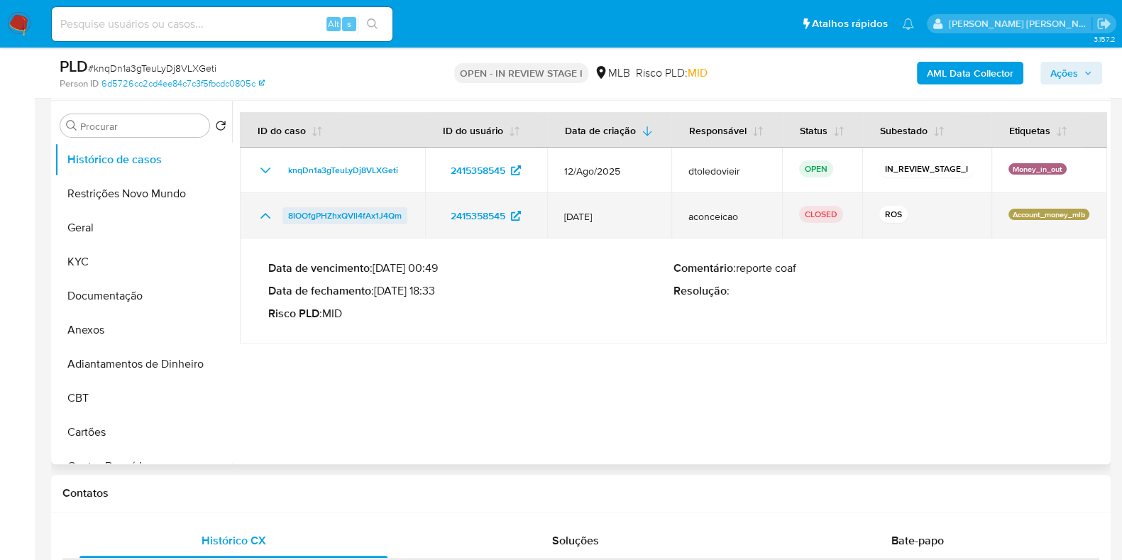
drag, startPoint x: 417, startPoint y: 217, endPoint x: 283, endPoint y: 219, distance: 133.4
click at [283, 219] on td "8IOOfgPHZhxQVll4fAx1J4Qm" at bounding box center [332, 215] width 185 height 45
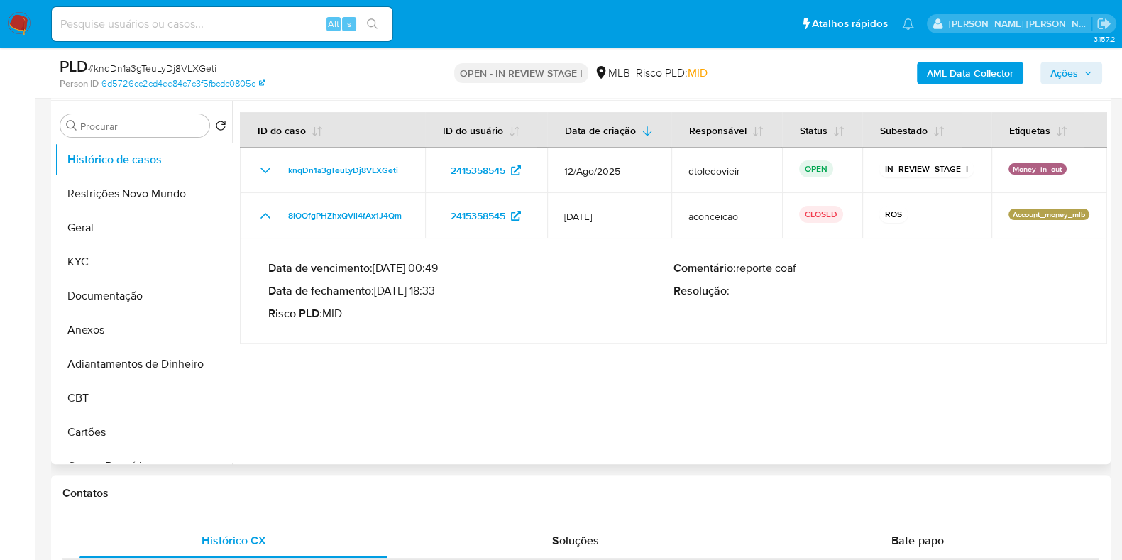
drag, startPoint x: 436, startPoint y: 292, endPoint x: 380, endPoint y: 296, distance: 56.2
click at [380, 296] on p "Data de fechamento : [DATE] 18:33" at bounding box center [470, 291] width 405 height 14
click at [94, 331] on button "Anexos" at bounding box center [138, 330] width 166 height 34
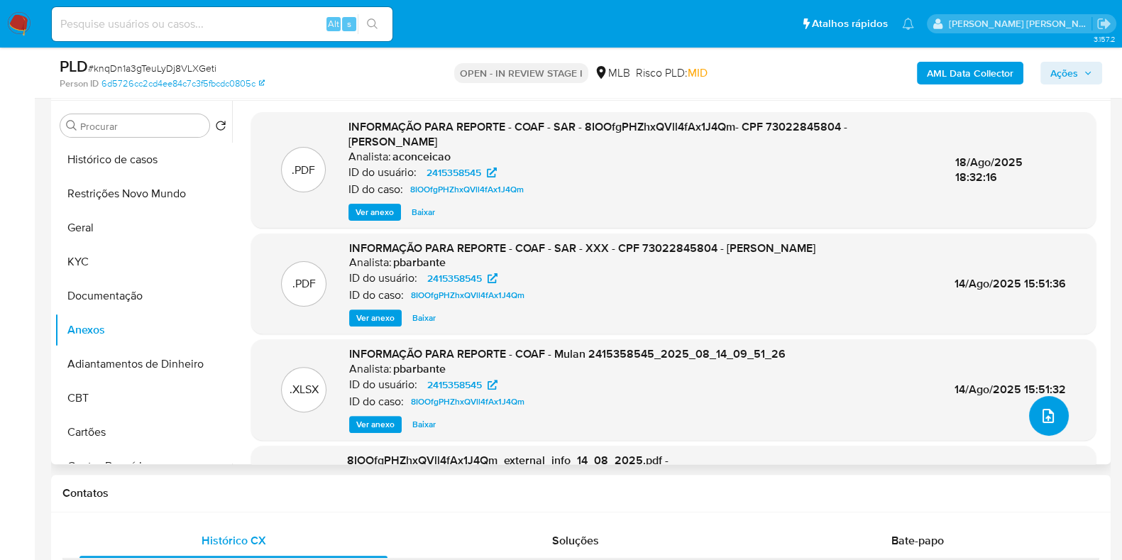
click at [897, 411] on icon "upload-file" at bounding box center [1048, 415] width 17 height 17
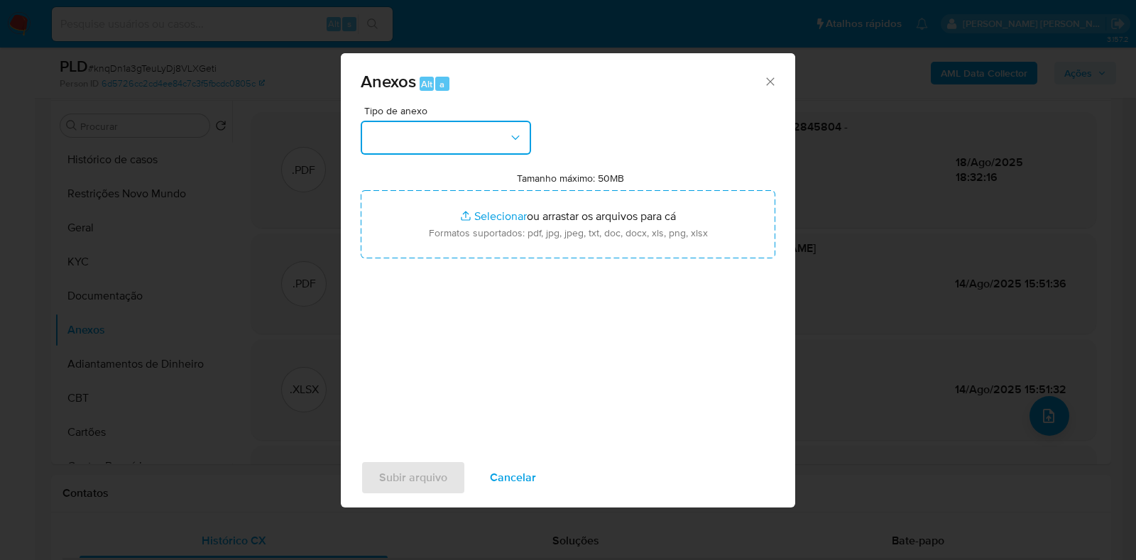
click at [480, 147] on button "button" at bounding box center [446, 138] width 170 height 34
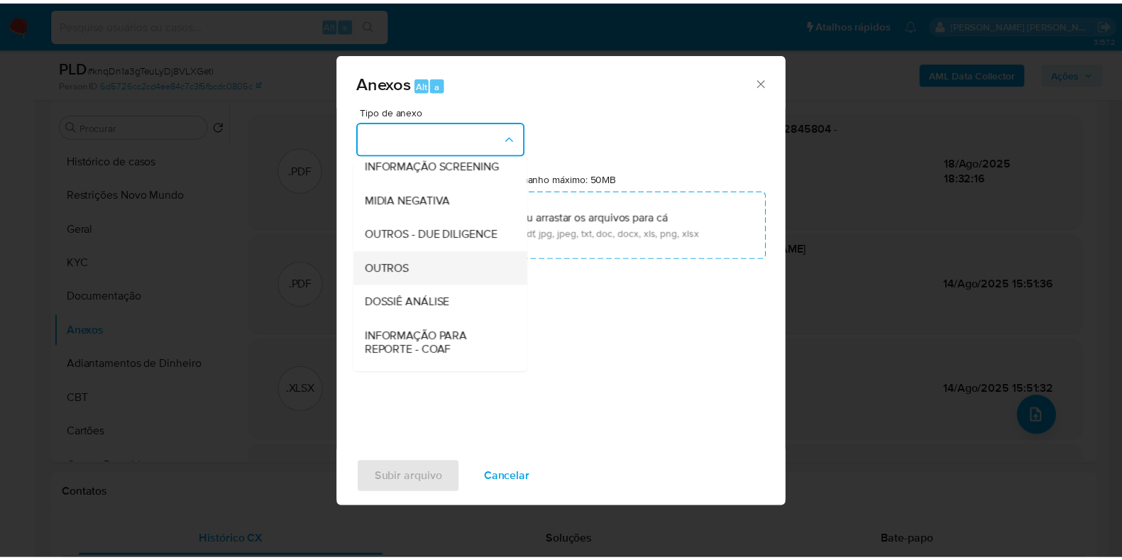
scroll to position [219, 0]
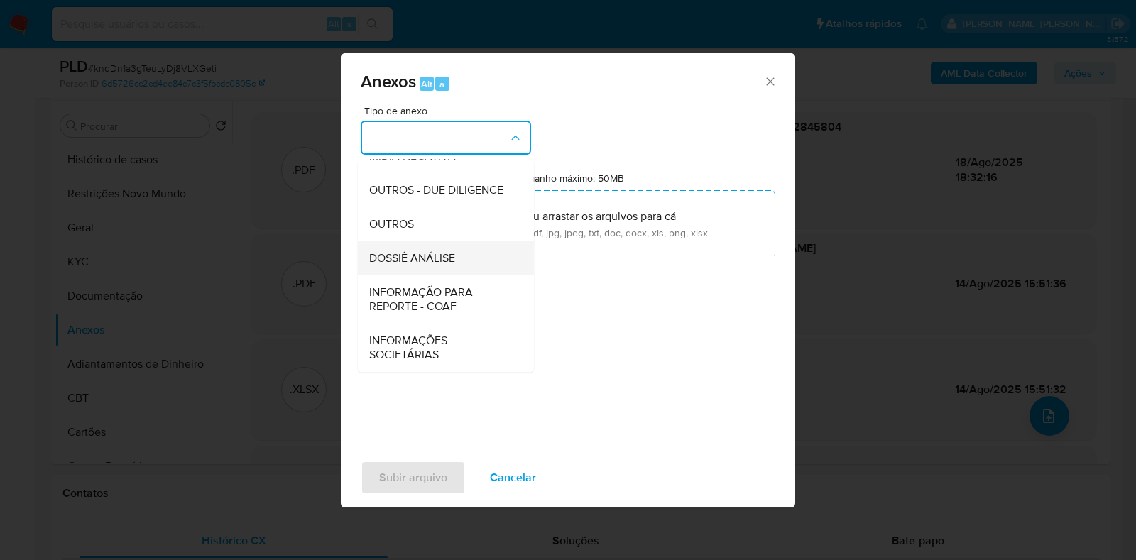
click at [432, 254] on span "DOSSIÊ ANÁLISE" at bounding box center [412, 258] width 86 height 14
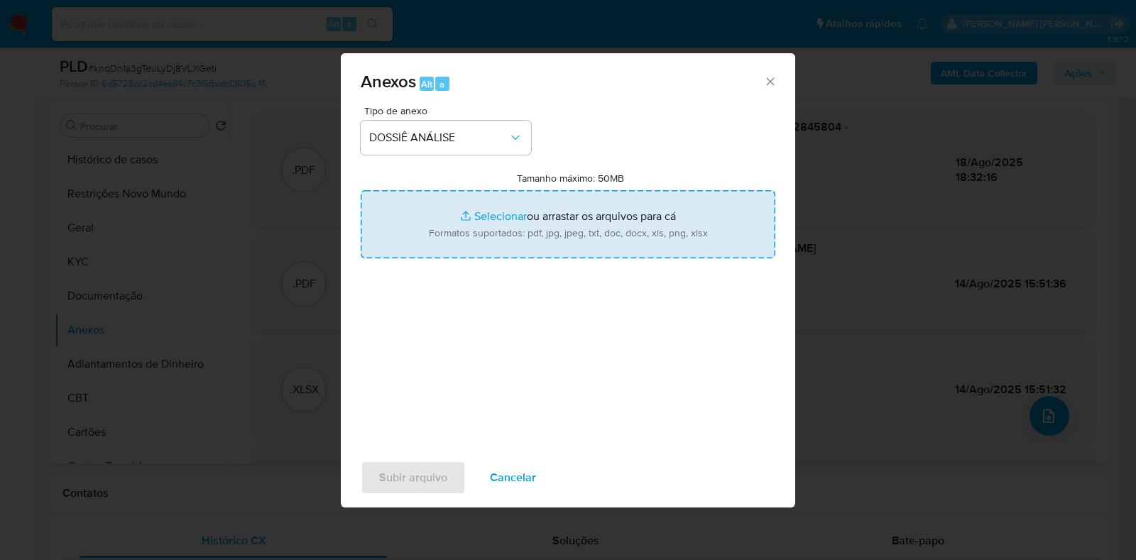
type input "C:\fakepath\CPF 73022845804 - [PERSON_NAME].pdf"
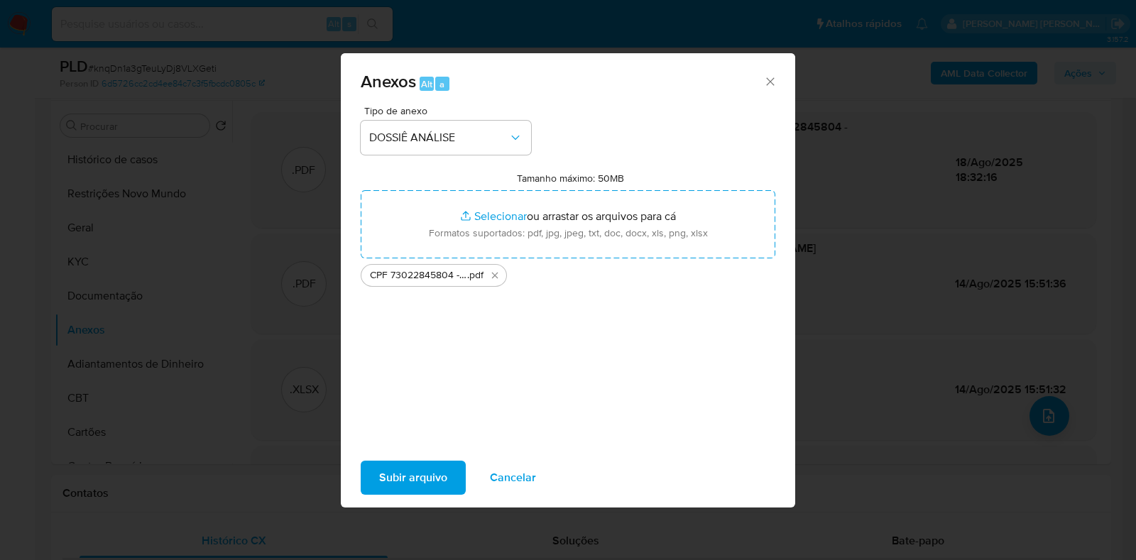
click at [436, 447] on span "Subir arquivo" at bounding box center [413, 477] width 68 height 31
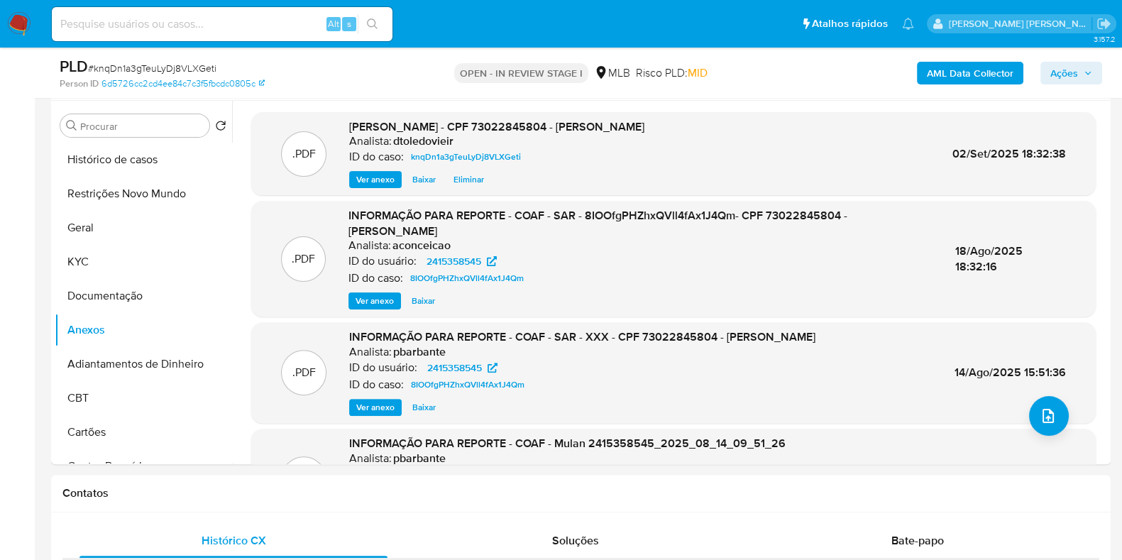
click at [897, 76] on icon "button" at bounding box center [1088, 73] width 9 height 9
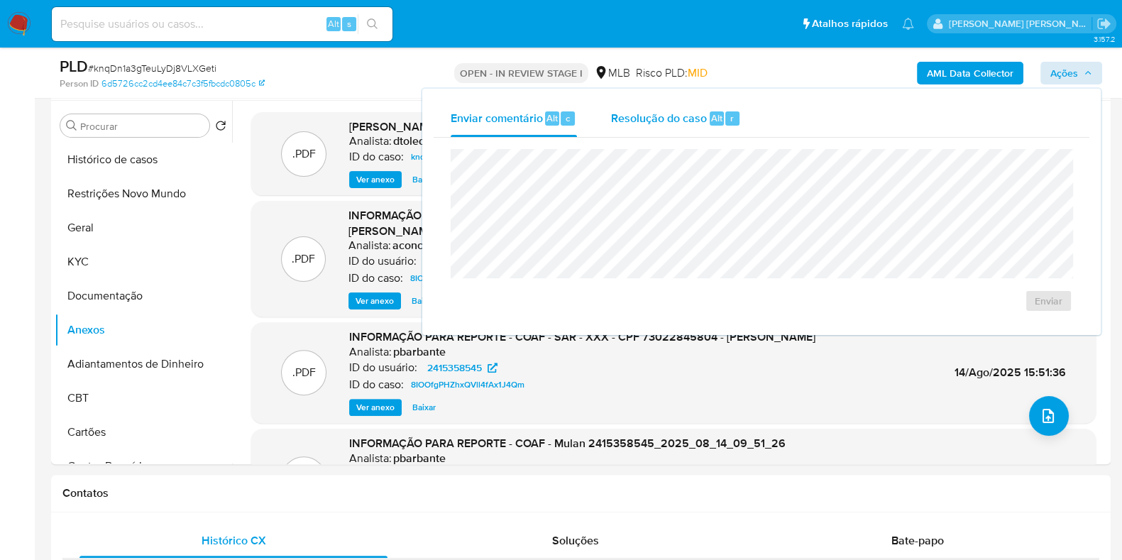
click at [703, 117] on span "Resolução do caso" at bounding box center [659, 117] width 96 height 16
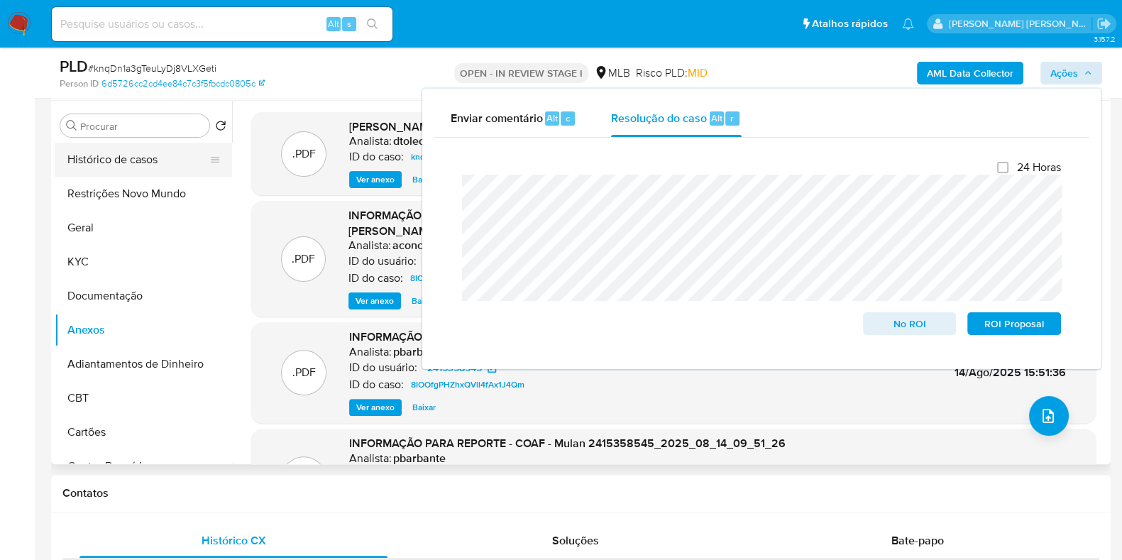
click at [145, 160] on button "Histórico de casos" at bounding box center [138, 160] width 166 height 34
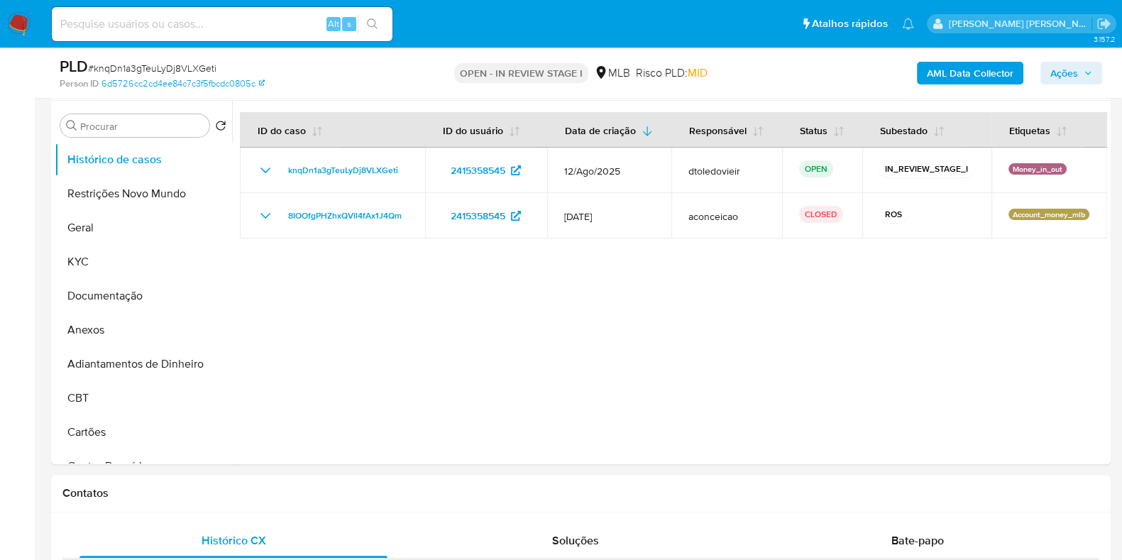
click at [897, 74] on icon "button" at bounding box center [1088, 73] width 9 height 9
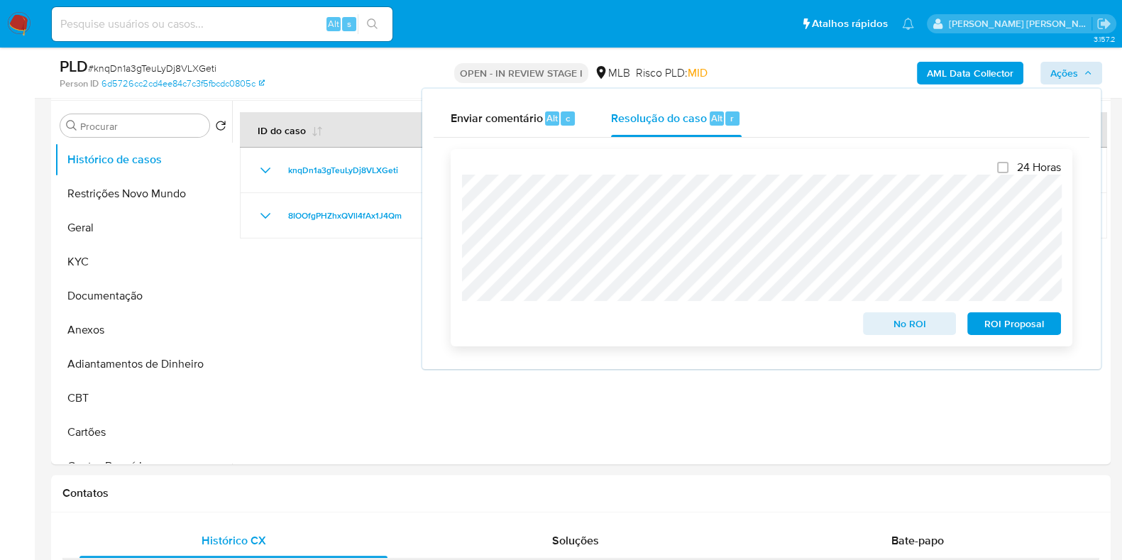
click at [897, 334] on span "No ROI" at bounding box center [910, 324] width 74 height 20
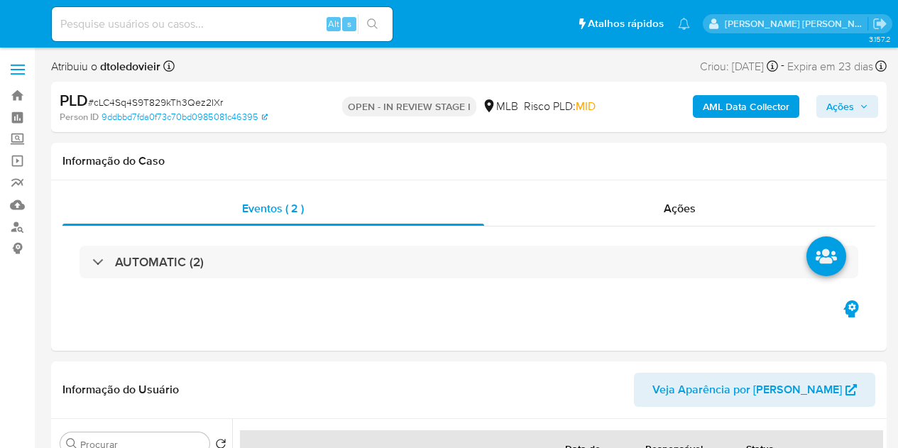
select select "10"
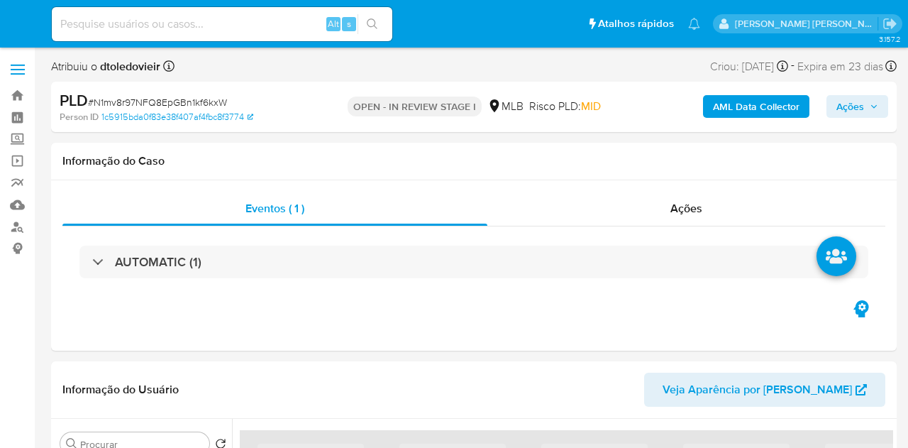
select select "10"
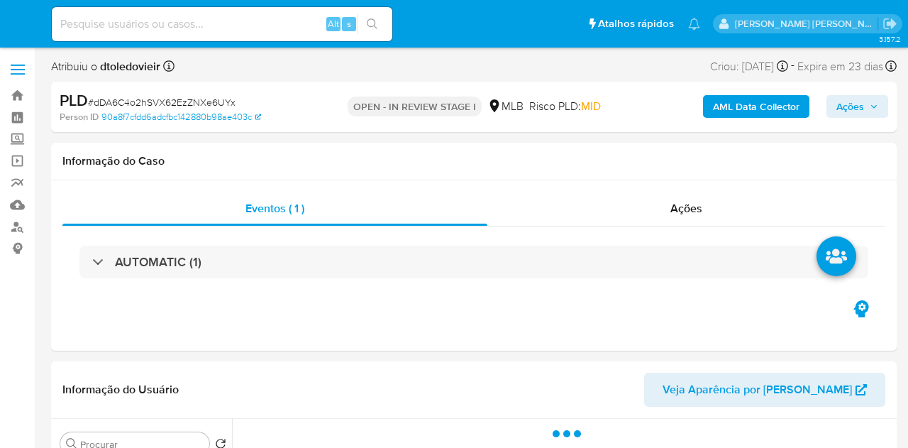
select select "10"
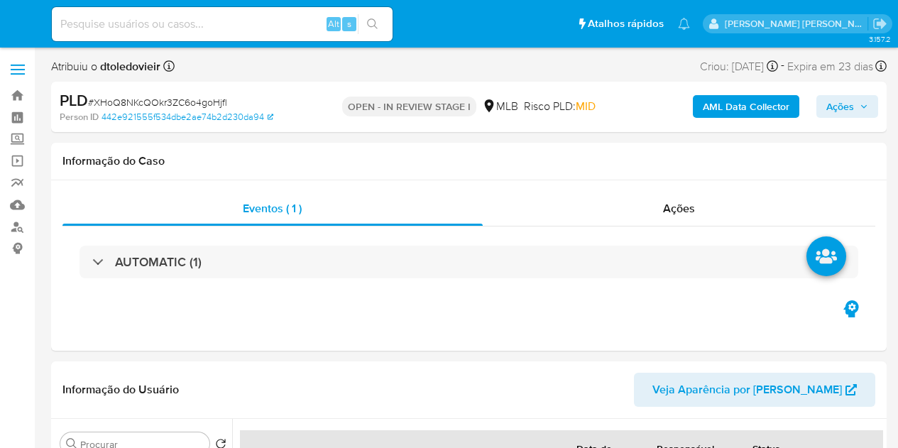
select select "10"
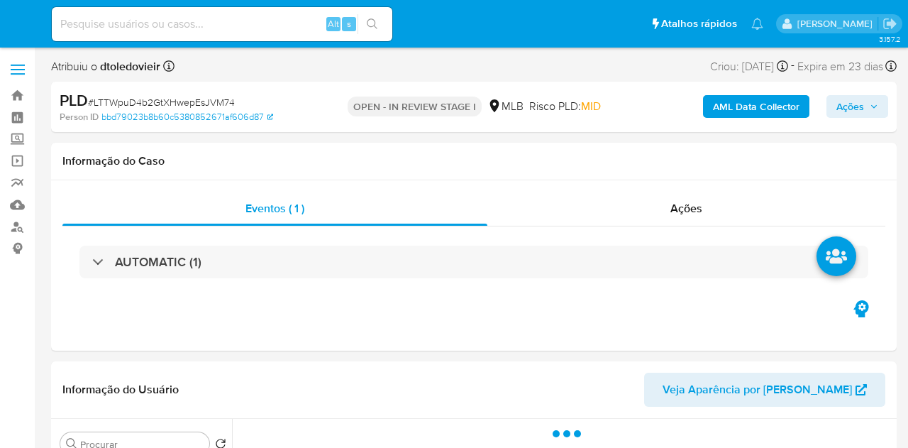
select select "10"
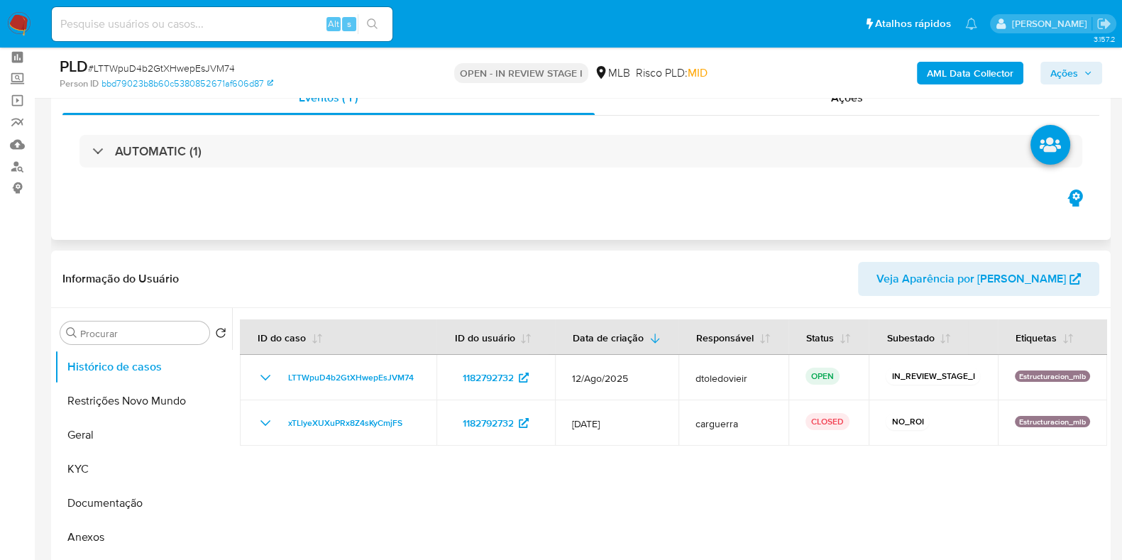
scroll to position [88, 0]
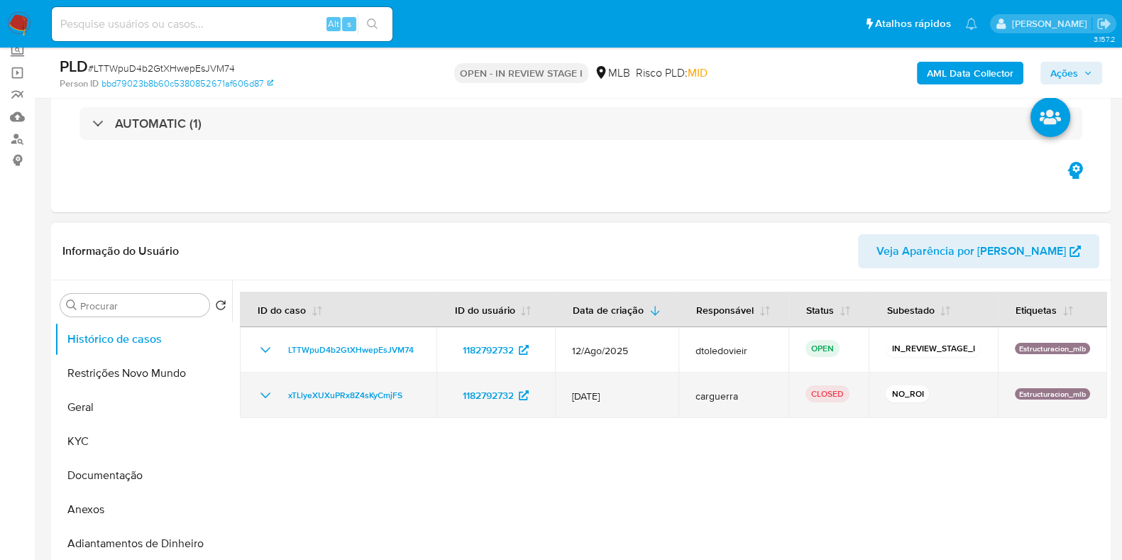
click at [268, 404] on icon "Mostrar/Ocultar" at bounding box center [265, 395] width 17 height 17
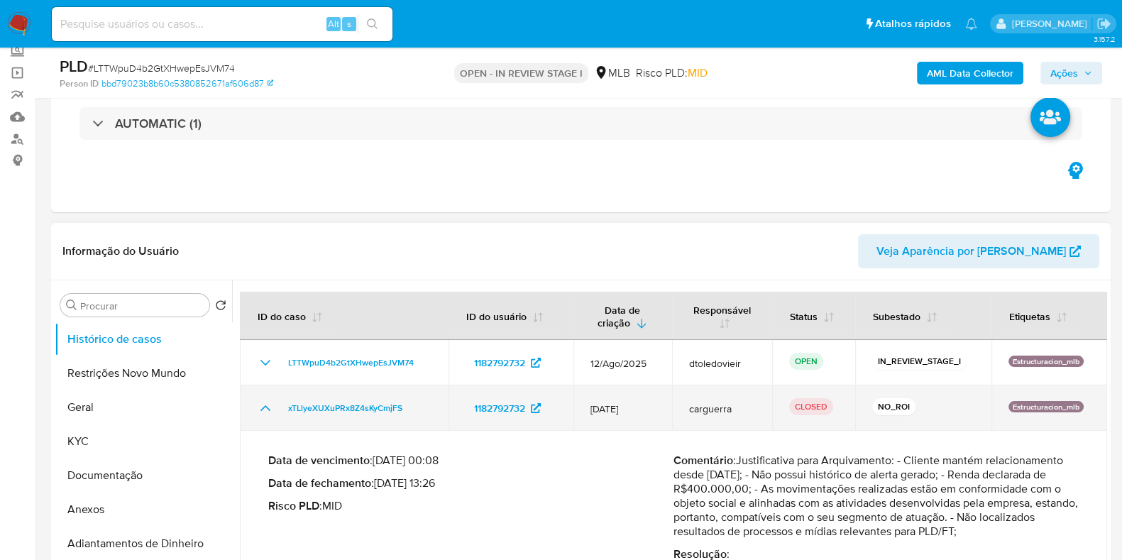
click at [268, 404] on icon "Mostrar/Ocultar" at bounding box center [265, 408] width 17 height 17
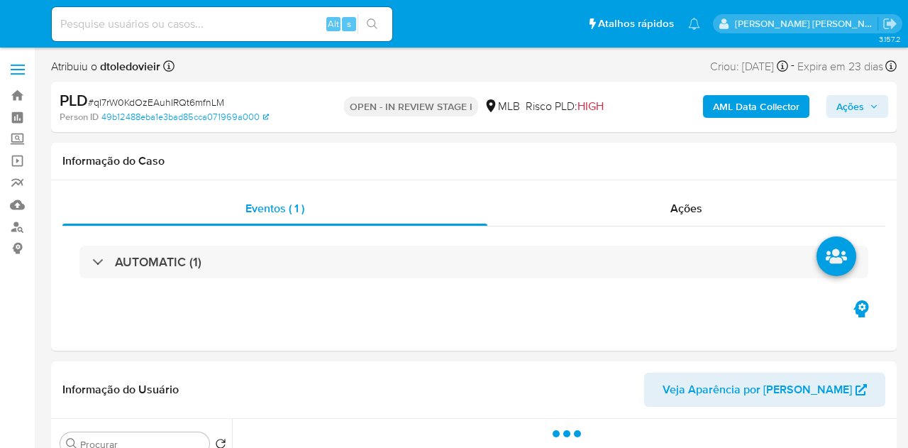
select select "10"
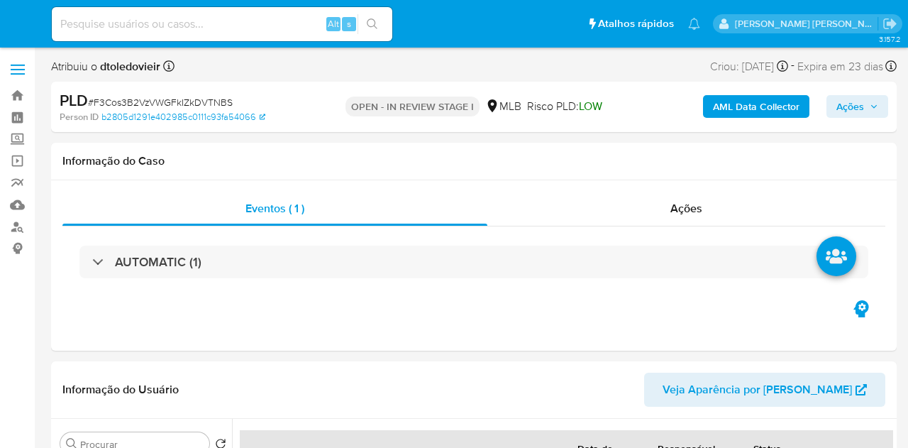
select select "10"
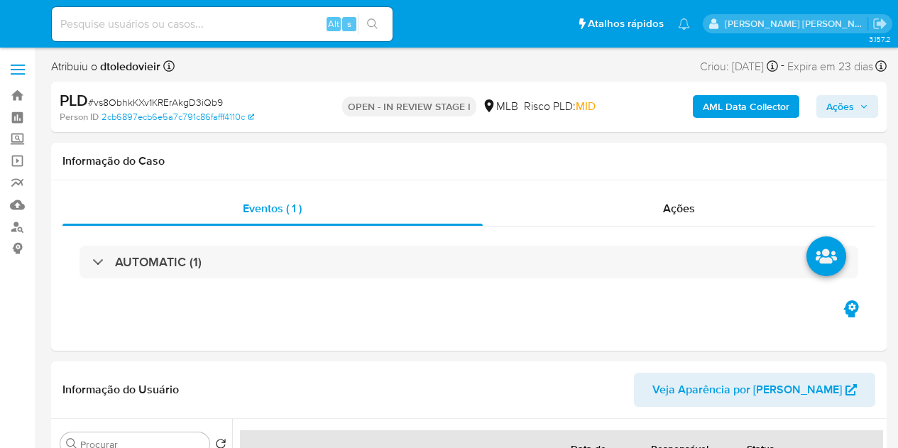
select select "10"
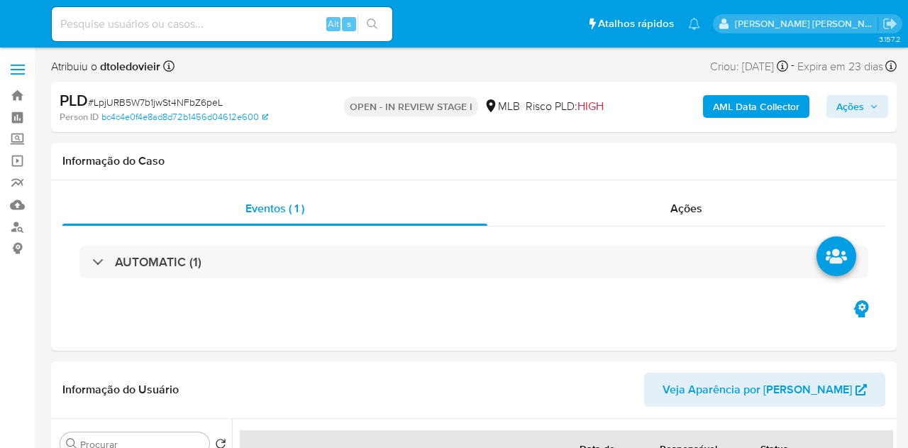
select select "10"
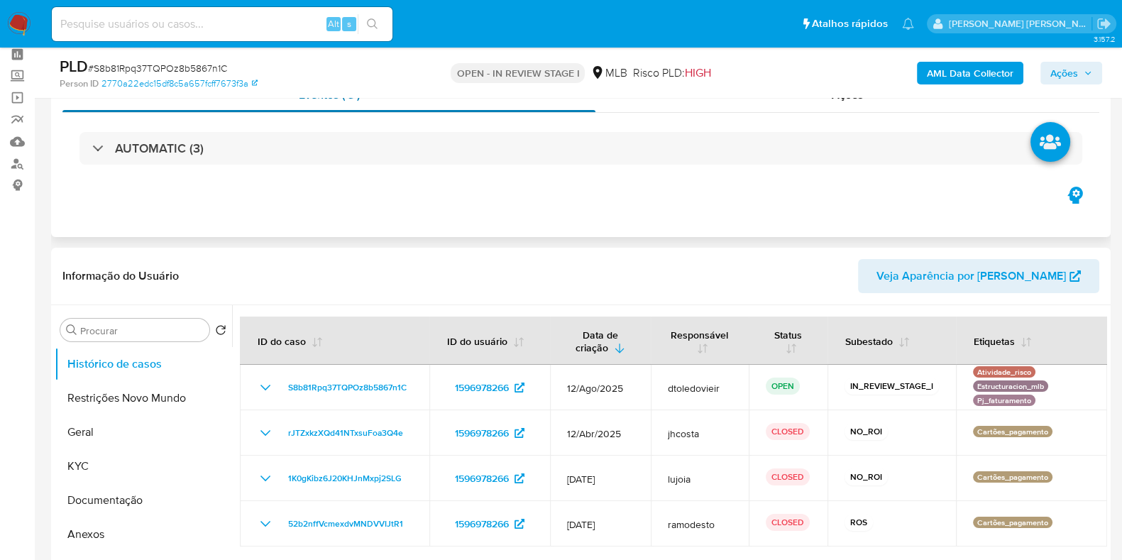
scroll to position [177, 0]
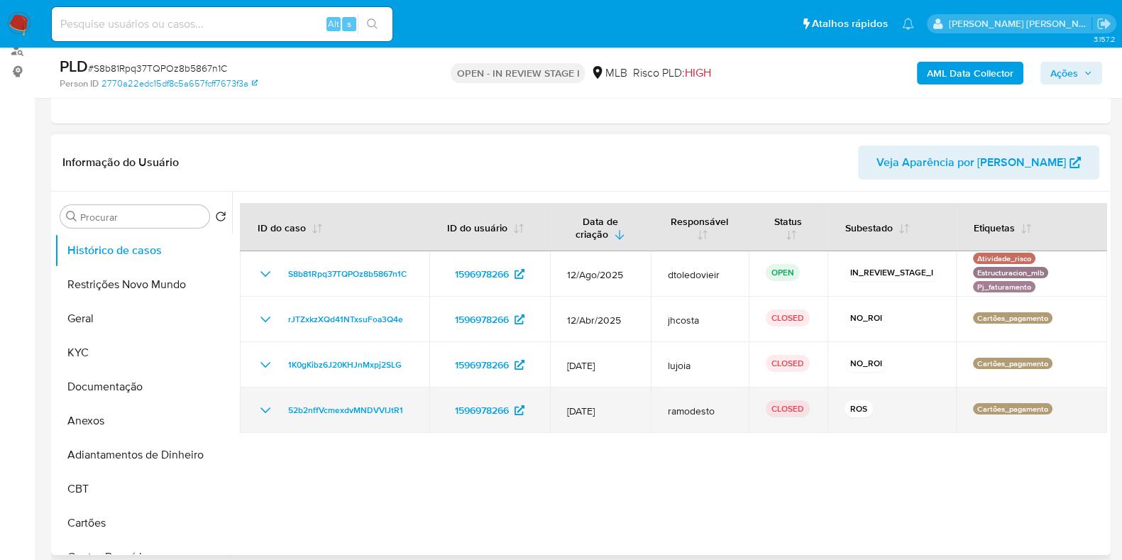
click at [271, 413] on icon "Mostrar/Ocultar" at bounding box center [265, 410] width 17 height 17
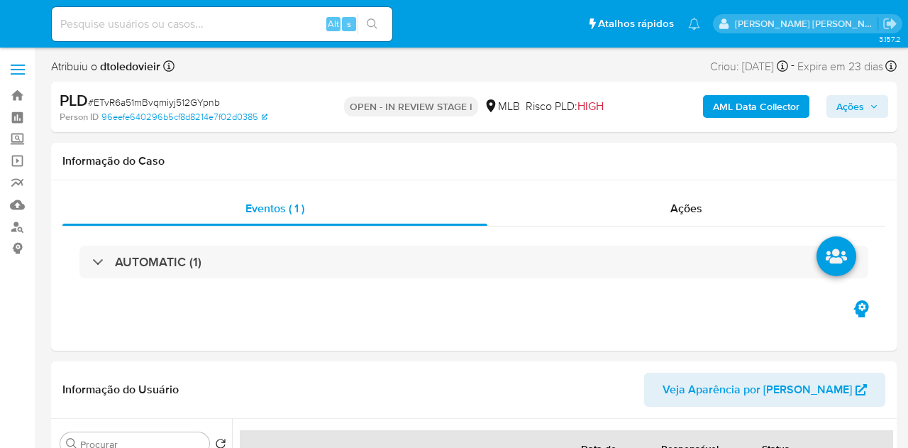
select select "10"
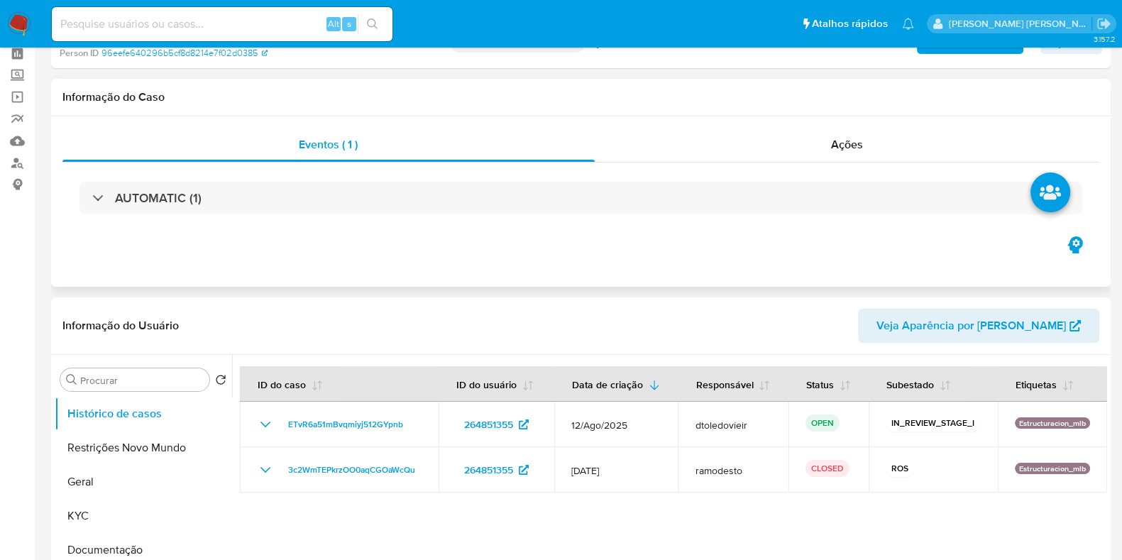
scroll to position [88, 0]
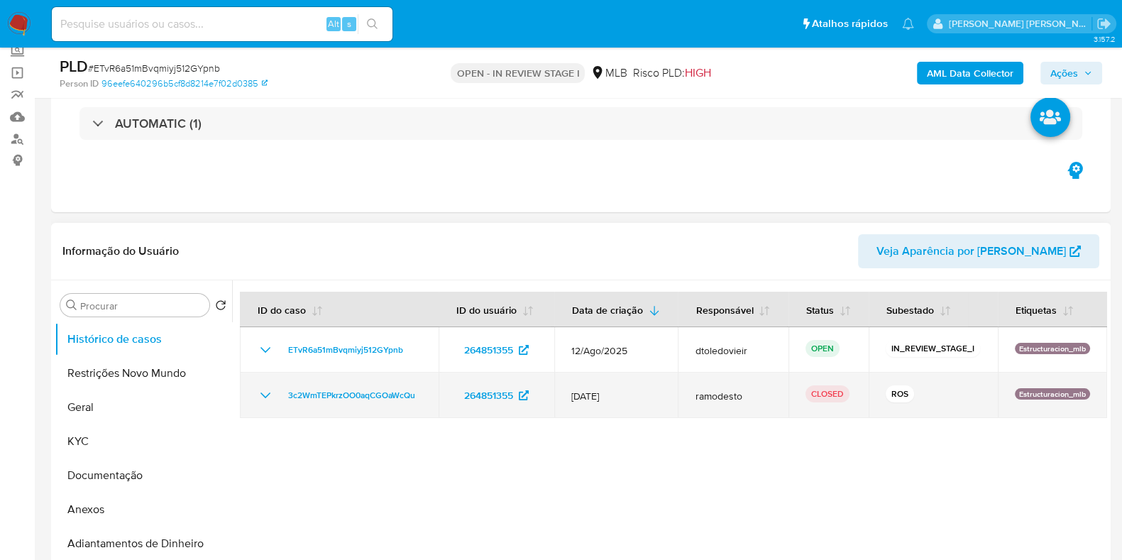
click at [262, 404] on icon "Mostrar/Ocultar" at bounding box center [265, 395] width 17 height 17
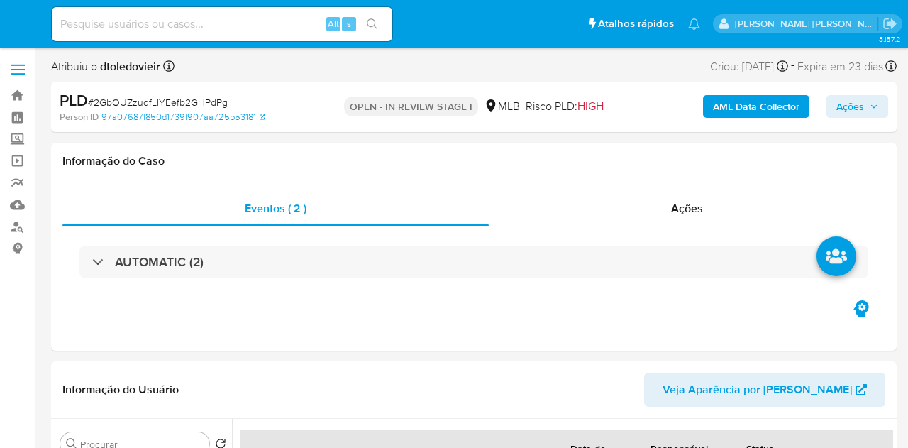
select select "10"
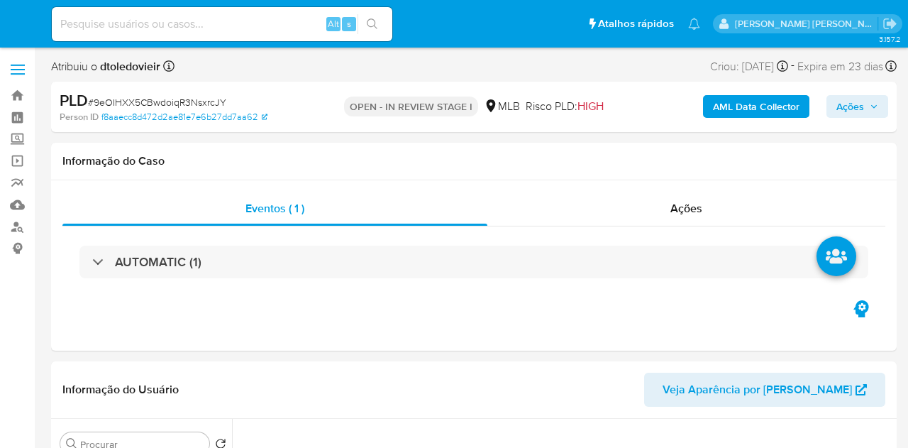
select select "10"
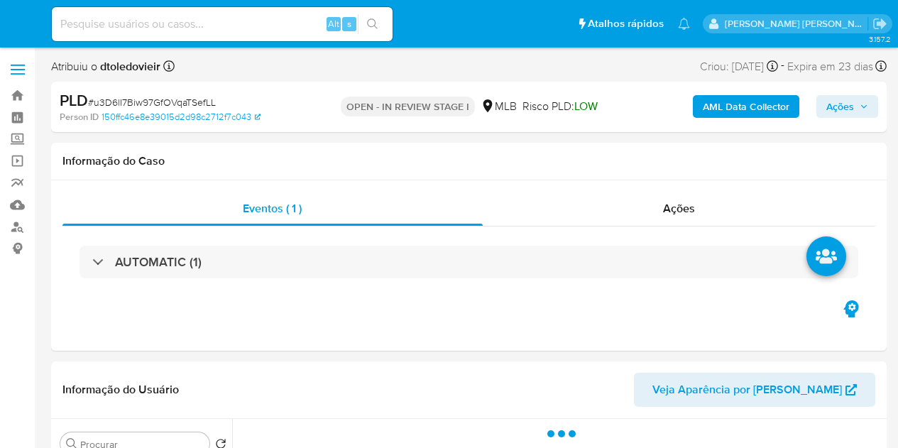
select select "10"
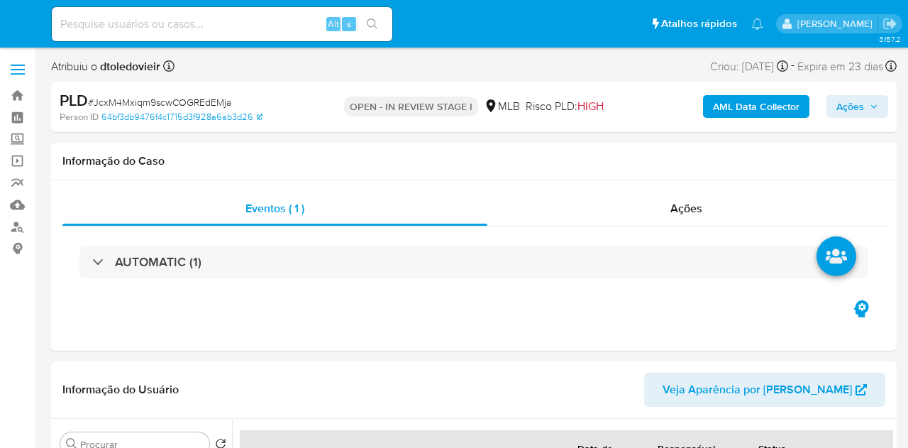
select select "10"
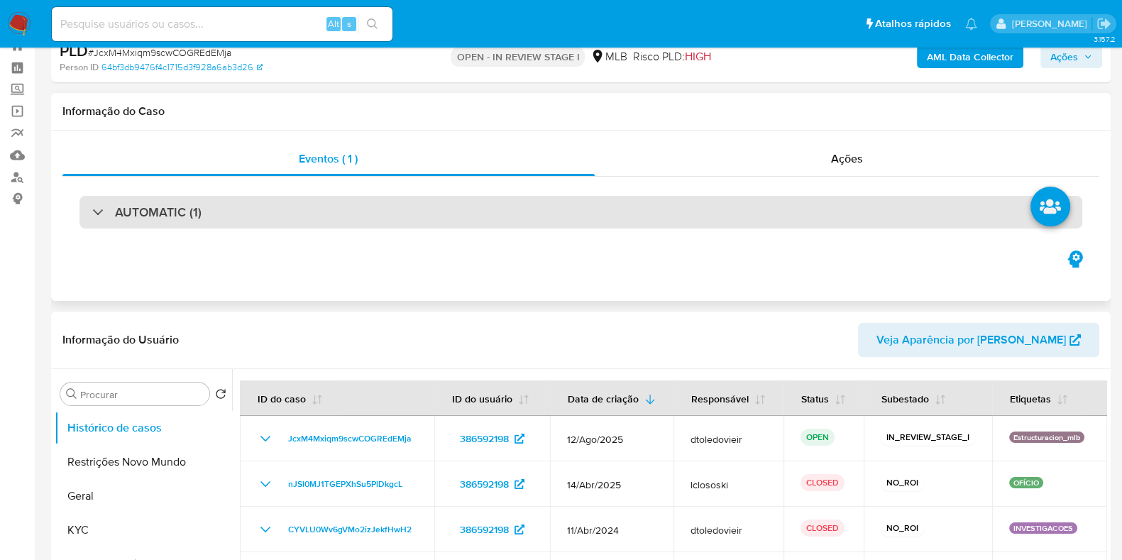
scroll to position [88, 0]
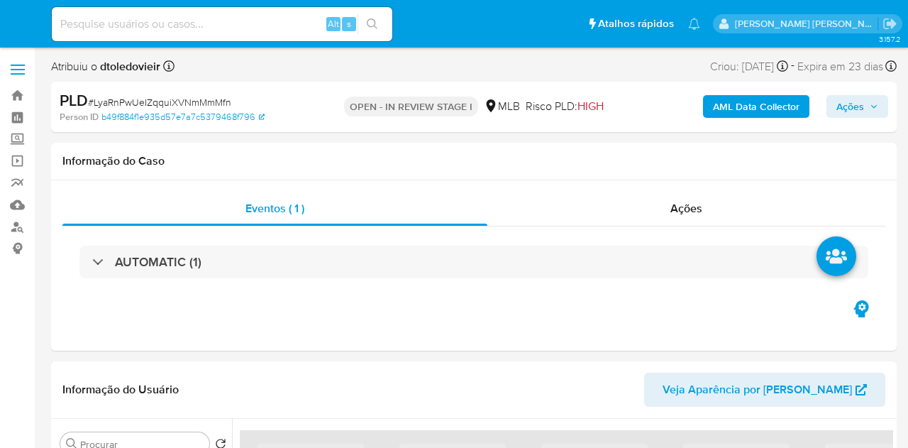
select select "10"
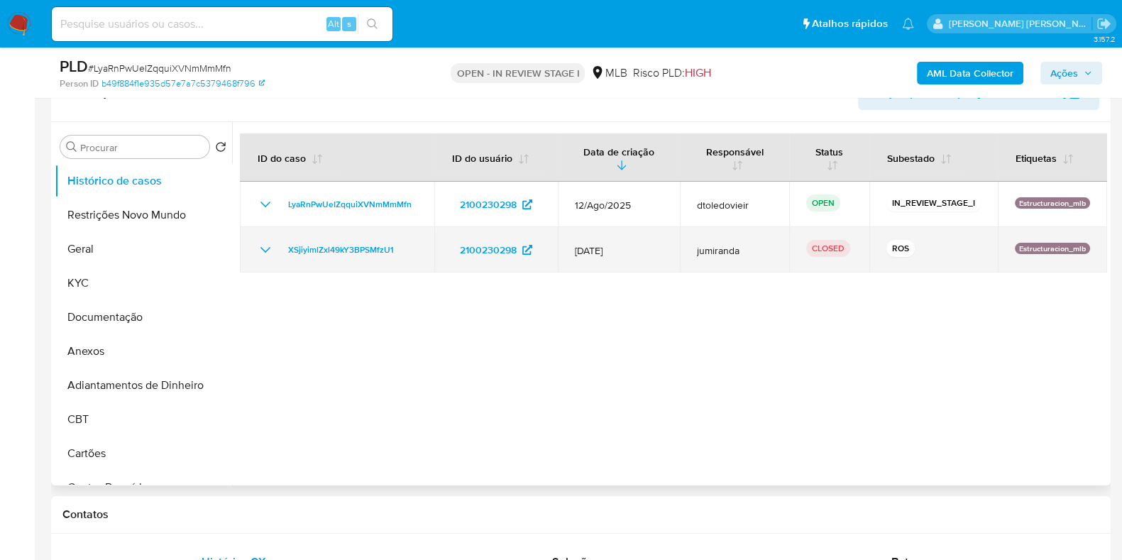
scroll to position [266, 0]
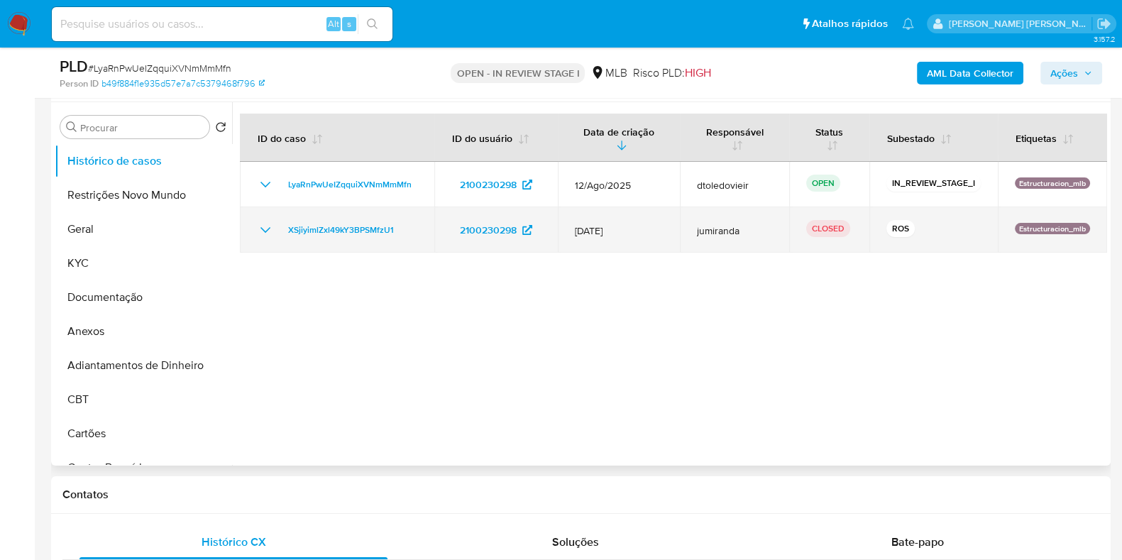
click at [273, 227] on icon "Mostrar/Ocultar" at bounding box center [265, 229] width 17 height 17
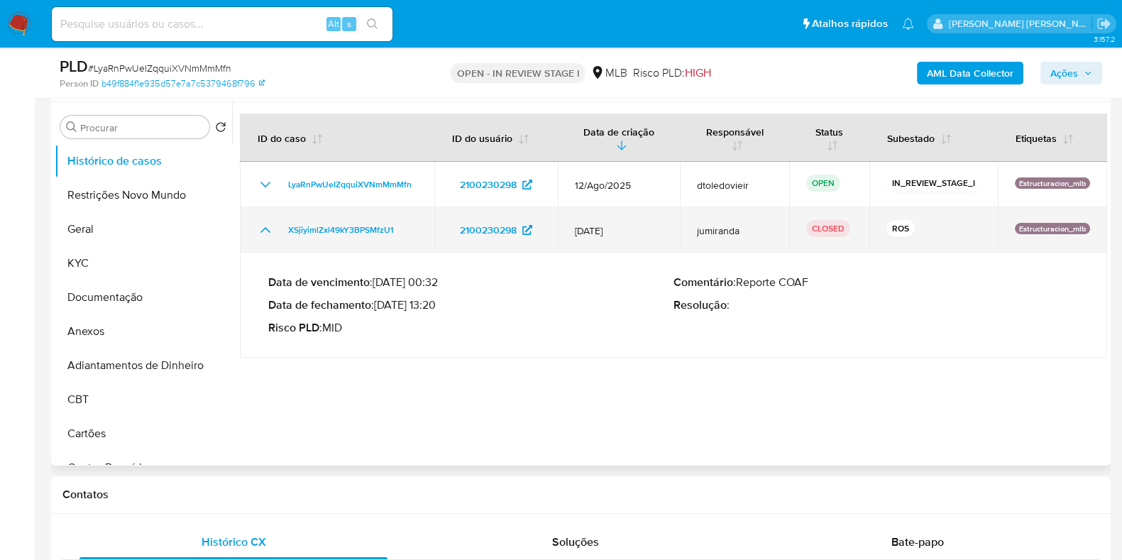
click at [268, 228] on icon "Mostrar/Ocultar" at bounding box center [265, 229] width 17 height 17
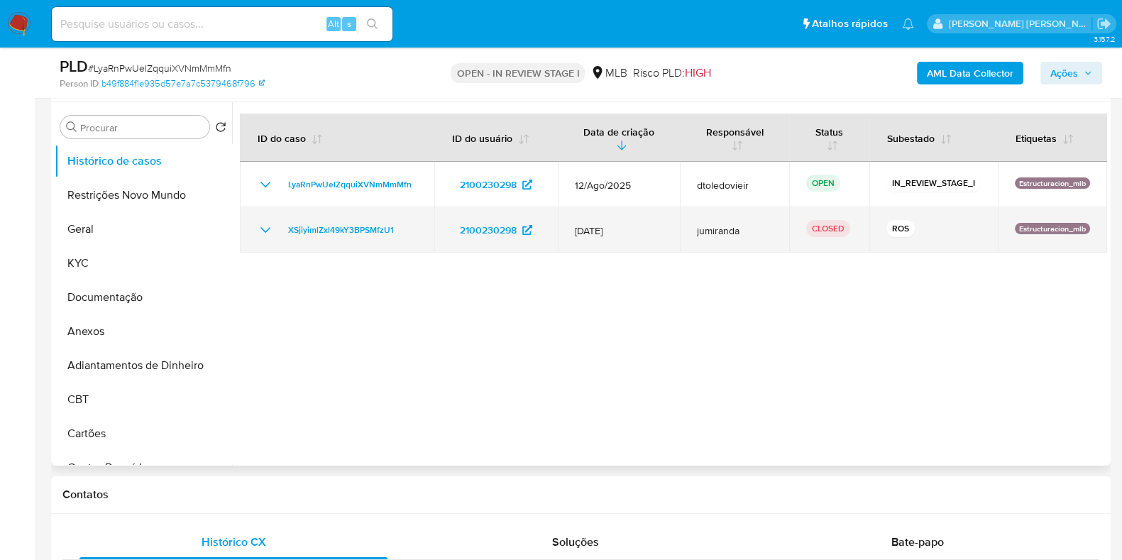
click at [262, 233] on icon "Mostrar/Ocultar" at bounding box center [265, 229] width 17 height 17
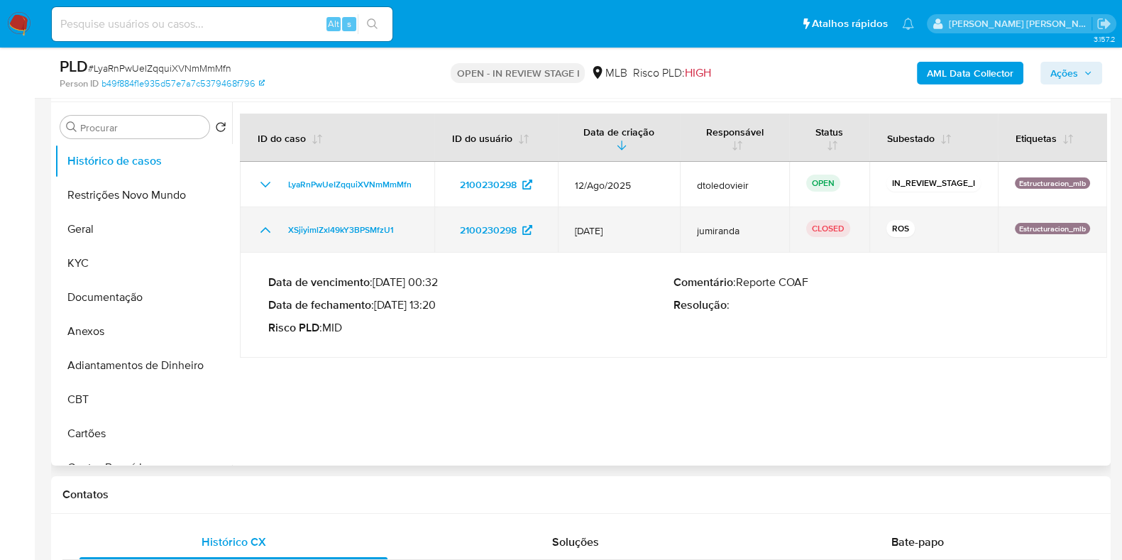
click at [262, 233] on icon "Mostrar/Ocultar" at bounding box center [265, 229] width 17 height 17
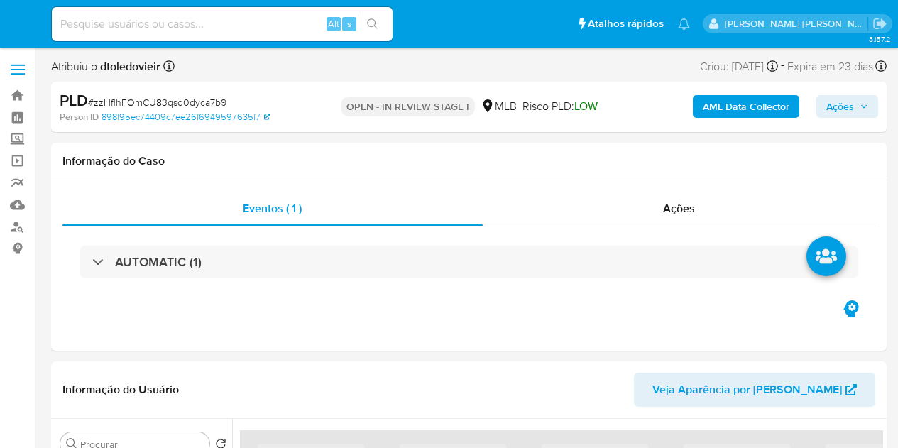
select select "10"
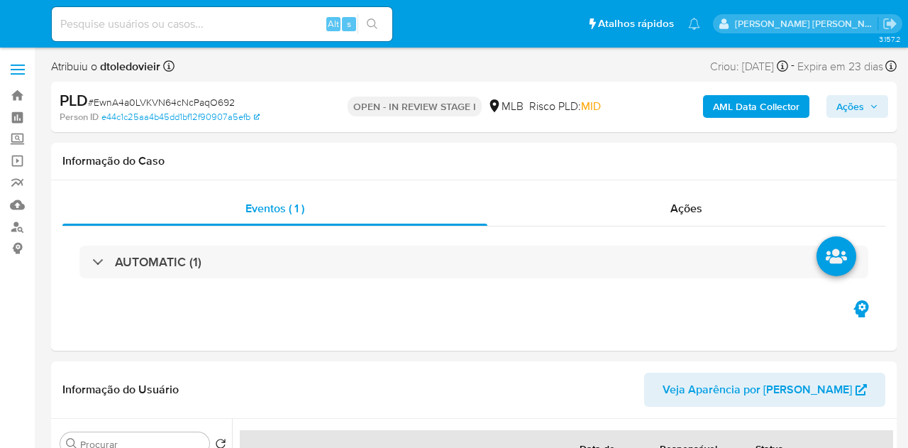
select select "10"
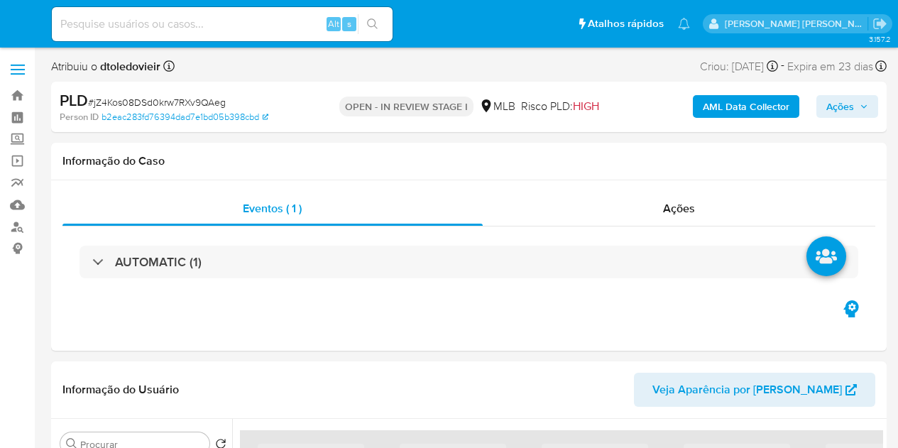
select select "10"
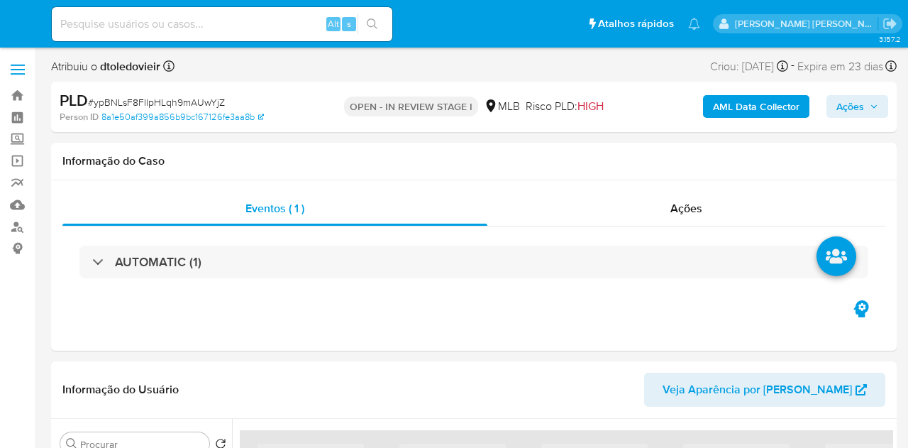
select select "10"
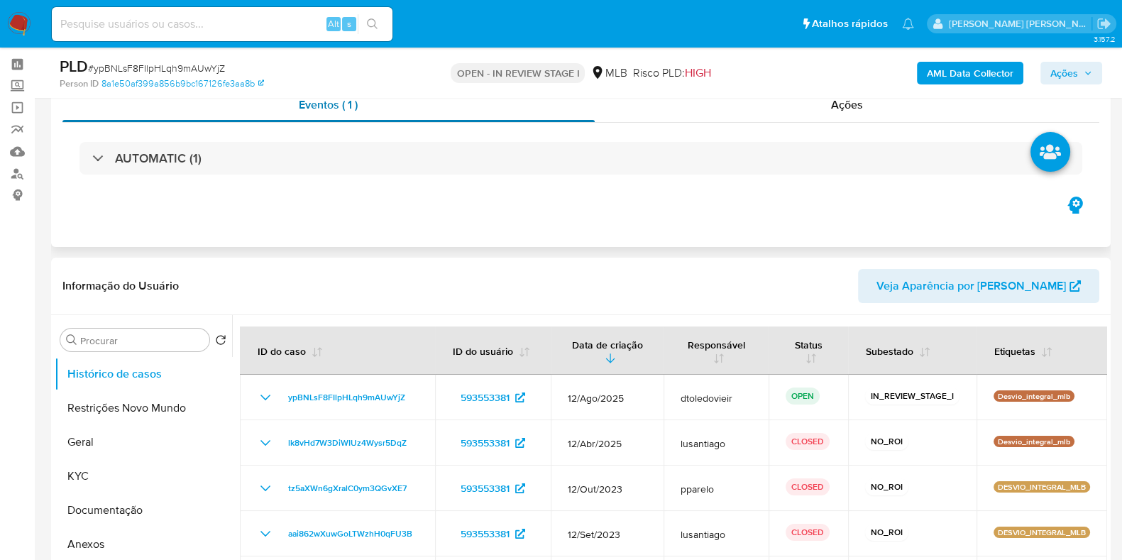
scroll to position [88, 0]
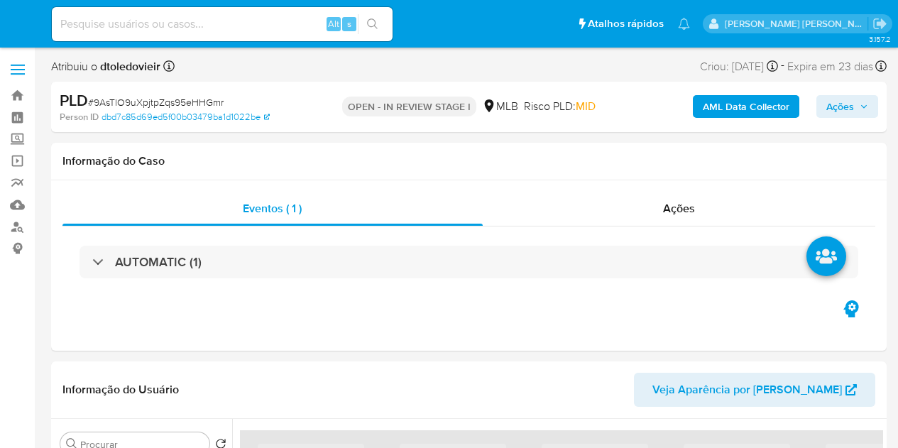
select select "10"
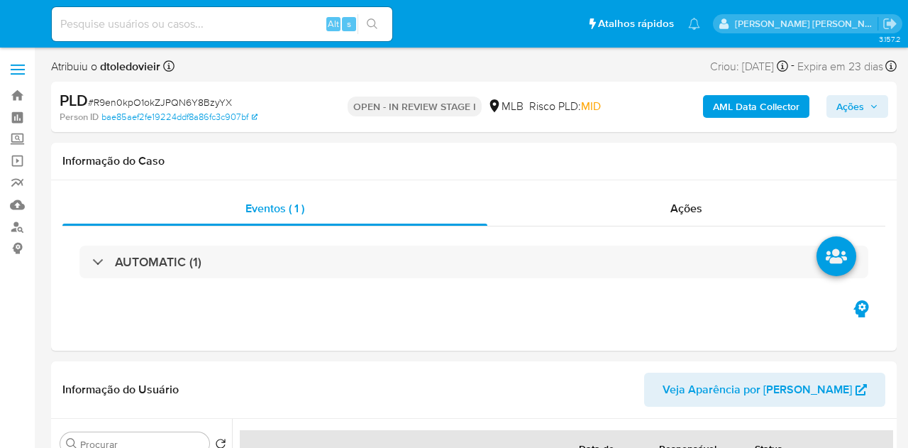
select select "10"
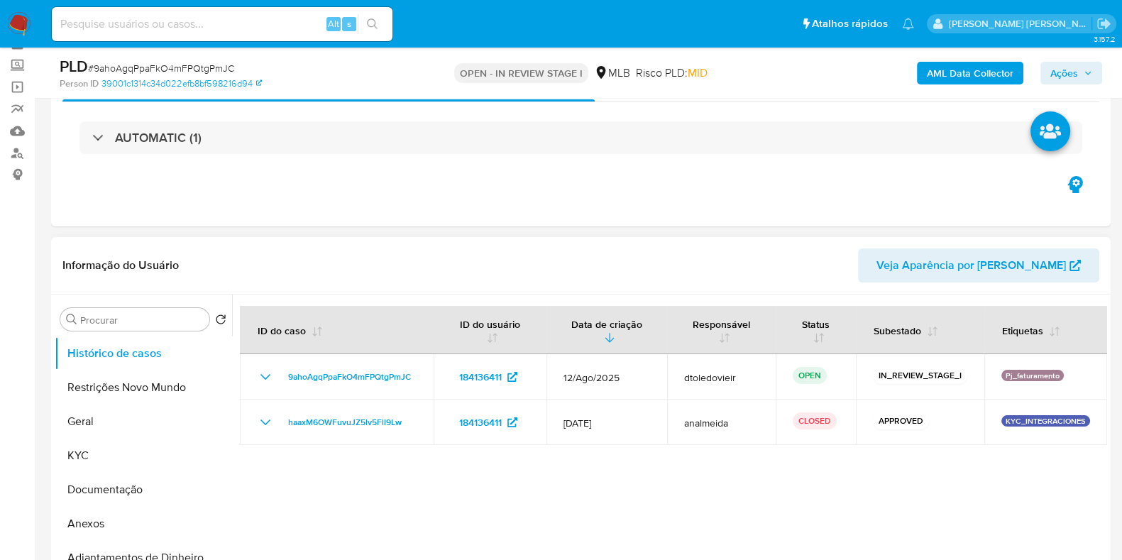
scroll to position [177, 0]
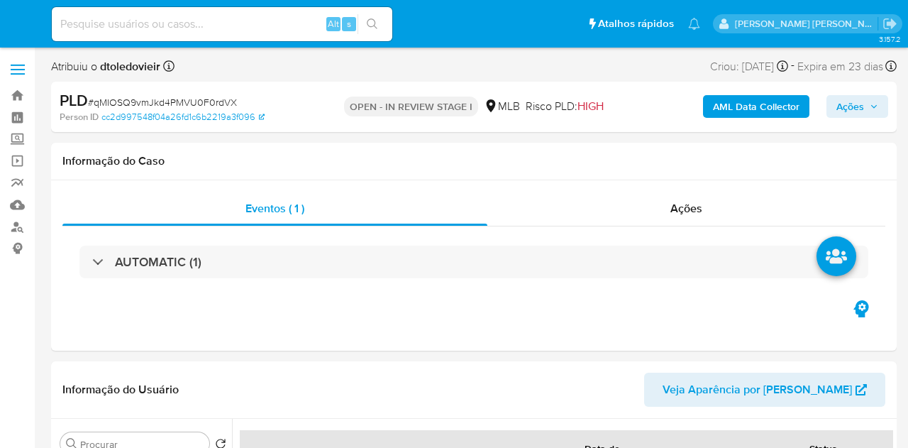
select select "10"
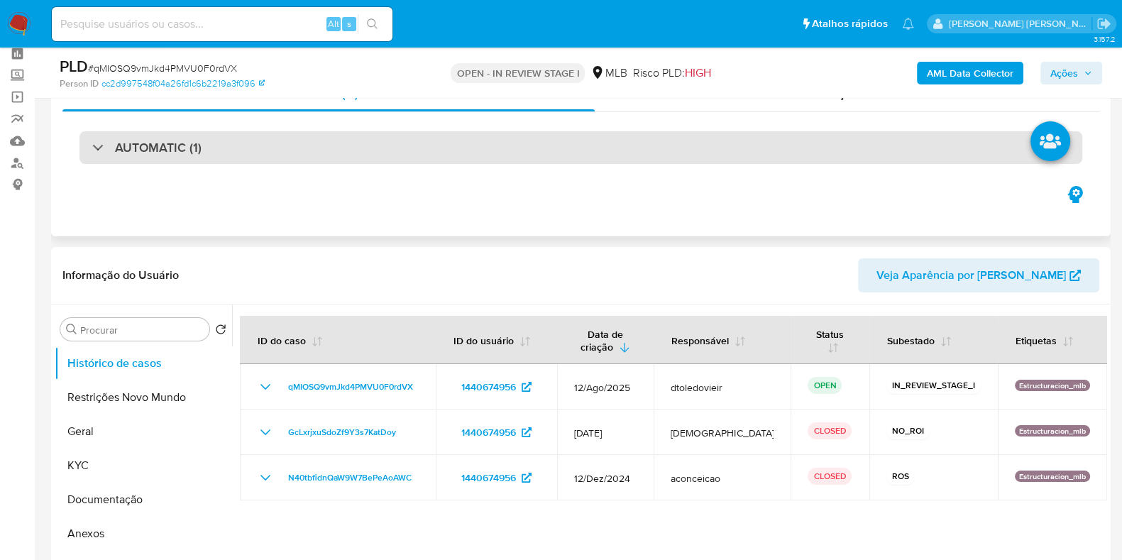
scroll to position [88, 0]
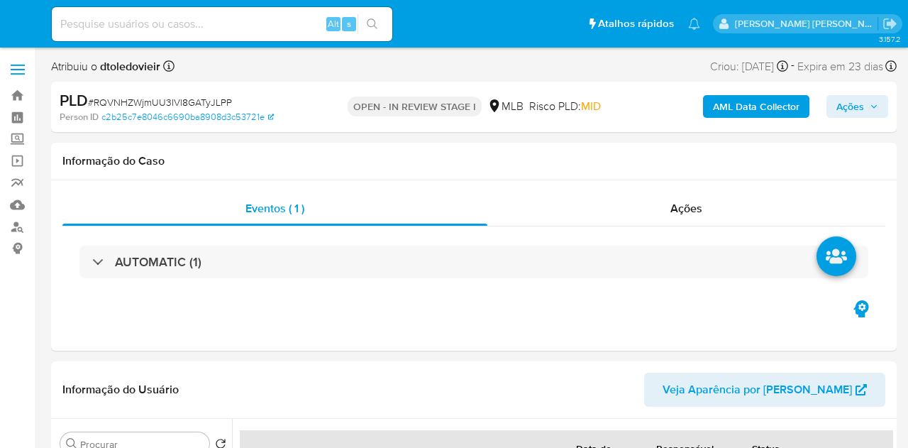
select select "10"
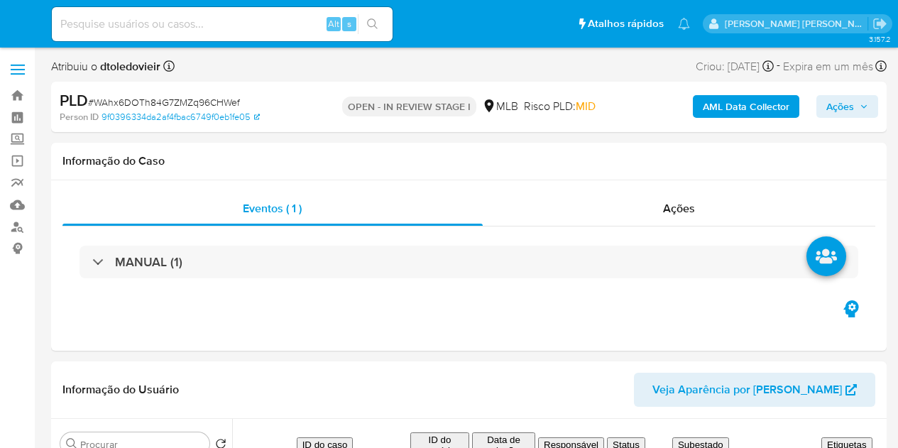
select select "10"
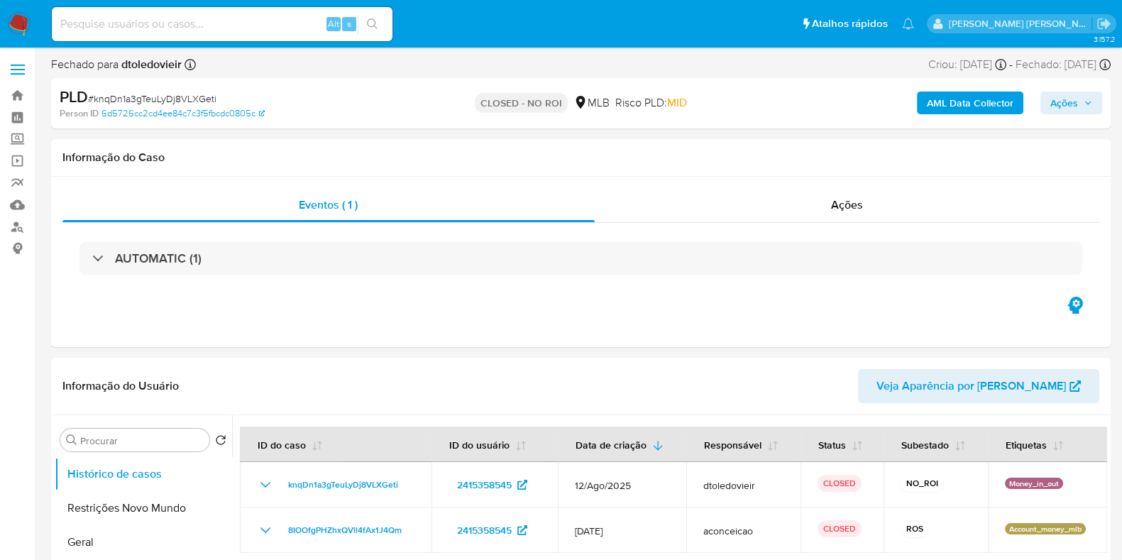
select select "10"
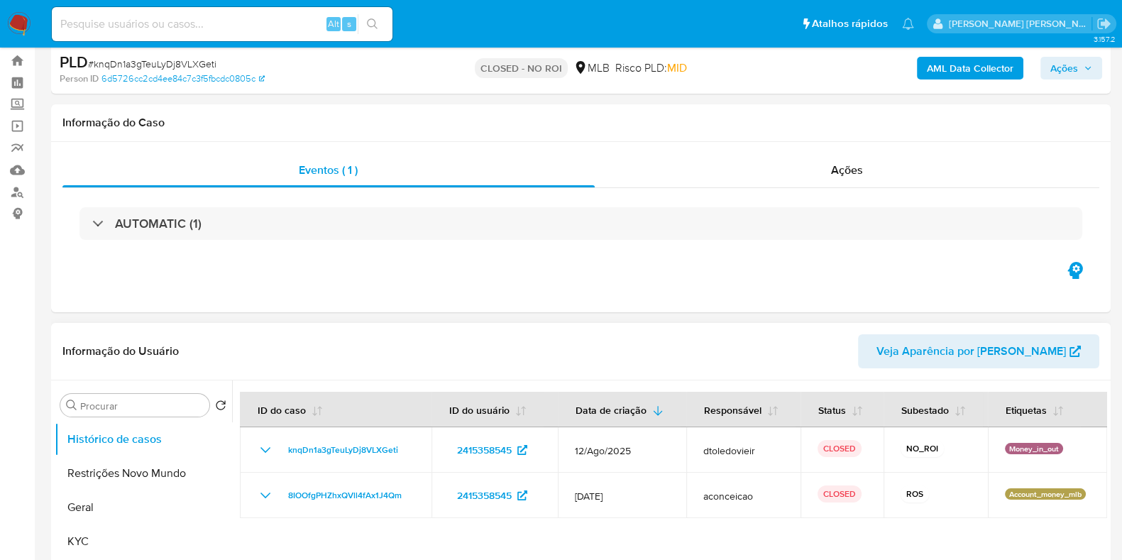
scroll to position [88, 0]
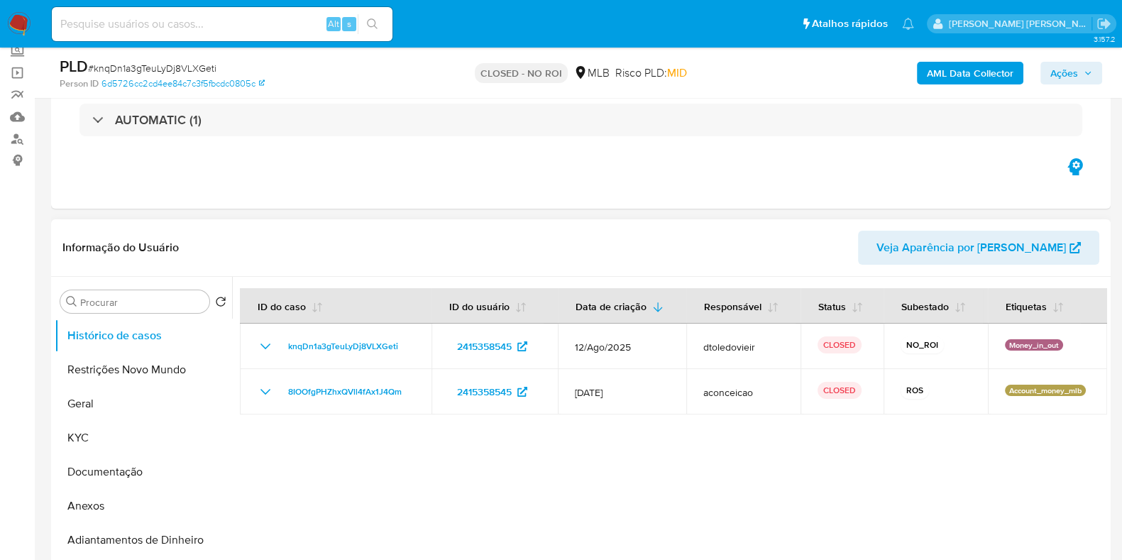
click at [634, 489] on div at bounding box center [669, 458] width 875 height 363
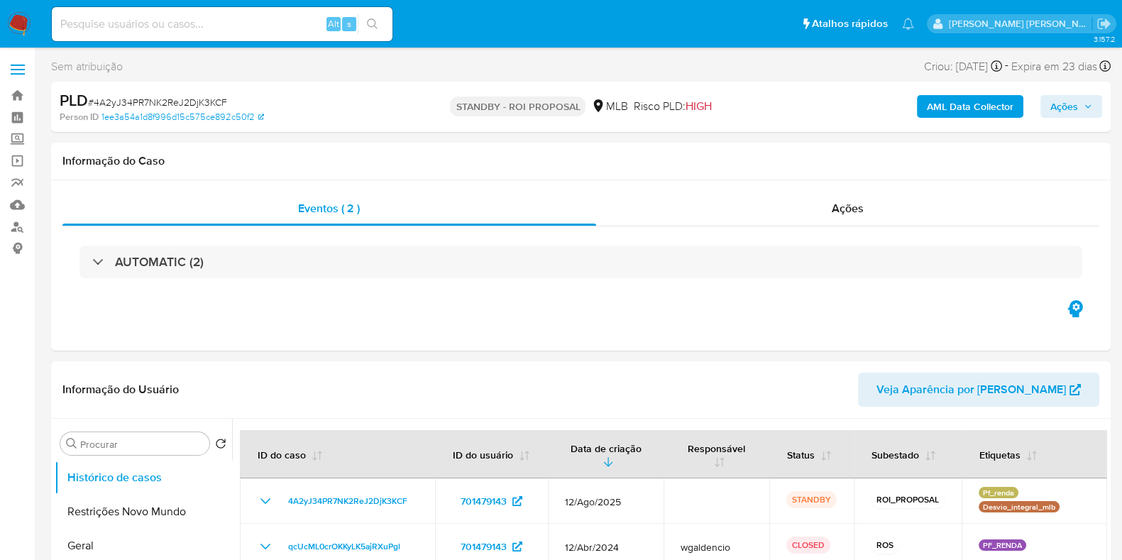
select select "10"
click at [21, 115] on link "Painel" at bounding box center [84, 117] width 169 height 22
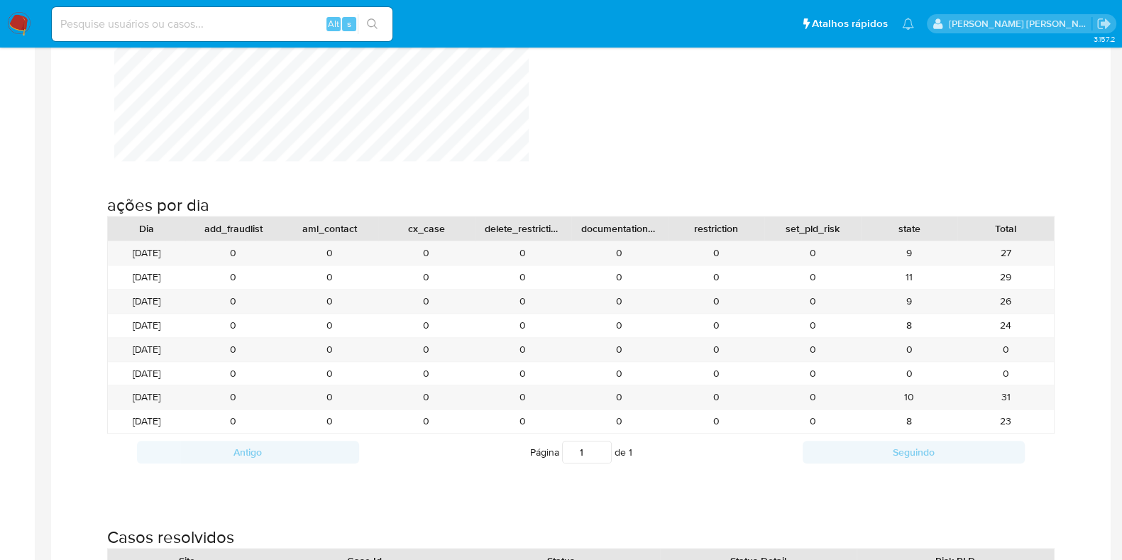
scroll to position [1597, 0]
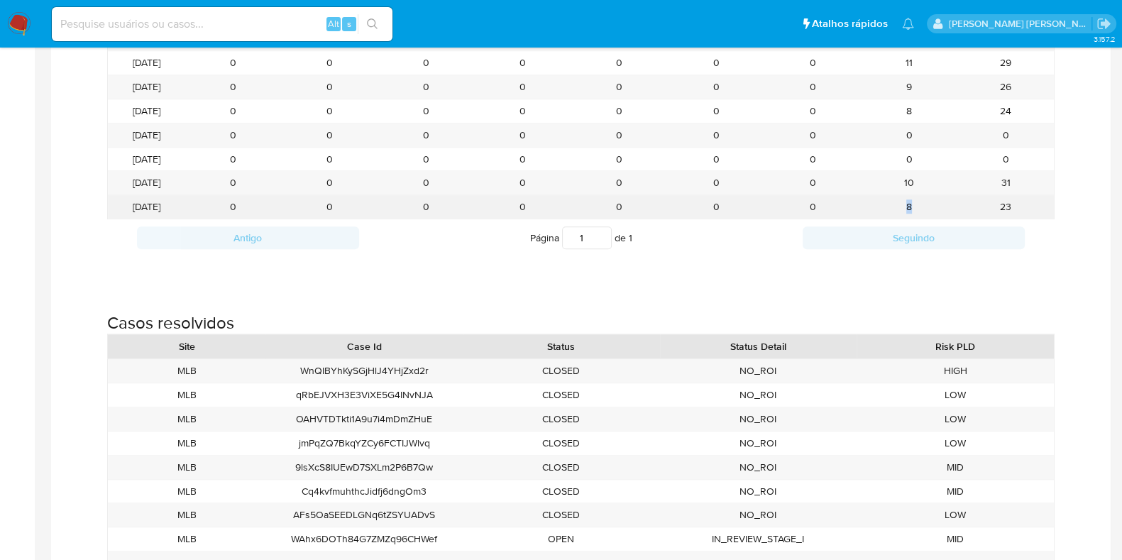
drag, startPoint x: 930, startPoint y: 202, endPoint x: 883, endPoint y: 207, distance: 47.0
click at [883, 207] on div "8" at bounding box center [909, 206] width 97 height 23
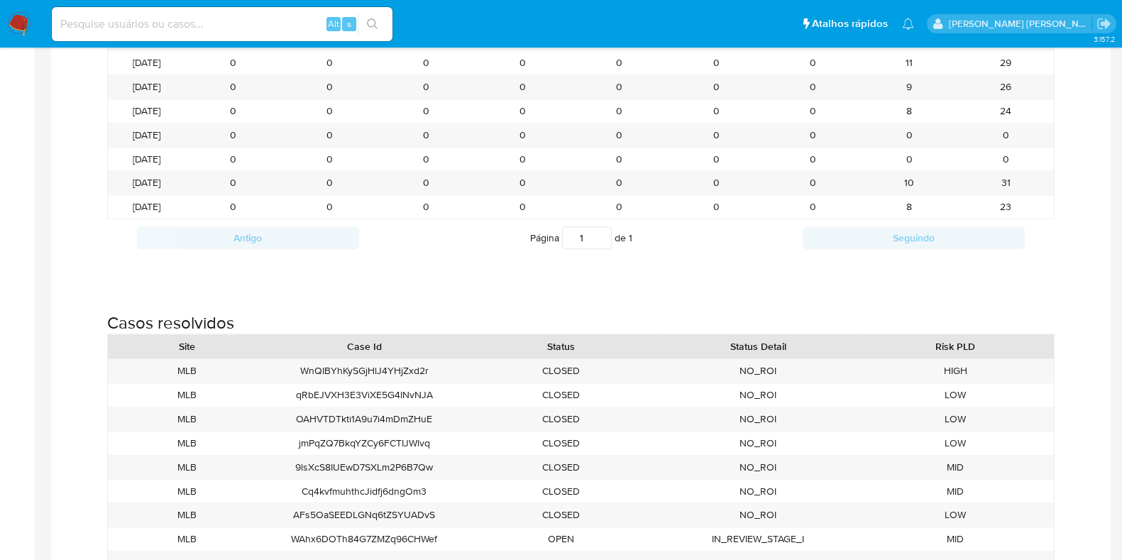
click at [1079, 275] on div "ações por dia Dia add_fraudlist aml_contact cx_case delete_restriction document…" at bounding box center [580, 113] width 1037 height 332
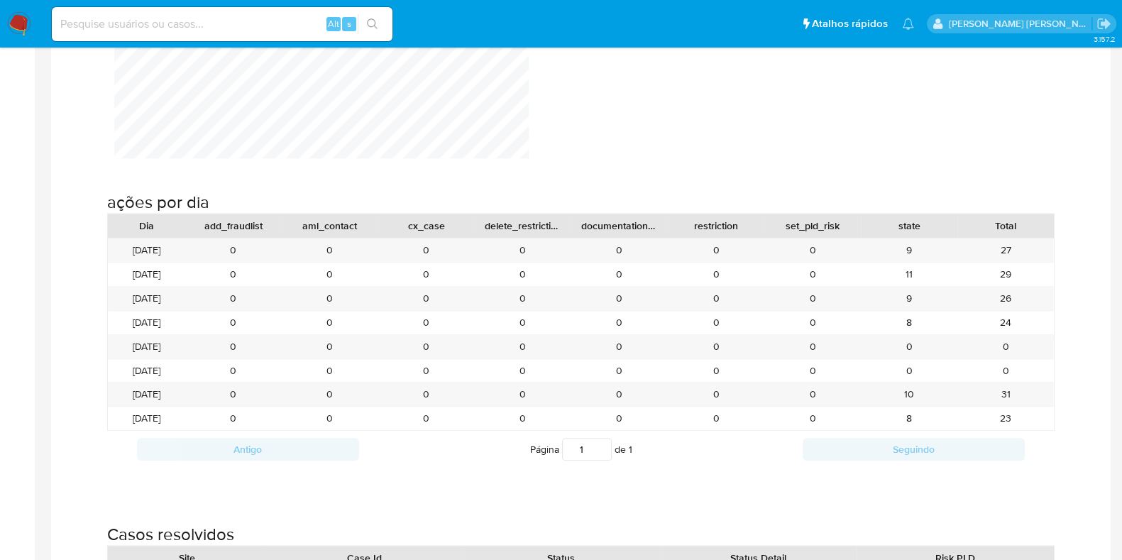
scroll to position [1330, 0]
